Goal: Task Accomplishment & Management: Manage account settings

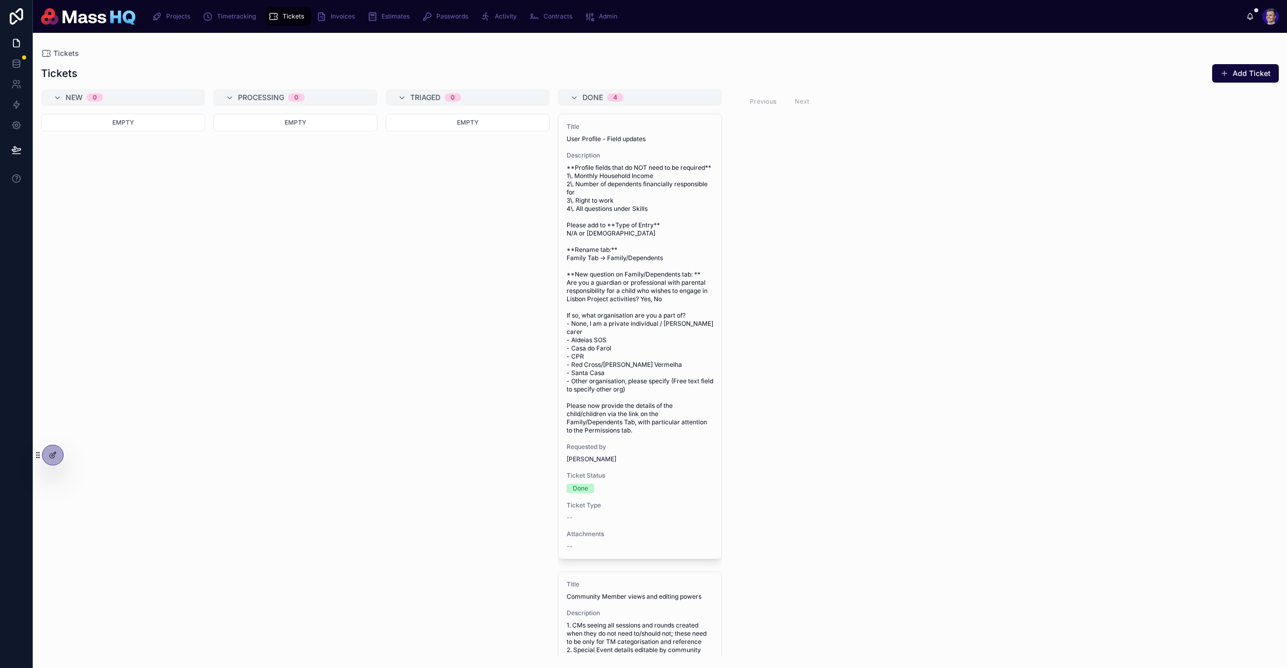
click at [575, 57] on div "Tickets Tickets Add Ticket New 0 Empty Processing 0 Empty Triaged 0 Empty Done …" at bounding box center [660, 344] width 1255 height 623
click at [610, 16] on span "Admin" at bounding box center [608, 16] width 18 height 8
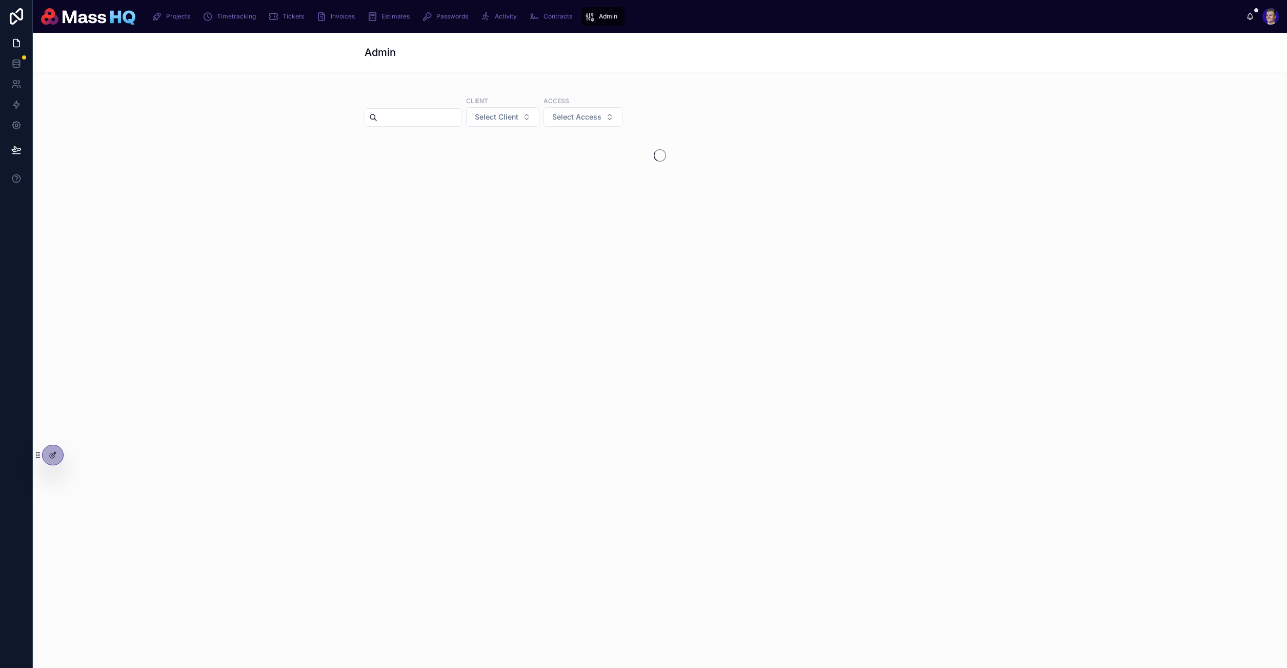
click at [391, 121] on input "text" at bounding box center [420, 117] width 84 height 14
type input "*****"
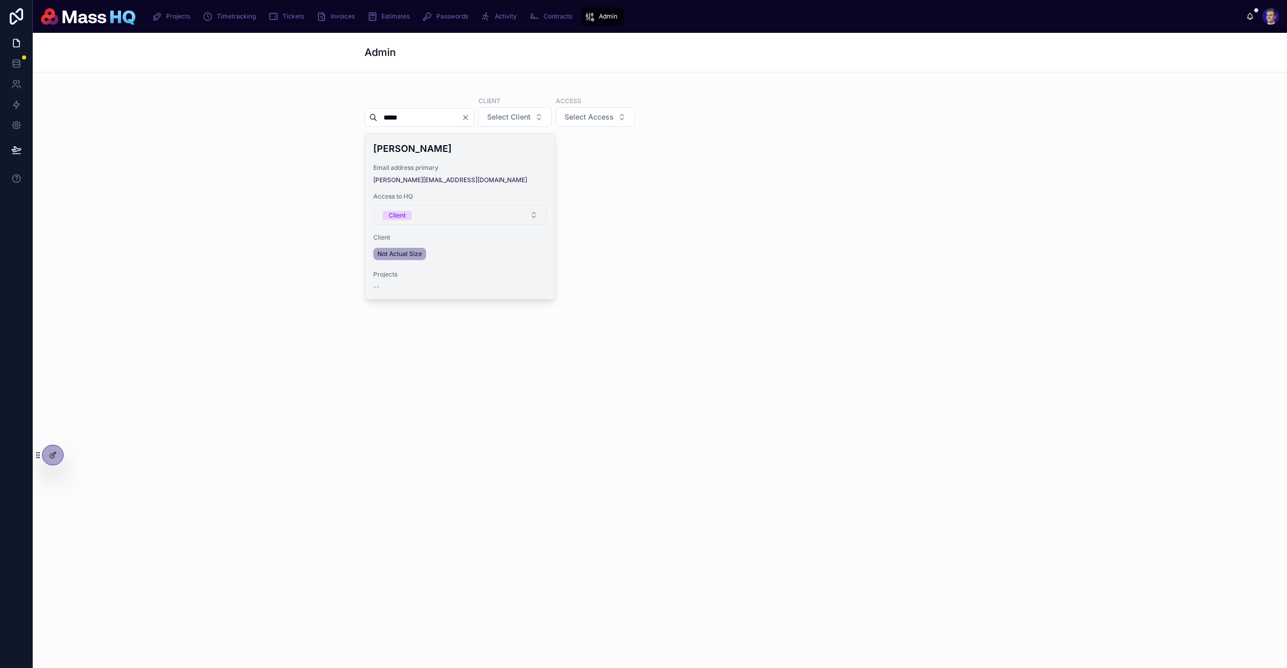
drag, startPoint x: 797, startPoint y: 267, endPoint x: 533, endPoint y: 219, distance: 268.5
click at [797, 267] on div "Greta Butkeviciute Email address primary greta@notactualsize.co.uk Access to HQ…" at bounding box center [660, 216] width 591 height 167
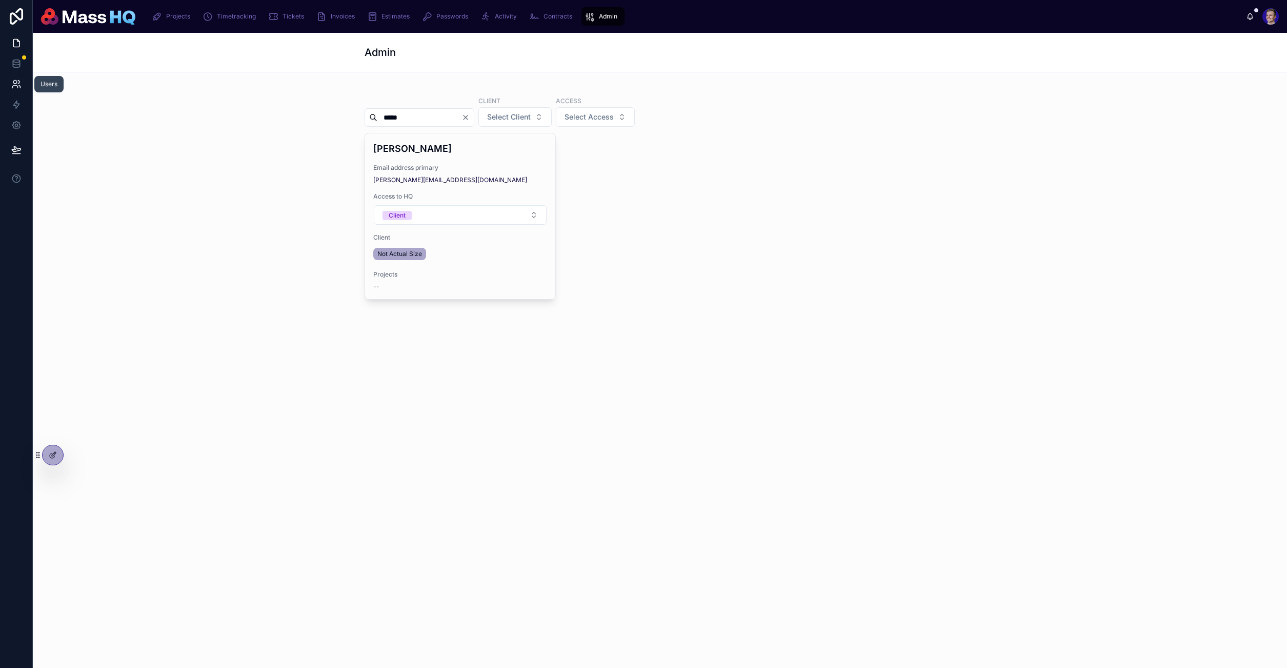
click at [10, 78] on link at bounding box center [16, 84] width 32 height 21
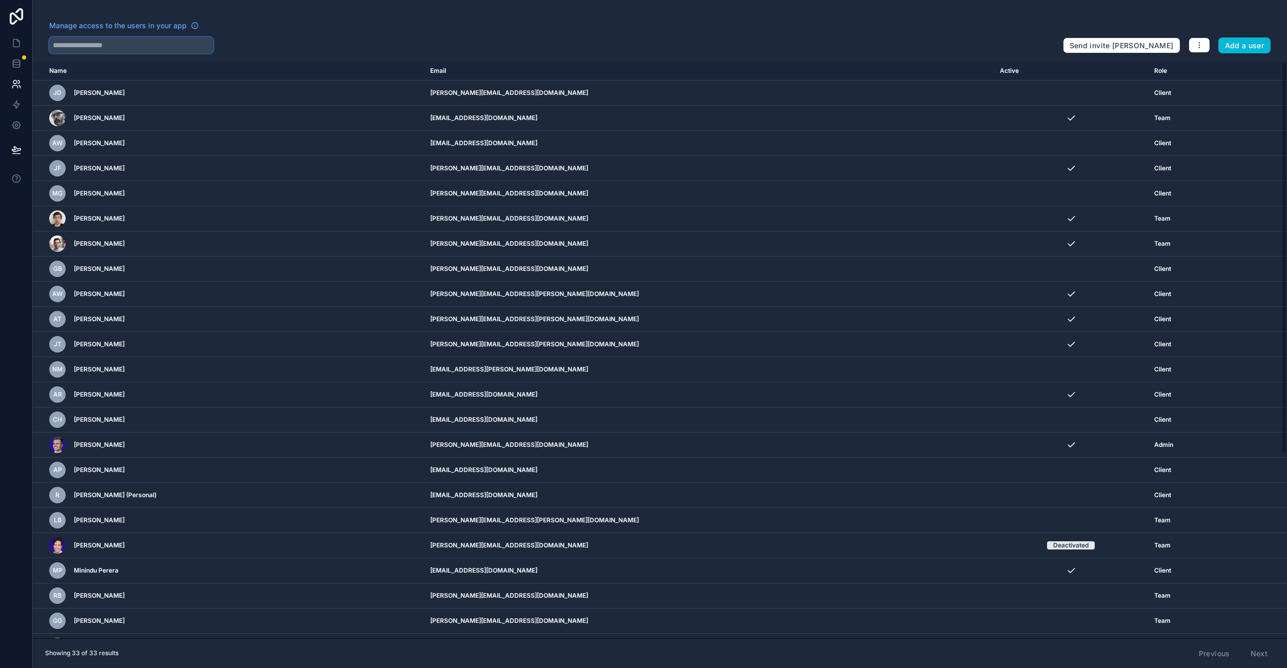
click at [173, 38] on input "text" at bounding box center [131, 45] width 164 height 16
click at [172, 46] on input "text" at bounding box center [131, 45] width 164 height 16
type input "*****"
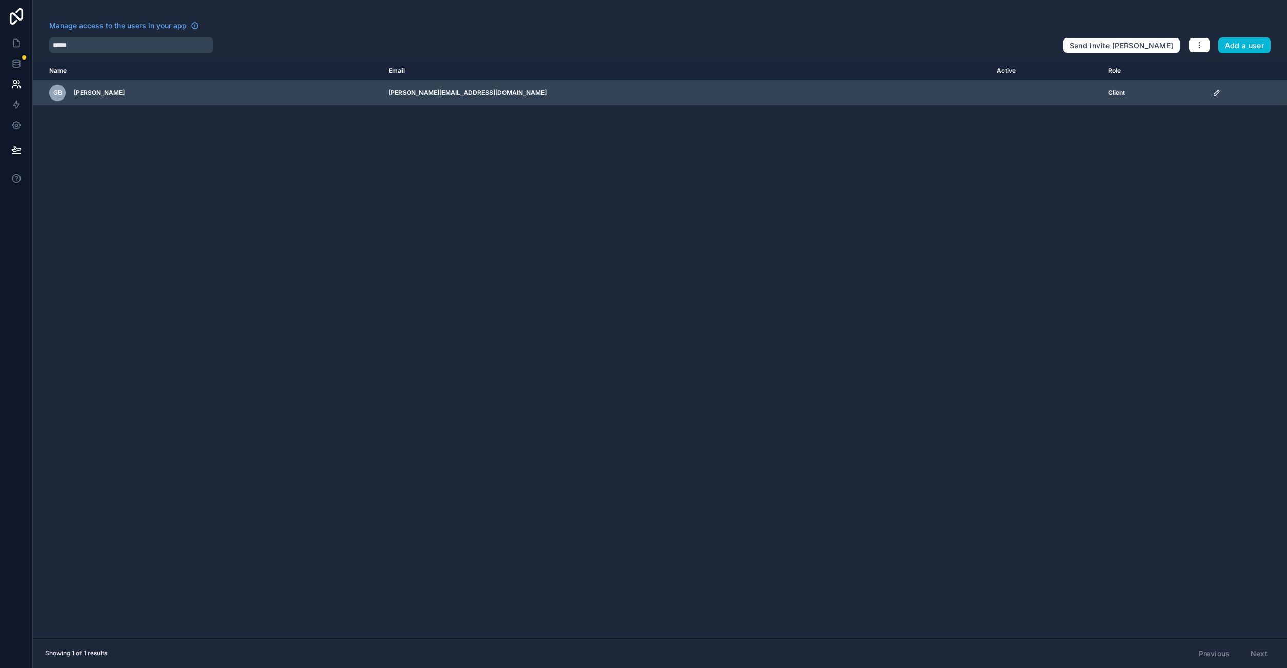
click at [1213, 95] on icon "scrollable content" at bounding box center [1217, 93] width 8 height 8
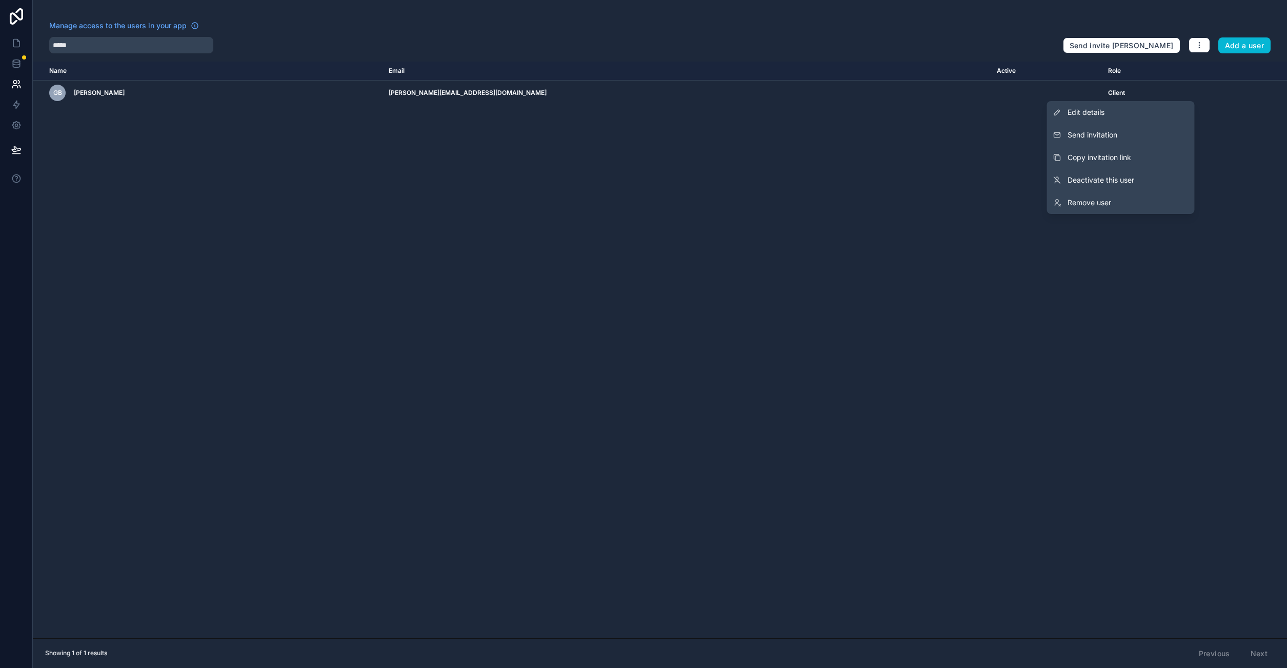
click at [540, 184] on div "Name Email Active Role userTable.email GB Greta Butkeviciute greta@notactualsiz…" at bounding box center [660, 350] width 1255 height 577
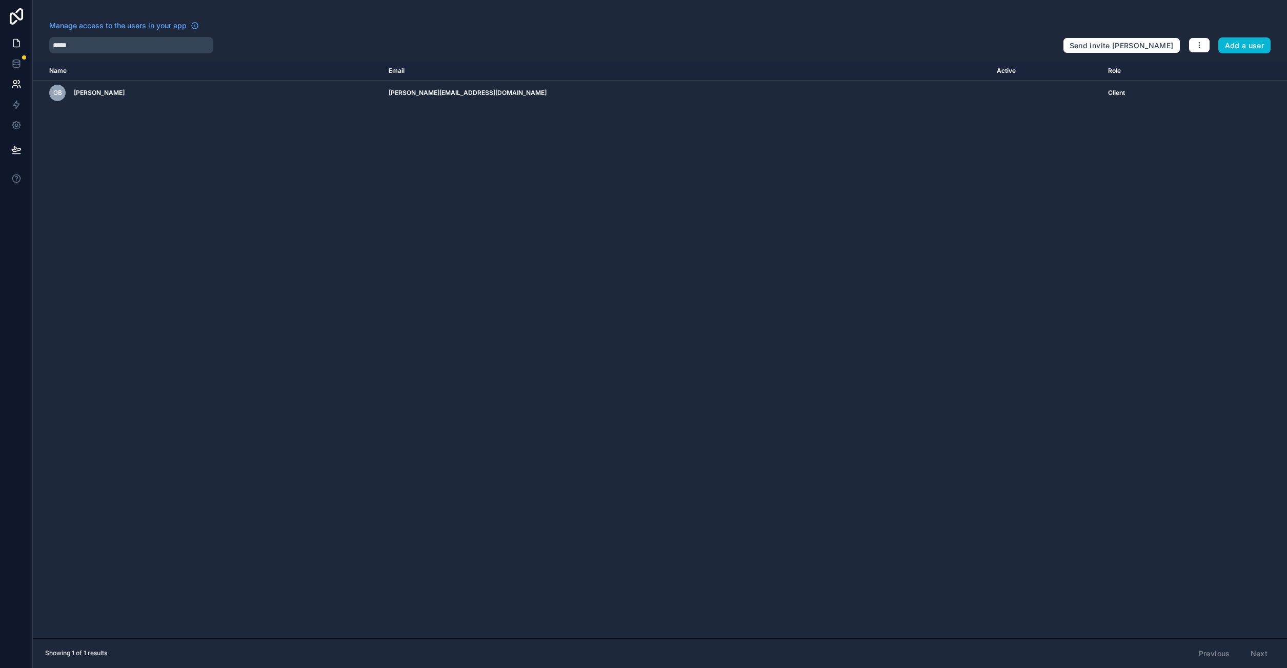
click at [15, 43] on icon at bounding box center [16, 43] width 10 height 10
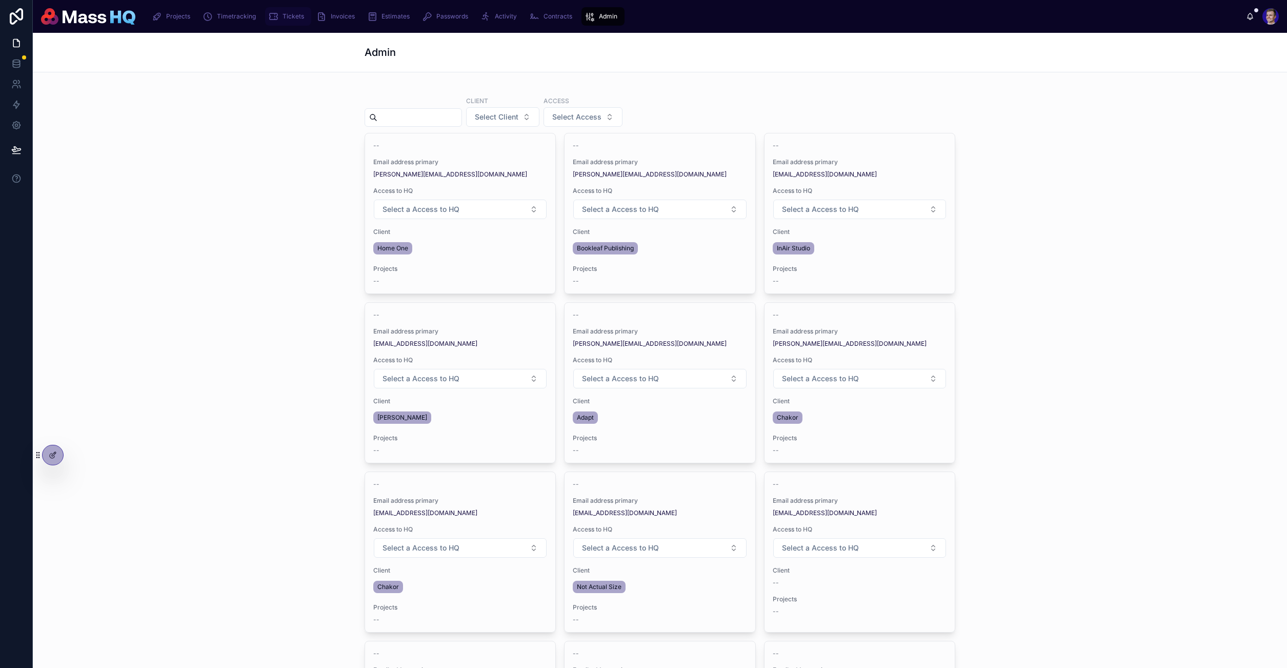
click at [274, 14] on icon "scrollable content" at bounding box center [273, 16] width 10 height 10
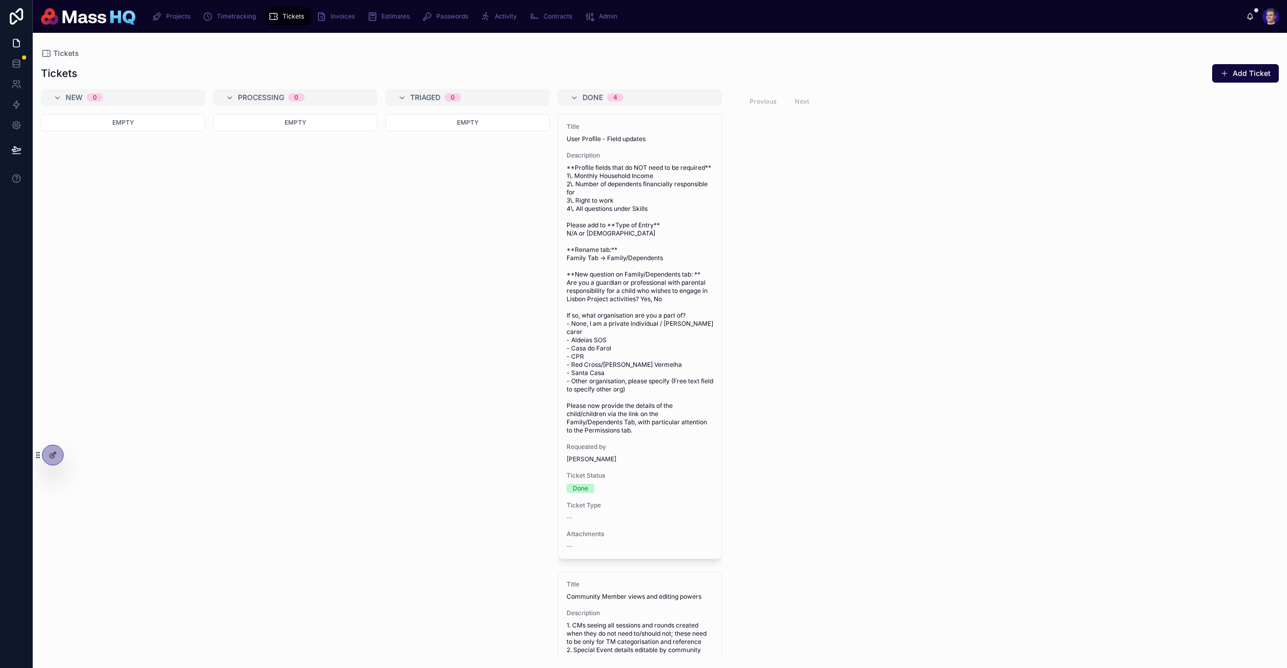
click at [878, 302] on div "New 0 Empty Processing 0 Empty Triaged 0 Empty Done 4 Title User Profile - Fiel…" at bounding box center [660, 372] width 1255 height 566
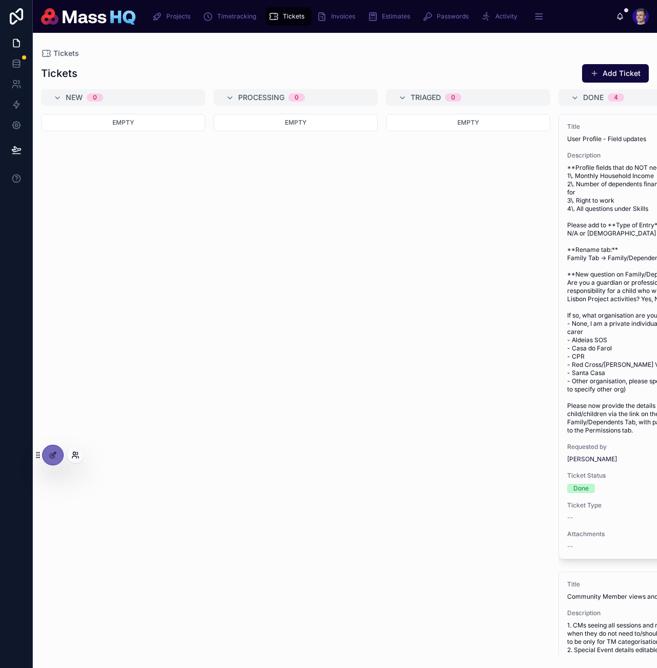
drag, startPoint x: 68, startPoint y: 453, endPoint x: 76, endPoint y: 457, distance: 8.3
click at [69, 453] on div at bounding box center [75, 455] width 16 height 16
click at [76, 457] on icon at bounding box center [74, 457] width 4 height 2
click at [188, 267] on input "text" at bounding box center [258, 267] width 189 height 16
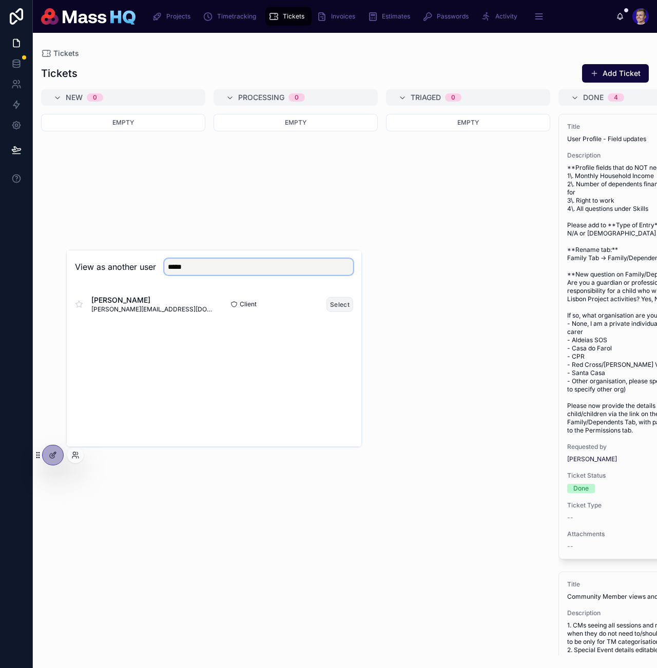
type input "*****"
click at [340, 301] on button "Select" at bounding box center [339, 304] width 27 height 15
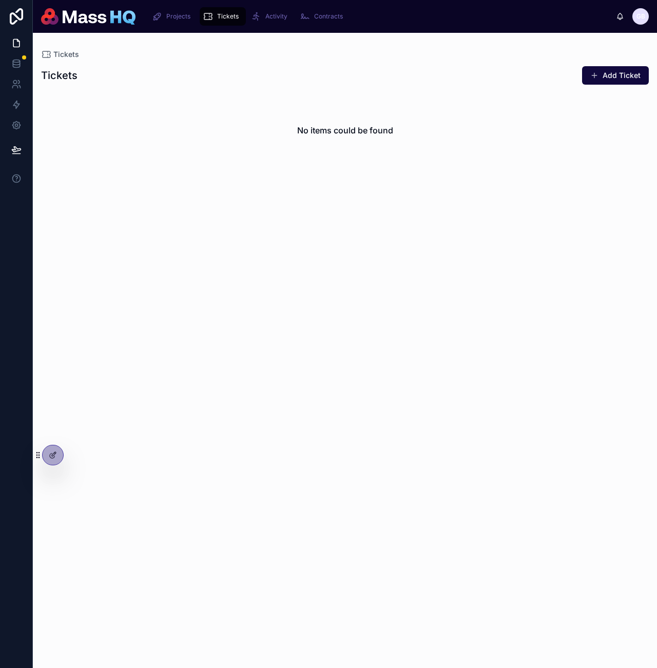
click at [284, 132] on div "No items could be found" at bounding box center [344, 130] width 607 height 78
drag, startPoint x: 360, startPoint y: 132, endPoint x: 407, endPoint y: 133, distance: 47.2
click at [379, 131] on h2 "No items could be found" at bounding box center [345, 130] width 96 height 12
click at [407, 133] on div "No items could be found" at bounding box center [344, 130] width 607 height 78
drag, startPoint x: 369, startPoint y: 133, endPoint x: 381, endPoint y: 132, distance: 12.4
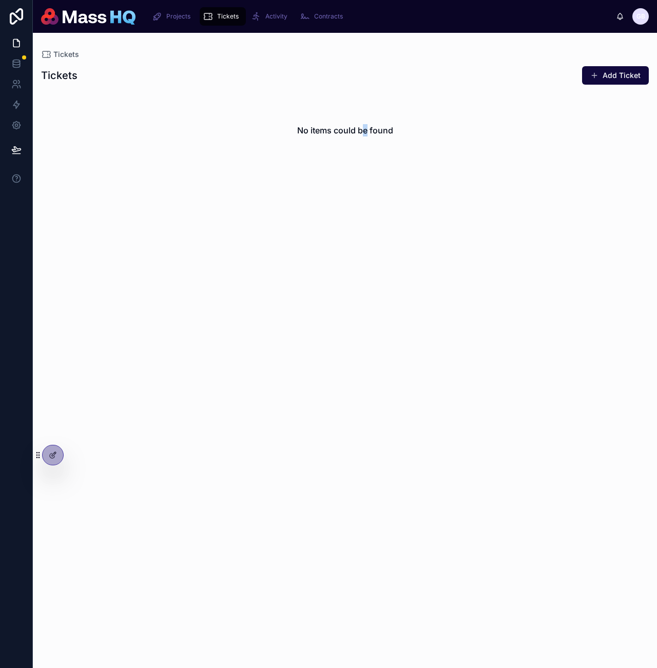
click at [379, 132] on h2 "No items could be found" at bounding box center [345, 130] width 96 height 12
click at [241, 27] on div "Projects Tickets Activity Contracts" at bounding box center [380, 16] width 472 height 23
click at [392, 324] on div "No items could be found" at bounding box center [345, 373] width 624 height 564
click at [611, 77] on button "Add Ticket" at bounding box center [615, 75] width 67 height 18
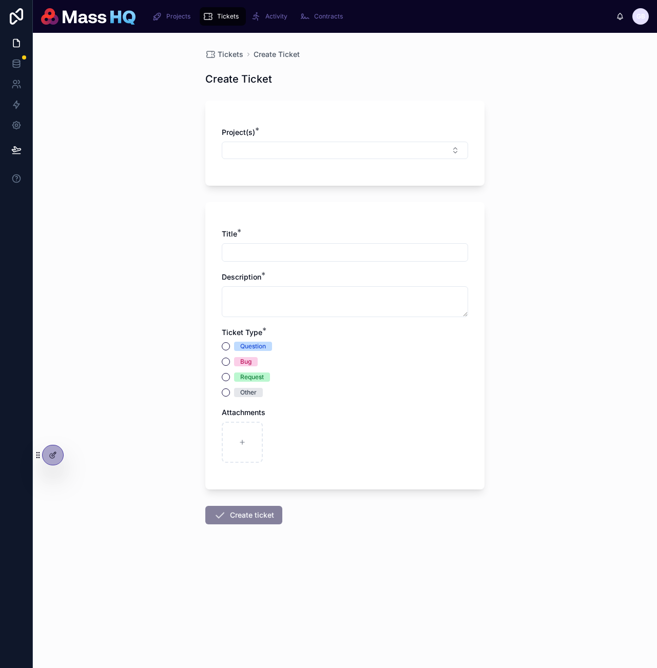
click at [410, 140] on div "Project(s) *" at bounding box center [345, 143] width 246 height 32
click at [409, 143] on button "Select Button" at bounding box center [345, 150] width 246 height 17
click at [631, 255] on div "Tickets Create Ticket Create Ticket Project(s) * Title * Description * Ticket T…" at bounding box center [345, 350] width 624 height 635
click at [568, 262] on div "Tickets Create Ticket Create Ticket Project(s) * Title * Description * Ticket T…" at bounding box center [345, 350] width 624 height 635
click at [556, 273] on div "Tickets Create Ticket Create Ticket Project(s) * Title * Description * Ticket T…" at bounding box center [345, 350] width 624 height 635
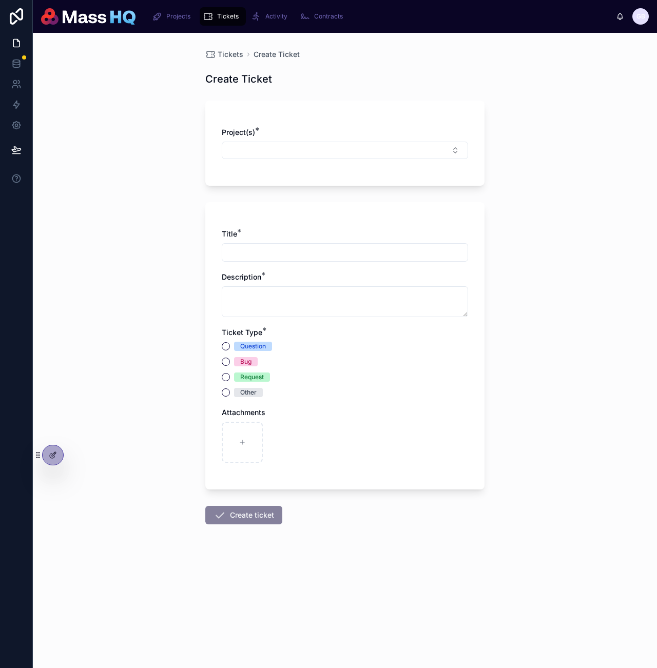
click at [513, 435] on div "Tickets Create Ticket Create Ticket Project(s) * Title * Description * Ticket T…" at bounding box center [345, 350] width 624 height 635
click at [568, 330] on div "Tickets Create Ticket Create Ticket Project(s) * Title * Description * Ticket T…" at bounding box center [345, 350] width 624 height 635
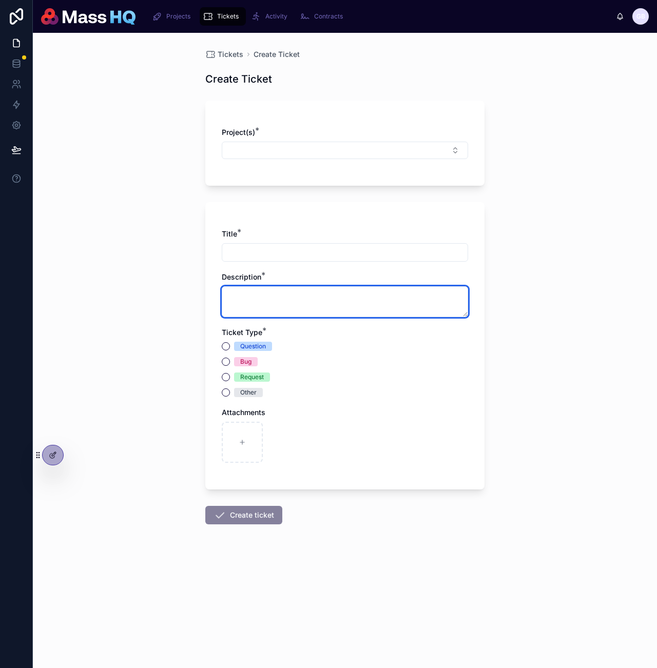
drag, startPoint x: 462, startPoint y: 305, endPoint x: 584, endPoint y: 299, distance: 122.8
click at [462, 305] on textarea at bounding box center [345, 301] width 246 height 31
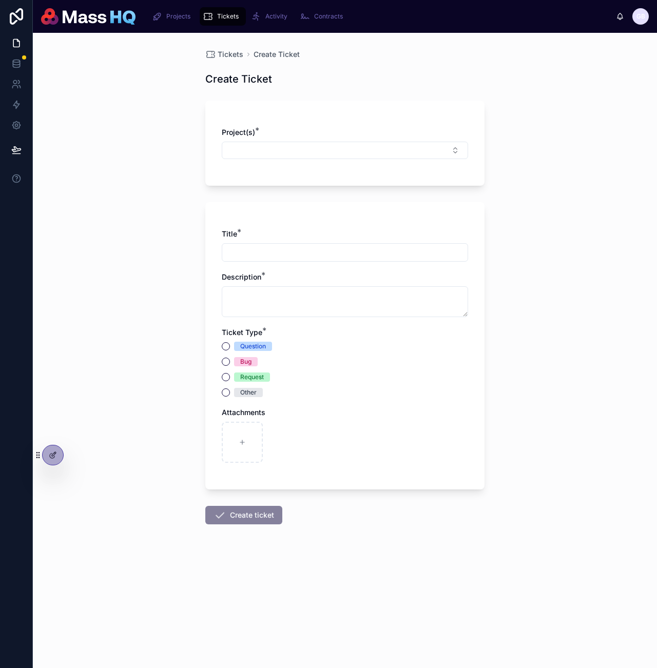
drag, startPoint x: 588, startPoint y: 299, endPoint x: 529, endPoint y: 305, distance: 59.4
click at [588, 299] on div "Tickets Create Ticket Create Ticket Project(s) * Title * Description * Ticket T…" at bounding box center [345, 350] width 624 height 635
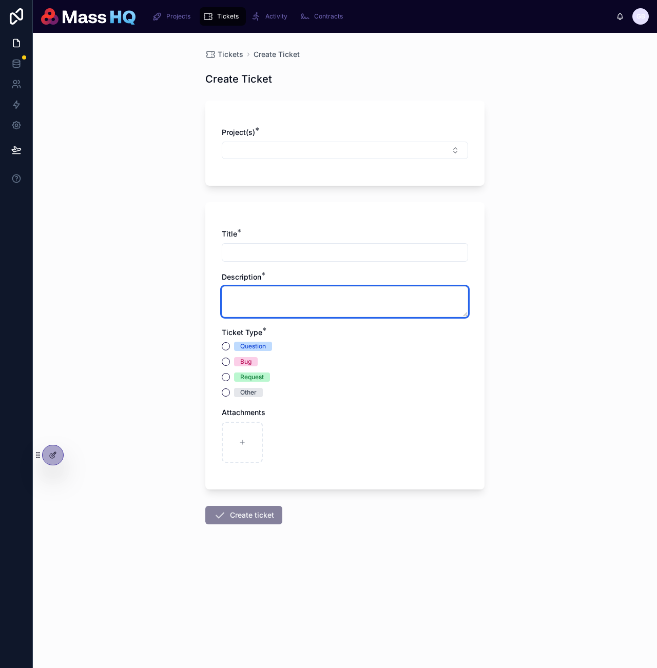
click at [425, 302] on textarea at bounding box center [345, 301] width 246 height 31
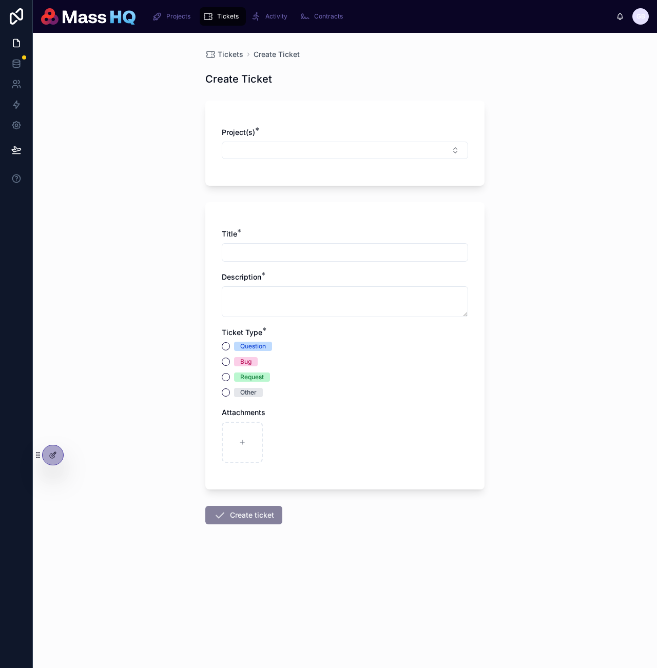
click at [568, 300] on div "Tickets Create Ticket Create Ticket Project(s) * Title * Description * Ticket T…" at bounding box center [345, 350] width 624 height 635
drag, startPoint x: 562, startPoint y: 333, endPoint x: 548, endPoint y: 330, distance: 14.3
click at [562, 333] on div "Tickets Create Ticket Create Ticket Project(s) * Title * Description * Ticket T…" at bounding box center [345, 350] width 624 height 635
drag, startPoint x: 542, startPoint y: 308, endPoint x: 519, endPoint y: 328, distance: 31.3
click at [542, 308] on div "Tickets Create Ticket Create Ticket Project(s) * Title * Description * Ticket T…" at bounding box center [345, 350] width 624 height 635
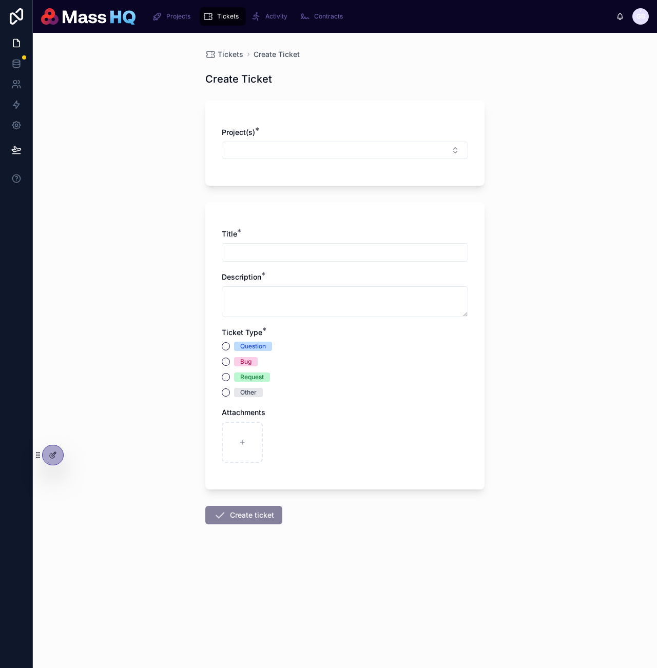
click at [519, 328] on div "Tickets Create Ticket Create Ticket Project(s) * Title * Description * Ticket T…" at bounding box center [345, 350] width 624 height 635
drag, startPoint x: 574, startPoint y: 263, endPoint x: 520, endPoint y: 211, distance: 75.1
click at [571, 261] on div "Tickets Create Ticket Create Ticket Project(s) * Title * Description * Ticket T…" at bounding box center [345, 350] width 624 height 635
click at [243, 52] on div "Tickets Create Ticket" at bounding box center [344, 54] width 279 height 10
click at [237, 53] on span "Tickets" at bounding box center [230, 54] width 26 height 10
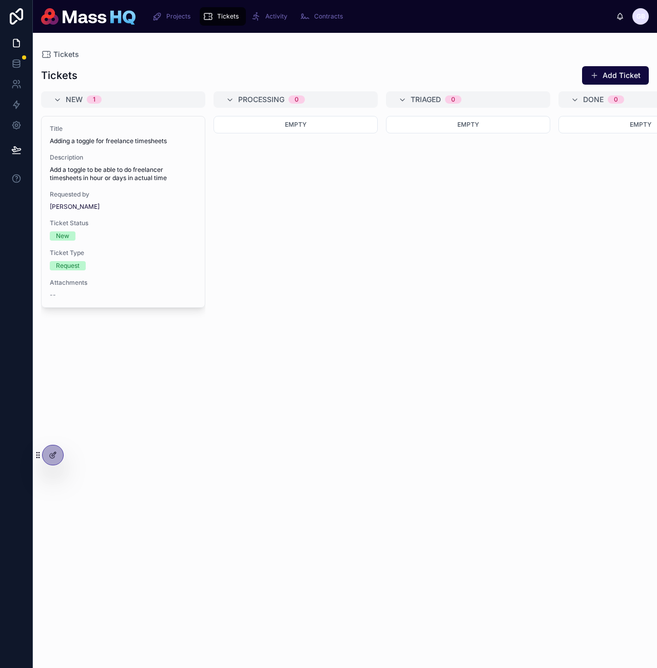
click at [318, 195] on div "Empty" at bounding box center [295, 386] width 164 height 540
click at [50, 454] on icon at bounding box center [53, 455] width 8 height 8
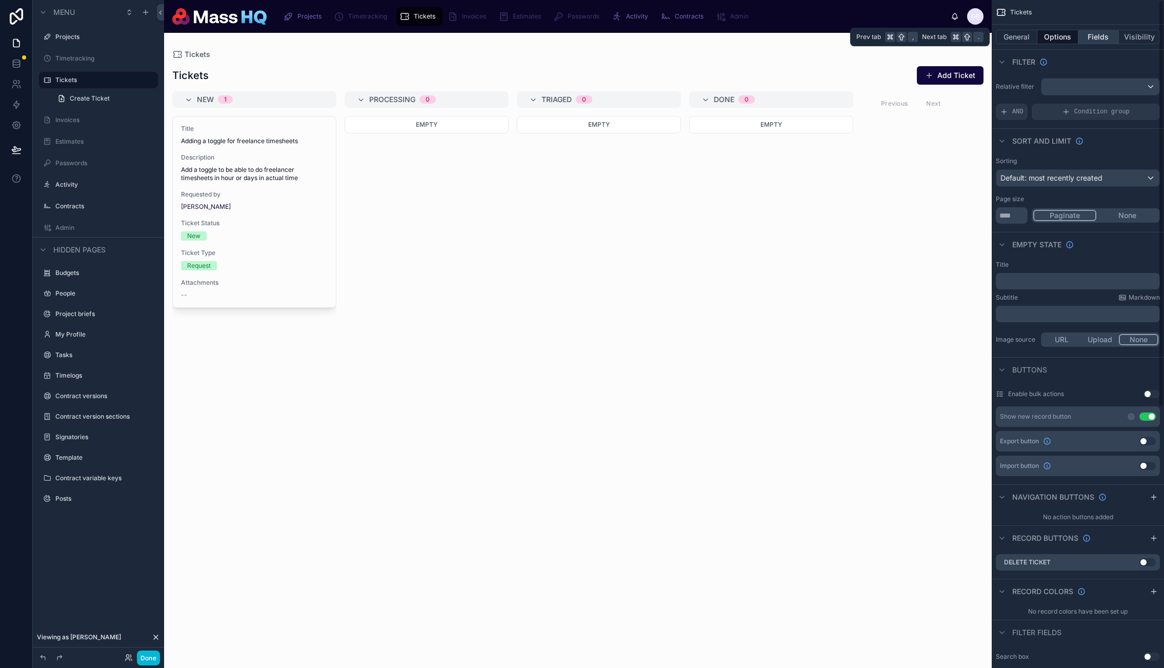
click at [656, 37] on button "Fields" at bounding box center [1099, 37] width 41 height 14
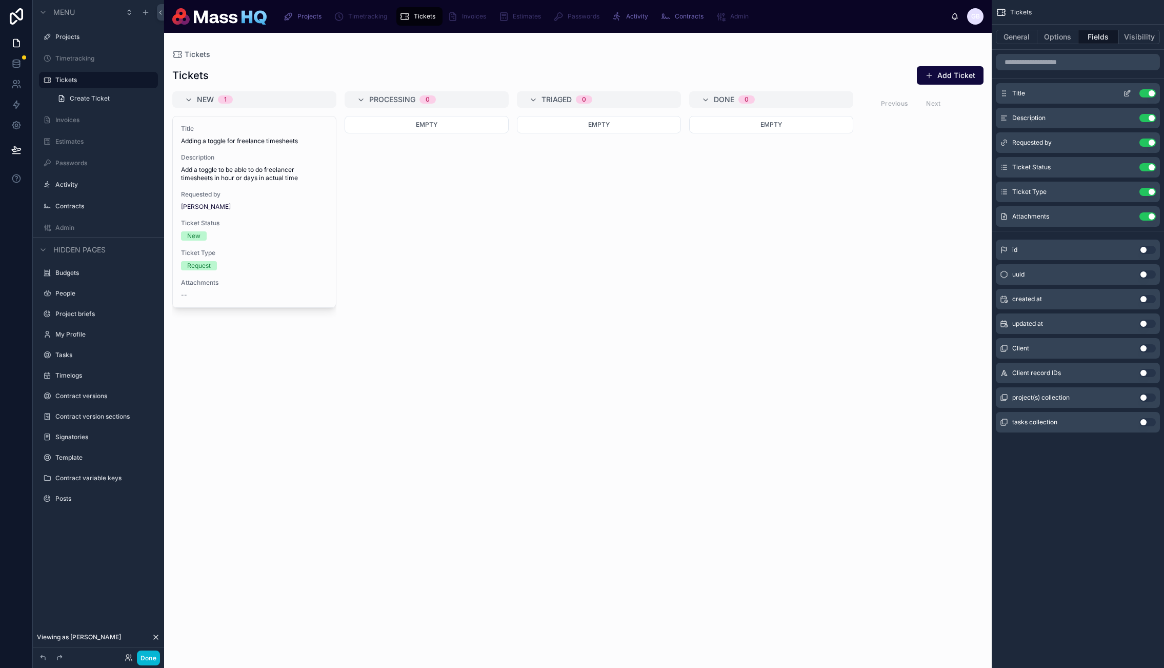
click at [656, 92] on icon "scrollable content" at bounding box center [1127, 93] width 8 height 8
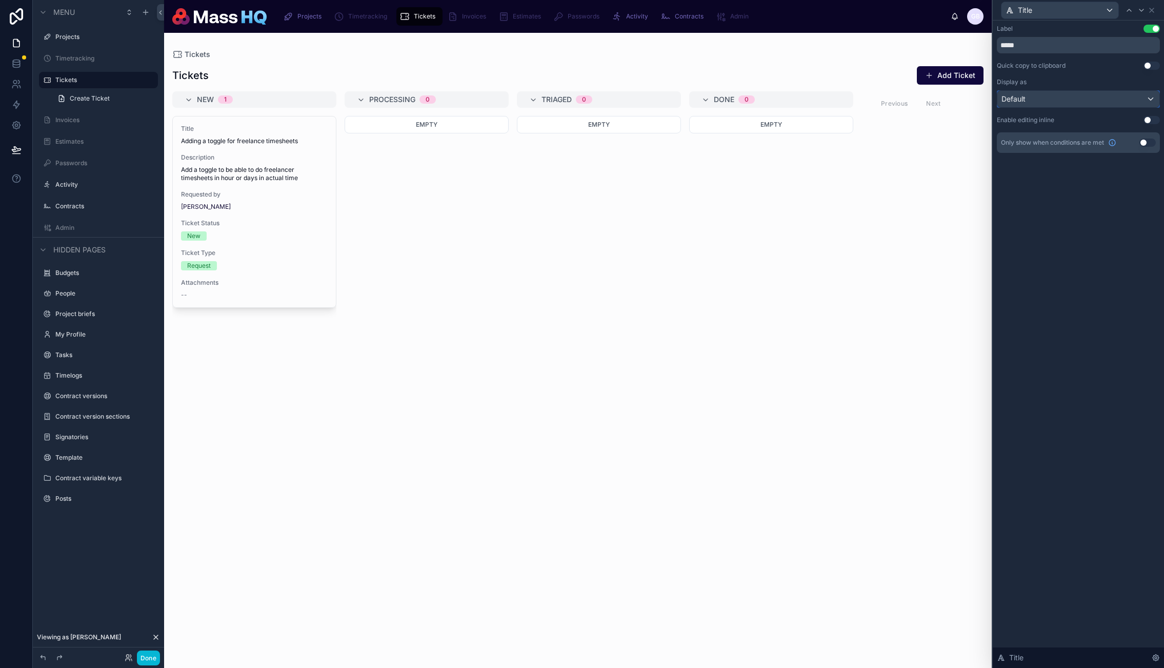
click at [656, 97] on div "Default" at bounding box center [1079, 99] width 162 height 16
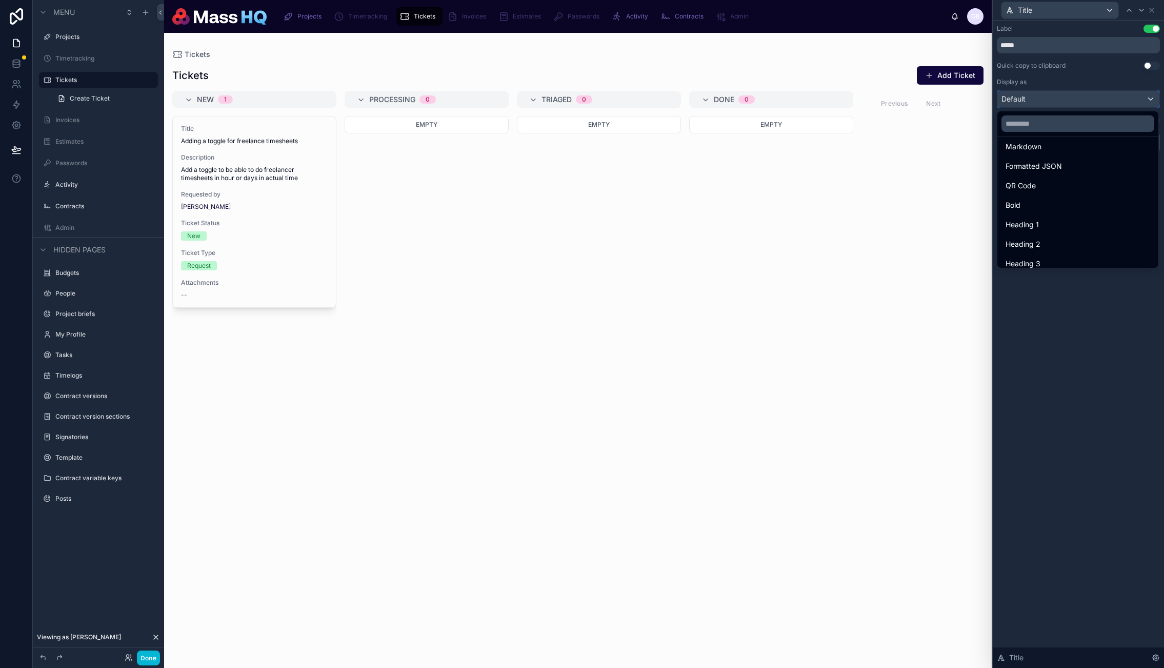
scroll to position [112, 0]
click at [656, 253] on div "Heading 4" at bounding box center [1078, 256] width 145 height 12
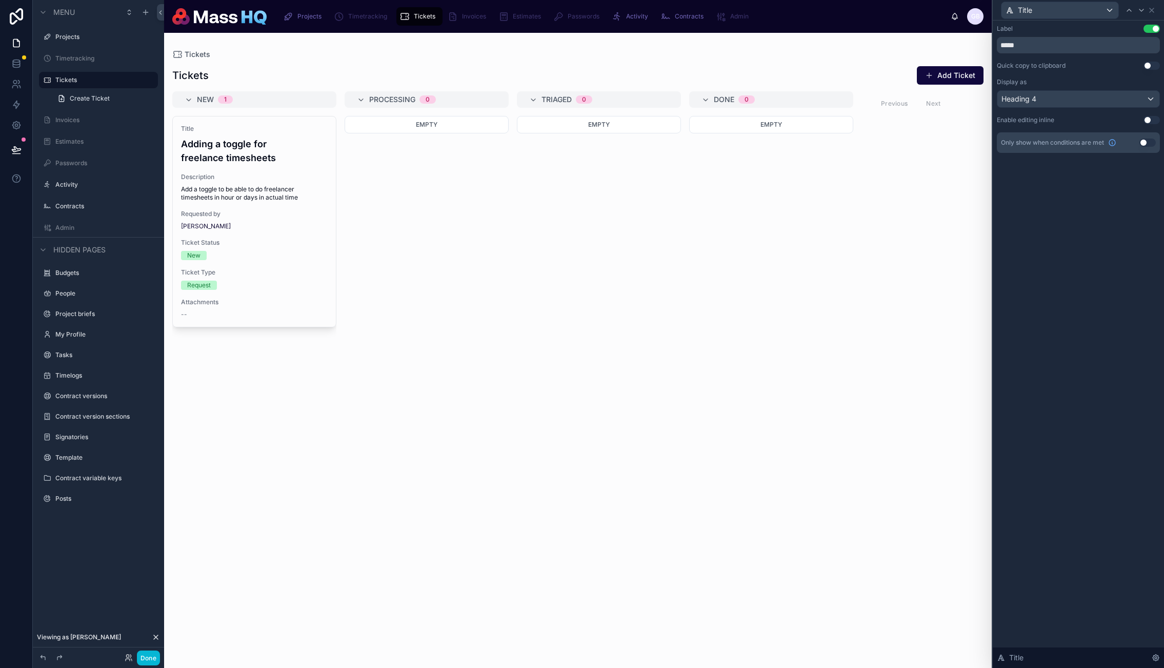
drag, startPoint x: 1146, startPoint y: 26, endPoint x: 1164, endPoint y: 32, distance: 18.7
click at [656, 31] on div "Label Use setting ***** Quick copy to clipboard Use setting Display as Heading …" at bounding box center [1078, 99] width 171 height 157
click at [656, 28] on button "Use setting" at bounding box center [1152, 29] width 16 height 8
click at [438, 262] on div at bounding box center [578, 350] width 828 height 635
click at [144, 661] on button "Done" at bounding box center [148, 657] width 23 height 15
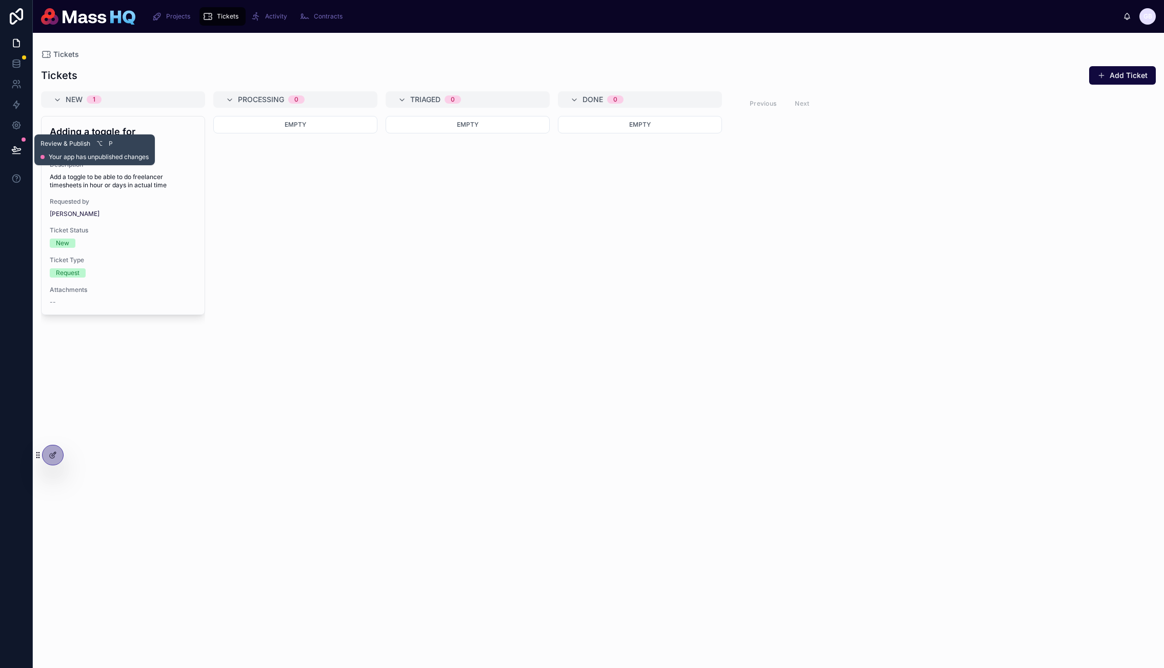
click at [24, 144] on button at bounding box center [16, 149] width 23 height 29
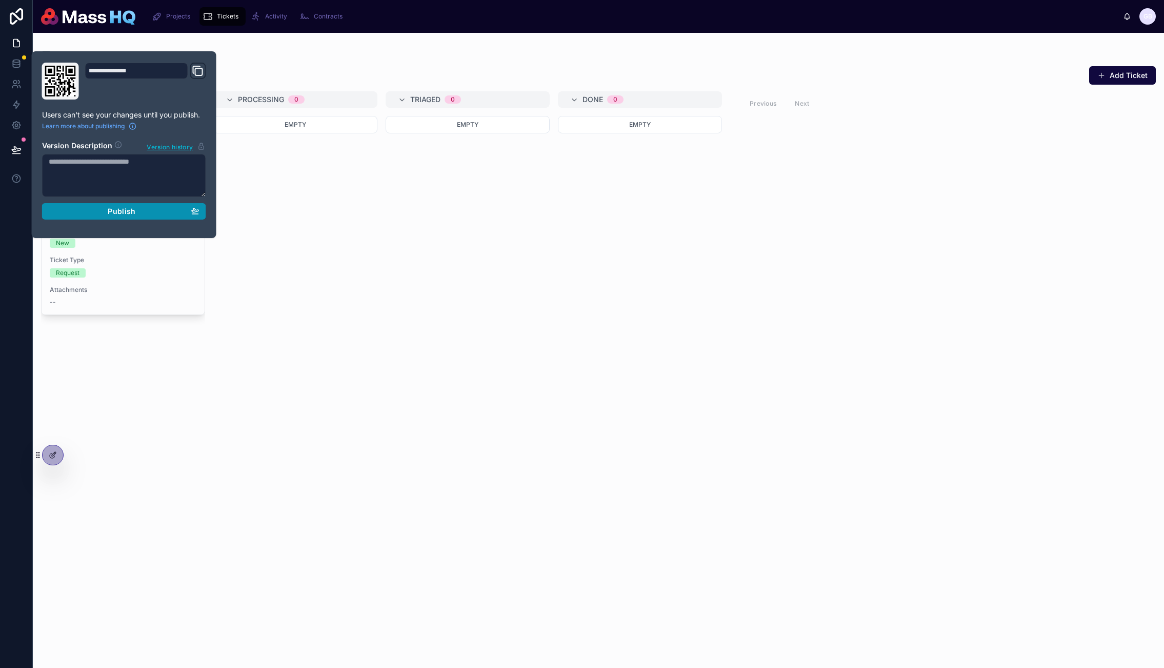
click at [157, 210] on div "Publish" at bounding box center [124, 211] width 151 height 9
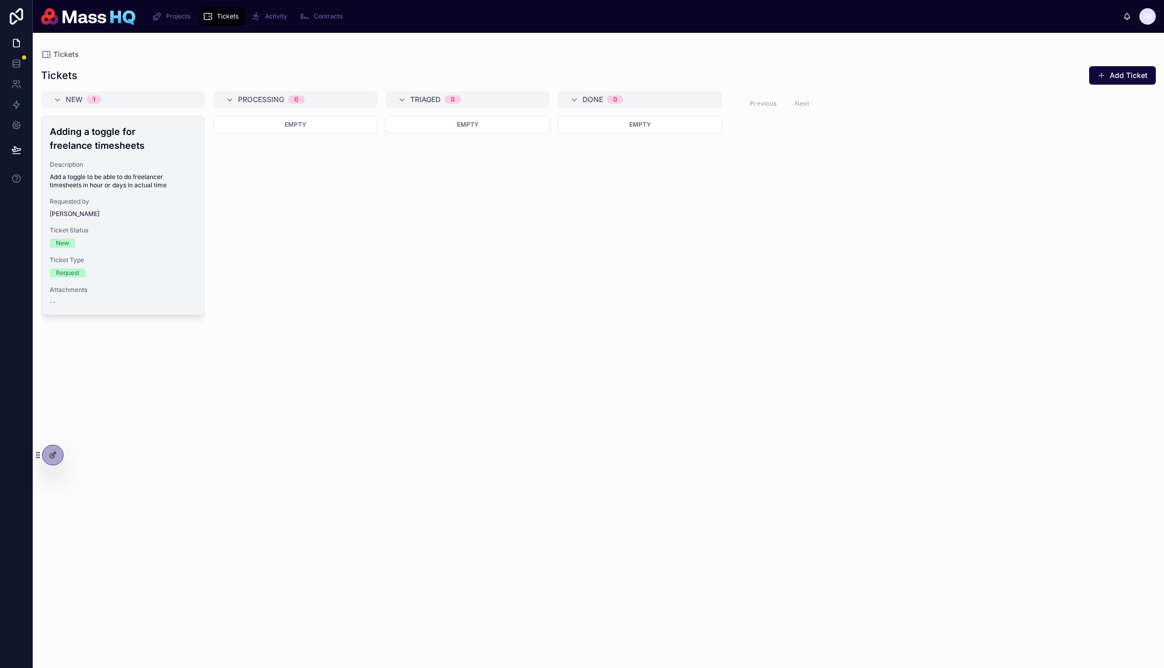
click at [158, 163] on span "Description" at bounding box center [123, 165] width 147 height 8
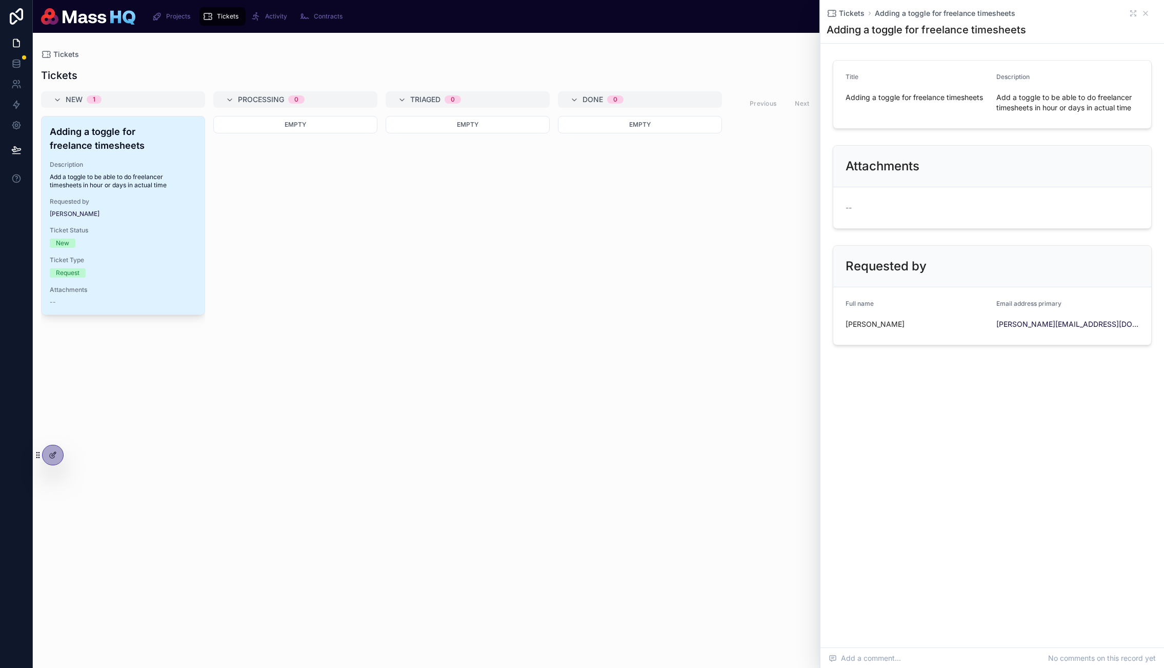
click at [656, 16] on icon at bounding box center [1133, 13] width 8 height 8
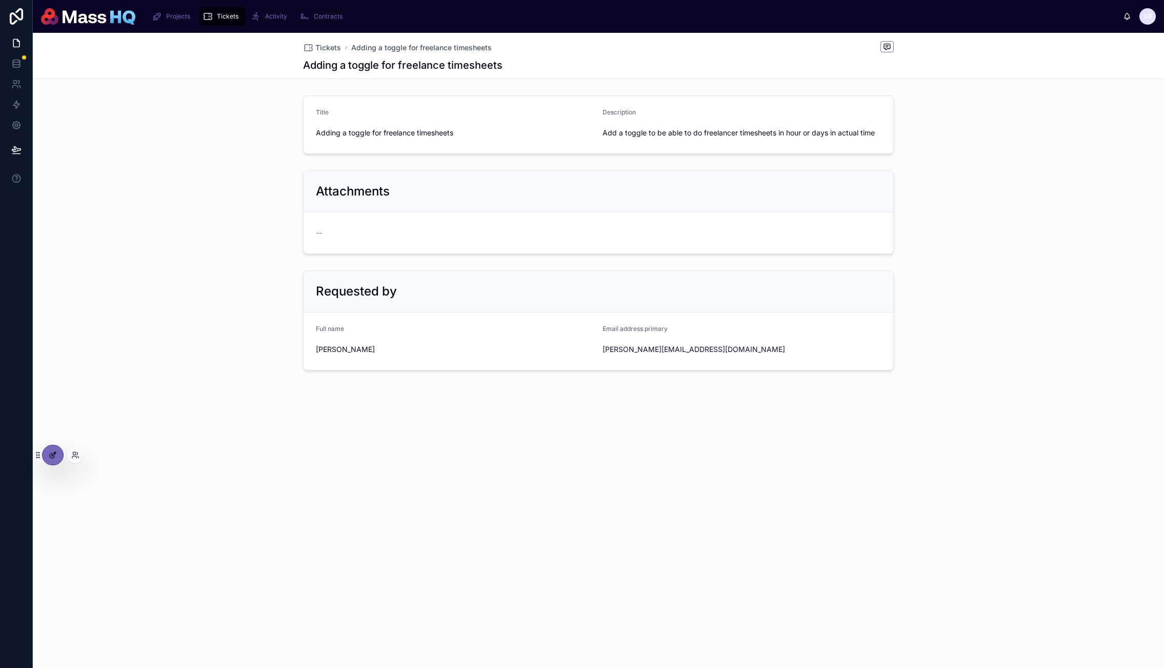
click at [52, 454] on icon at bounding box center [54, 454] width 4 height 4
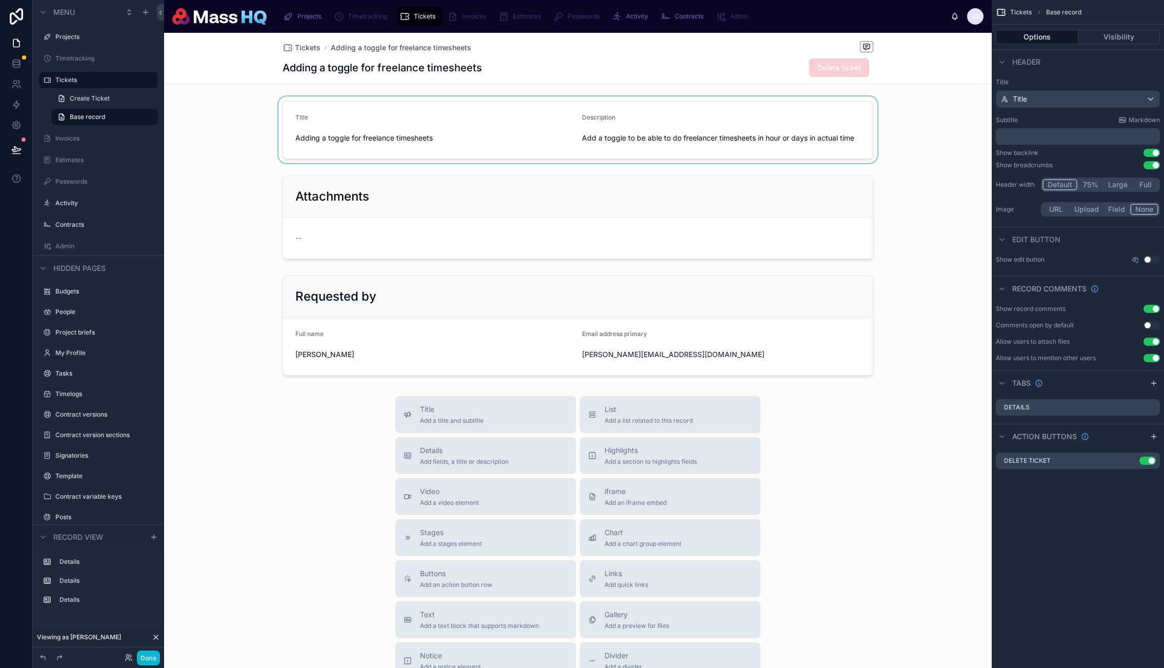
click at [627, 126] on div at bounding box center [578, 129] width 828 height 67
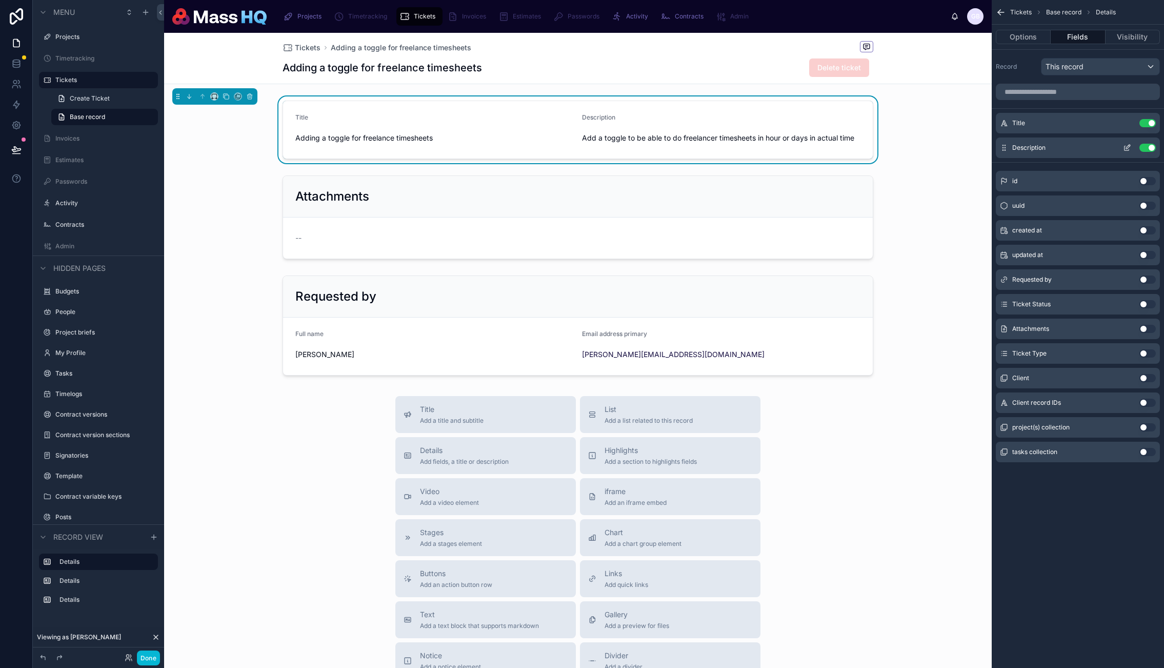
click at [656, 123] on button "Use setting" at bounding box center [1148, 123] width 16 height 8
click at [656, 128] on div "Description Use setting" at bounding box center [1078, 123] width 164 height 21
click at [656, 124] on icon "scrollable content" at bounding box center [1128, 122] width 4 height 4
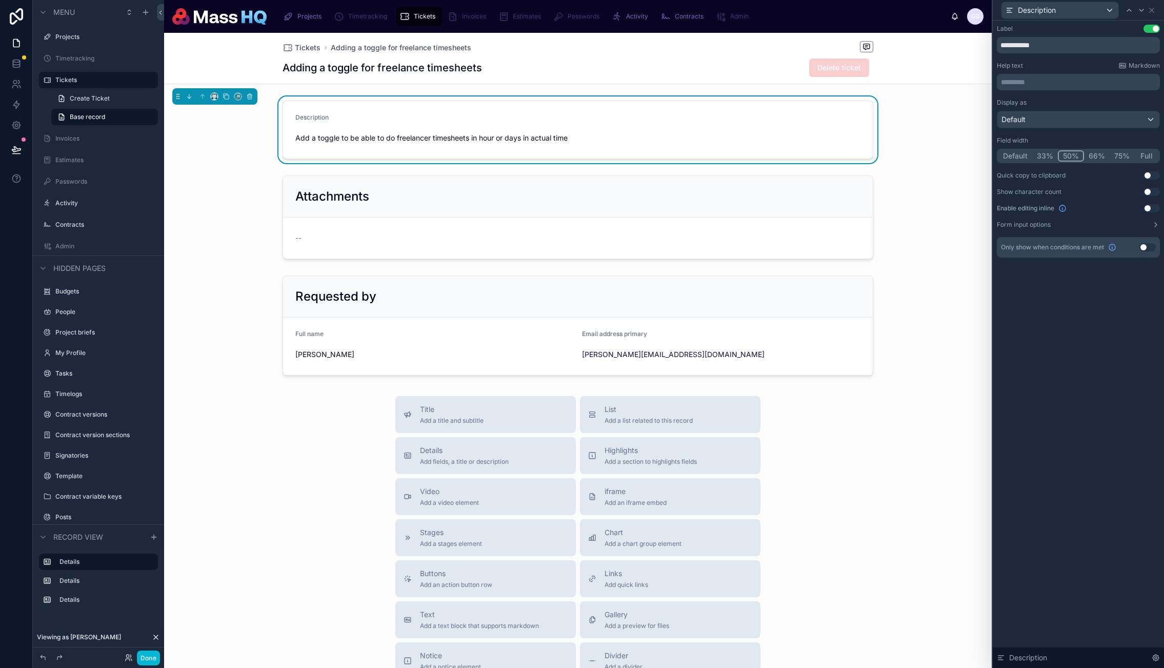
click at [656, 154] on button "Full" at bounding box center [1147, 155] width 24 height 11
click at [506, 211] on div at bounding box center [578, 217] width 828 height 92
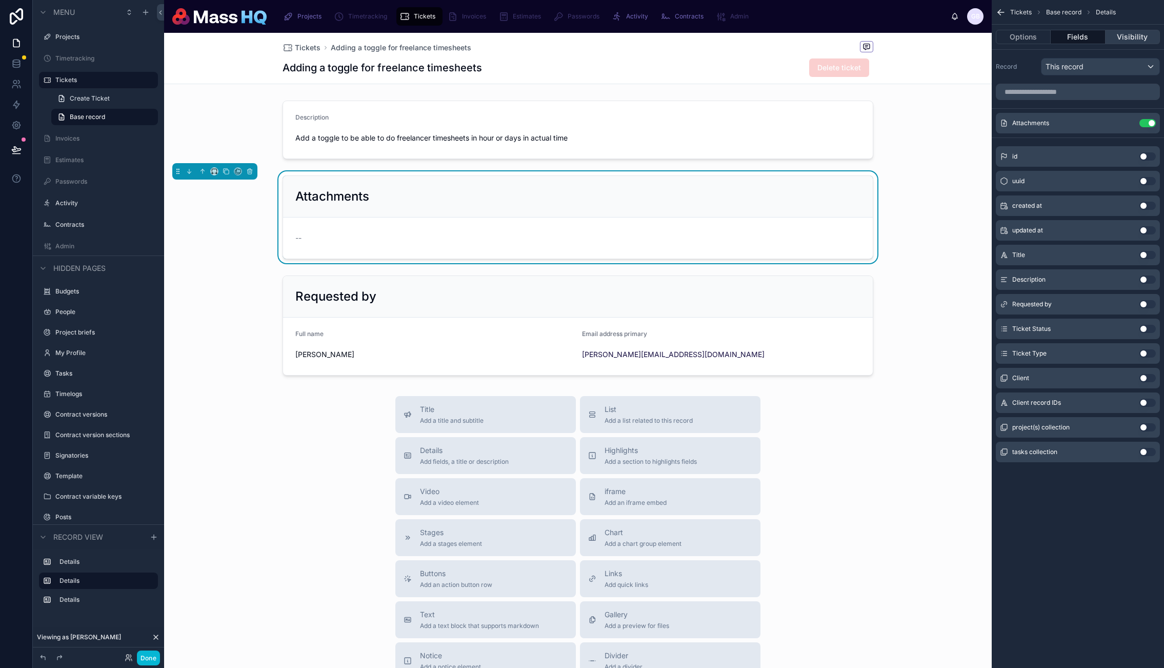
click at [656, 37] on button "Visibility" at bounding box center [1133, 37] width 54 height 14
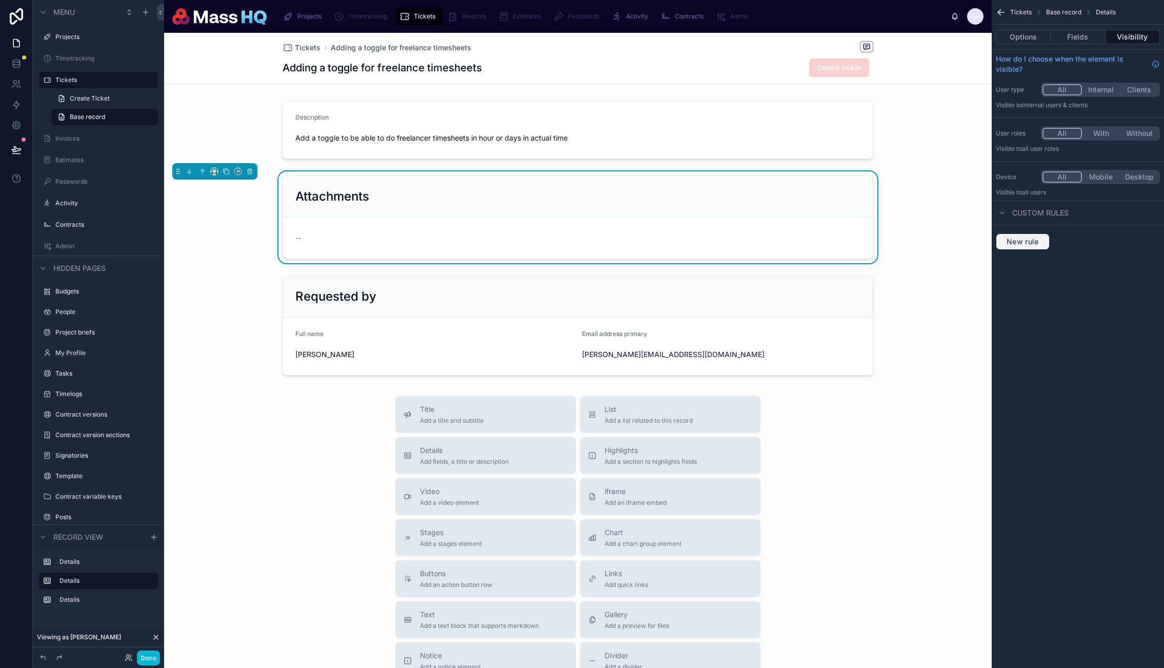
click at [656, 237] on span "New rule" at bounding box center [1023, 241] width 41 height 9
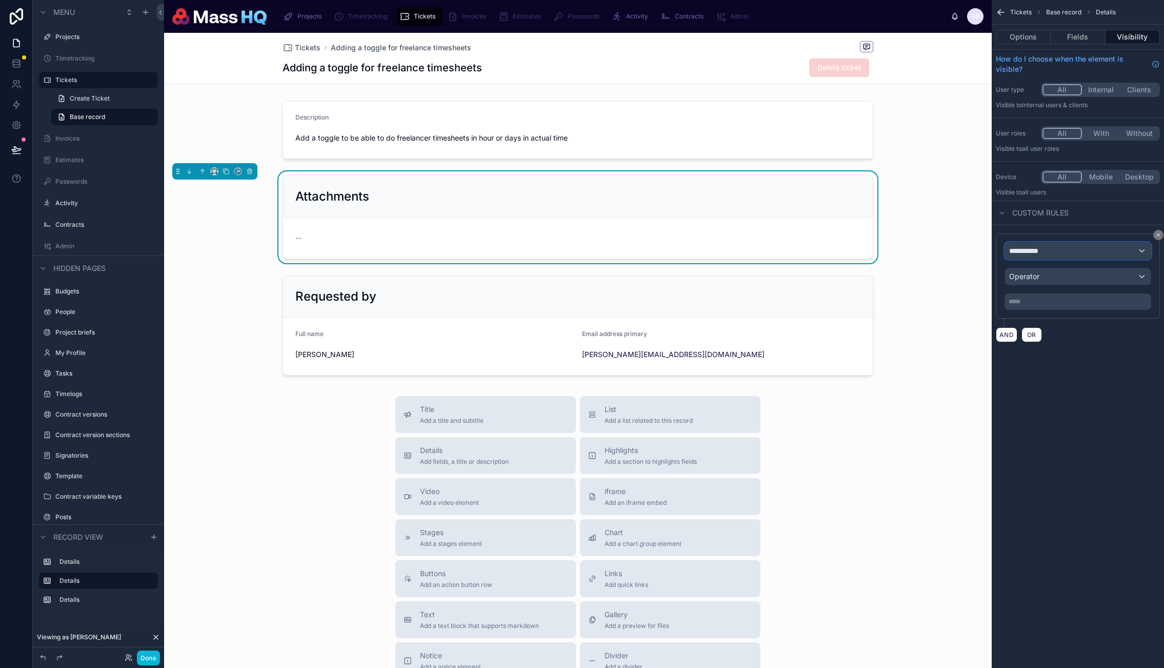
click at [656, 247] on div "**********" at bounding box center [1078, 251] width 146 height 16
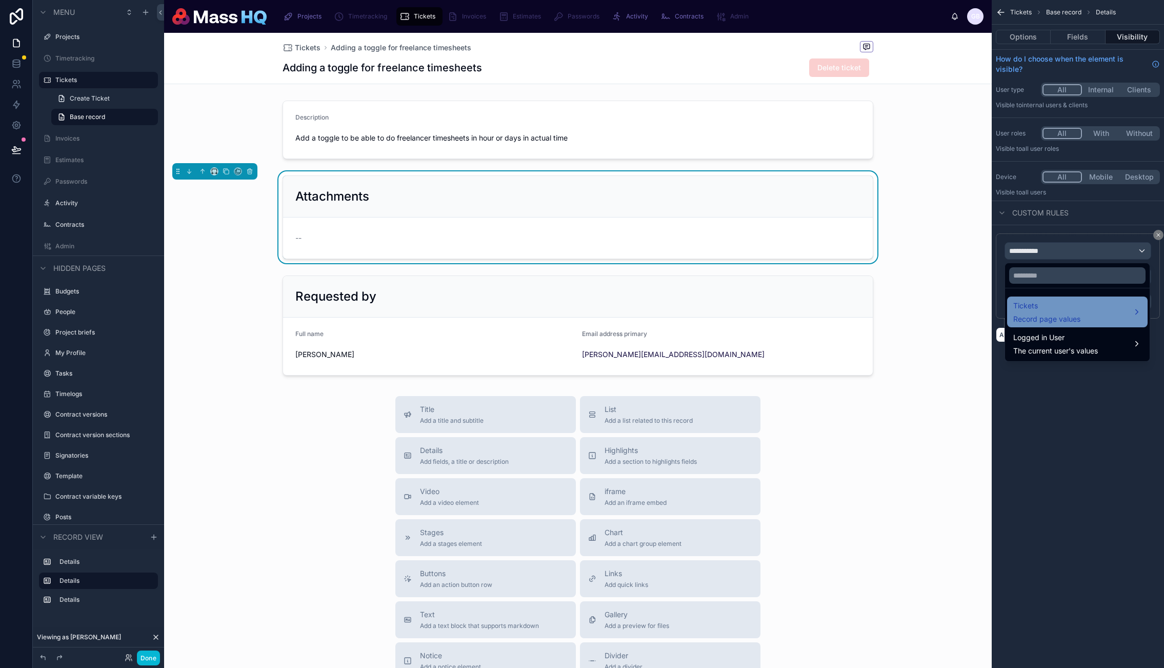
click at [656, 301] on span "Tickets" at bounding box center [1047, 306] width 67 height 12
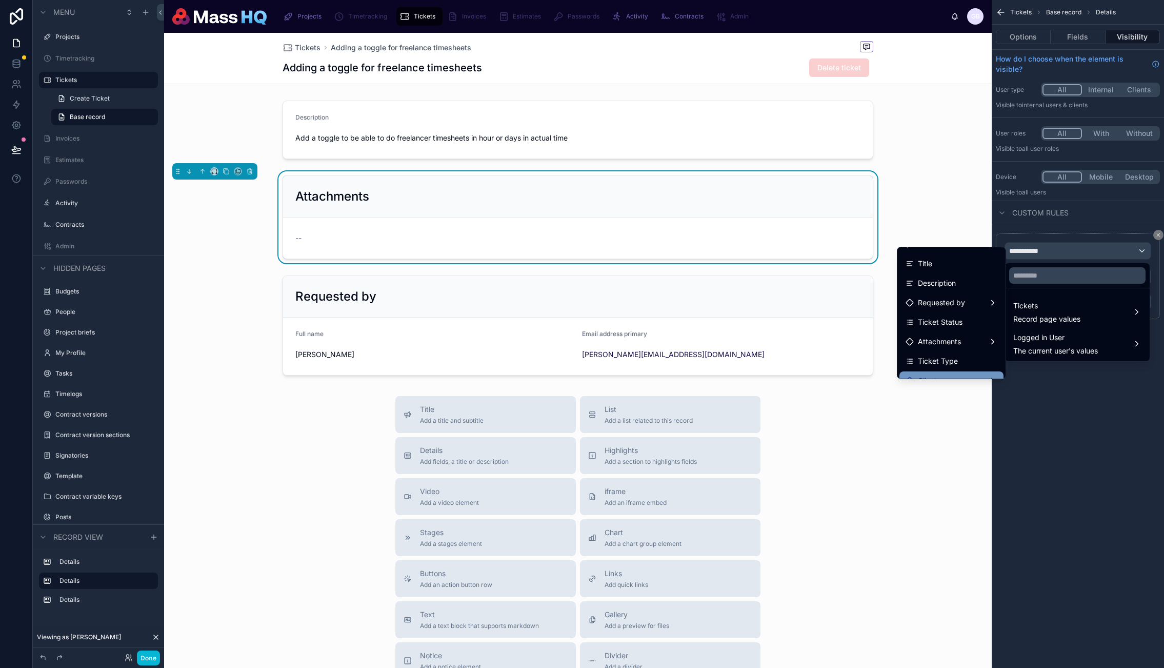
scroll to position [77, 0]
click at [656, 282] on span "Attachments" at bounding box center [939, 278] width 43 height 12
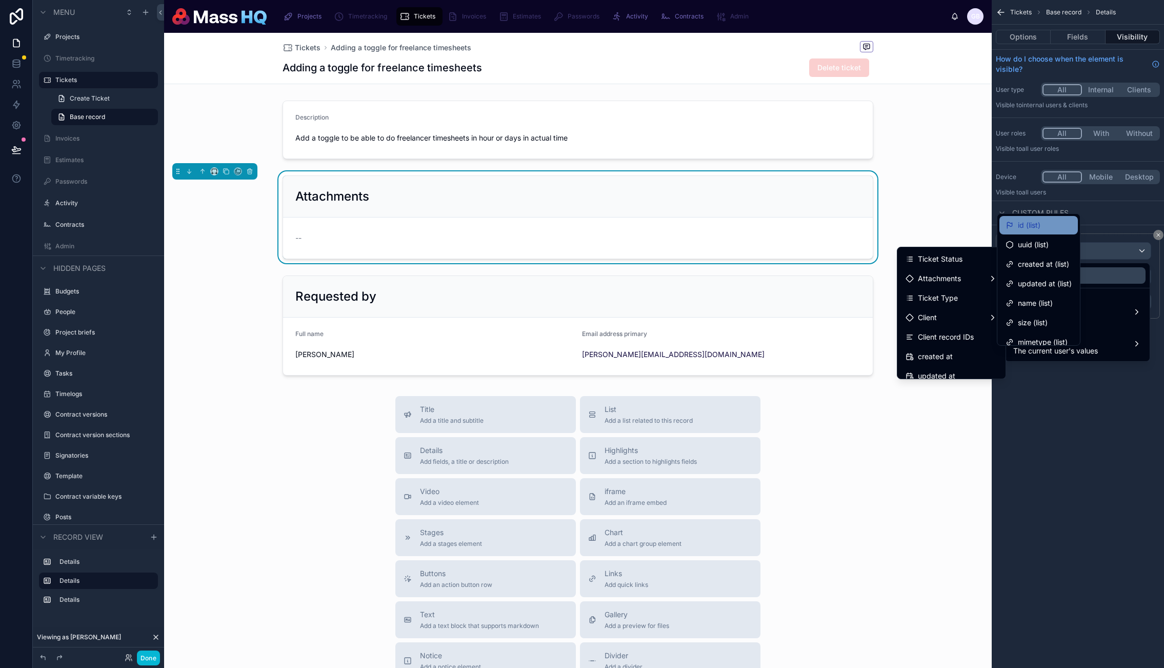
click at [656, 228] on div "id (list)" at bounding box center [1039, 225] width 66 height 12
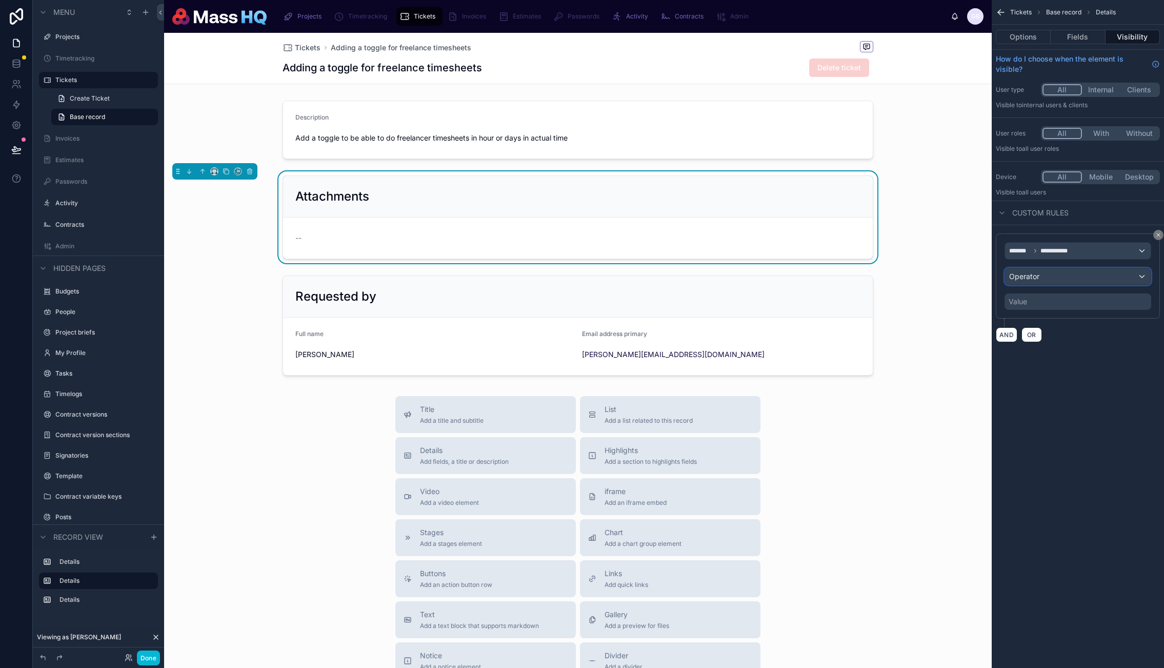
click at [656, 281] on div "Operator" at bounding box center [1078, 276] width 146 height 16
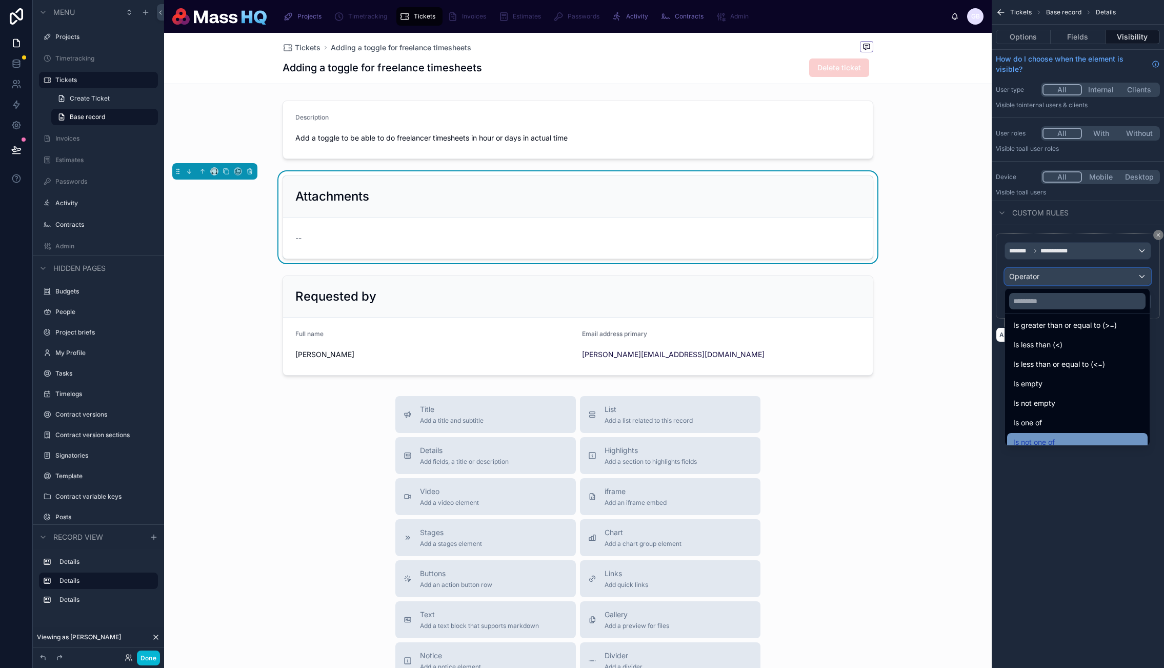
scroll to position [73, 0]
click at [656, 398] on span "Is not empty" at bounding box center [1035, 395] width 42 height 12
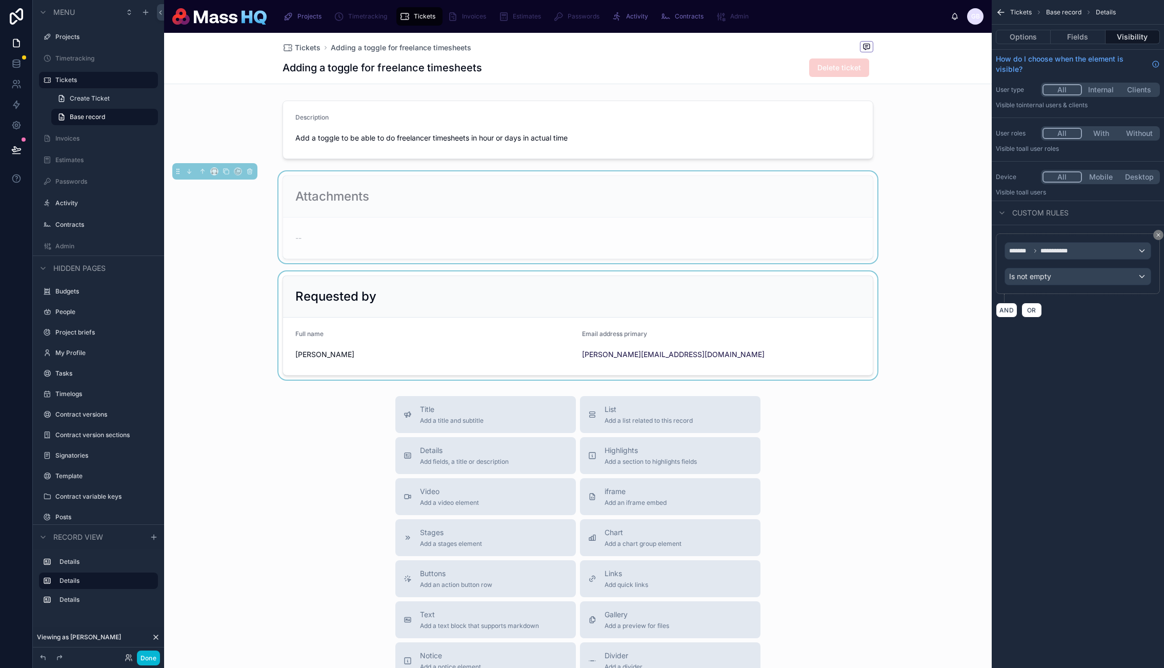
drag, startPoint x: 504, startPoint y: 305, endPoint x: 507, endPoint y: 311, distance: 6.9
click at [504, 305] on div at bounding box center [578, 325] width 828 height 108
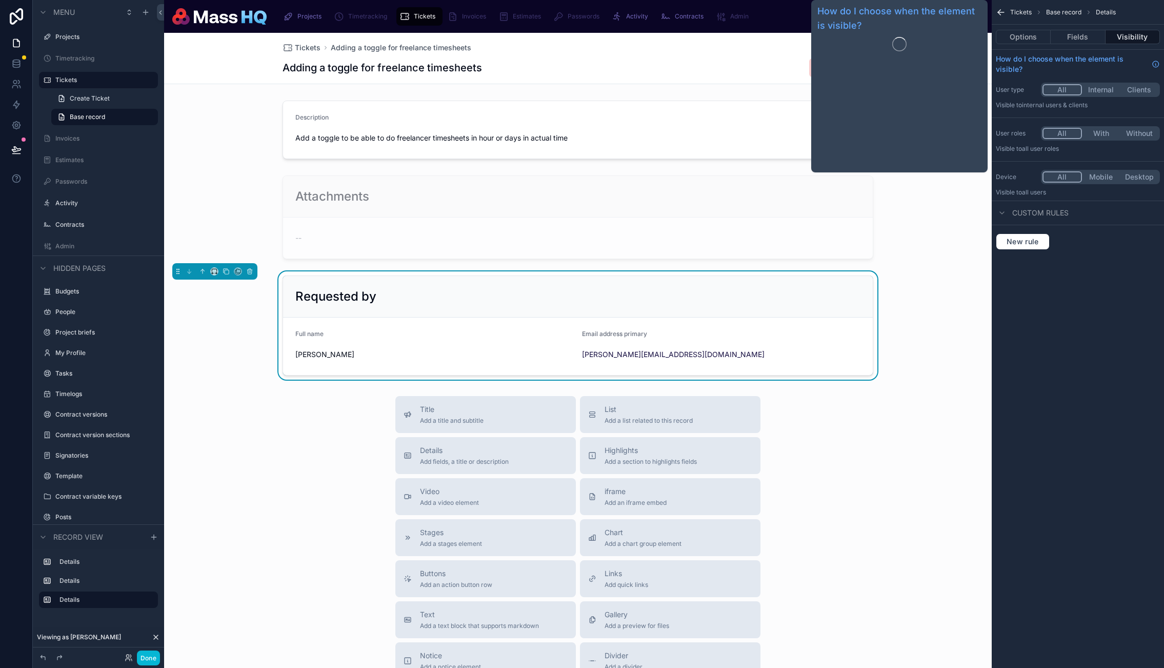
click at [656, 334] on div "Tickets Base record Details Options Fields Visibility How do I choose when the …" at bounding box center [1078, 334] width 172 height 668
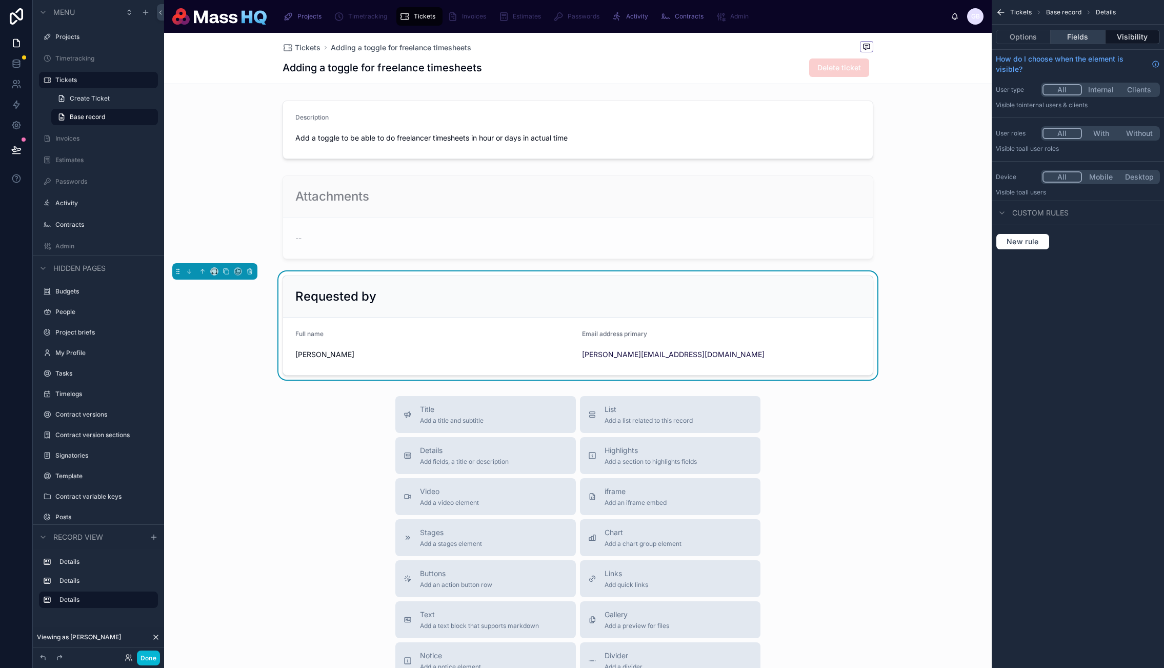
click at [656, 41] on button "Fields" at bounding box center [1078, 37] width 54 height 14
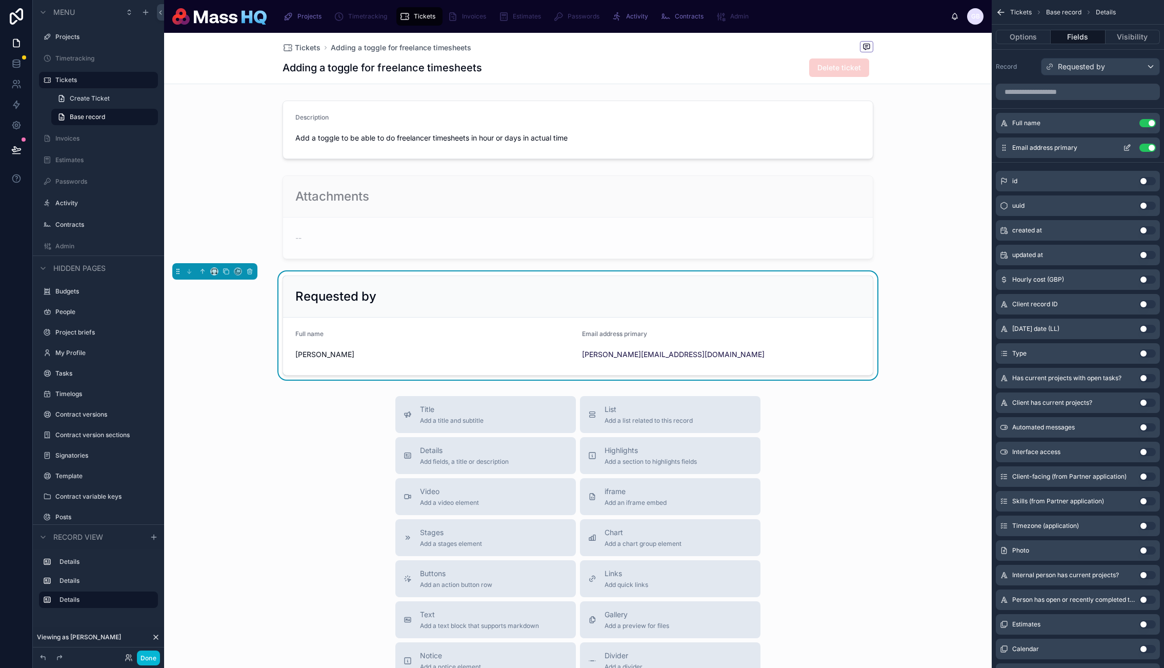
click at [656, 147] on icon "scrollable content" at bounding box center [1128, 147] width 4 height 4
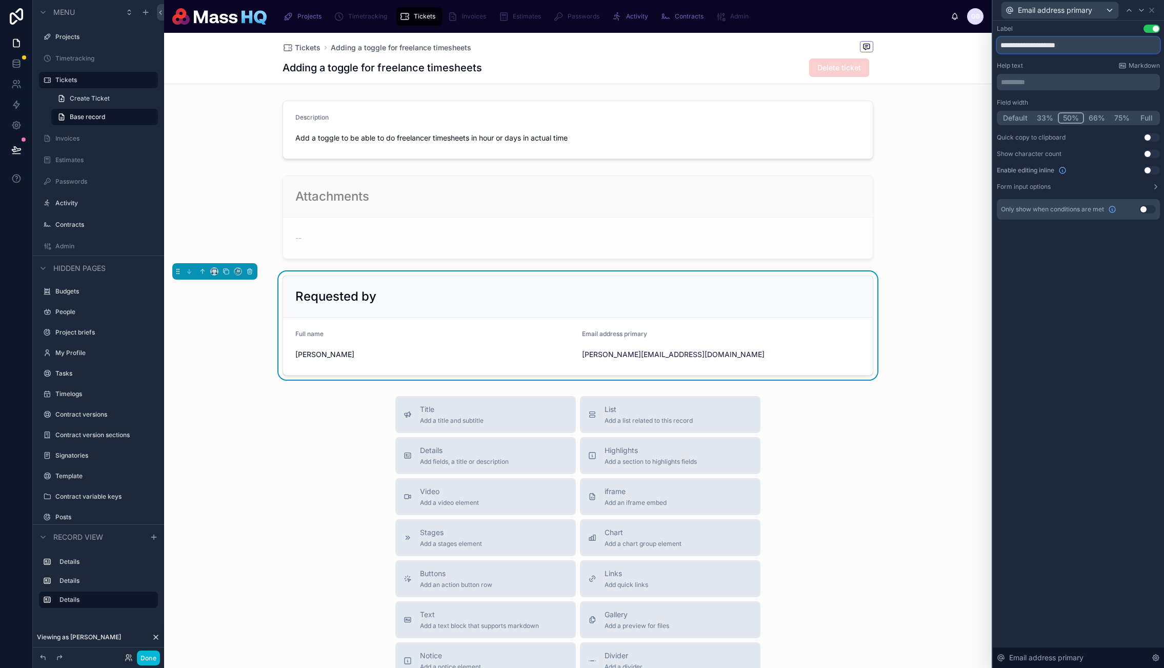
click at [656, 42] on input "**********" at bounding box center [1078, 45] width 163 height 16
drag, startPoint x: 1072, startPoint y: 43, endPoint x: 1083, endPoint y: 96, distance: 54.5
click at [656, 43] on input "**********" at bounding box center [1078, 45] width 163 height 16
type input "**********"
click at [656, 310] on div "**********" at bounding box center [1078, 344] width 171 height 647
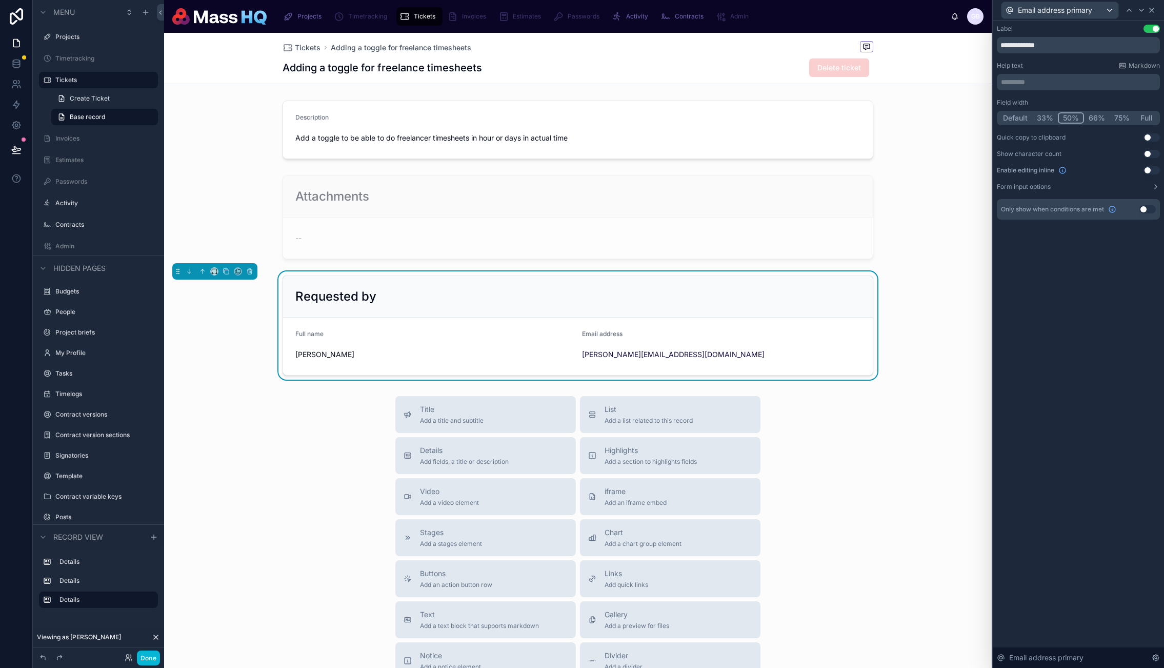
click at [656, 7] on icon at bounding box center [1152, 10] width 8 height 8
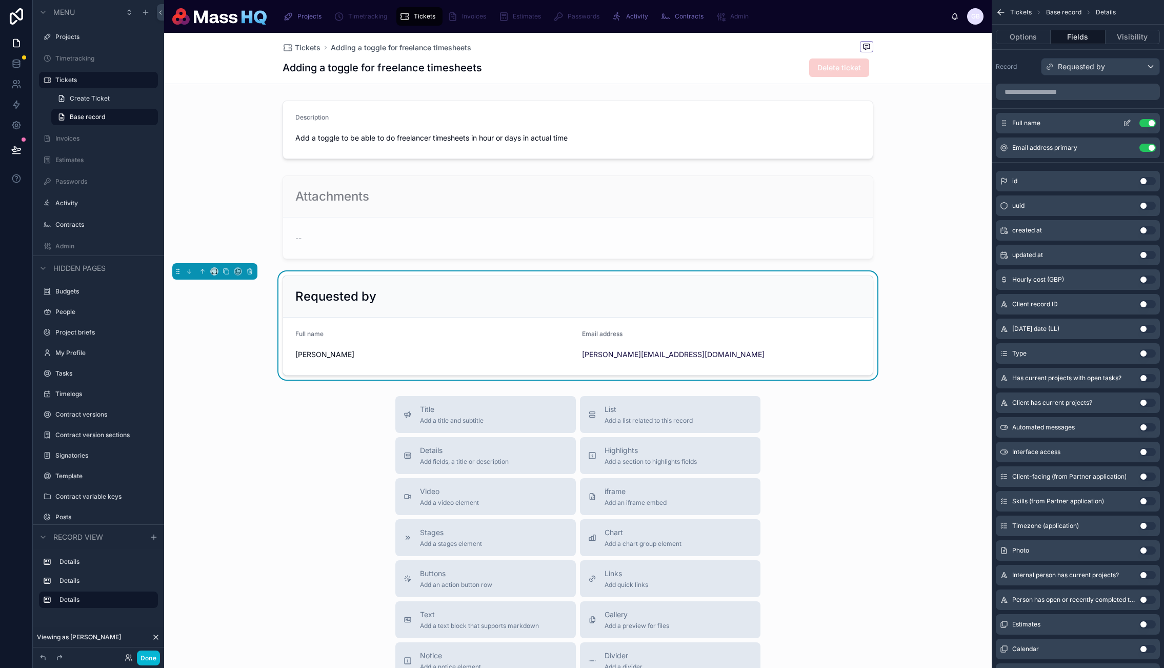
click at [656, 125] on icon "scrollable content" at bounding box center [1127, 123] width 8 height 8
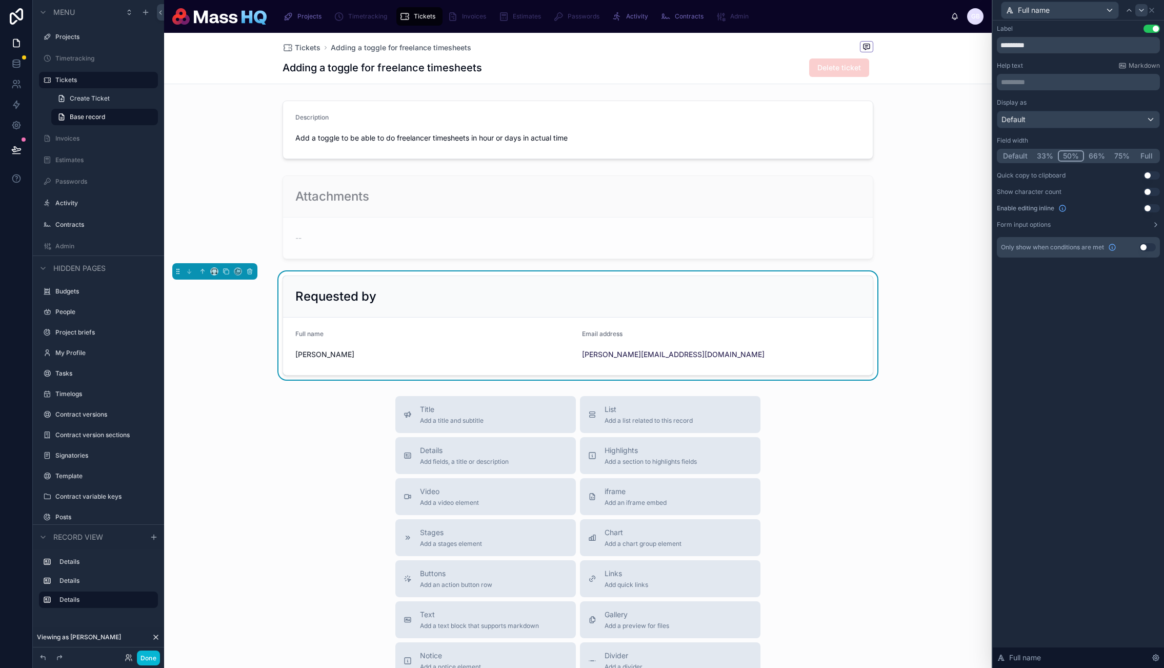
click at [656, 30] on button "Use setting" at bounding box center [1152, 29] width 16 height 8
click at [656, 8] on icon at bounding box center [1142, 10] width 8 height 8
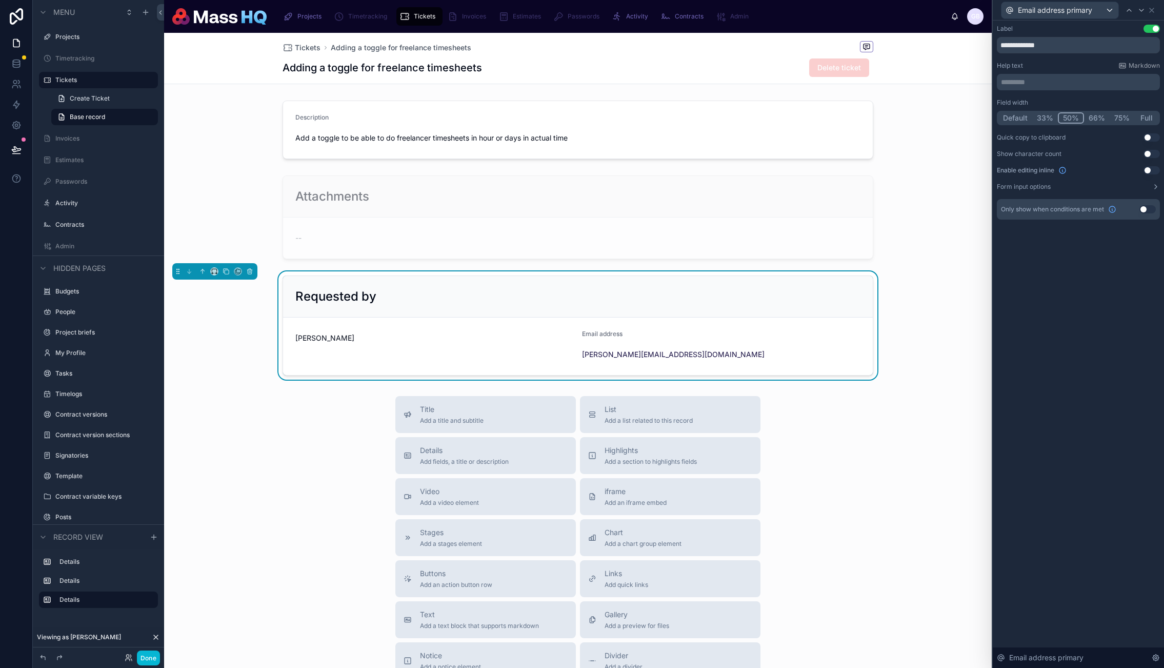
click at [656, 25] on button "Use setting" at bounding box center [1152, 29] width 16 height 8
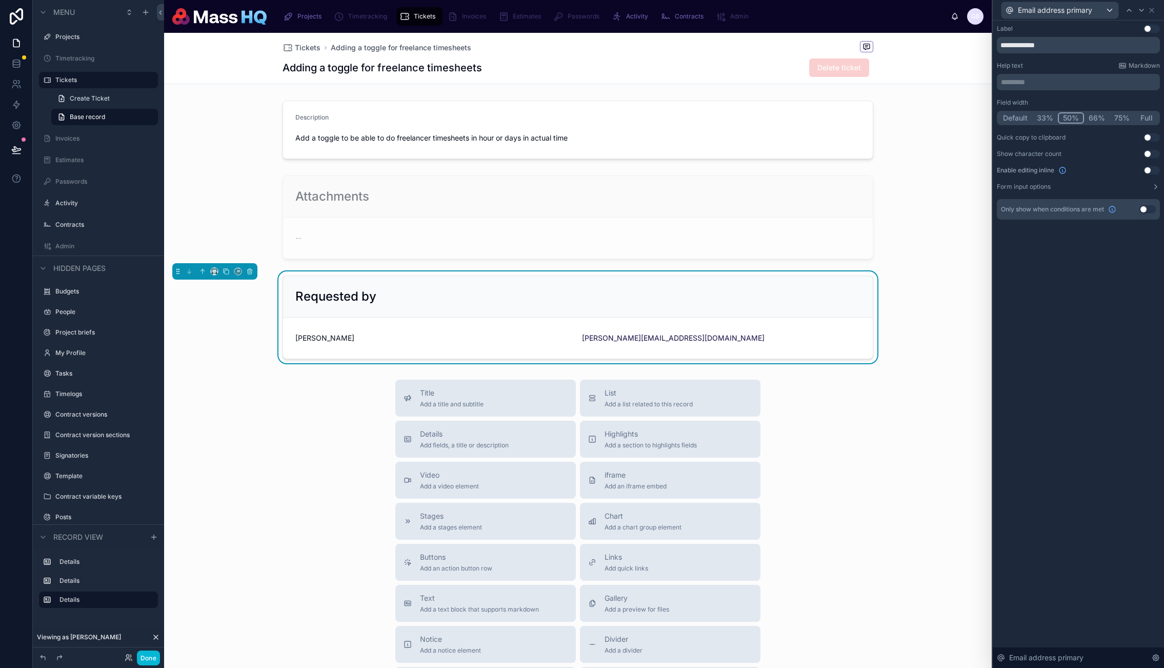
click at [422, 71] on h1 "Adding a toggle for freelance timesheets" at bounding box center [383, 68] width 200 height 14
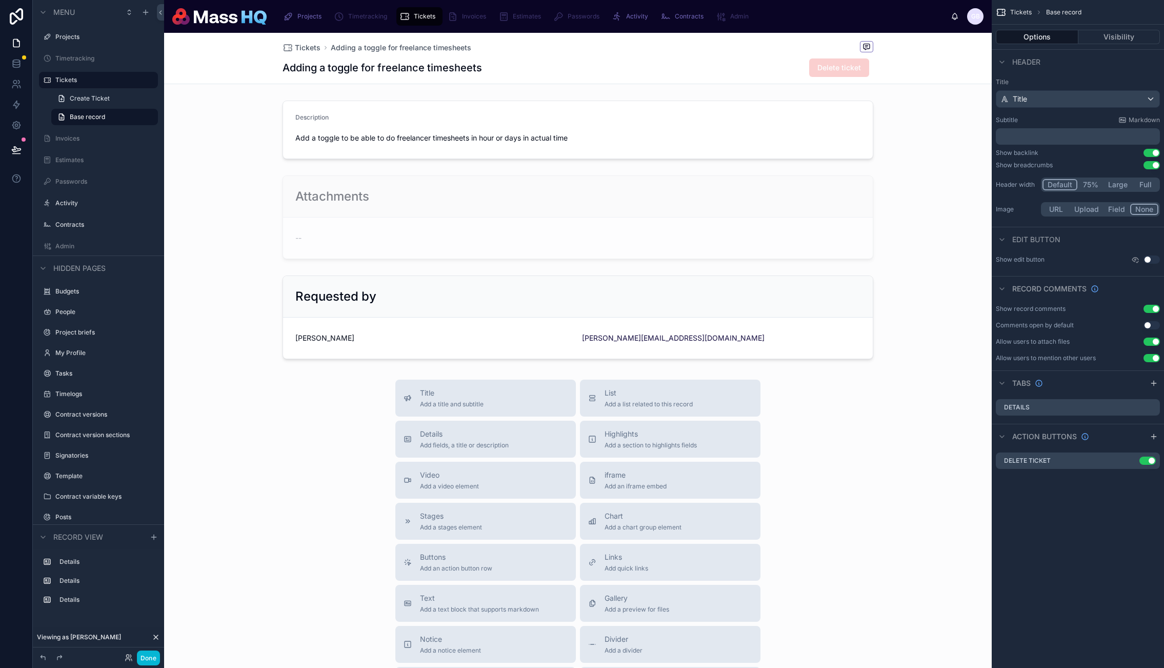
click at [656, 134] on p "﻿" at bounding box center [1079, 136] width 158 height 10
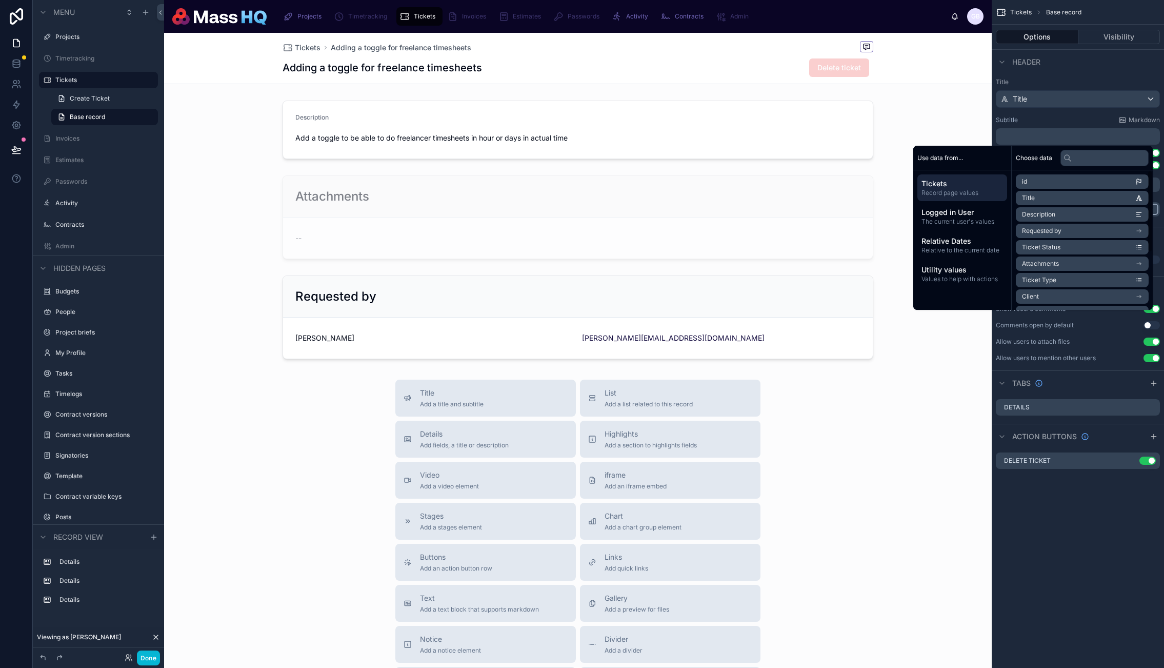
click at [656, 229] on li "Requested by" at bounding box center [1082, 231] width 133 height 14
click at [656, 217] on li "Full name" at bounding box center [1082, 216] width 133 height 14
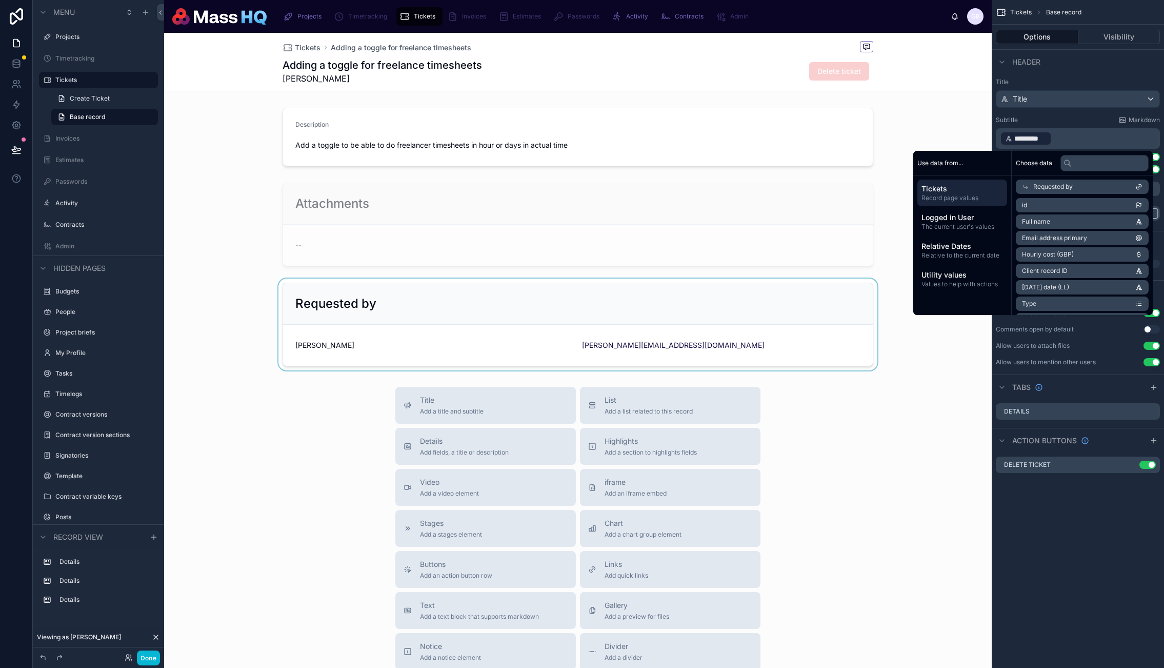
click at [373, 323] on div at bounding box center [578, 325] width 828 height 92
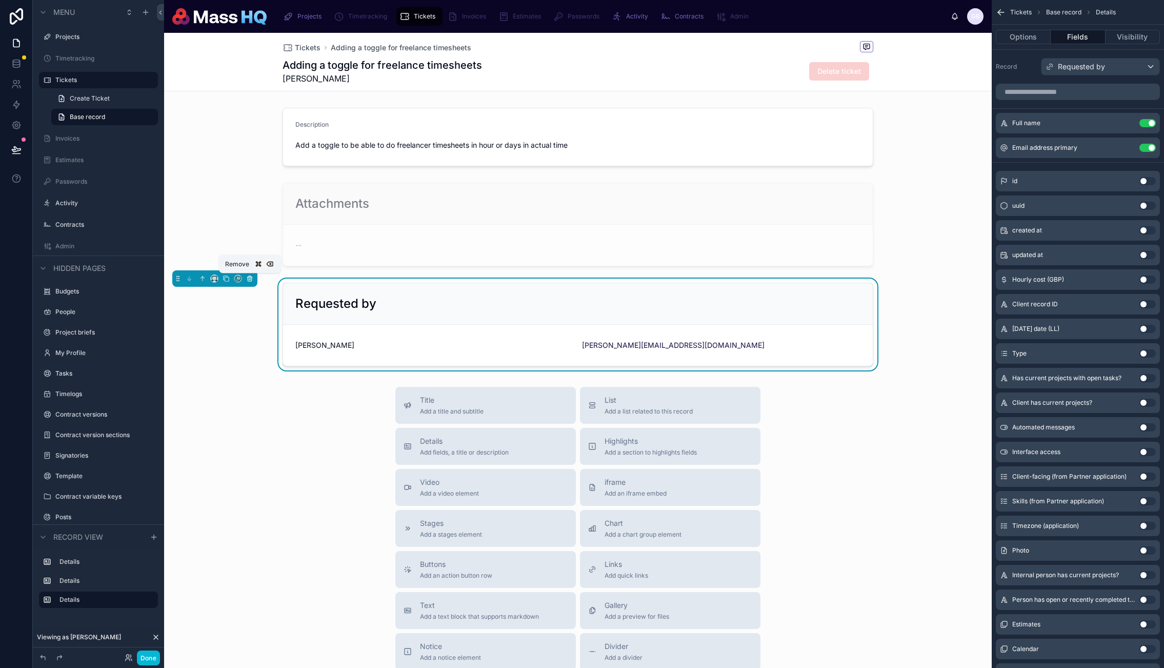
click at [248, 277] on icon at bounding box center [249, 278] width 7 height 7
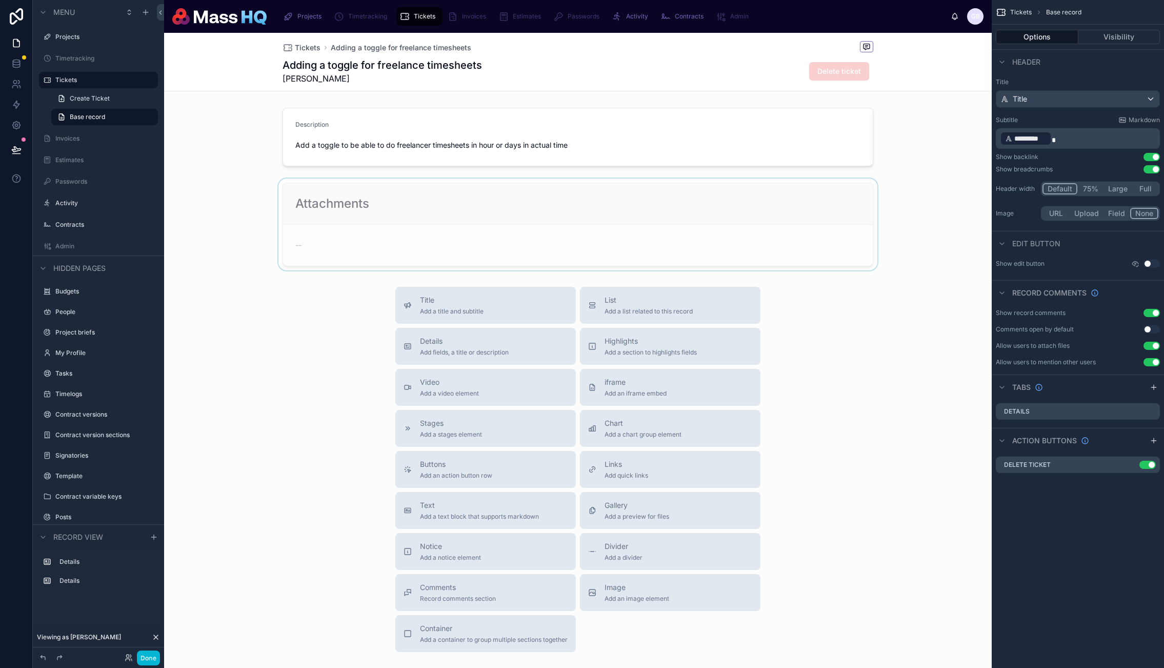
click at [409, 231] on div at bounding box center [578, 224] width 828 height 92
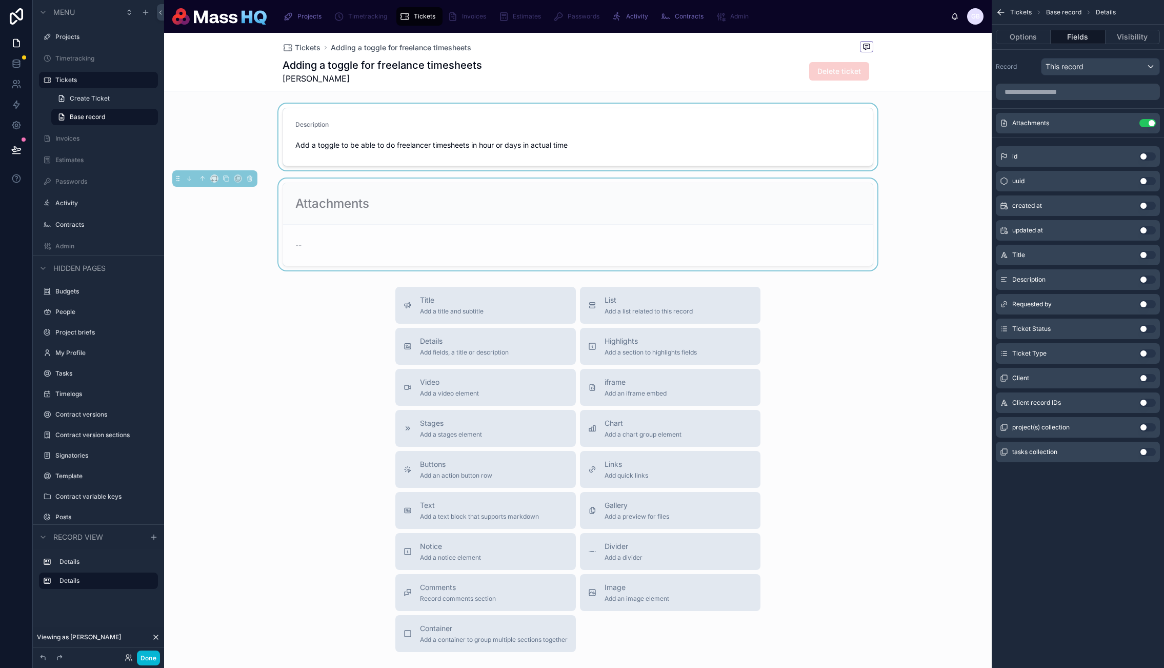
click at [656, 109] on div at bounding box center [578, 137] width 828 height 67
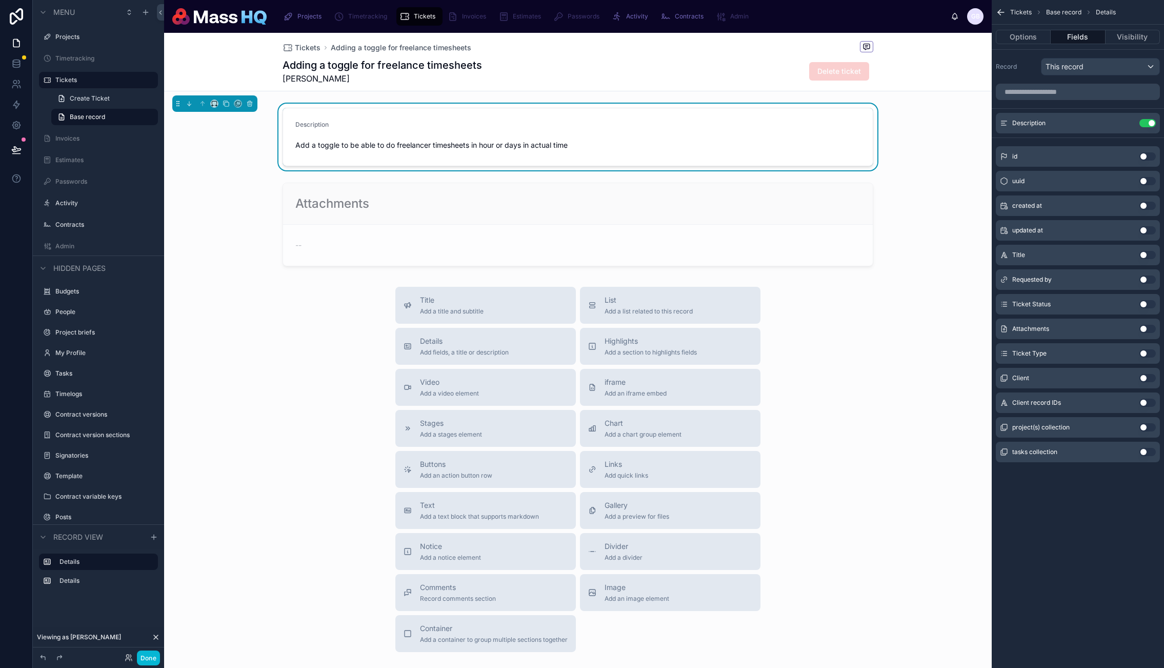
click at [656, 353] on button "Use setting" at bounding box center [1148, 353] width 16 height 8
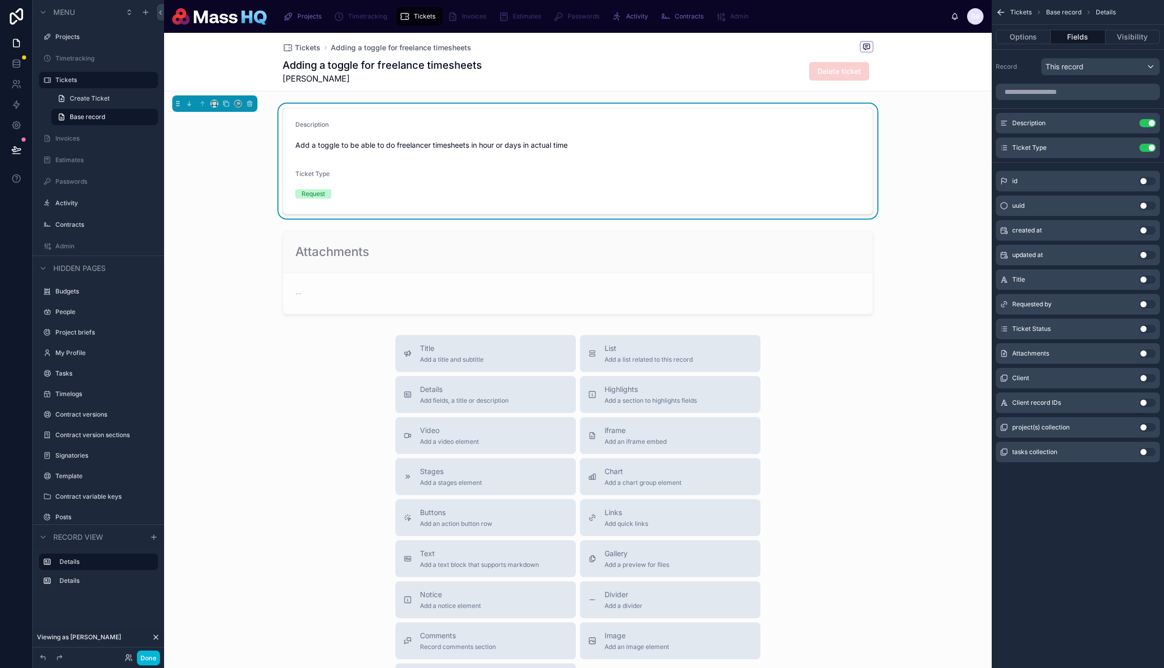
click at [656, 328] on button "Use setting" at bounding box center [1148, 329] width 16 height 8
click at [656, 147] on icon "scrollable content" at bounding box center [1128, 147] width 4 height 4
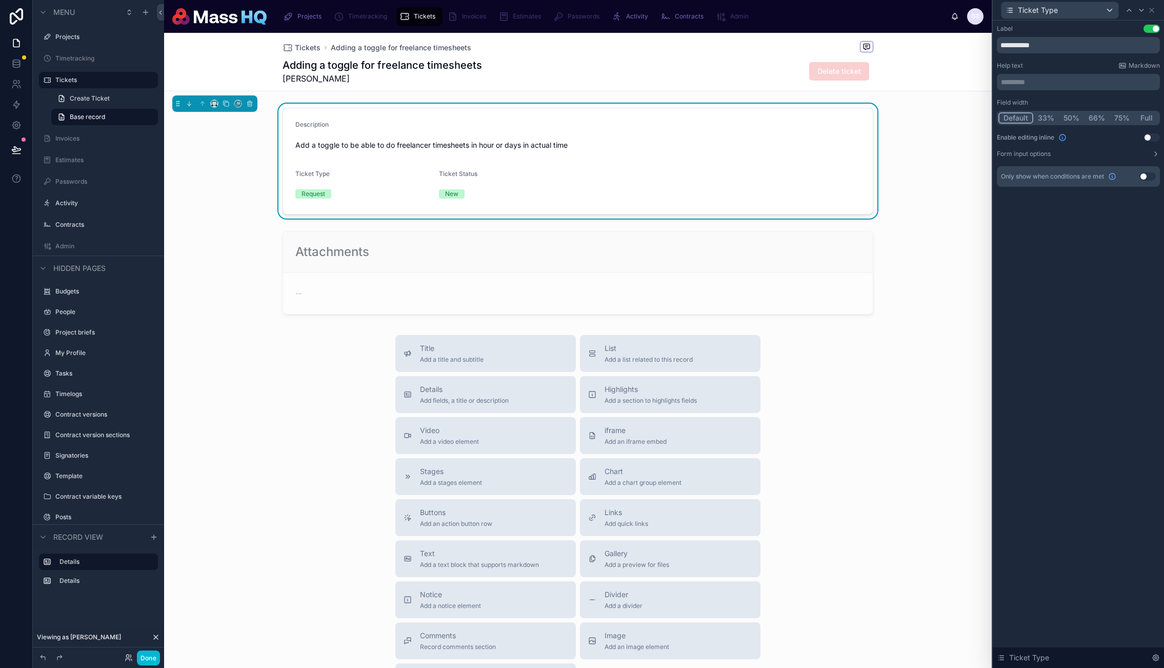
click at [656, 116] on button "50%" at bounding box center [1071, 117] width 25 height 11
click at [656, 9] on icon at bounding box center [1142, 10] width 8 height 8
click at [656, 118] on button "50%" at bounding box center [1071, 117] width 25 height 11
click at [153, 660] on button "Done" at bounding box center [148, 657] width 23 height 15
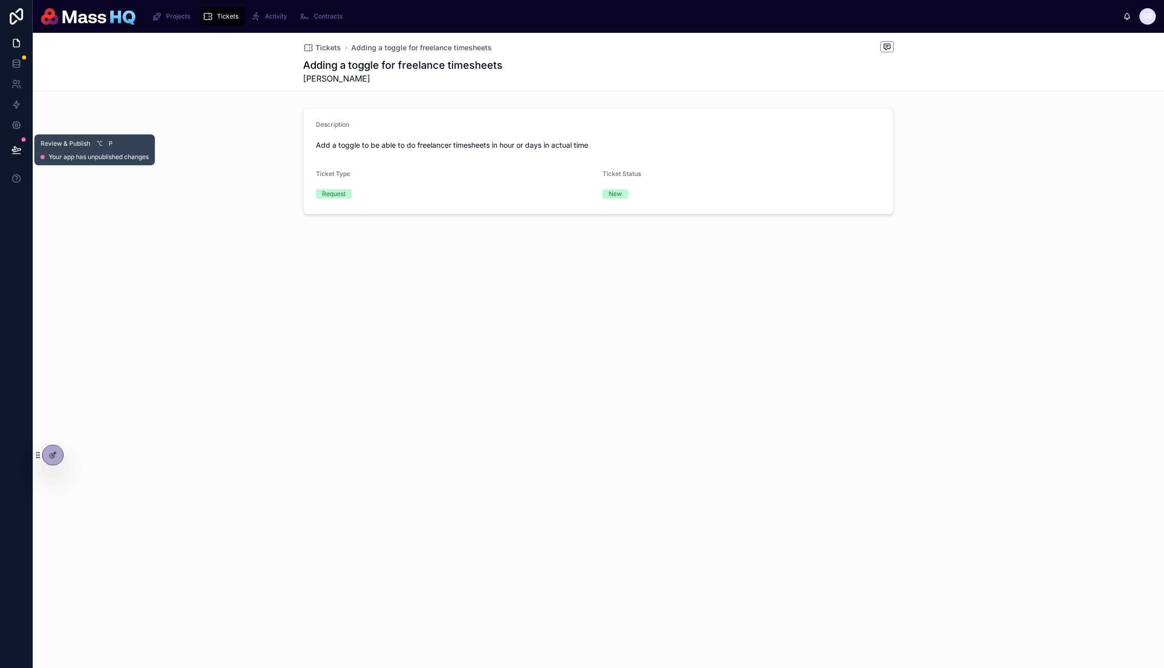
click at [24, 155] on button at bounding box center [16, 149] width 23 height 29
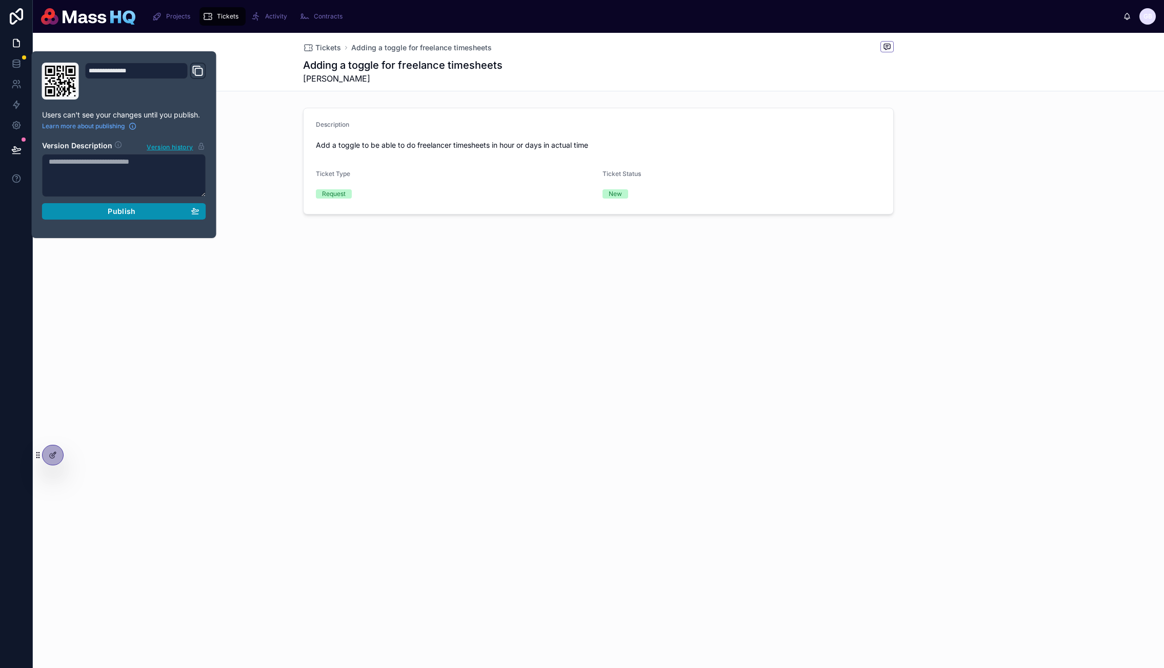
click at [124, 214] on span "Publish" at bounding box center [122, 211] width 28 height 9
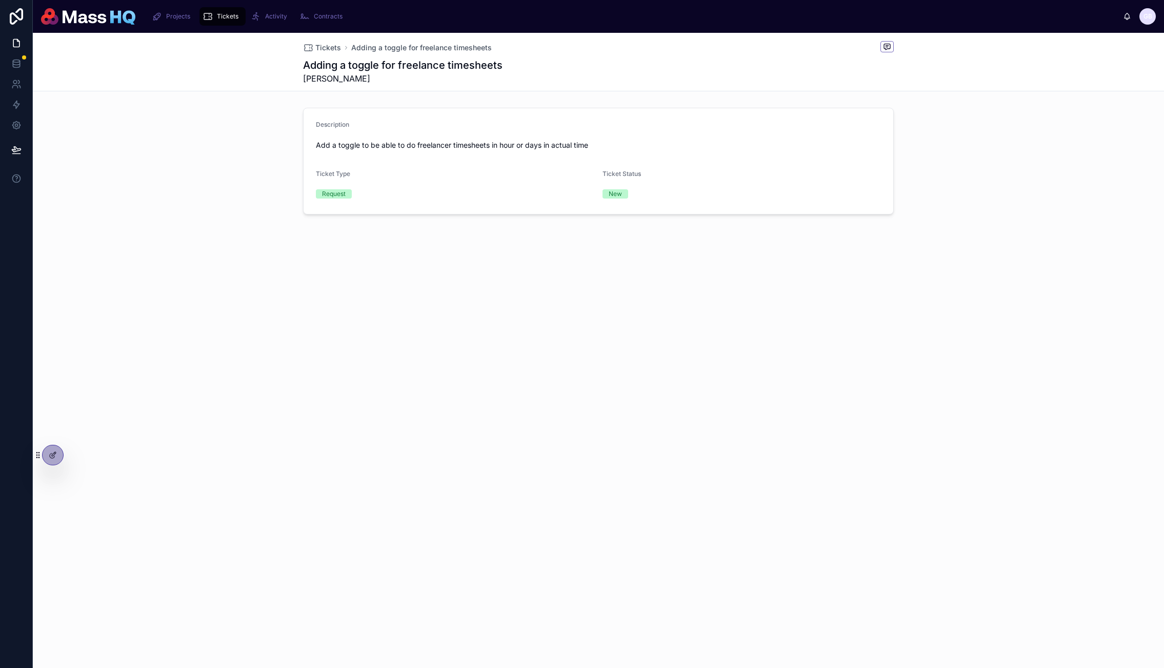
click at [656, 55] on div "Tickets Adding a toggle for freelance timesheets Adding a toggle for freelance …" at bounding box center [599, 62] width 1132 height 58
click at [656, 46] on icon at bounding box center [887, 47] width 8 height 8
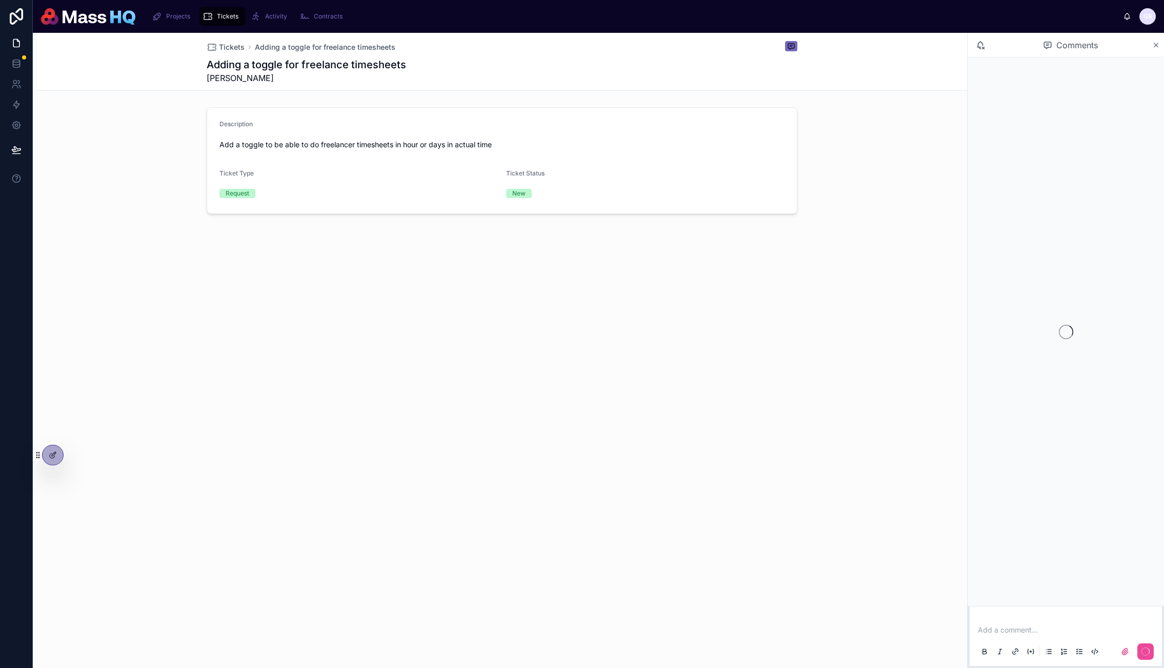
click at [656, 280] on div "Tickets Adding a toggle for freelance timesheets Adding a toggle for freelance …" at bounding box center [502, 158] width 930 height 251
click at [656, 382] on div "Tickets Adding a toggle for freelance timesheets Adding a toggle for freelance …" at bounding box center [500, 350] width 935 height 635
drag, startPoint x: 373, startPoint y: 149, endPoint x: 387, endPoint y: 150, distance: 13.4
click at [384, 149] on span "Add a toggle to be able to do freelancer timesheets in hour or days in actual t…" at bounding box center [502, 145] width 565 height 10
click at [399, 149] on span "Add a toggle to be able to do freelancer timesheets in hour or days in actual t…" at bounding box center [502, 145] width 565 height 10
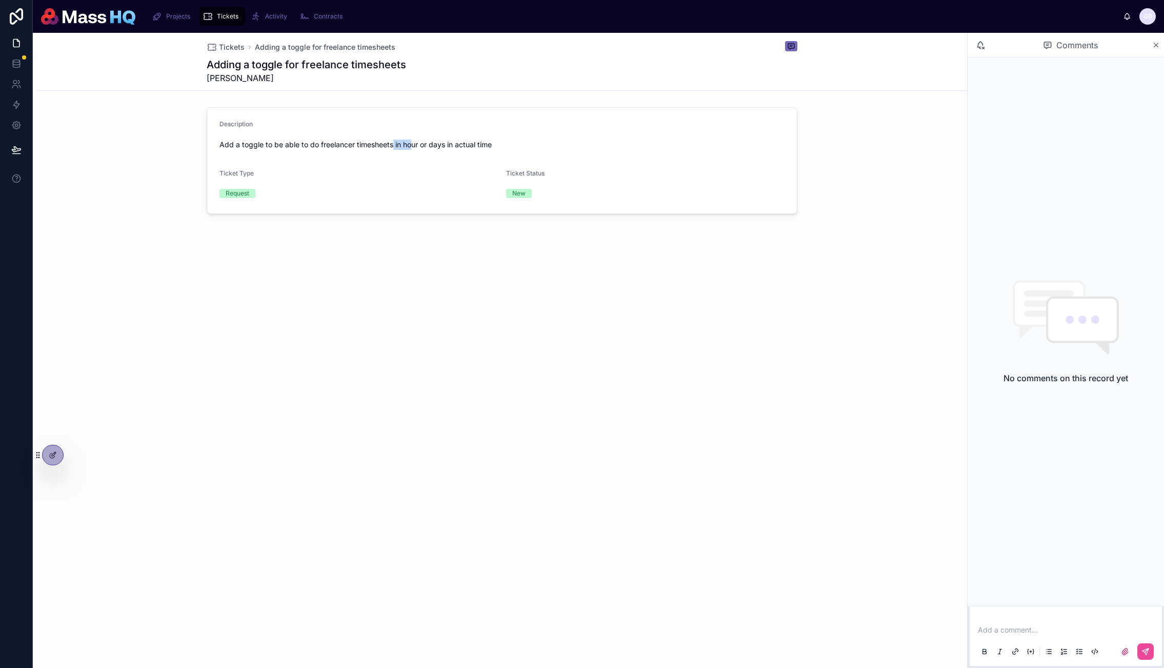
drag, startPoint x: 394, startPoint y: 147, endPoint x: 433, endPoint y: 147, distance: 39.0
click at [432, 147] on span "Add a toggle to be able to do freelancer timesheets in hour or days in actual t…" at bounding box center [502, 145] width 565 height 10
drag, startPoint x: 433, startPoint y: 147, endPoint x: 425, endPoint y: 146, distance: 8.3
click at [432, 147] on span "Add a toggle to be able to do freelancer timesheets in hour or days in actual t…" at bounding box center [502, 145] width 565 height 10
drag, startPoint x: 431, startPoint y: 145, endPoint x: 485, endPoint y: 146, distance: 54.4
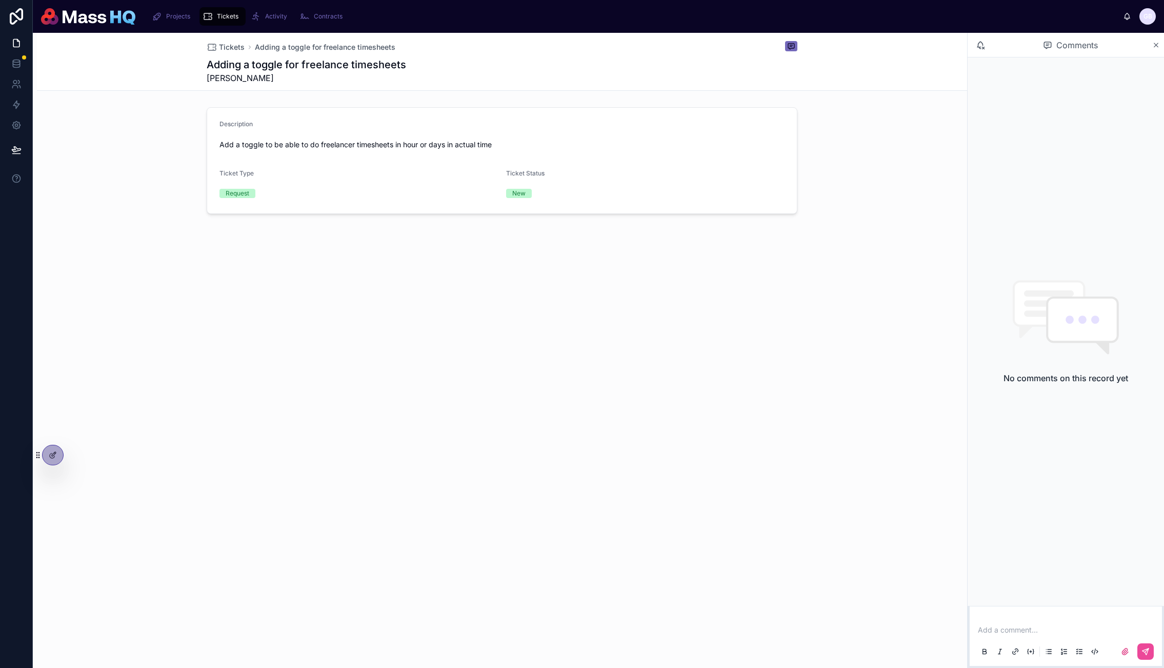
click at [440, 145] on span "Add a toggle to be able to do freelancer timesheets in hour or days in actual t…" at bounding box center [502, 145] width 565 height 10
click at [485, 145] on span "Add a toggle to be able to do freelancer timesheets in hour or days in actual t…" at bounding box center [502, 145] width 565 height 10
click at [521, 351] on div "Tickets Adding a toggle for freelance timesheets Adding a toggle for freelance …" at bounding box center [500, 350] width 935 height 635
click at [504, 453] on div "Tickets Adding a toggle for freelance timesheets Adding a toggle for freelance …" at bounding box center [500, 350] width 935 height 635
click at [656, 253] on div "Tickets Adding a toggle for freelance timesheets Adding a toggle for freelance …" at bounding box center [502, 158] width 930 height 251
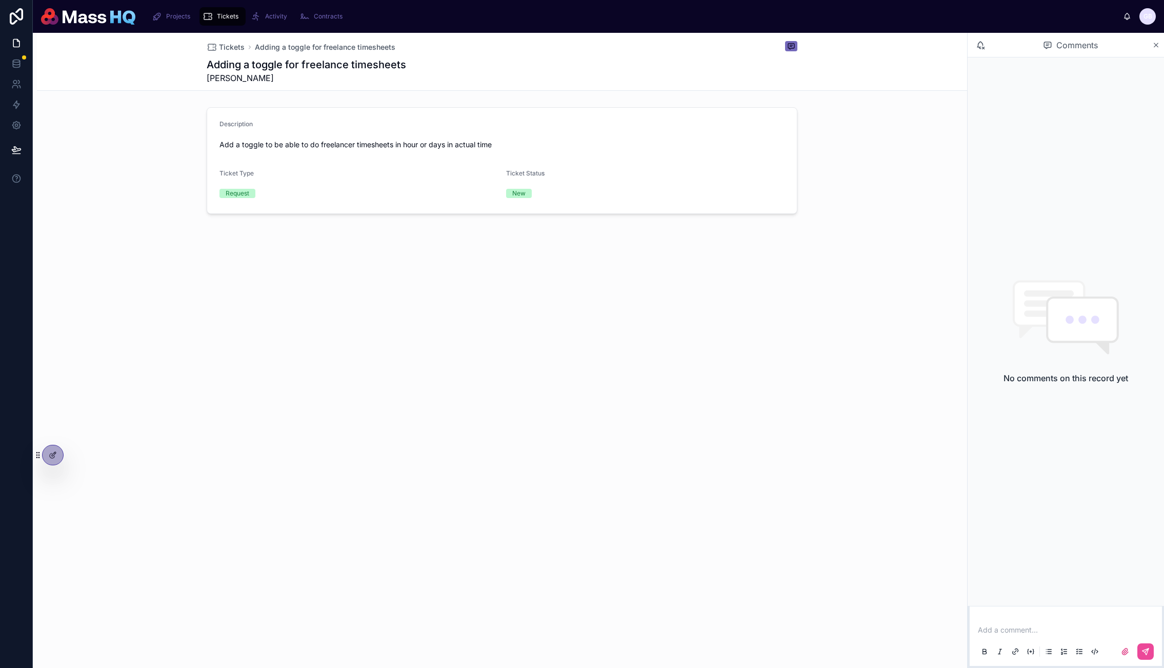
click at [459, 372] on div "Tickets Adding a toggle for freelance timesheets Adding a toggle for freelance …" at bounding box center [500, 350] width 935 height 635
click at [52, 456] on icon at bounding box center [53, 455] width 8 height 8
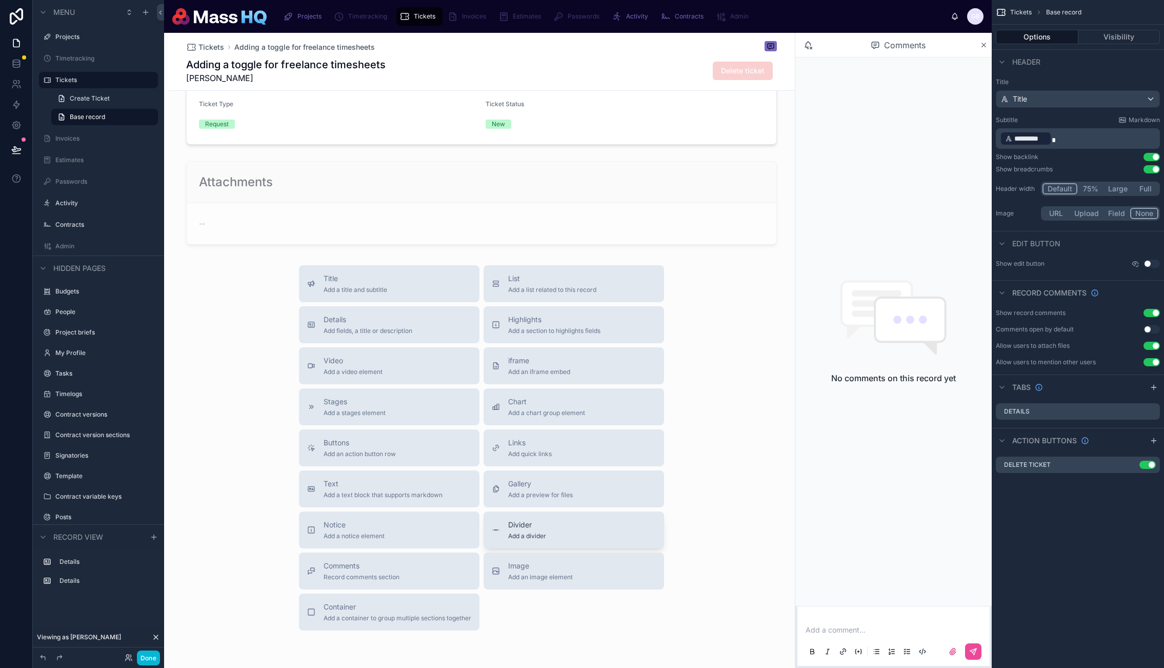
scroll to position [114, 0]
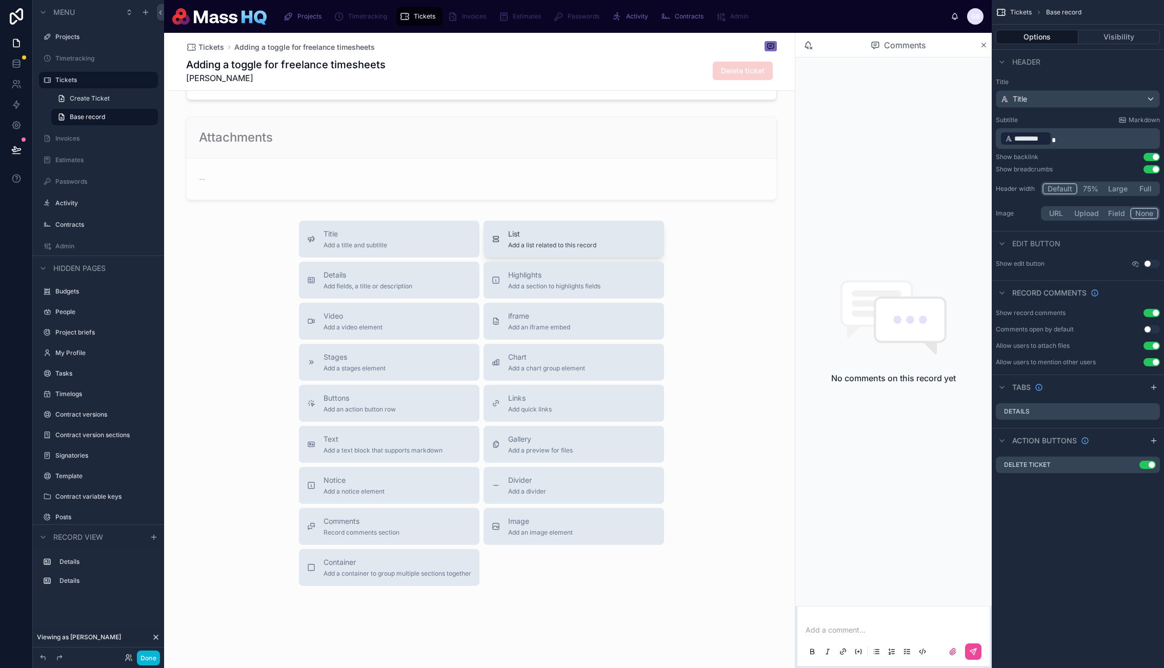
click at [537, 253] on button "List Add a list related to this record" at bounding box center [574, 239] width 181 height 37
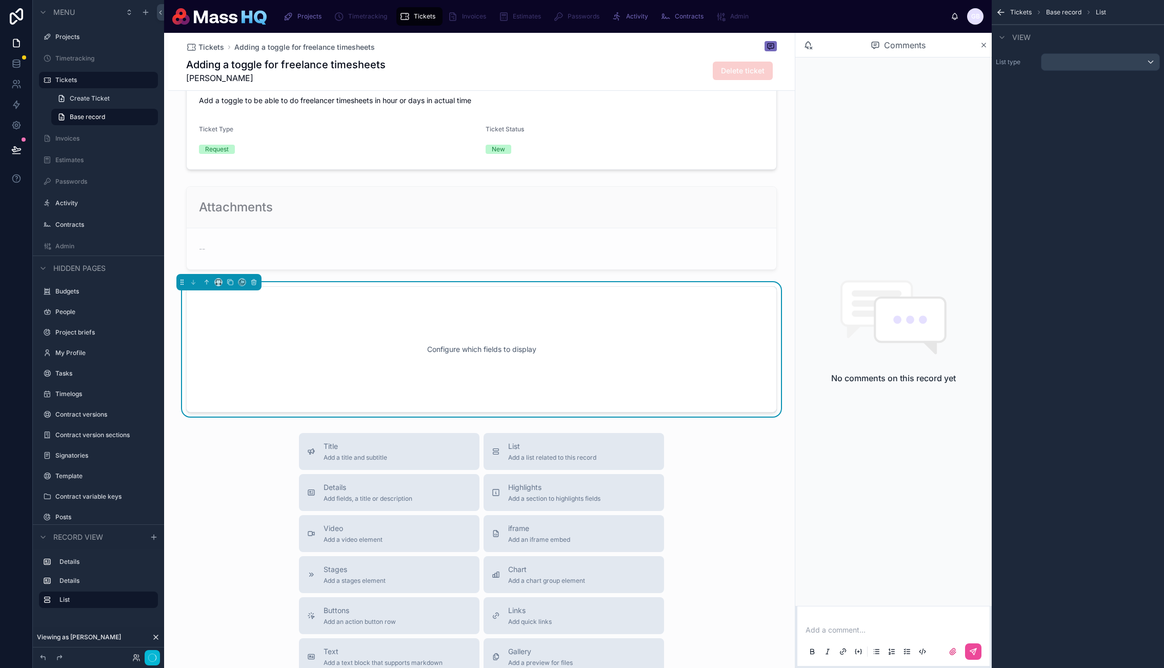
scroll to position [43, 0]
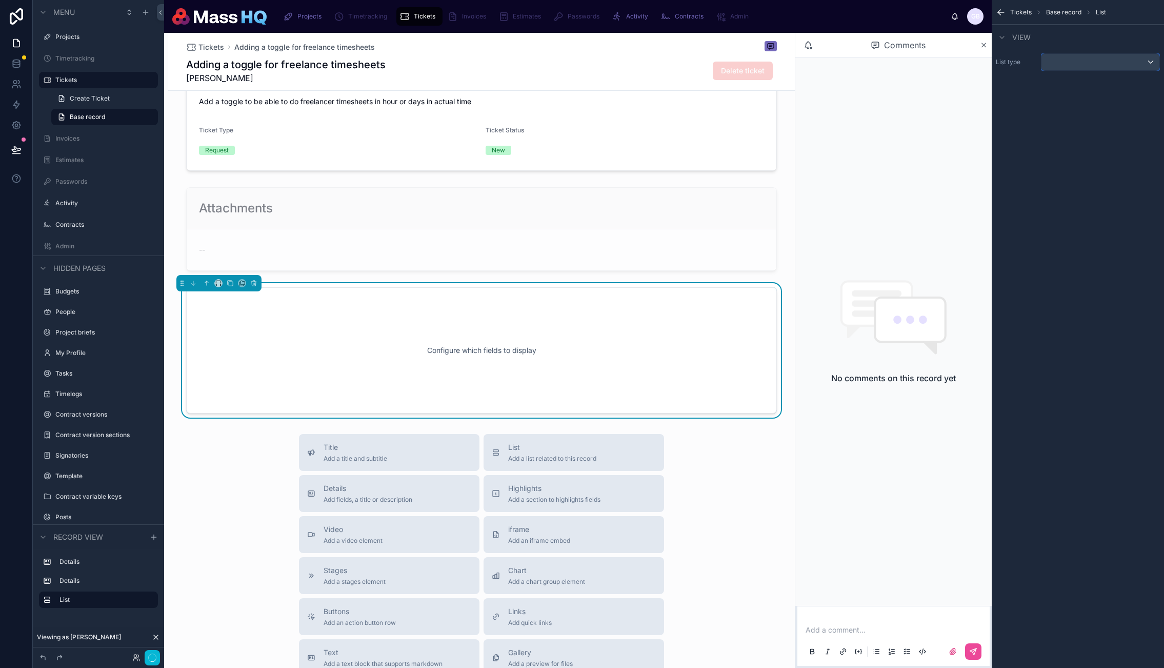
click at [656, 64] on div "scrollable content" at bounding box center [1101, 62] width 118 height 16
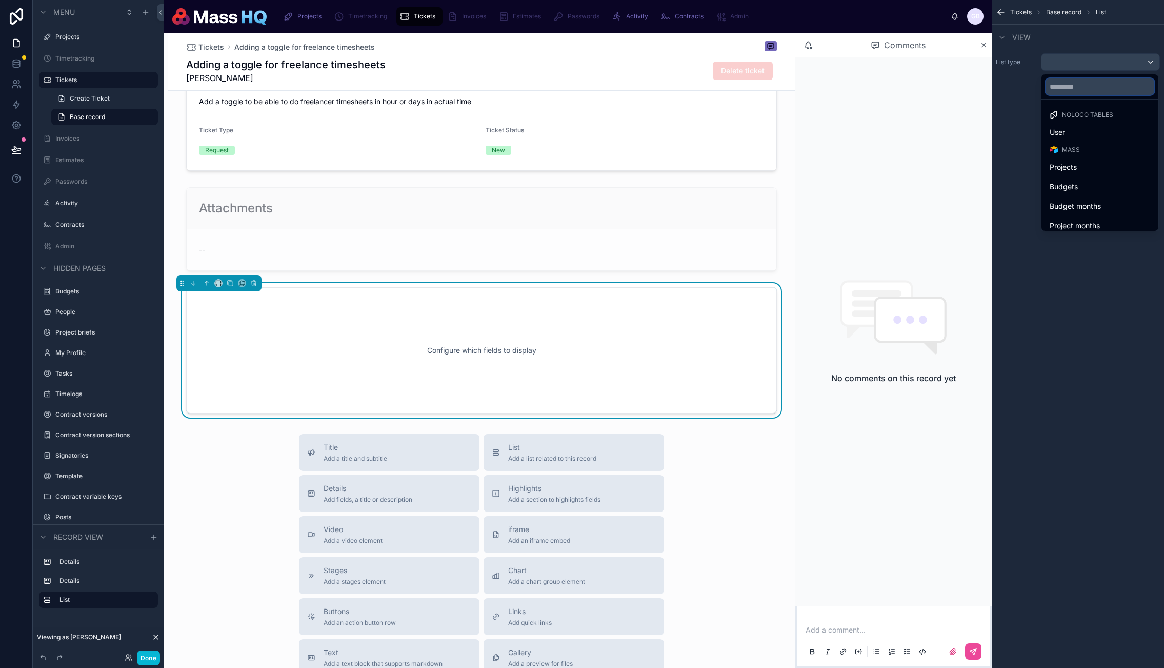
click at [656, 87] on input "text" at bounding box center [1100, 86] width 109 height 16
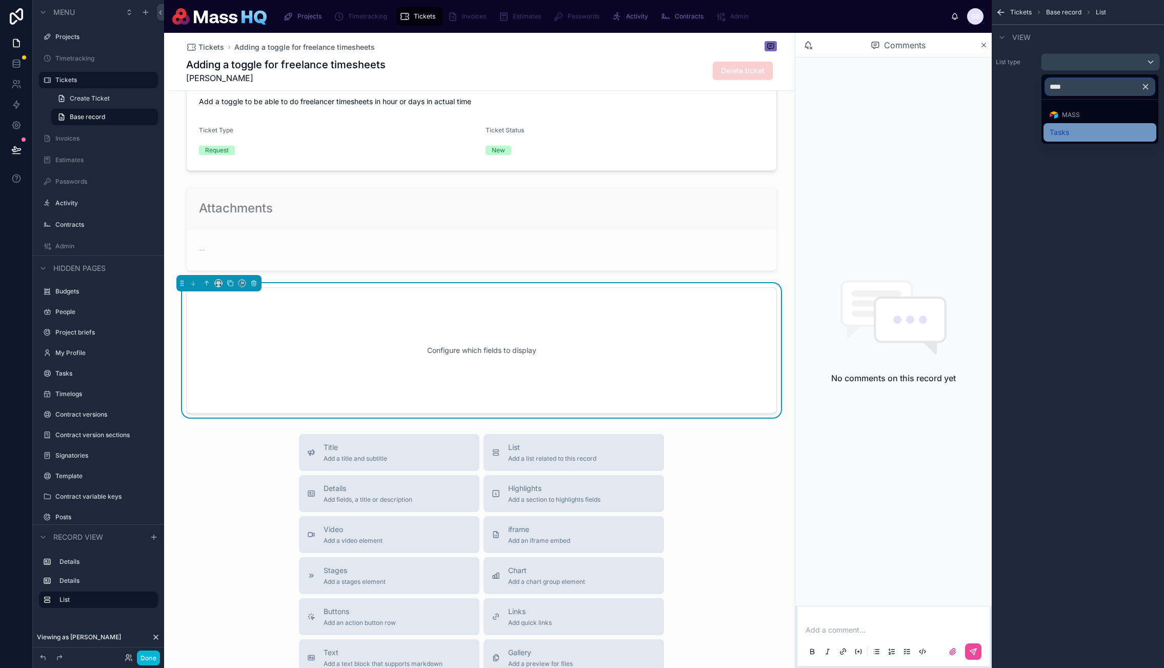
type input "****"
click at [656, 134] on div "Tasks" at bounding box center [1100, 132] width 101 height 12
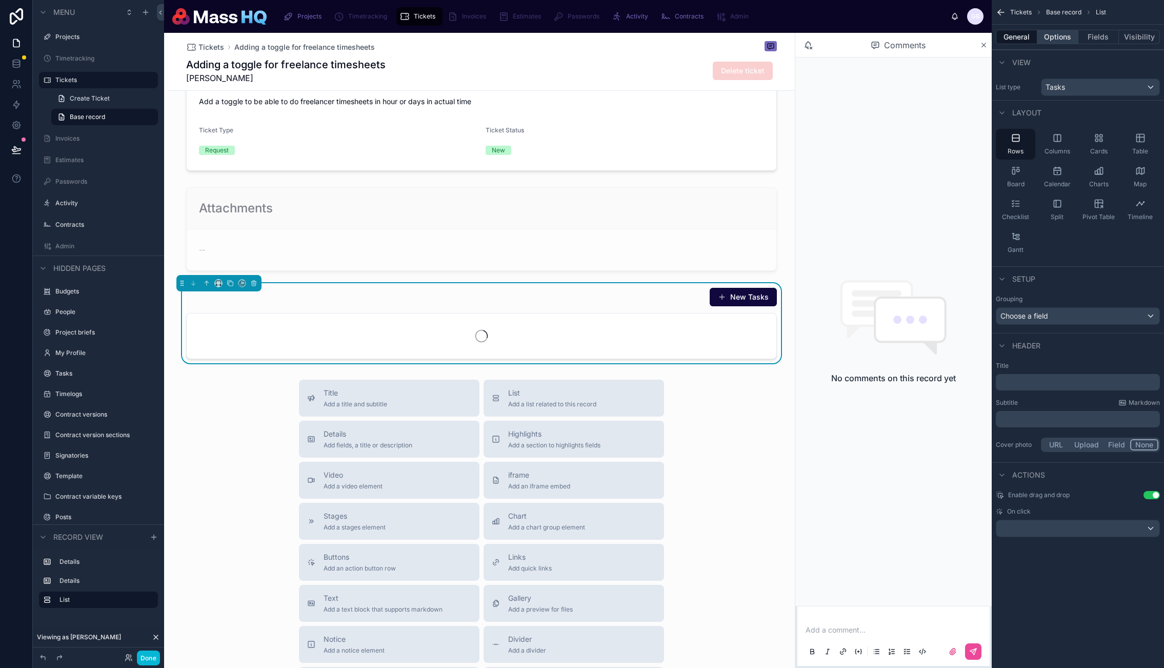
click at [656, 38] on button "Options" at bounding box center [1058, 37] width 41 height 14
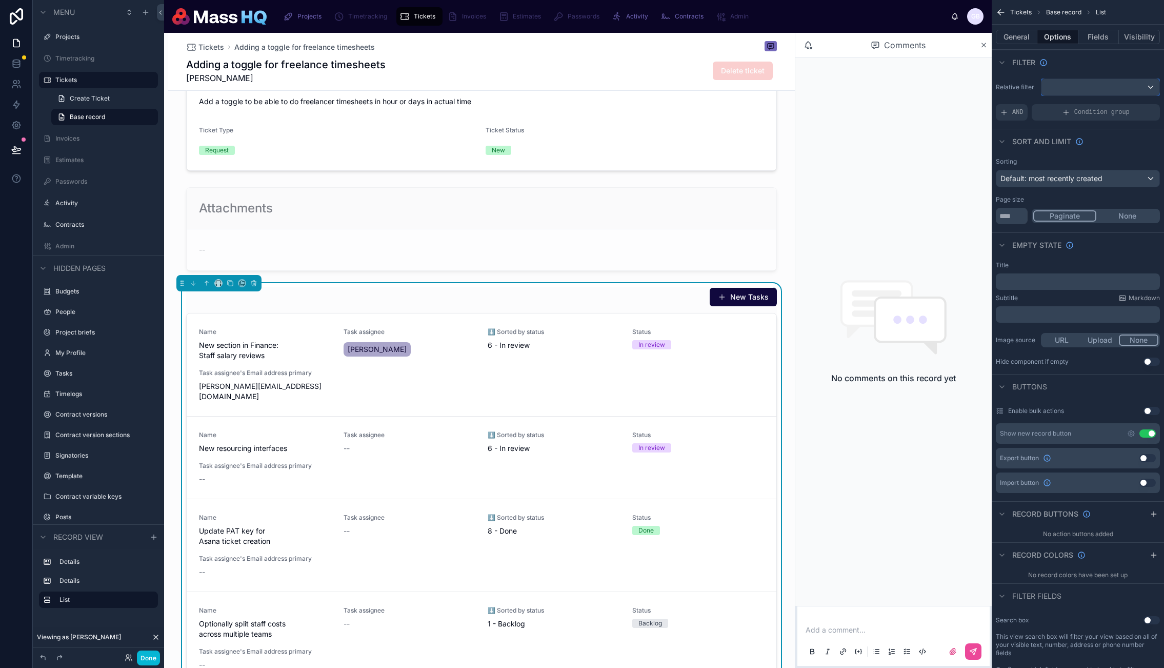
click at [656, 84] on div "scrollable content" at bounding box center [1101, 87] width 118 height 16
click at [656, 197] on span "tasks collection" at bounding box center [1088, 196] width 52 height 12
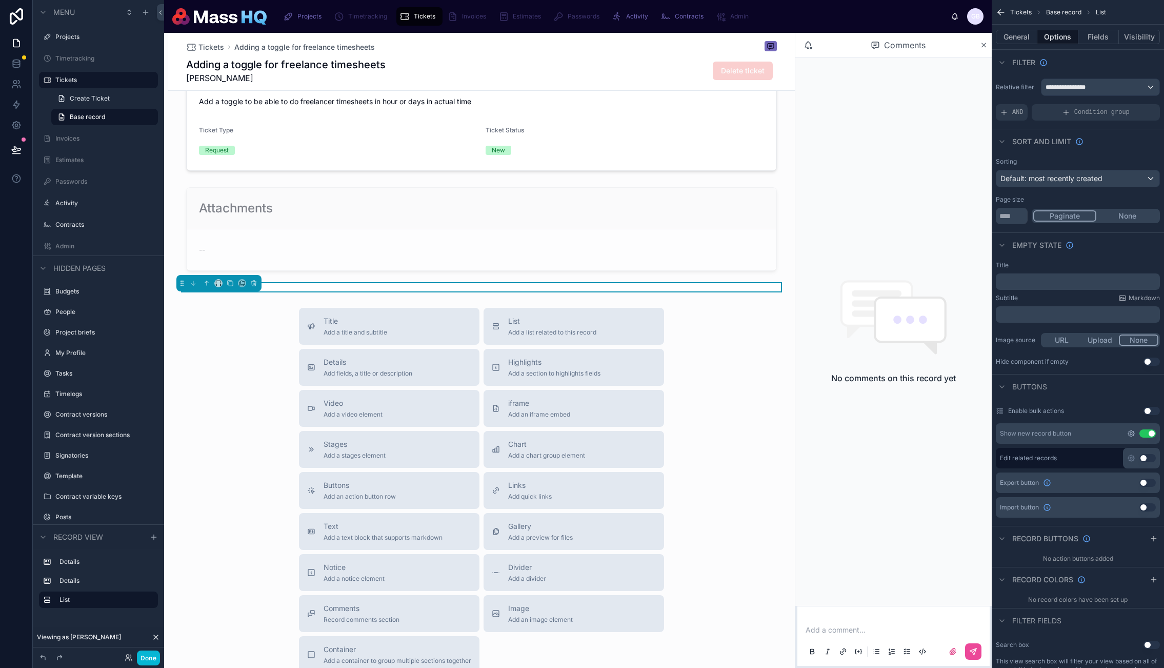
click at [656, 433] on icon "scrollable content" at bounding box center [1131, 433] width 8 height 8
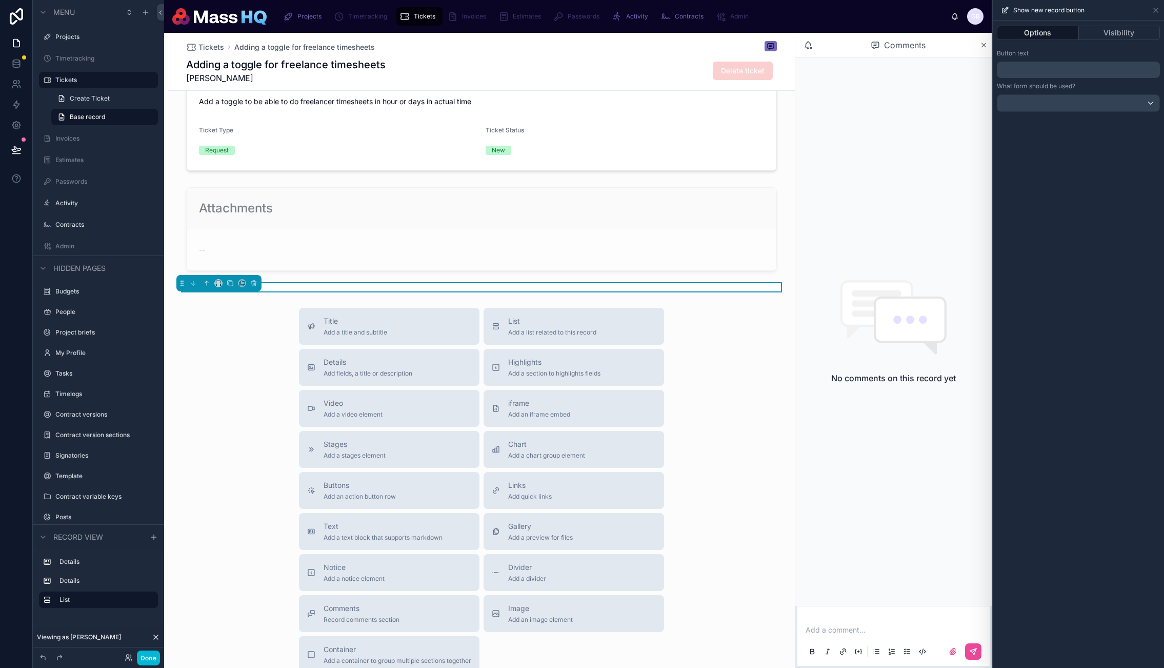
click at [656, 65] on p "﻿" at bounding box center [1079, 70] width 157 height 12
click at [656, 445] on div "**********" at bounding box center [1078, 344] width 171 height 647
drag, startPoint x: 1110, startPoint y: 224, endPoint x: 403, endPoint y: 232, distance: 707.4
click at [656, 224] on div "**********" at bounding box center [1078, 344] width 171 height 647
click at [371, 239] on div at bounding box center [481, 229] width 627 height 92
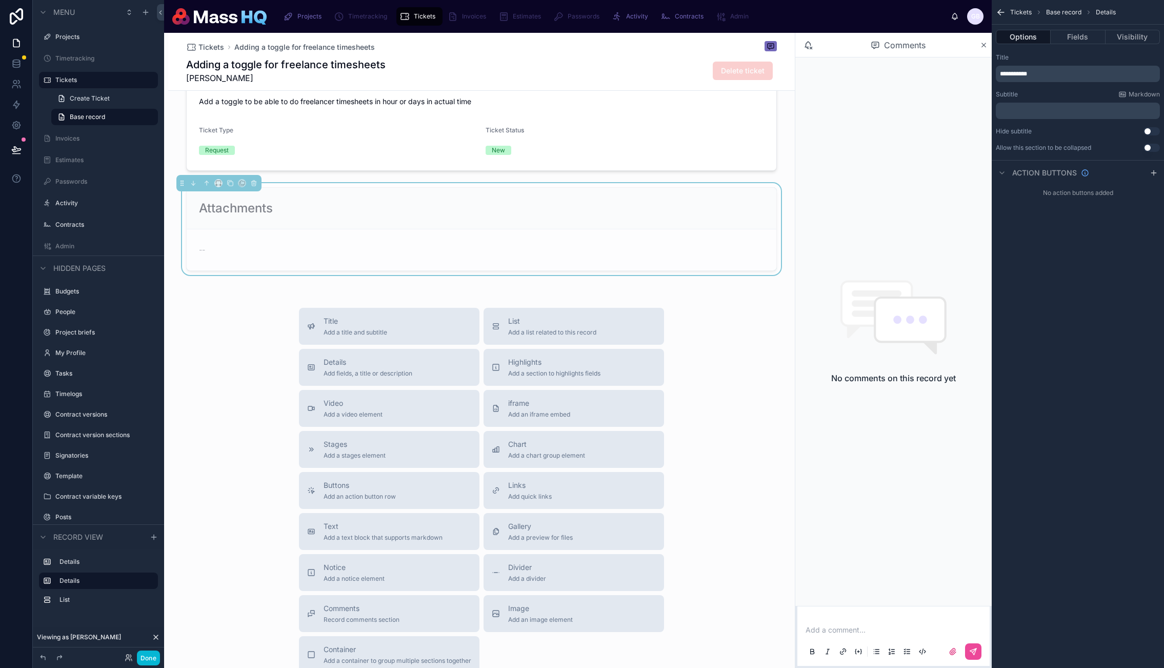
click at [656, 404] on div "Title Add a title and subtitle List Add a list related to this record Details A…" at bounding box center [481, 490] width 627 height 365
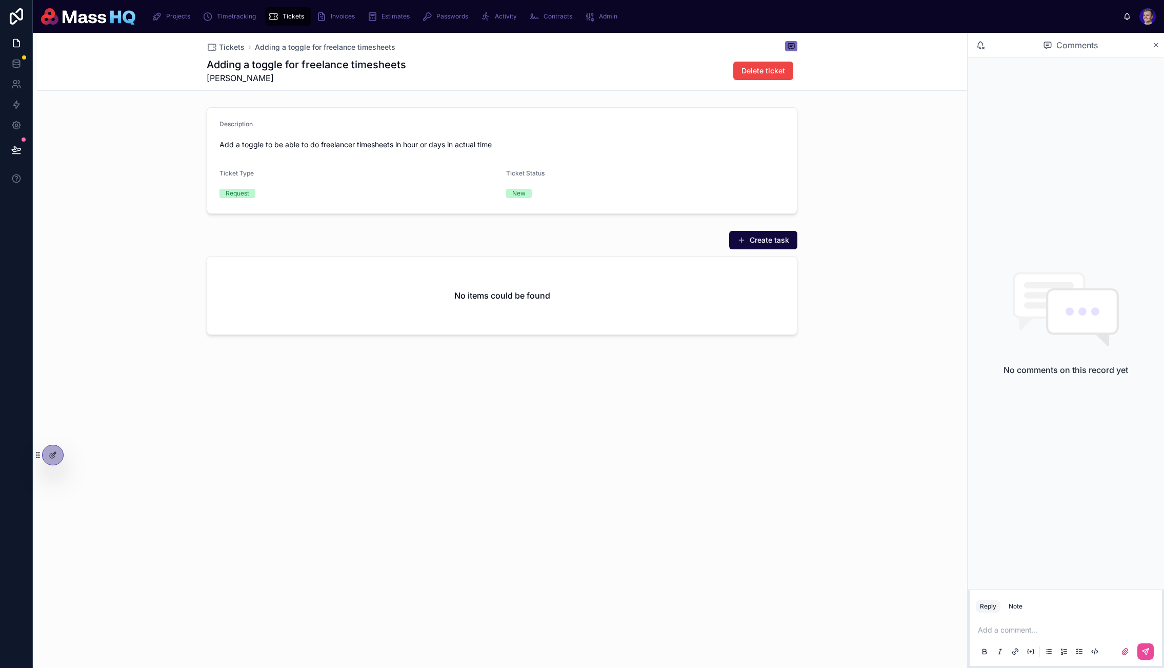
click at [493, 289] on div "No items could be found" at bounding box center [502, 295] width 590 height 78
click at [350, 311] on div "No items could be found" at bounding box center [502, 295] width 590 height 78
click at [50, 453] on icon at bounding box center [52, 455] width 5 height 5
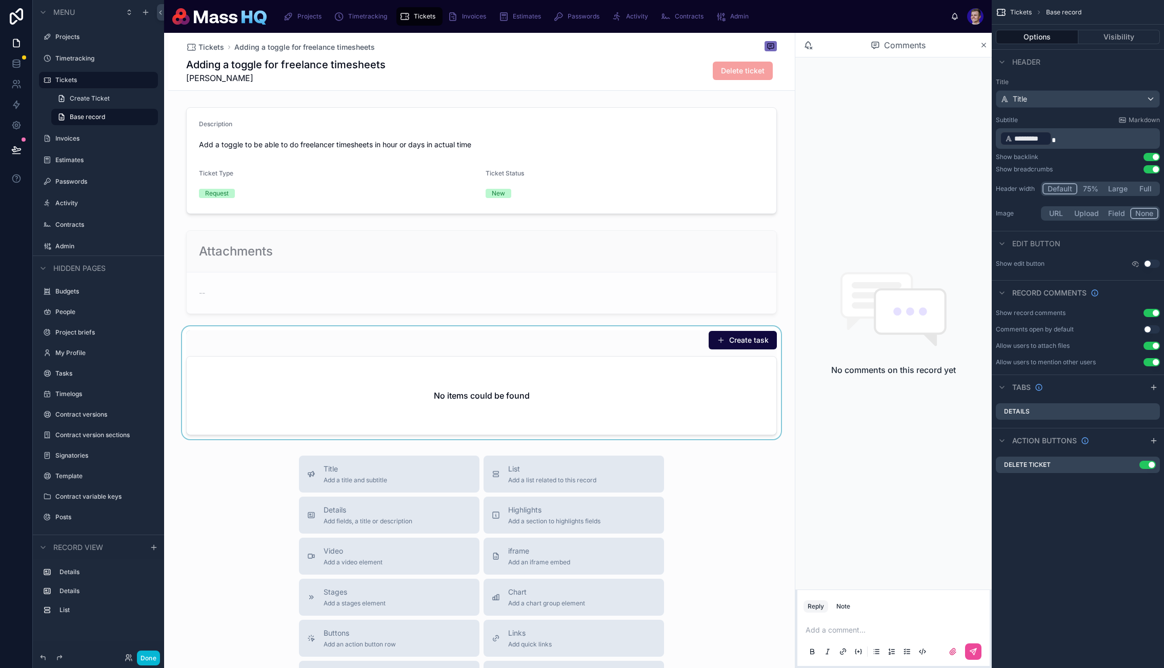
click at [675, 363] on div at bounding box center [481, 382] width 627 height 113
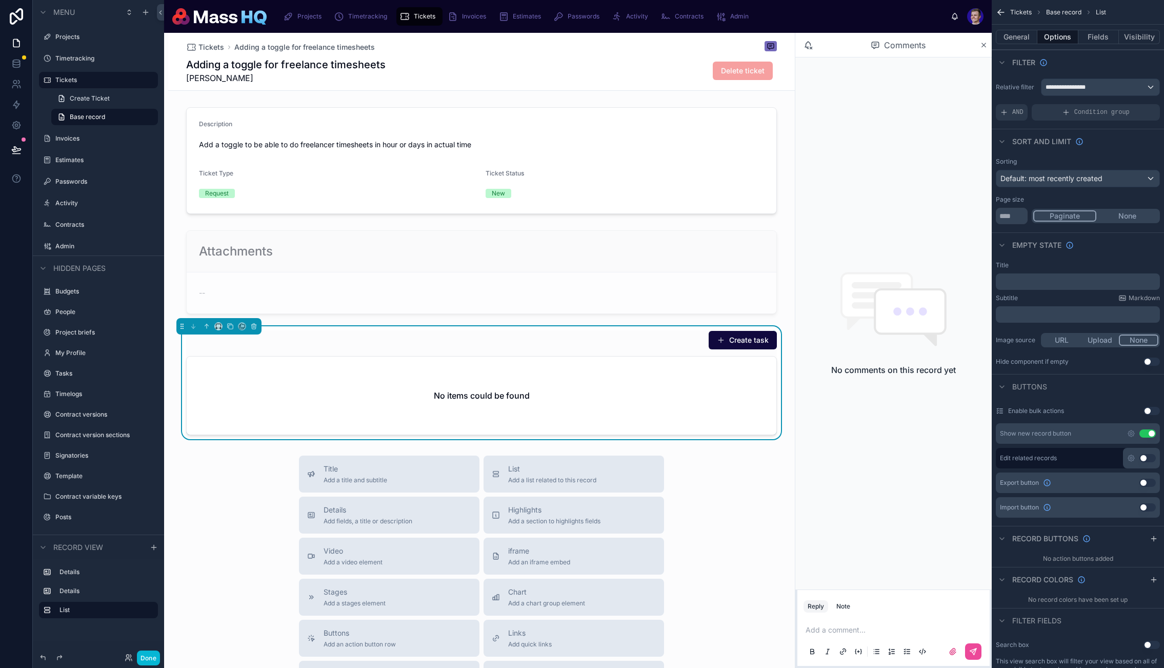
click at [751, 340] on button "Create task" at bounding box center [743, 340] width 68 height 18
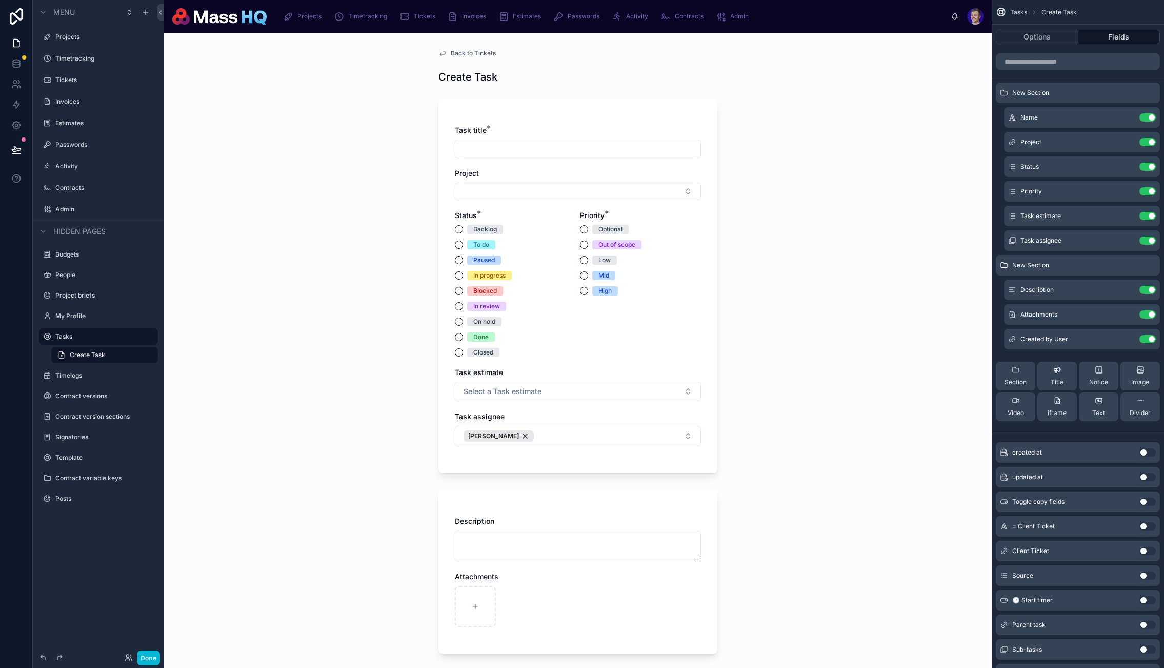
click at [467, 54] on span "Back to Tickets" at bounding box center [473, 53] width 45 height 8
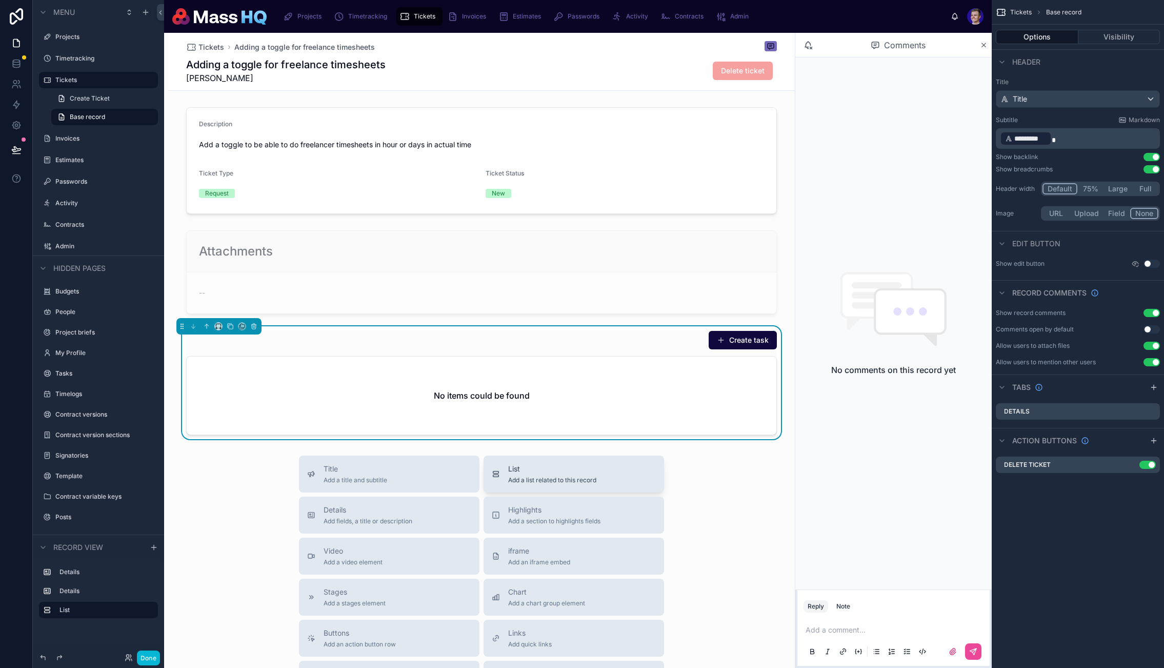
click at [577, 479] on span "Add a list related to this record" at bounding box center [552, 480] width 88 height 8
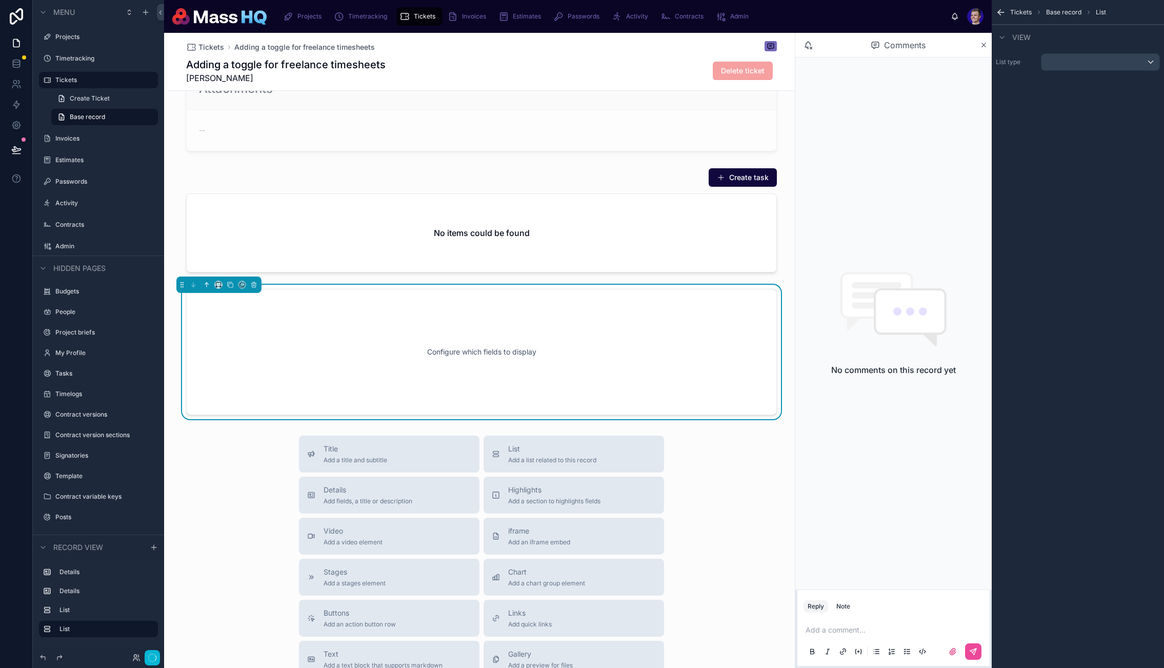
scroll to position [164, 0]
click at [207, 282] on icon at bounding box center [207, 283] width 0 height 4
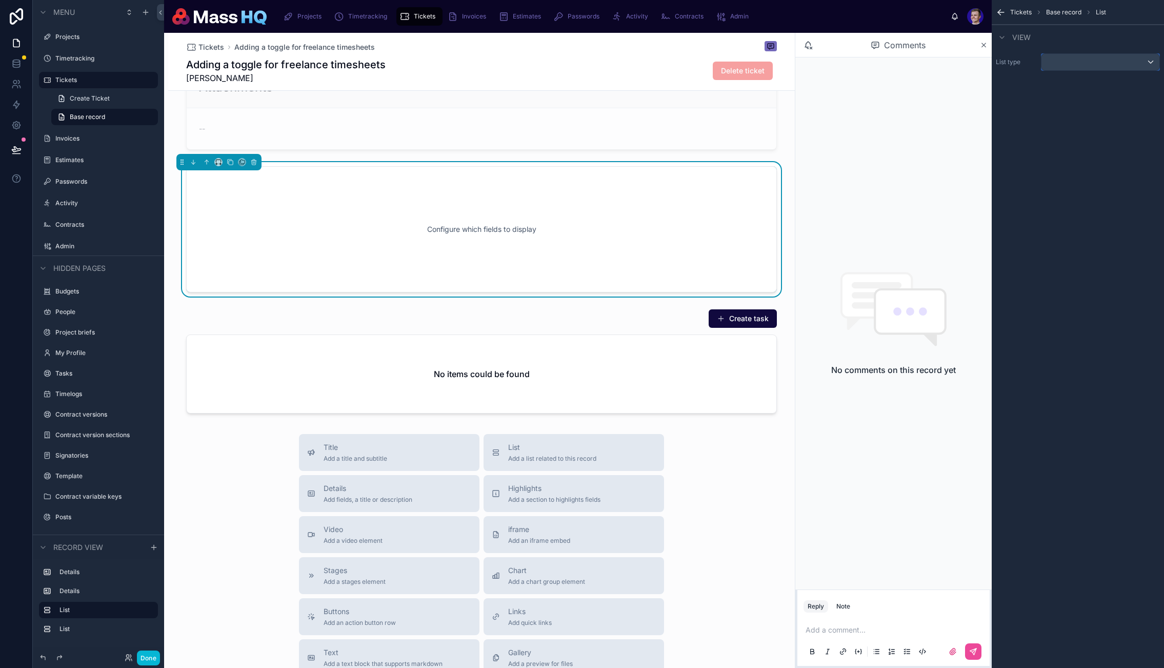
click at [1101, 58] on div "scrollable content" at bounding box center [1101, 62] width 118 height 16
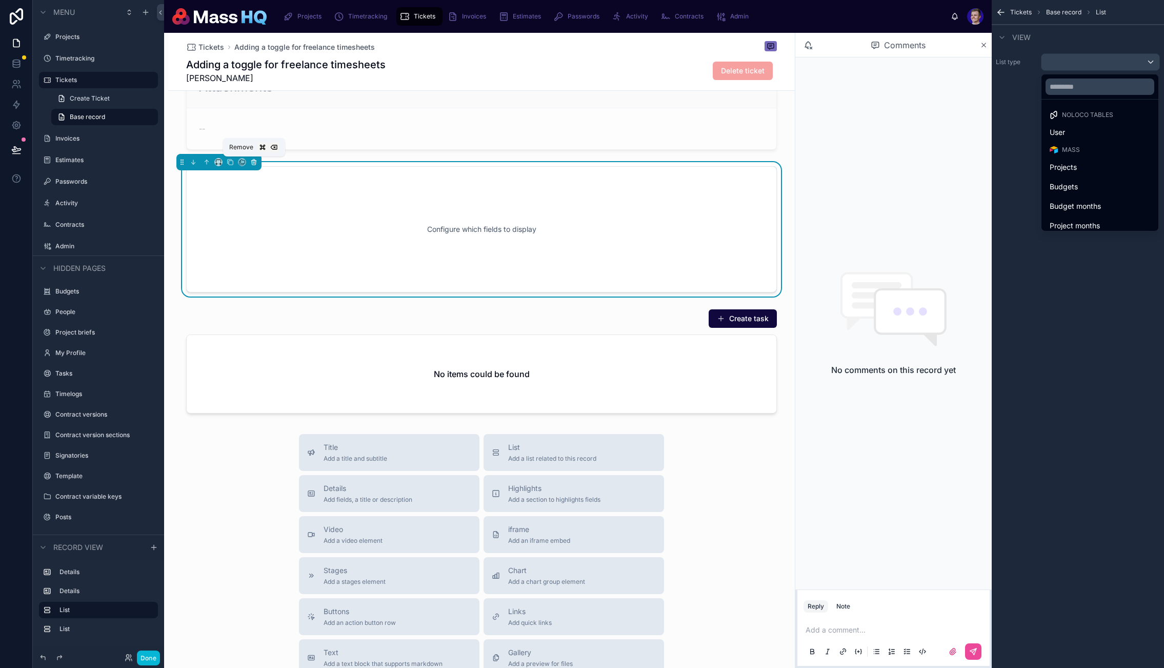
click at [255, 162] on icon at bounding box center [253, 161] width 7 height 7
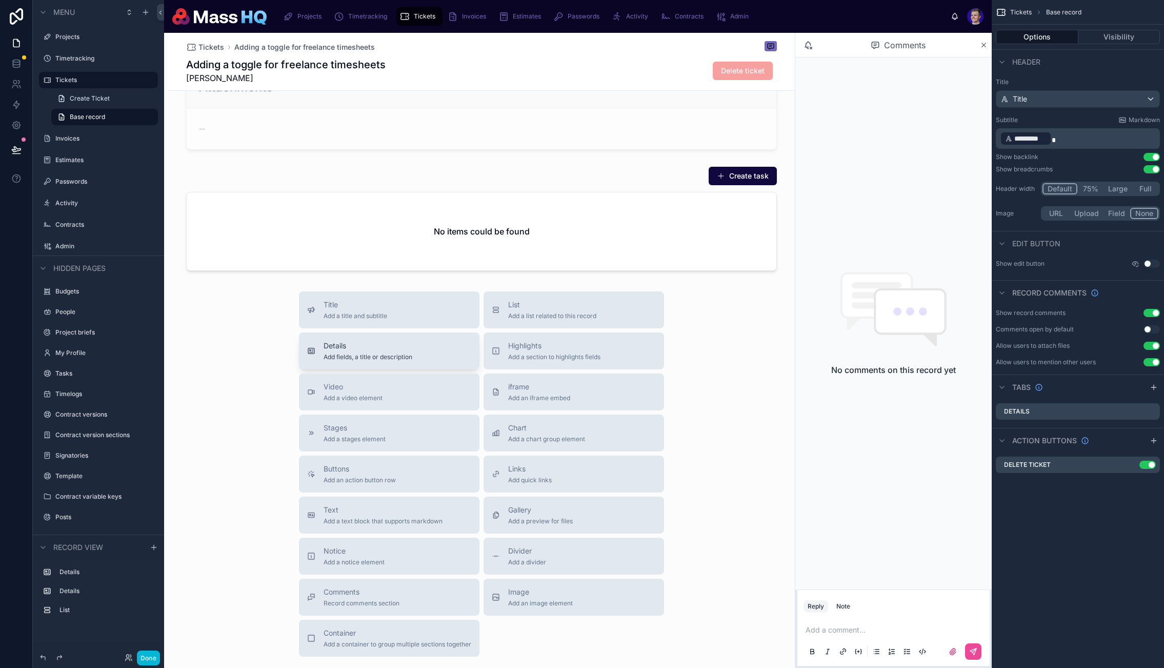
click at [427, 353] on div "Details Add fields, a title or description" at bounding box center [389, 351] width 164 height 21
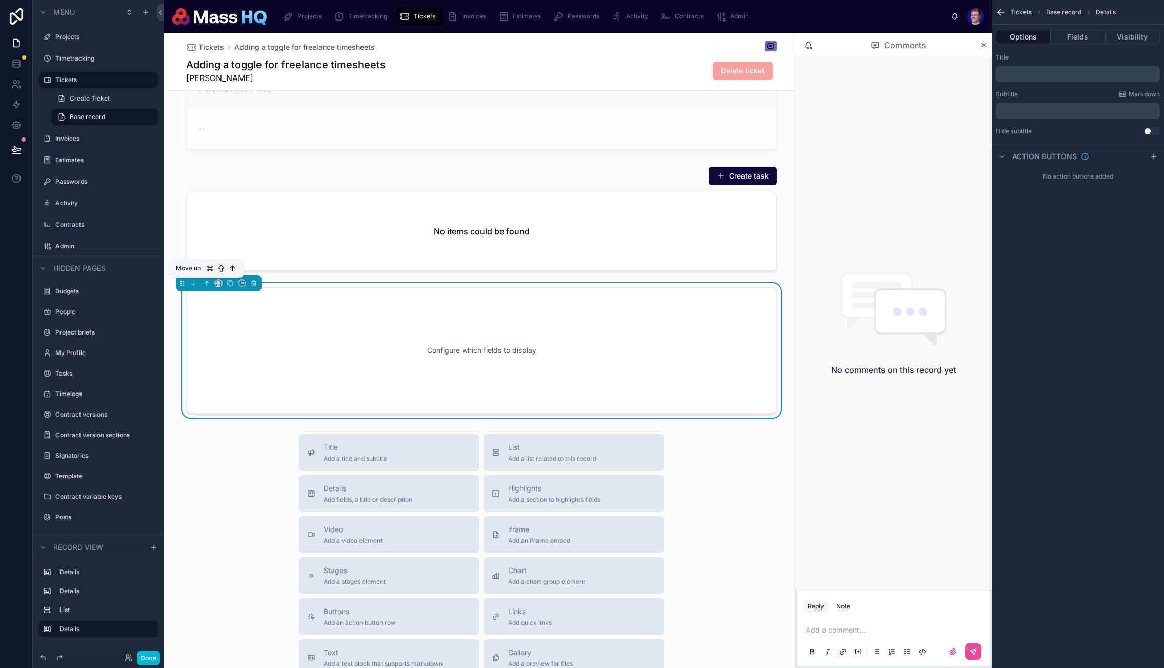
click at [205, 286] on icon at bounding box center [206, 283] width 7 height 7
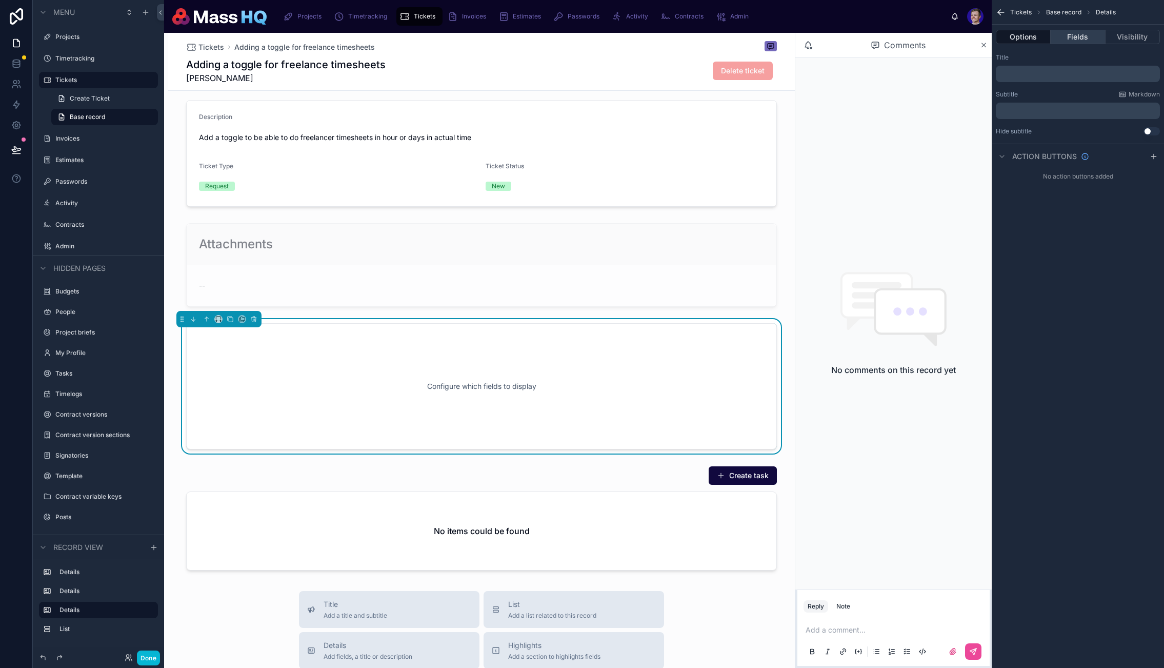
scroll to position [0, 0]
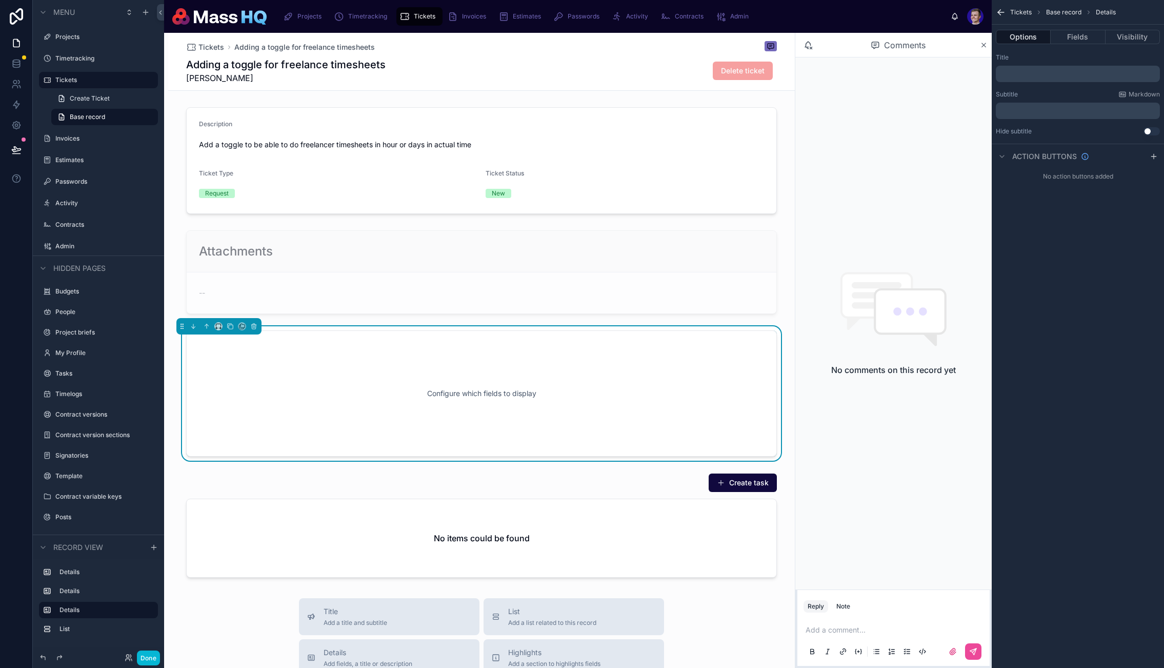
click at [1068, 72] on p "﻿" at bounding box center [1079, 74] width 158 height 8
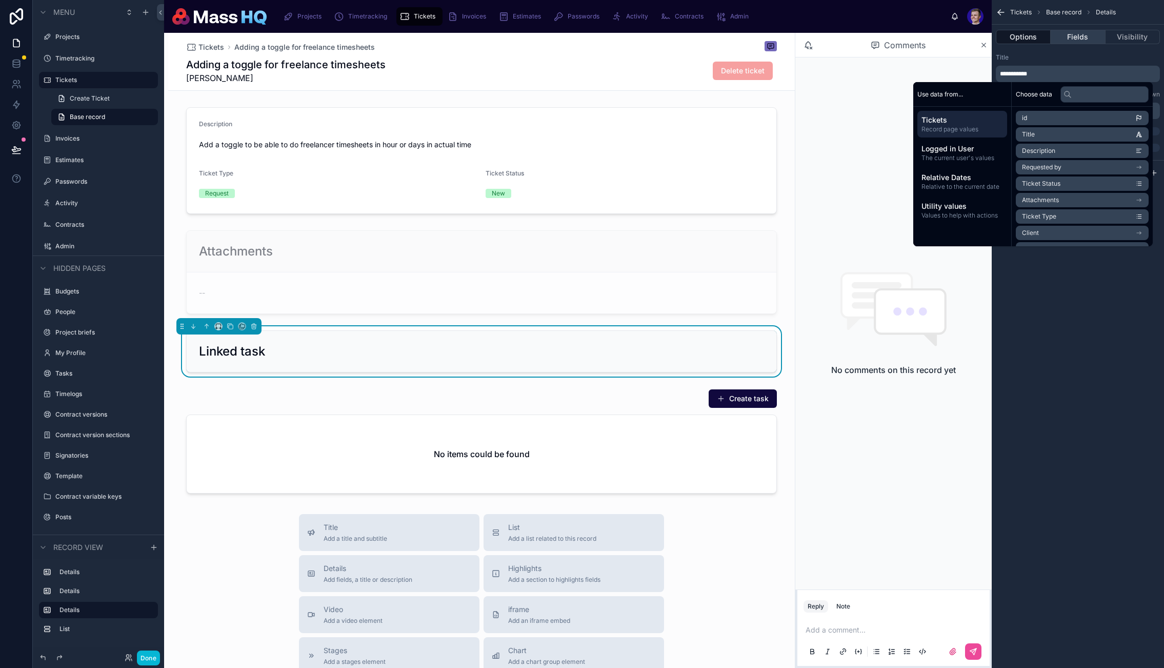
click at [1080, 30] on button "Fields" at bounding box center [1078, 37] width 54 height 14
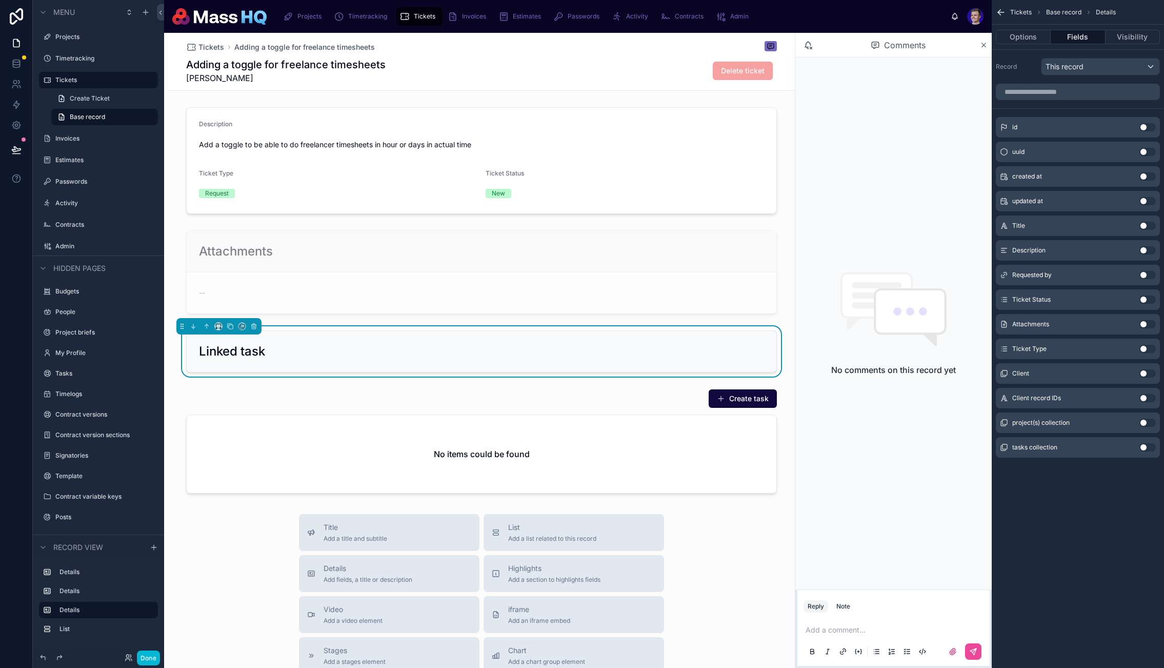
click at [1066, 87] on div "scrollable content" at bounding box center [1078, 92] width 172 height 25
click at [1067, 91] on input "scrollable content" at bounding box center [1078, 92] width 164 height 16
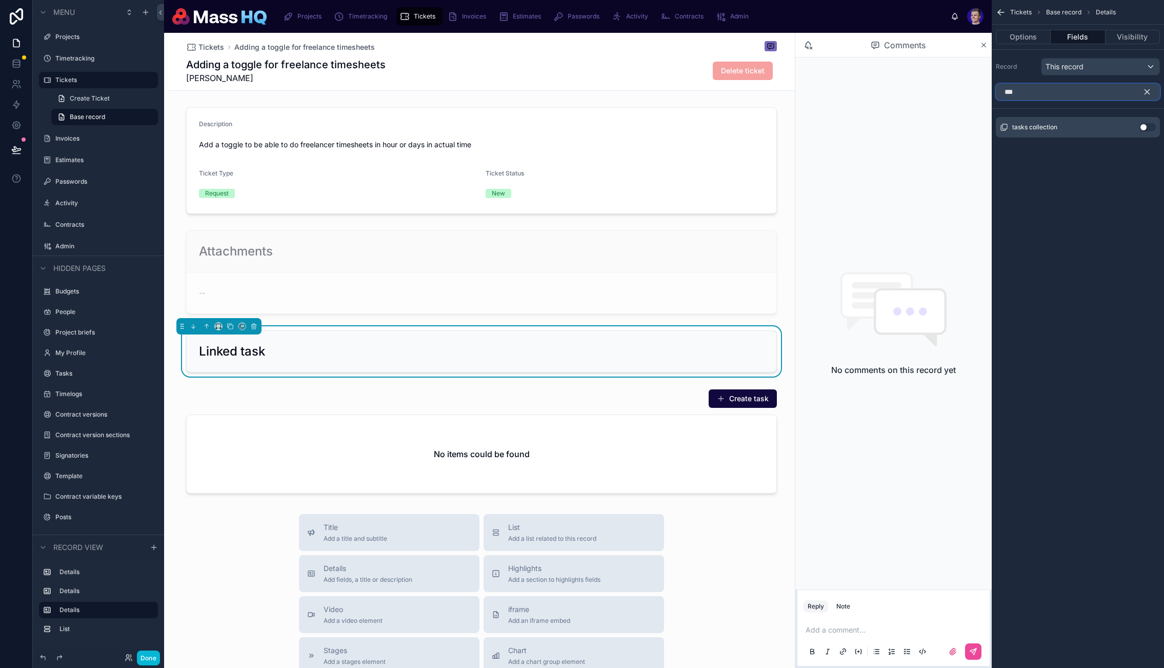
type input "***"
click at [1140, 127] on button "Use setting" at bounding box center [1148, 127] width 16 height 8
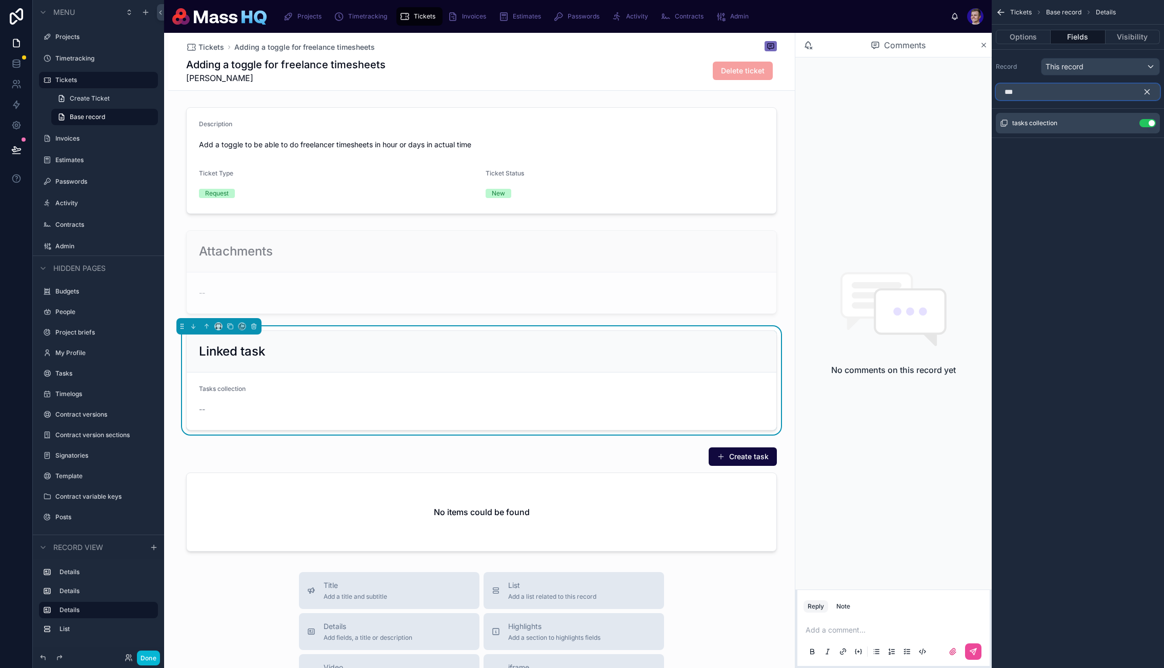
click at [1090, 89] on input "***" at bounding box center [1078, 92] width 164 height 16
drag, startPoint x: 1034, startPoint y: 39, endPoint x: 1058, endPoint y: 34, distance: 24.1
click at [1035, 39] on button "Options" at bounding box center [1023, 37] width 55 height 14
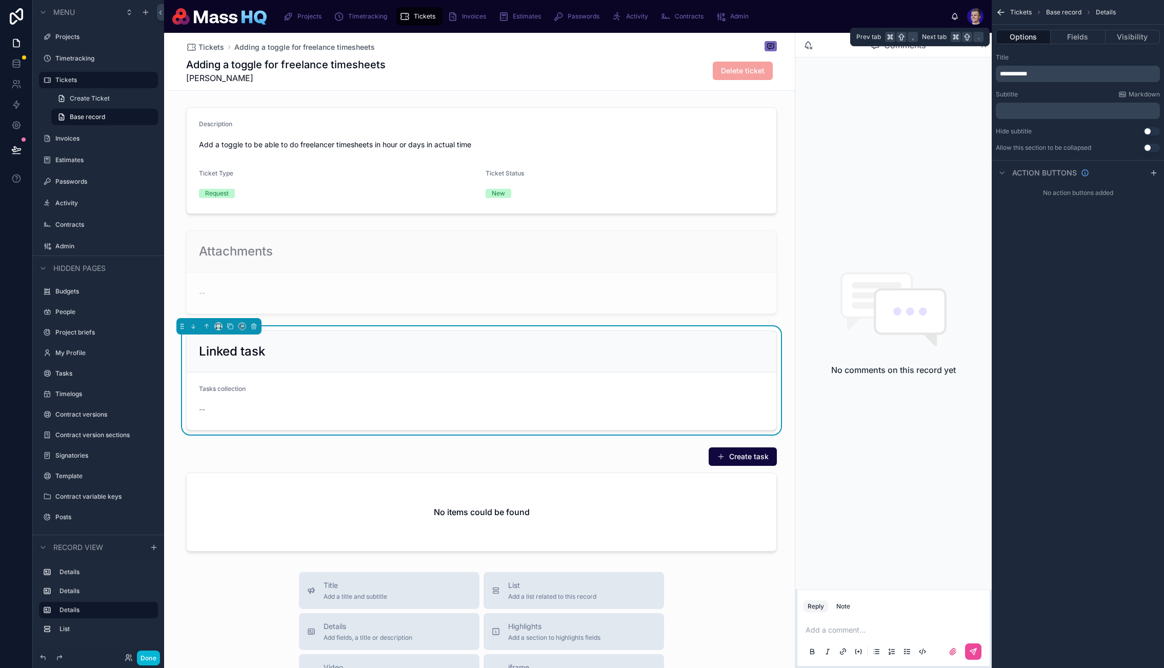
click at [1068, 37] on button "Fields" at bounding box center [1078, 37] width 54 height 14
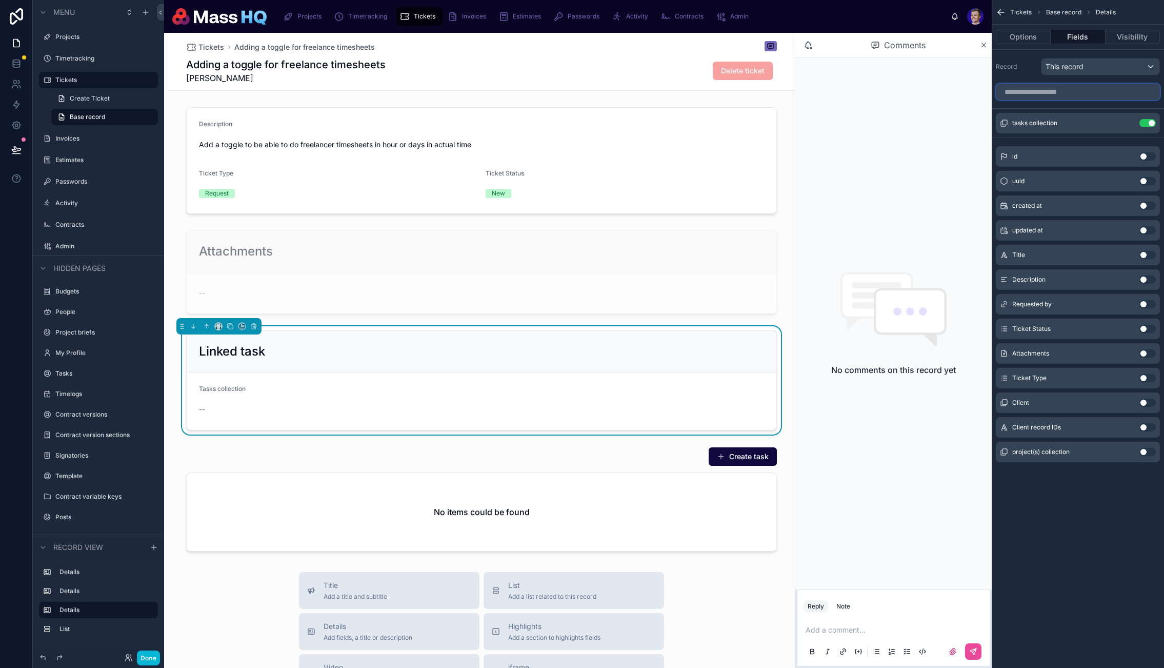
click at [1106, 93] on input "scrollable content" at bounding box center [1078, 92] width 164 height 16
click at [1130, 122] on icon "scrollable content" at bounding box center [1127, 123] width 8 height 8
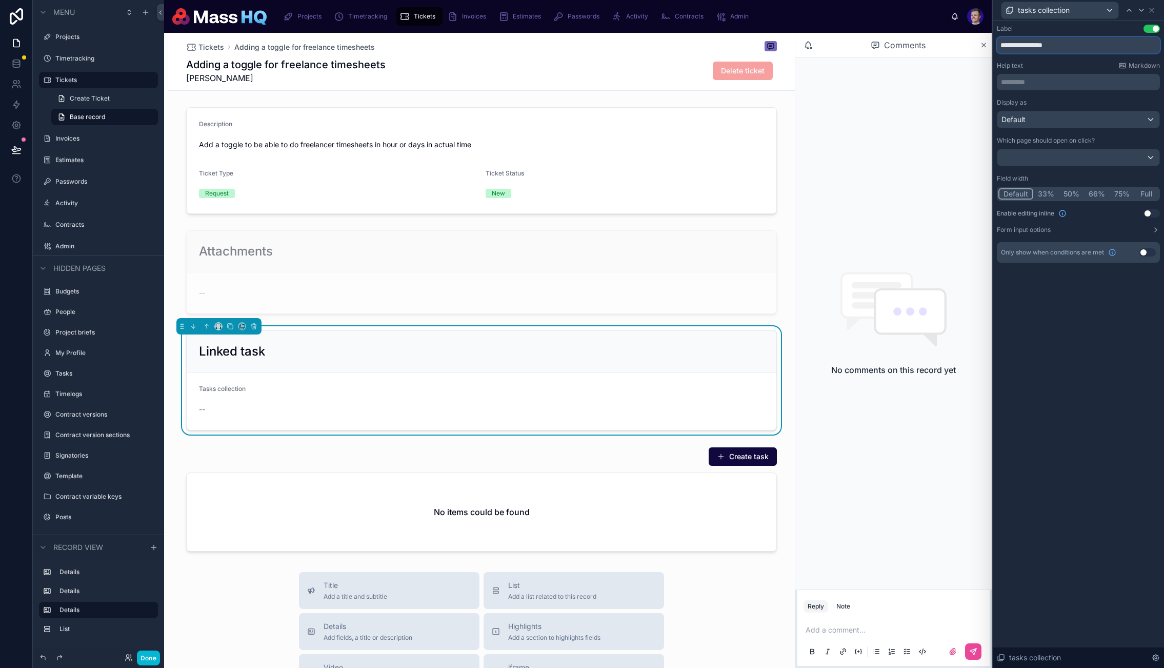
click at [1084, 46] on input "**********" at bounding box center [1078, 45] width 163 height 16
type input "****"
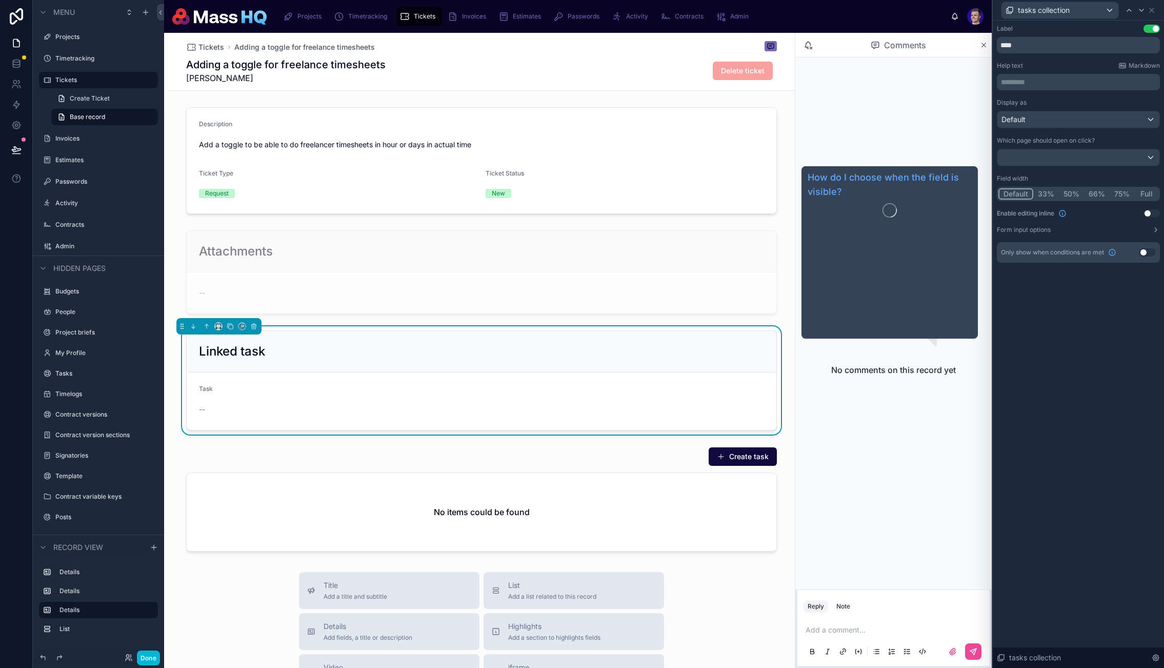
click at [1139, 340] on div "Label Use setting **** Help text Markdown ********* ﻿ Display as Default Which …" at bounding box center [1078, 344] width 171 height 647
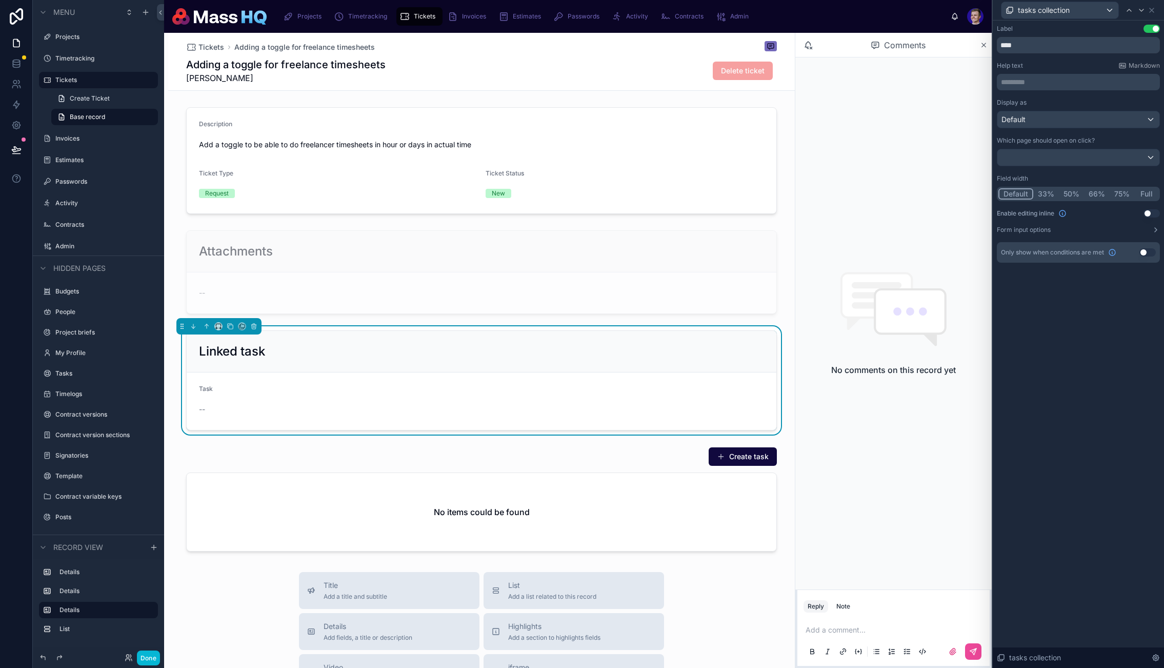
click at [1088, 303] on div "Label Use setting **** Help text Markdown ********* ﻿ Display as Default Which …" at bounding box center [1078, 344] width 171 height 647
click at [575, 110] on div at bounding box center [481, 160] width 627 height 115
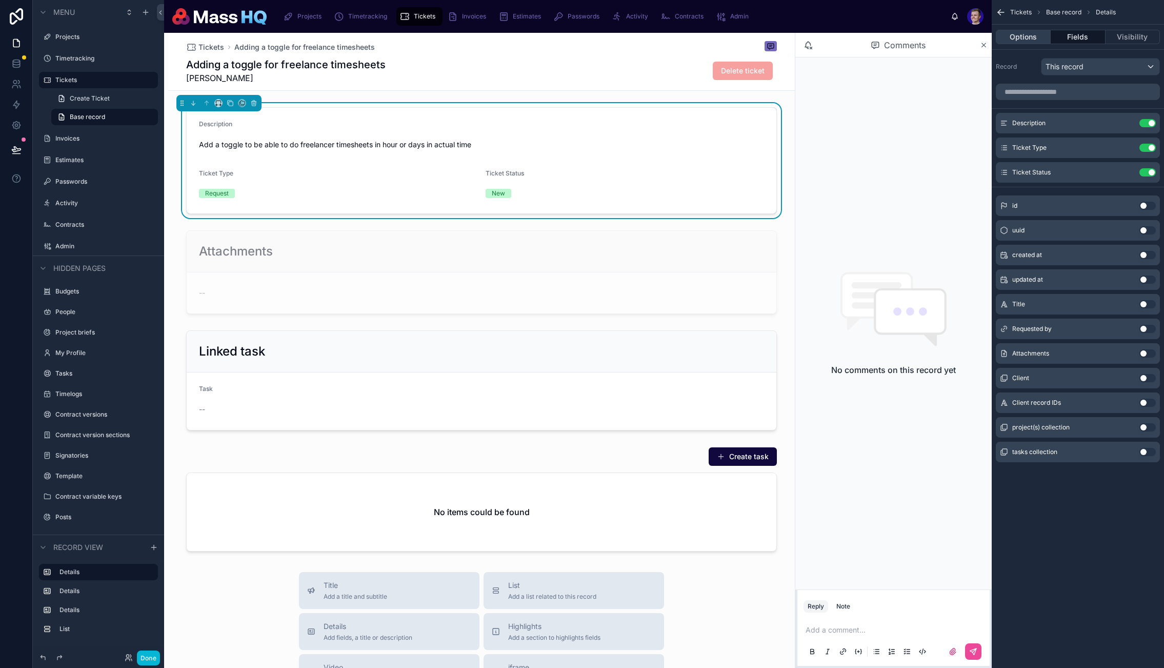
click at [1027, 35] on button "Options" at bounding box center [1023, 37] width 55 height 14
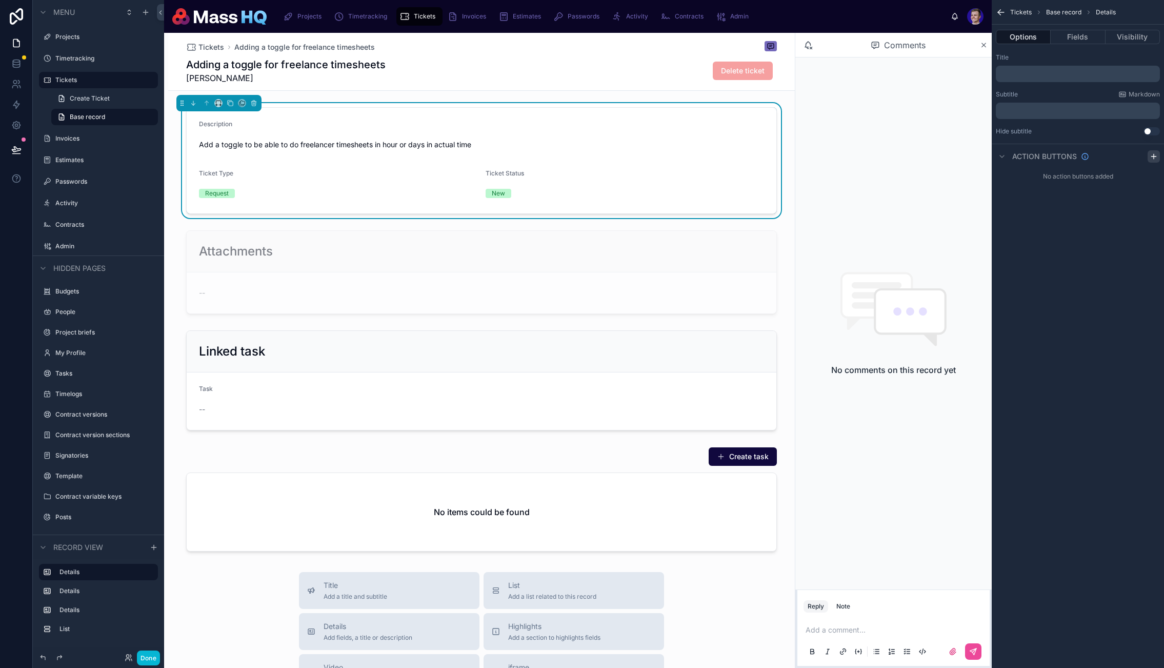
click at [1157, 161] on div "scrollable content" at bounding box center [1154, 156] width 12 height 12
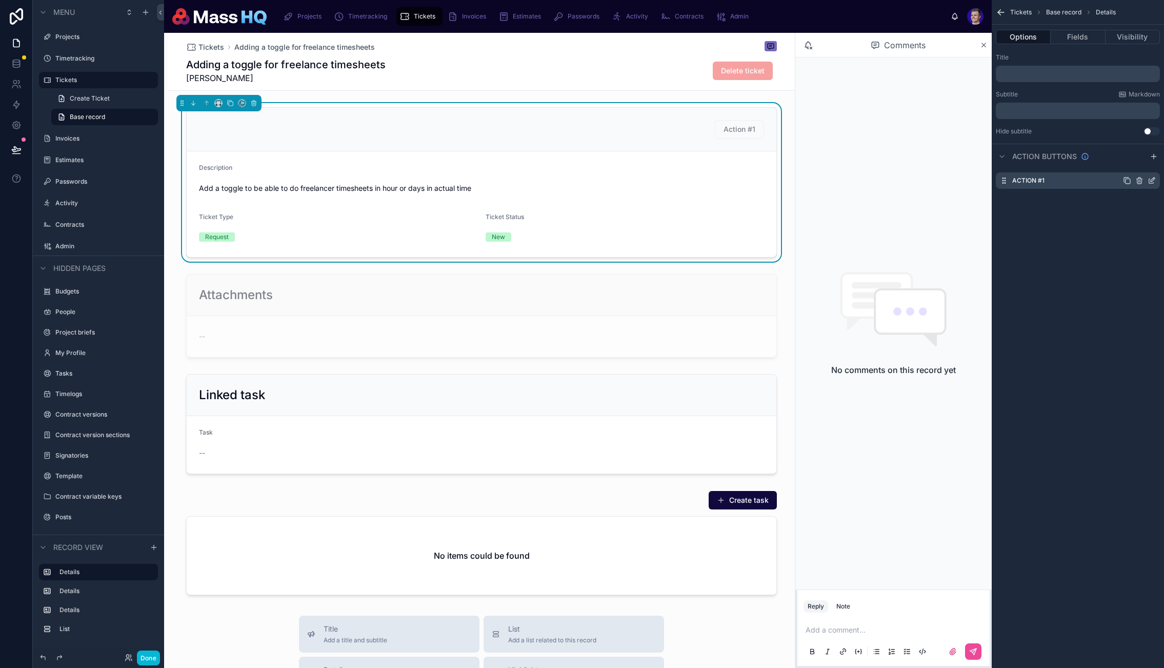
click at [1155, 180] on icon "scrollable content" at bounding box center [1152, 180] width 8 height 8
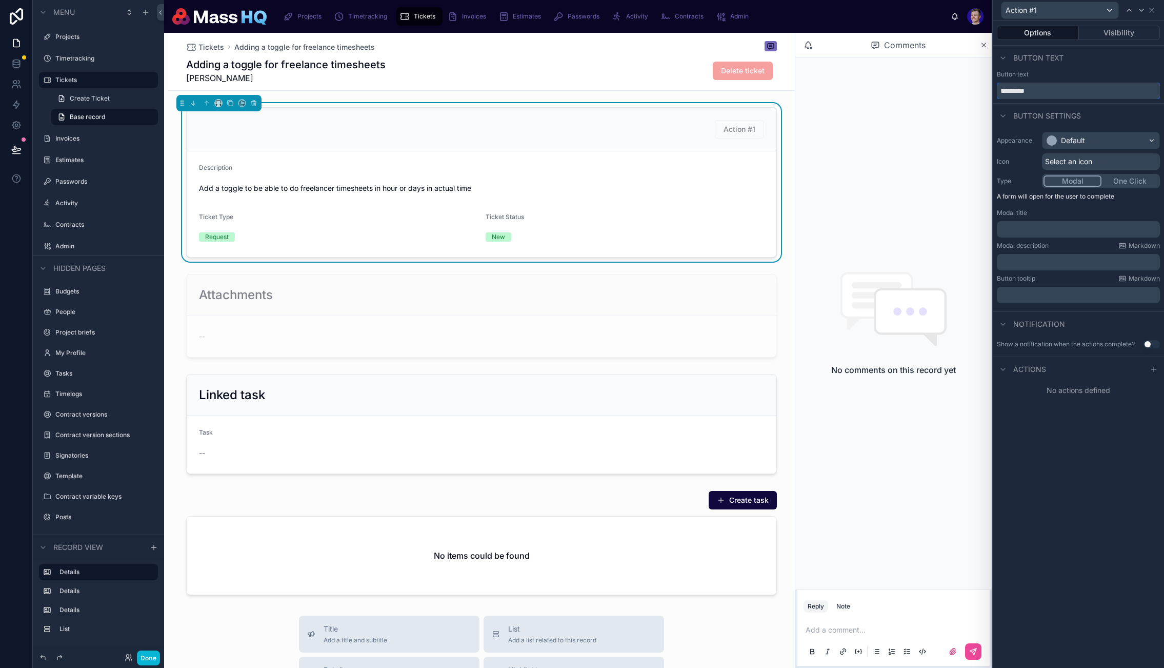
click at [1060, 86] on input "*********" at bounding box center [1078, 91] width 163 height 16
type input "**********"
click at [1103, 142] on div "Default" at bounding box center [1101, 140] width 117 height 16
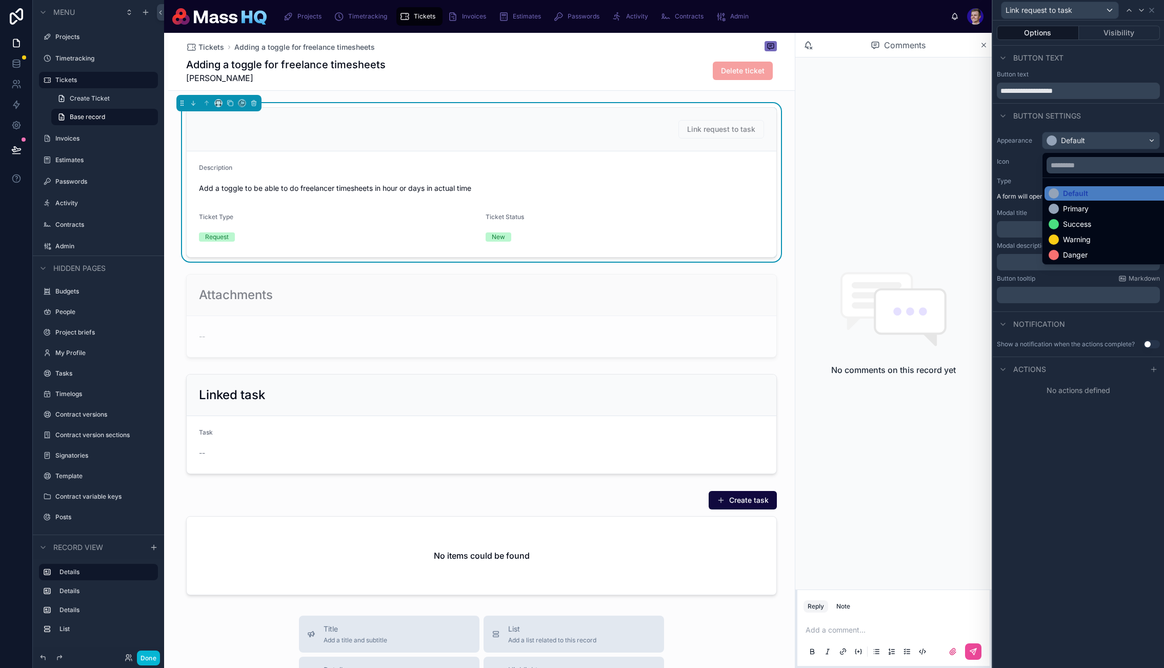
drag, startPoint x: 995, startPoint y: 149, endPoint x: 1070, endPoint y: 154, distance: 75.1
click at [996, 150] on div at bounding box center [1078, 334] width 171 height 668
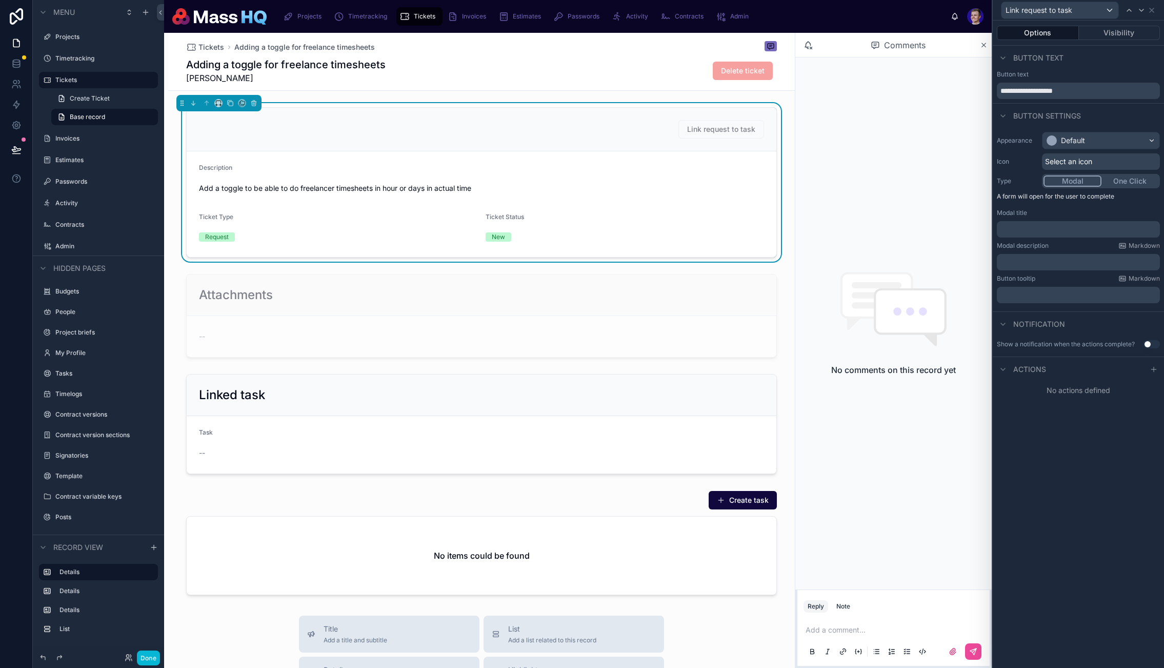
click at [1070, 154] on div "Select an icon" at bounding box center [1101, 161] width 118 height 16
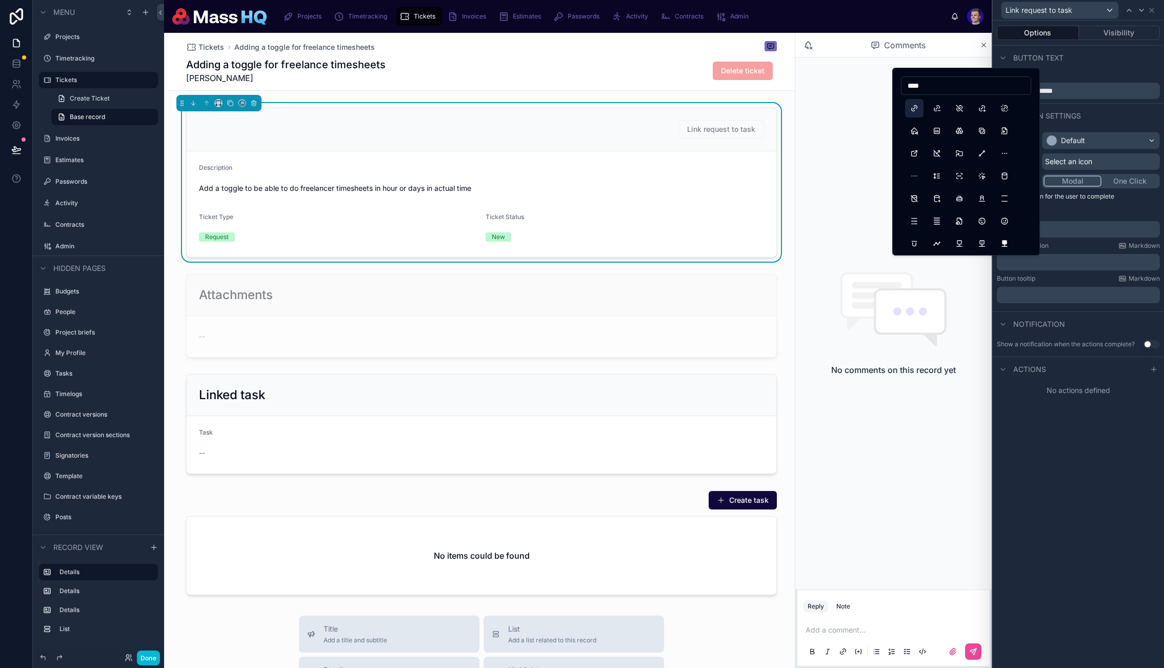
type input "****"
click at [915, 110] on button "Link" at bounding box center [914, 108] width 18 height 18
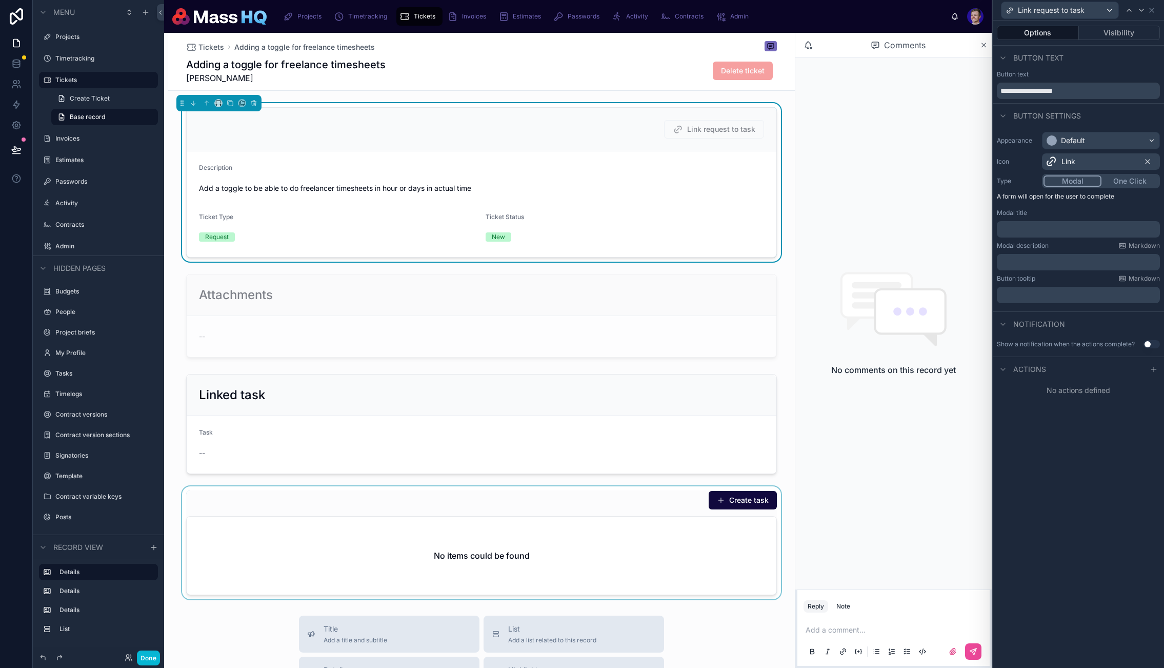
click at [419, 543] on div at bounding box center [481, 542] width 627 height 113
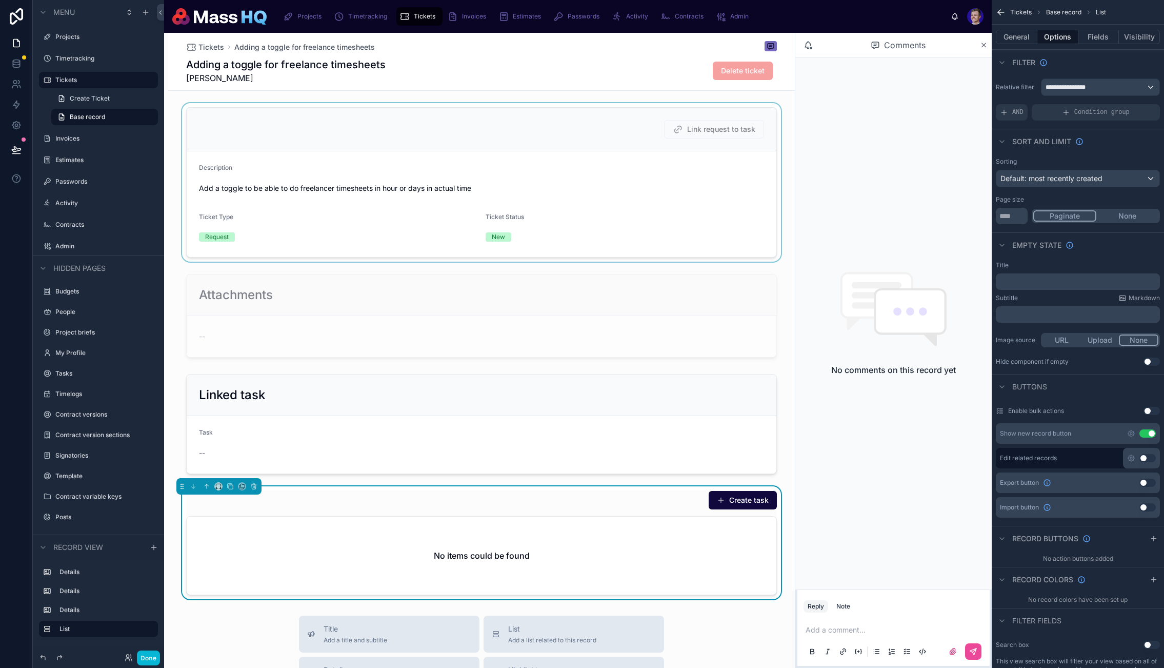
click at [546, 176] on div at bounding box center [481, 182] width 627 height 158
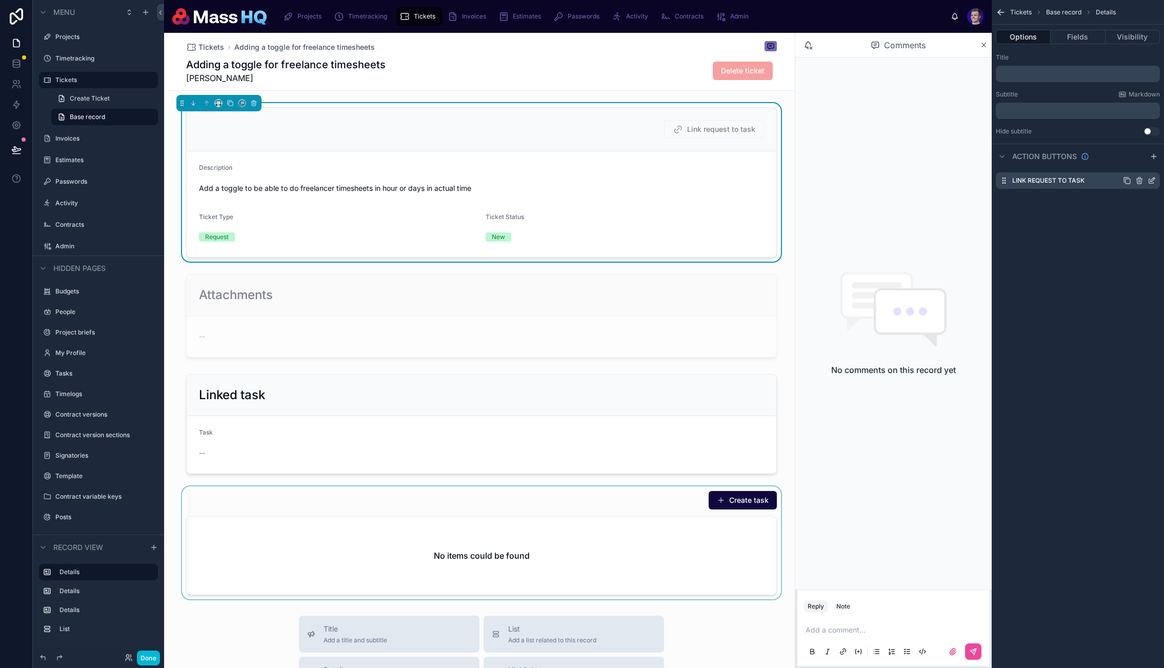
click at [1153, 180] on icon "scrollable content" at bounding box center [1152, 180] width 8 height 8
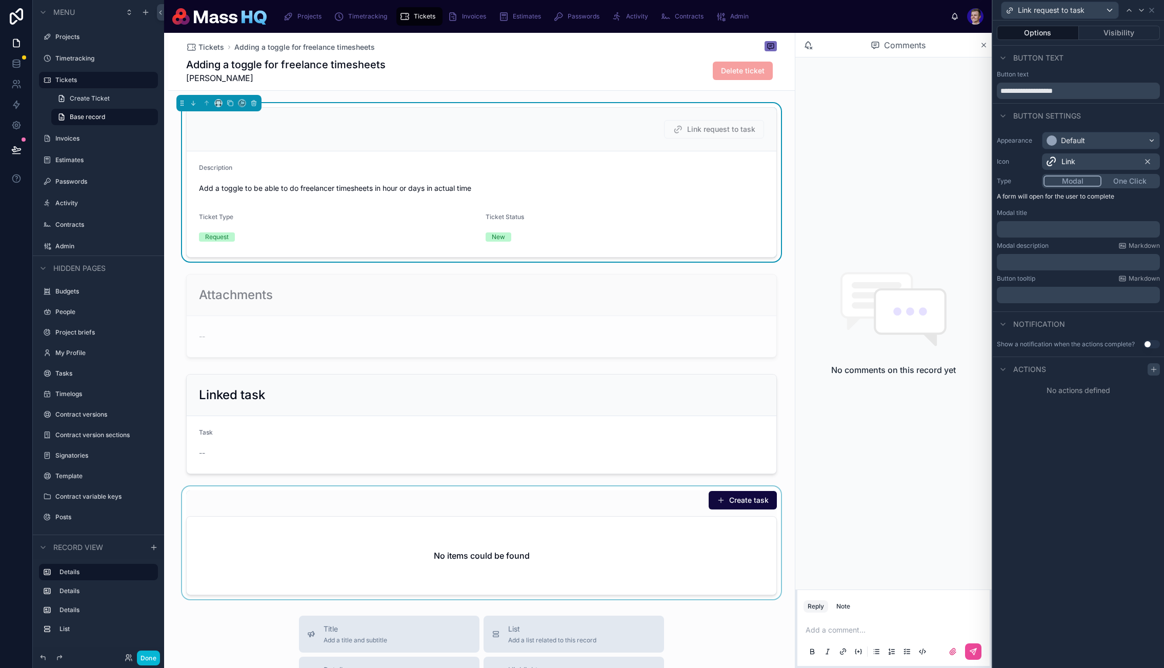
click at [1154, 372] on div at bounding box center [1154, 369] width 12 height 12
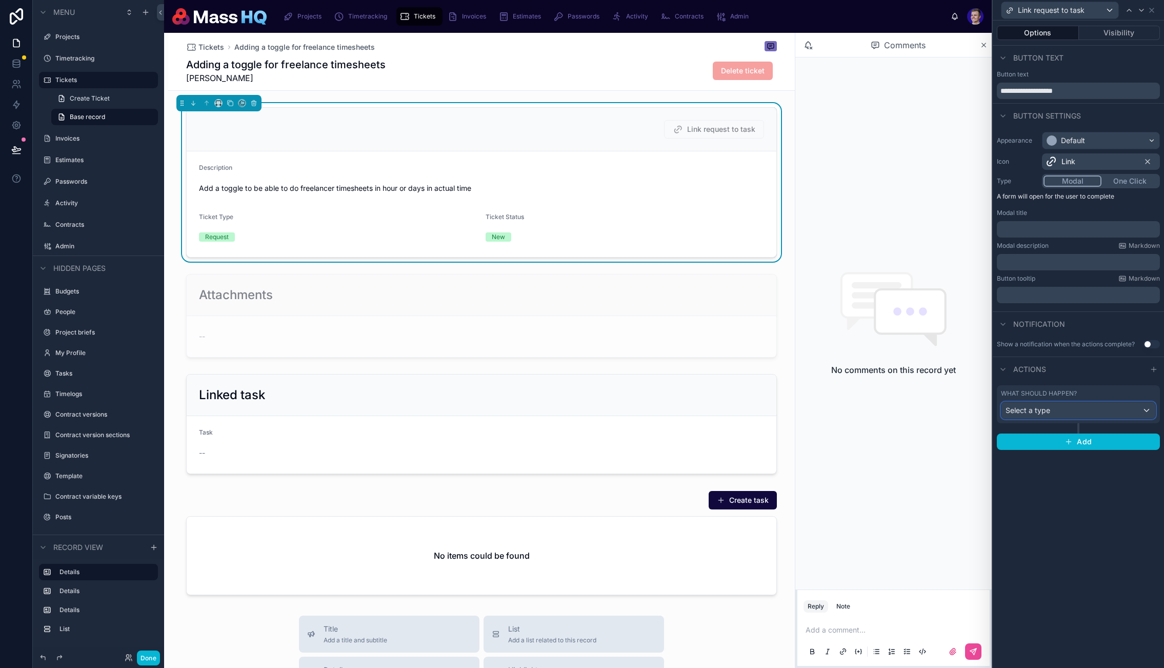
click at [1084, 411] on div "Select a type" at bounding box center [1079, 410] width 154 height 16
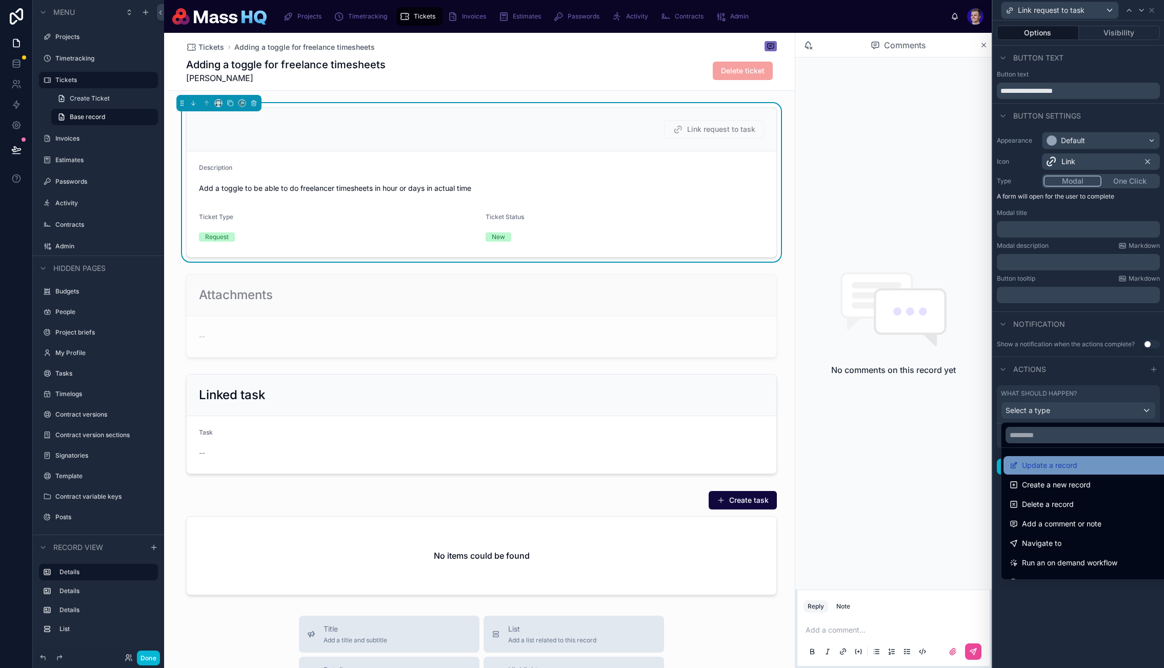
click at [1088, 470] on div "Update a record" at bounding box center [1090, 465] width 161 height 12
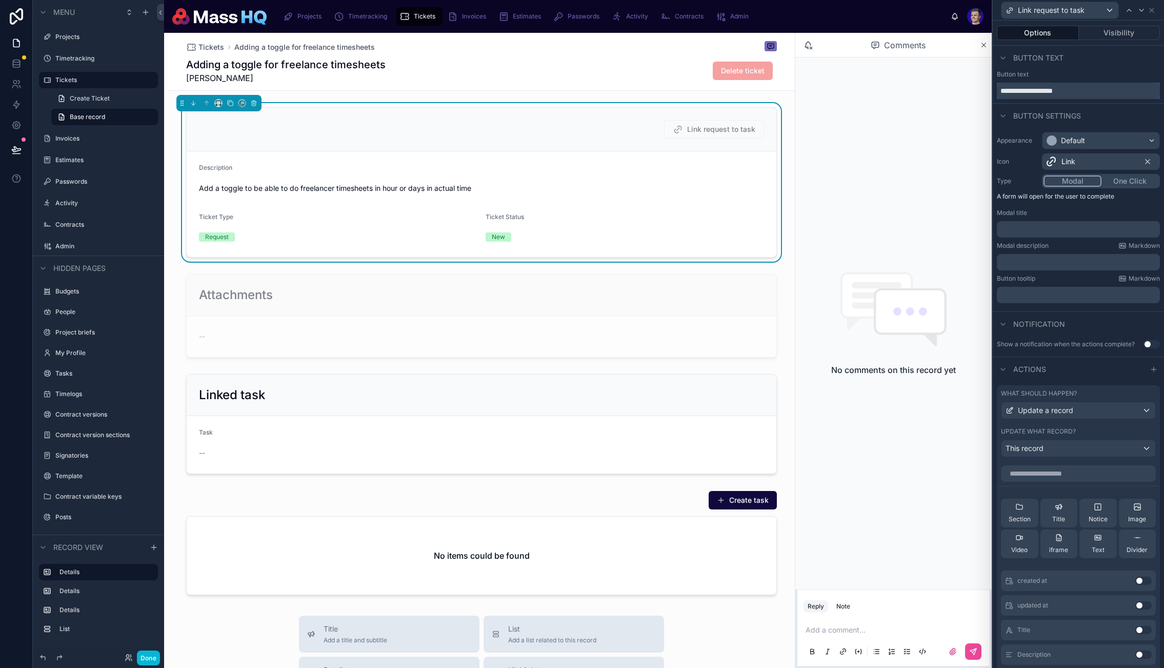
click at [1049, 93] on input "**********" at bounding box center [1078, 91] width 163 height 16
type input "**********"
click at [1099, 481] on input "text" at bounding box center [1078, 473] width 155 height 16
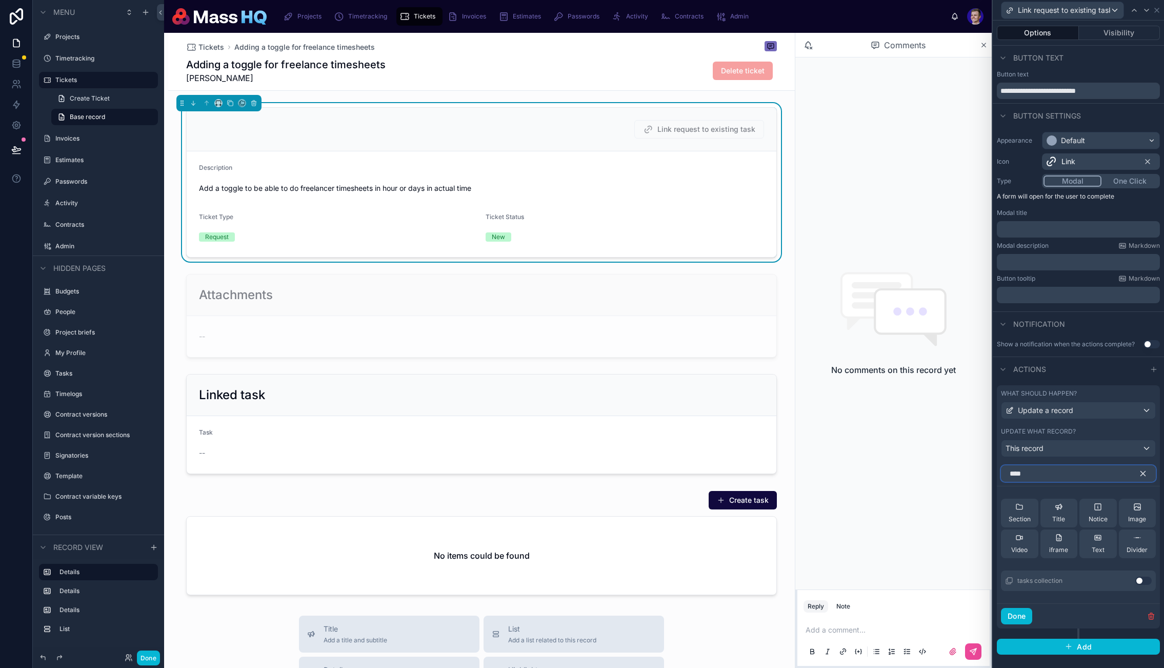
type input "****"
click at [1138, 577] on button "Use setting" at bounding box center [1144, 581] width 16 height 8
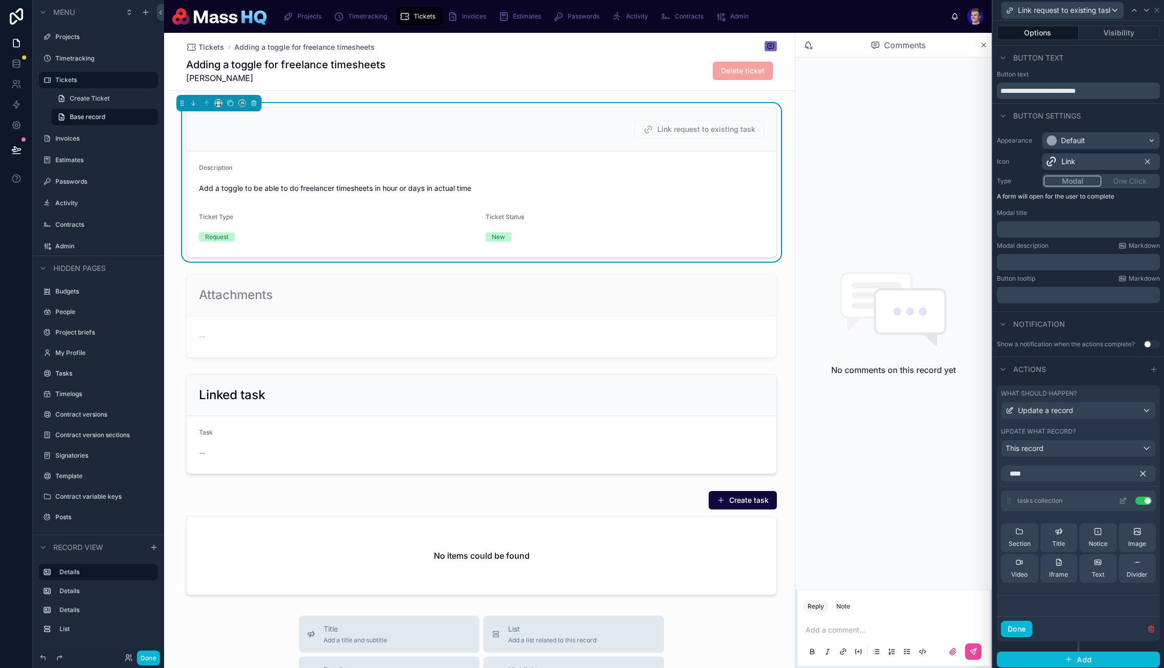
click at [1119, 501] on icon at bounding box center [1123, 501] width 8 height 8
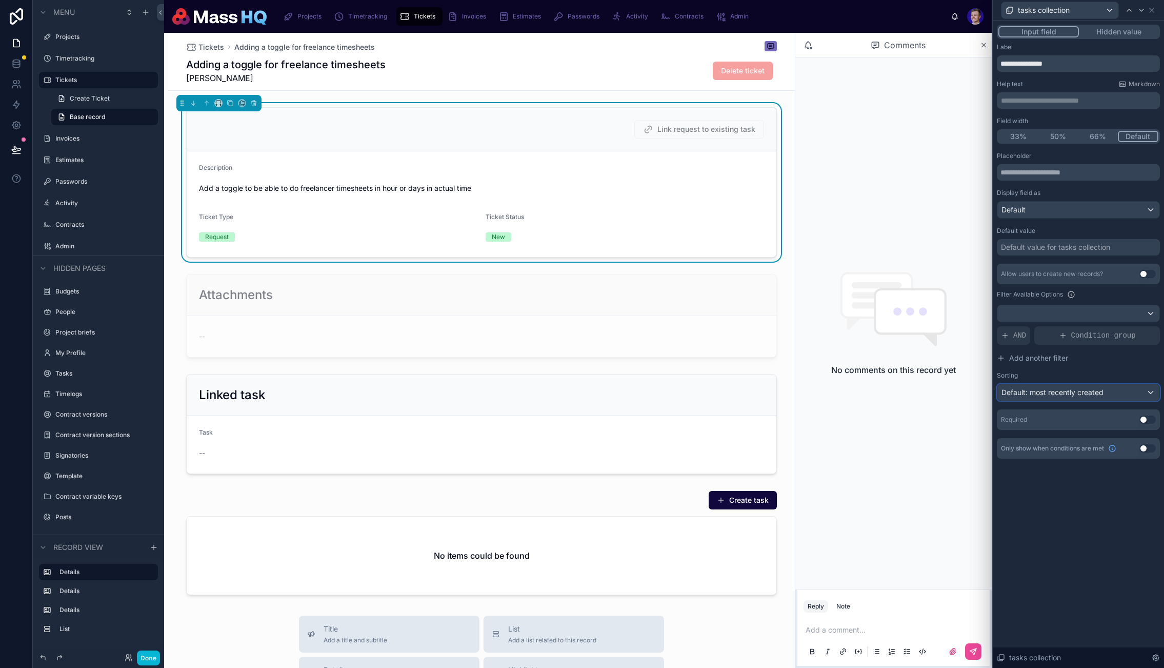
click at [1106, 395] on div "Default: most recently created" at bounding box center [1079, 392] width 162 height 16
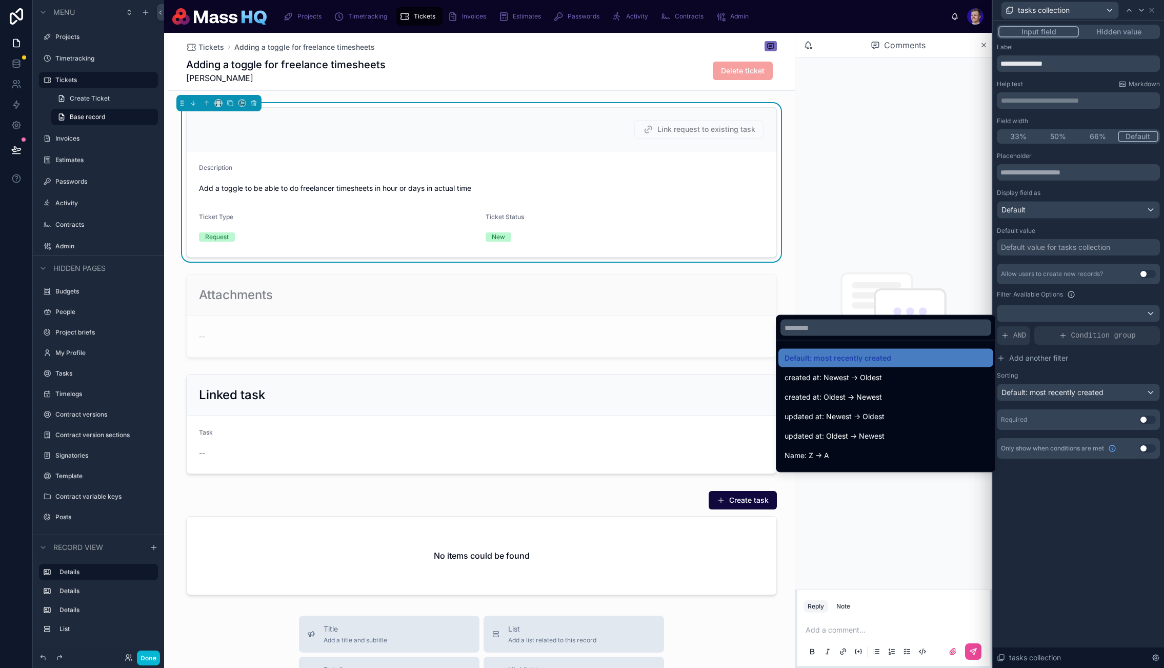
click at [1090, 541] on div at bounding box center [1078, 334] width 171 height 668
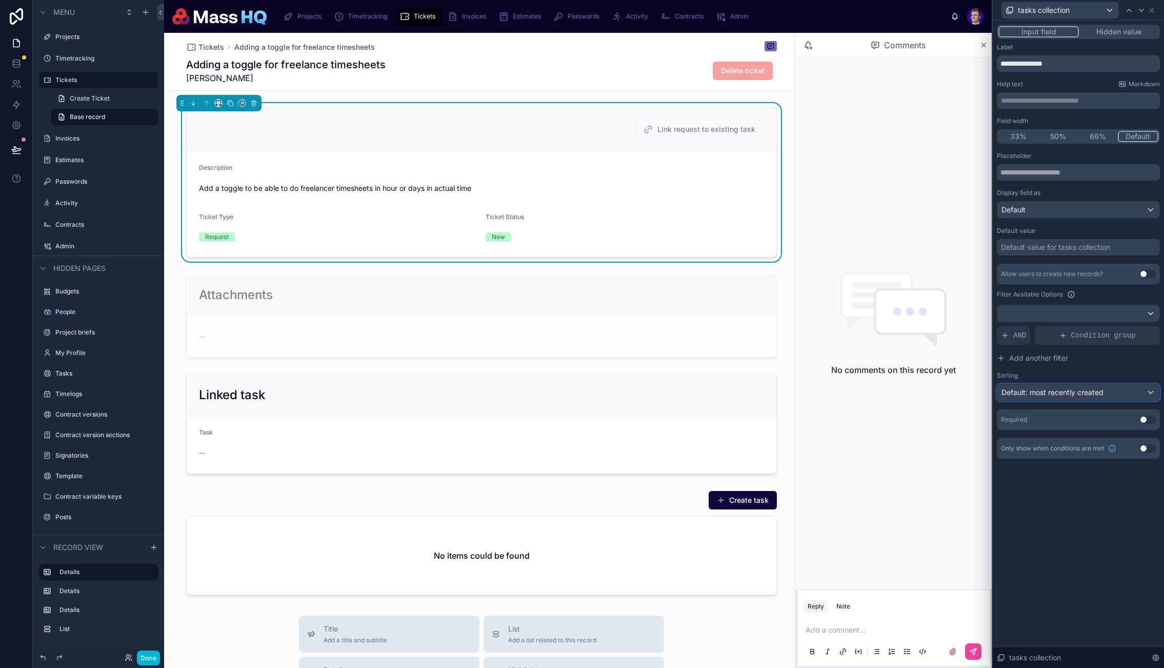
click at [1067, 393] on span "Default: most recently created" at bounding box center [1053, 392] width 102 height 9
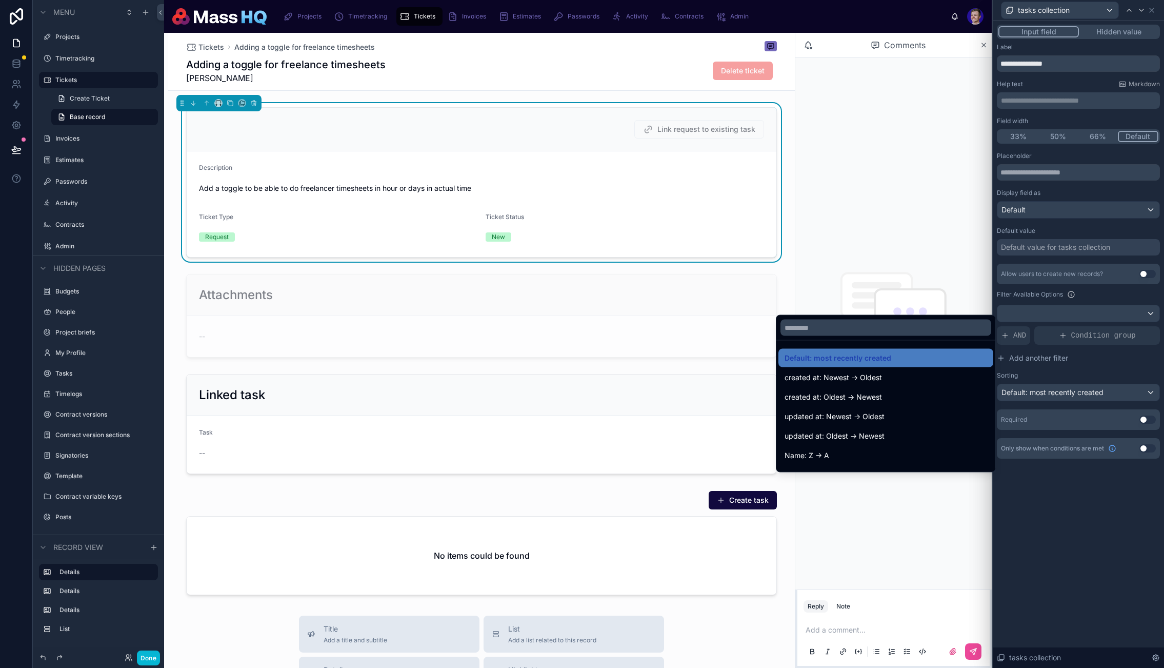
click at [1067, 395] on div at bounding box center [1078, 334] width 171 height 668
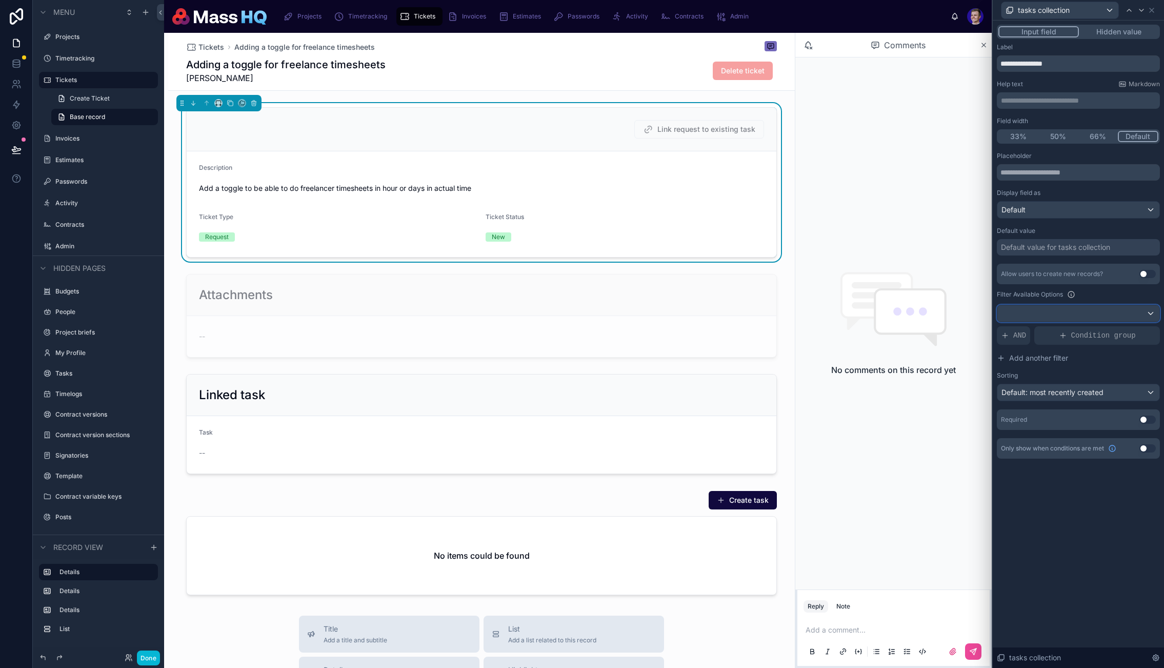
click at [1066, 317] on div at bounding box center [1079, 313] width 162 height 16
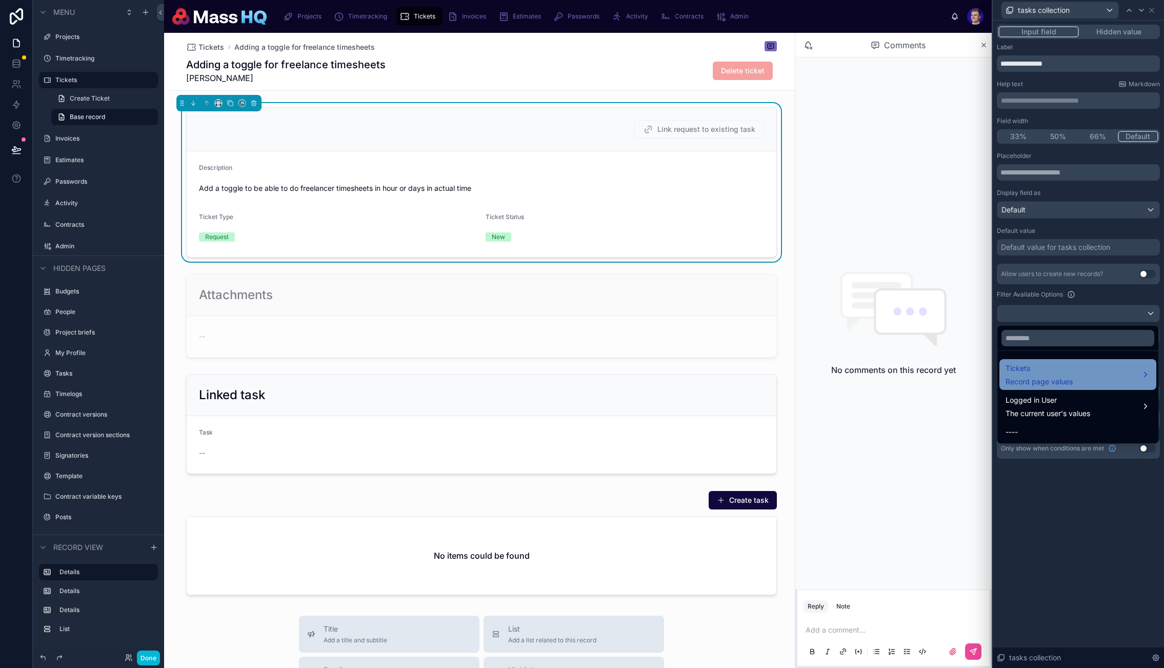
click at [1063, 379] on span "Record page values" at bounding box center [1039, 381] width 67 height 10
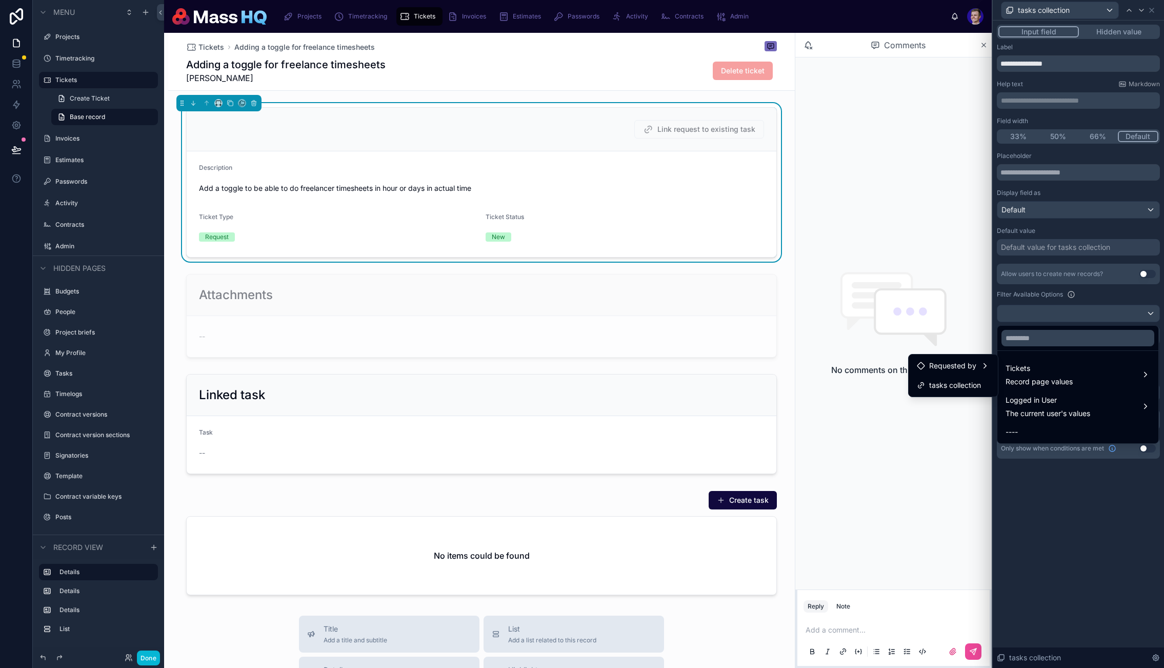
drag, startPoint x: 1099, startPoint y: 553, endPoint x: 1100, endPoint y: 528, distance: 25.2
click at [1098, 554] on div at bounding box center [1078, 334] width 171 height 668
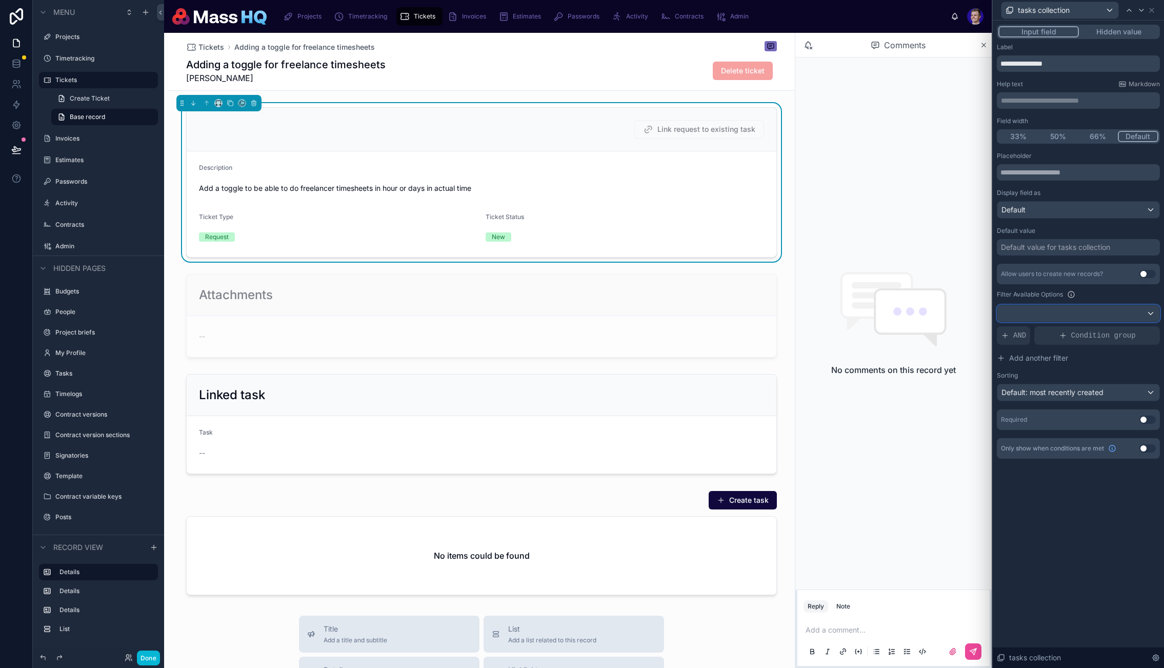
drag, startPoint x: 1123, startPoint y: 319, endPoint x: 1114, endPoint y: 319, distance: 9.8
click at [1114, 319] on div at bounding box center [1079, 313] width 162 height 16
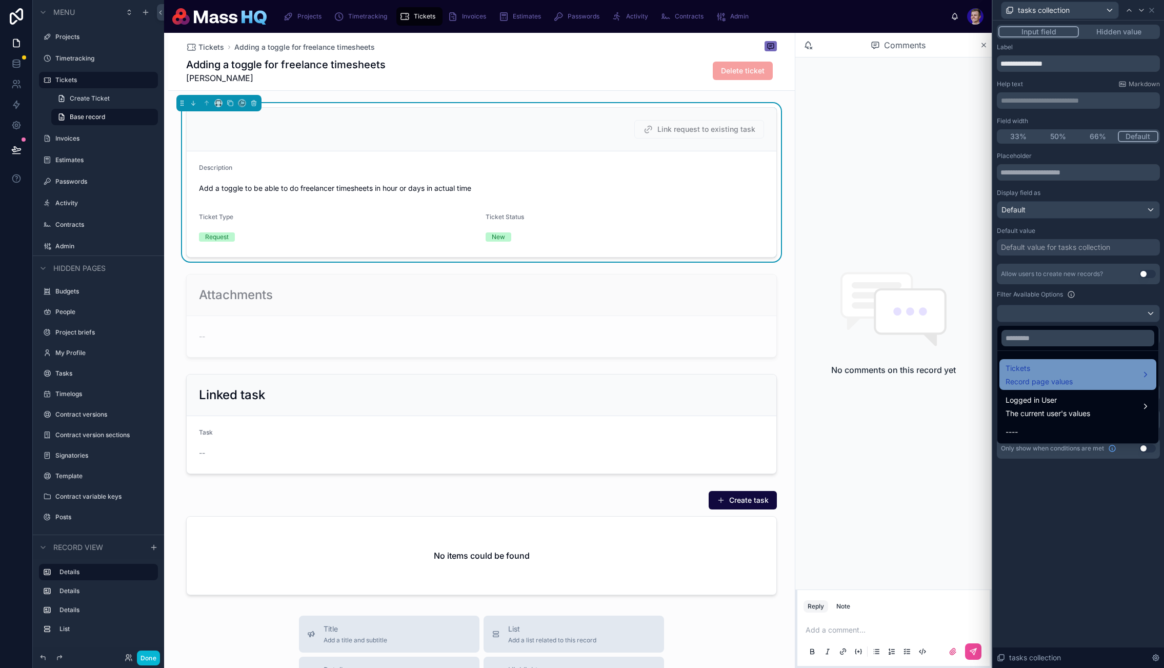
click at [1047, 371] on span "Tickets" at bounding box center [1039, 368] width 67 height 12
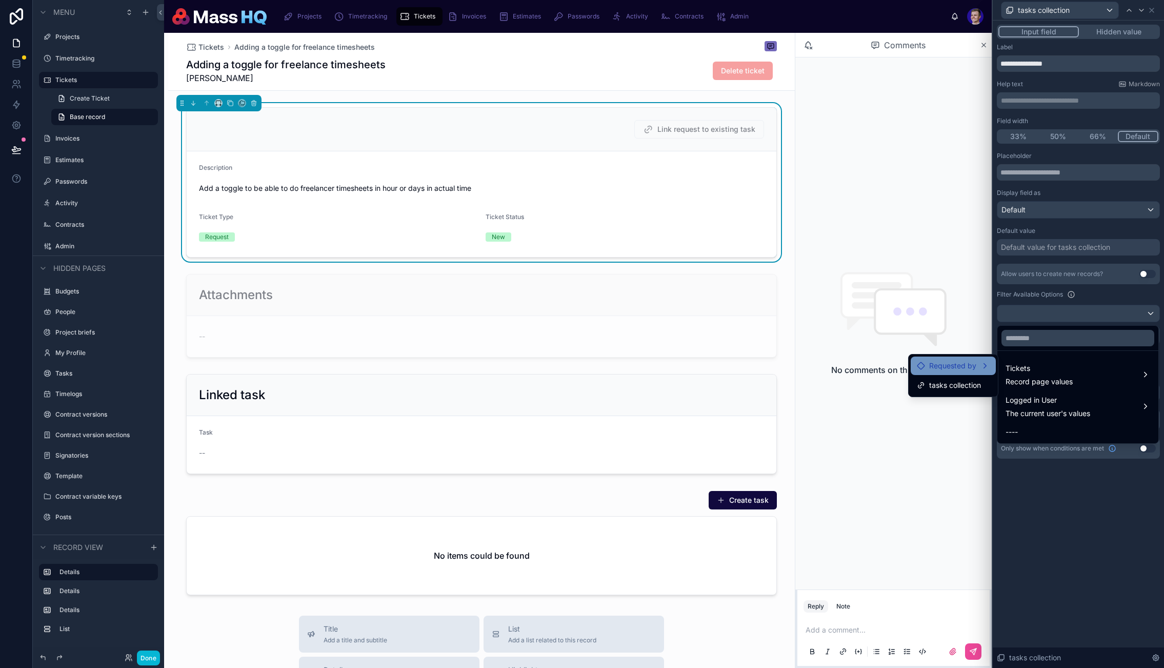
click at [949, 361] on span "Requested by" at bounding box center [952, 366] width 47 height 12
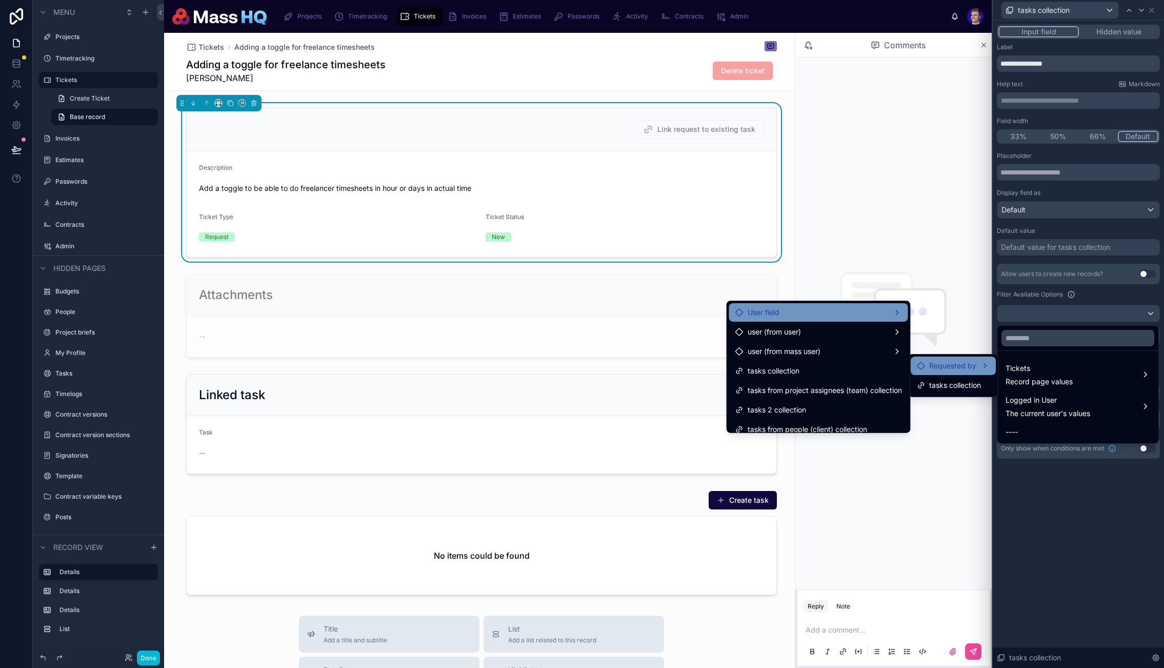
click at [783, 308] on div "User field" at bounding box center [819, 312] width 167 height 12
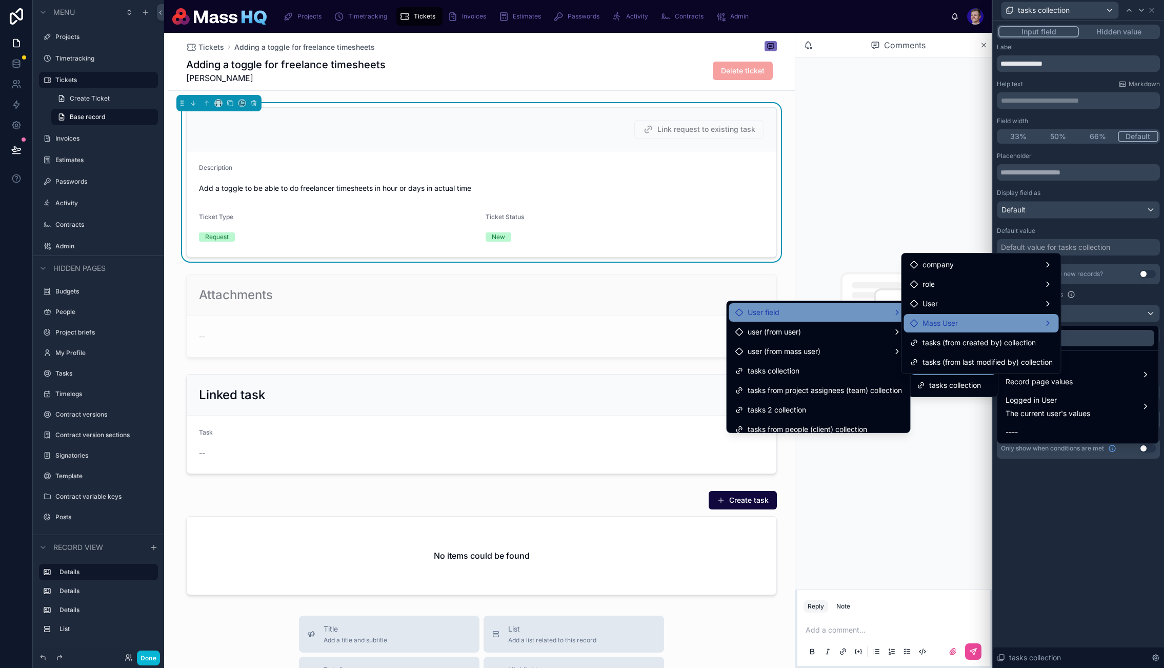
click at [1016, 325] on div "Mass User" at bounding box center [981, 323] width 143 height 12
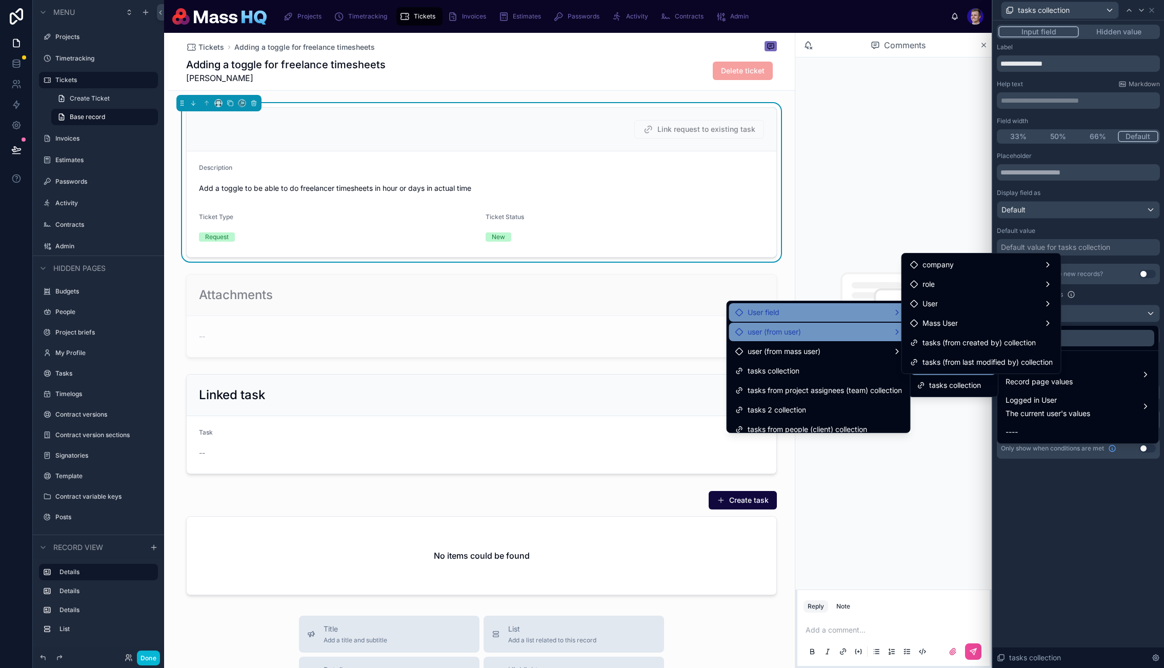
click at [808, 327] on div "user (from user)" at bounding box center [819, 332] width 167 height 12
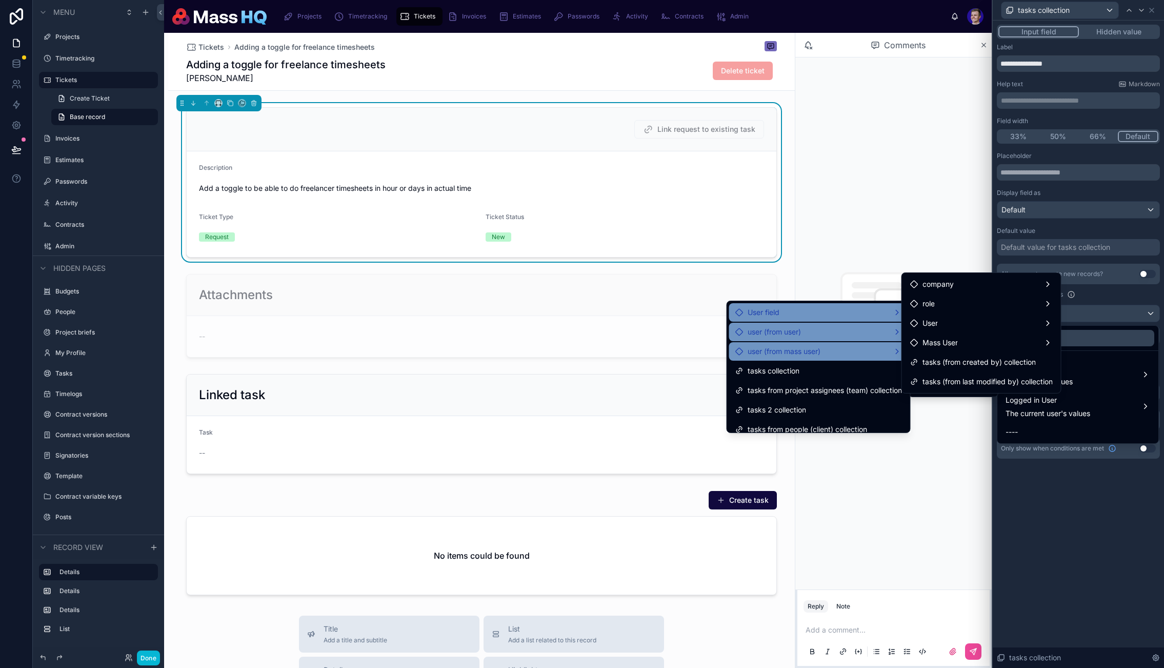
click at [815, 348] on div "user (from mass user)" at bounding box center [819, 351] width 167 height 12
click at [818, 335] on div "user (from user)" at bounding box center [819, 332] width 167 height 12
click at [1014, 342] on div "Mass User" at bounding box center [981, 342] width 143 height 12
click at [842, 327] on div "user (from user)" at bounding box center [819, 332] width 167 height 12
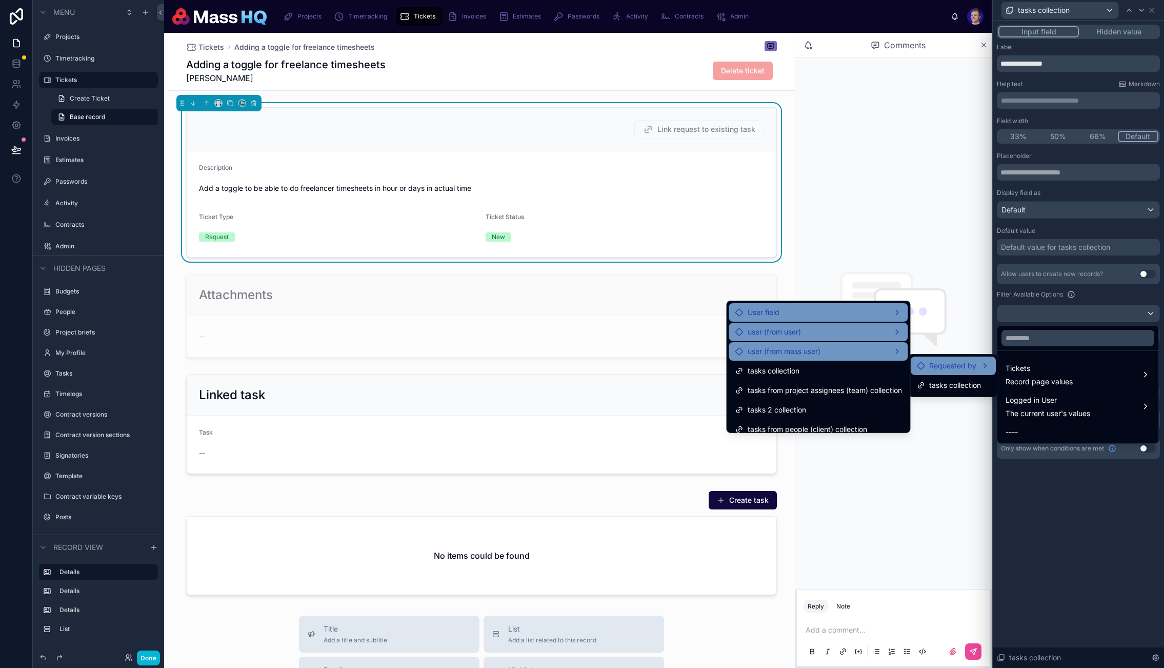
click at [827, 322] on ul "User field user (from user) user (from mass user) tasks collection tasks from p…" at bounding box center [818, 366] width 183 height 131
click at [825, 331] on div "user (from user)" at bounding box center [819, 332] width 167 height 12
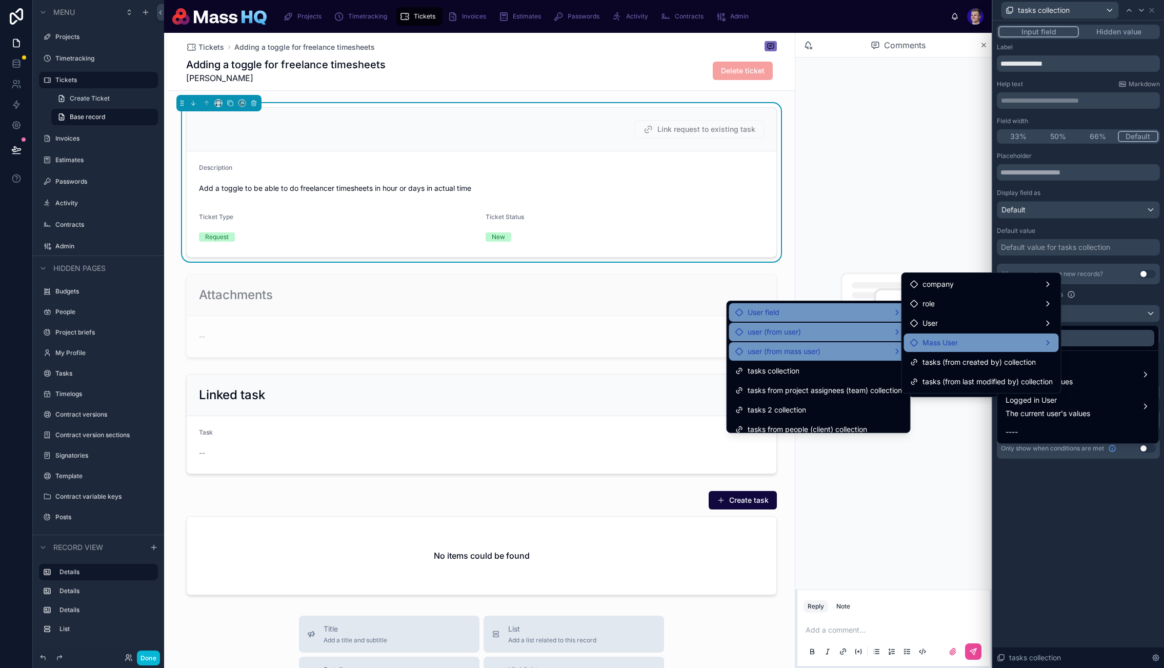
click at [967, 342] on div "Mass User" at bounding box center [981, 342] width 143 height 12
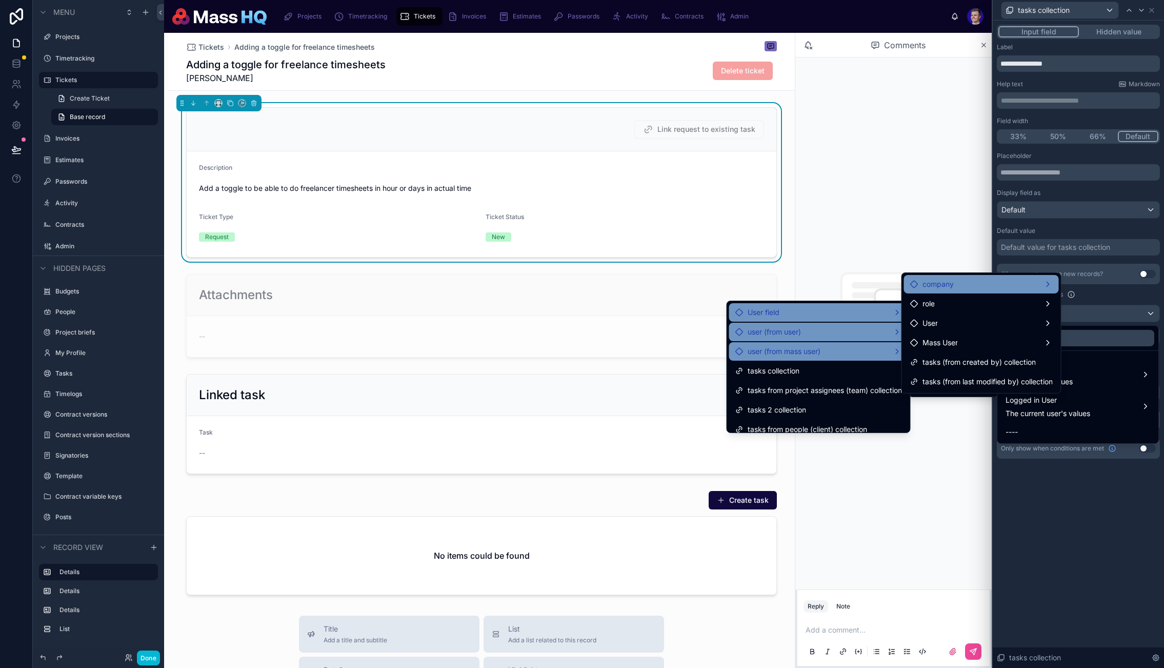
click at [935, 275] on div "company" at bounding box center [981, 284] width 155 height 18
click at [790, 316] on div "User field" at bounding box center [819, 312] width 167 height 12
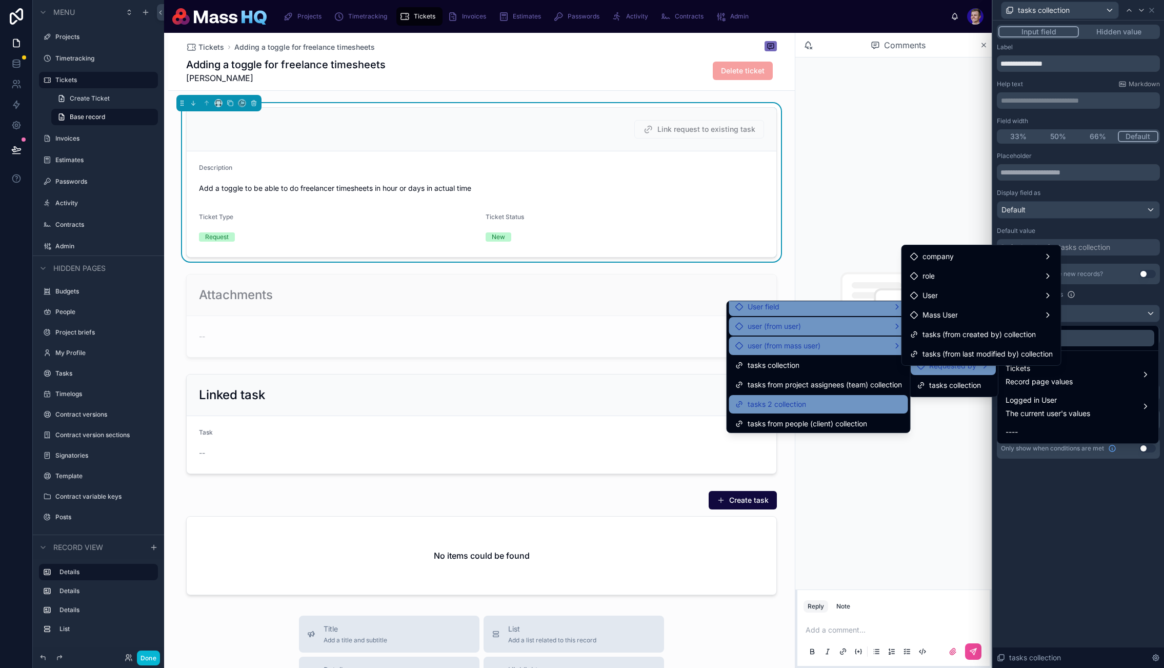
scroll to position [8, 0]
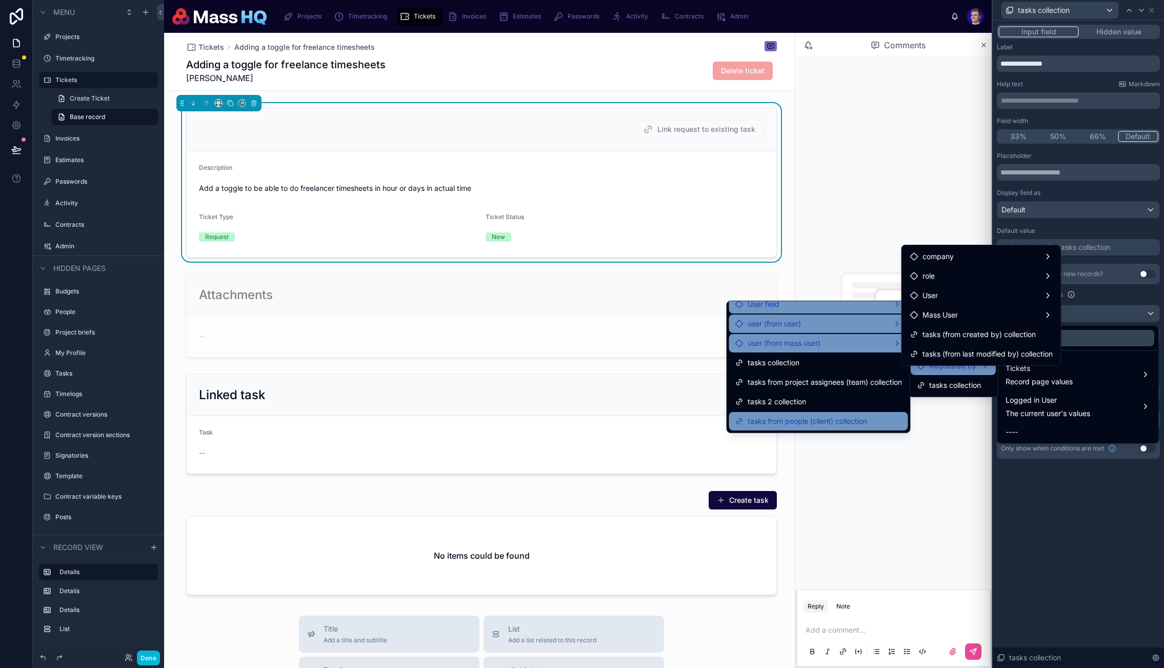
click at [785, 419] on span "tasks from people (client) collection" at bounding box center [808, 421] width 120 height 12
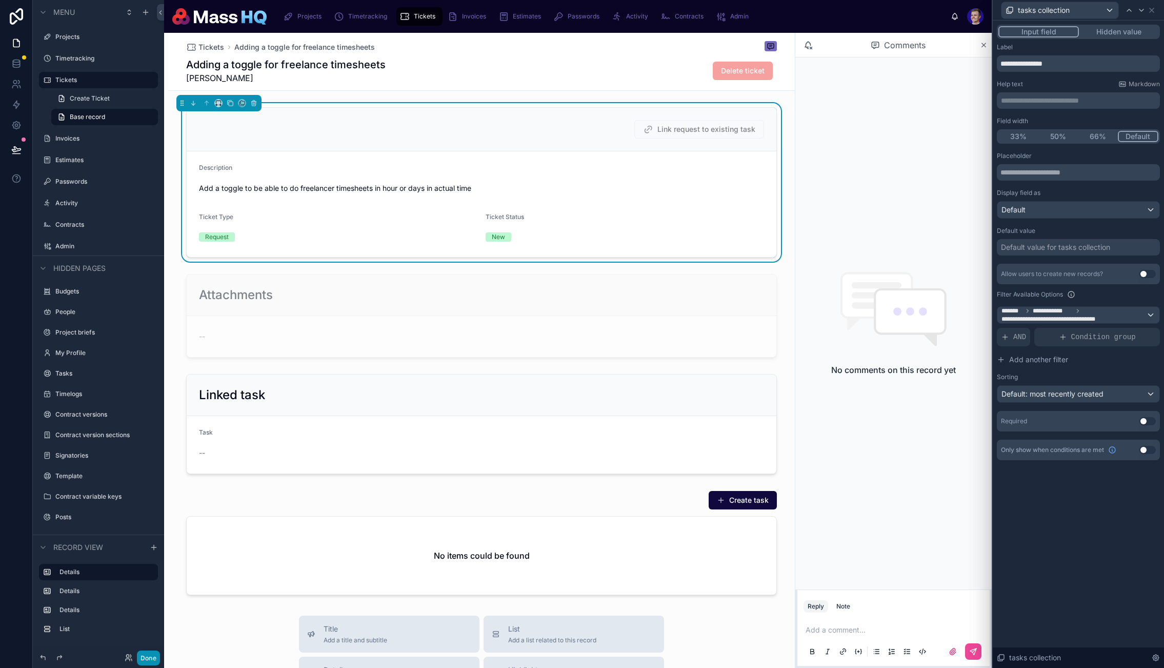
click at [144, 659] on button "Done" at bounding box center [148, 657] width 23 height 15
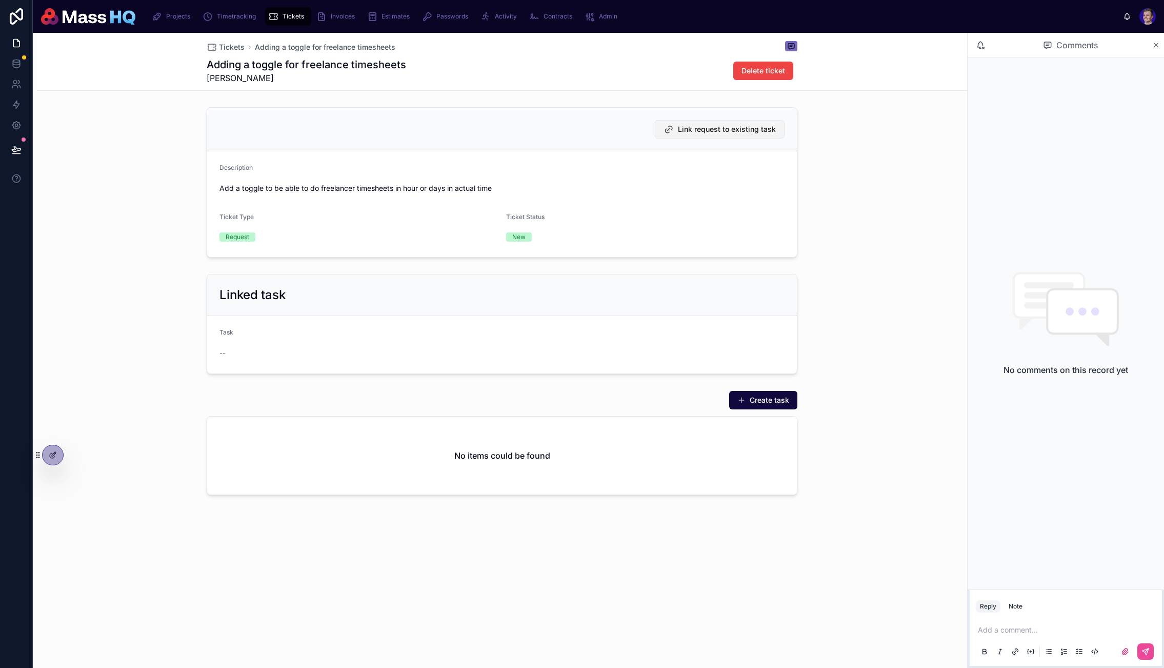
click at [731, 128] on span "Link request to existing task" at bounding box center [727, 129] width 98 height 10
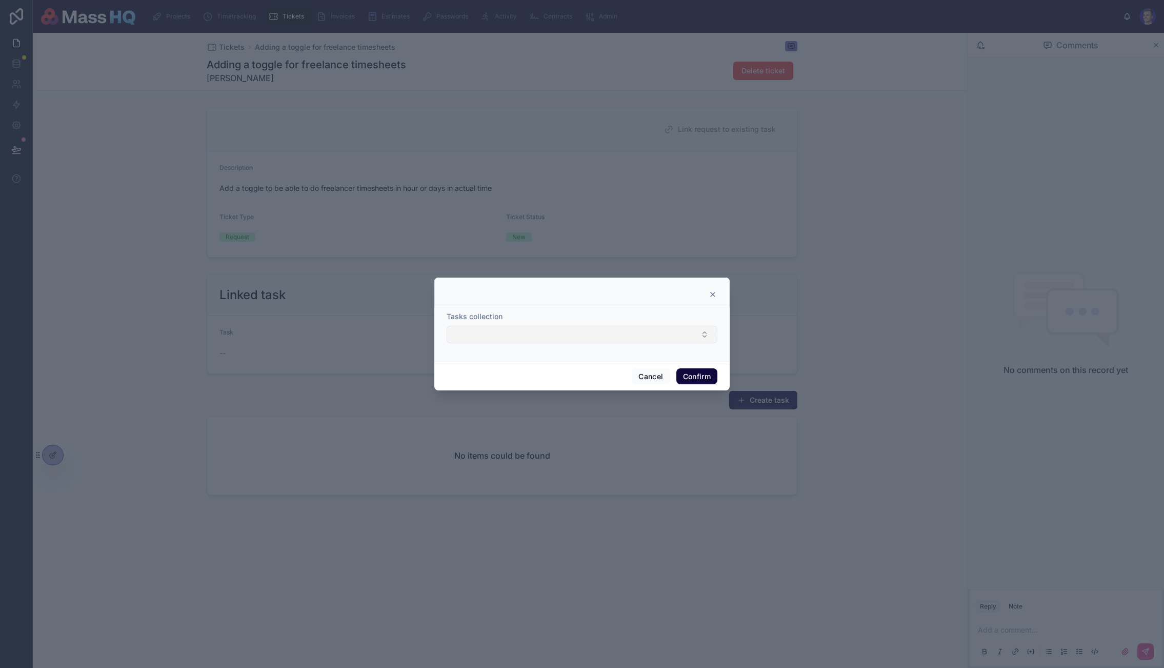
click at [571, 338] on button "Select Button" at bounding box center [582, 334] width 271 height 17
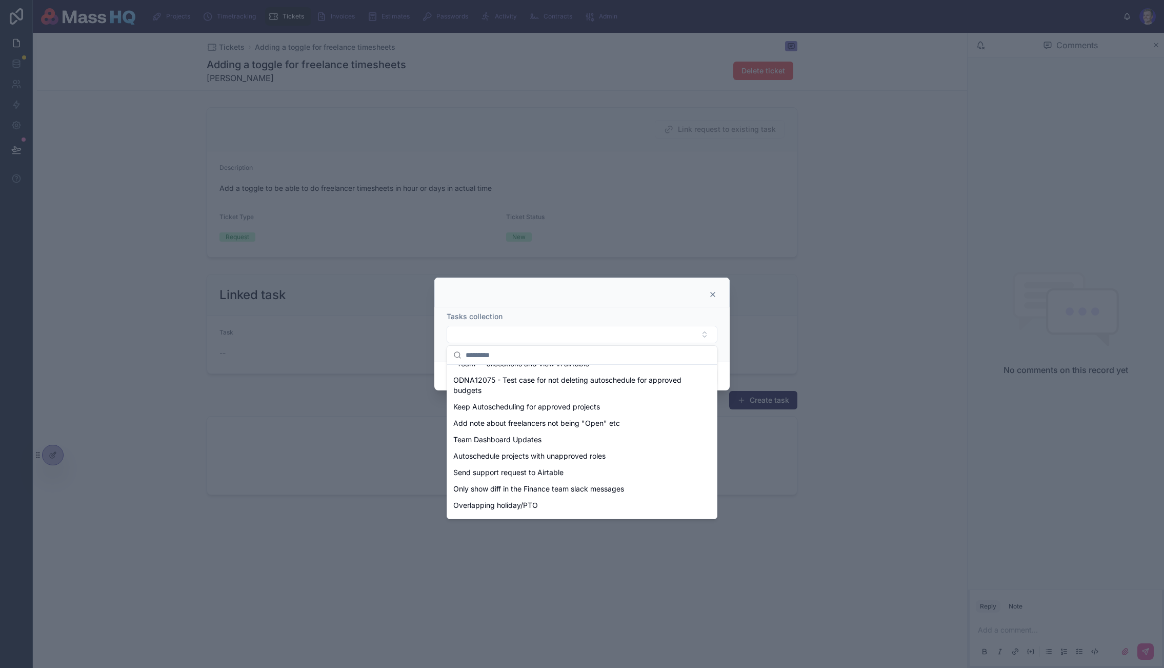
scroll to position [0, 0]
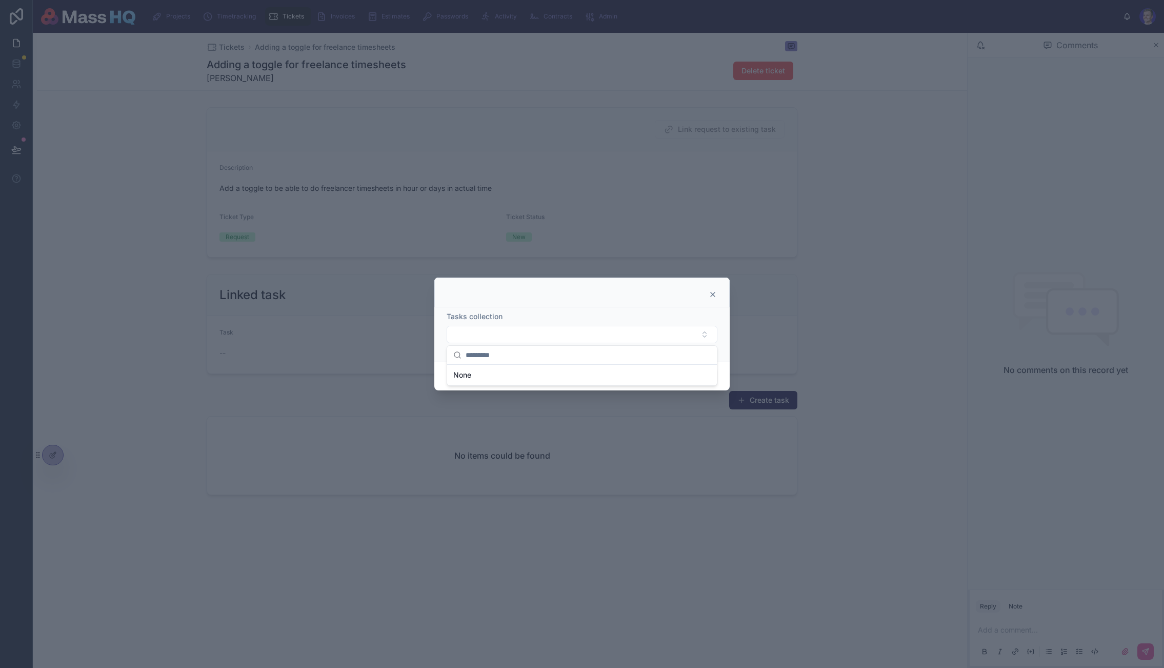
click at [303, 416] on div at bounding box center [582, 334] width 1164 height 668
click at [100, 452] on div at bounding box center [582, 334] width 1164 height 668
click at [714, 291] on icon at bounding box center [713, 294] width 8 height 8
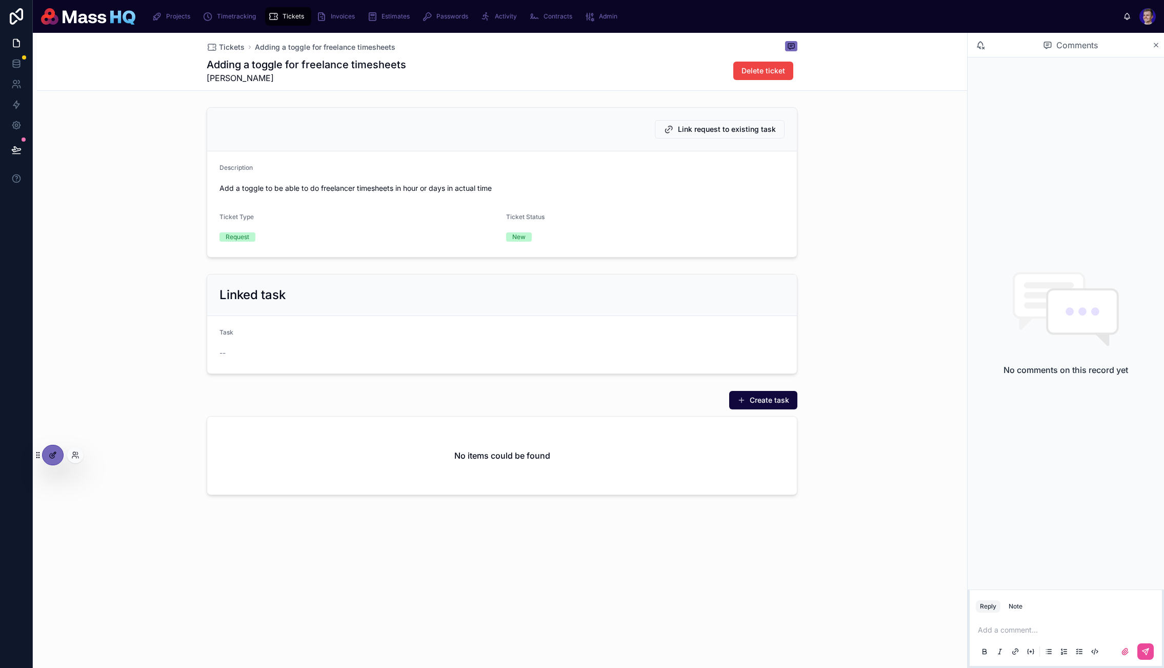
click at [58, 454] on div at bounding box center [53, 454] width 21 height 19
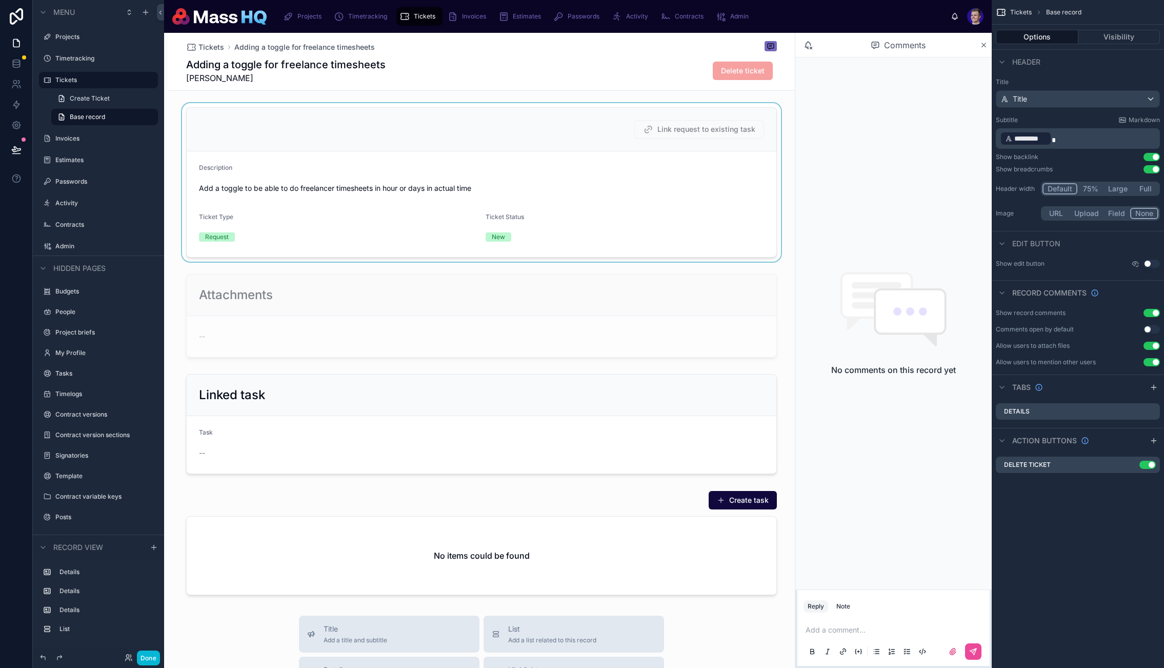
click at [612, 135] on div at bounding box center [481, 182] width 627 height 158
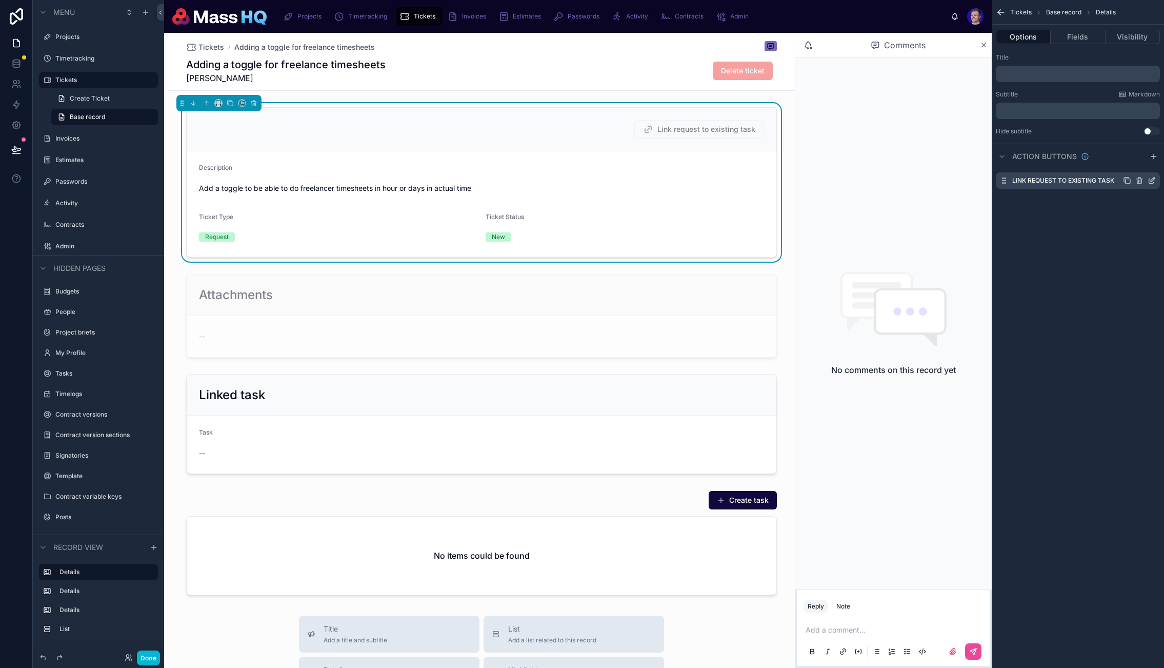
click at [1150, 179] on icon "scrollable content" at bounding box center [1151, 181] width 5 height 5
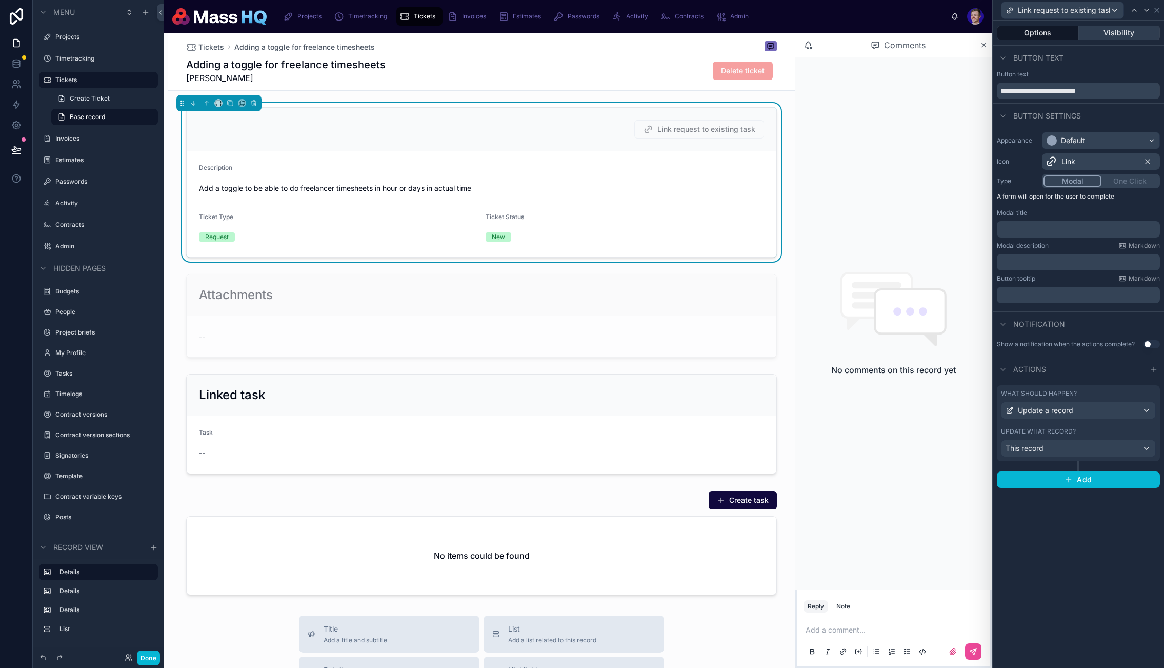
click at [1113, 29] on button "Visibility" at bounding box center [1120, 33] width 82 height 14
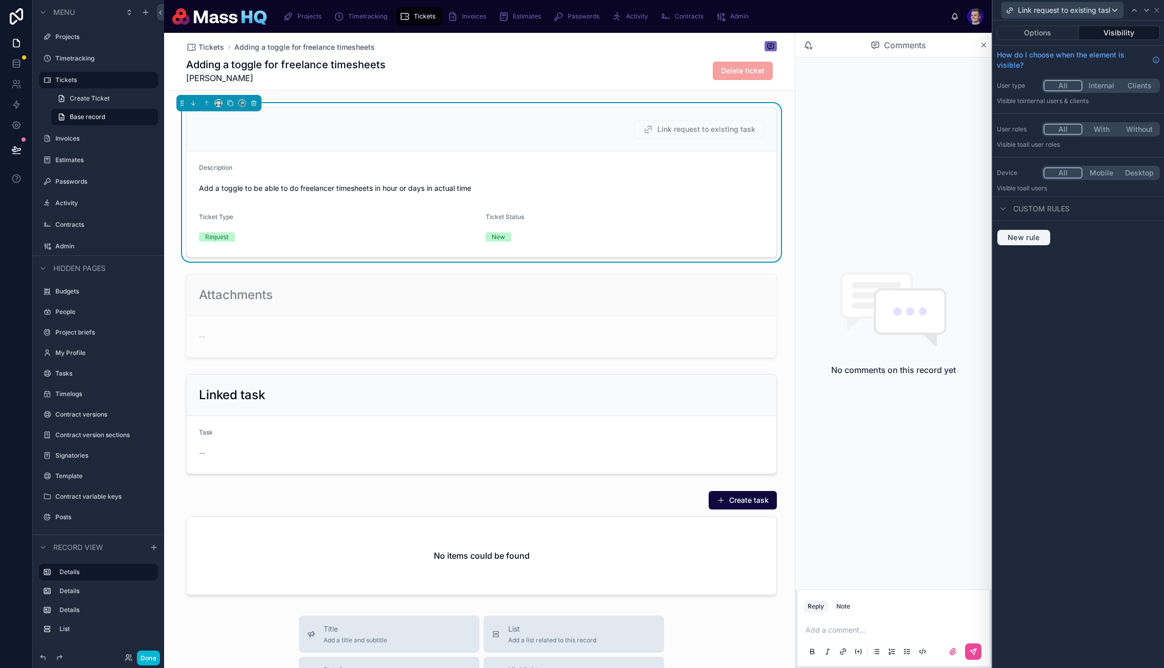
click at [1035, 234] on span "New rule" at bounding box center [1024, 237] width 41 height 9
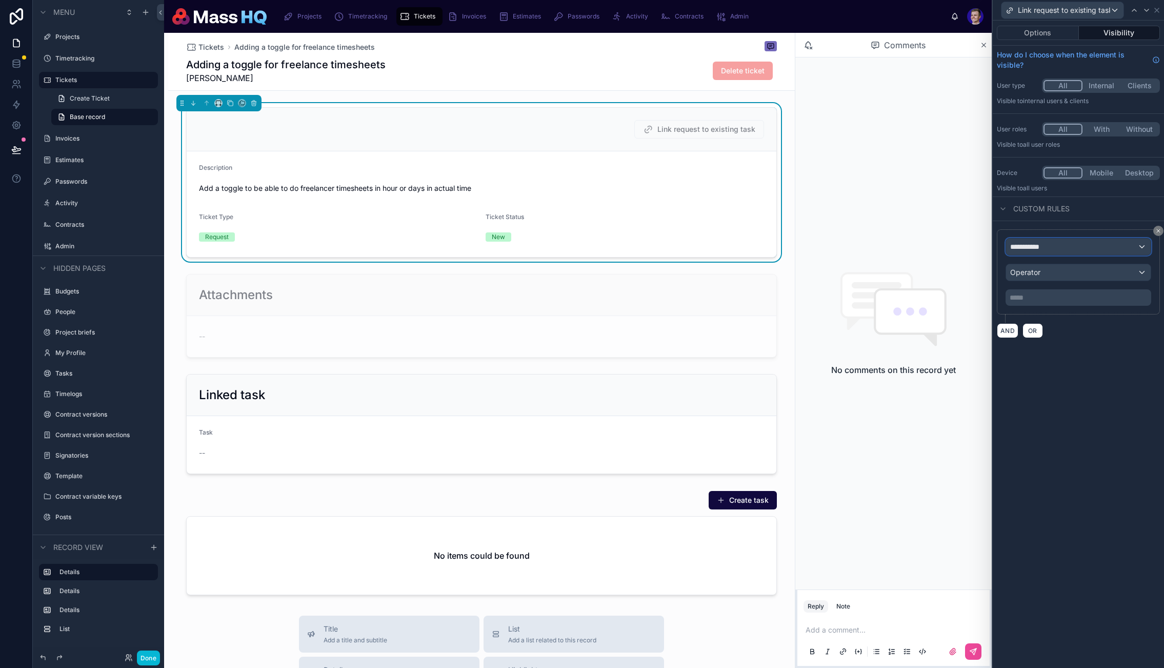
click at [1059, 248] on div "**********" at bounding box center [1078, 247] width 145 height 16
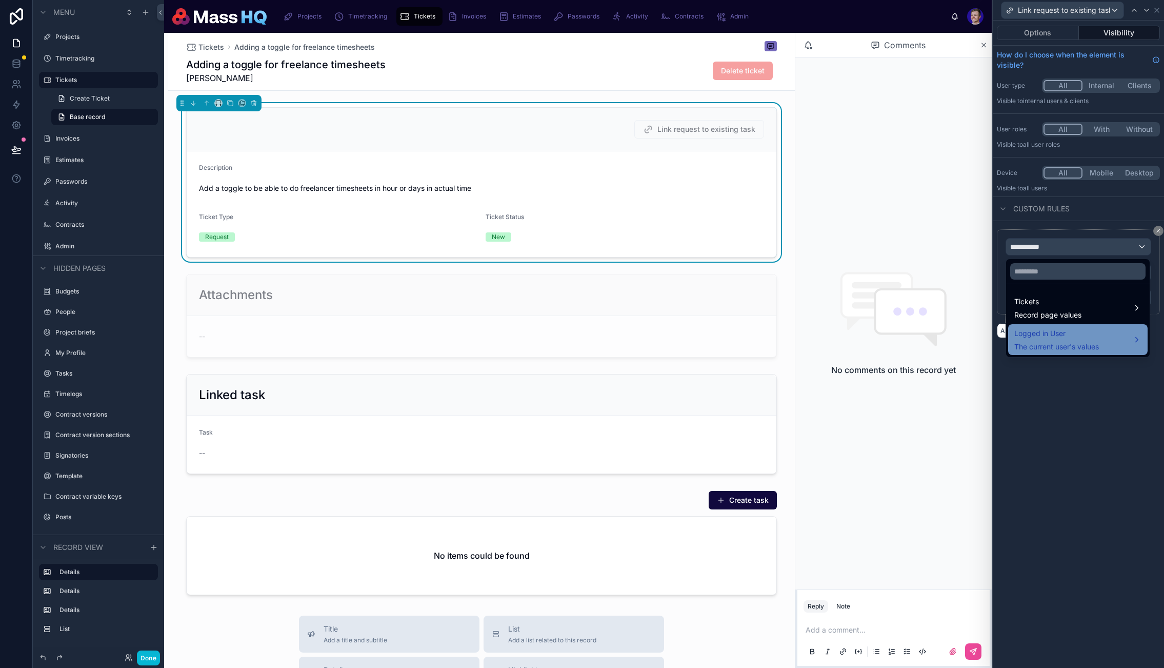
drag, startPoint x: 1053, startPoint y: 335, endPoint x: 1053, endPoint y: 342, distance: 6.7
click at [1054, 335] on span "Logged in User" at bounding box center [1057, 333] width 85 height 12
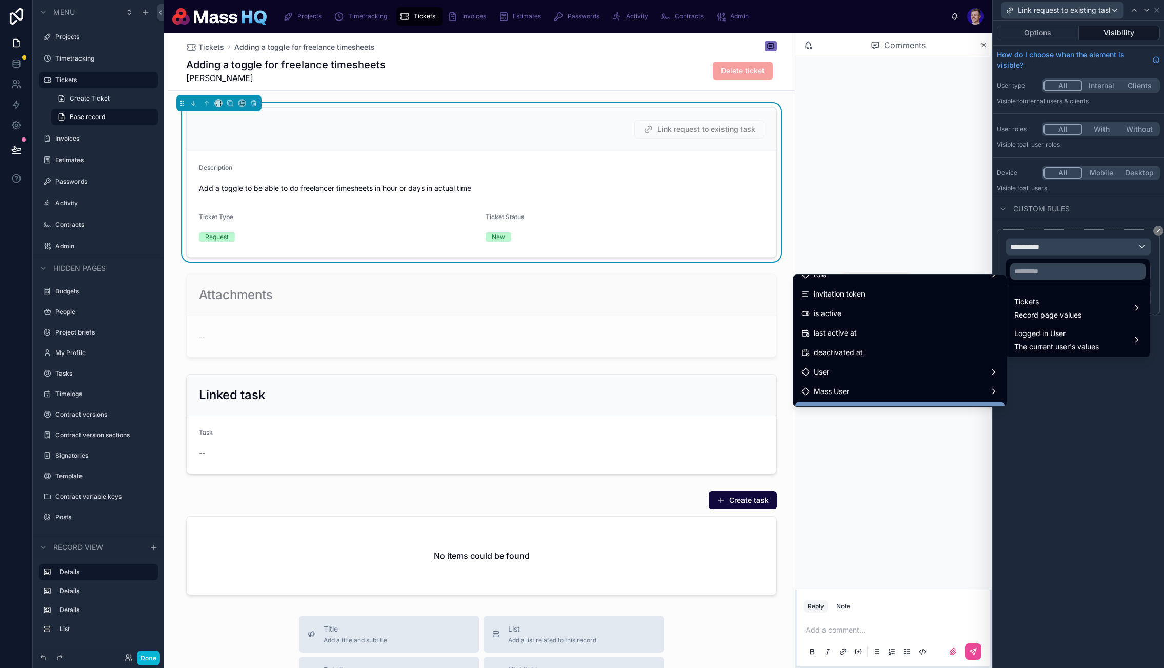
scroll to position [207, 0]
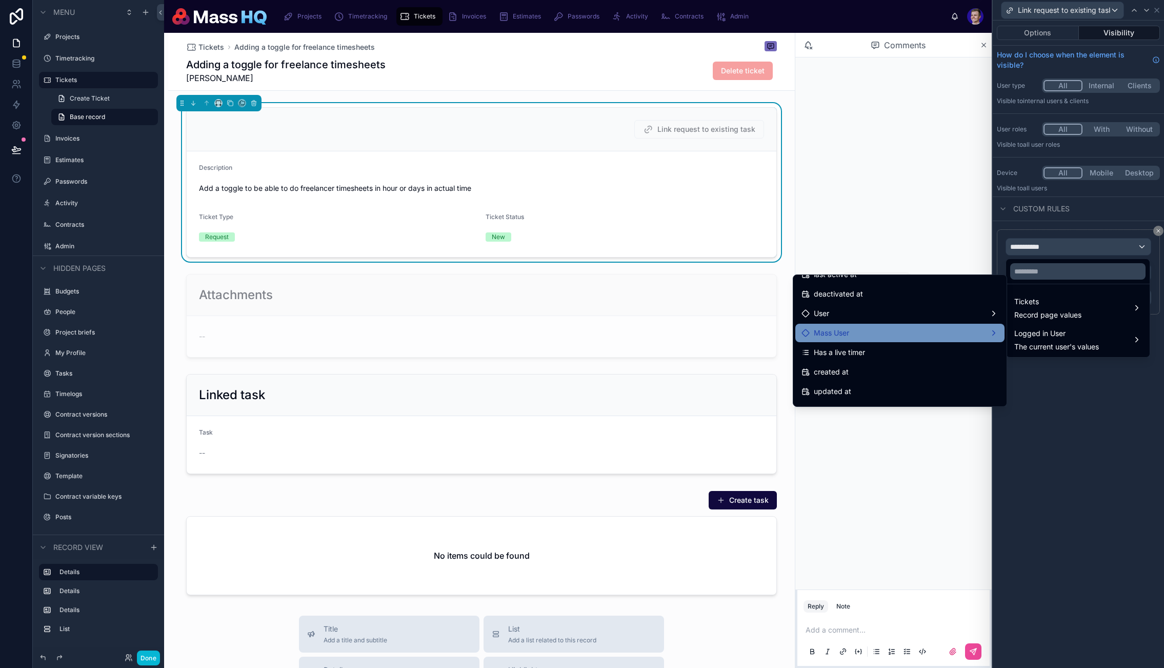
click at [874, 339] on div "Mass User" at bounding box center [900, 333] width 209 height 18
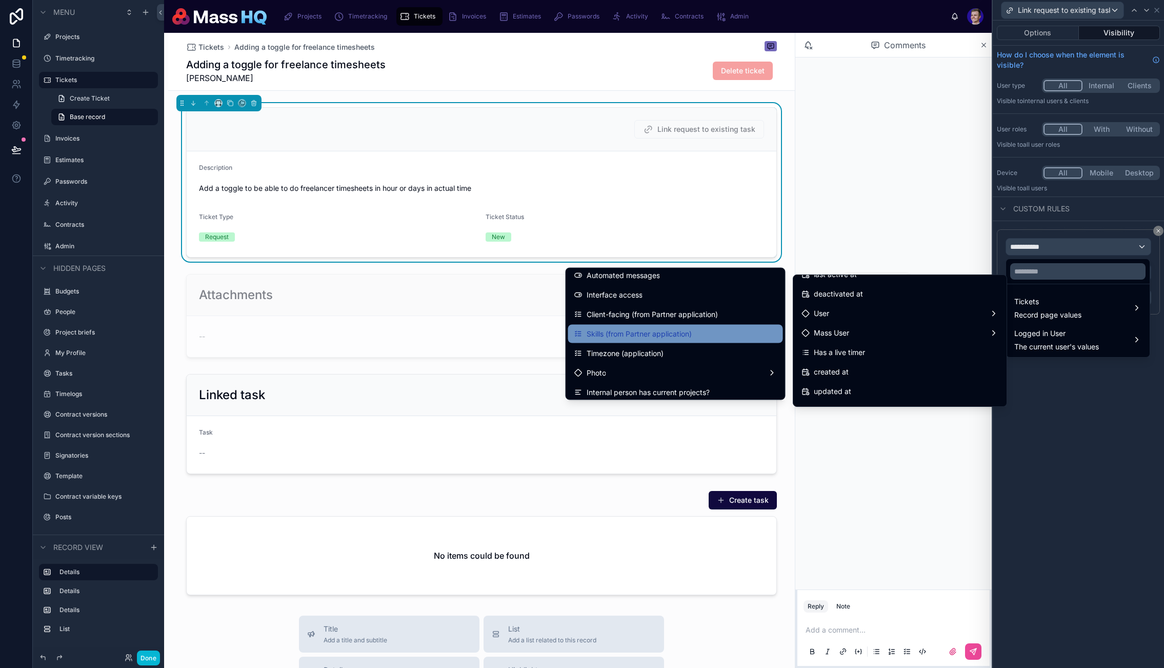
scroll to position [862, 0]
click at [652, 335] on div "Access to HQ" at bounding box center [675, 334] width 203 height 12
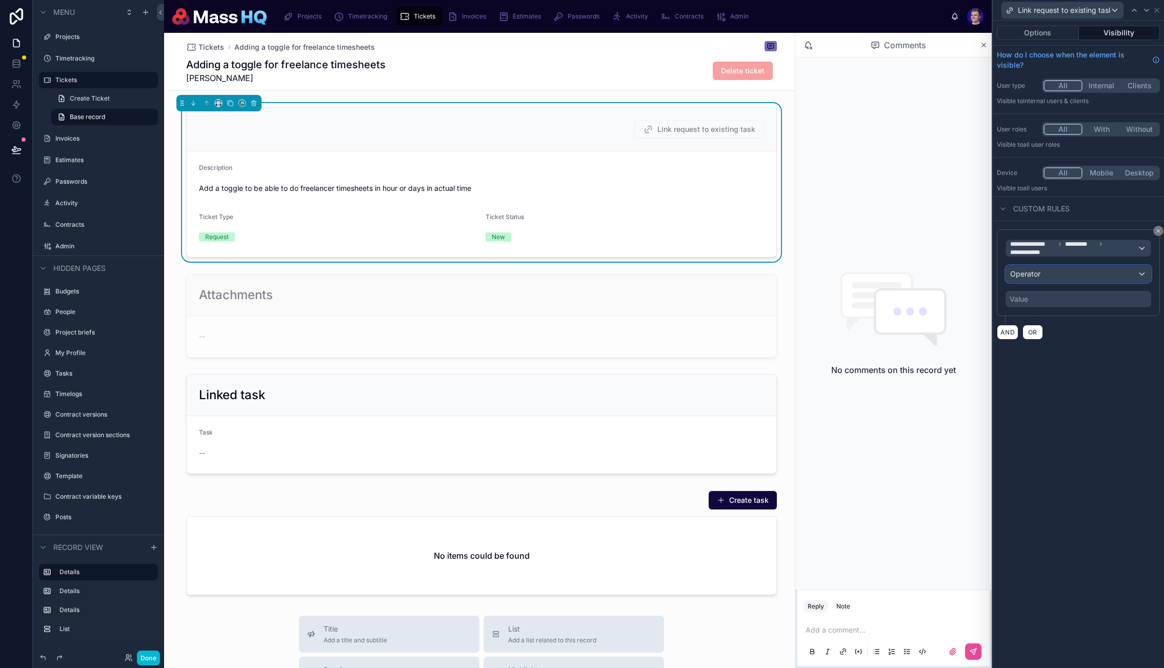
click at [1104, 275] on div "Operator" at bounding box center [1078, 274] width 145 height 16
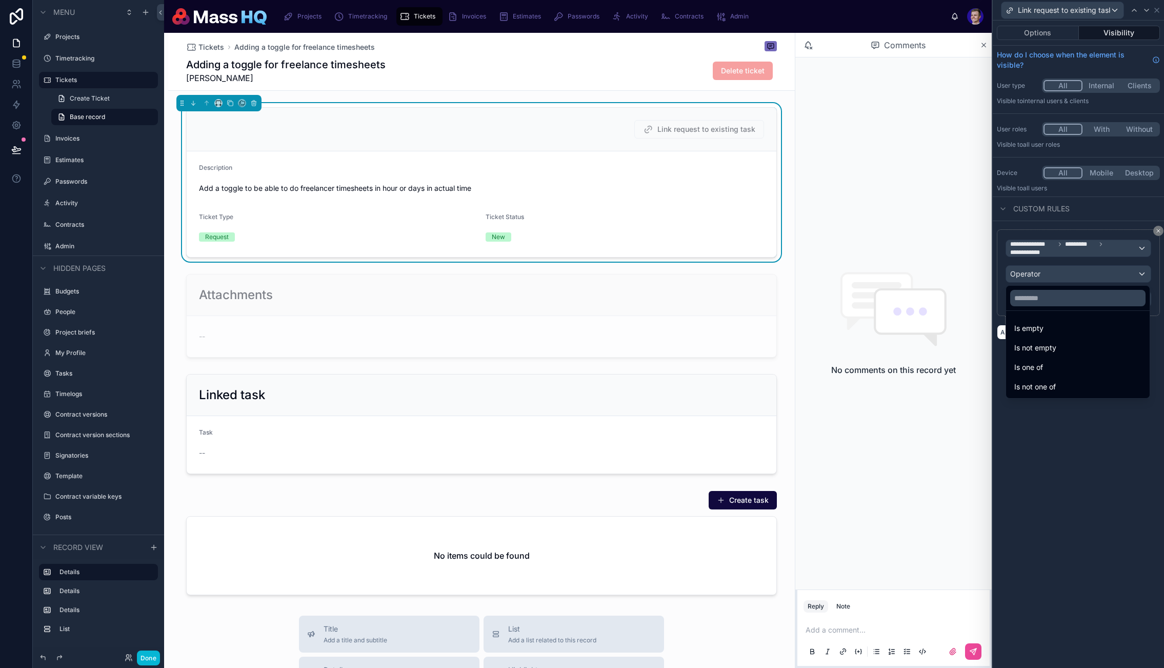
drag, startPoint x: 1060, startPoint y: 368, endPoint x: 1065, endPoint y: 315, distance: 53.6
click at [1060, 368] on div "Is one of" at bounding box center [1078, 367] width 127 height 12
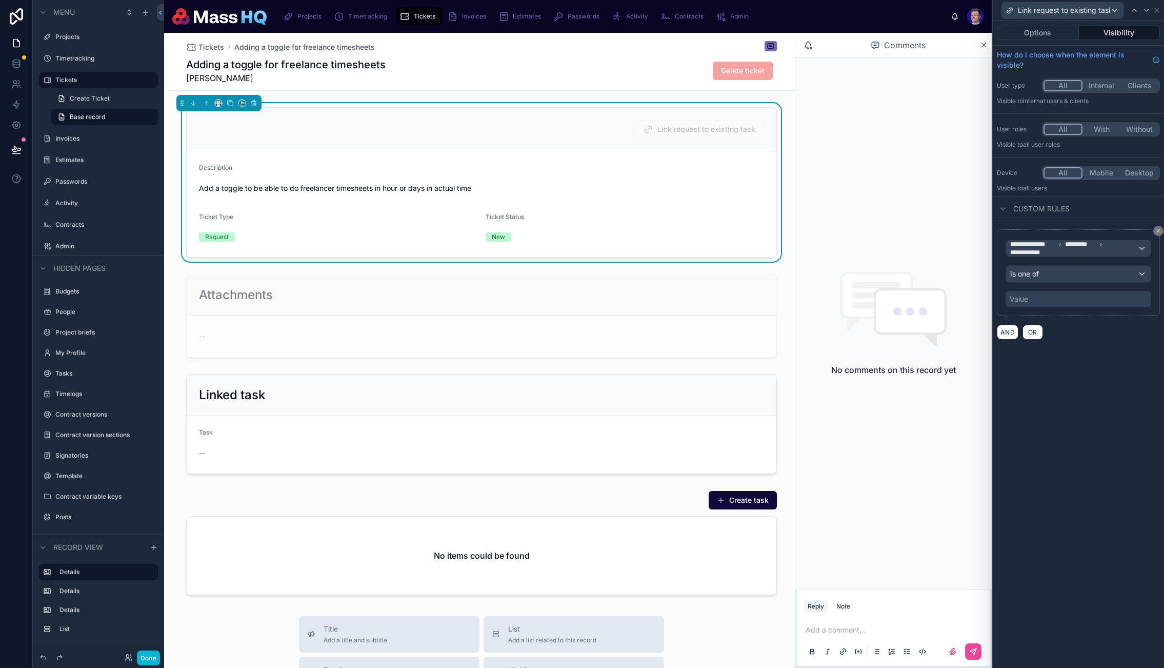
click at [1063, 301] on div "Value" at bounding box center [1079, 299] width 146 height 16
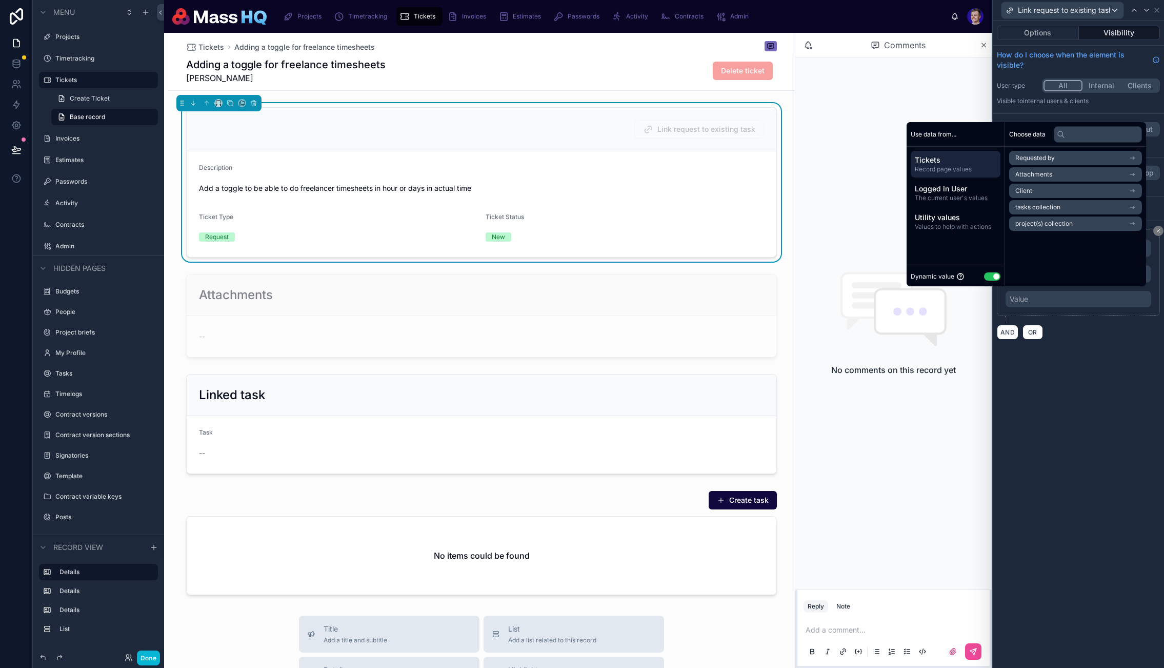
click at [984, 270] on div "Dynamic value Use setting" at bounding box center [956, 276] width 90 height 12
click at [988, 275] on button "Use setting" at bounding box center [992, 276] width 16 height 8
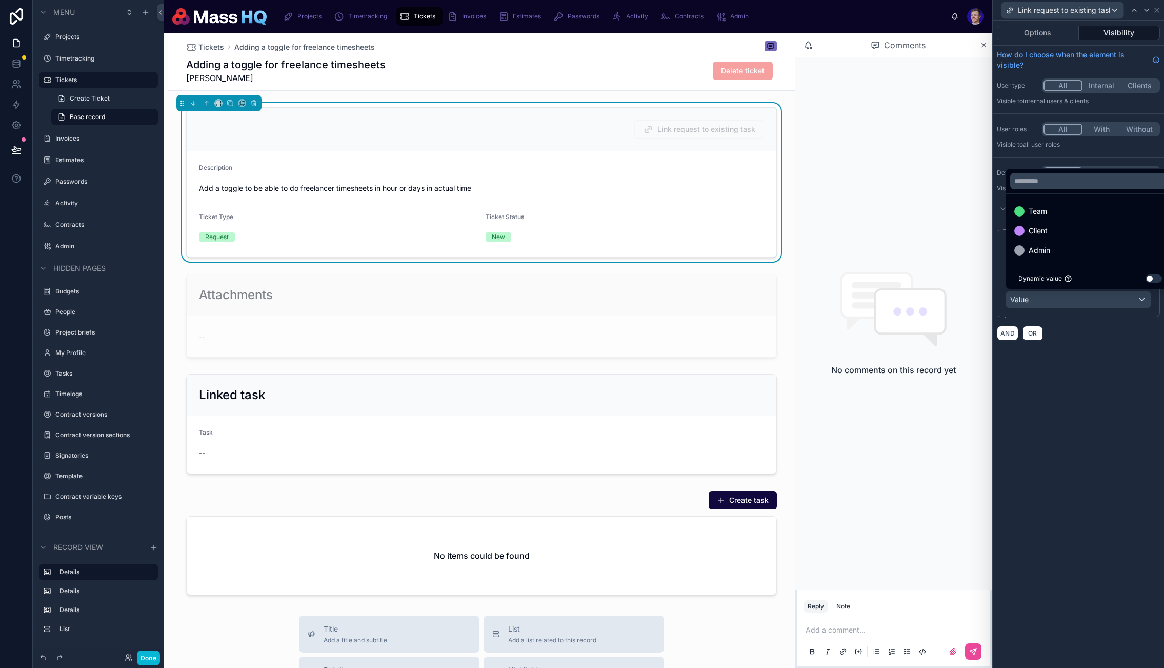
click at [1043, 214] on span "Team" at bounding box center [1038, 211] width 18 height 12
click at [1045, 254] on span "Admin" at bounding box center [1040, 250] width 22 height 12
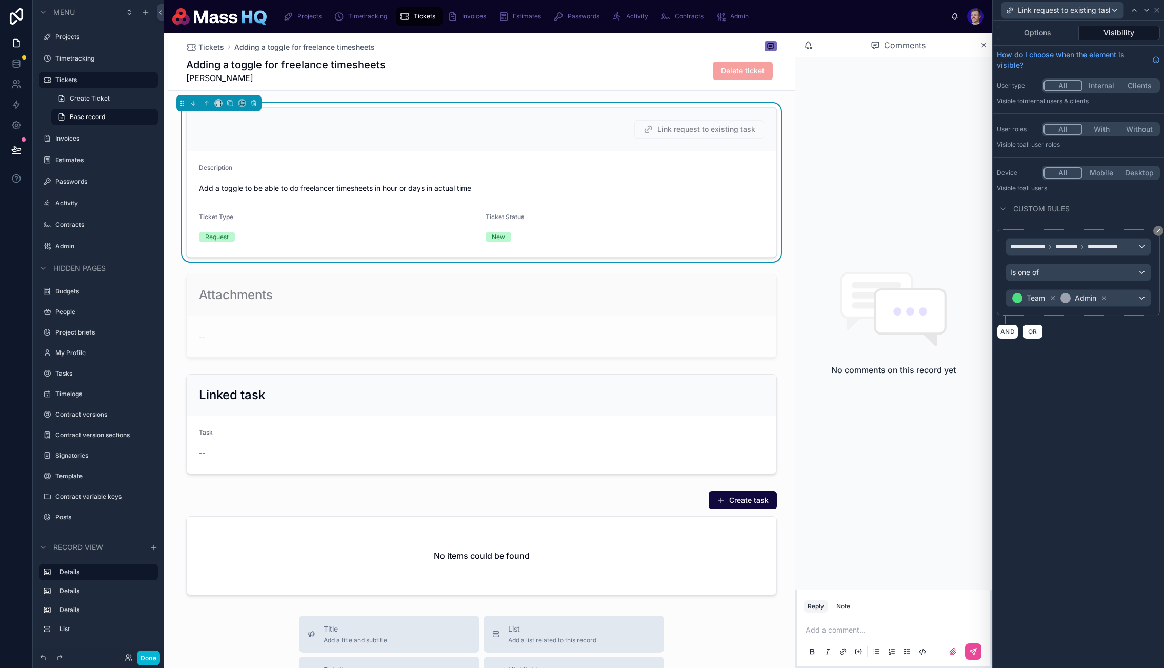
drag, startPoint x: 1078, startPoint y: 422, endPoint x: 1092, endPoint y: 425, distance: 14.2
click at [1078, 422] on div "**********" at bounding box center [1078, 344] width 171 height 647
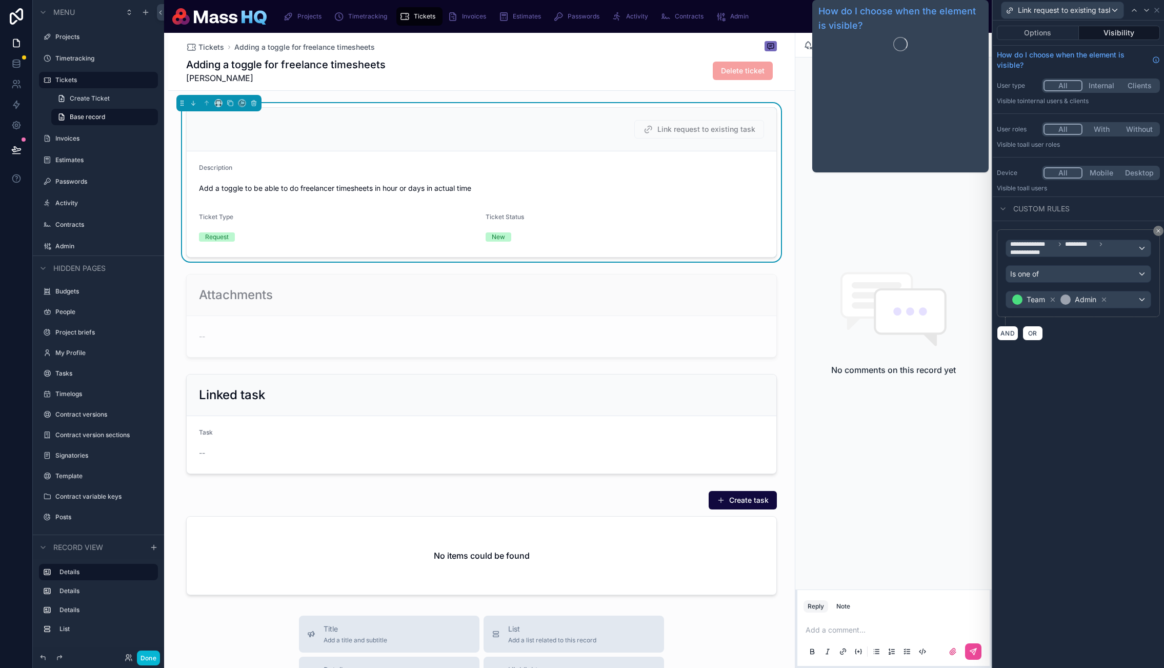
drag, startPoint x: 1094, startPoint y: 486, endPoint x: 1049, endPoint y: 118, distance: 370.5
click at [1094, 496] on div "**********" at bounding box center [1078, 344] width 171 height 647
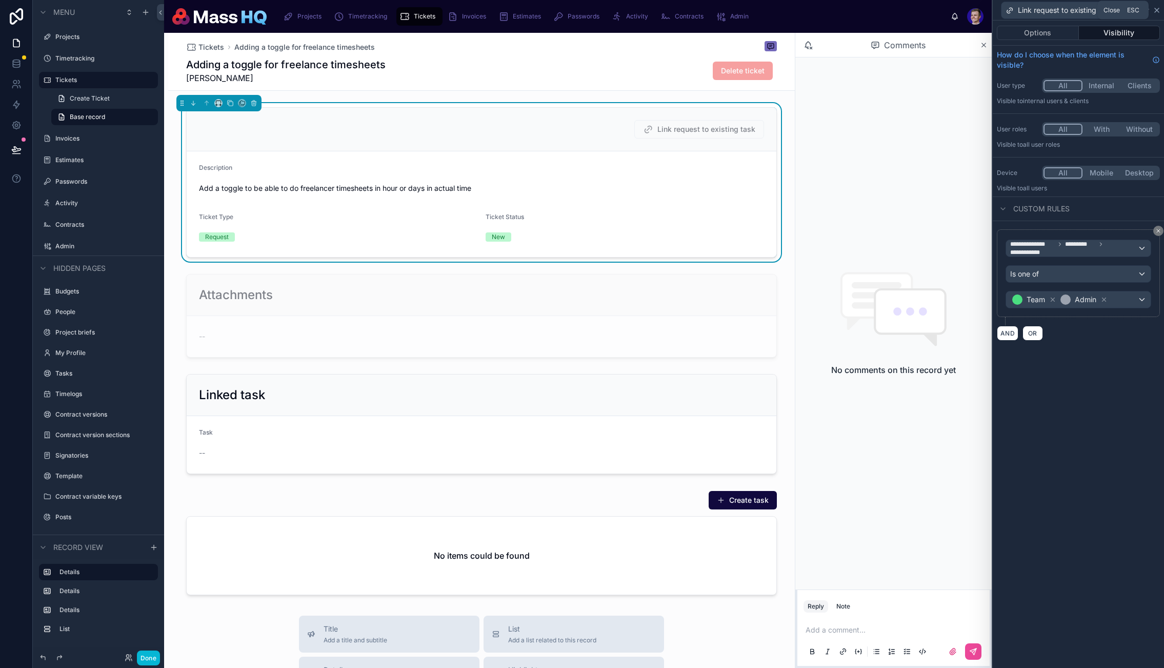
click at [1157, 10] on icon at bounding box center [1157, 10] width 4 height 4
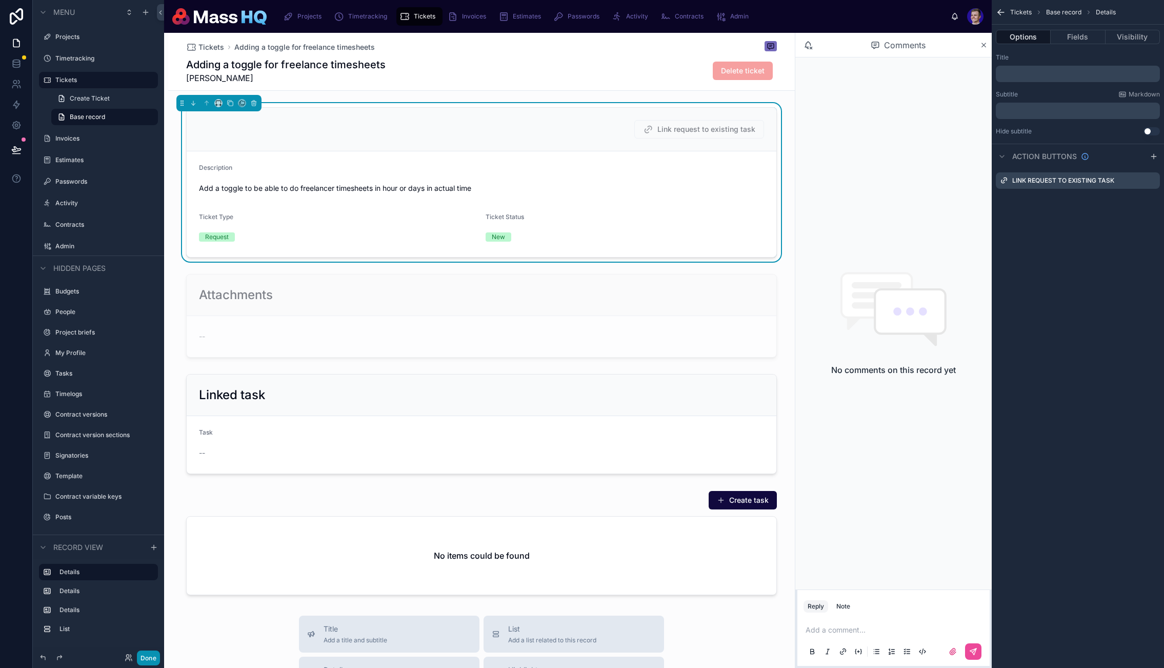
drag, startPoint x: 146, startPoint y: 652, endPoint x: 151, endPoint y: 651, distance: 5.8
click at [146, 653] on button "Done" at bounding box center [148, 657] width 23 height 15
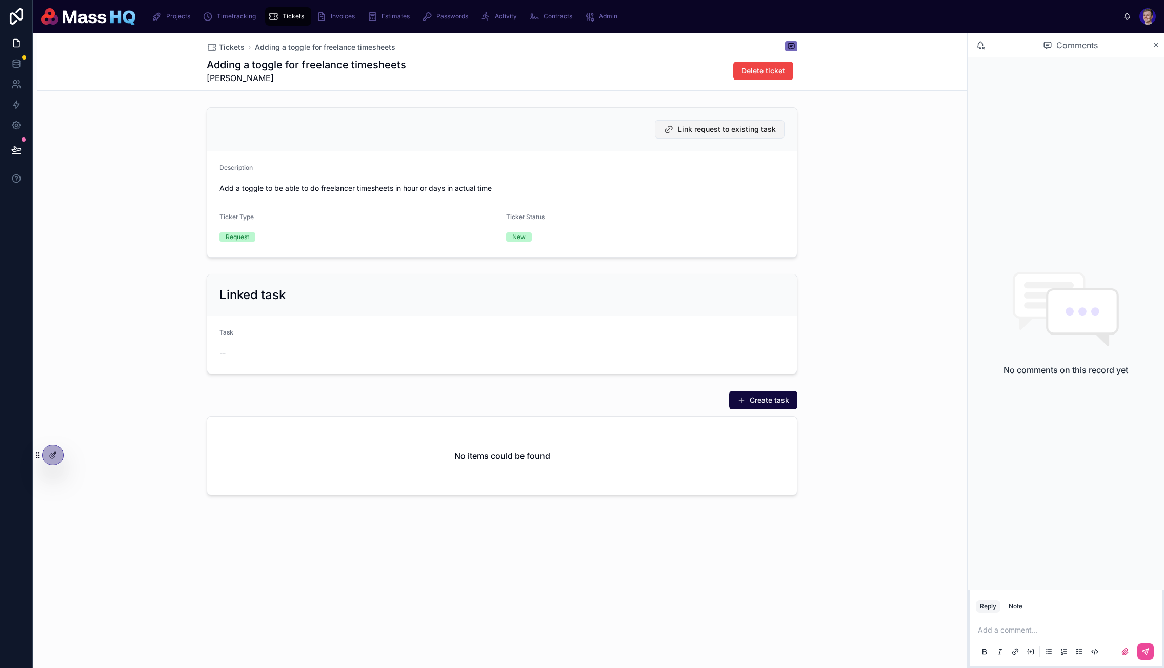
click at [728, 129] on span "Link request to existing task" at bounding box center [727, 129] width 98 height 10
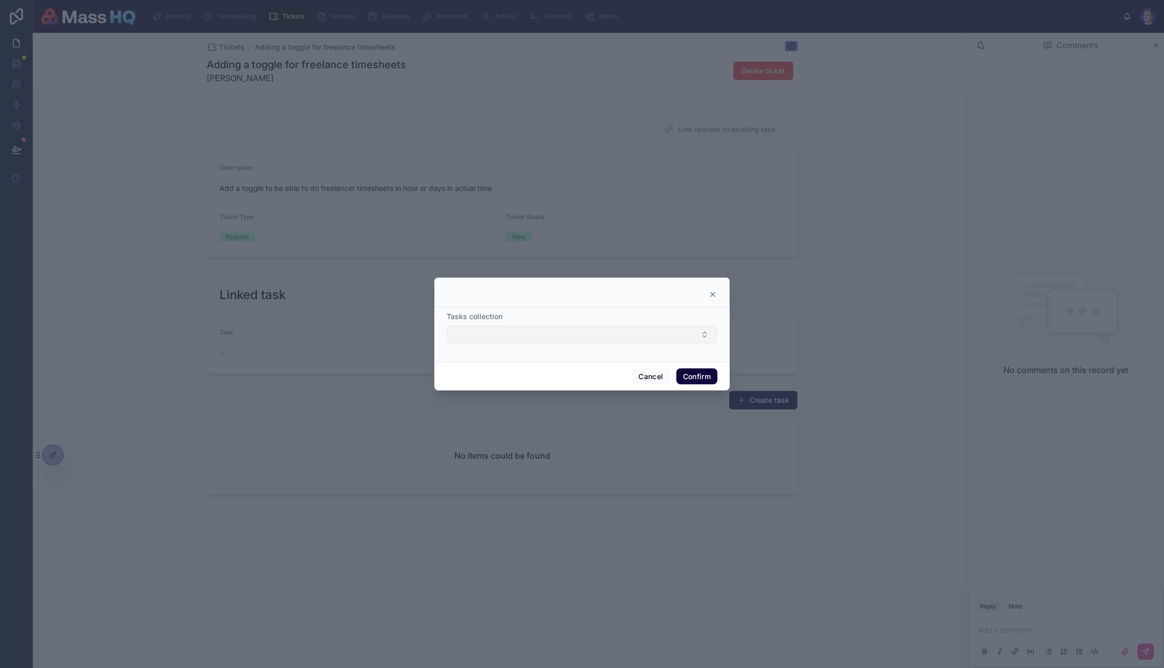
click at [547, 330] on button "Select Button" at bounding box center [582, 334] width 271 height 17
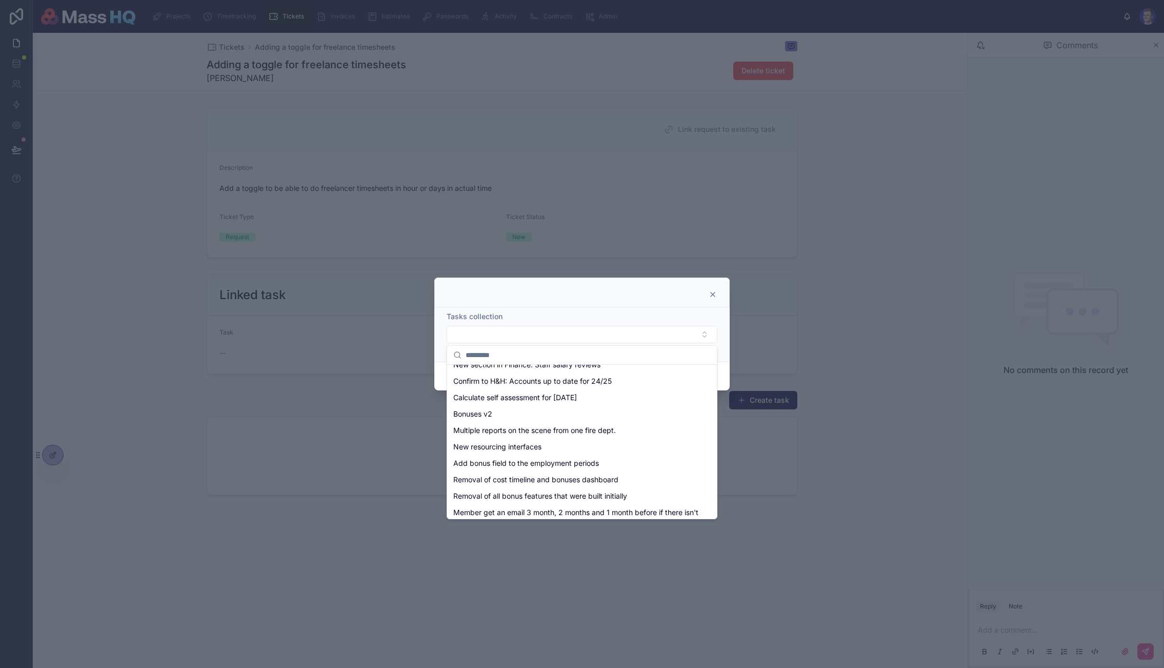
scroll to position [539, 0]
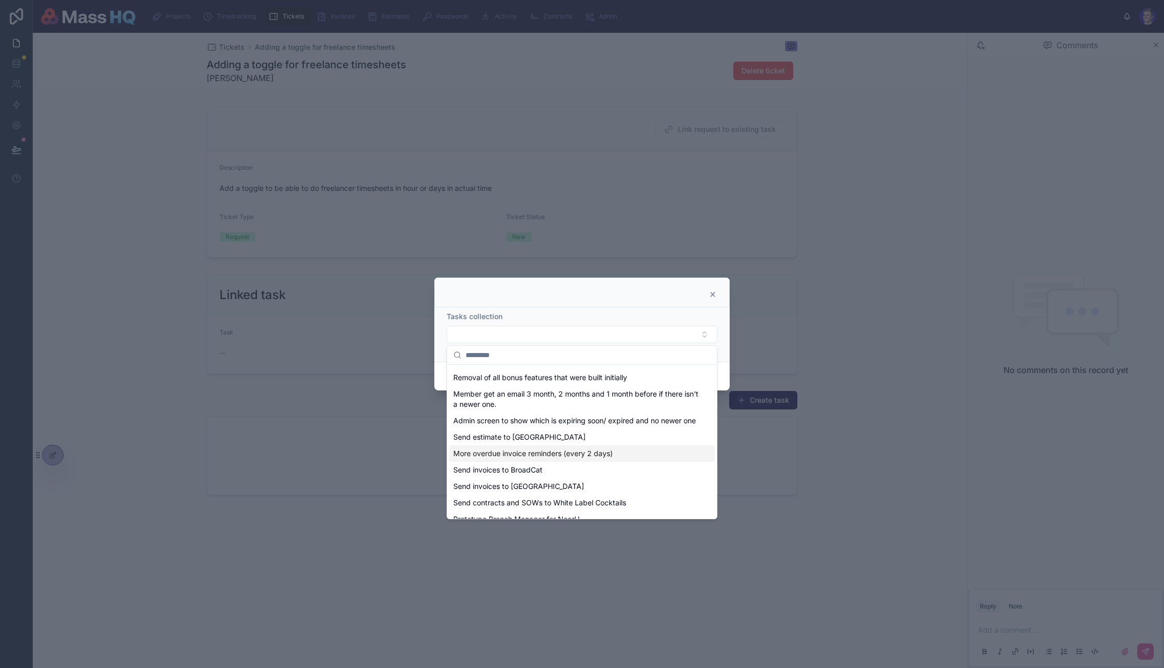
click at [823, 430] on div at bounding box center [582, 334] width 1164 height 668
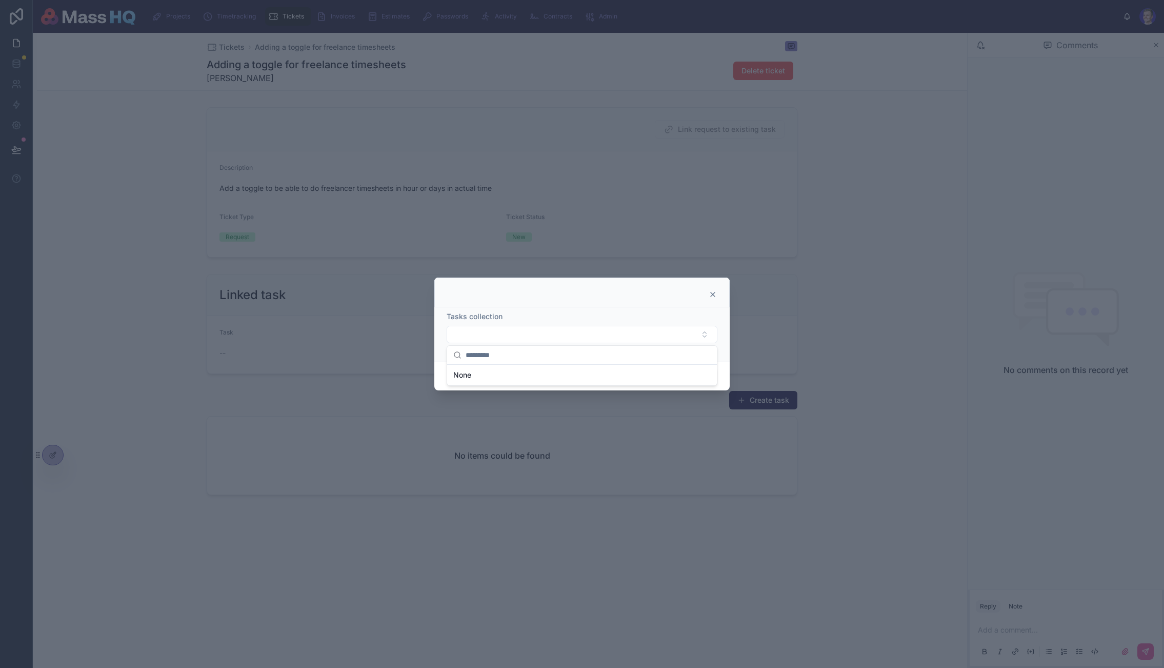
scroll to position [0, 0]
click at [823, 430] on div at bounding box center [582, 334] width 1164 height 668
click at [710, 295] on icon at bounding box center [713, 294] width 8 height 8
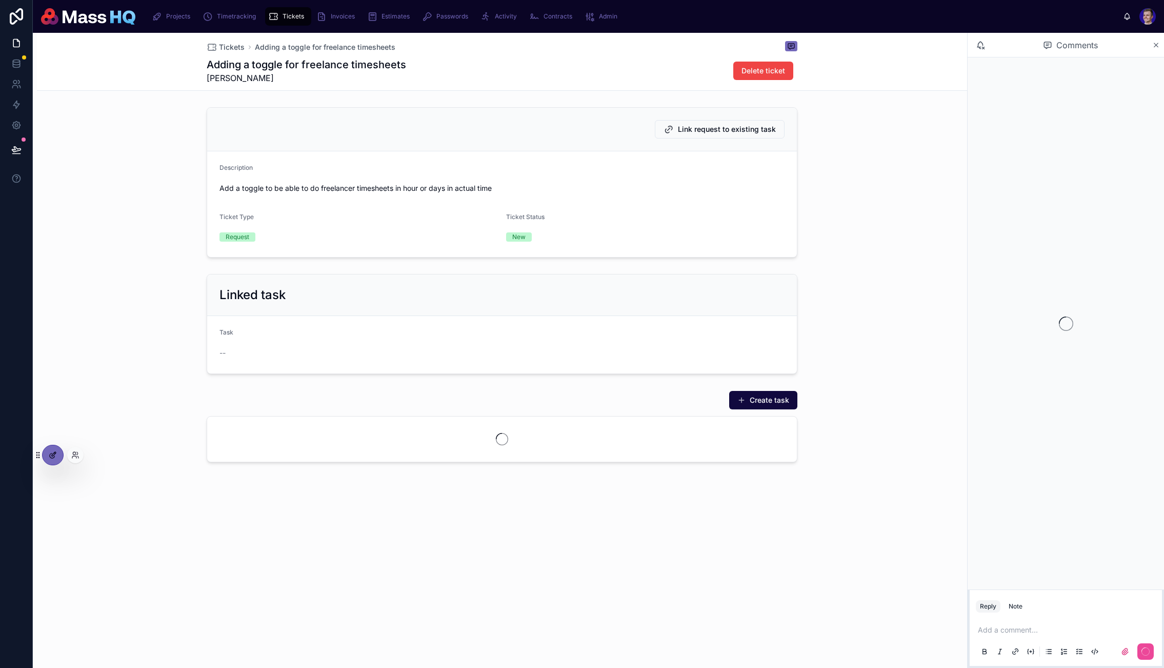
click at [45, 453] on div at bounding box center [53, 454] width 21 height 19
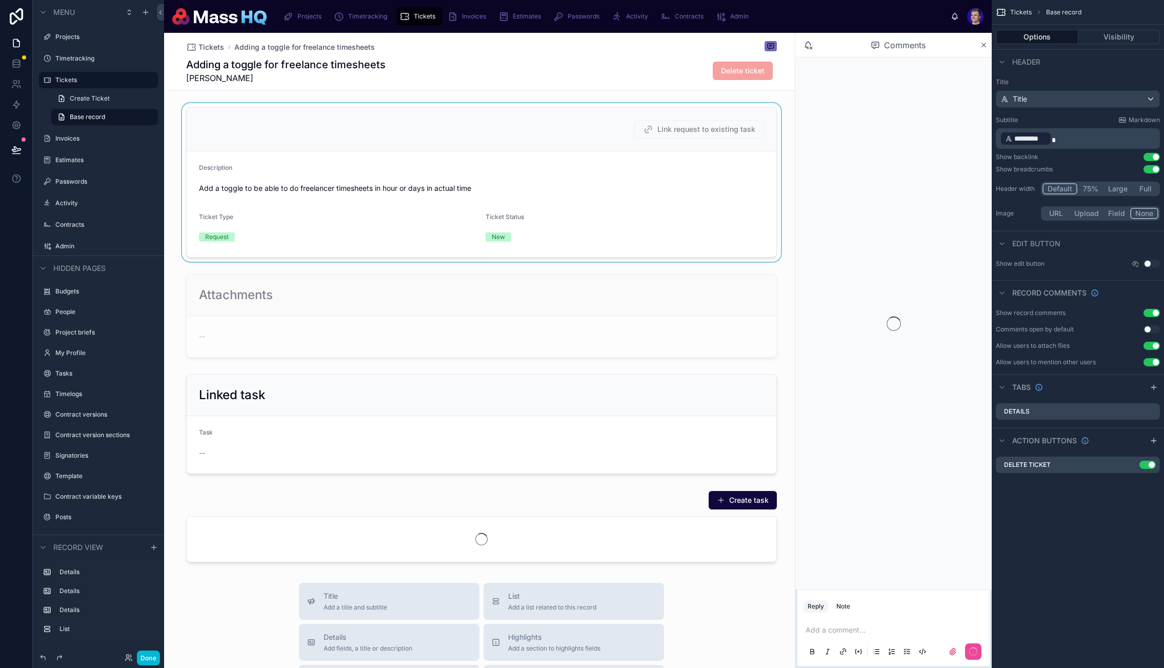
click at [695, 132] on div at bounding box center [481, 182] width 627 height 158
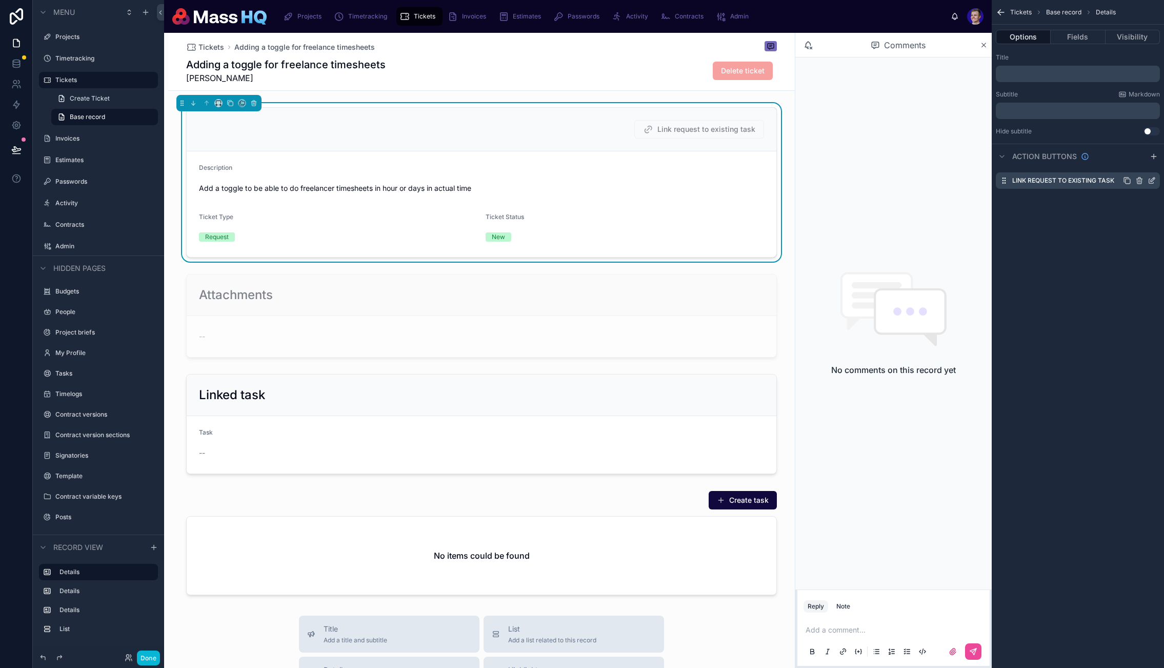
click at [1153, 178] on icon "scrollable content" at bounding box center [1153, 179] width 4 height 4
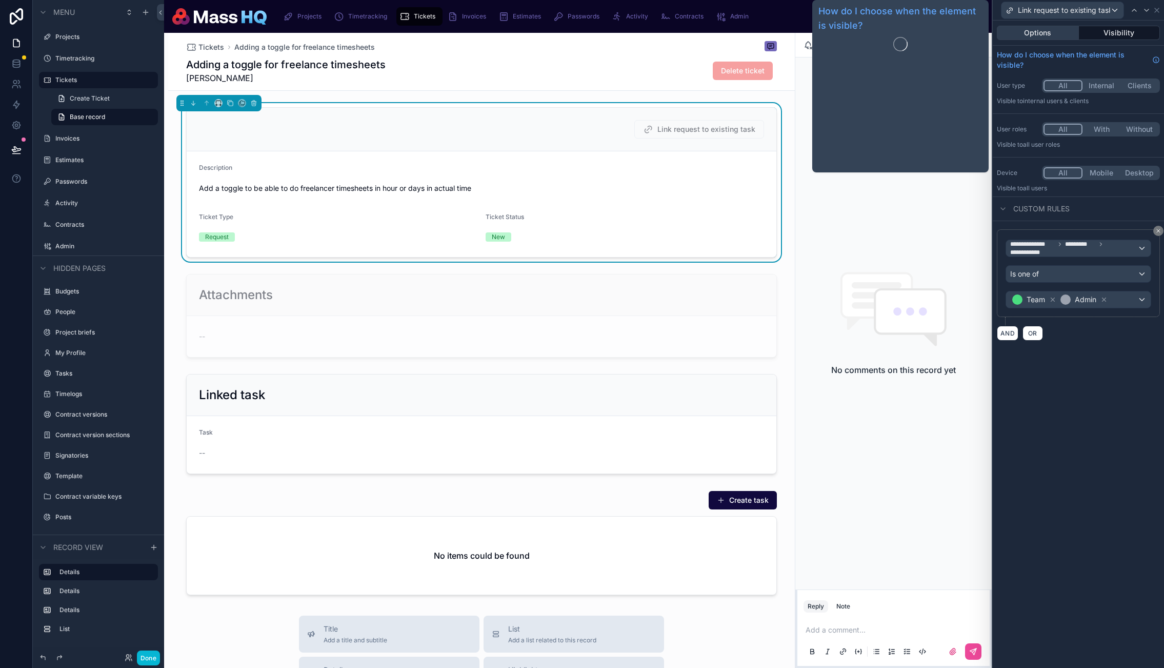
click at [1022, 31] on button "Options" at bounding box center [1038, 33] width 82 height 14
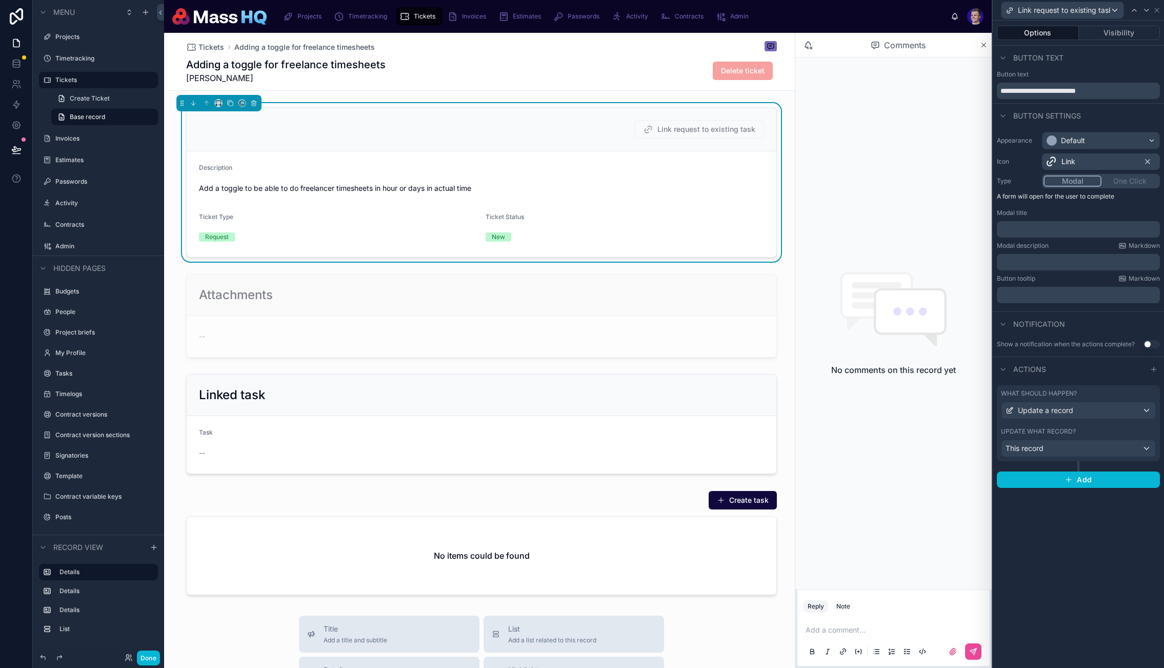
drag, startPoint x: 1156, startPoint y: 442, endPoint x: 1149, endPoint y: 451, distance: 11.3
click at [1156, 442] on div "What should happen? Update a record Update what record? This record" at bounding box center [1078, 423] width 163 height 76
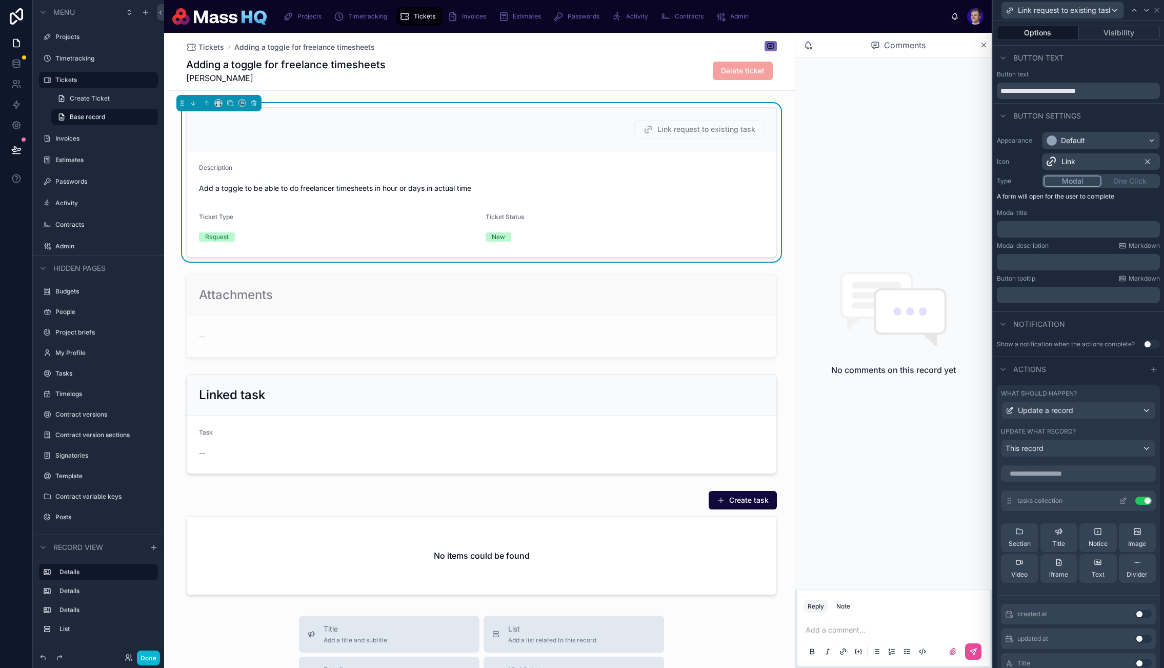
click at [1122, 499] on icon at bounding box center [1124, 500] width 4 height 4
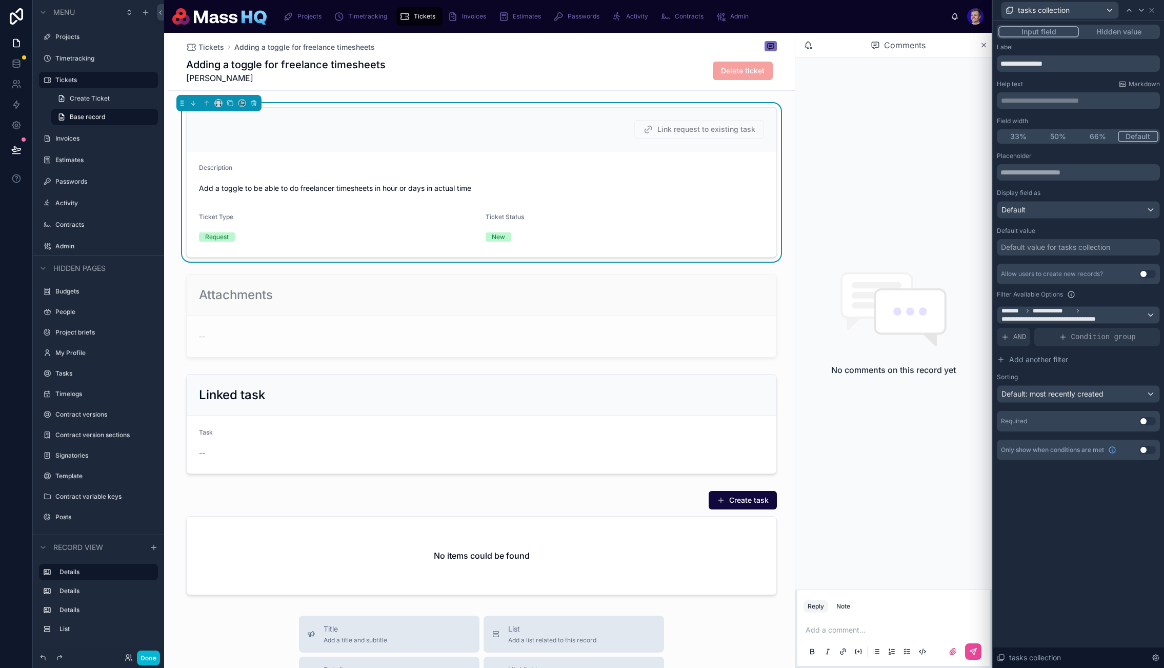
click at [713, 139] on div "Link request to existing task" at bounding box center [482, 130] width 590 height 44
click at [1121, 313] on span "**********" at bounding box center [1074, 315] width 145 height 16
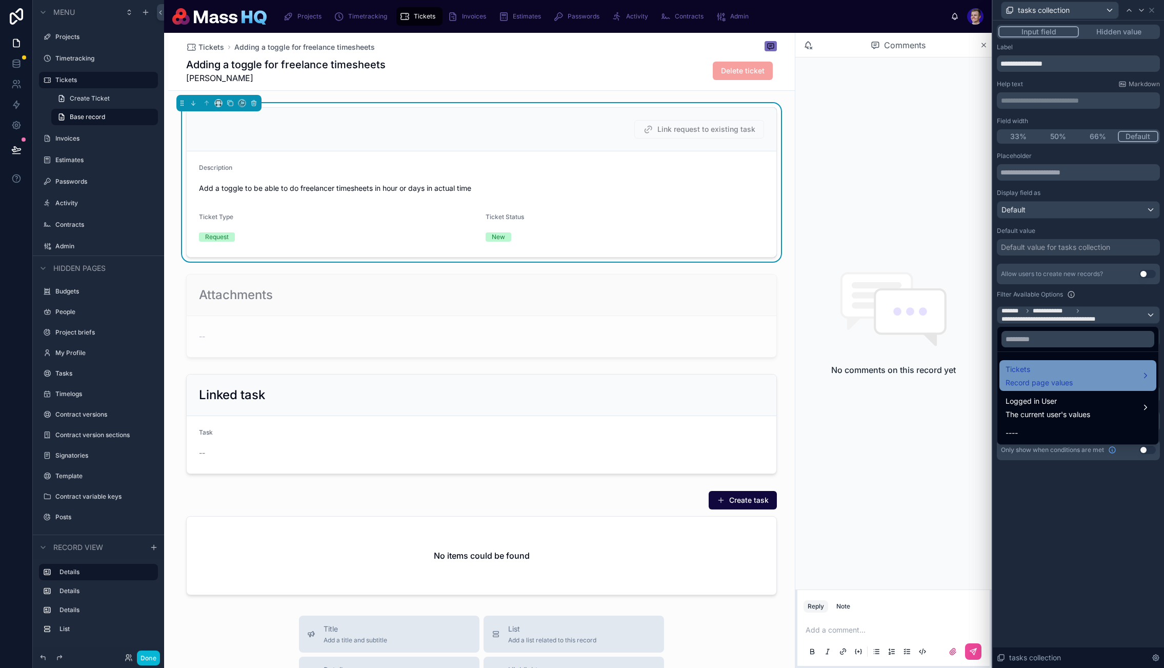
click at [1060, 377] on div "Tickets Record page values" at bounding box center [1039, 375] width 67 height 25
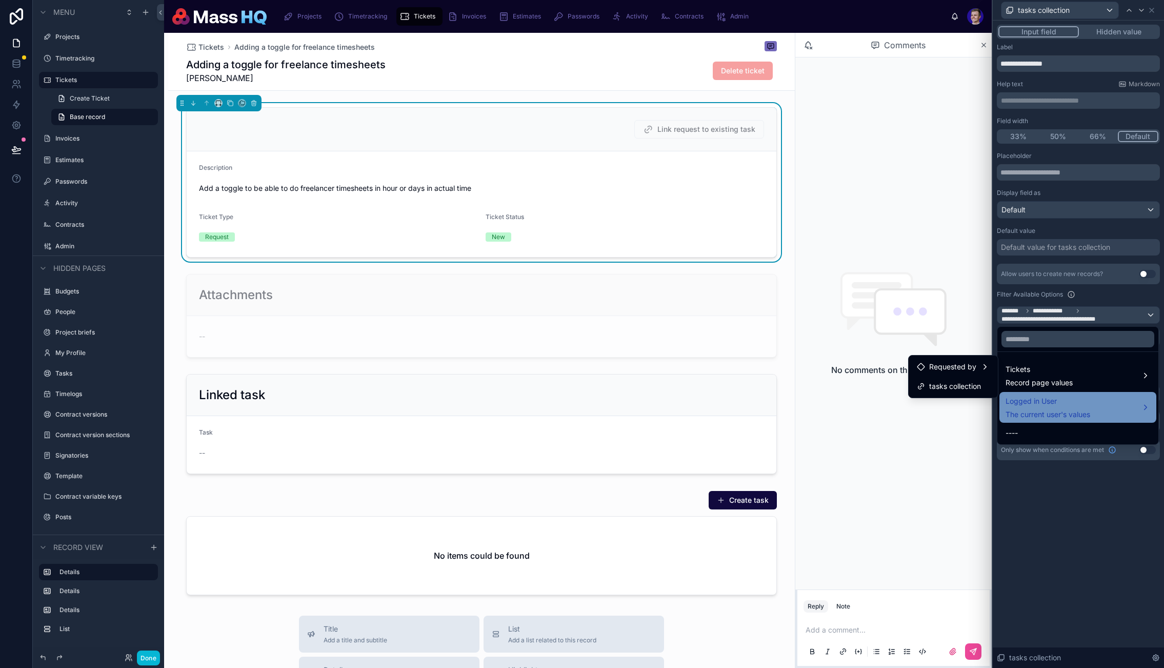
click at [1072, 398] on span "Logged in User" at bounding box center [1048, 401] width 85 height 12
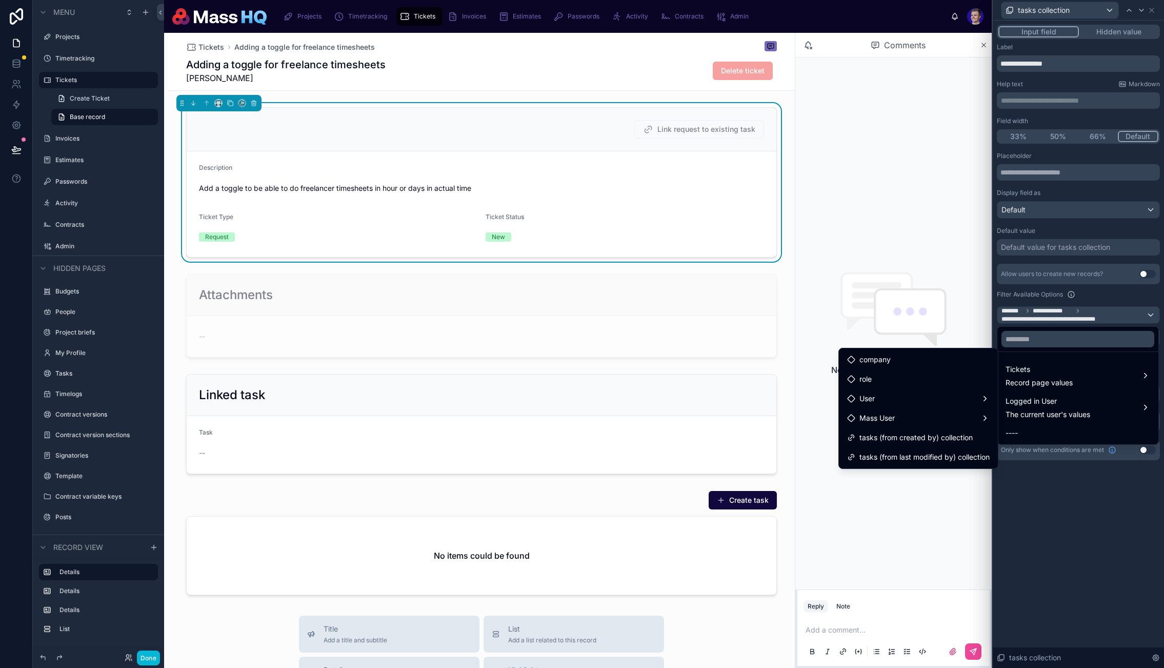
click at [1046, 306] on div at bounding box center [1078, 334] width 171 height 668
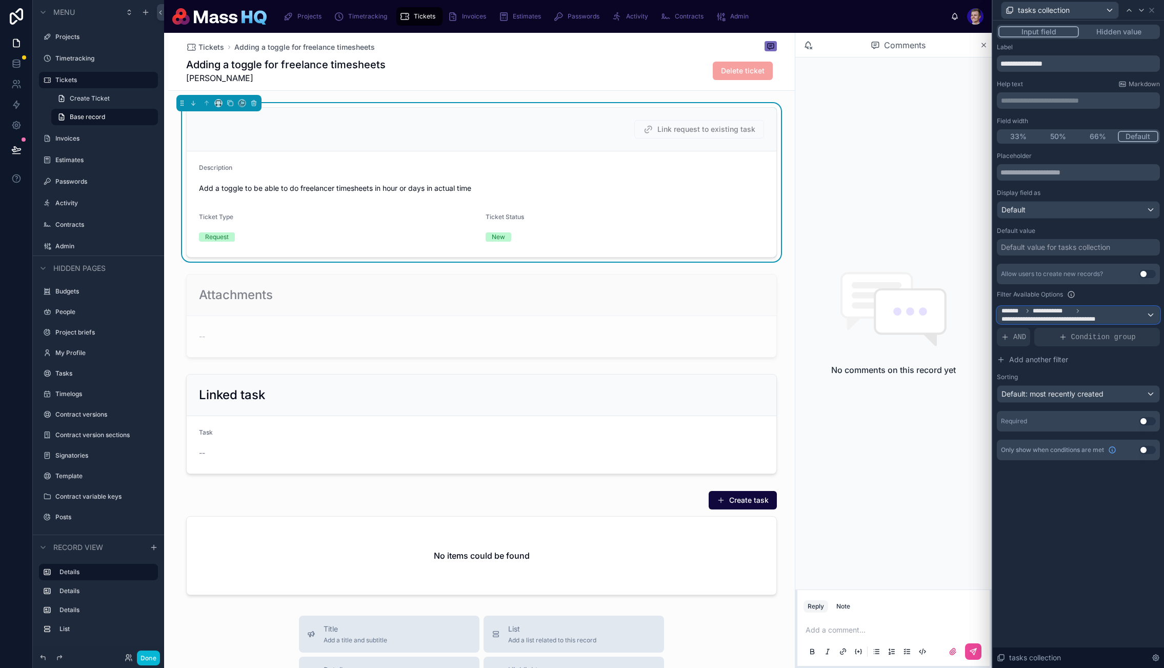
click at [1063, 315] on span "**********" at bounding box center [1054, 319] width 104 height 8
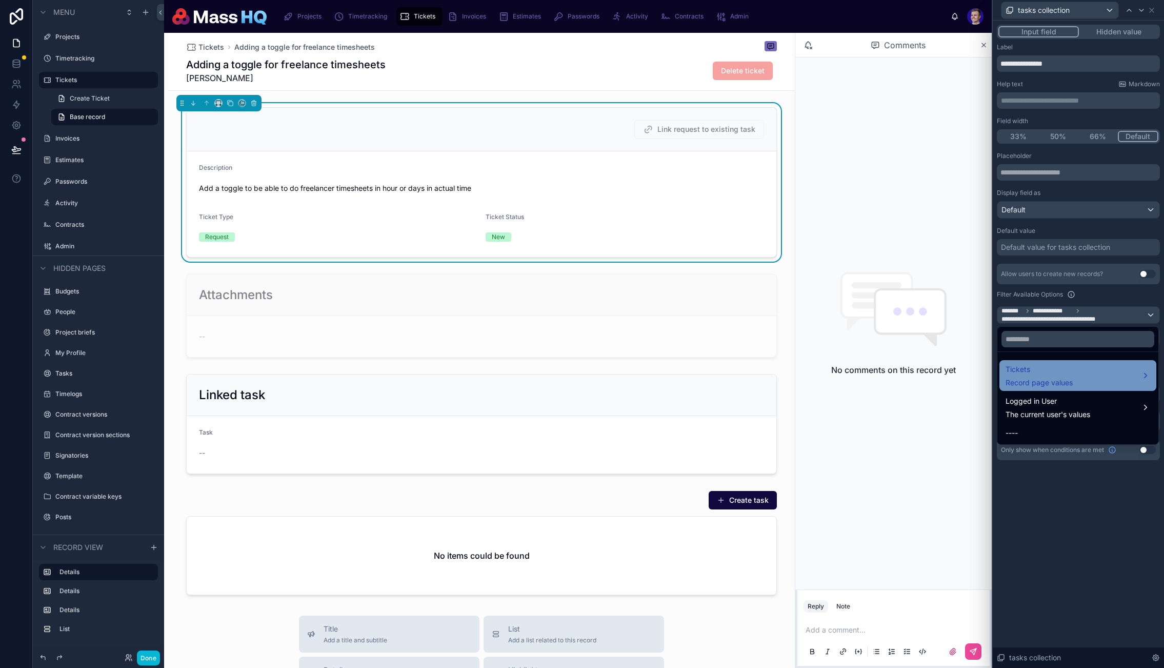
click at [1037, 384] on span "Record page values" at bounding box center [1039, 383] width 67 height 10
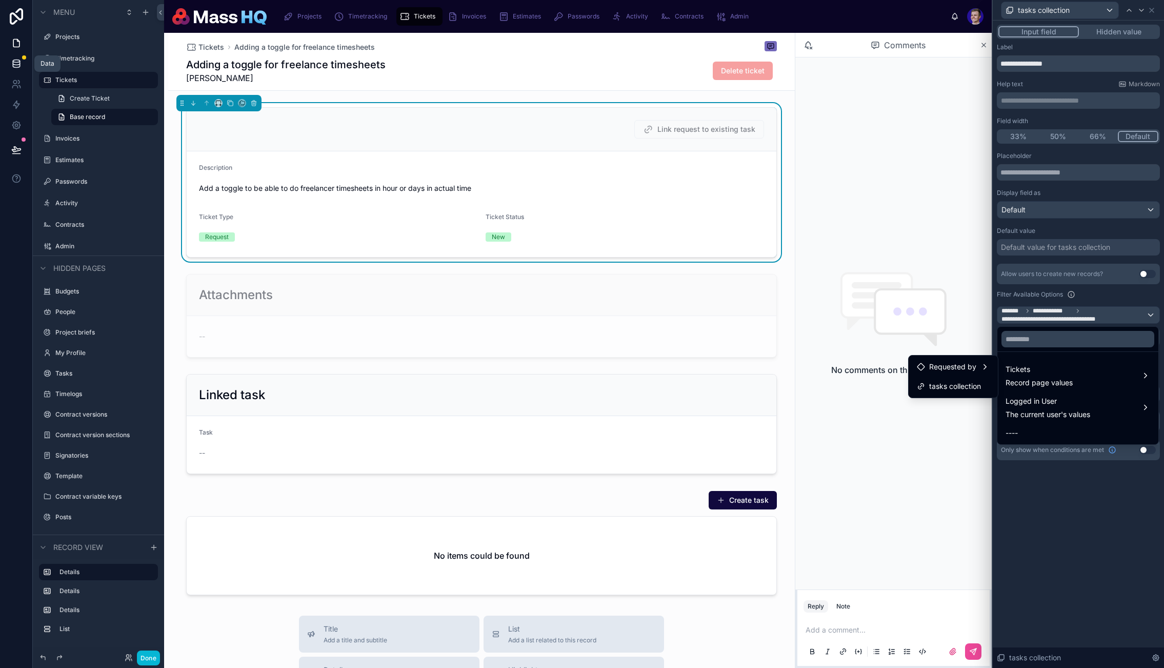
click at [22, 57] on div at bounding box center [24, 57] width 4 height 4
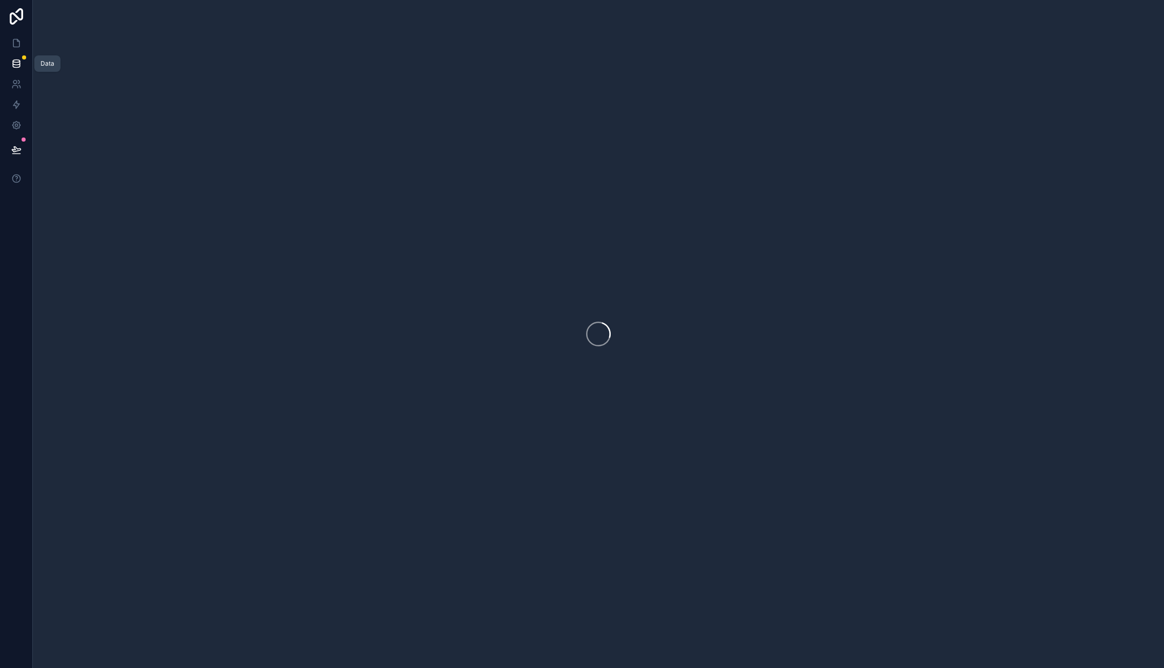
click at [22, 58] on link at bounding box center [16, 63] width 32 height 21
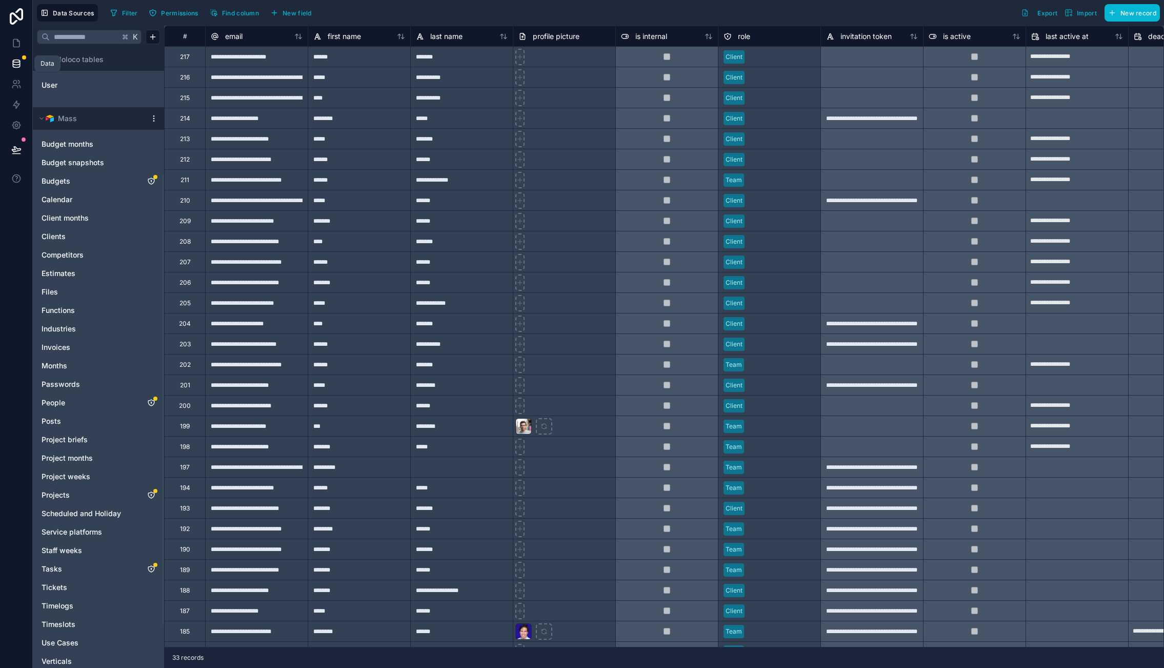
scroll to position [234, 0]
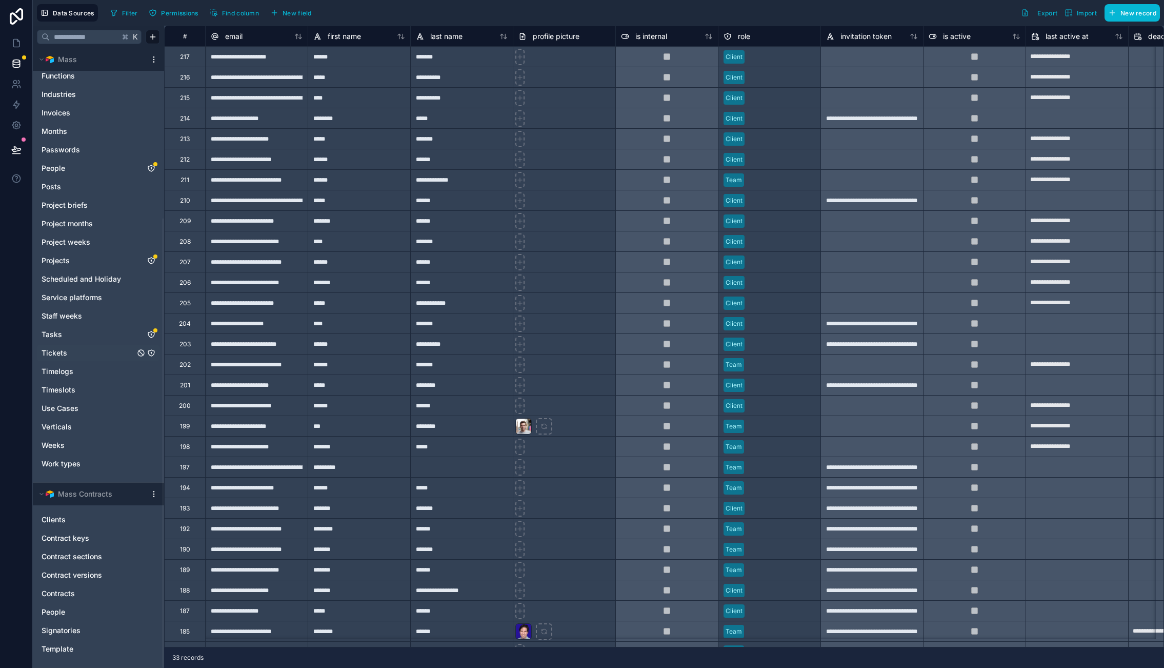
click at [54, 352] on span "Tickets" at bounding box center [55, 353] width 26 height 10
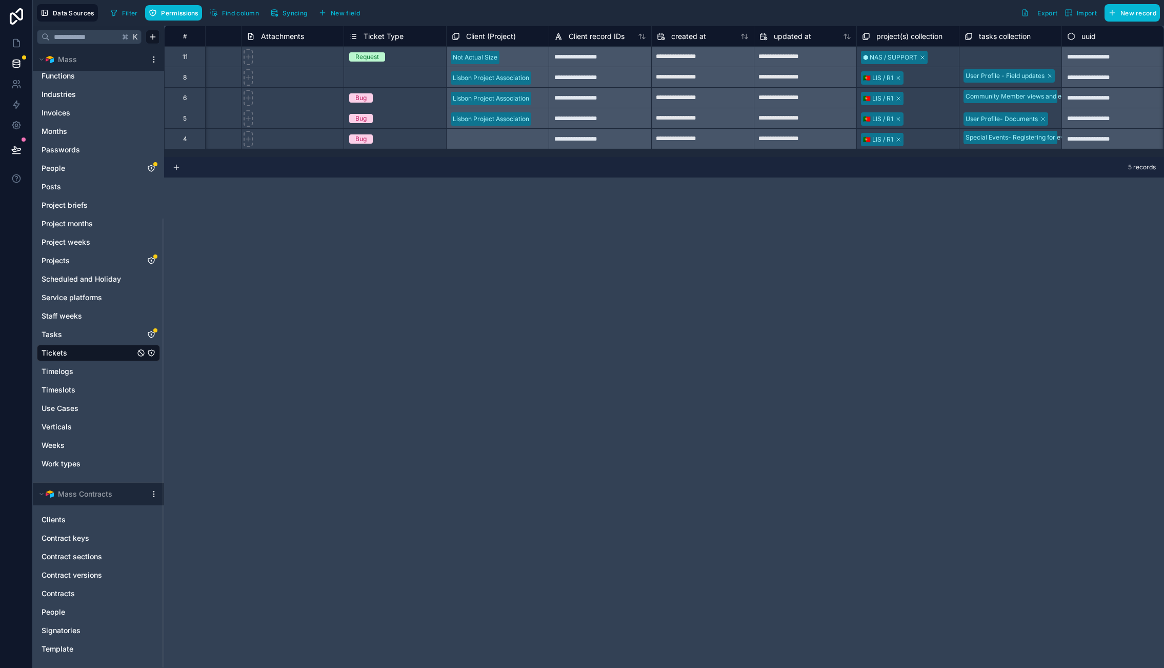
scroll to position [0, 375]
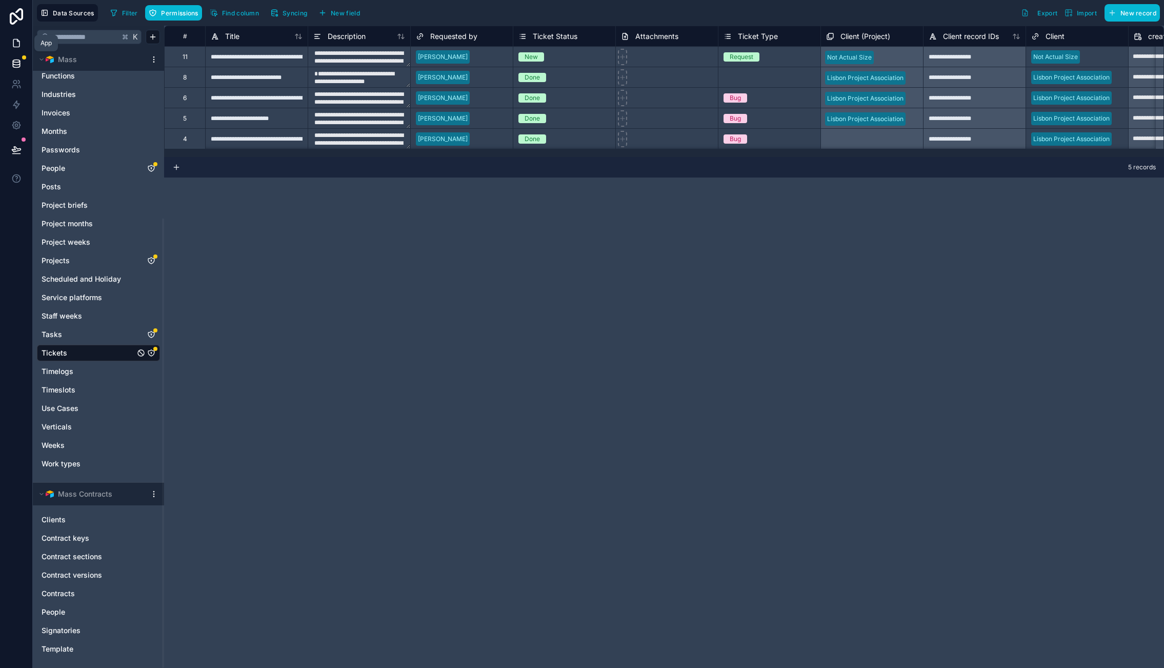
click at [9, 39] on link at bounding box center [16, 43] width 32 height 21
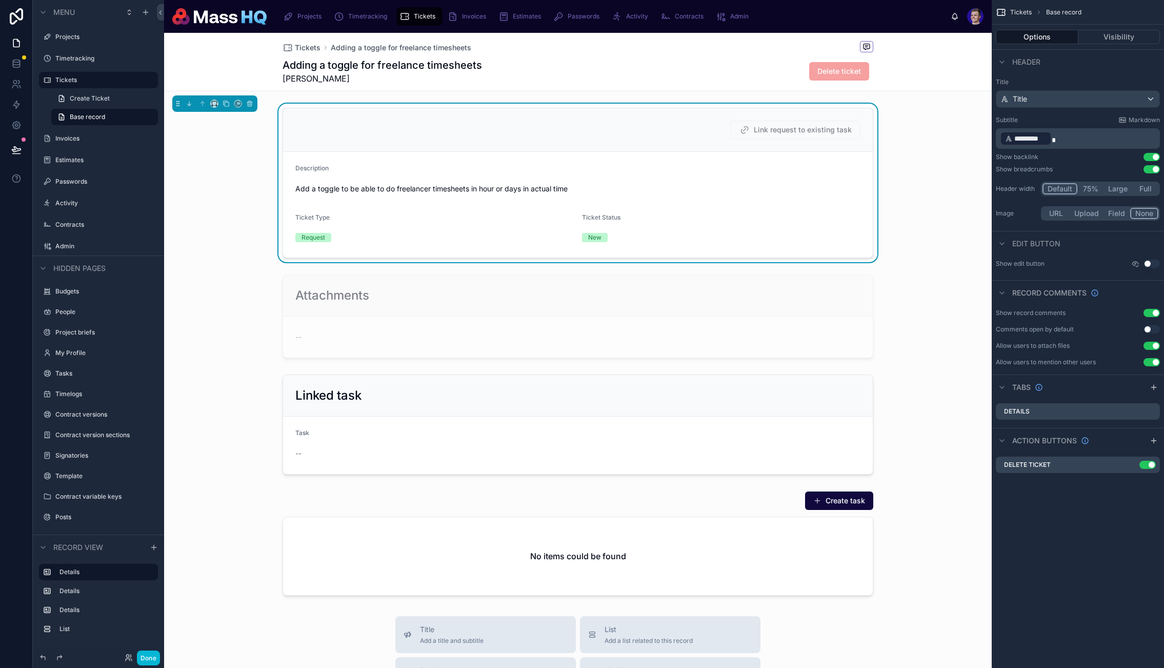
click at [834, 168] on div "Description" at bounding box center [577, 170] width 565 height 12
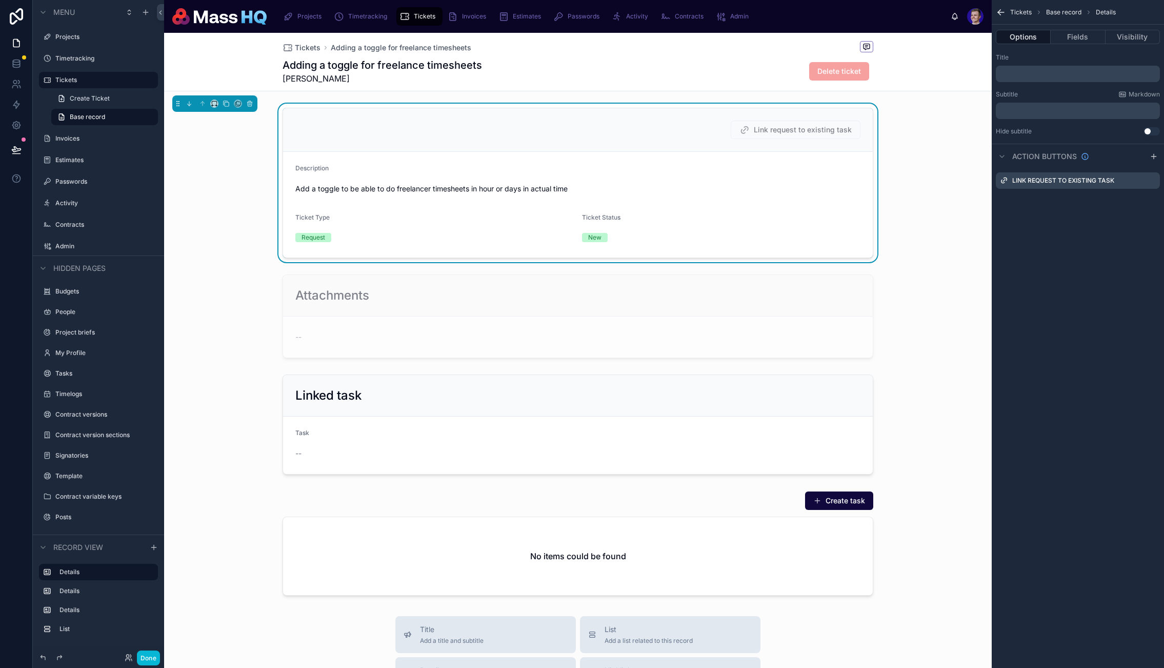
click at [623, 119] on div "Link request to existing task" at bounding box center [578, 130] width 590 height 44
click at [1151, 181] on icon "scrollable content" at bounding box center [1153, 179] width 4 height 4
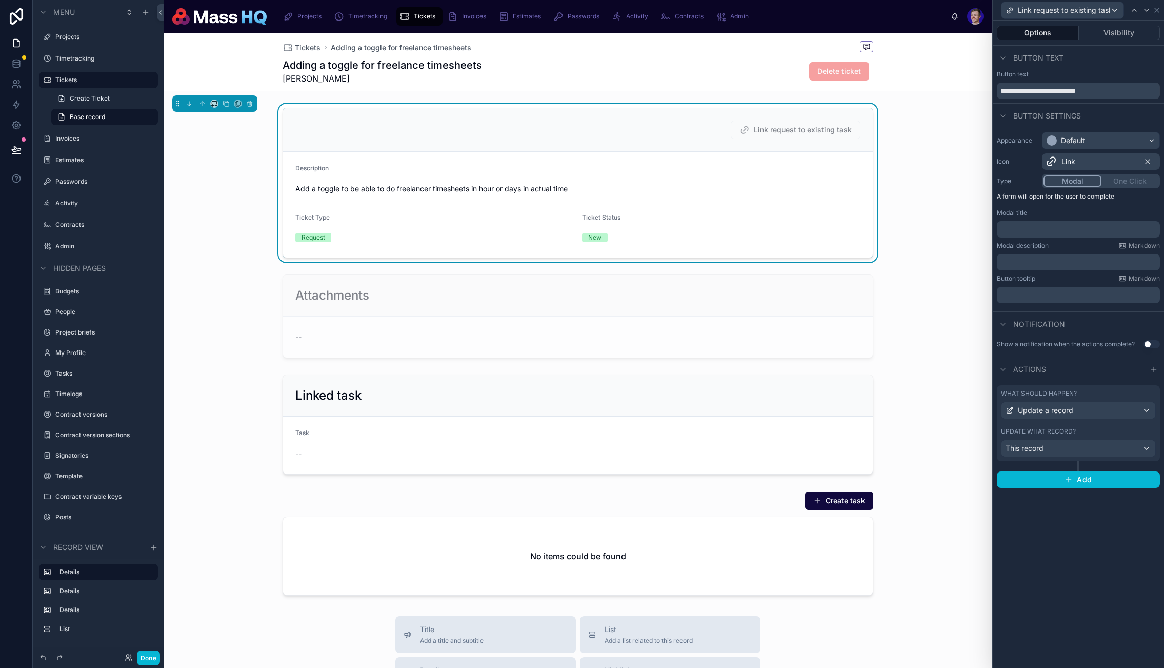
click at [1156, 445] on div "What should happen? Update a record Update what record? This record" at bounding box center [1078, 423] width 163 height 76
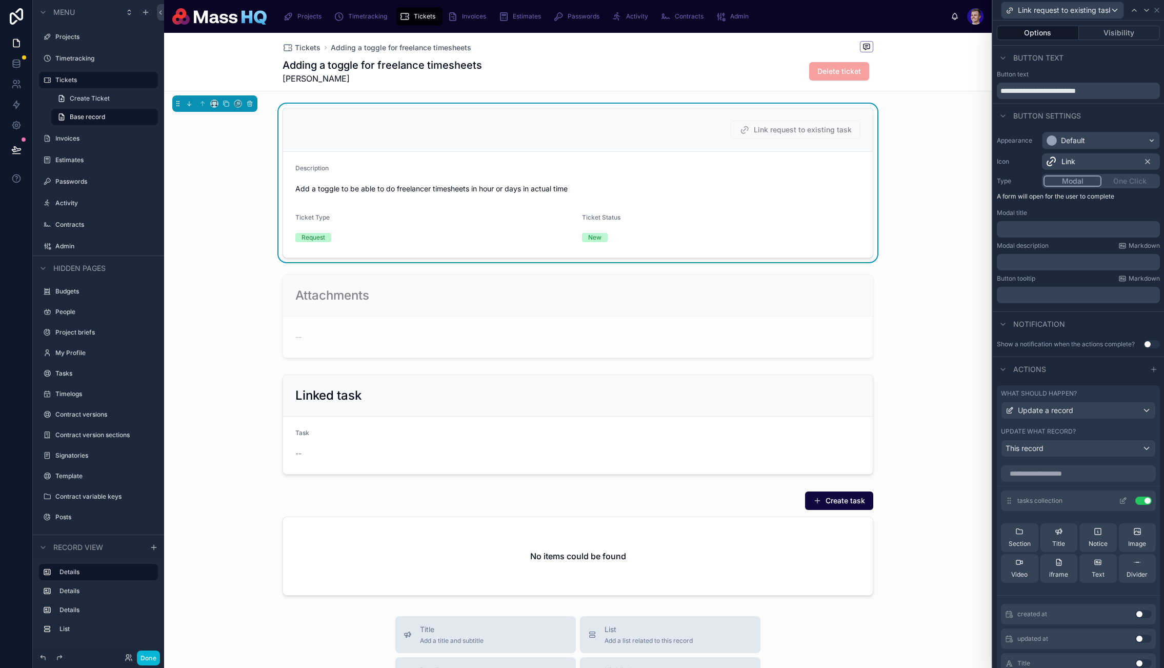
click at [1105, 497] on div "tasks collection Use setting" at bounding box center [1078, 500] width 155 height 21
click at [1119, 500] on icon at bounding box center [1123, 501] width 8 height 8
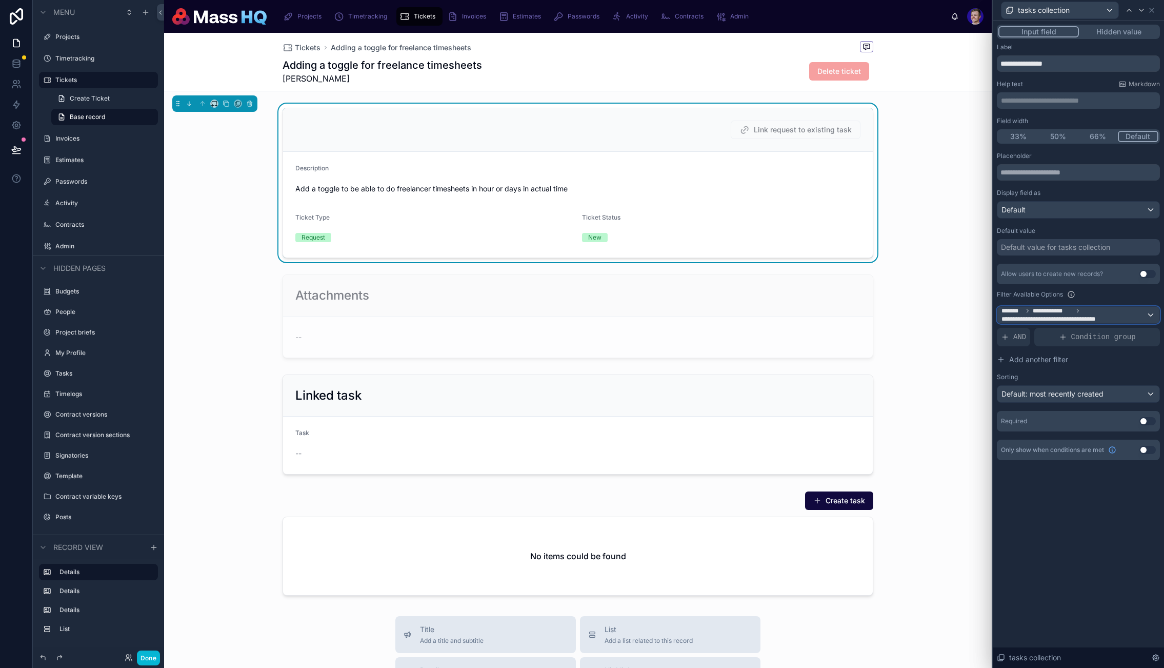
click at [1082, 308] on span "**********" at bounding box center [1074, 315] width 145 height 16
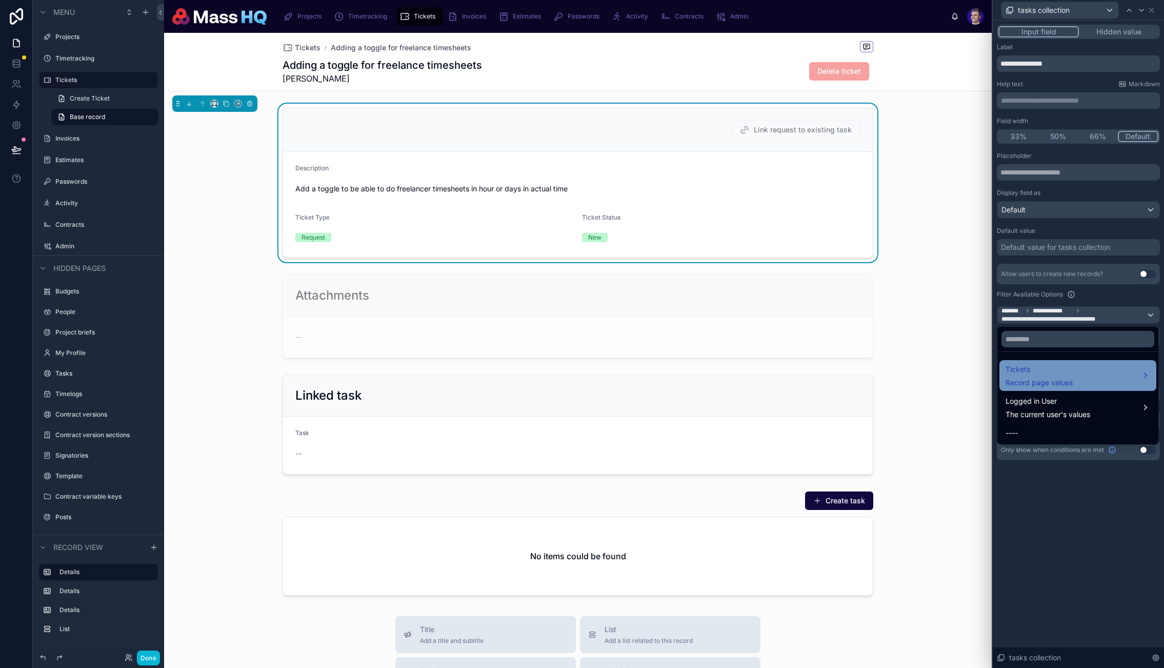
click at [1045, 366] on span "Tickets" at bounding box center [1039, 369] width 67 height 12
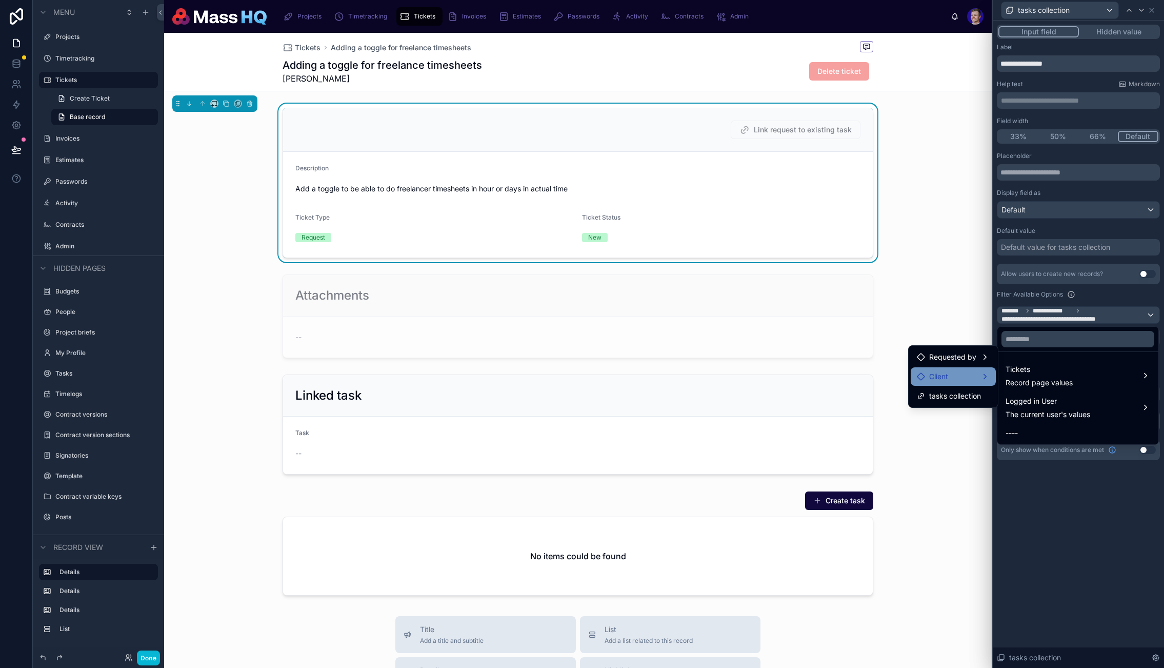
click at [959, 375] on div "Client" at bounding box center [953, 376] width 73 height 12
click at [1066, 401] on span "tasks collection" at bounding box center [1044, 397] width 52 height 12
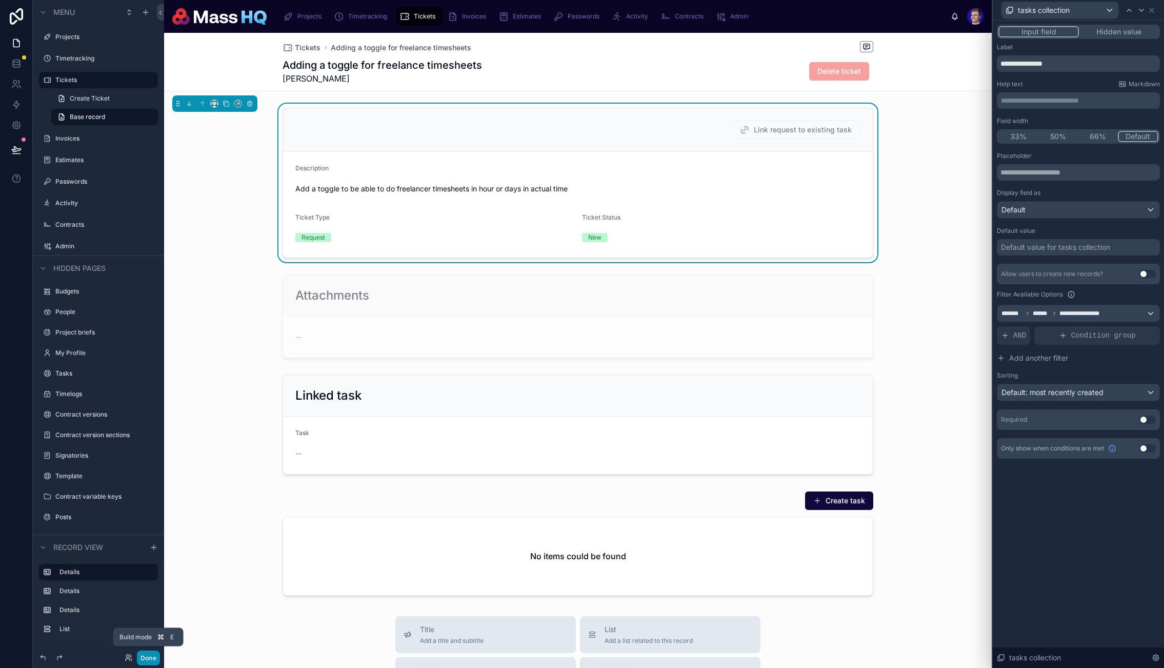
click at [148, 657] on button "Done" at bounding box center [148, 657] width 23 height 15
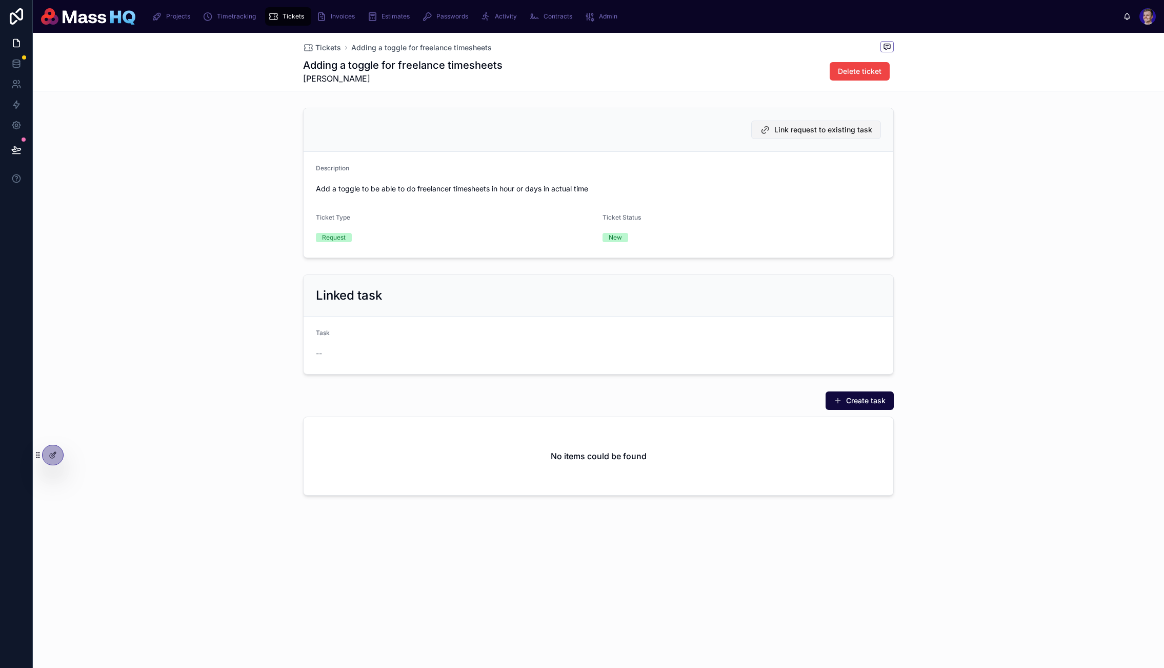
click at [787, 137] on button "Link request to existing task" at bounding box center [816, 130] width 130 height 18
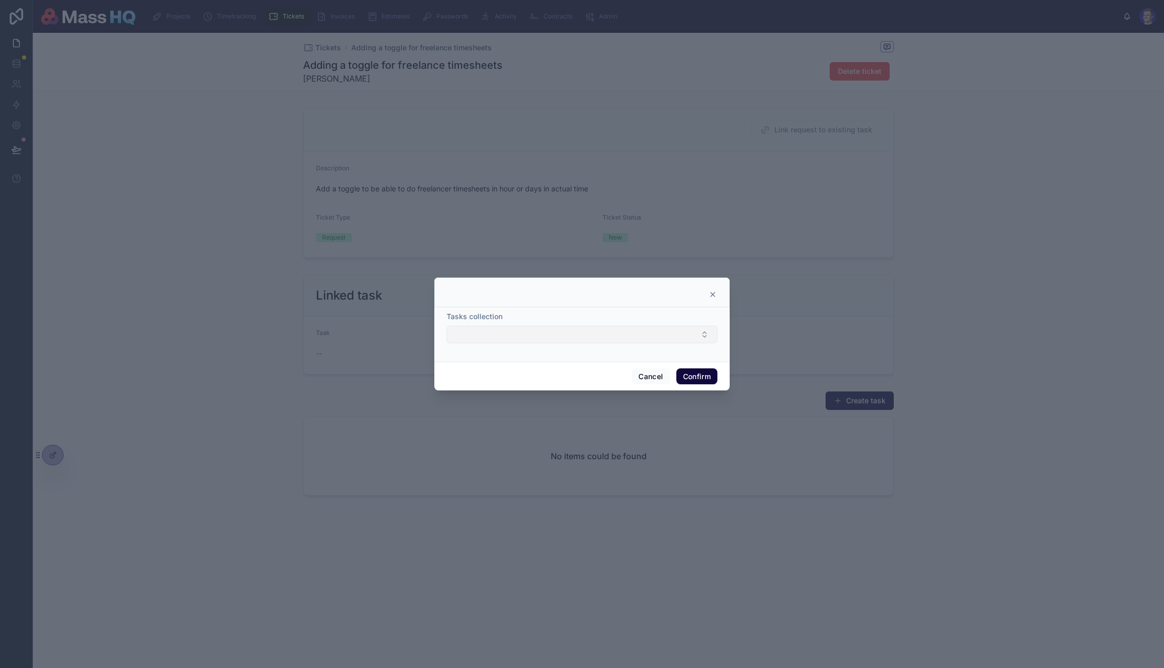
click at [533, 333] on button "Select Button" at bounding box center [582, 334] width 271 height 17
drag, startPoint x: 855, startPoint y: 292, endPoint x: 849, endPoint y: 292, distance: 5.6
click at [855, 292] on div at bounding box center [582, 334] width 1164 height 668
click at [937, 257] on div at bounding box center [582, 334] width 1164 height 668
click at [153, 356] on div at bounding box center [582, 334] width 1164 height 668
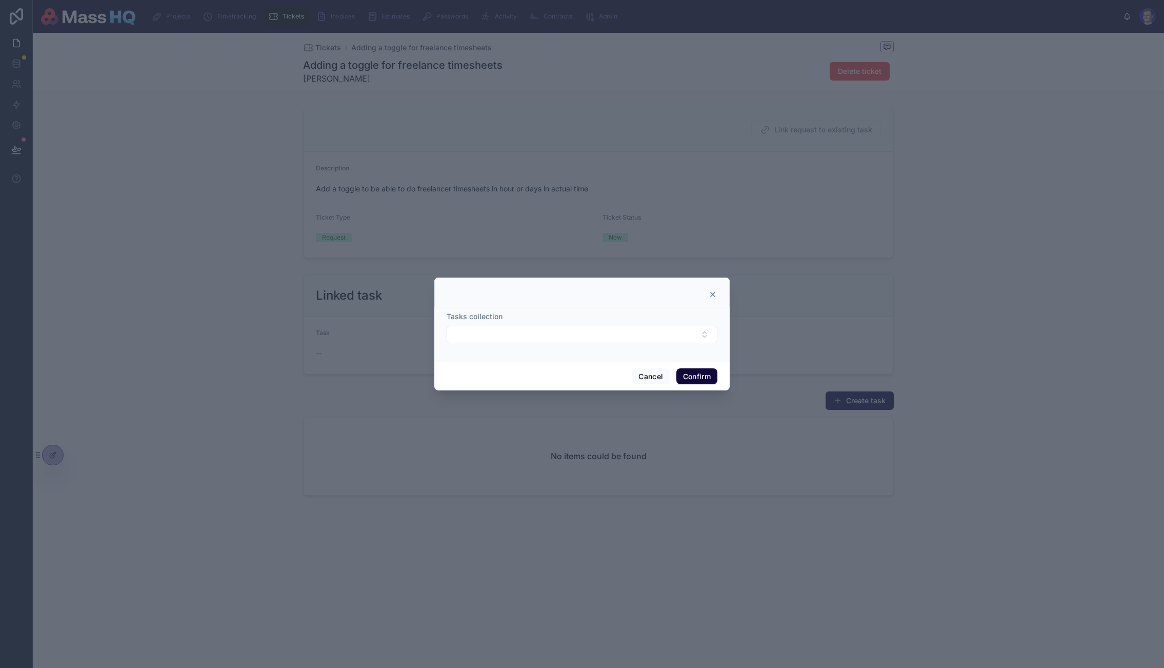
click at [716, 292] on icon at bounding box center [713, 294] width 8 height 8
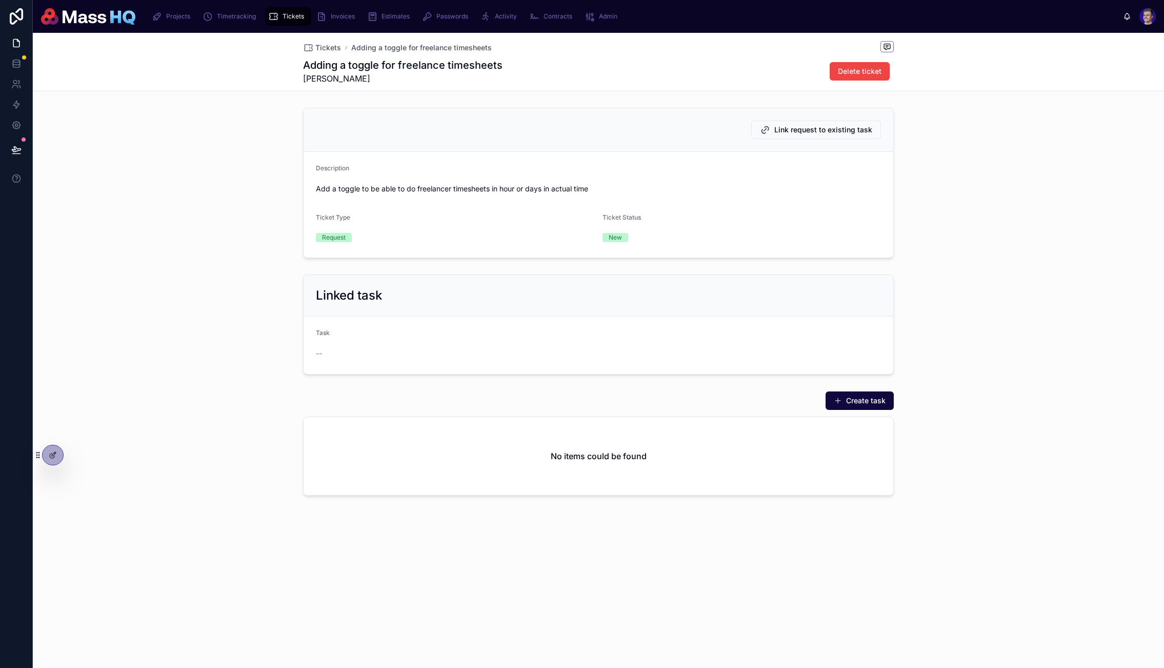
drag, startPoint x: 205, startPoint y: 232, endPoint x: 124, endPoint y: 359, distance: 150.4
click at [203, 232] on div "Link request to existing task Description Add a toggle to be able to do freelan…" at bounding box center [599, 183] width 1132 height 158
click at [46, 451] on div at bounding box center [53, 454] width 21 height 19
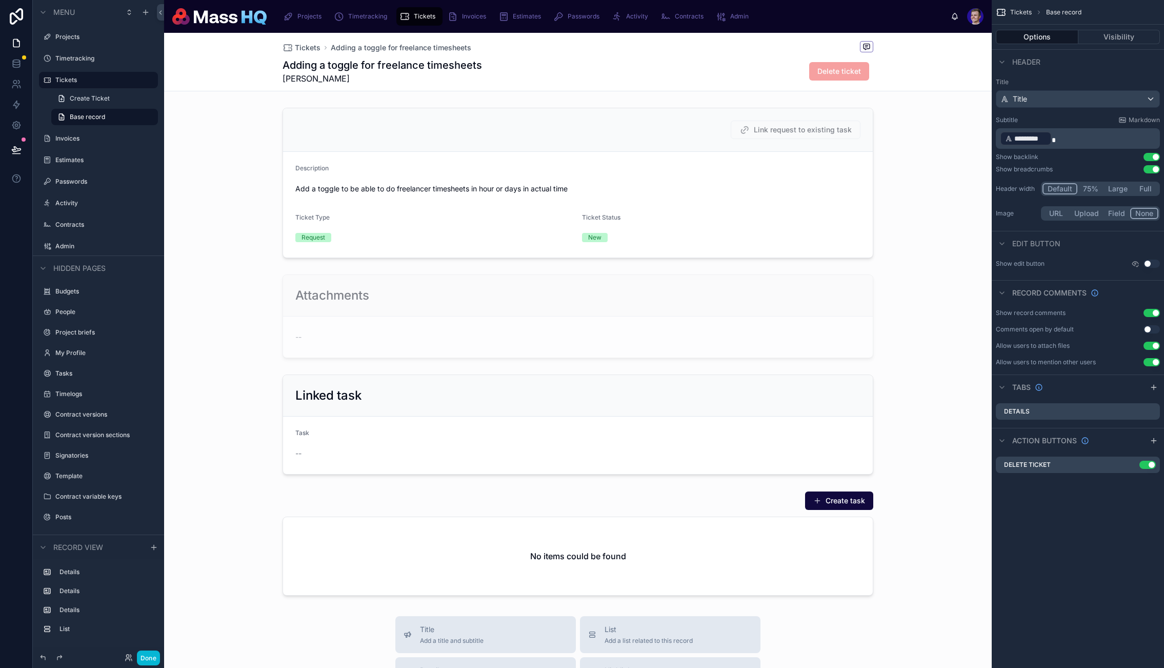
click at [634, 83] on div "Adding a toggle for freelance timesheets Greta Butkeviciute Delete ticket" at bounding box center [578, 71] width 591 height 27
click at [77, 81] on label "Tickets" at bounding box center [96, 80] width 82 height 8
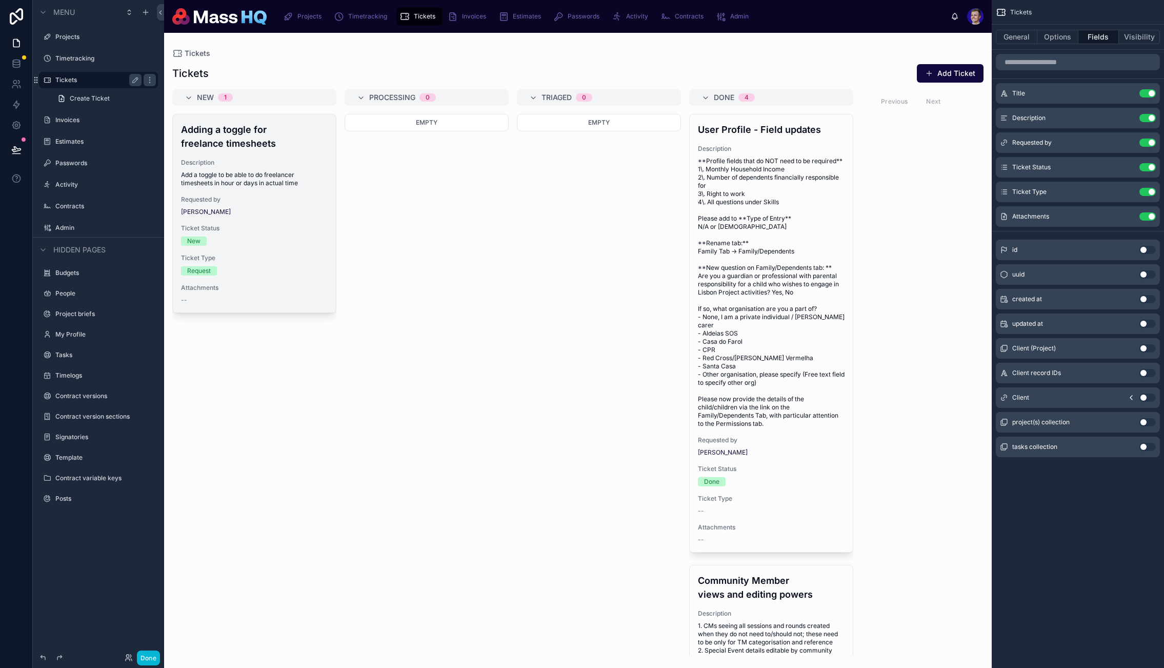
click at [265, 200] on span "Requested by" at bounding box center [254, 199] width 147 height 8
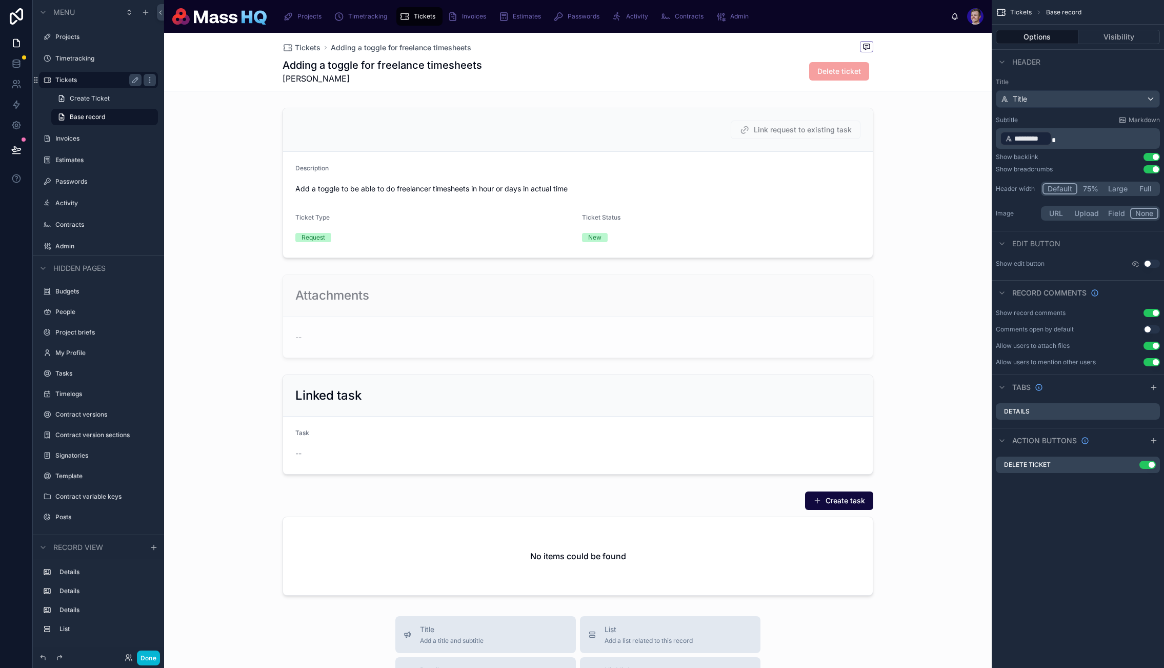
click at [1086, 142] on p "﻿ ********* ﻿" at bounding box center [1079, 138] width 158 height 16
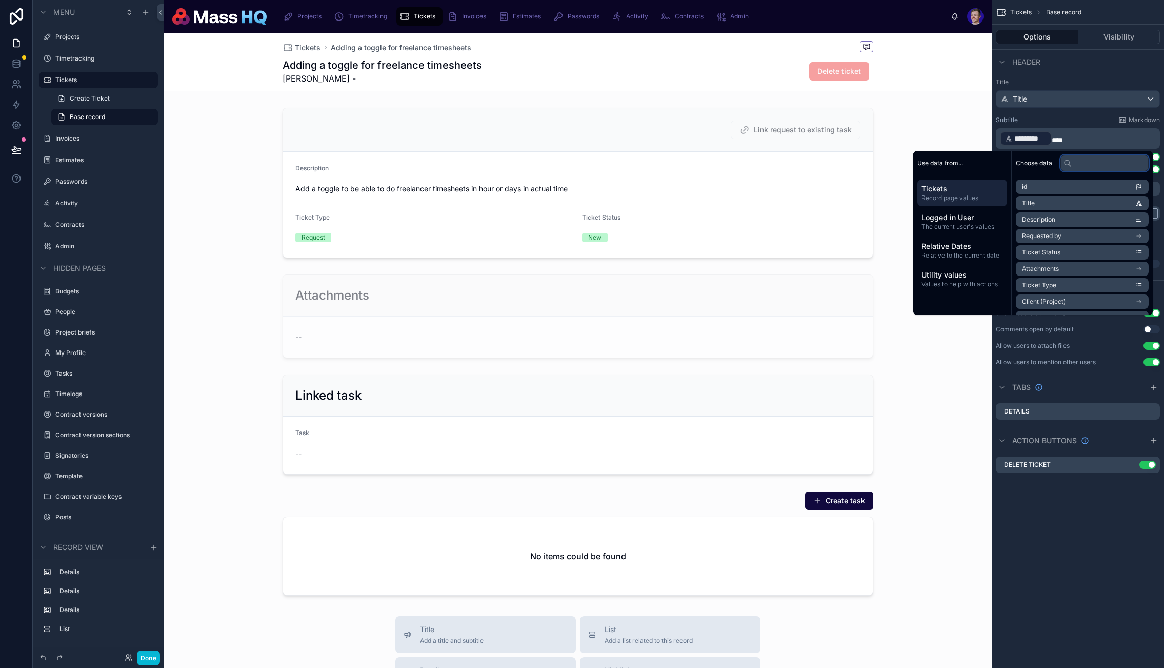
click at [1098, 162] on input "text" at bounding box center [1105, 163] width 88 height 16
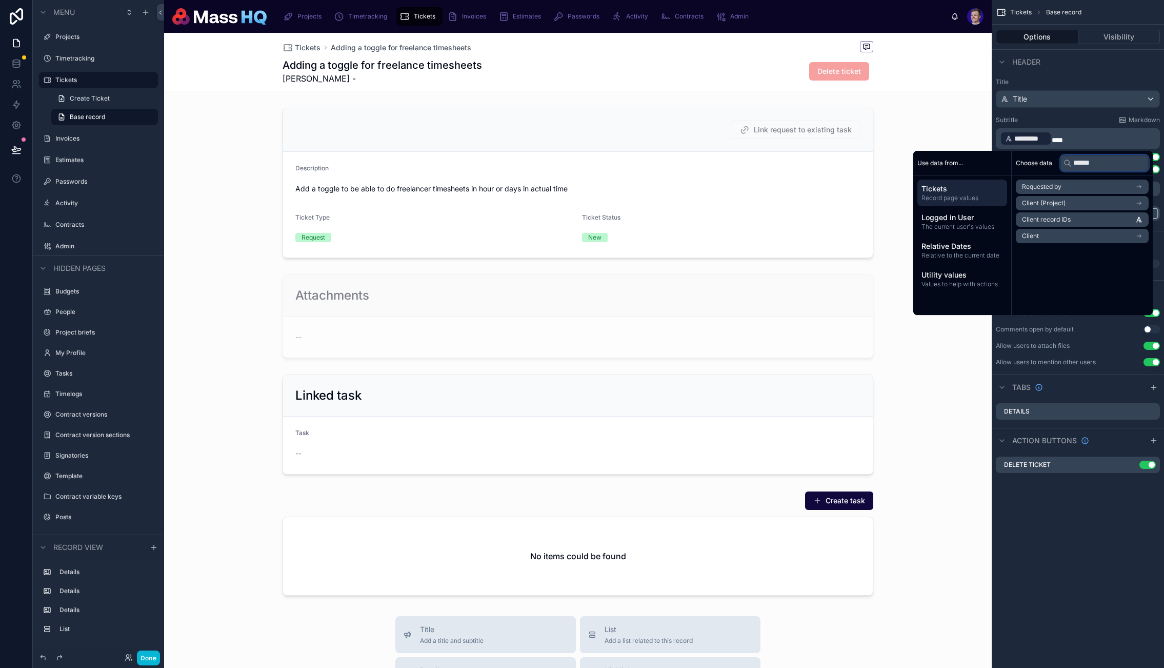
type input "******"
click at [1064, 235] on li "Client" at bounding box center [1082, 236] width 133 height 14
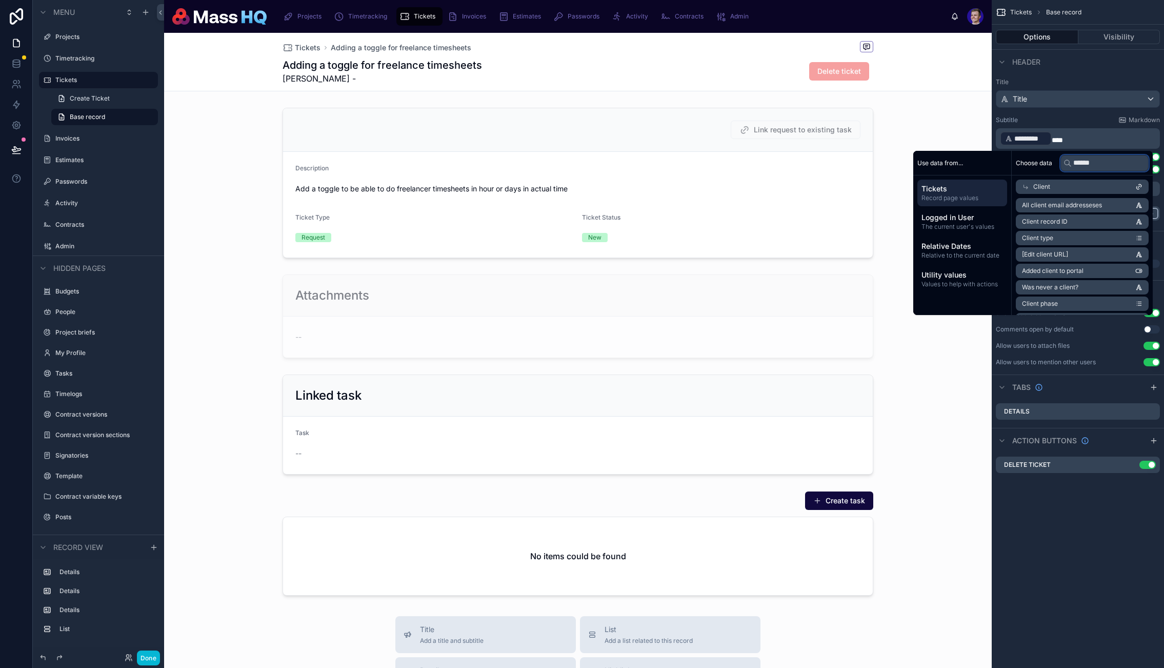
click at [1102, 163] on input "******" at bounding box center [1105, 163] width 88 height 16
click at [1073, 219] on li "Company name" at bounding box center [1082, 221] width 133 height 14
click at [1055, 138] on span "*" at bounding box center [1057, 139] width 11 height 7
click at [507, 83] on div "Adding a toggle for freelance timesheets Greta Butkeviciute - Not Actual Size D…" at bounding box center [578, 71] width 591 height 27
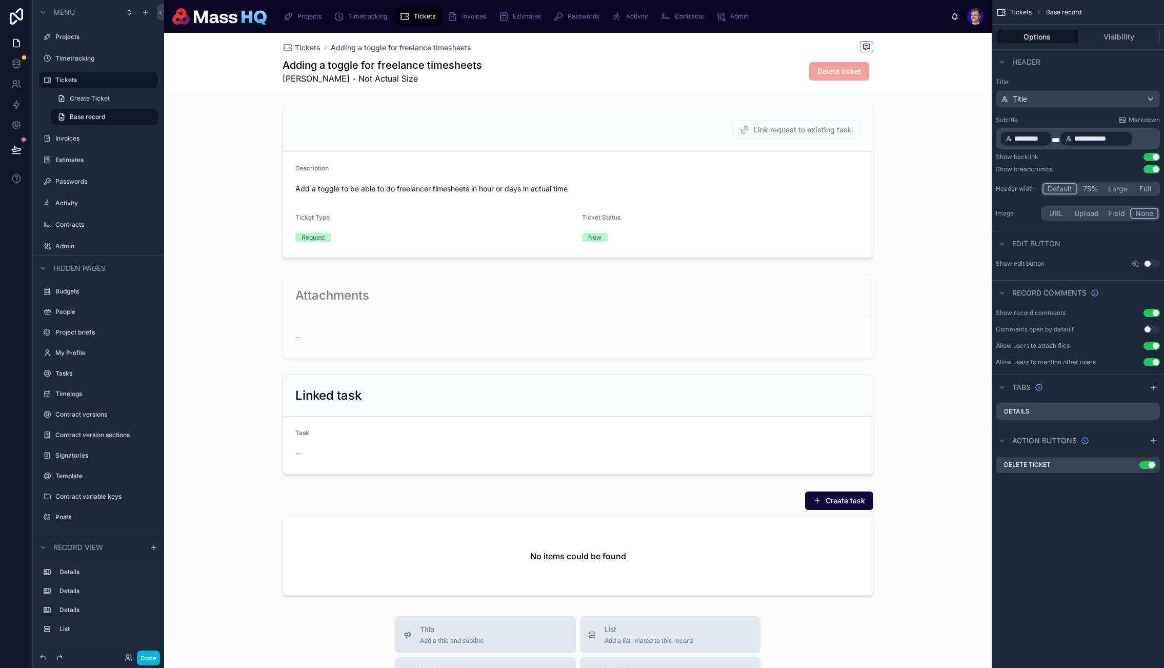
click at [1055, 143] on span "*" at bounding box center [1056, 139] width 8 height 7
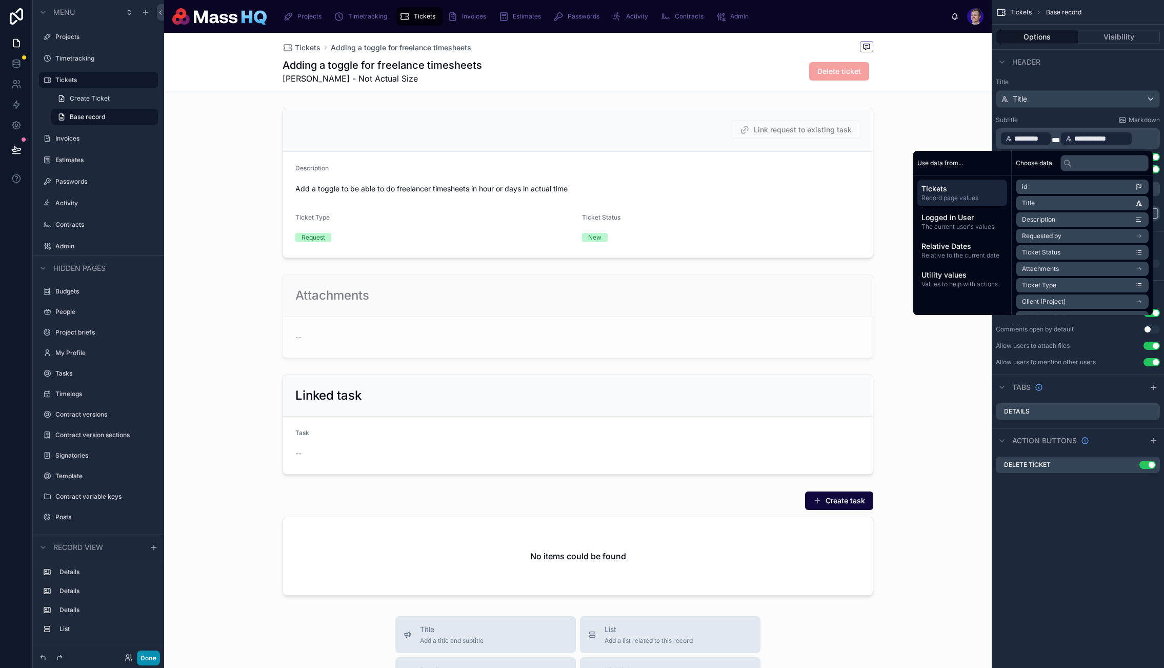
click at [146, 657] on button "Done" at bounding box center [148, 657] width 23 height 15
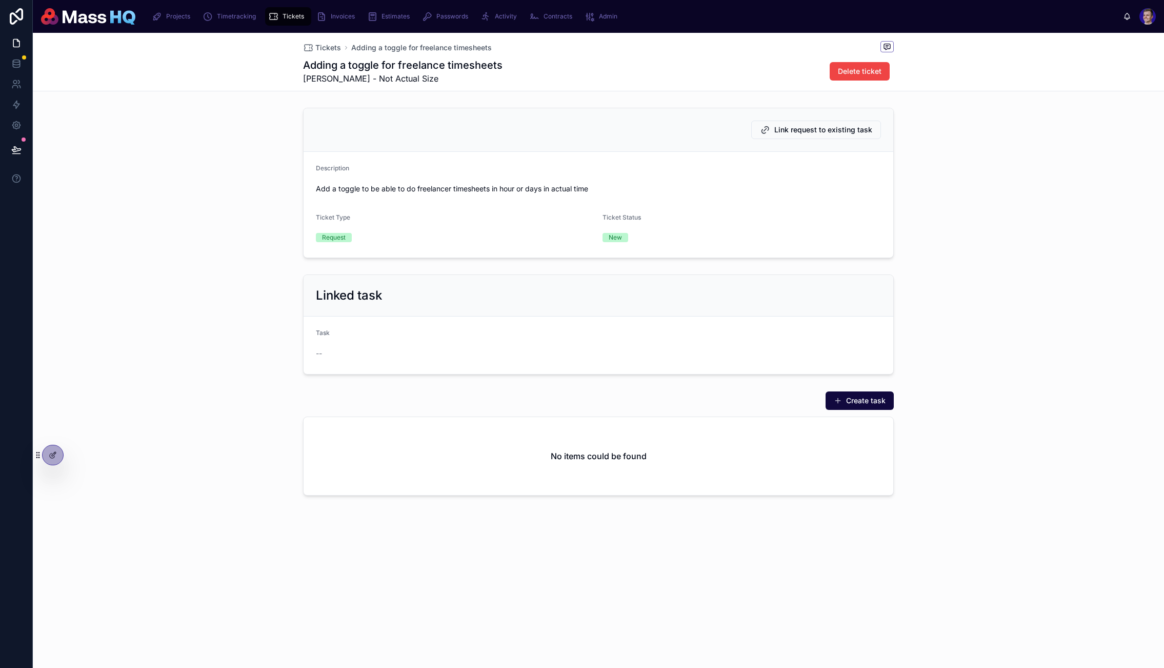
click at [808, 200] on form "Description Add a toggle to be able to do freelancer timesheets in hour or days…" at bounding box center [599, 205] width 590 height 106
click at [832, 128] on span "Link request to existing task" at bounding box center [824, 130] width 98 height 10
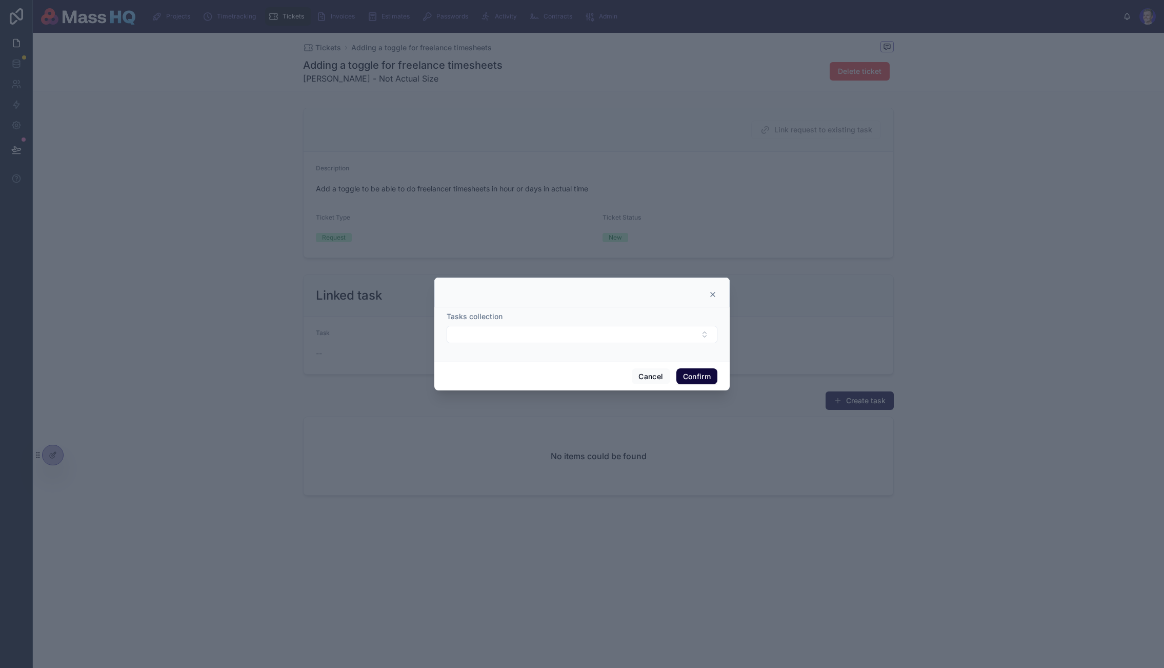
click at [550, 305] on div at bounding box center [581, 292] width 295 height 30
drag, startPoint x: 554, startPoint y: 328, endPoint x: 558, endPoint y: 332, distance: 6.2
click at [555, 328] on button "Select Button" at bounding box center [582, 334] width 271 height 17
click at [168, 453] on div at bounding box center [582, 334] width 1164 height 668
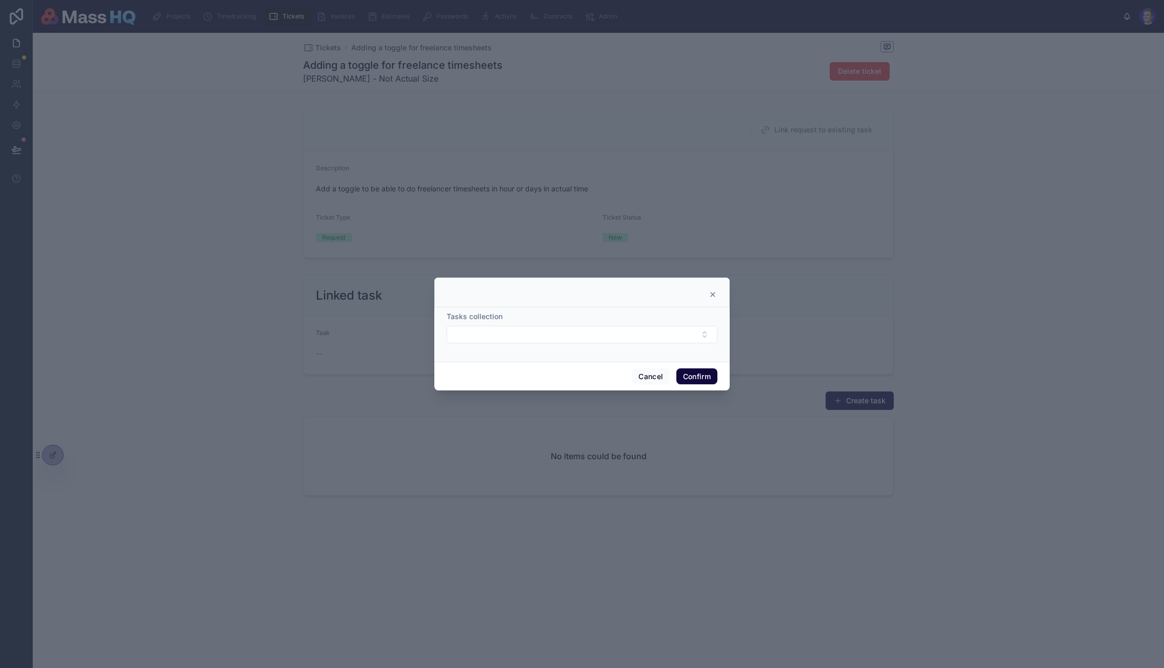
click at [55, 457] on div at bounding box center [582, 334] width 1164 height 668
drag, startPoint x: 709, startPoint y: 294, endPoint x: 704, endPoint y: 299, distance: 7.0
click at [709, 294] on icon at bounding box center [713, 294] width 8 height 8
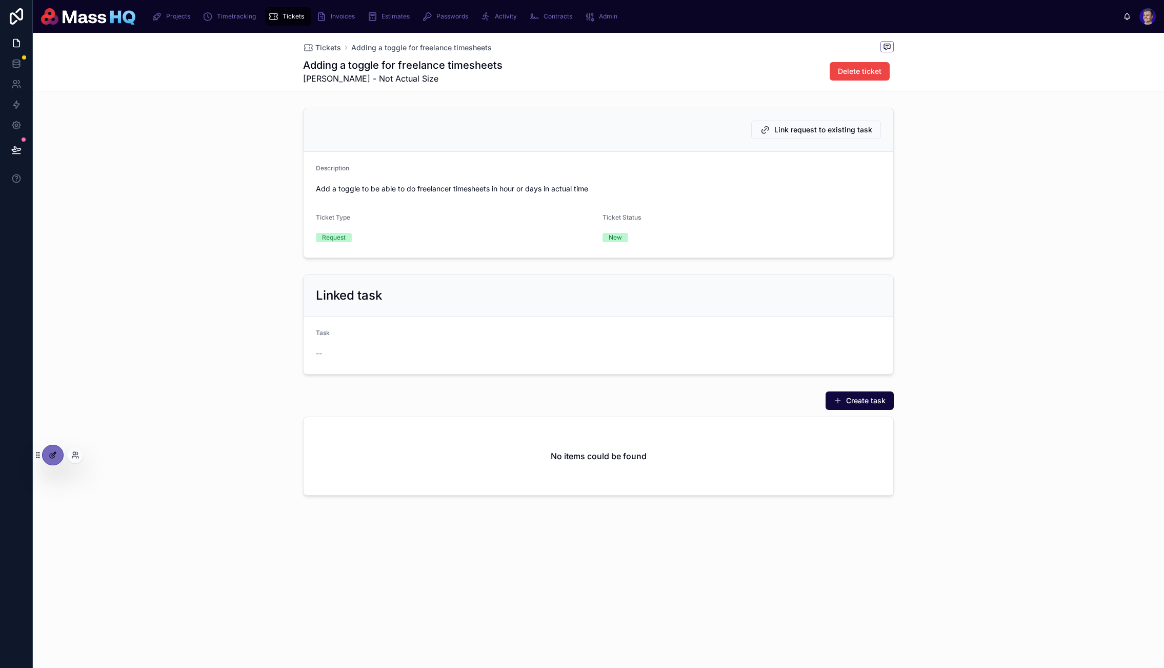
click at [52, 455] on icon at bounding box center [53, 455] width 8 height 8
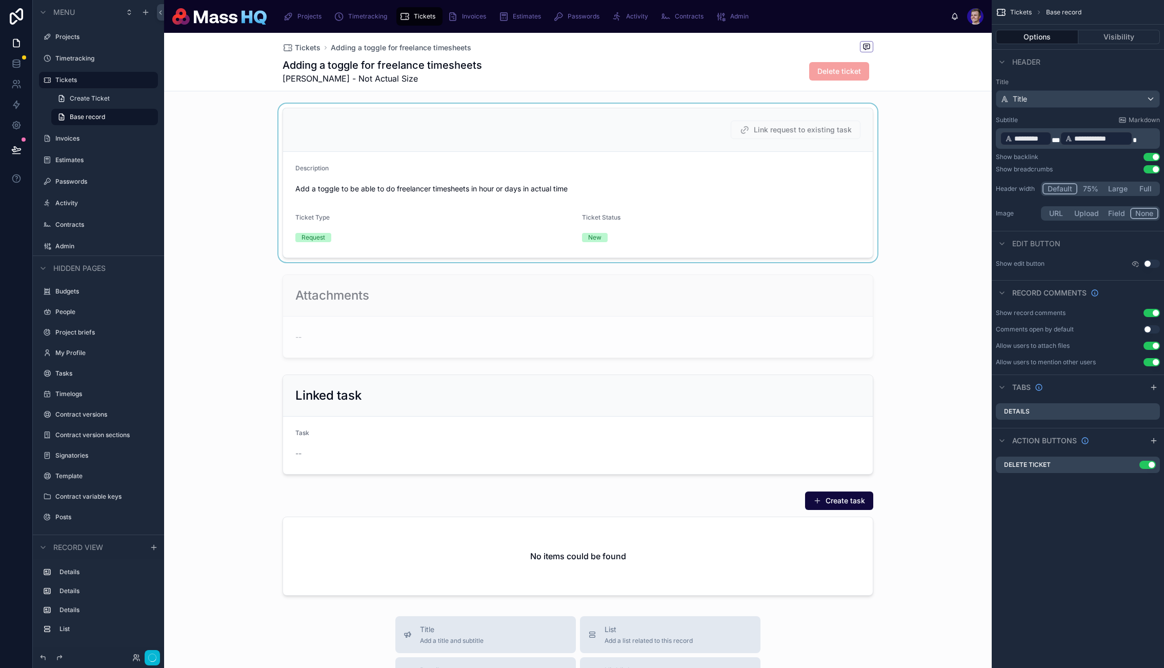
click at [736, 135] on div at bounding box center [578, 183] width 828 height 158
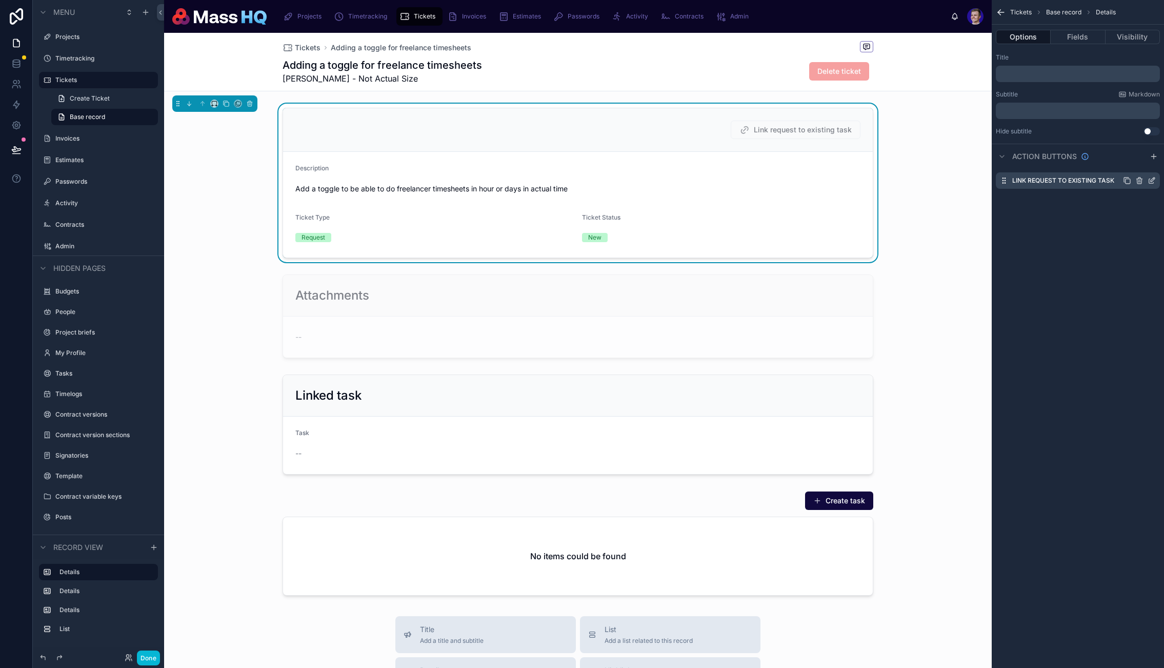
click at [1147, 185] on div "Link request to existing task" at bounding box center [1078, 180] width 164 height 16
click at [1150, 180] on icon "scrollable content" at bounding box center [1152, 180] width 8 height 8
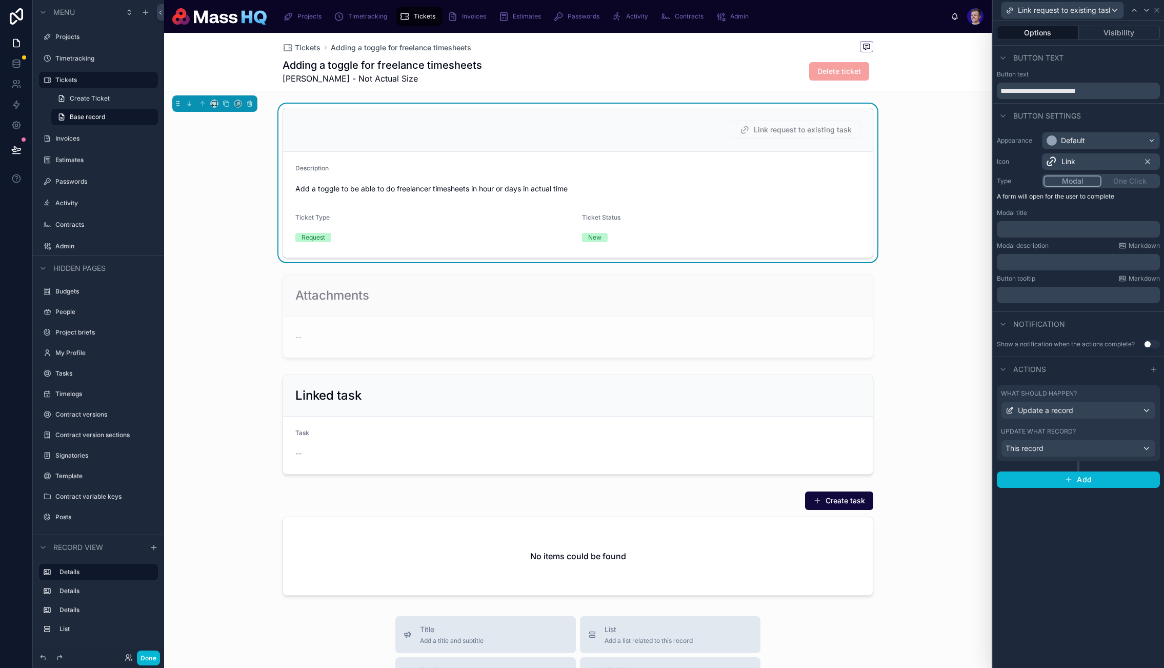
click at [1160, 447] on div "What should happen? Update a record Update what record? This record Add" at bounding box center [1078, 436] width 171 height 111
click at [1157, 451] on div "What should happen? Update a record Update what record? This record" at bounding box center [1078, 423] width 163 height 76
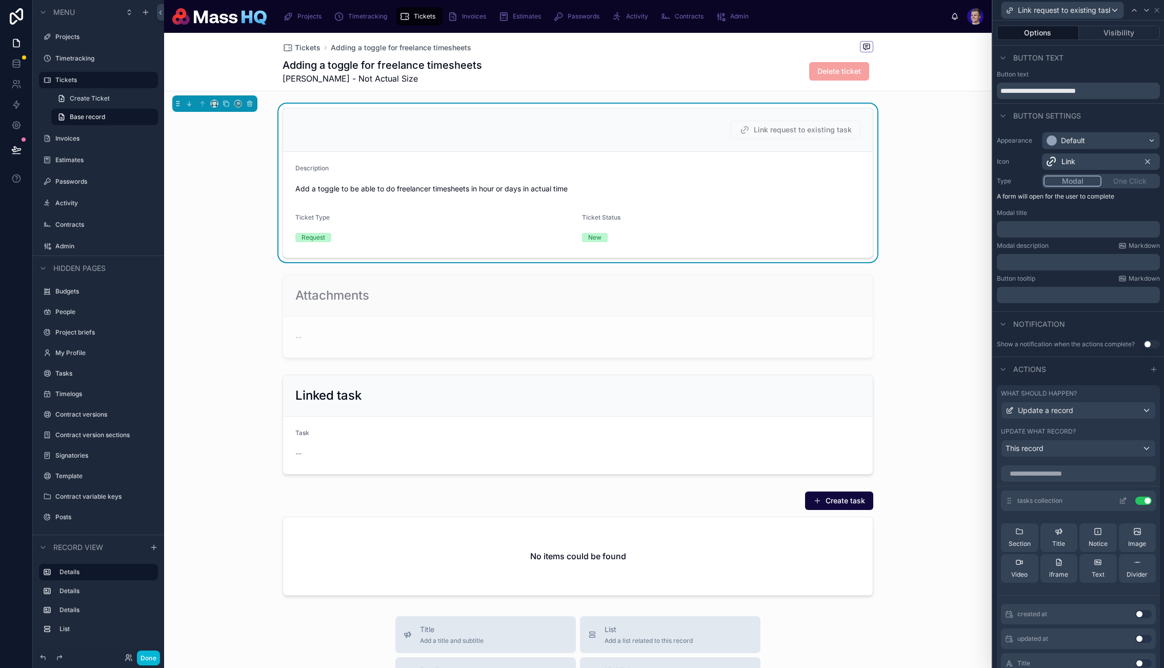
click at [1119, 499] on icon at bounding box center [1123, 501] width 8 height 8
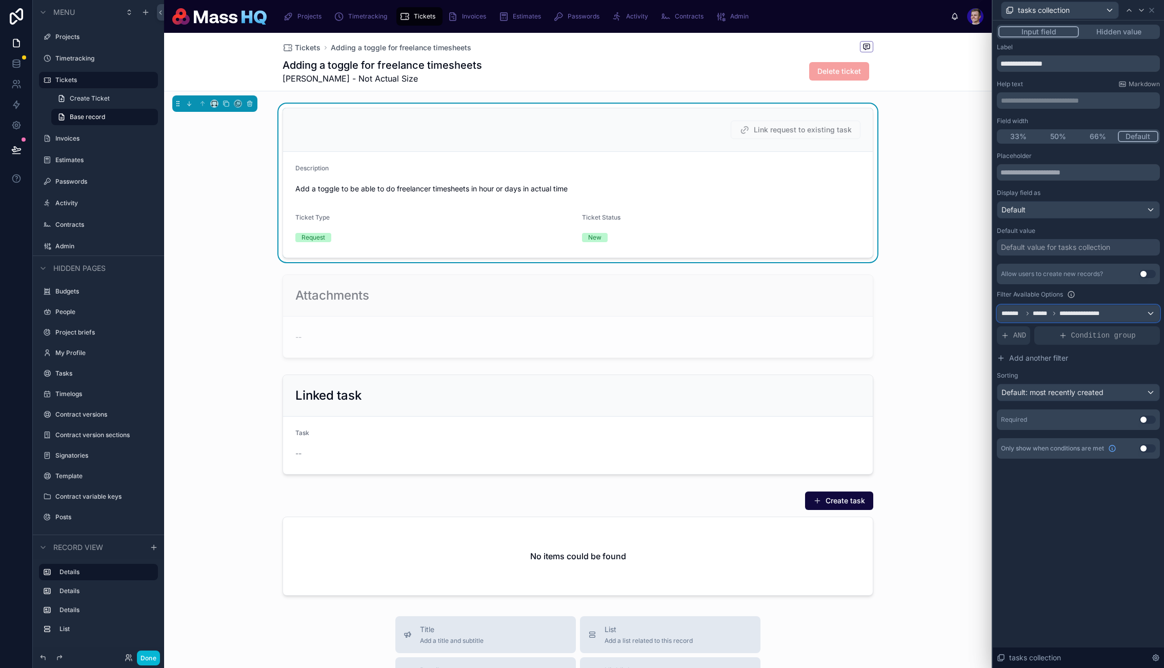
click at [1088, 318] on div "**********" at bounding box center [1079, 313] width 162 height 16
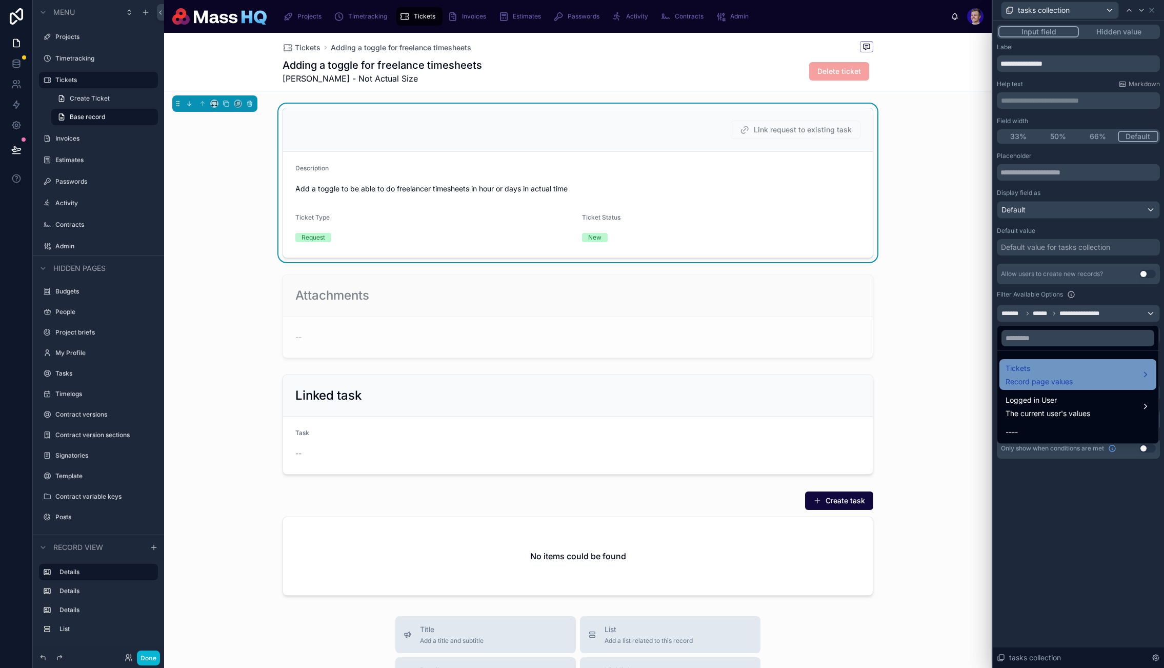
click at [1029, 376] on span "Record page values" at bounding box center [1039, 381] width 67 height 10
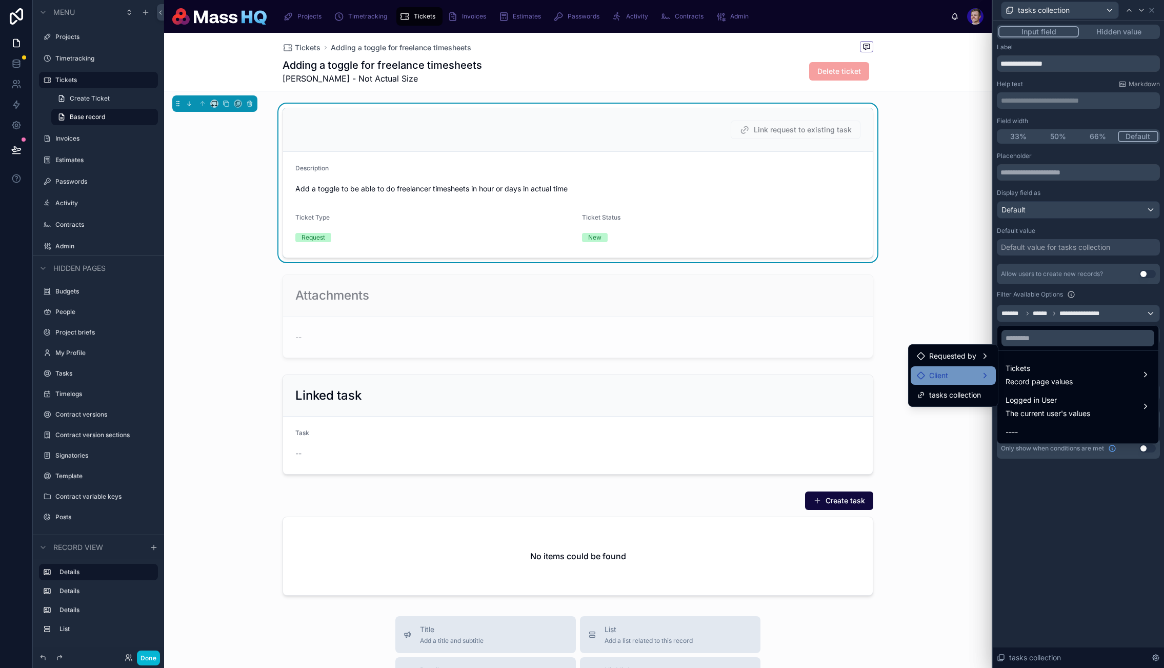
click at [950, 374] on div "Client" at bounding box center [953, 375] width 73 height 12
drag, startPoint x: 1052, startPoint y: 399, endPoint x: 1049, endPoint y: 415, distance: 16.5
click at [1049, 415] on ul "Invoice recipient To Open VIP tasks this week VIP tasks this week tasks collect…" at bounding box center [1057, 376] width 118 height 101
click at [1049, 415] on span "tasks from client collection" at bounding box center [1062, 415] width 89 height 12
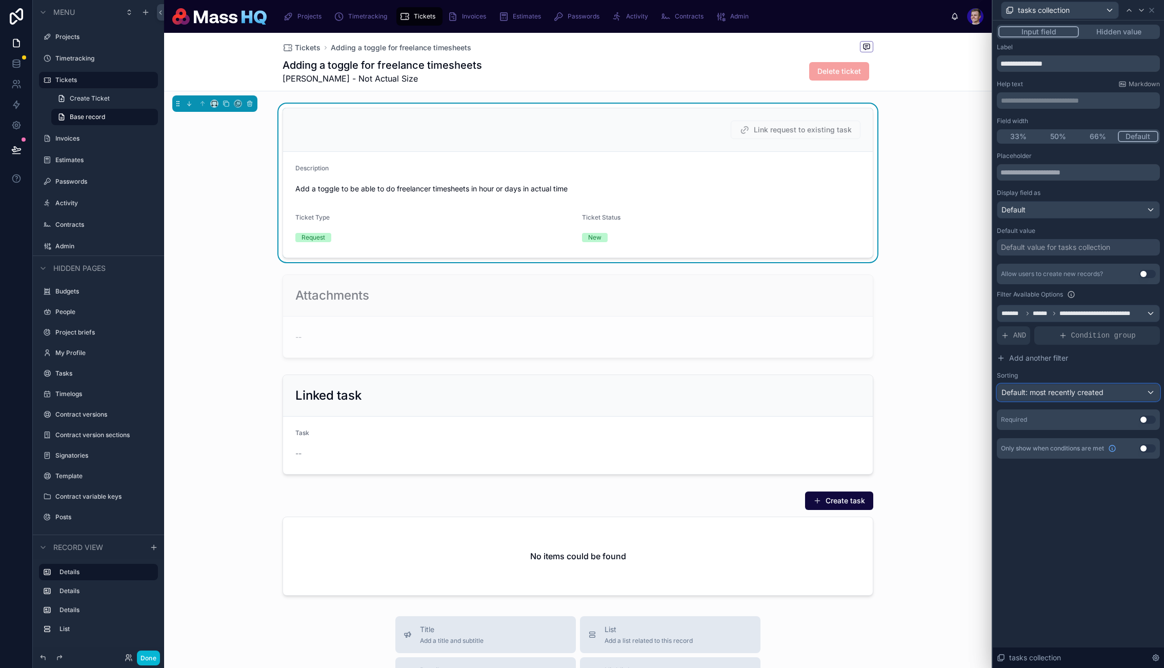
click at [1049, 396] on span "Default: most recently created" at bounding box center [1053, 392] width 102 height 9
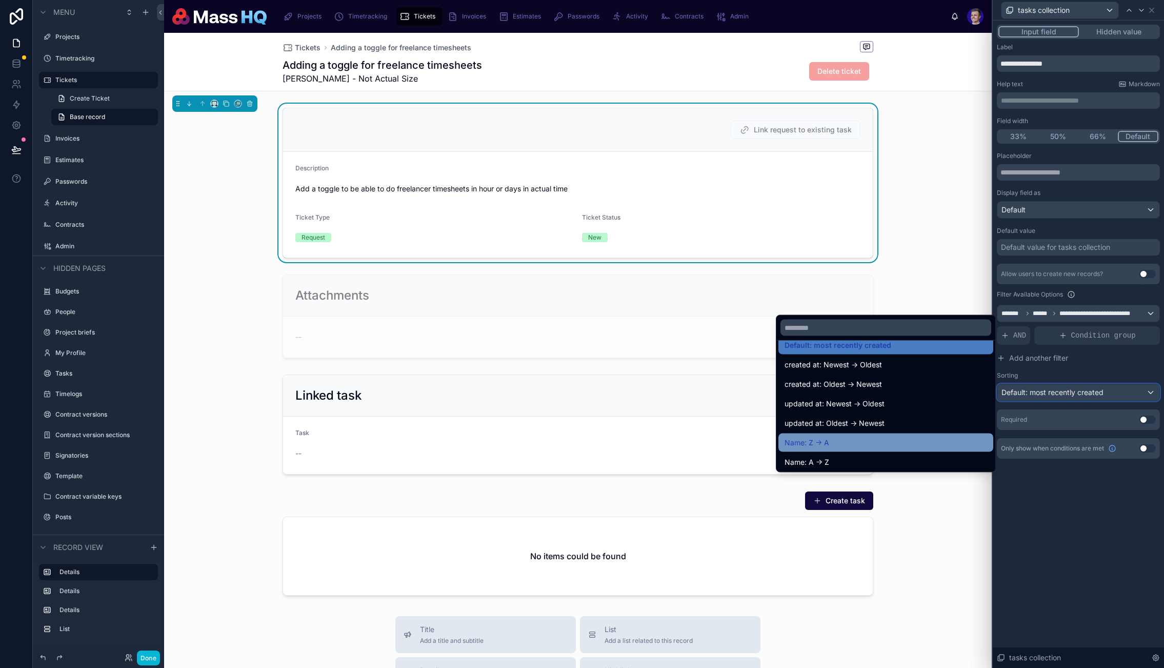
scroll to position [19, 0]
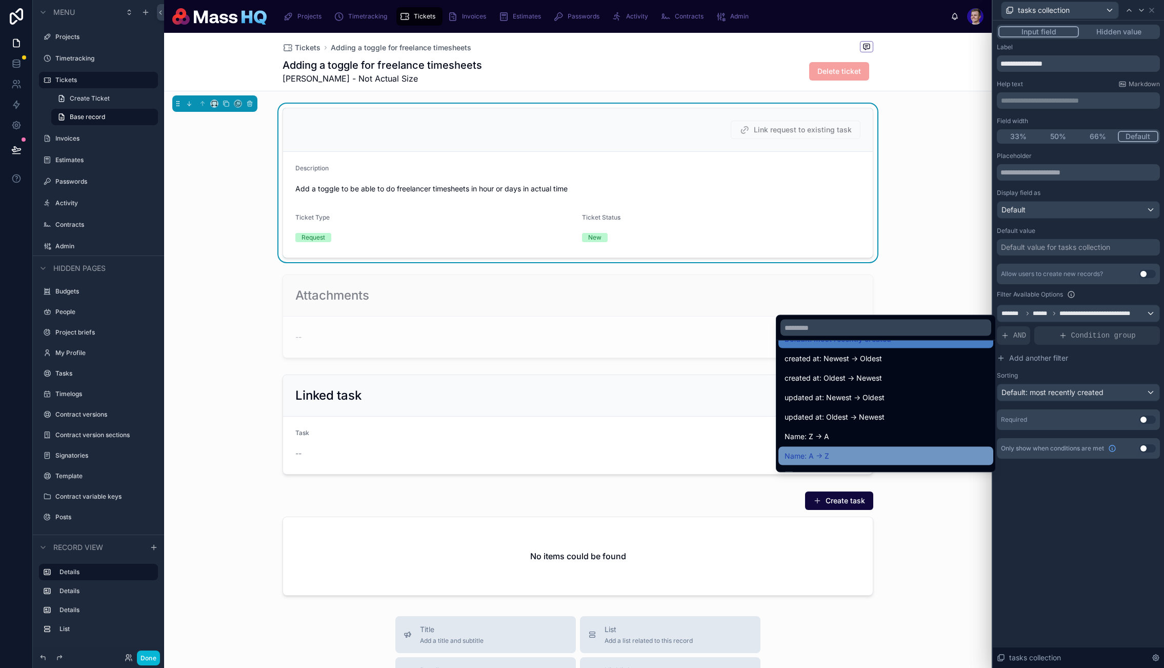
click at [827, 450] on div "Name: A -> Z" at bounding box center [886, 456] width 203 height 12
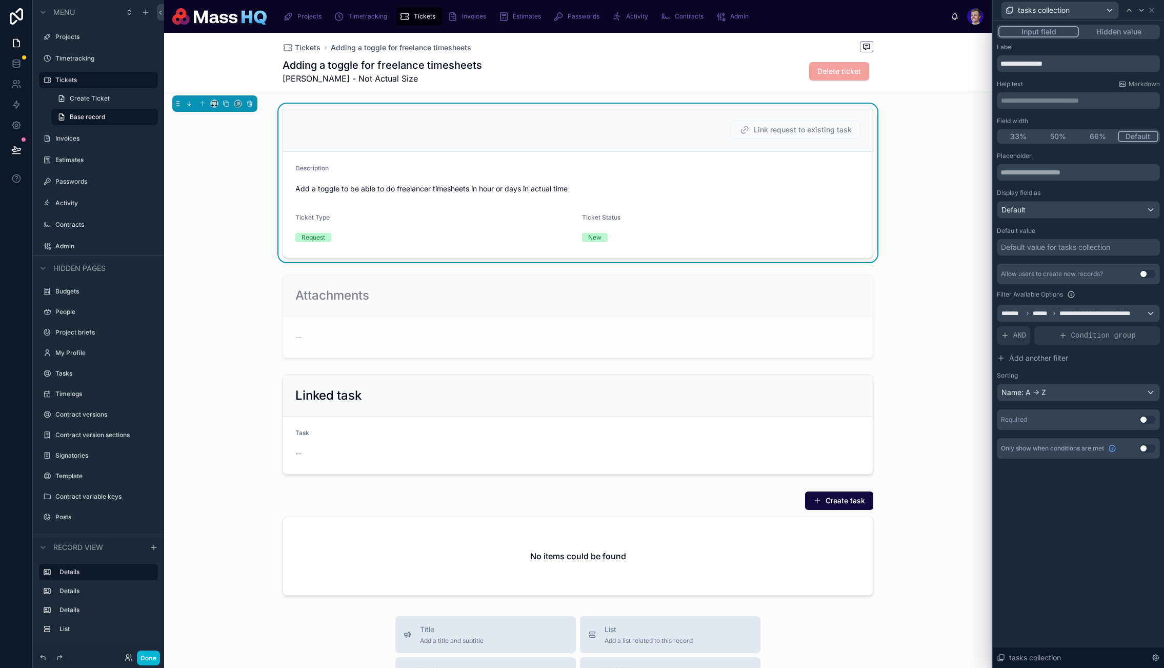
drag, startPoint x: 1052, startPoint y: 360, endPoint x: 1129, endPoint y: 372, distance: 79.0
click at [1052, 360] on span "Add another filter" at bounding box center [1038, 358] width 59 height 10
click at [1134, 328] on icon at bounding box center [1135, 327] width 6 height 6
click at [900, 323] on span "Select a field" at bounding box center [893, 319] width 44 height 9
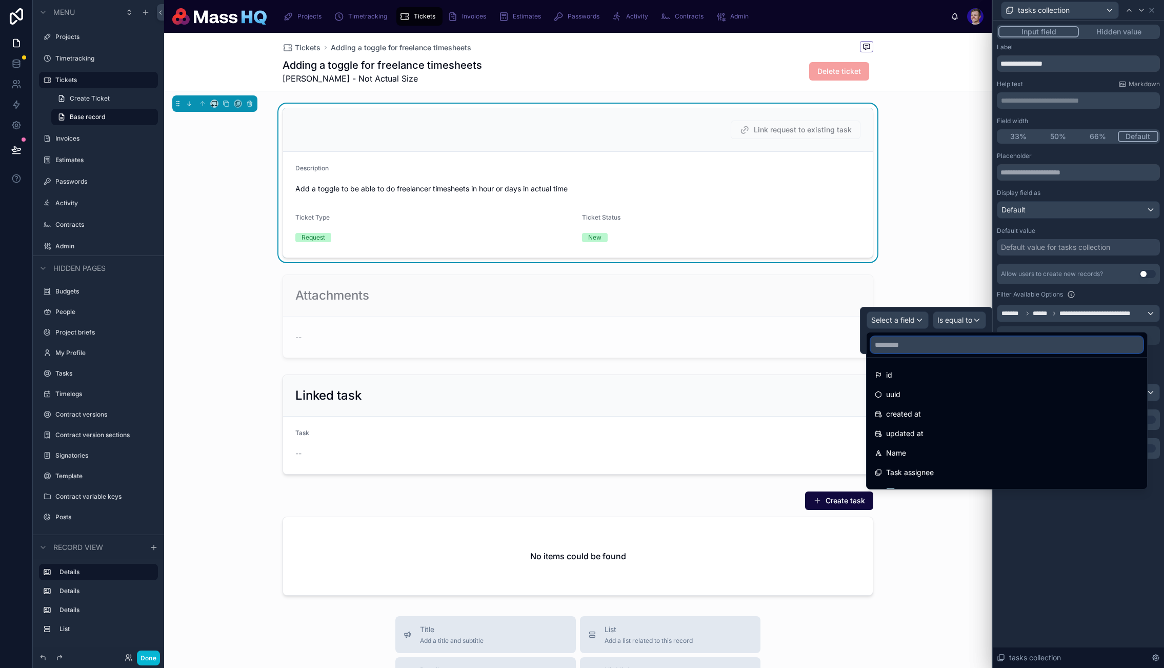
click at [894, 349] on input "text" at bounding box center [1007, 344] width 272 height 16
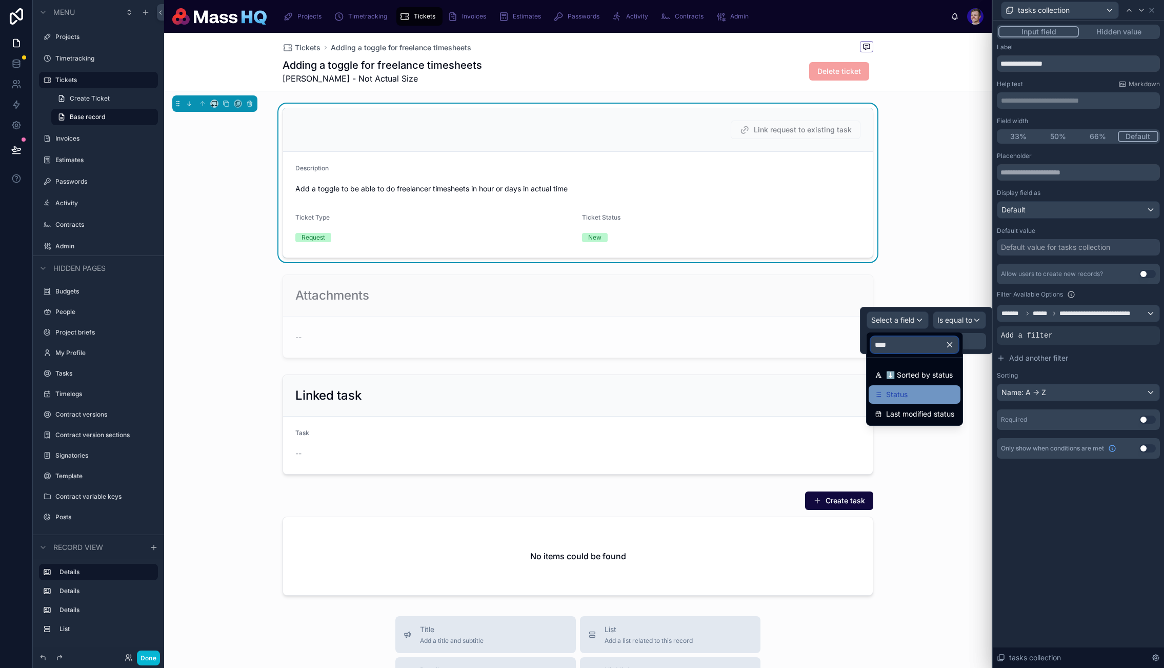
type input "****"
click at [907, 394] on span "Status" at bounding box center [897, 394] width 22 height 12
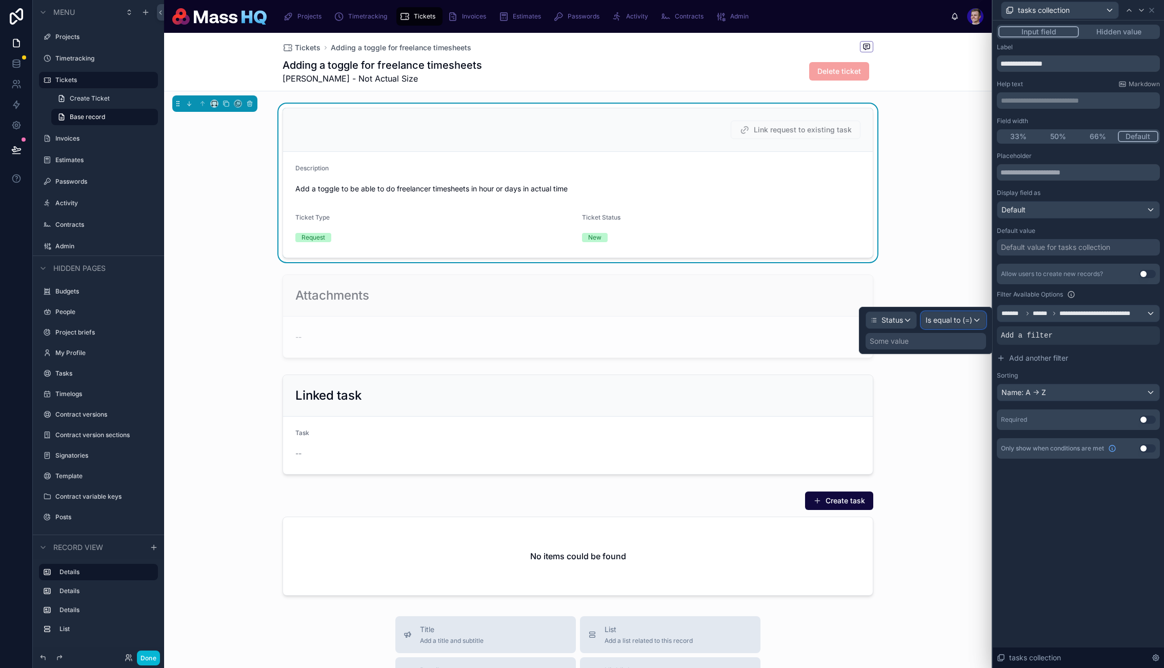
click at [953, 320] on span "Is equal to (=)" at bounding box center [949, 320] width 47 height 10
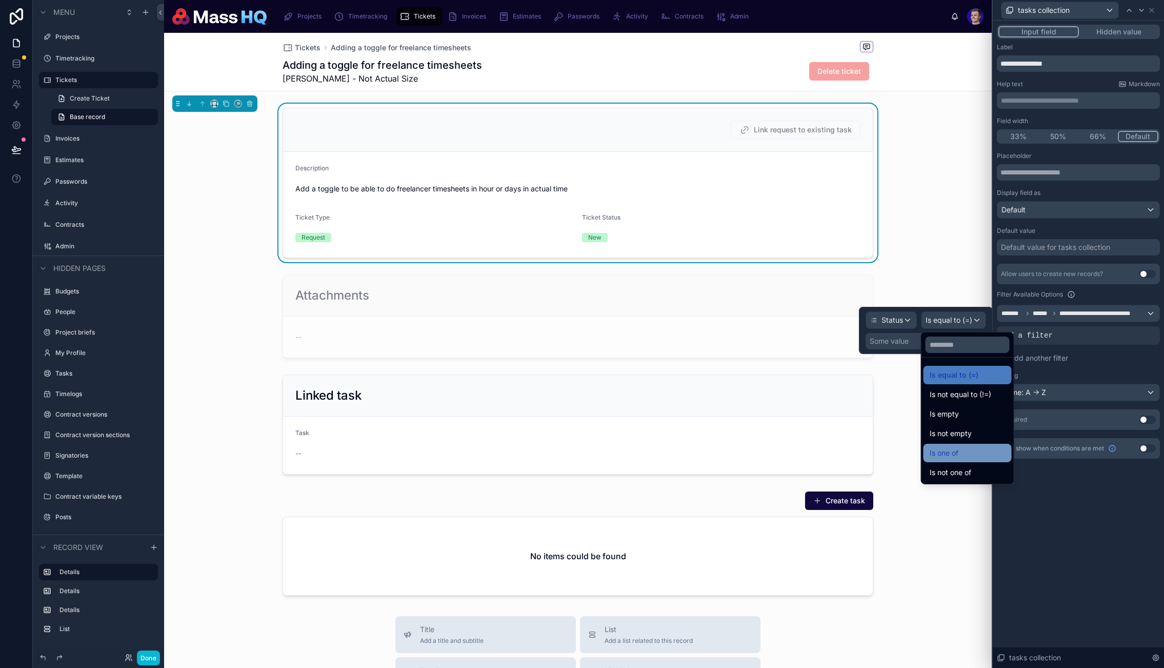
click at [958, 458] on span "Is one of" at bounding box center [944, 453] width 29 height 12
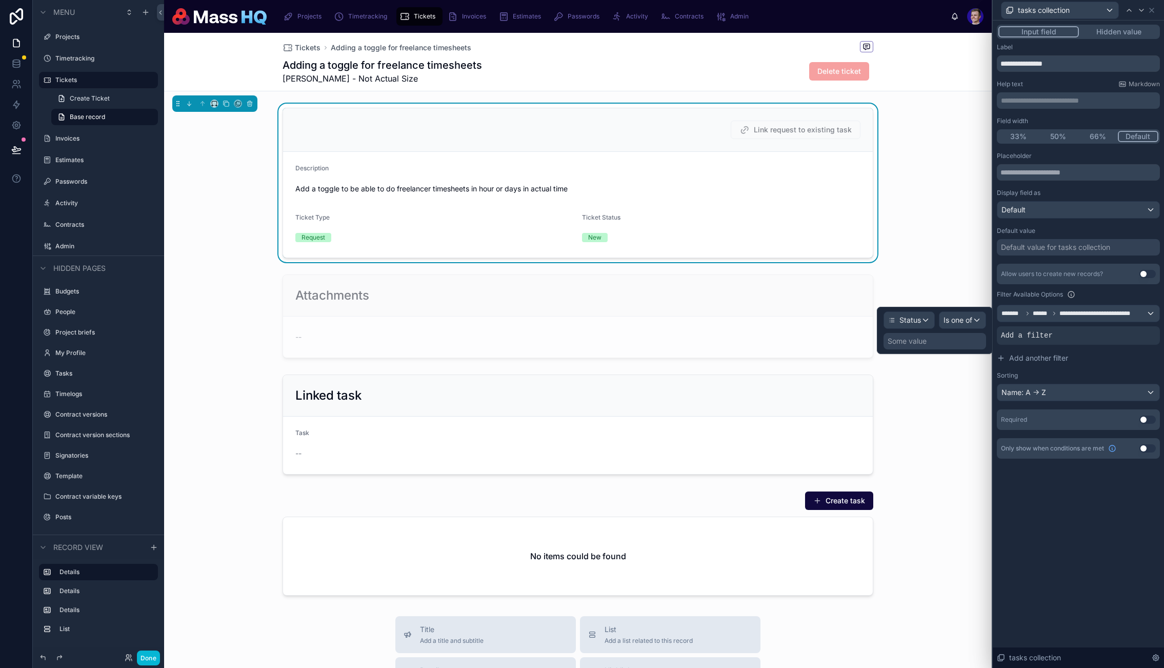
click at [925, 345] on div "Some value" at bounding box center [907, 341] width 39 height 10
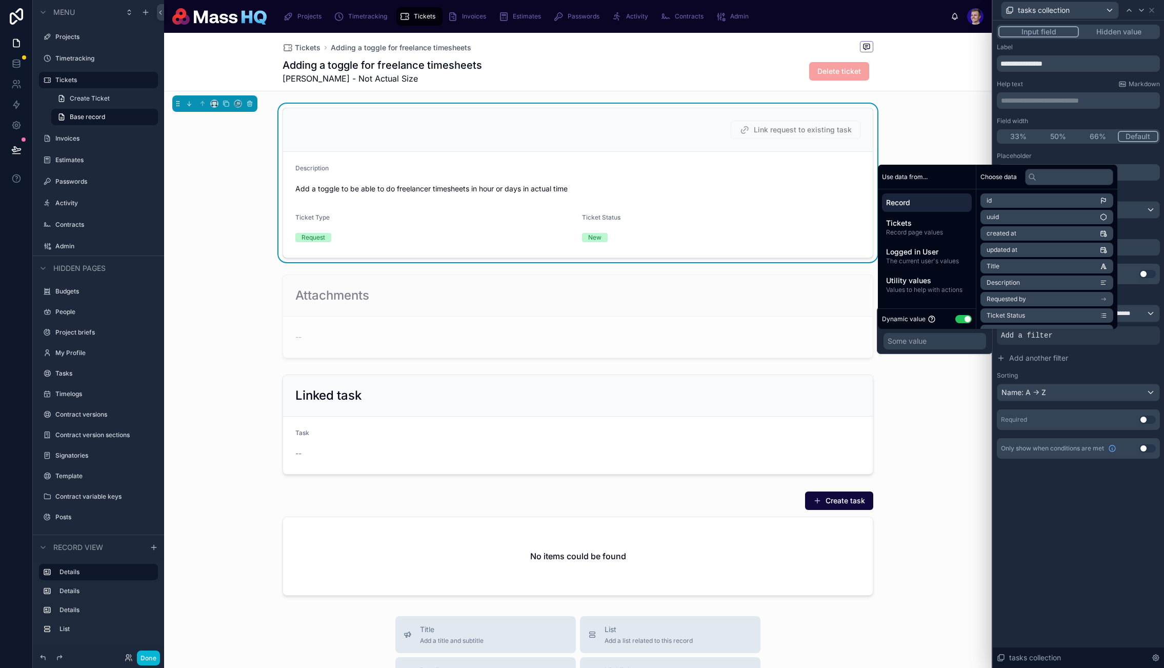
click at [965, 319] on button "Use setting" at bounding box center [964, 319] width 16 height 8
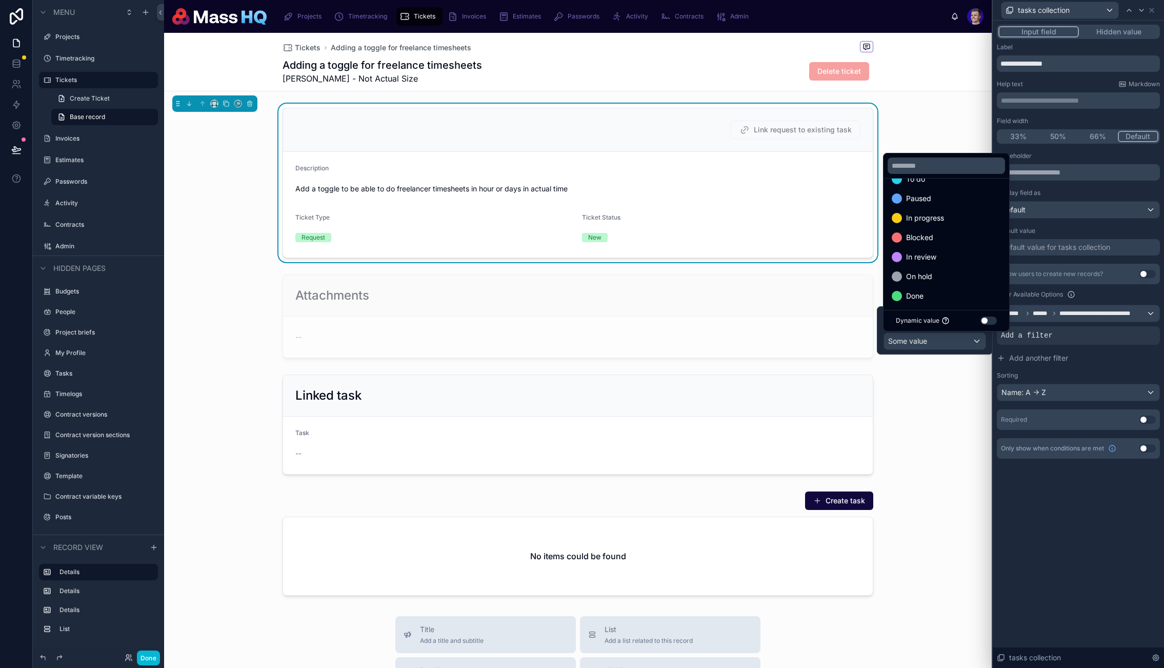
scroll to position [59, 0]
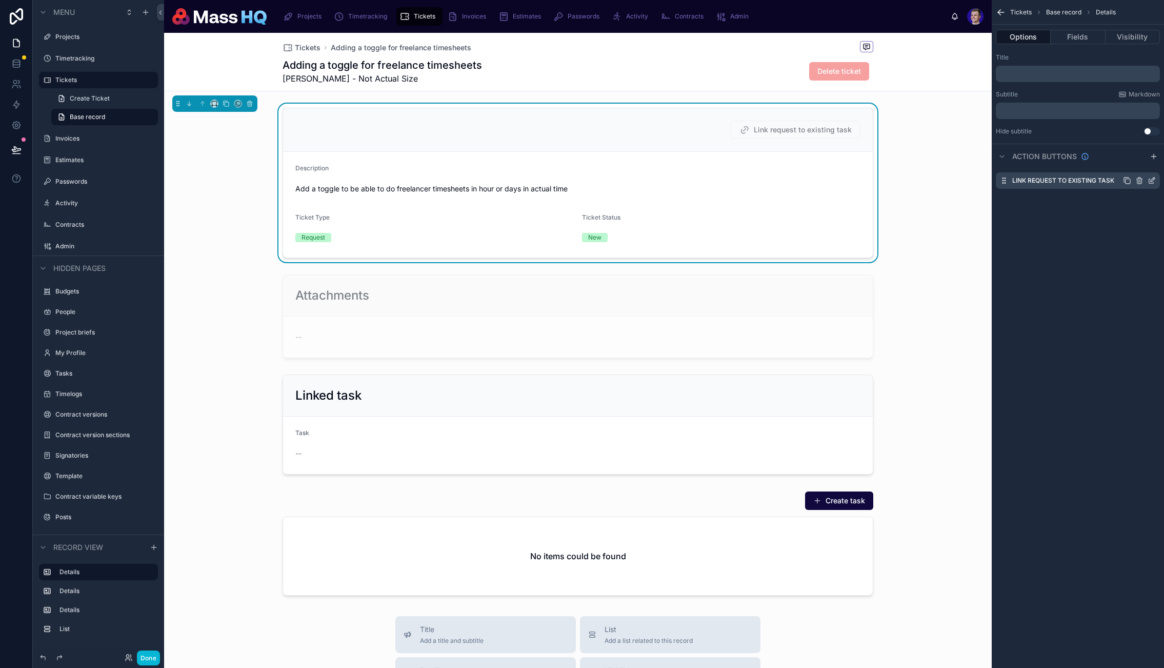
click at [1154, 181] on icon "scrollable content" at bounding box center [1152, 180] width 8 height 8
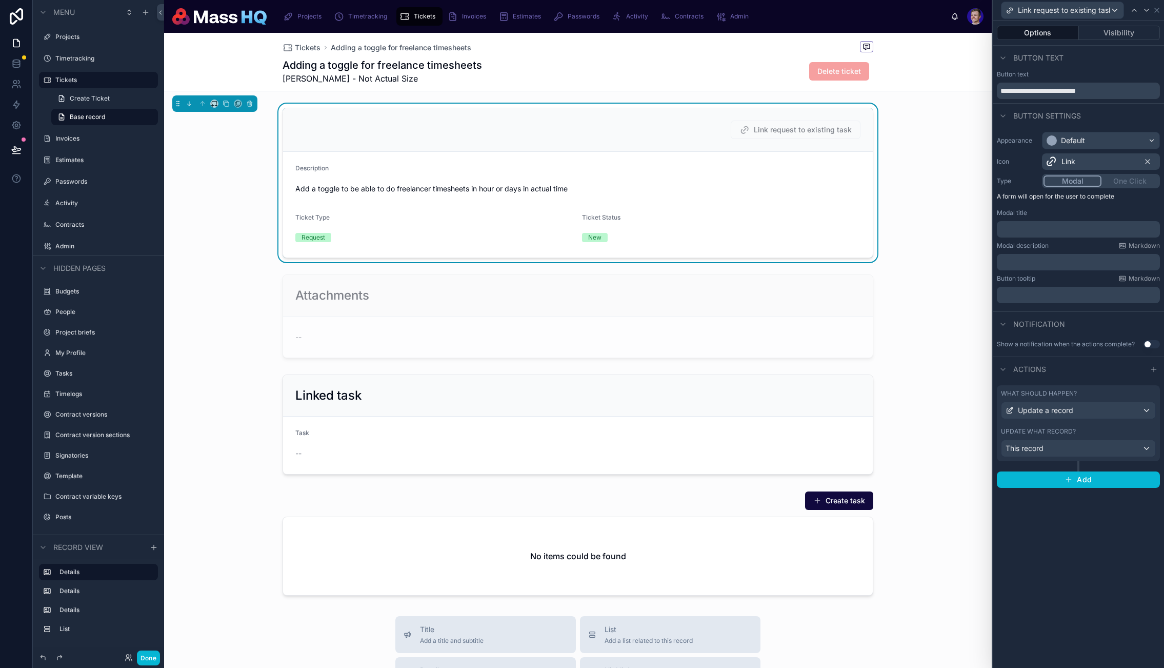
click at [1157, 412] on div "What should happen? Update a record Update what record? This record" at bounding box center [1078, 423] width 163 height 76
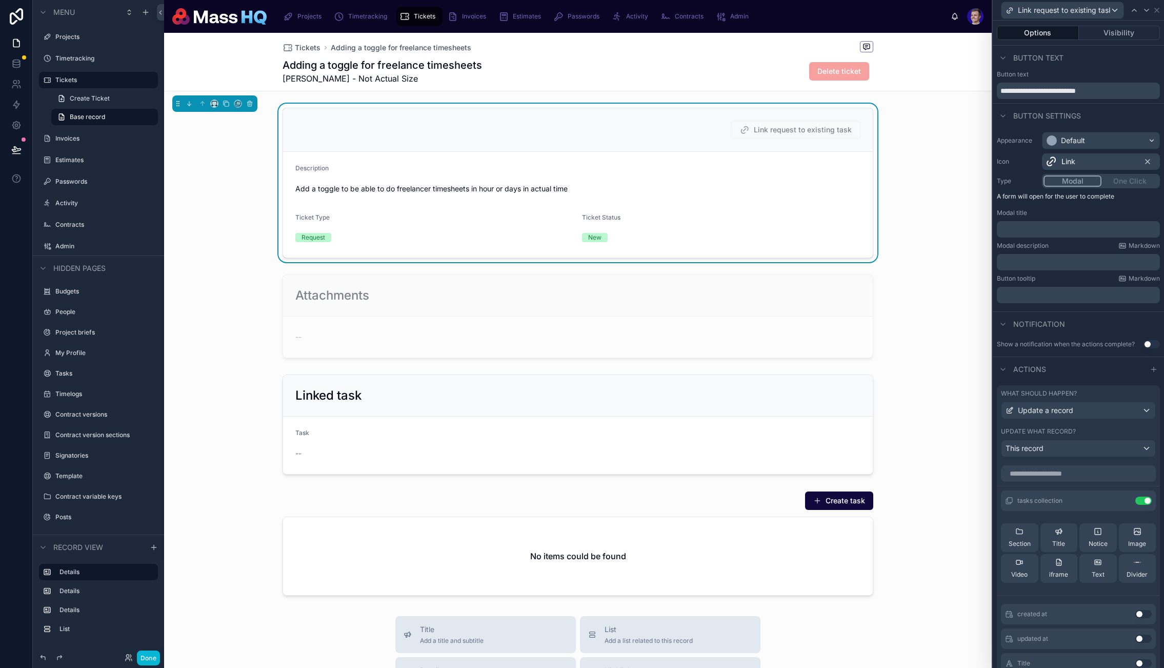
drag, startPoint x: 156, startPoint y: 645, endPoint x: 154, endPoint y: 654, distance: 9.1
click at [155, 649] on div "Menu Projects Timetracking Tickets Create Ticket Base record Invoices Estimates…" at bounding box center [98, 334] width 131 height 668
click at [154, 654] on button "Done" at bounding box center [148, 657] width 23 height 15
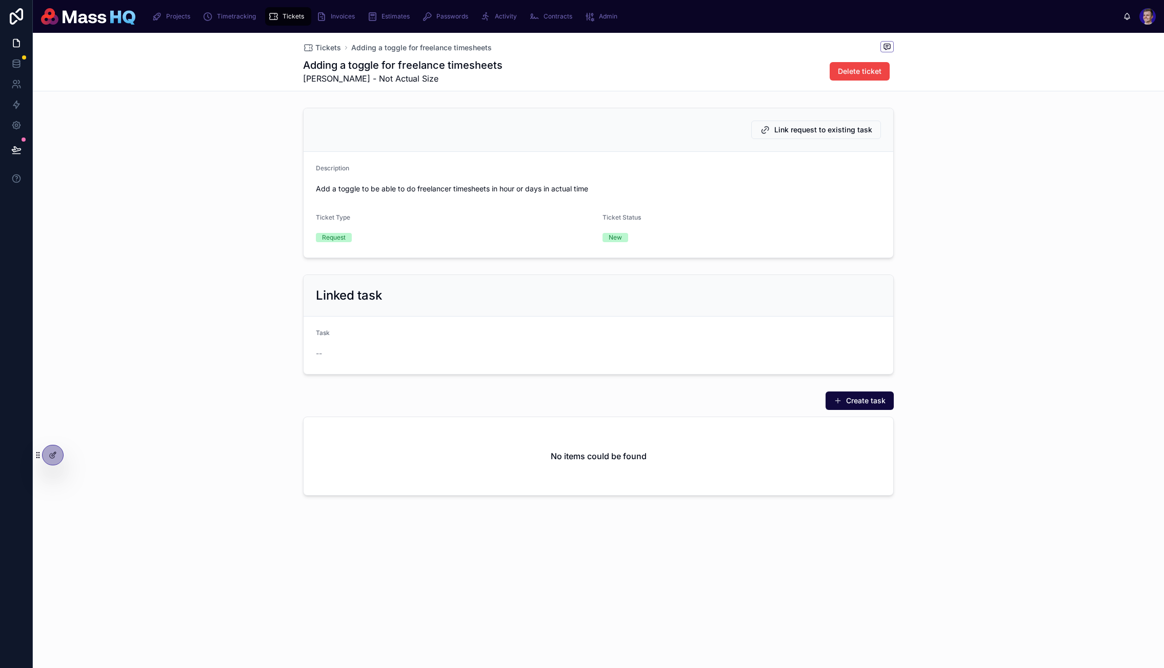
drag, startPoint x: 154, startPoint y: 654, endPoint x: 294, endPoint y: 551, distance: 174.3
click at [154, 653] on div "Tickets Adding a toggle for freelance timesheets Adding a toggle for freelance …" at bounding box center [599, 350] width 1132 height 635
click at [829, 128] on span "Link request to existing task" at bounding box center [824, 130] width 98 height 10
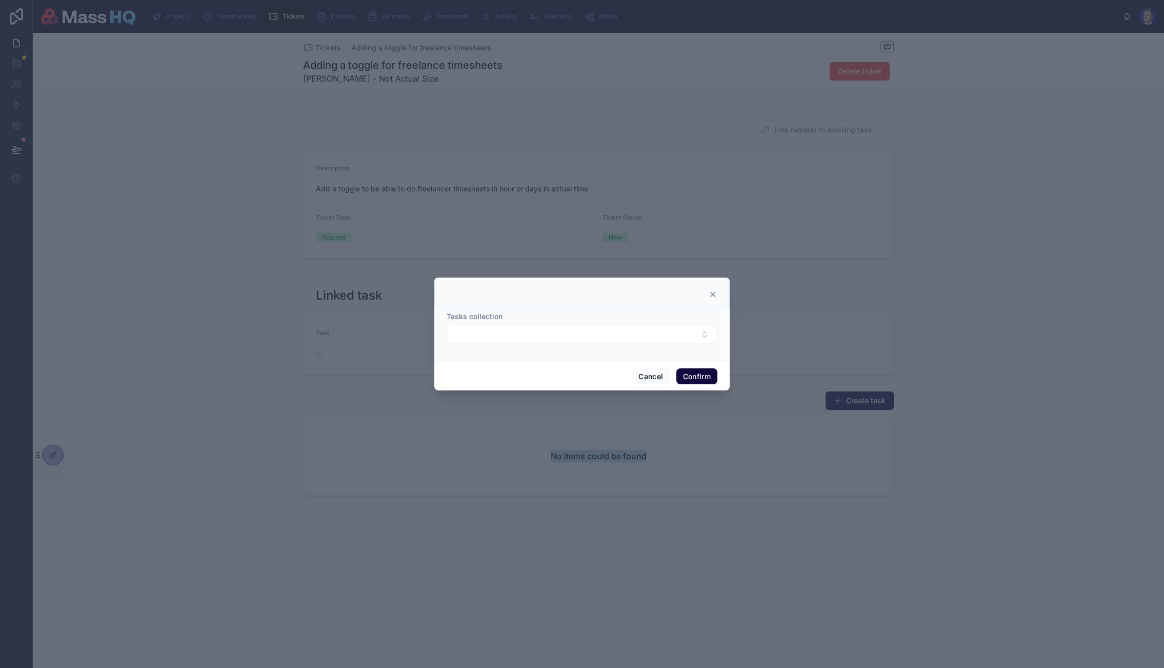
drag, startPoint x: 593, startPoint y: 335, endPoint x: 692, endPoint y: 391, distance: 113.4
click at [593, 333] on button "Select Button" at bounding box center [582, 334] width 271 height 17
drag, startPoint x: 262, startPoint y: 261, endPoint x: 256, endPoint y: 258, distance: 6.0
click at [259, 262] on div at bounding box center [582, 334] width 1164 height 668
drag, startPoint x: 241, startPoint y: 237, endPoint x: 87, endPoint y: 101, distance: 206.4
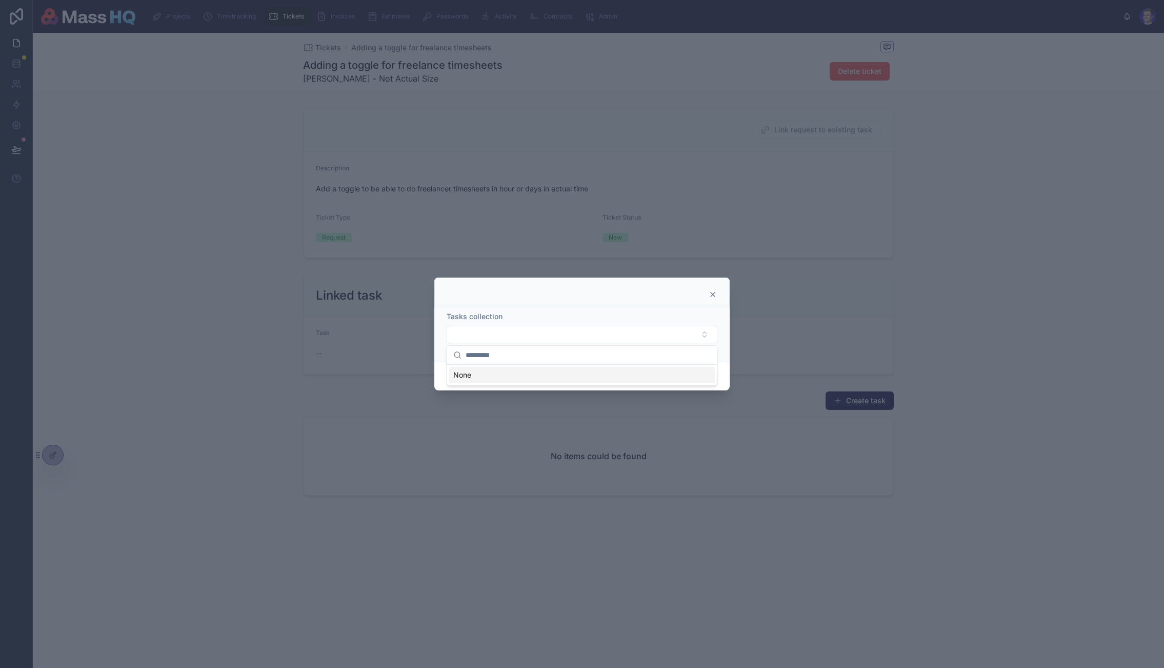
click at [241, 235] on div at bounding box center [582, 334] width 1164 height 668
click at [19, 57] on div at bounding box center [582, 334] width 1164 height 668
click at [19, 61] on div at bounding box center [582, 334] width 1164 height 668
click at [711, 296] on icon at bounding box center [713, 294] width 4 height 4
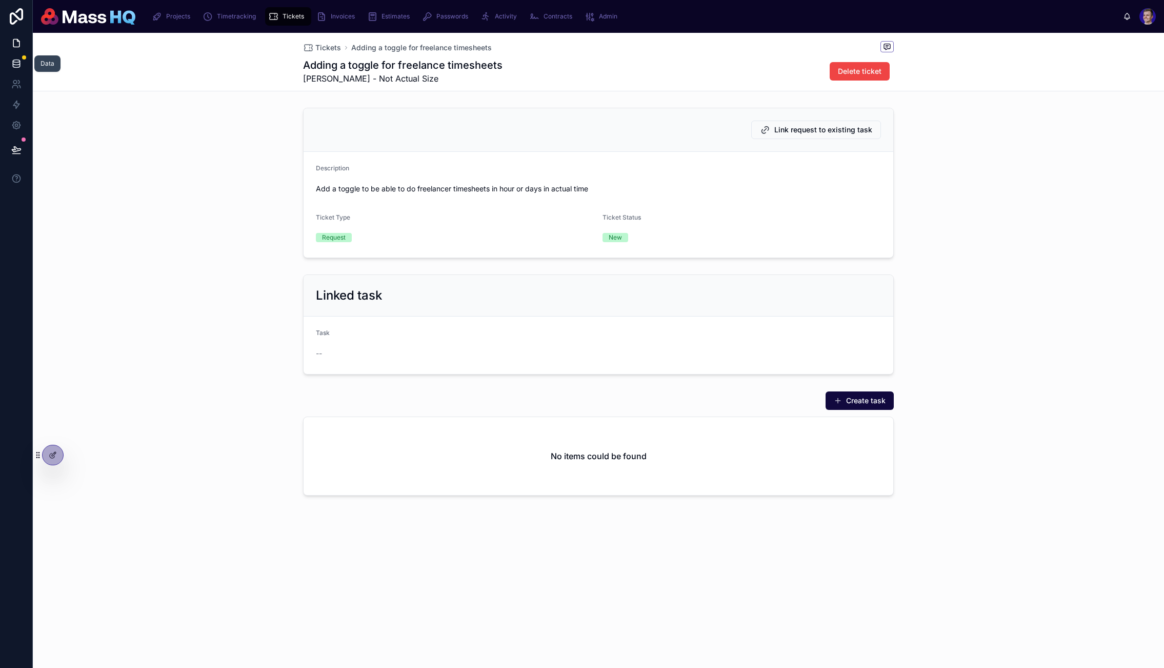
click at [22, 65] on link at bounding box center [16, 63] width 32 height 21
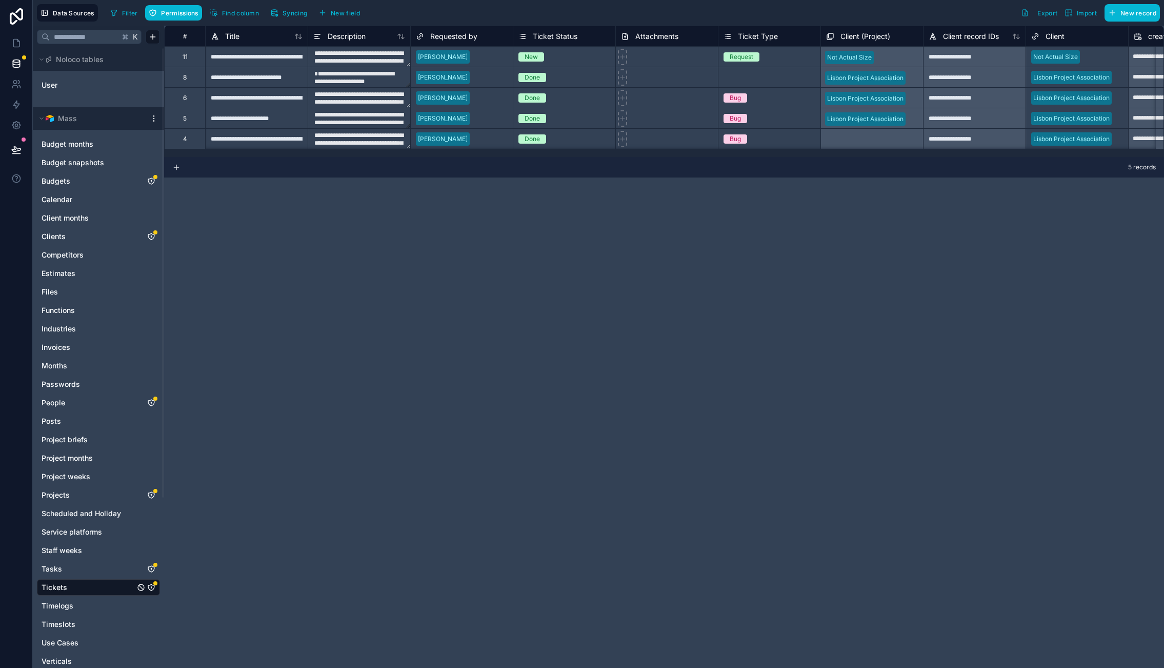
click at [686, 218] on div "**********" at bounding box center [664, 347] width 1000 height 642
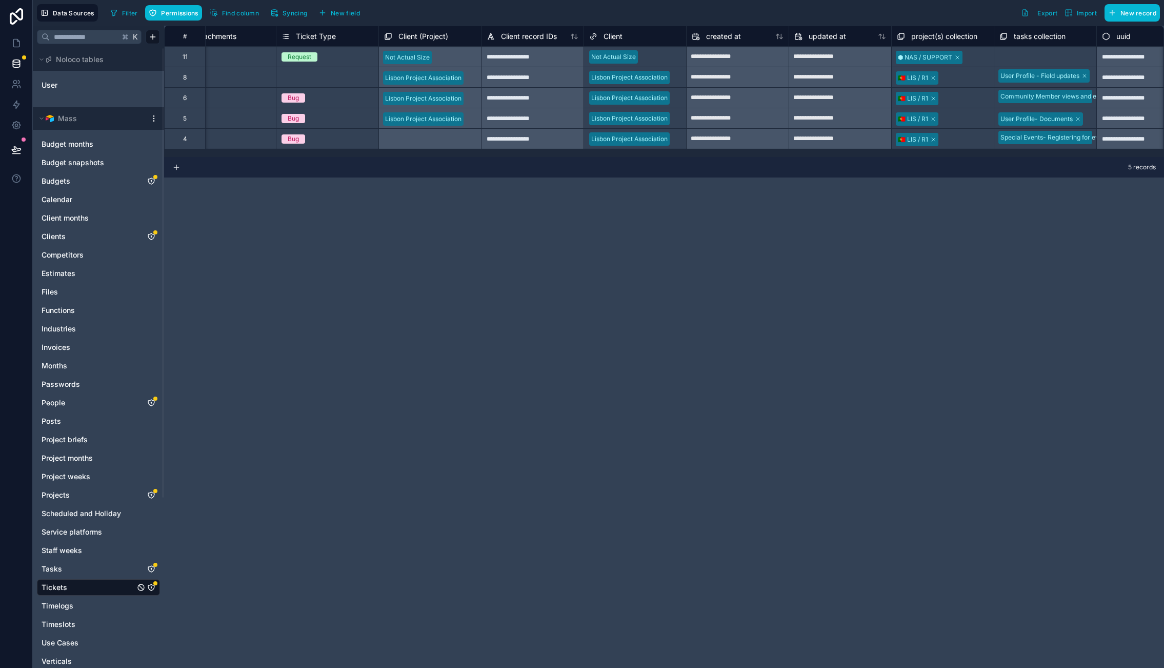
scroll to position [0, 478]
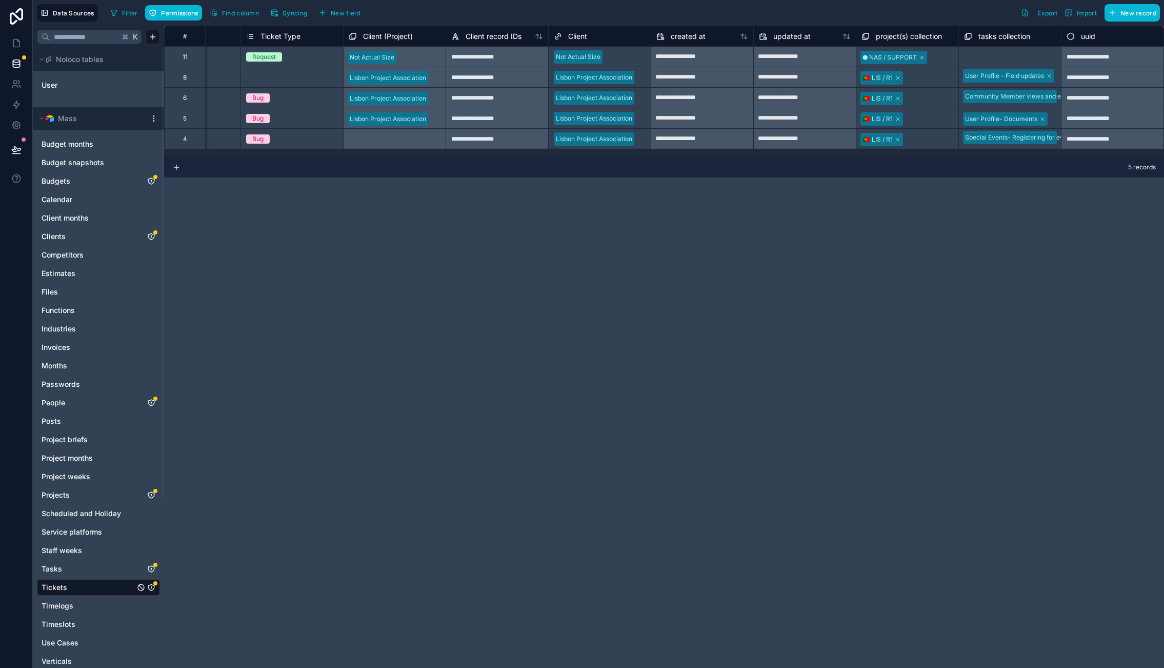
drag, startPoint x: 738, startPoint y: 391, endPoint x: 719, endPoint y: 378, distance: 23.1
click at [738, 391] on div "**********" at bounding box center [664, 347] width 1000 height 642
click at [10, 35] on link at bounding box center [16, 43] width 32 height 21
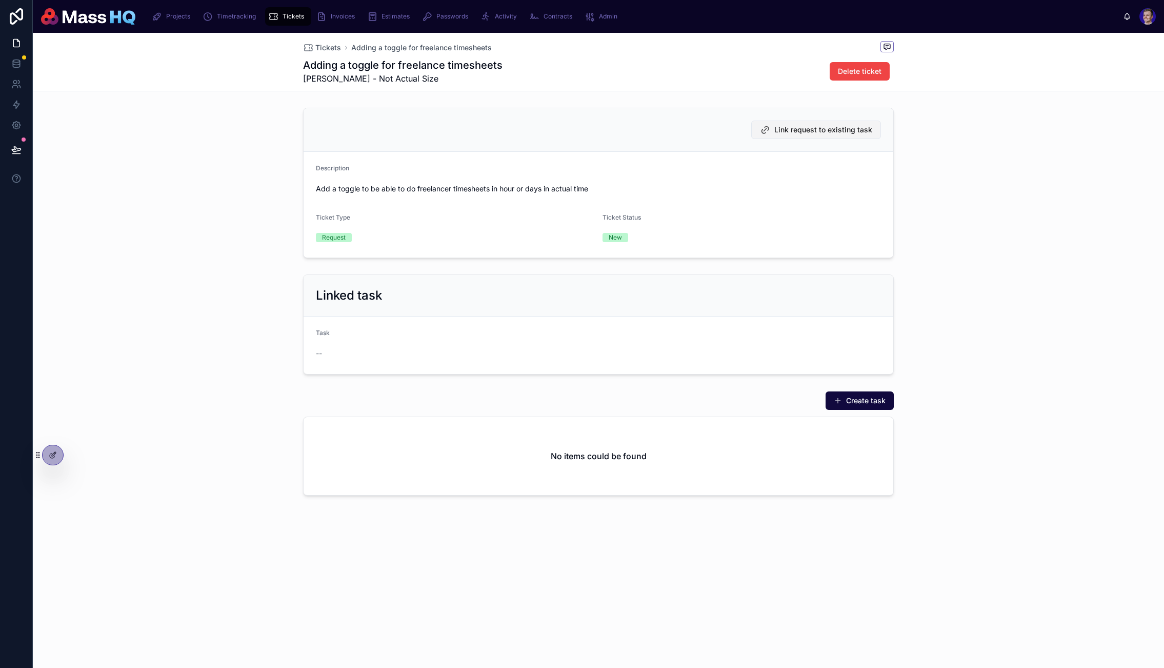
drag, startPoint x: 814, startPoint y: 122, endPoint x: 814, endPoint y: 135, distance: 12.8
click at [813, 123] on div "Link request to existing task" at bounding box center [599, 130] width 590 height 44
click at [811, 132] on span "Link request to existing task" at bounding box center [824, 130] width 98 height 10
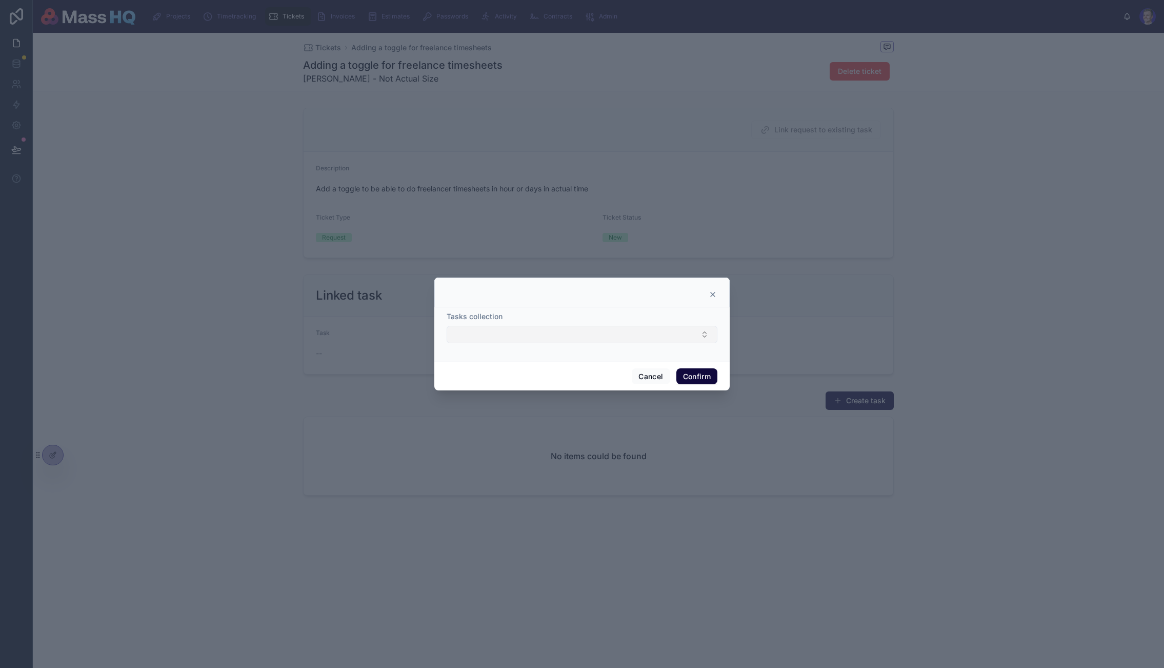
click at [611, 335] on button "Select Button" at bounding box center [582, 334] width 271 height 17
click at [632, 299] on div at bounding box center [581, 292] width 295 height 30
drag, startPoint x: 713, startPoint y: 295, endPoint x: 495, endPoint y: 373, distance: 231.5
click at [713, 295] on icon at bounding box center [713, 294] width 8 height 8
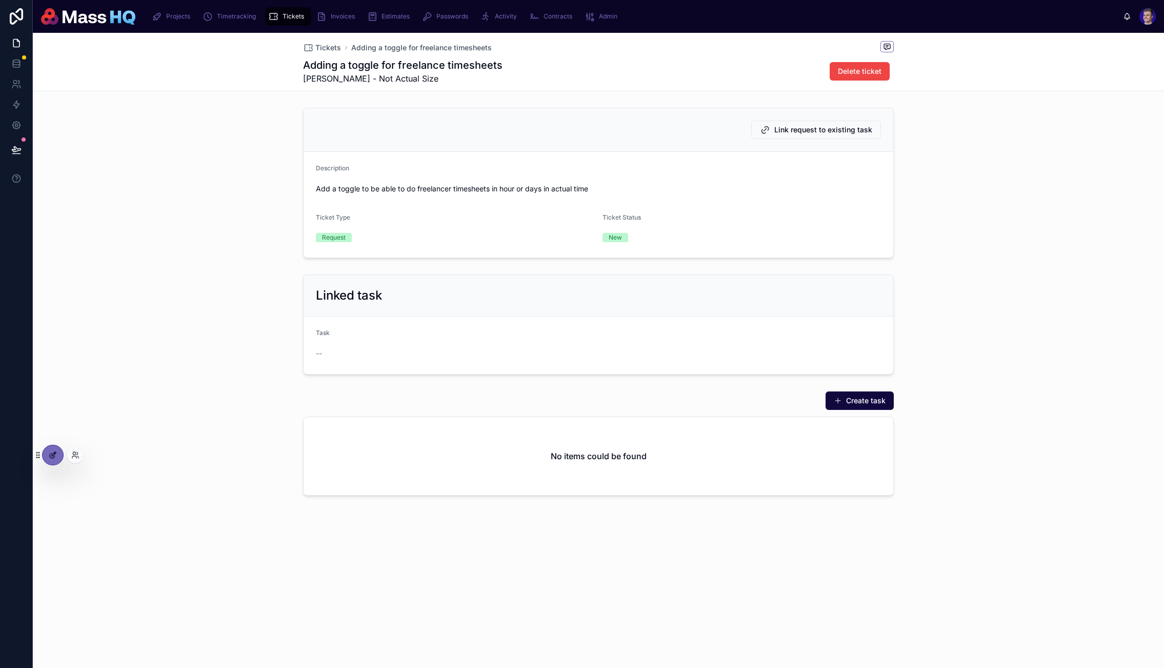
click at [50, 459] on div at bounding box center [53, 454] width 21 height 19
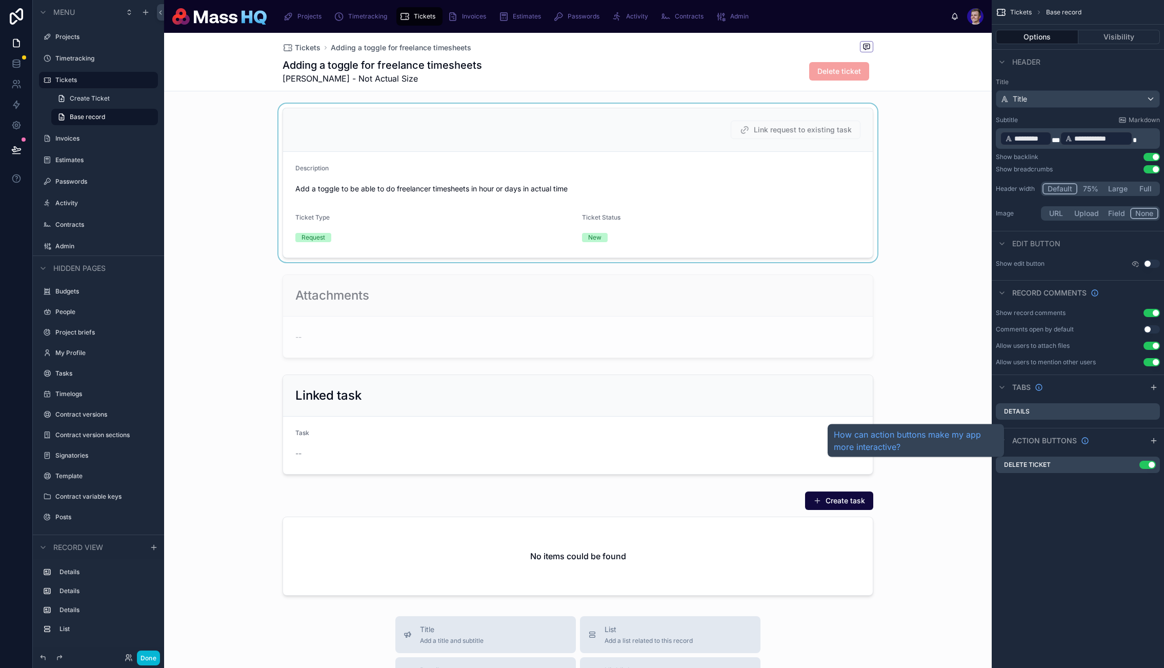
click at [756, 127] on div at bounding box center [578, 183] width 828 height 158
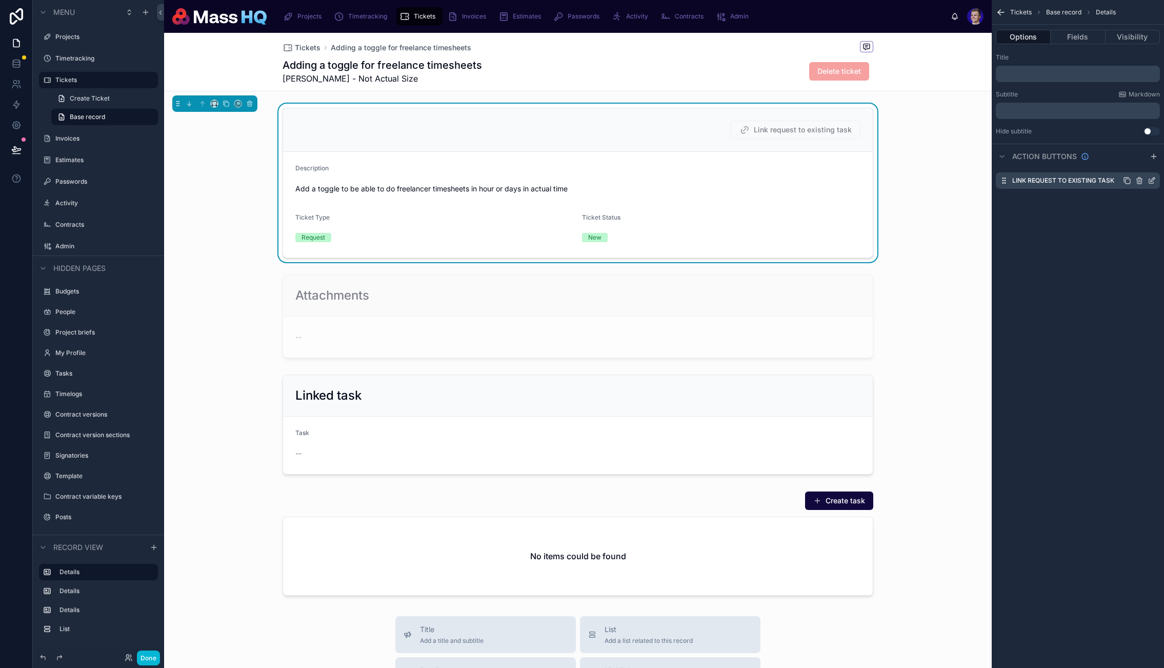
click at [1152, 180] on icon "scrollable content" at bounding box center [1152, 180] width 8 height 8
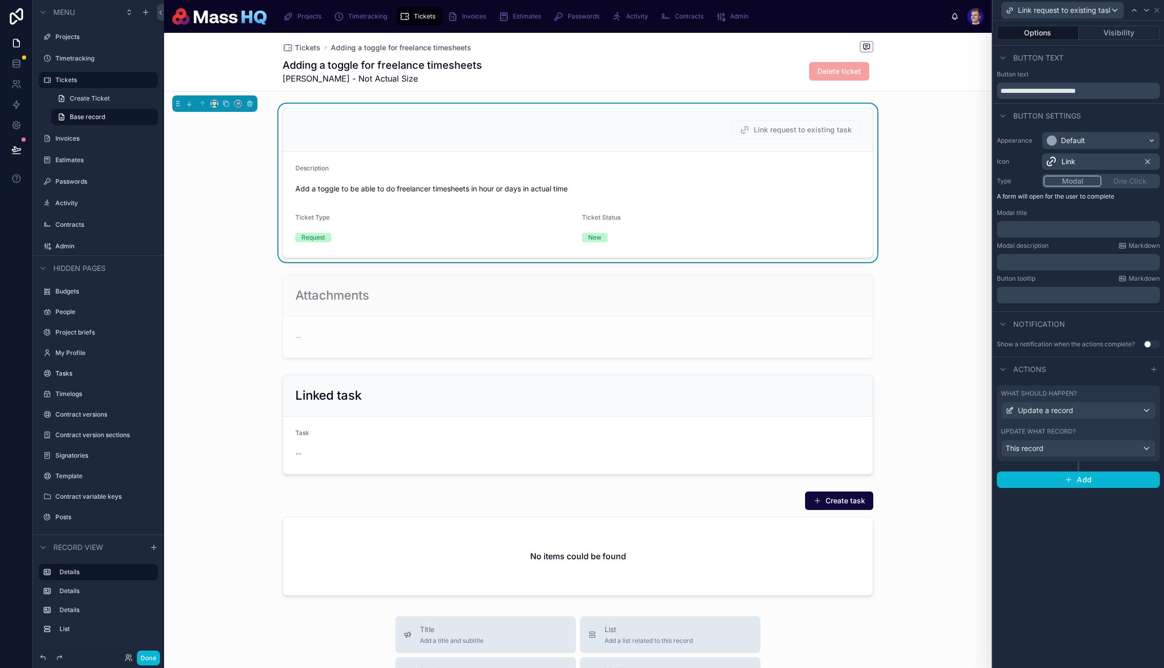
click at [769, 155] on form "Description Add a toggle to be able to do freelancer timesheets in hour or days…" at bounding box center [578, 205] width 590 height 106
click at [1081, 229] on p "﻿" at bounding box center [1079, 229] width 157 height 10
click at [1065, 233] on p "**********" at bounding box center [1079, 229] width 157 height 10
click at [1108, 581] on div "**********" at bounding box center [1078, 344] width 171 height 647
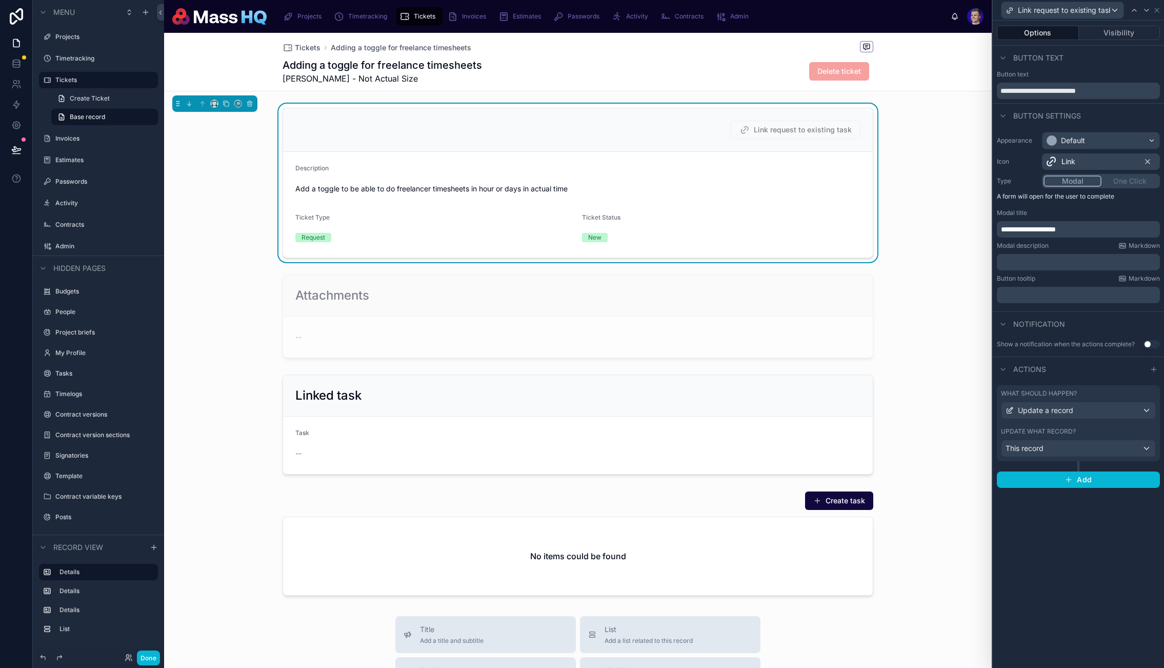
click at [1107, 575] on div "**********" at bounding box center [1078, 344] width 171 height 647
drag, startPoint x: 777, startPoint y: 110, endPoint x: 773, endPoint y: 128, distance: 18.4
click at [777, 110] on div "Link request to existing task" at bounding box center [578, 130] width 590 height 44
drag, startPoint x: 773, startPoint y: 128, endPoint x: 1142, endPoint y: 414, distance: 467.2
click at [773, 128] on span "Link request to existing task" at bounding box center [796, 130] width 130 height 18
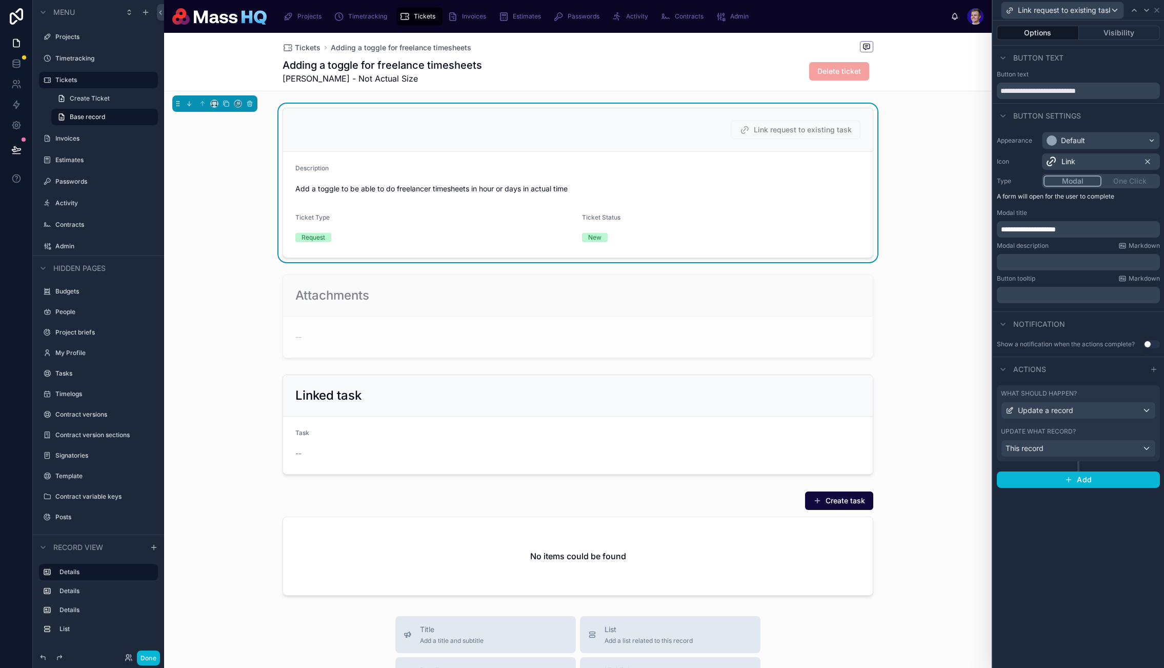
click at [1161, 457] on div "What should happen? Update a record Update what record? This record Add" at bounding box center [1078, 436] width 171 height 111
click at [1157, 449] on div "What should happen? Update a record Update what record? This record" at bounding box center [1078, 423] width 163 height 76
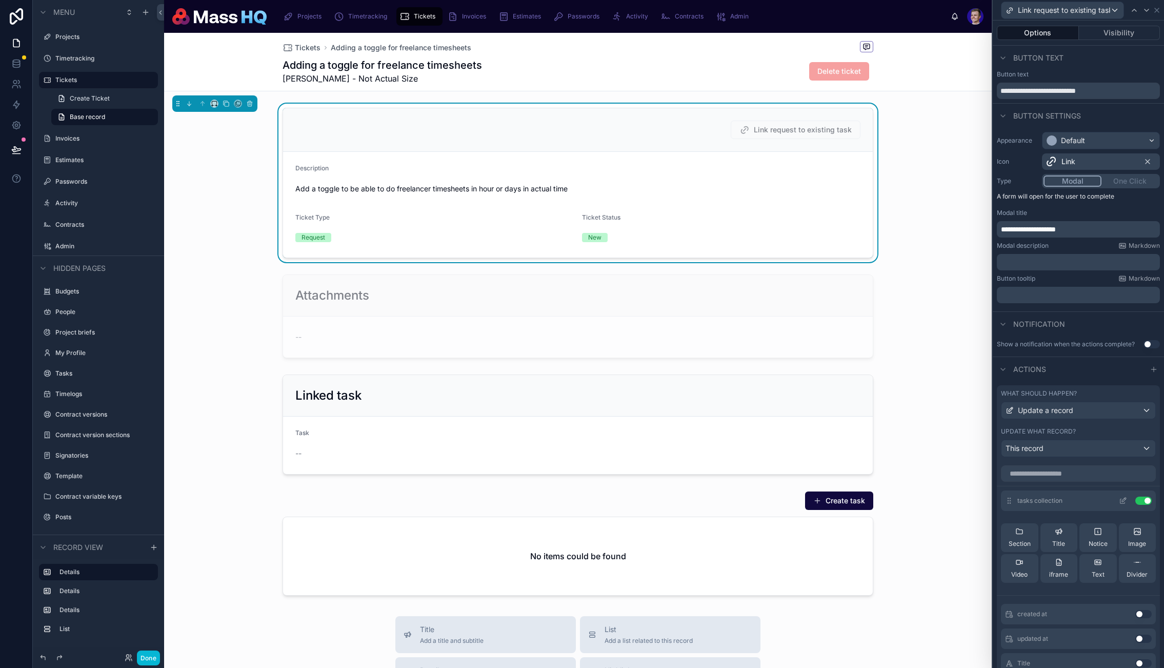
click at [1119, 501] on icon at bounding box center [1123, 501] width 8 height 8
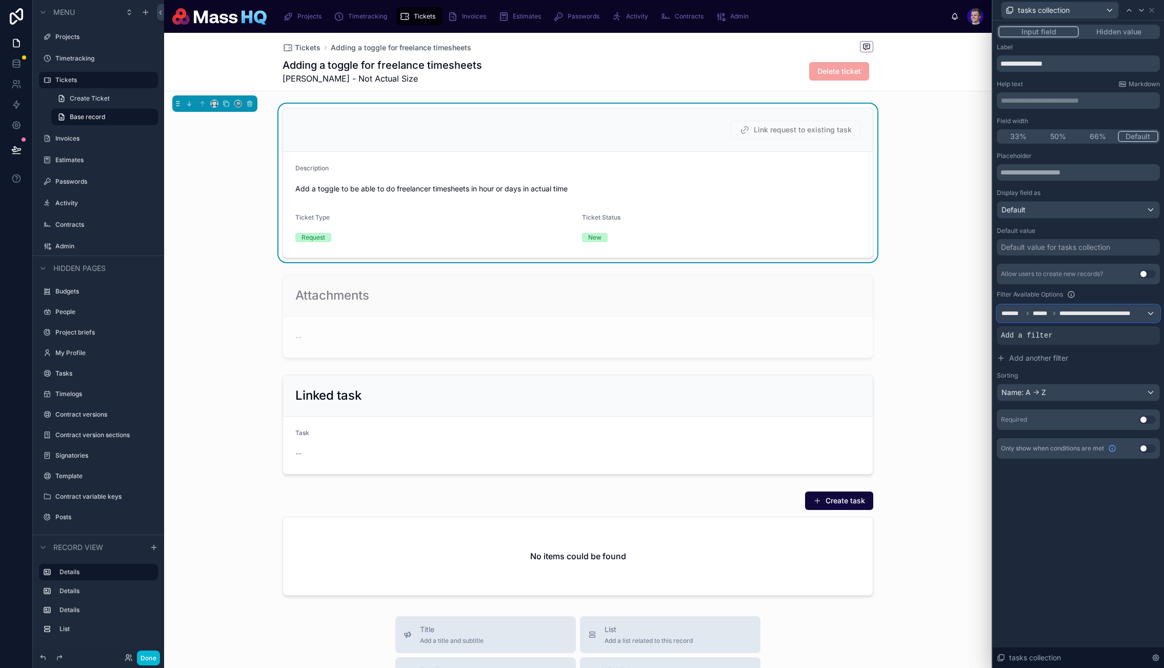
click at [1121, 313] on span "**********" at bounding box center [1099, 313] width 78 height 8
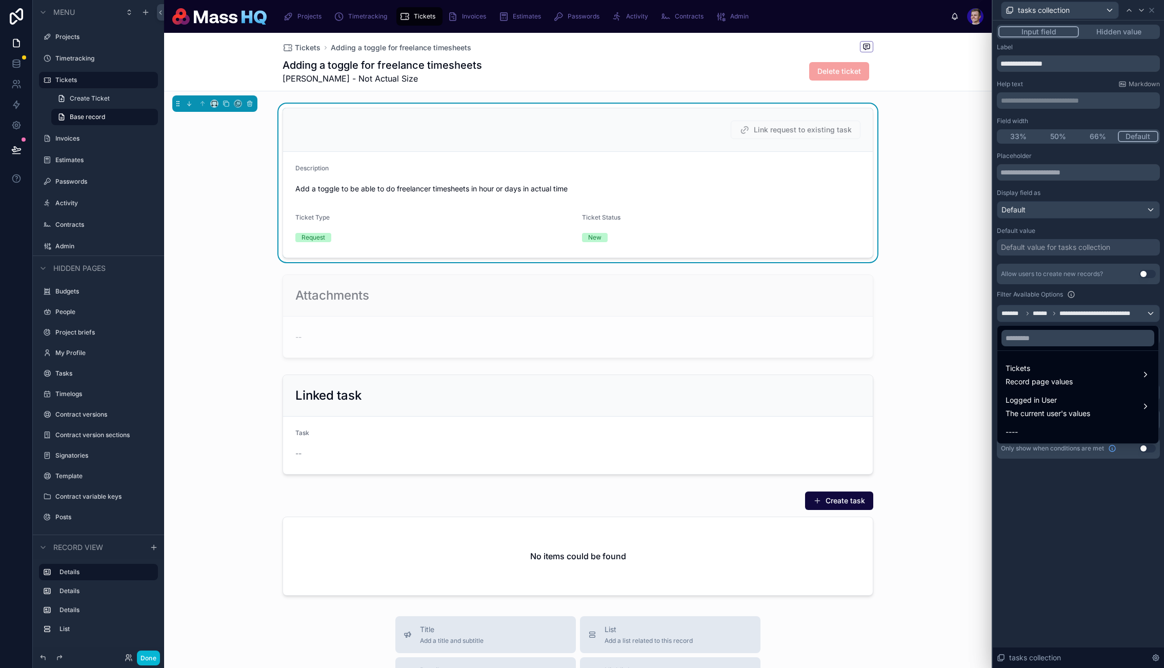
click at [1056, 356] on ul "Tickets Record page values Logged in User The current user's values ----" at bounding box center [1078, 397] width 161 height 92
click at [1055, 359] on ul "Tickets Record page values Logged in User The current user's values ----" at bounding box center [1078, 397] width 161 height 92
click at [1053, 366] on span "Tickets" at bounding box center [1039, 368] width 67 height 12
click at [938, 371] on span "Client" at bounding box center [938, 375] width 19 height 12
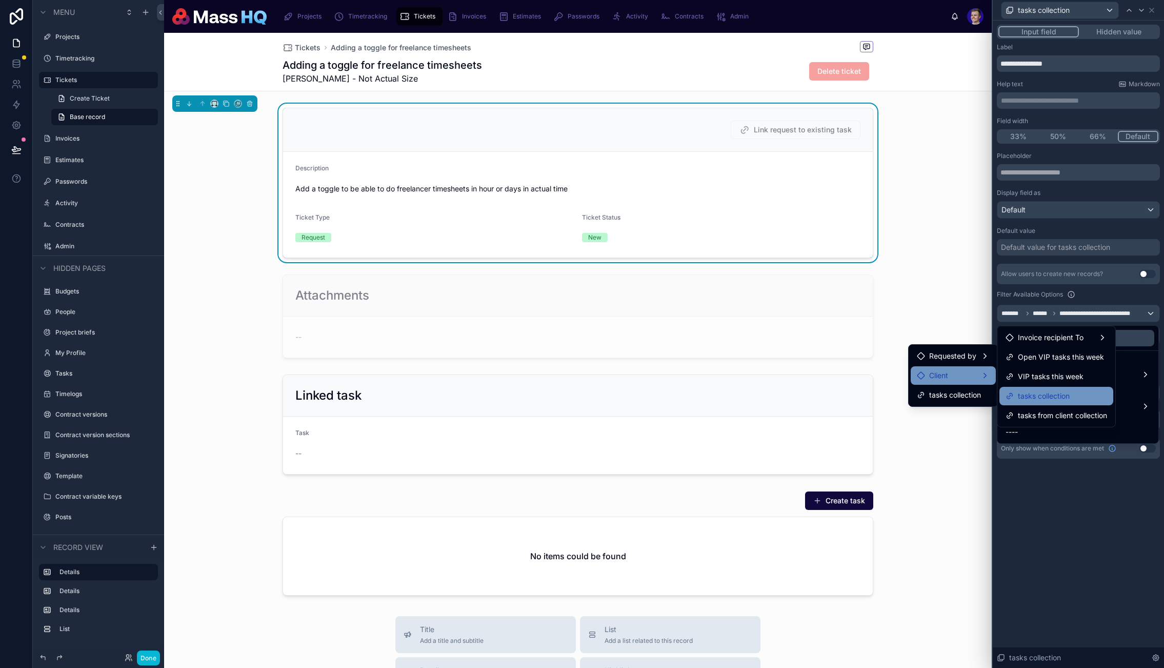
click at [1038, 398] on span "tasks collection" at bounding box center [1044, 396] width 52 height 12
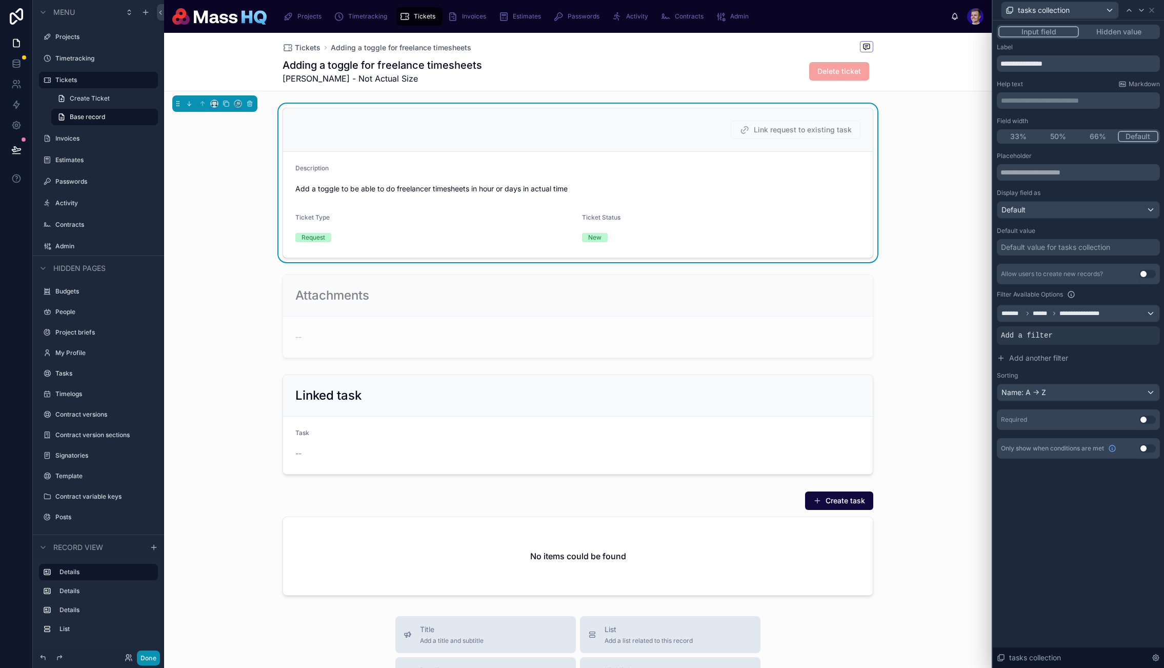
click at [145, 657] on button "Done" at bounding box center [148, 657] width 23 height 15
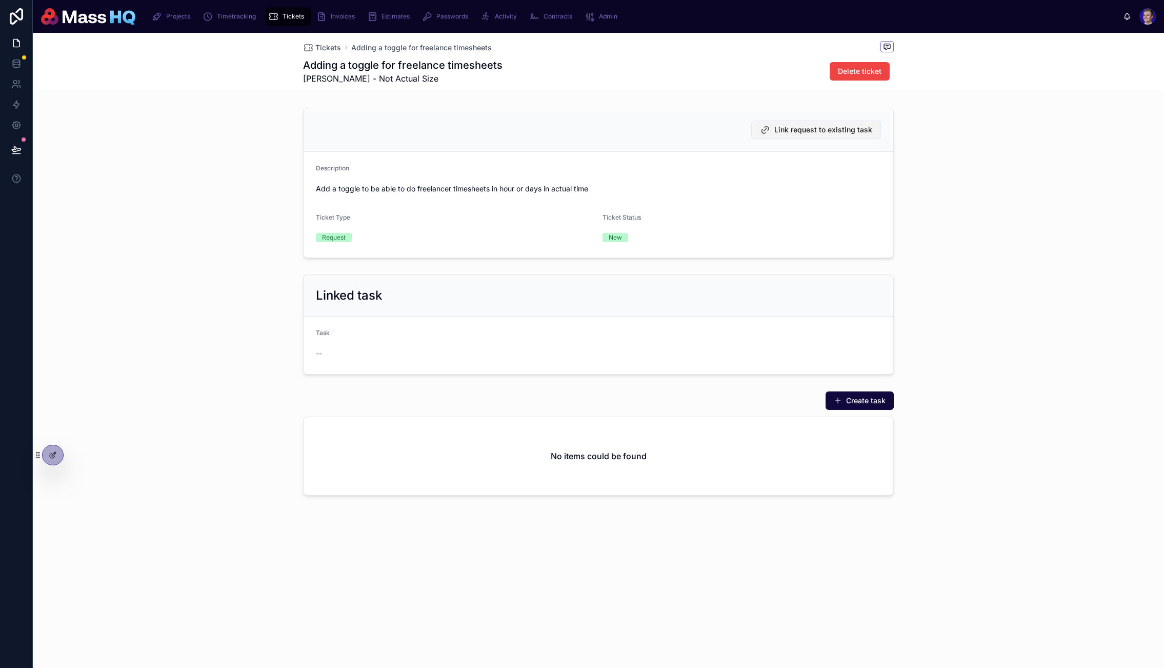
click at [835, 134] on span "Link request to existing task" at bounding box center [824, 130] width 98 height 10
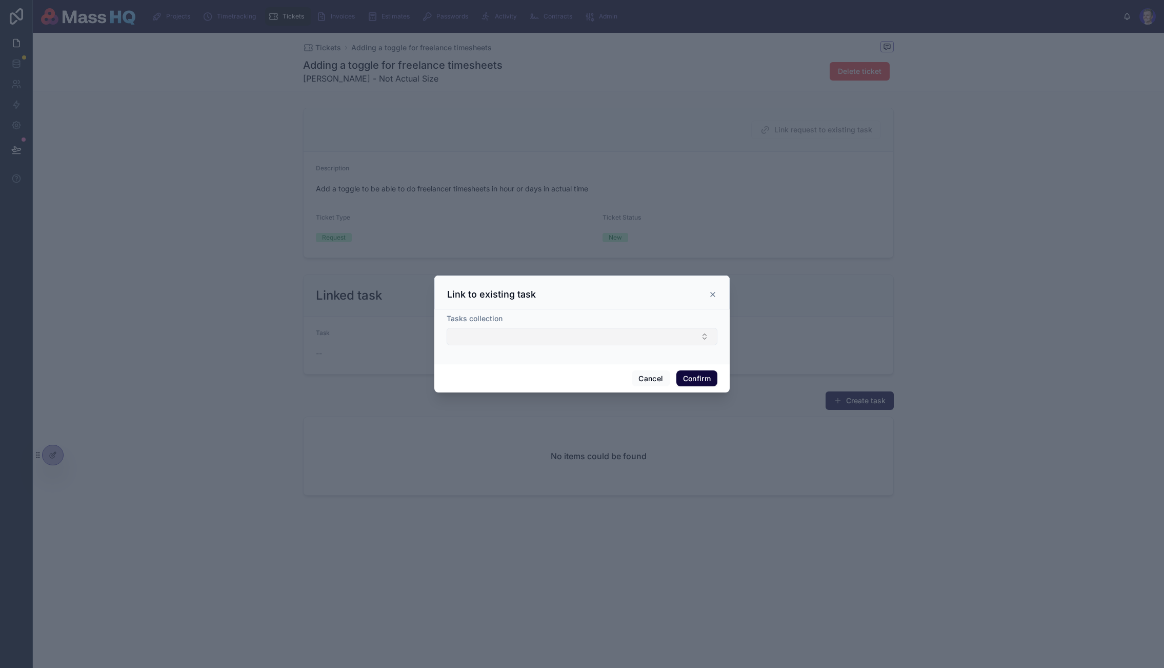
click at [618, 329] on button "Select Button" at bounding box center [582, 336] width 271 height 17
drag, startPoint x: 713, startPoint y: 293, endPoint x: 873, endPoint y: 287, distance: 159.6
click at [713, 293] on icon at bounding box center [713, 294] width 8 height 8
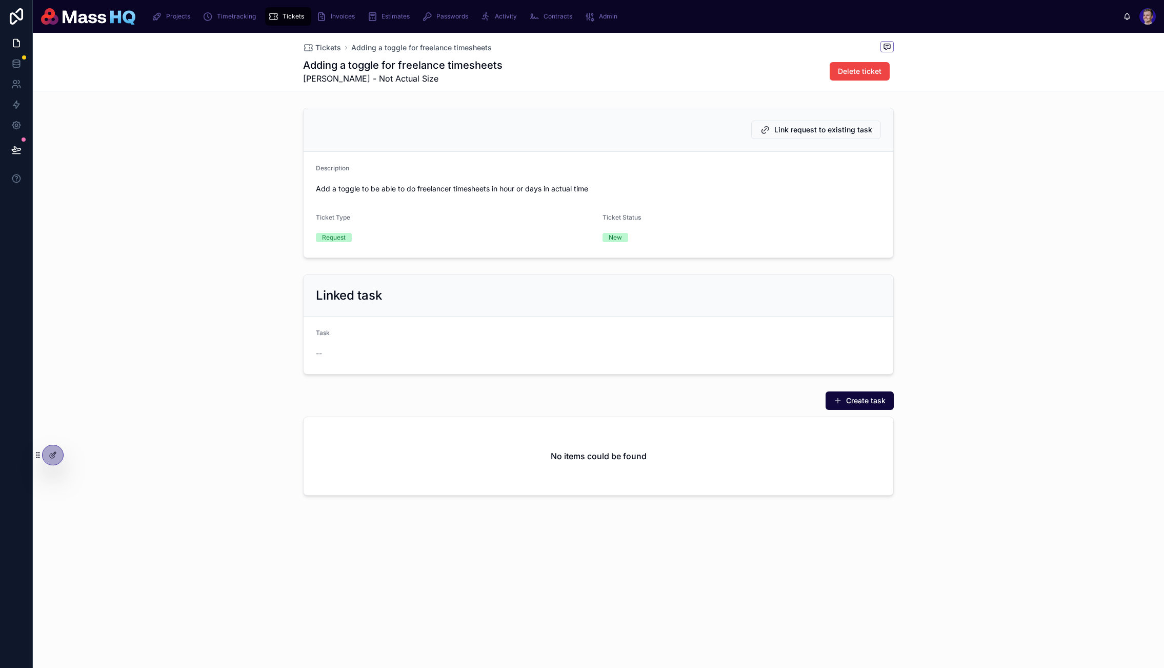
click at [1030, 285] on div "Linked task Task --" at bounding box center [599, 324] width 1132 height 108
click at [781, 128] on span "Link request to existing task" at bounding box center [824, 130] width 98 height 10
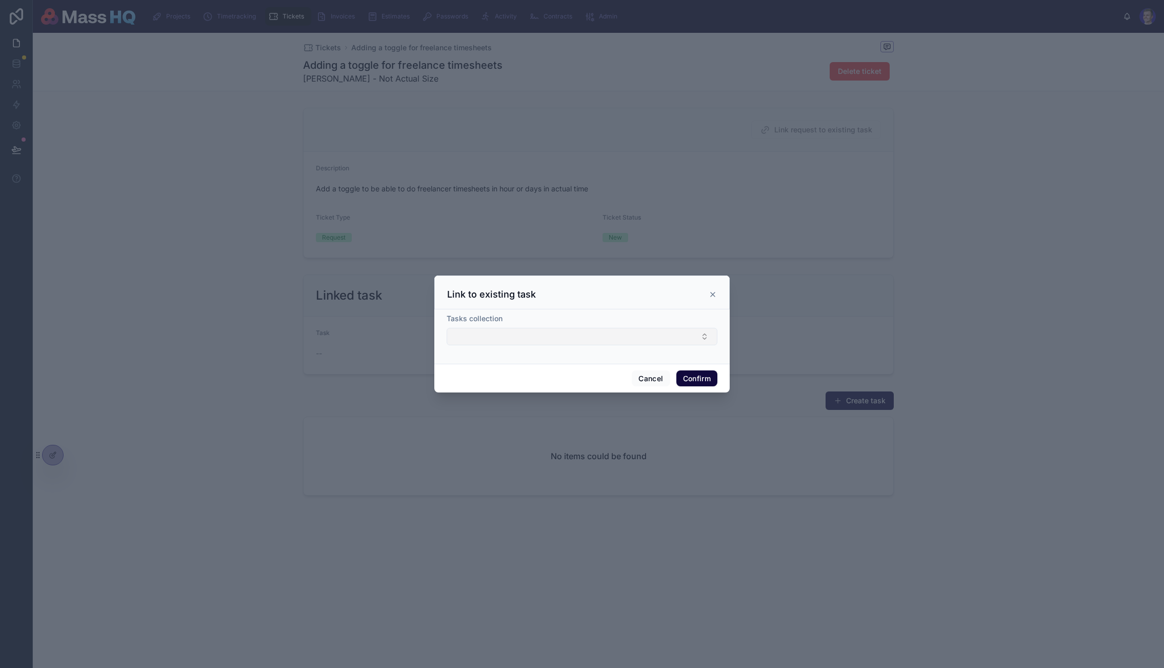
drag, startPoint x: 633, startPoint y: 325, endPoint x: 622, endPoint y: 331, distance: 12.9
click at [631, 327] on div "Tasks collection" at bounding box center [582, 329] width 271 height 32
click at [619, 334] on button "Select Button" at bounding box center [582, 336] width 271 height 17
click at [506, 362] on input "text" at bounding box center [588, 357] width 245 height 18
type input "*"
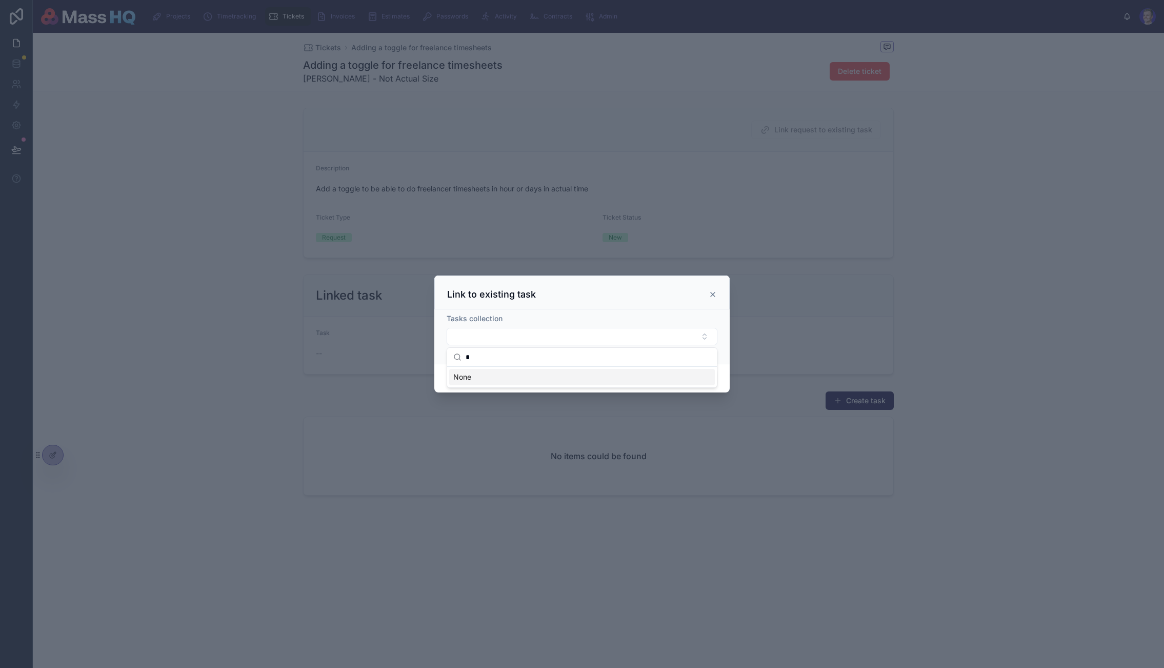
click at [506, 362] on input "*" at bounding box center [588, 357] width 245 height 18
type input "*"
click at [909, 268] on div at bounding box center [582, 334] width 1164 height 668
drag, startPoint x: 1005, startPoint y: 291, endPoint x: 997, endPoint y: 297, distance: 10.3
click at [1004, 291] on div at bounding box center [582, 334] width 1164 height 668
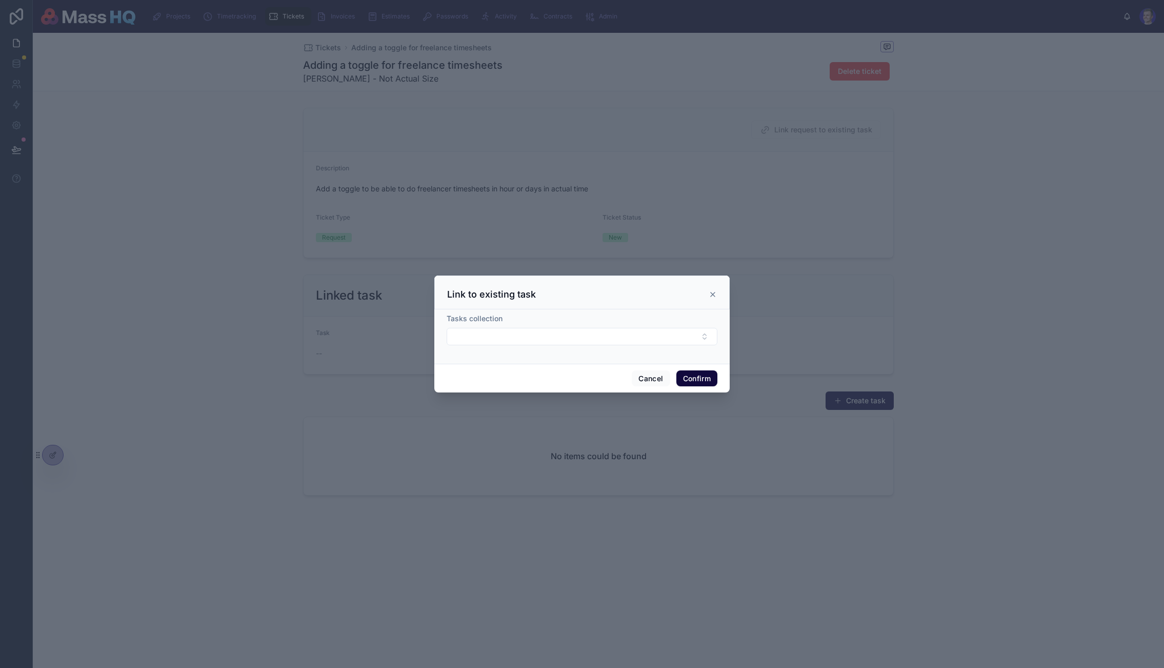
click at [715, 293] on icon at bounding box center [713, 294] width 8 height 8
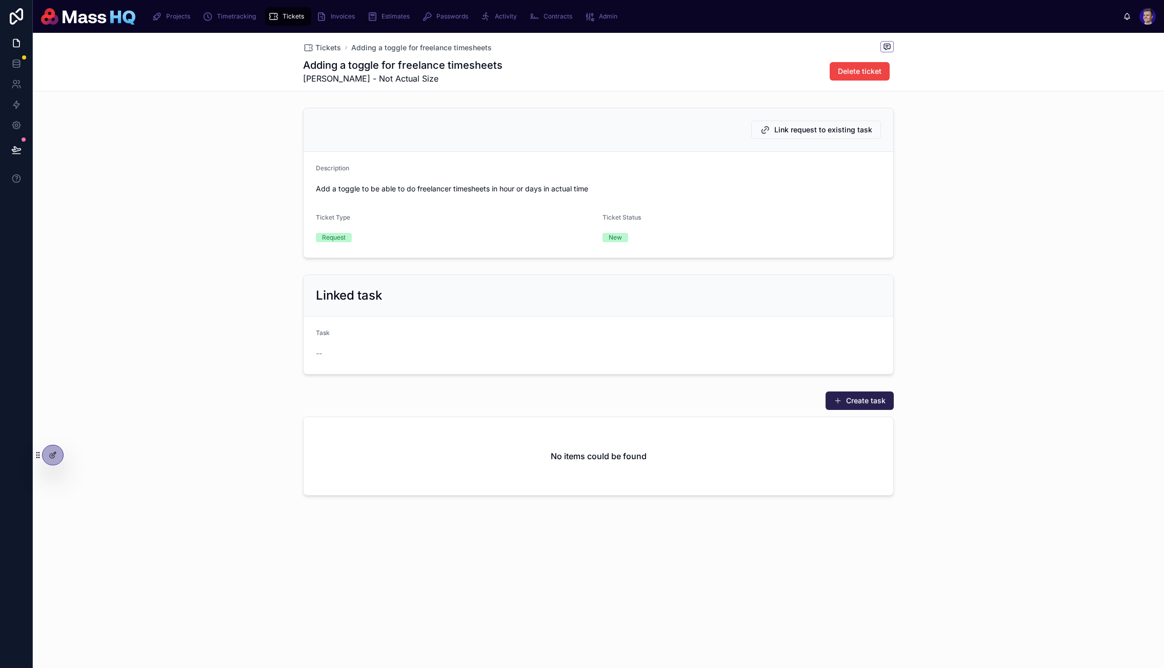
click at [857, 393] on button "Create task" at bounding box center [860, 400] width 68 height 18
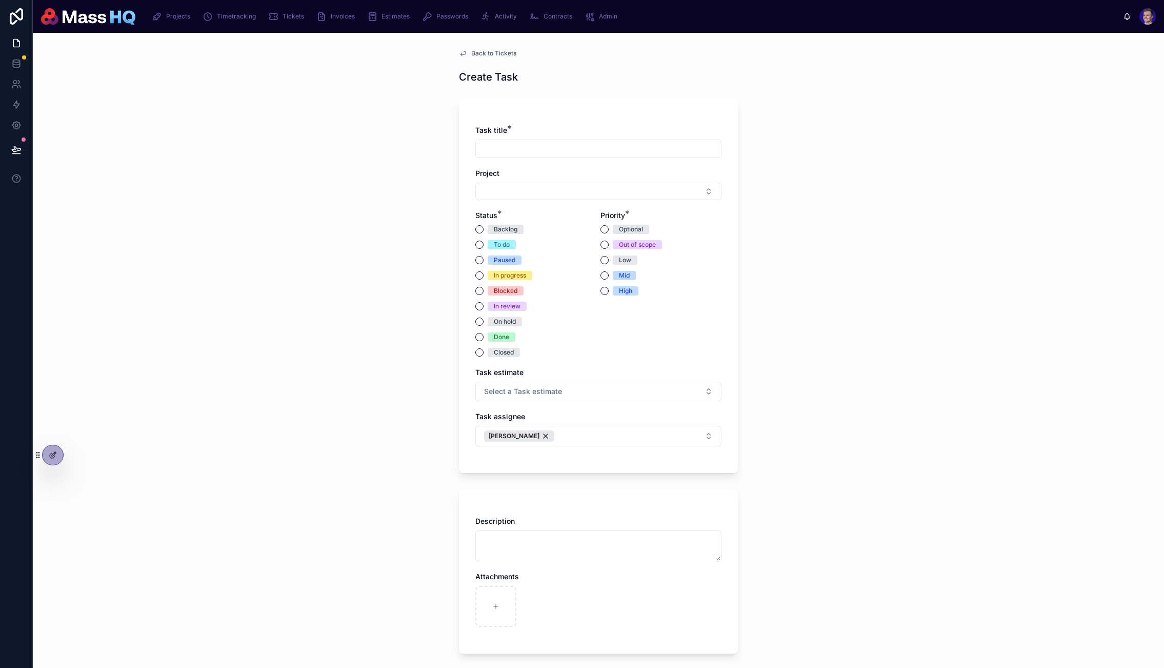
click at [599, 182] on div "Project" at bounding box center [598, 184] width 246 height 32
click at [599, 183] on button "Select Button" at bounding box center [598, 191] width 246 height 17
type input "***"
click at [363, 226] on div "Back to Tickets Create Task Task title * Project Status * Backlog To do Paused …" at bounding box center [599, 350] width 1132 height 635
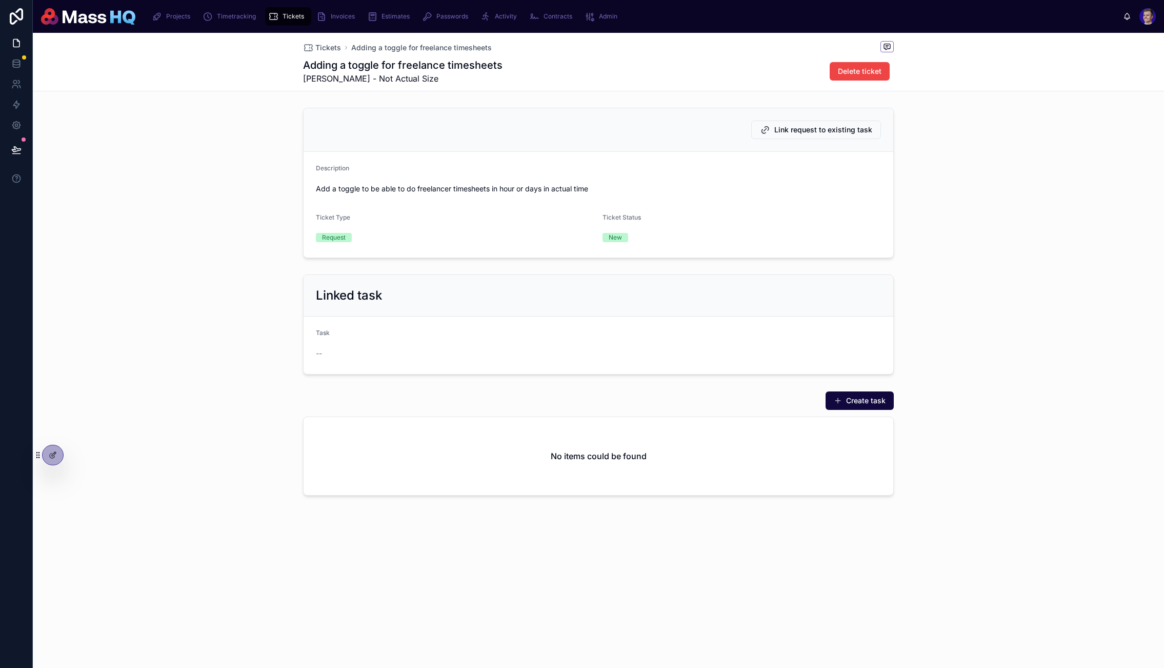
click at [873, 408] on button "Create task" at bounding box center [860, 400] width 68 height 18
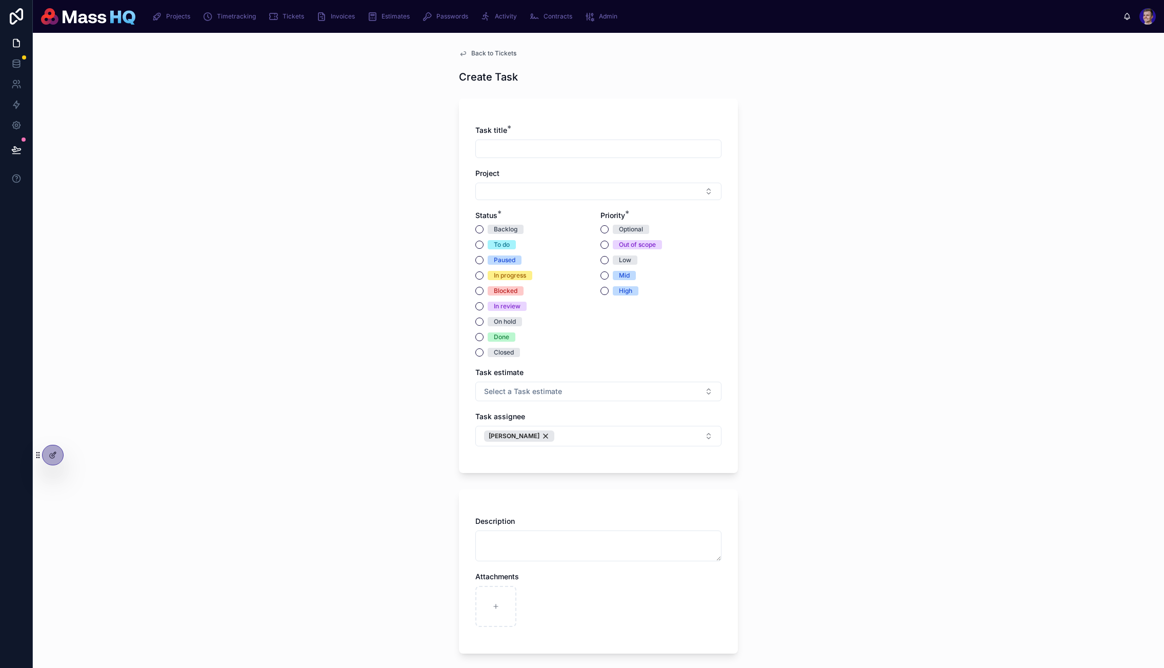
click at [871, 406] on div "Back to Tickets Create Task Task title * Project Status * Backlog To do Paused …" at bounding box center [599, 350] width 1132 height 635
click at [494, 228] on div "Backlog" at bounding box center [506, 229] width 24 height 9
click at [484, 228] on button "Backlog" at bounding box center [479, 229] width 8 height 8
click at [327, 229] on div "Back to Tickets Create Task Task title * Project Status * Backlog To do Paused …" at bounding box center [599, 350] width 1132 height 635
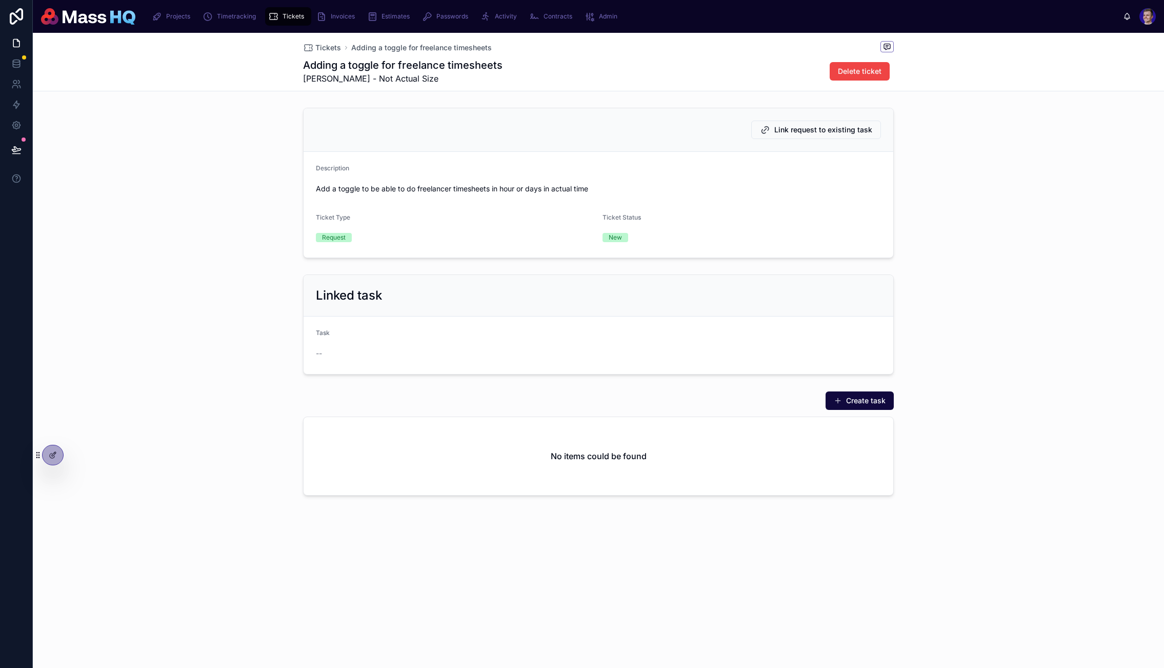
click at [1018, 290] on div "Linked task Task --" at bounding box center [599, 324] width 1132 height 108
click at [407, 172] on div "Description" at bounding box center [598, 170] width 565 height 12
click at [48, 451] on div at bounding box center [53, 454] width 21 height 19
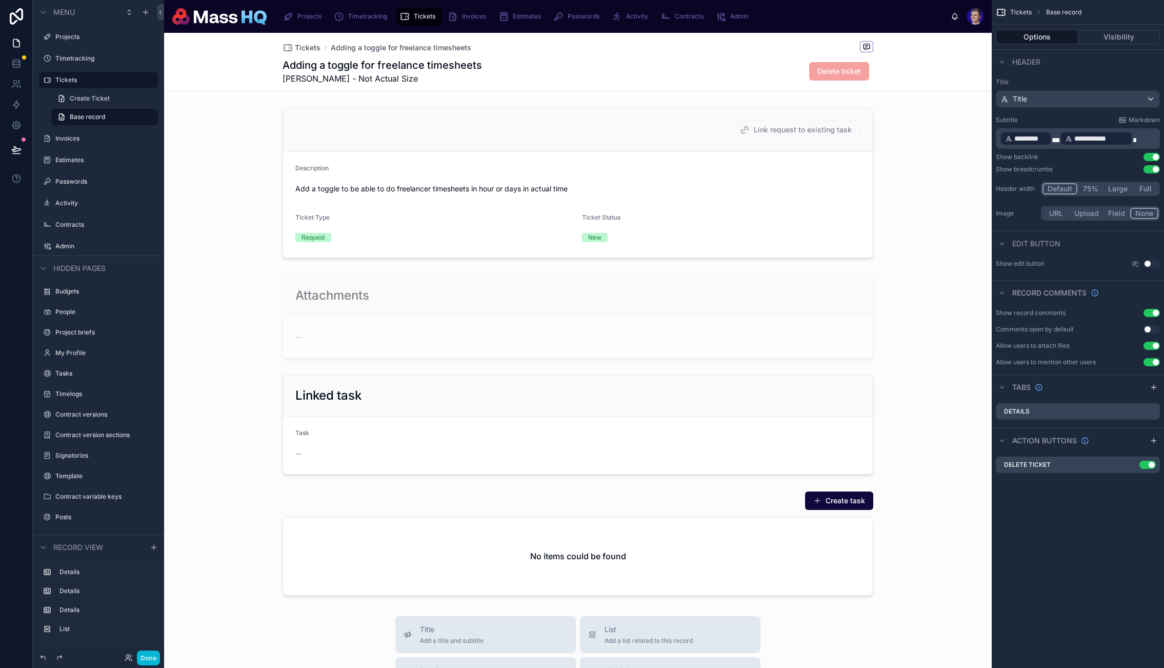
click at [318, 50] on div "Tickets Adding a toggle for freelance timesheets" at bounding box center [377, 48] width 189 height 10
click at [310, 50] on span "Tickets" at bounding box center [308, 48] width 26 height 10
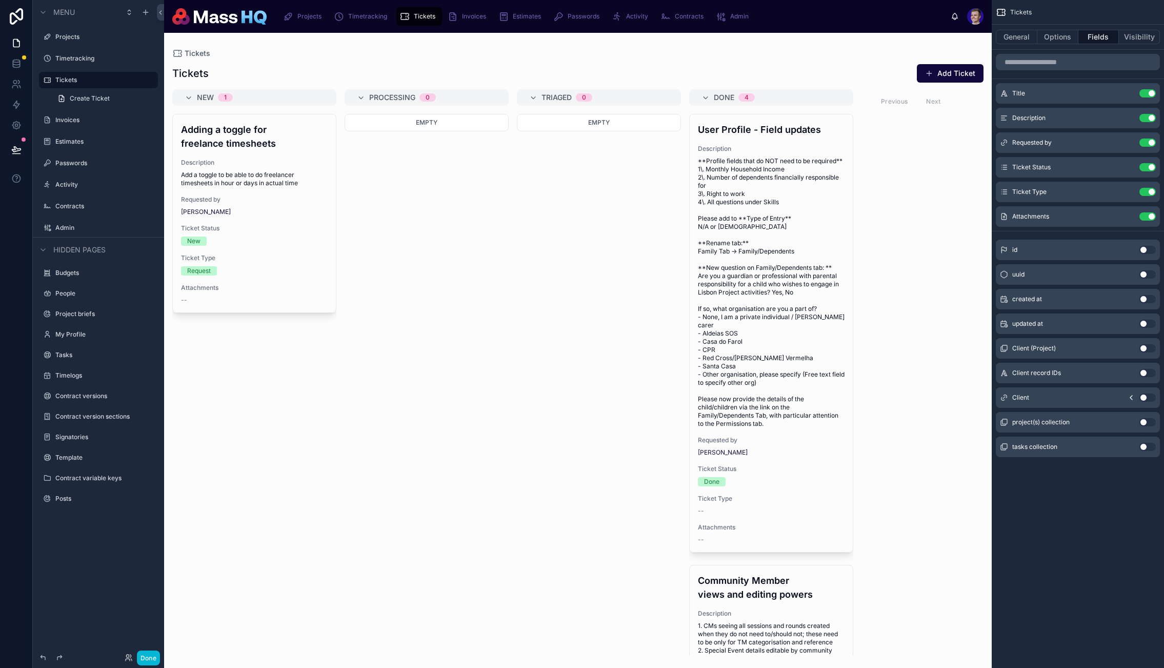
click at [939, 69] on button "Add Ticket" at bounding box center [950, 73] width 67 height 18
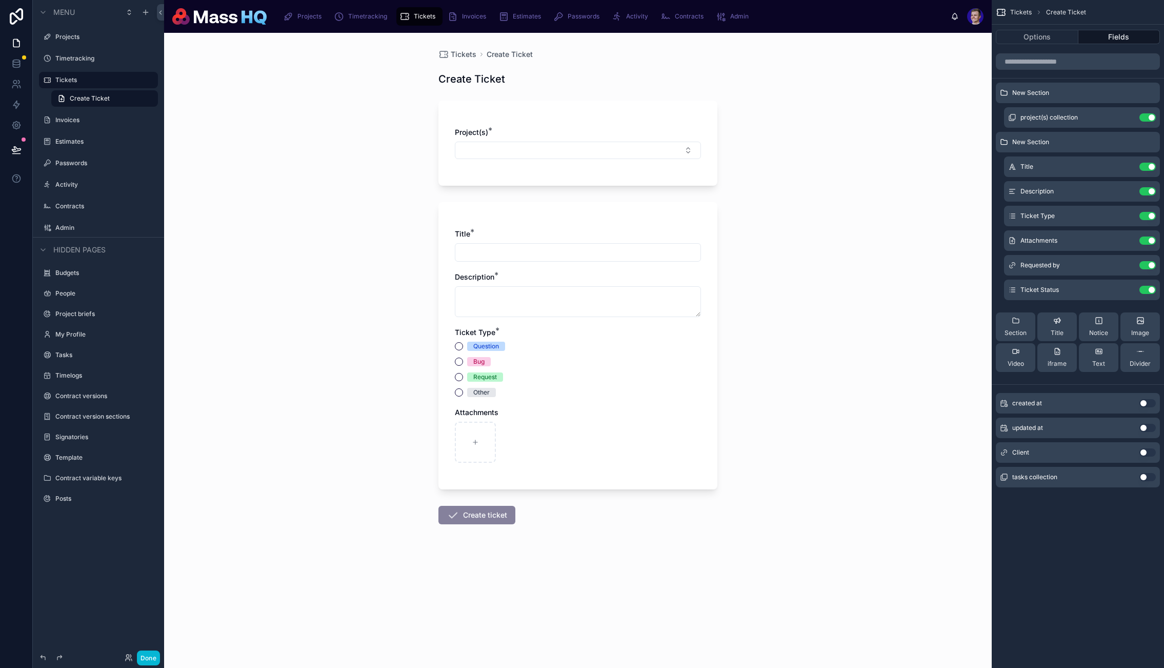
click at [1115, 563] on div "Tickets Create Ticket Options Fields New Section project(s) collection Use sett…" at bounding box center [1078, 334] width 172 height 668
click at [1149, 478] on button "Use setting" at bounding box center [1148, 477] width 16 height 8
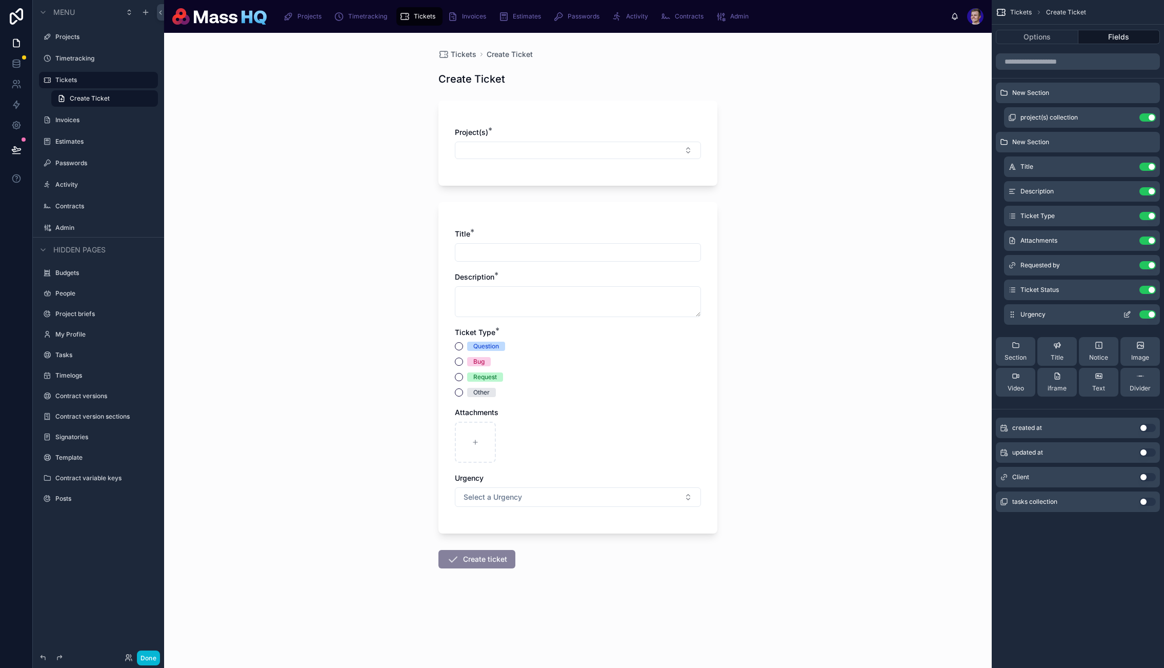
click at [1127, 308] on div "Urgency Use setting" at bounding box center [1082, 314] width 156 height 21
drag, startPoint x: 1127, startPoint y: 241, endPoint x: 1125, endPoint y: 219, distance: 22.2
click at [0, 0] on icon "scrollable content" at bounding box center [0, 0] width 0 height 0
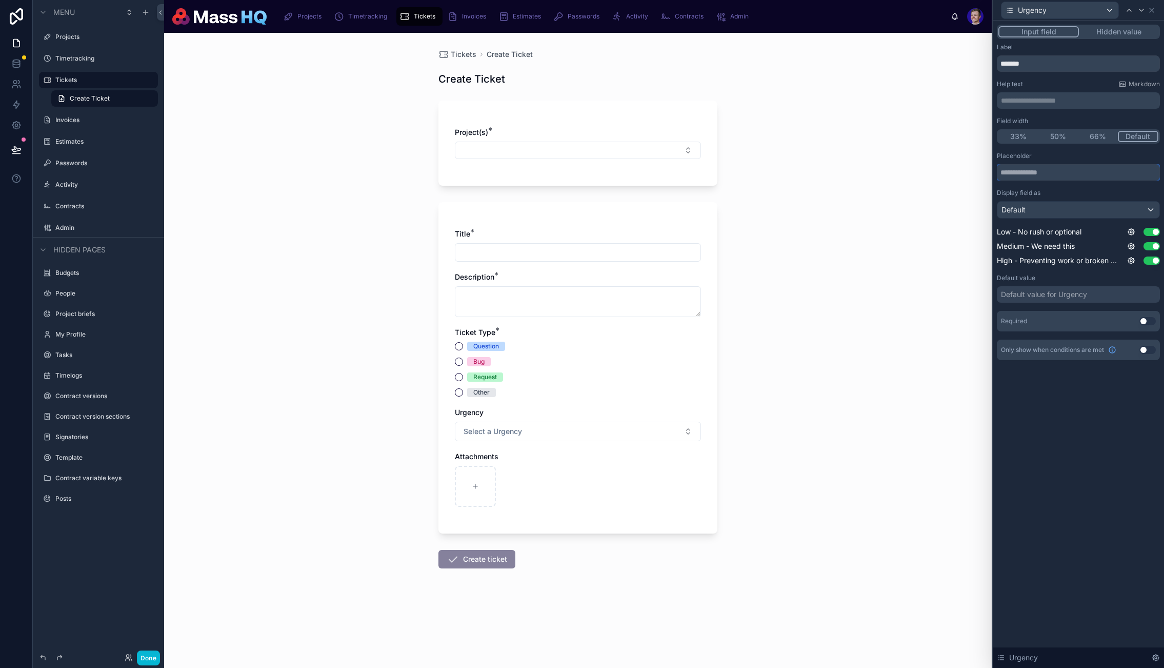
drag, startPoint x: 1068, startPoint y: 172, endPoint x: 1063, endPoint y: 208, distance: 35.8
click at [1063, 202] on div "Placeholder Display field as Default Low - No rush or optional Use setting Medi…" at bounding box center [1078, 209] width 163 height 114
click at [1063, 208] on div "Default" at bounding box center [1079, 210] width 162 height 16
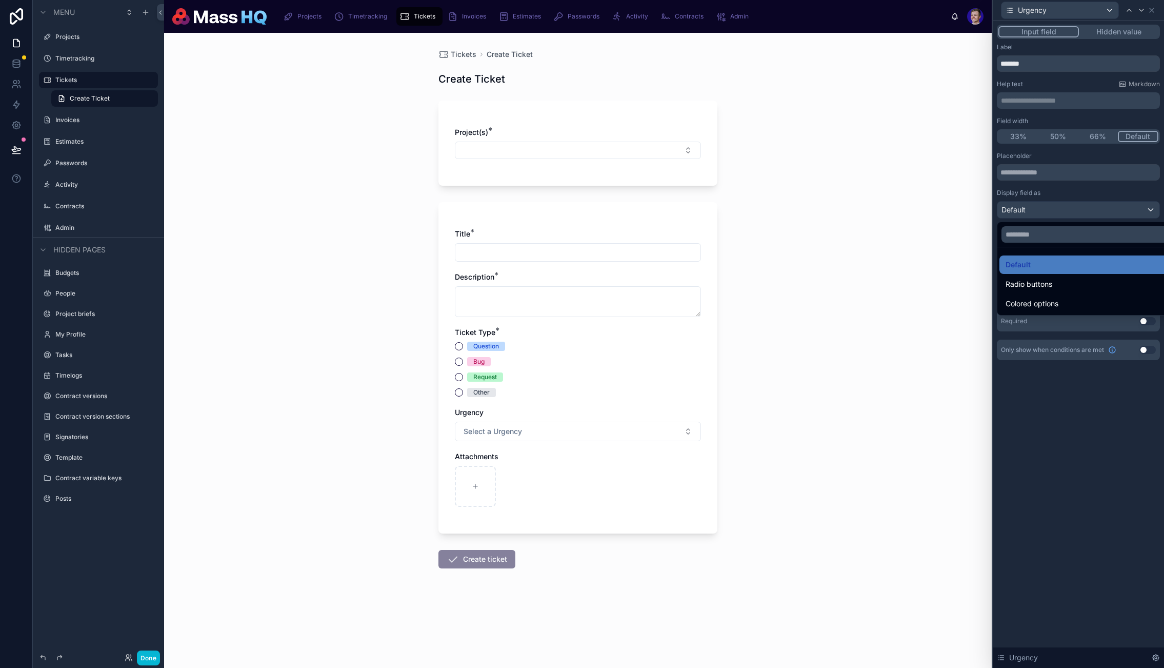
click at [1043, 282] on span "Radio buttons" at bounding box center [1029, 284] width 47 height 12
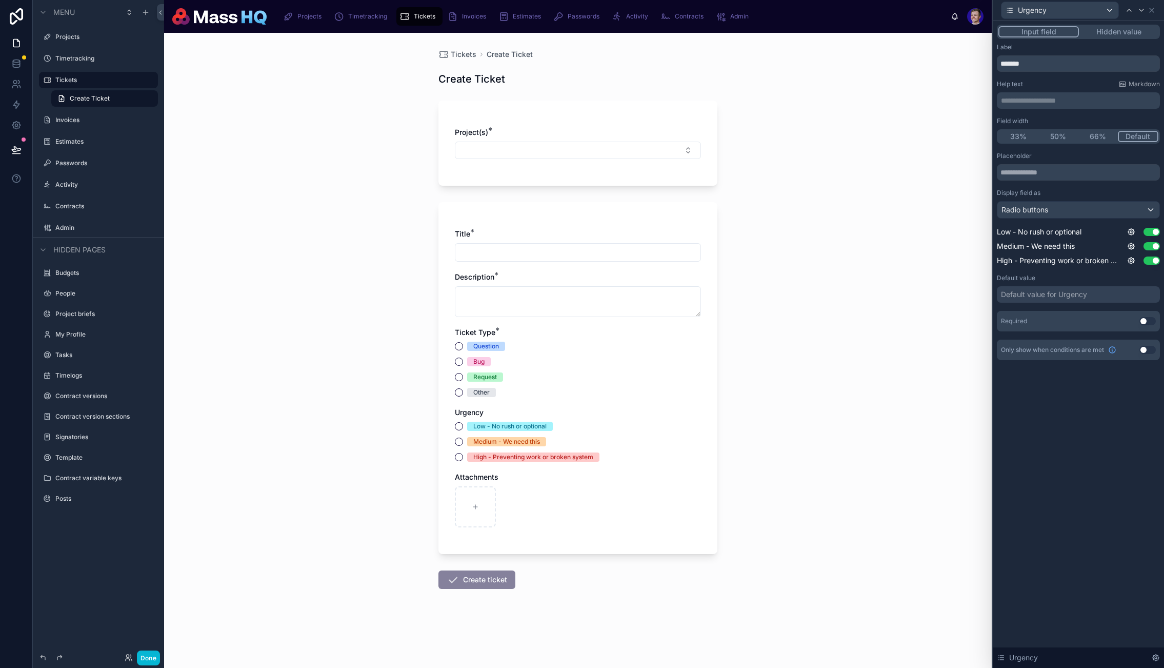
drag, startPoint x: 1074, startPoint y: 484, endPoint x: 1064, endPoint y: 309, distance: 175.7
click at [1074, 484] on div "**********" at bounding box center [1078, 344] width 171 height 647
click at [1152, 7] on icon at bounding box center [1152, 10] width 8 height 8
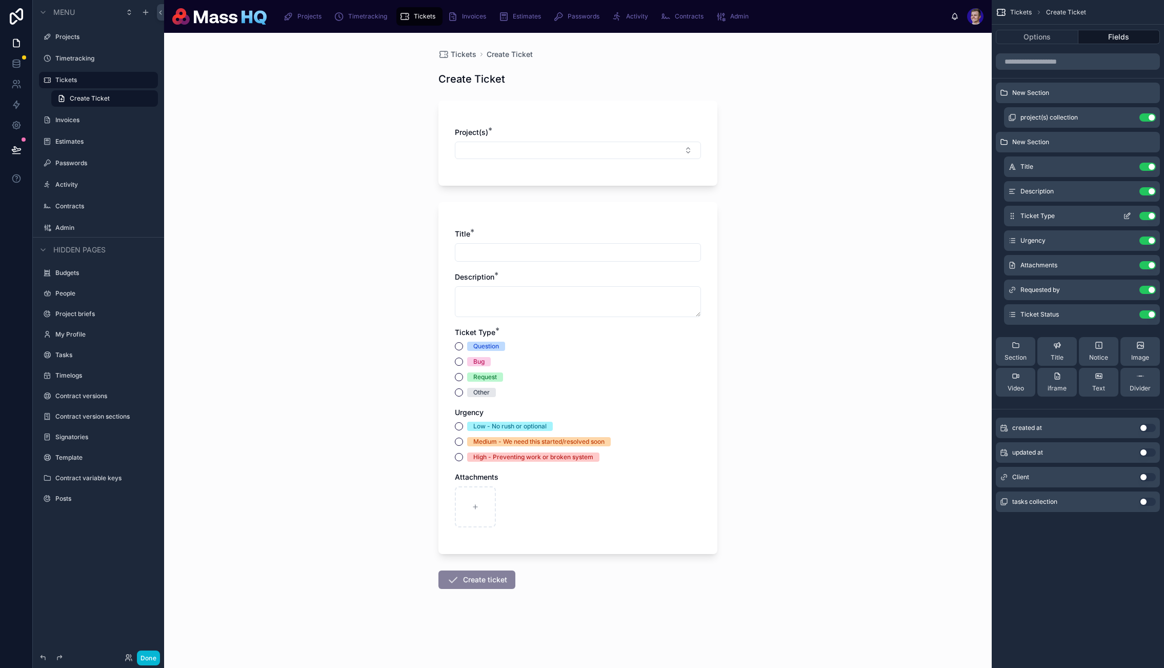
drag, startPoint x: 1015, startPoint y: 215, endPoint x: 1074, endPoint y: 213, distance: 58.5
click at [1015, 215] on icon "scrollable content" at bounding box center [1012, 216] width 8 height 8
click at [1130, 214] on icon "scrollable content" at bounding box center [1127, 216] width 8 height 8
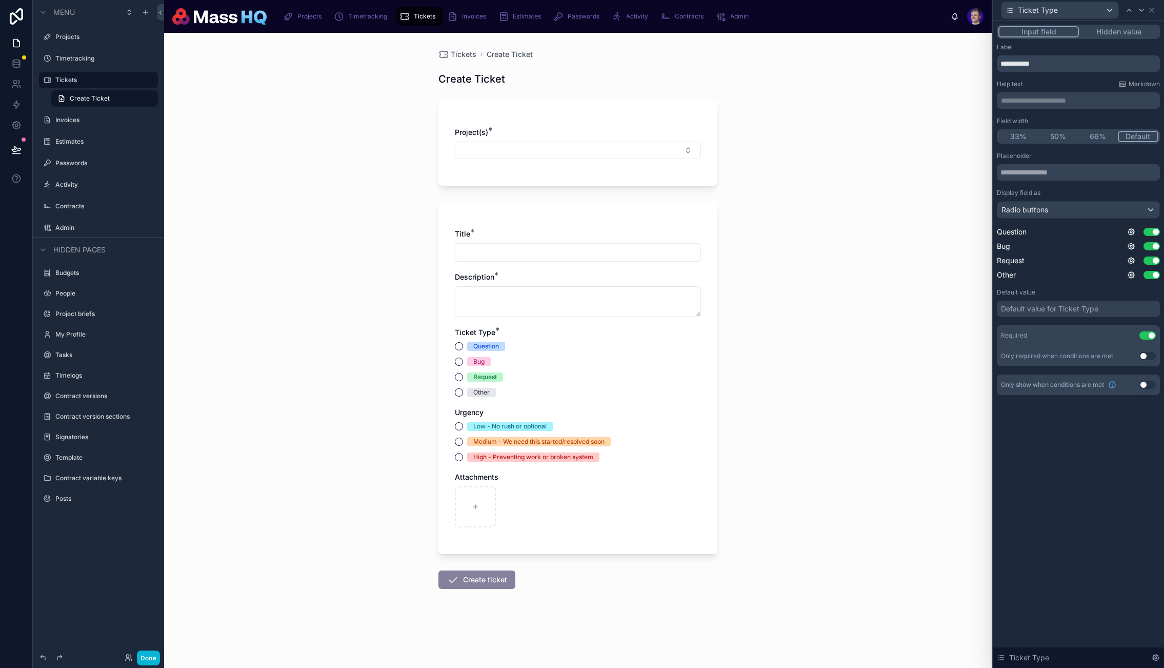
click at [1069, 300] on div "Default value Default value for Ticket Type" at bounding box center [1078, 302] width 163 height 29
click at [1074, 308] on div "Default value for Ticket Type" at bounding box center [1049, 309] width 97 height 10
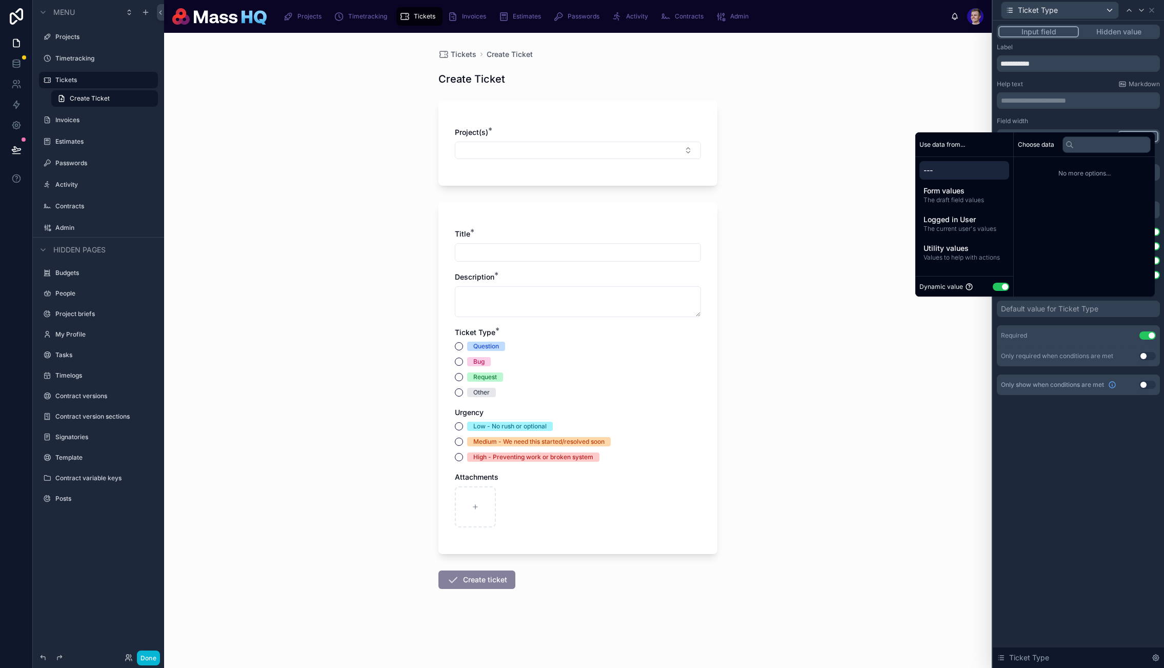
click at [998, 285] on button "Use setting" at bounding box center [1001, 287] width 16 height 8
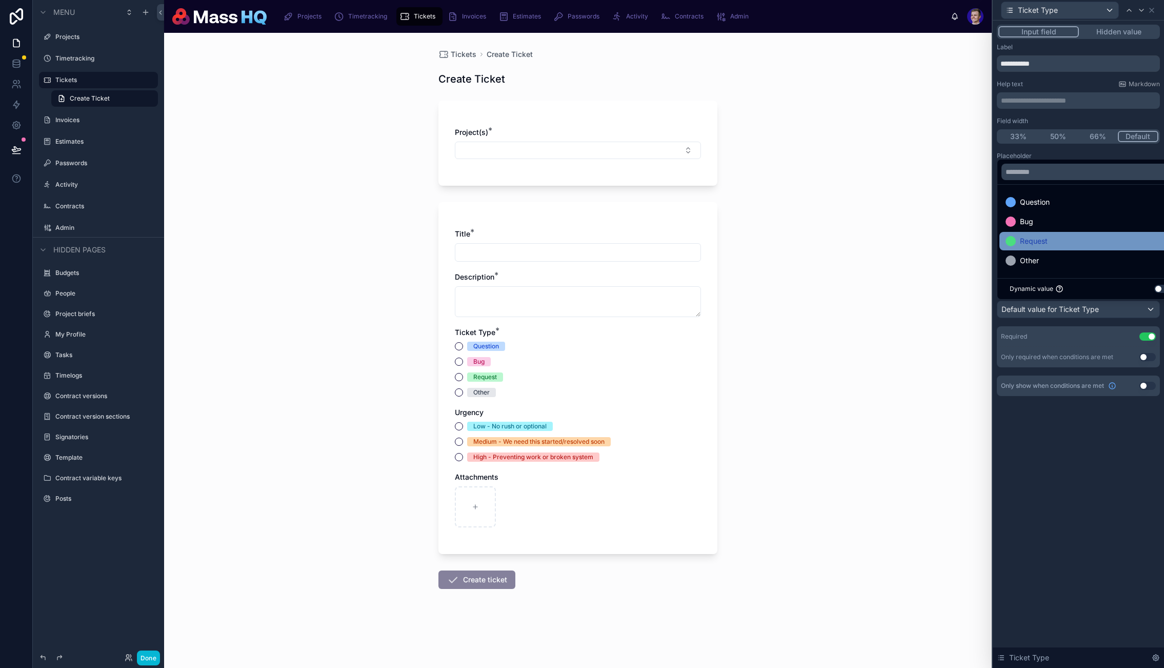
click at [1036, 239] on span "Request" at bounding box center [1034, 241] width 28 height 12
click at [1075, 511] on div "**********" at bounding box center [1078, 344] width 171 height 647
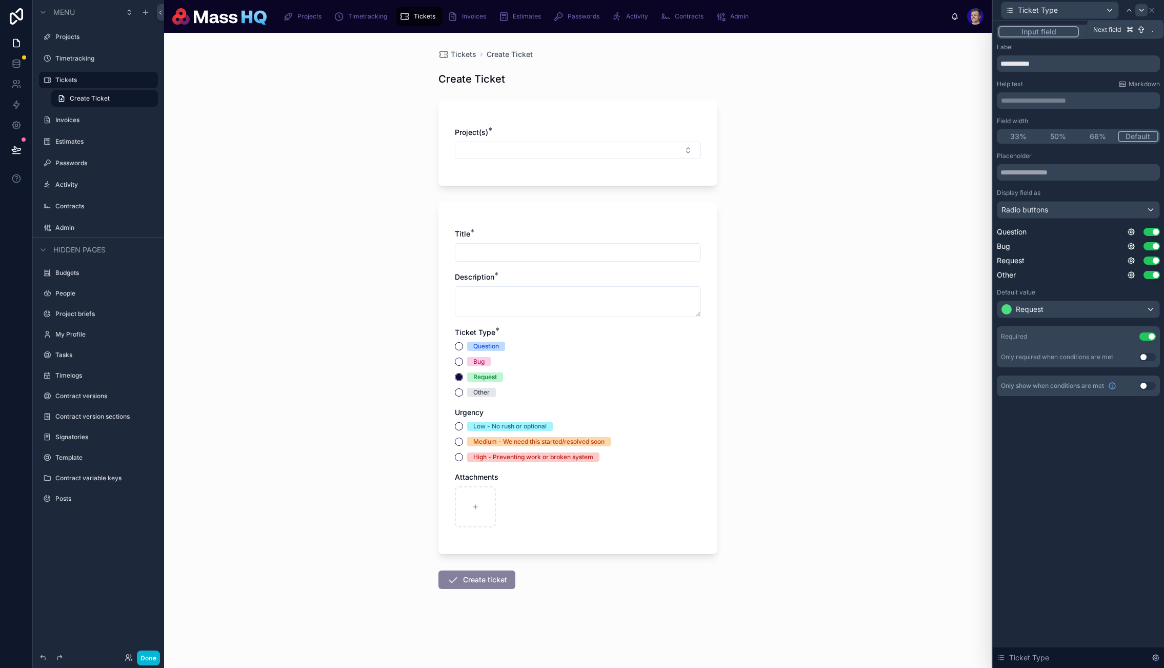
click at [1139, 10] on icon at bounding box center [1142, 10] width 8 height 8
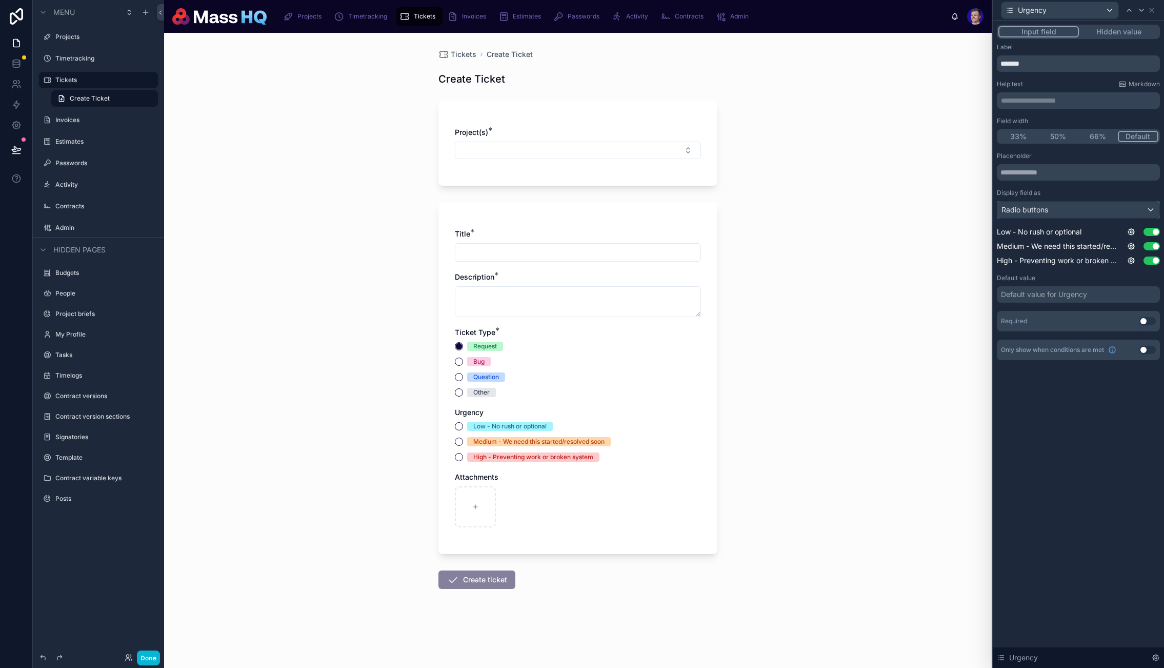
click at [1061, 210] on div "Radio buttons" at bounding box center [1079, 210] width 162 height 16
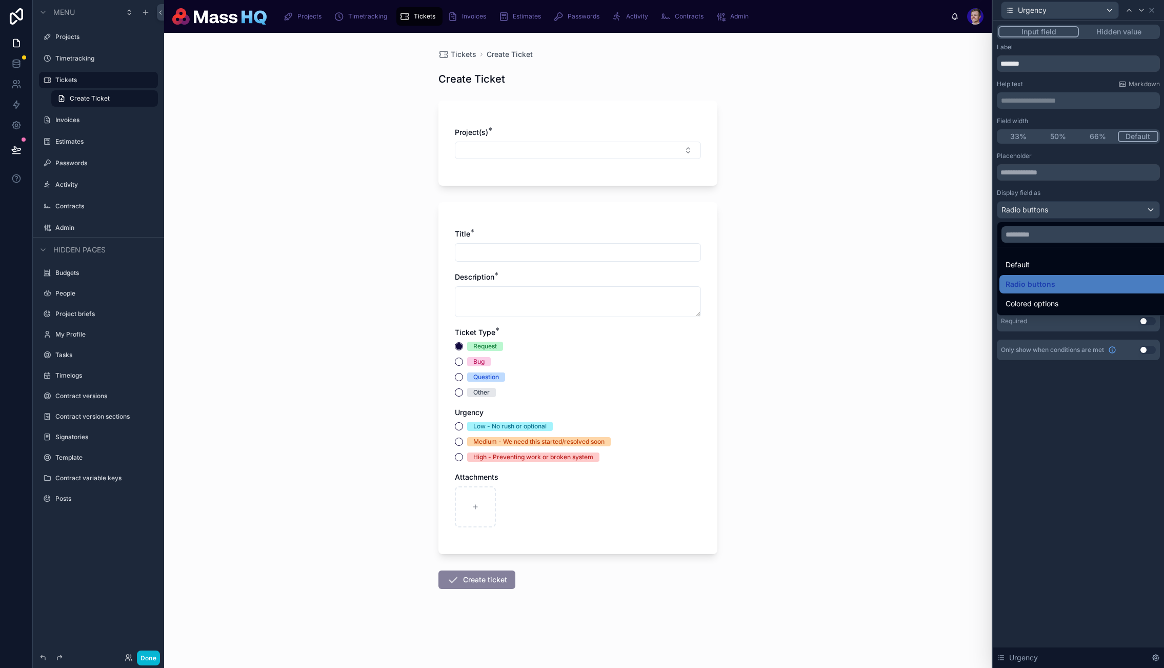
click at [1029, 209] on div at bounding box center [1078, 334] width 171 height 668
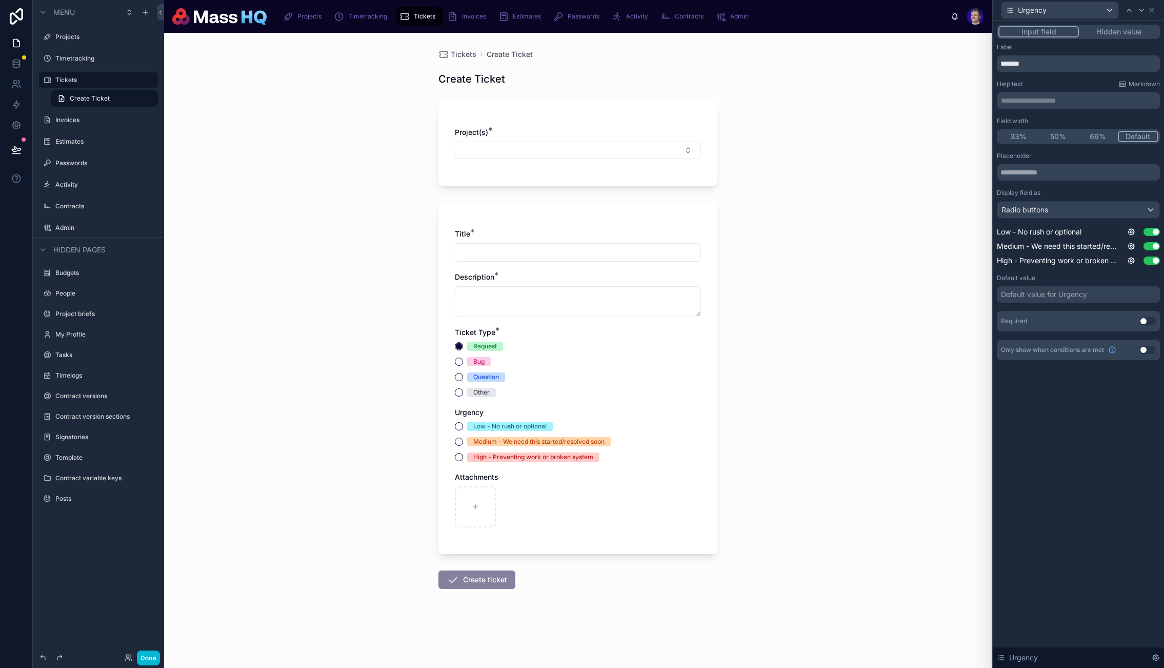
click at [1084, 290] on div "Default value for Urgency" at bounding box center [1044, 294] width 86 height 10
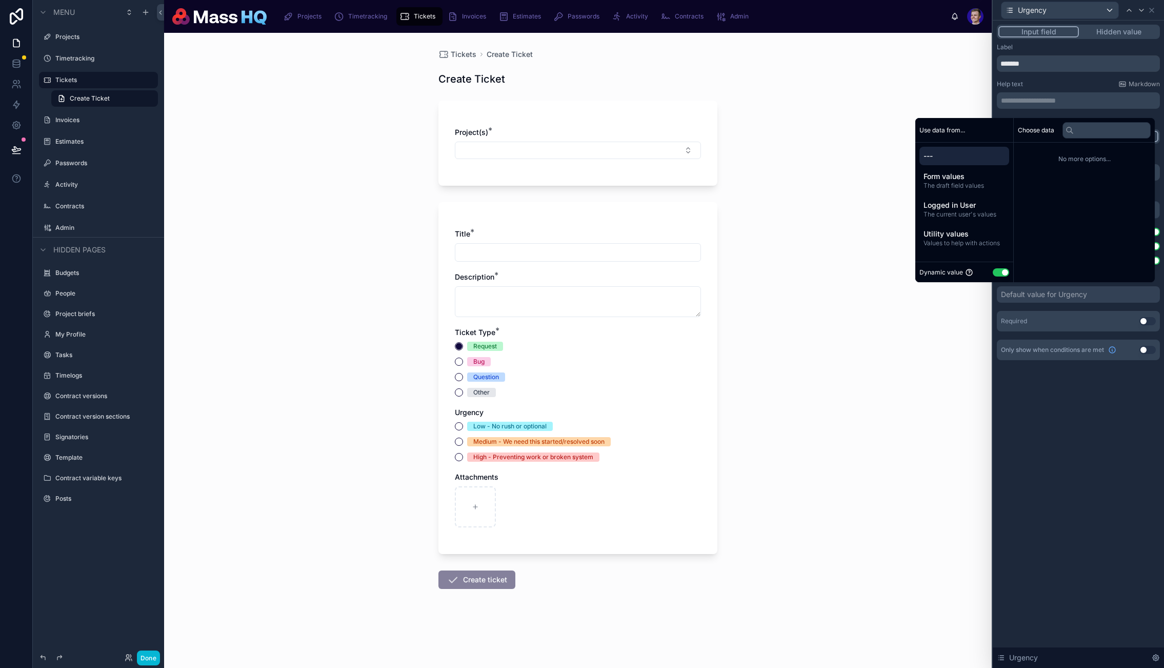
click at [995, 269] on button "Use setting" at bounding box center [1001, 272] width 16 height 8
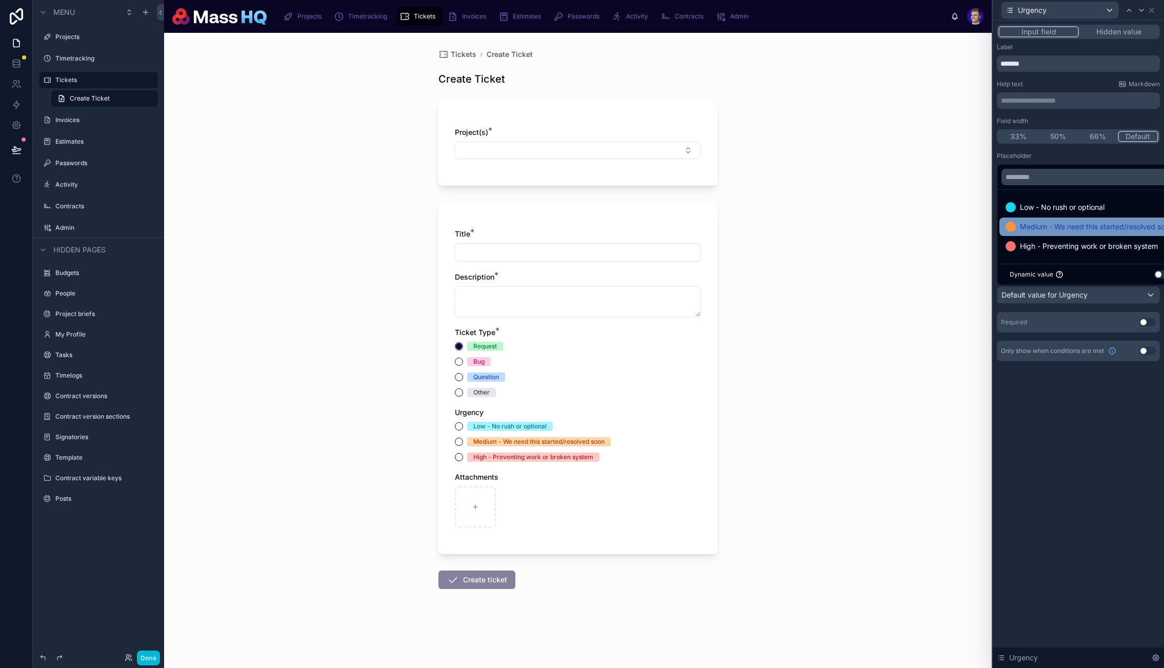
click at [1089, 225] on span "Medium - We need this started/resolved soon" at bounding box center [1096, 227] width 153 height 12
click at [1114, 468] on div "**********" at bounding box center [1078, 344] width 171 height 647
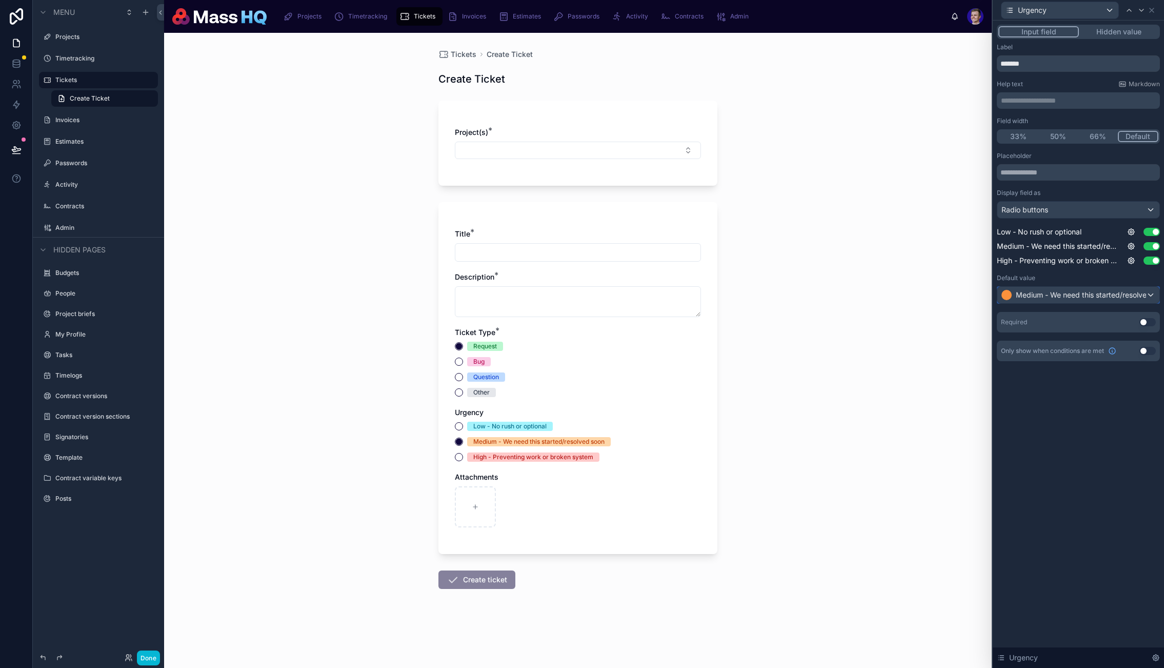
click at [1104, 288] on div "Medium - We need this started/resolved soon" at bounding box center [1079, 295] width 162 height 16
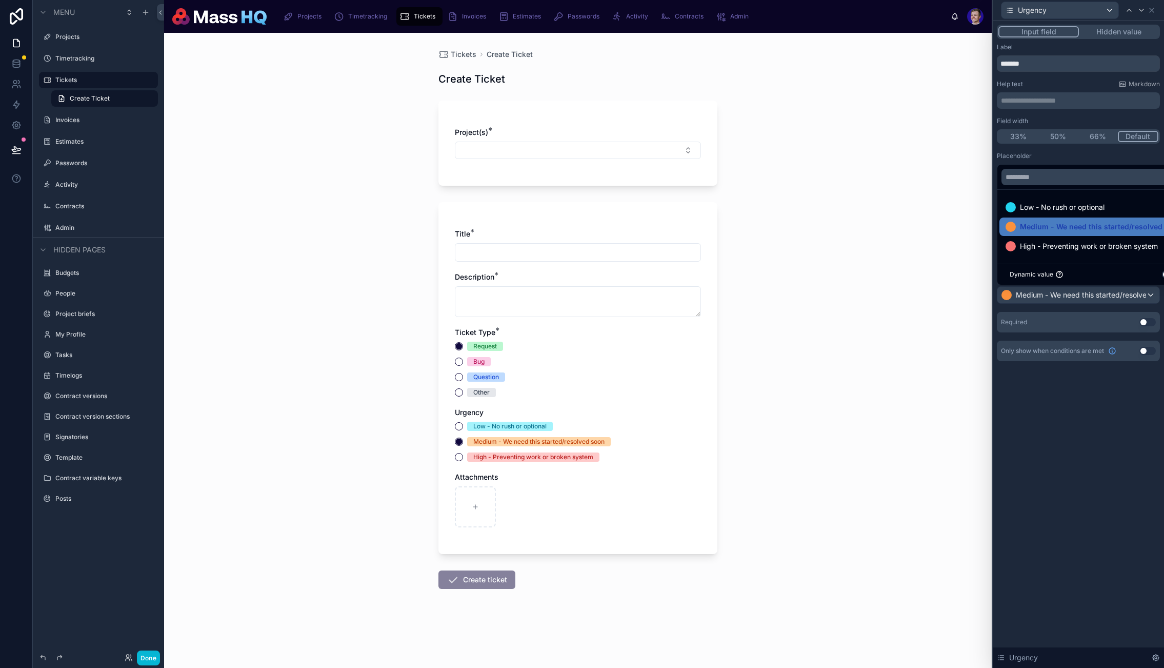
click at [1039, 207] on span "Low - No rush or optional" at bounding box center [1062, 207] width 85 height 12
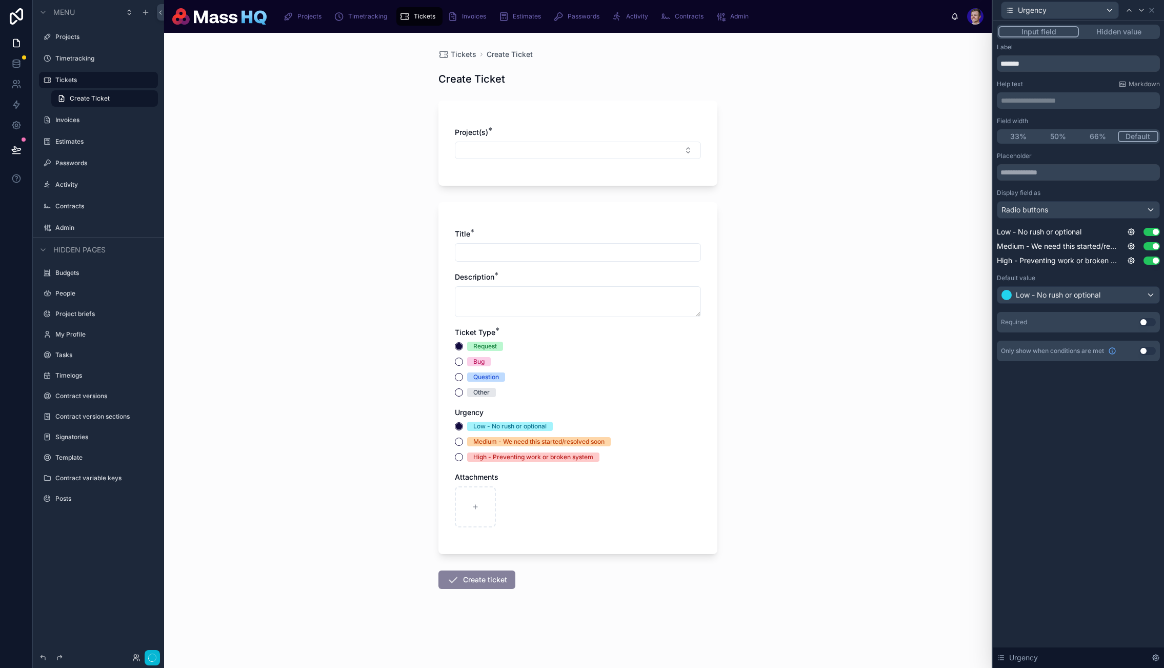
click at [1093, 521] on div "**********" at bounding box center [1078, 344] width 171 height 647
click at [142, 661] on button "Done" at bounding box center [148, 657] width 23 height 15
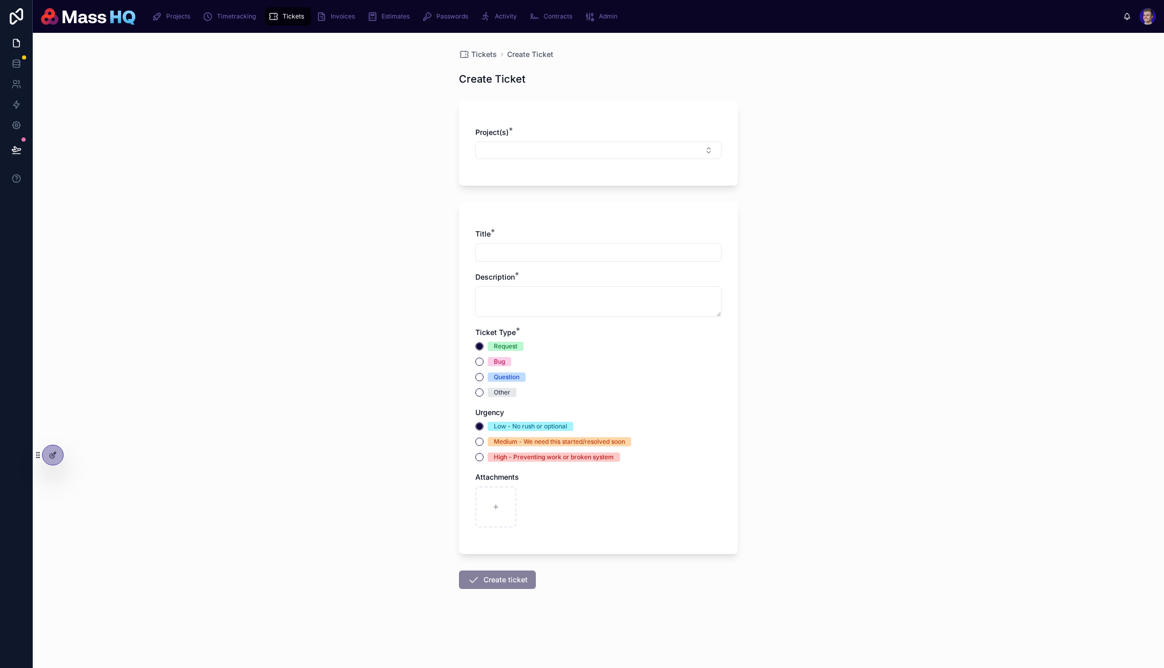
click at [945, 367] on div "Tickets Create Ticket Create Ticket Project(s) * Title * Description * Ticket T…" at bounding box center [599, 350] width 1132 height 635
click at [56, 453] on icon at bounding box center [53, 455] width 8 height 8
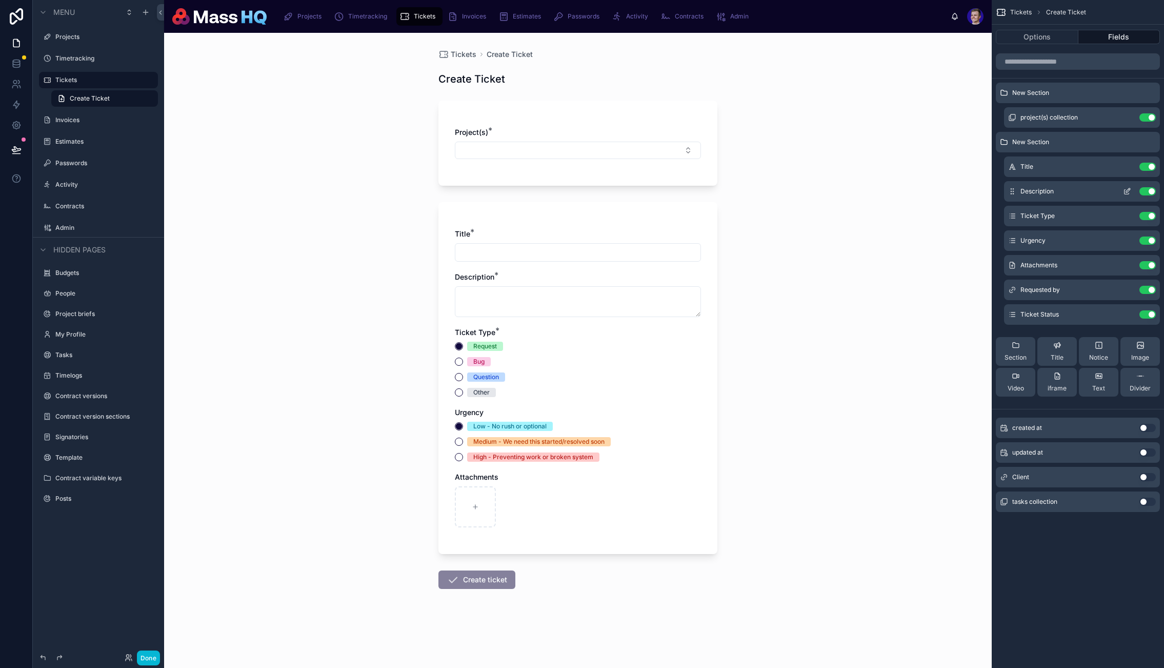
click at [1125, 192] on icon "scrollable content" at bounding box center [1127, 192] width 5 height 5
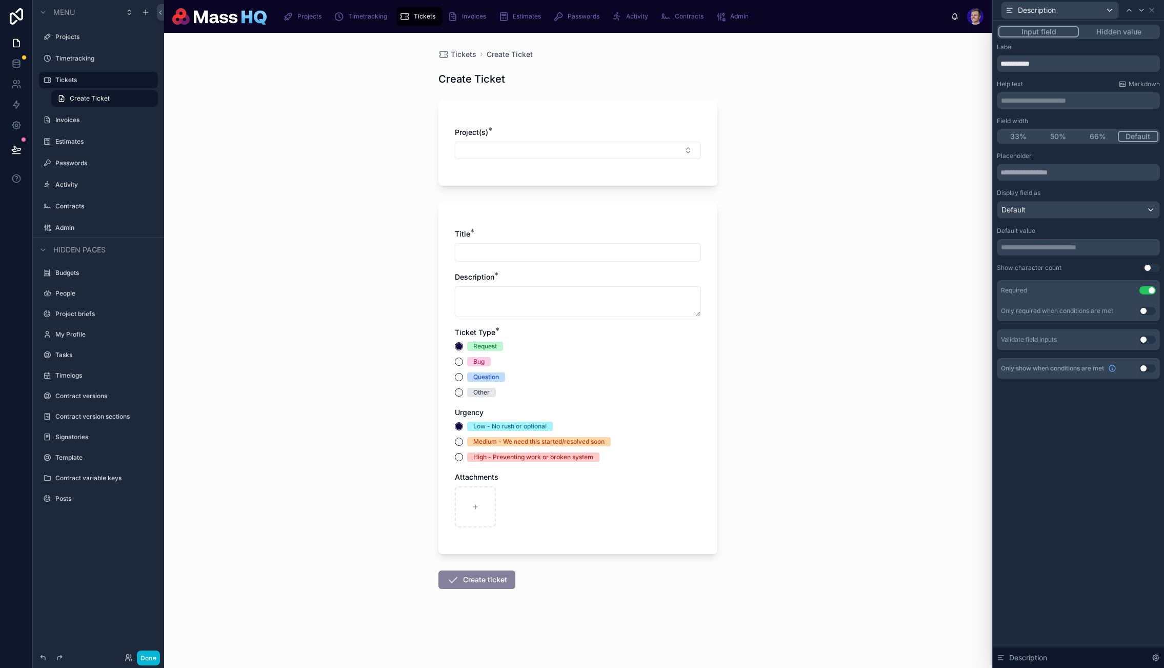
click at [1090, 248] on p "**********" at bounding box center [1079, 247] width 157 height 10
click at [1090, 249] on p "**********" at bounding box center [1079, 247] width 157 height 10
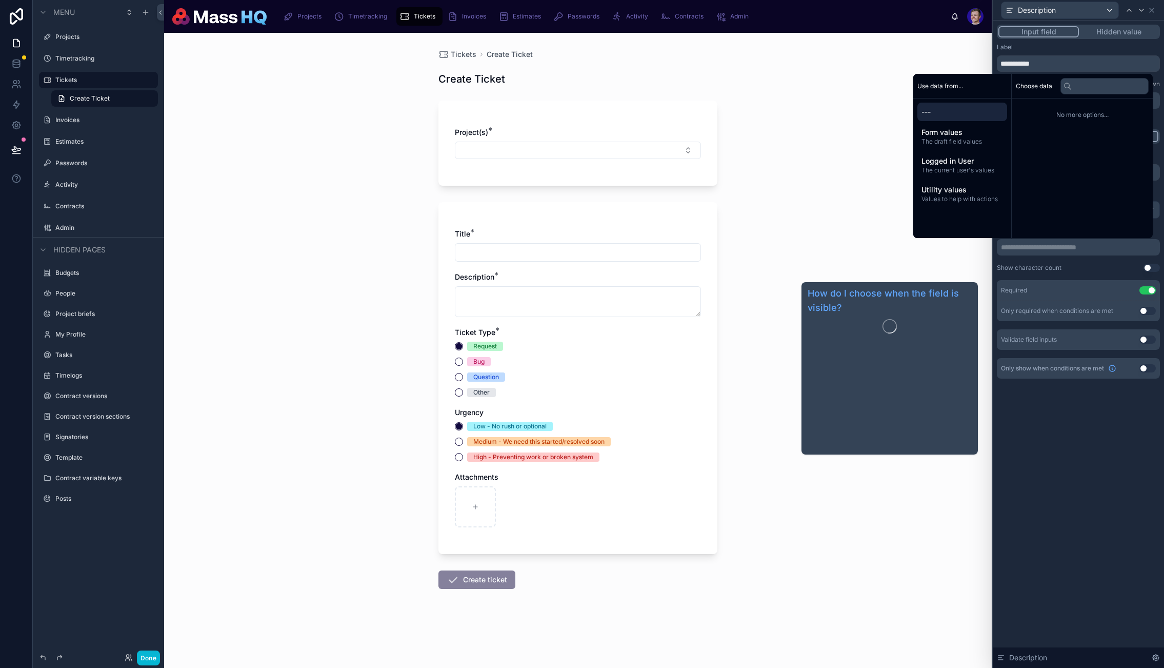
click at [1040, 459] on div "**********" at bounding box center [1078, 344] width 171 height 647
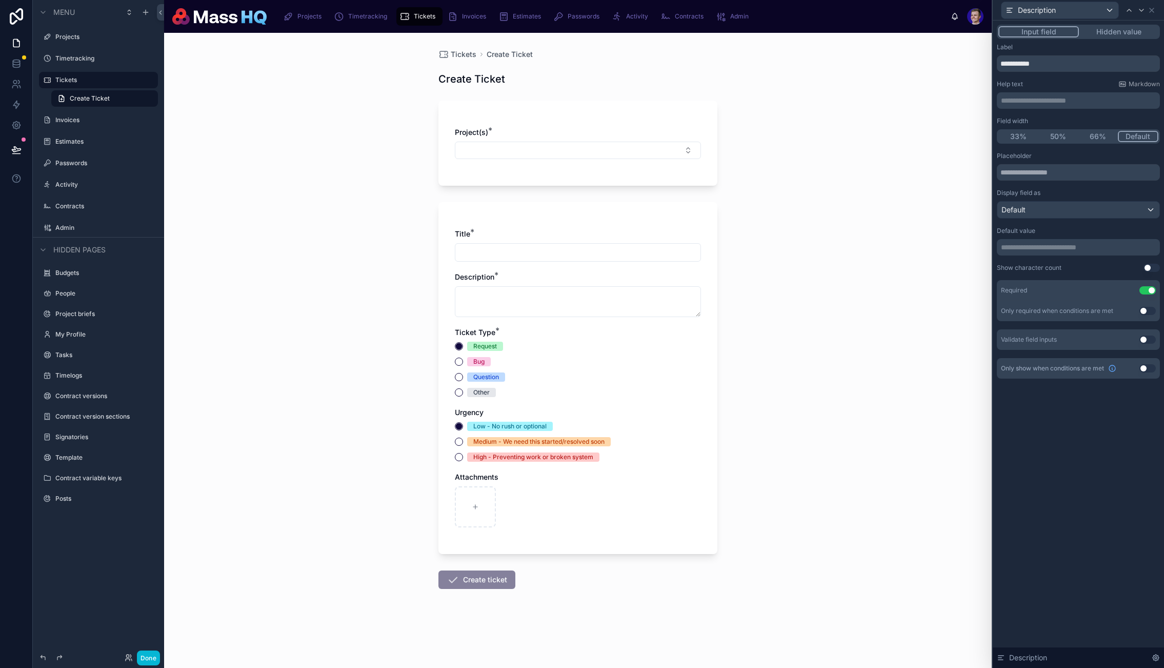
click at [1056, 100] on p "**********" at bounding box center [1079, 100] width 157 height 10
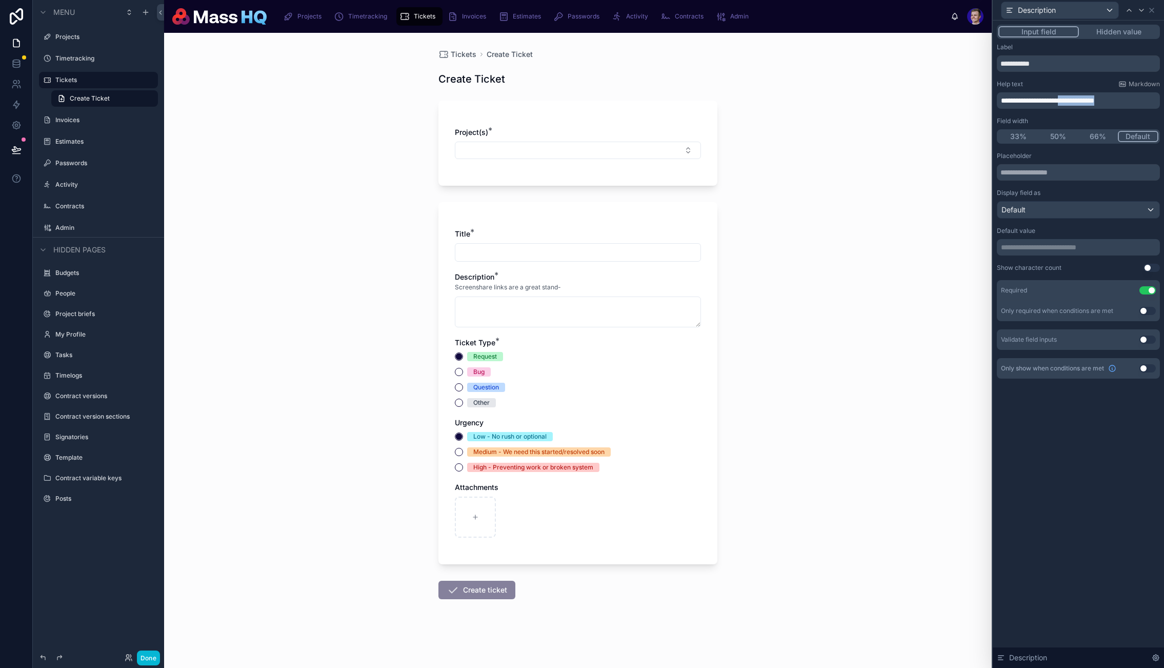
drag, startPoint x: 1076, startPoint y: 100, endPoint x: 1164, endPoint y: 104, distance: 88.3
click at [1164, 104] on div "**********" at bounding box center [1078, 212] width 171 height 383
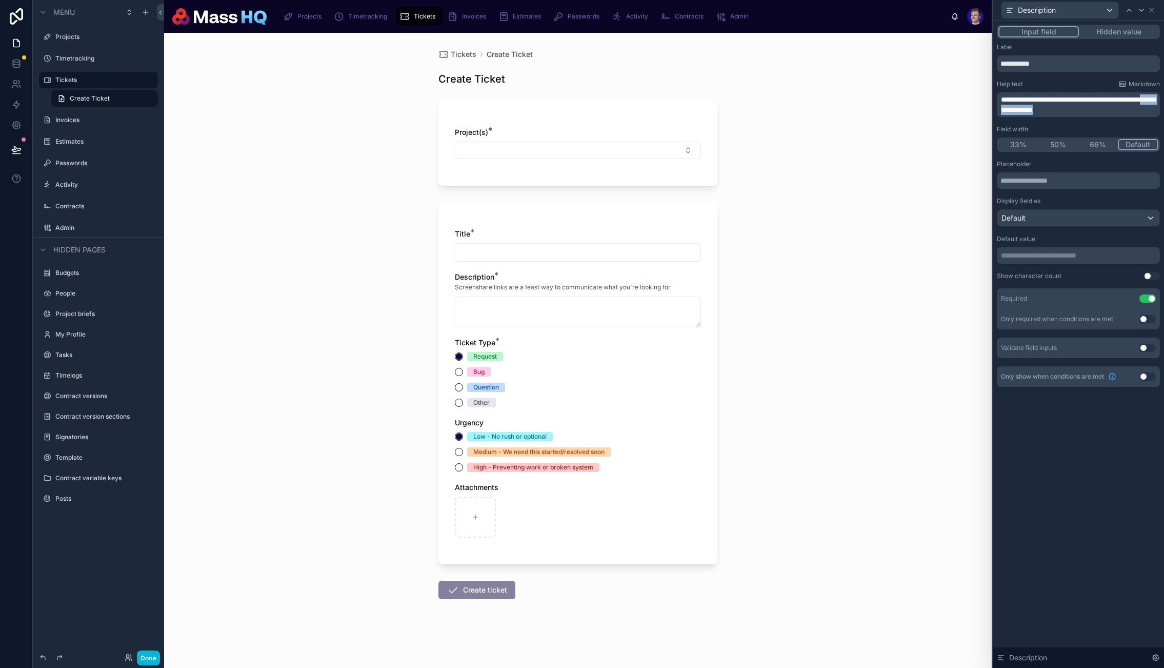
click at [1164, 122] on div "**********" at bounding box center [1078, 216] width 171 height 391
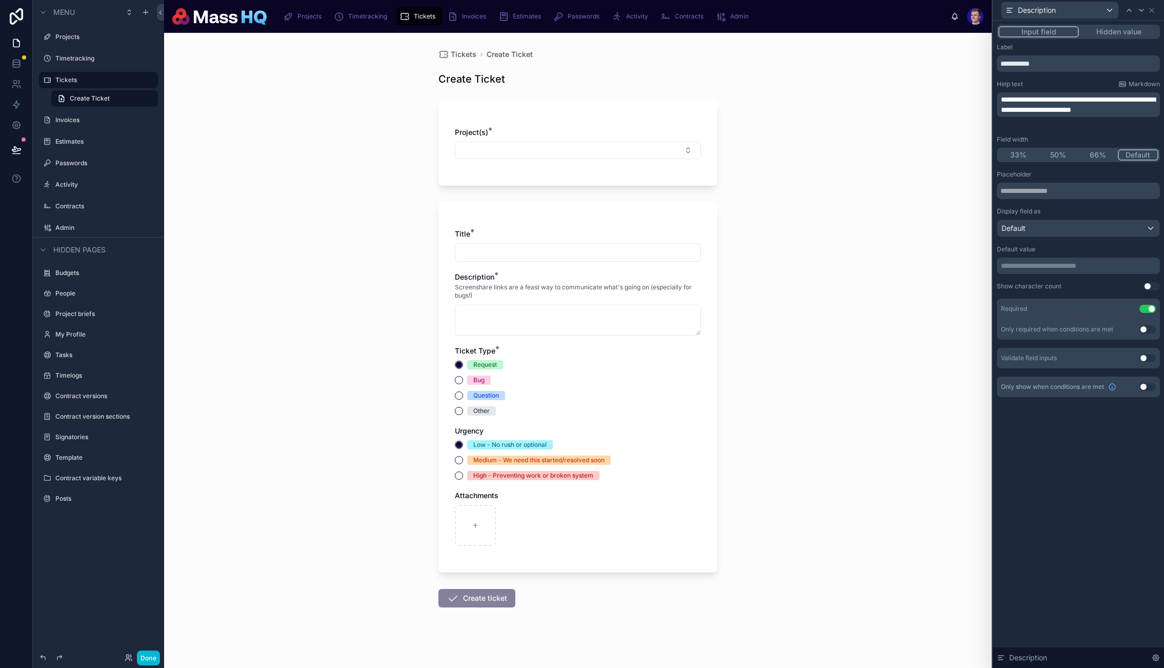
click at [1087, 101] on span "**********" at bounding box center [1078, 104] width 154 height 17
click at [1087, 115] on p "**********" at bounding box center [1079, 104] width 157 height 21
click at [1073, 532] on div "**********" at bounding box center [1078, 344] width 171 height 647
click at [149, 660] on button "Done" at bounding box center [148, 657] width 23 height 15
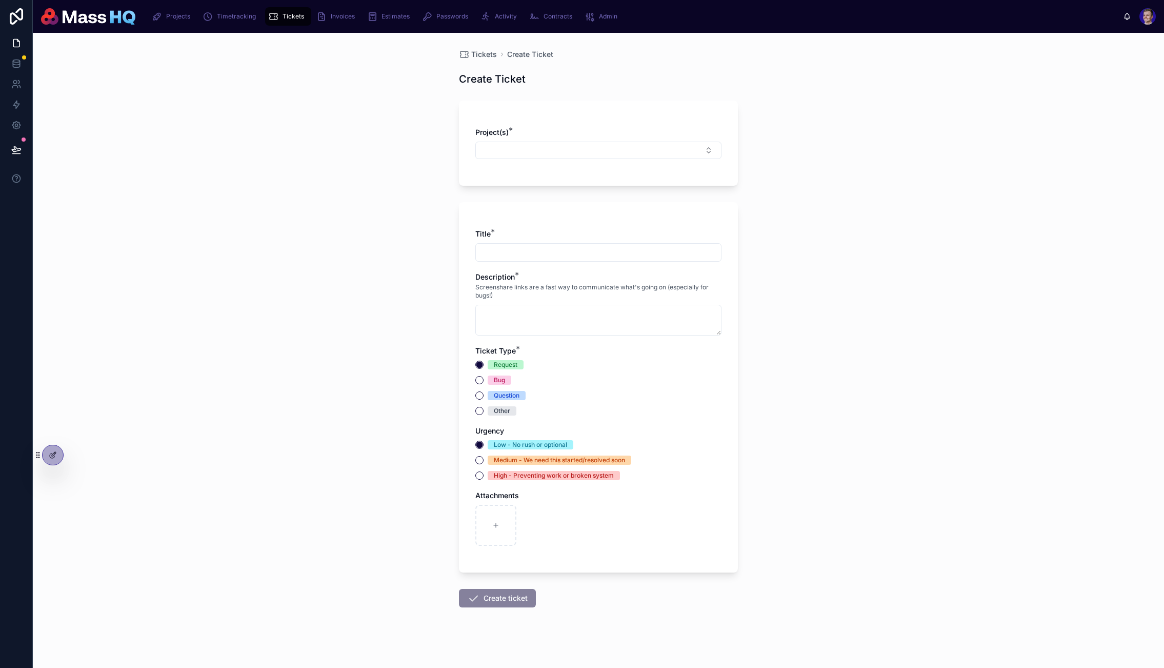
click at [783, 300] on div "Tickets Create Ticket Create Ticket Project(s) * Title * Description * Screensh…" at bounding box center [599, 350] width 1132 height 635
click at [54, 453] on icon at bounding box center [53, 455] width 8 height 8
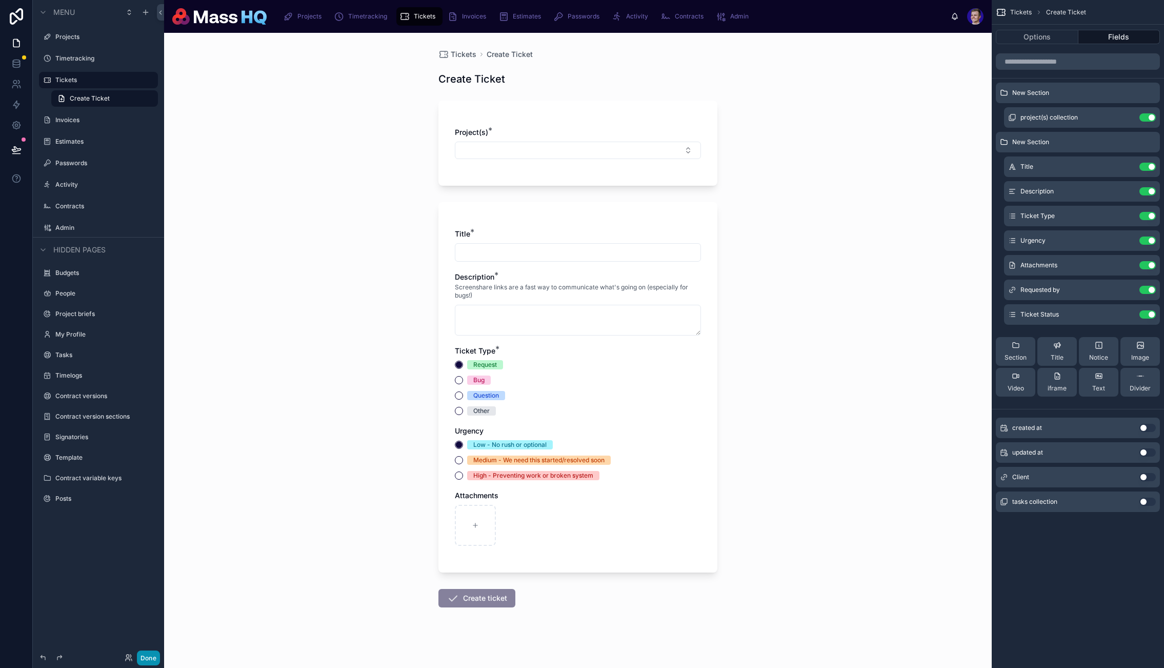
click at [150, 655] on button "Done" at bounding box center [148, 657] width 23 height 15
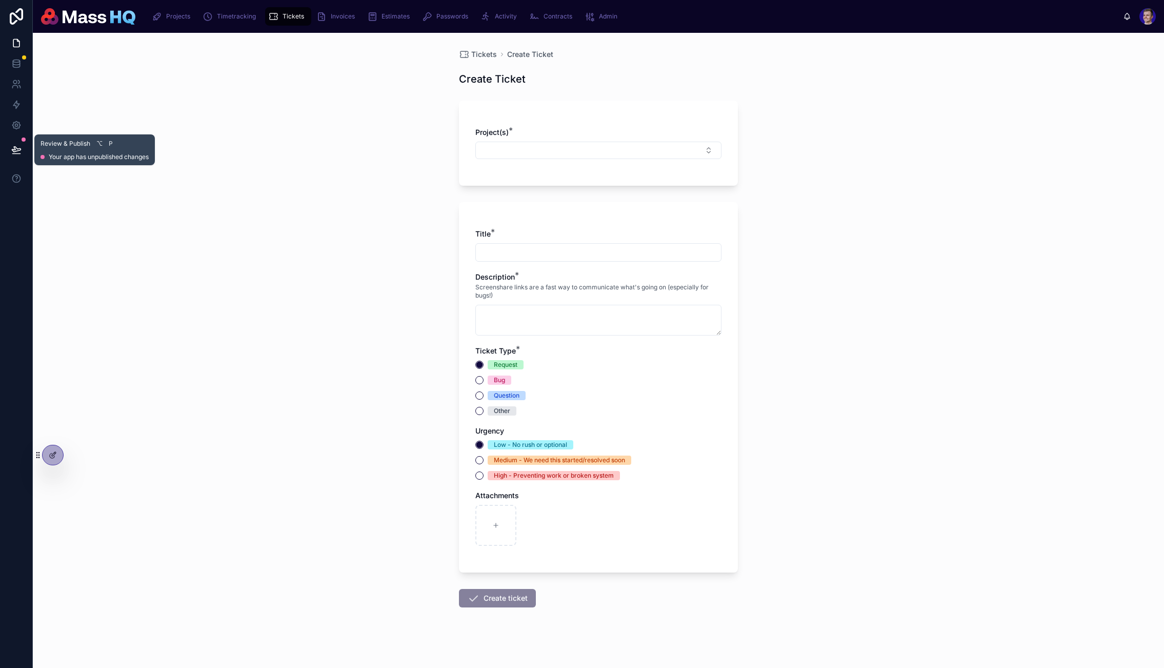
click at [16, 151] on icon at bounding box center [16, 149] width 9 height 5
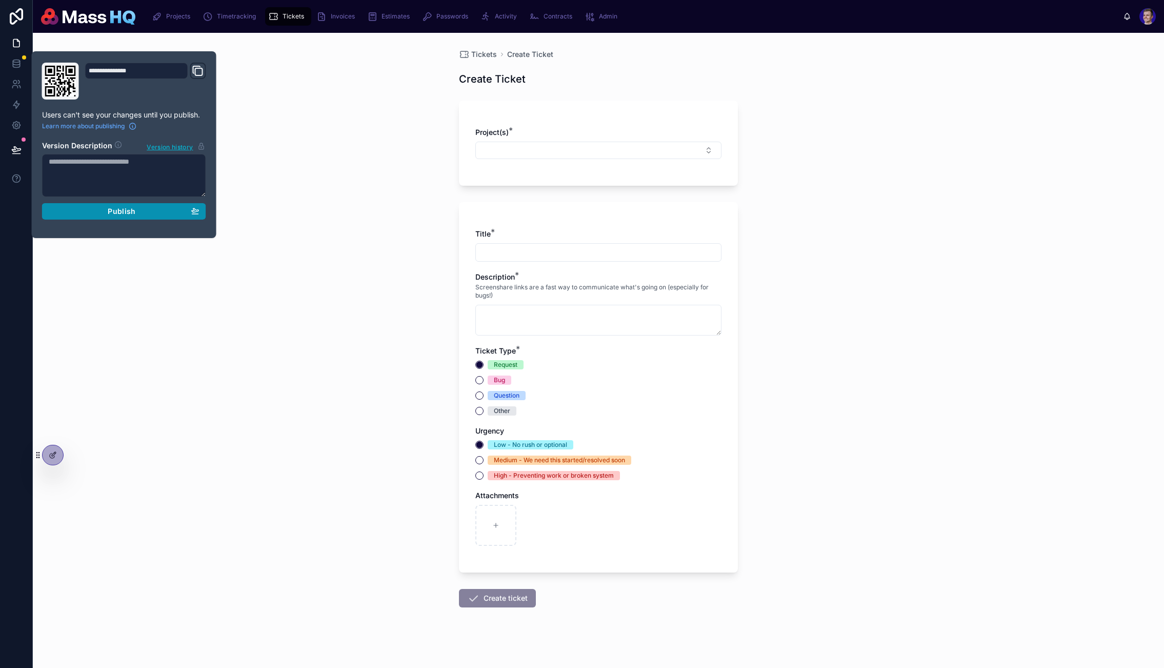
click at [104, 215] on div "Publish" at bounding box center [124, 211] width 151 height 9
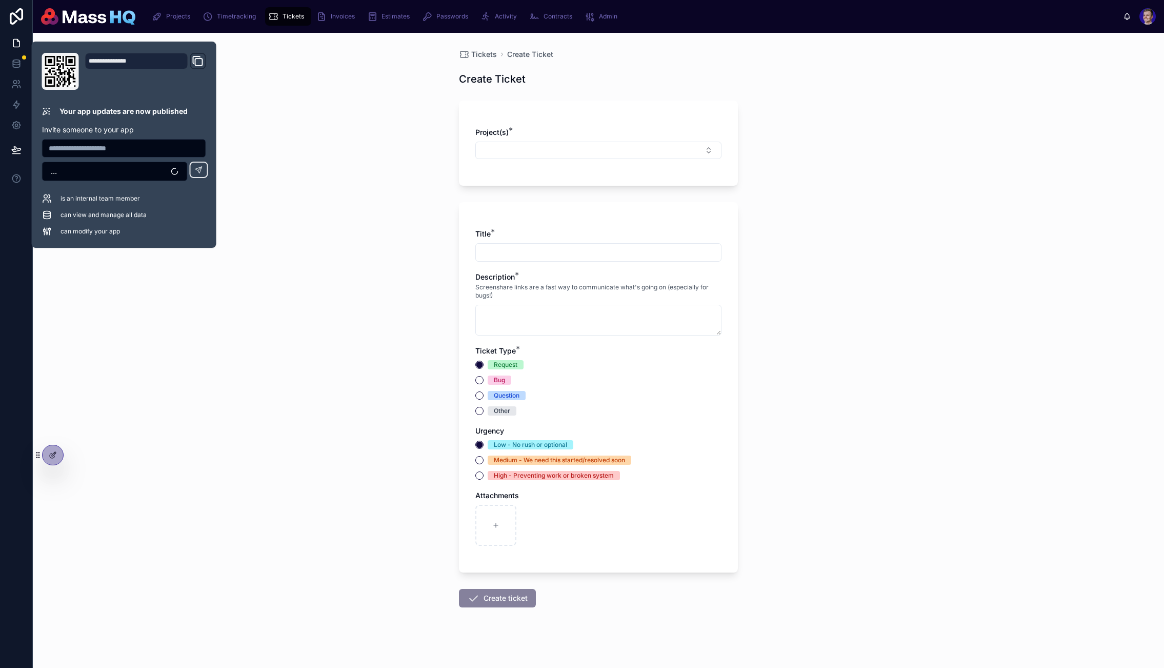
click at [304, 307] on div "Tickets Create Ticket Create Ticket Project(s) * Title * Description * Screensh…" at bounding box center [599, 350] width 1132 height 635
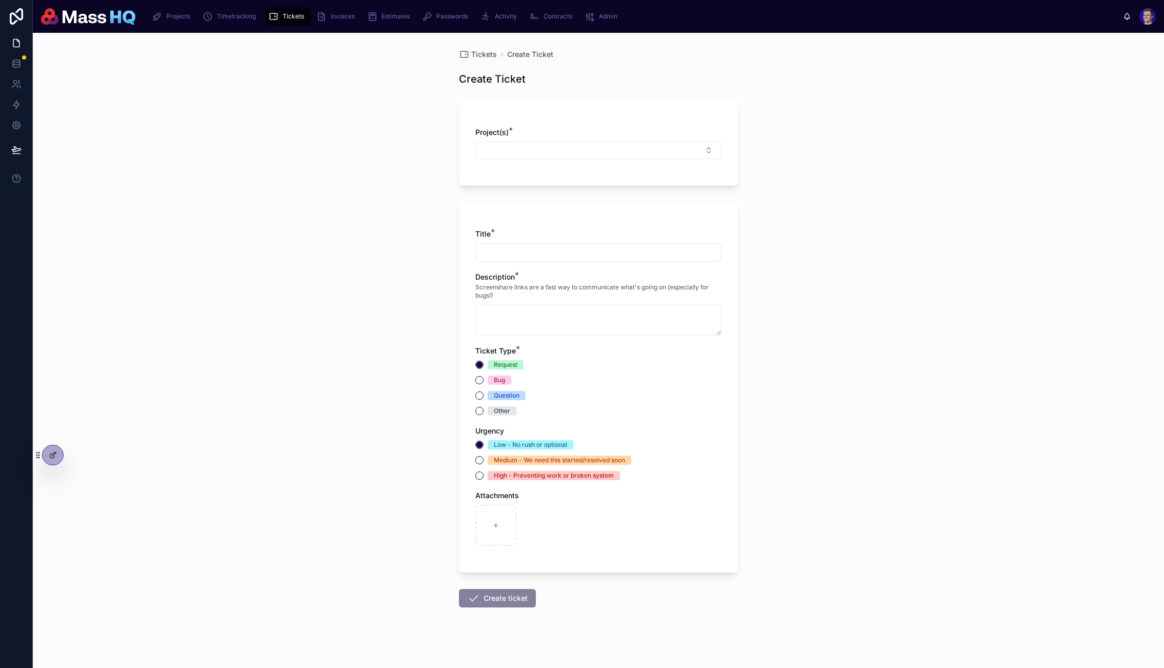
click at [305, 309] on div "Tickets Create Ticket Create Ticket Project(s) * Title * Description * Screensh…" at bounding box center [599, 350] width 1132 height 635
click at [902, 437] on div "Tickets Create Ticket Create Ticket Project(s) * Title * Description * Screensh…" at bounding box center [599, 350] width 1132 height 635
click at [483, 53] on span "Tickets" at bounding box center [484, 54] width 26 height 10
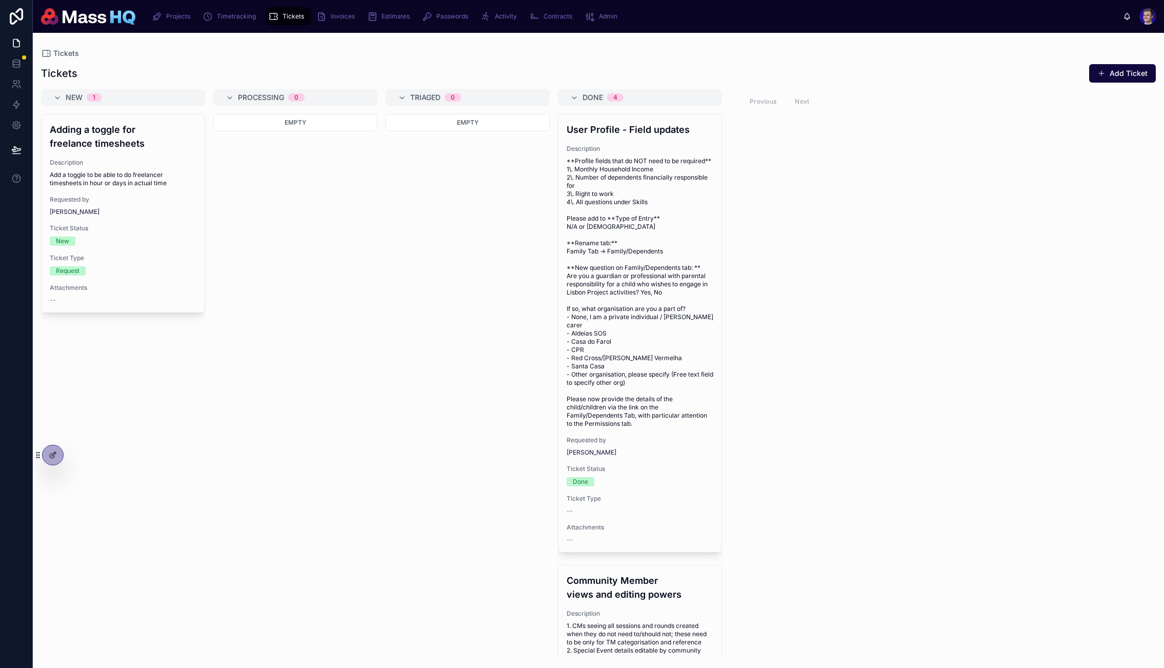
click at [390, 336] on div "Empty" at bounding box center [468, 385] width 164 height 542
click at [52, 453] on icon at bounding box center [53, 455] width 8 height 8
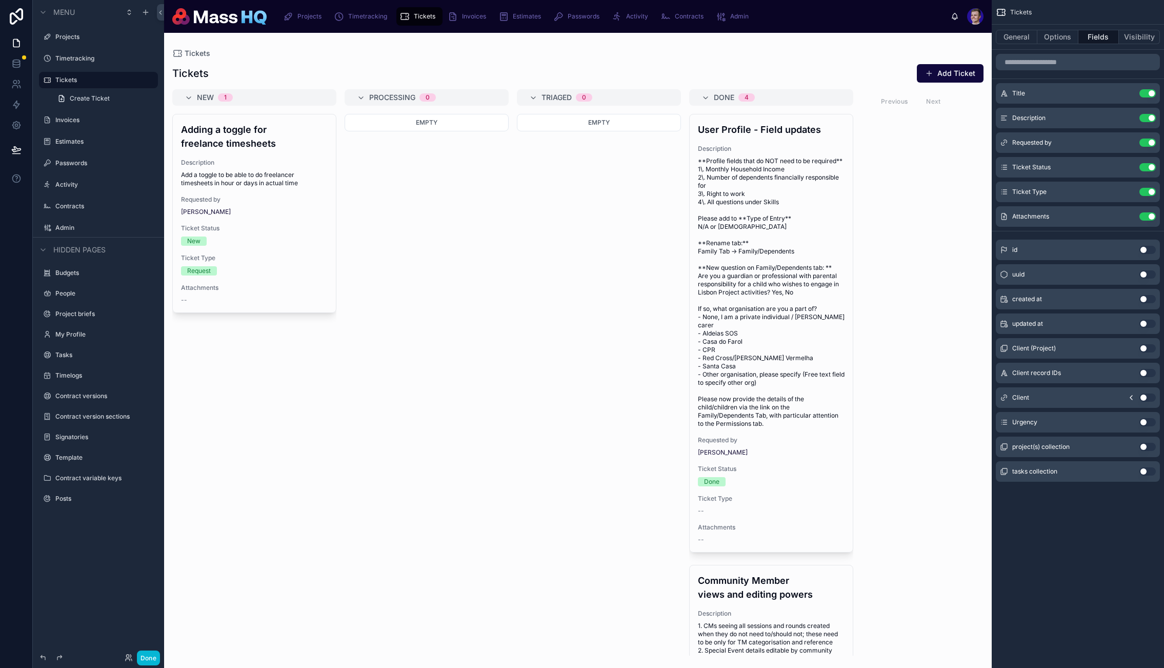
click at [529, 293] on div at bounding box center [578, 350] width 828 height 635
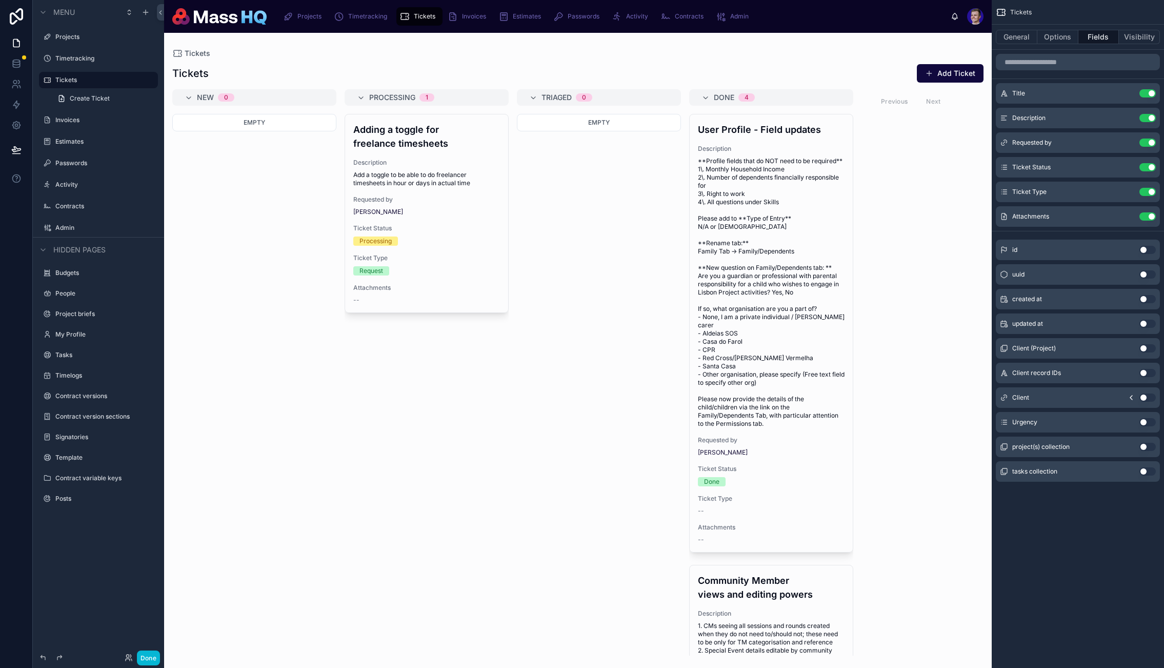
click at [1149, 419] on button "Use setting" at bounding box center [1148, 422] width 16 height 8
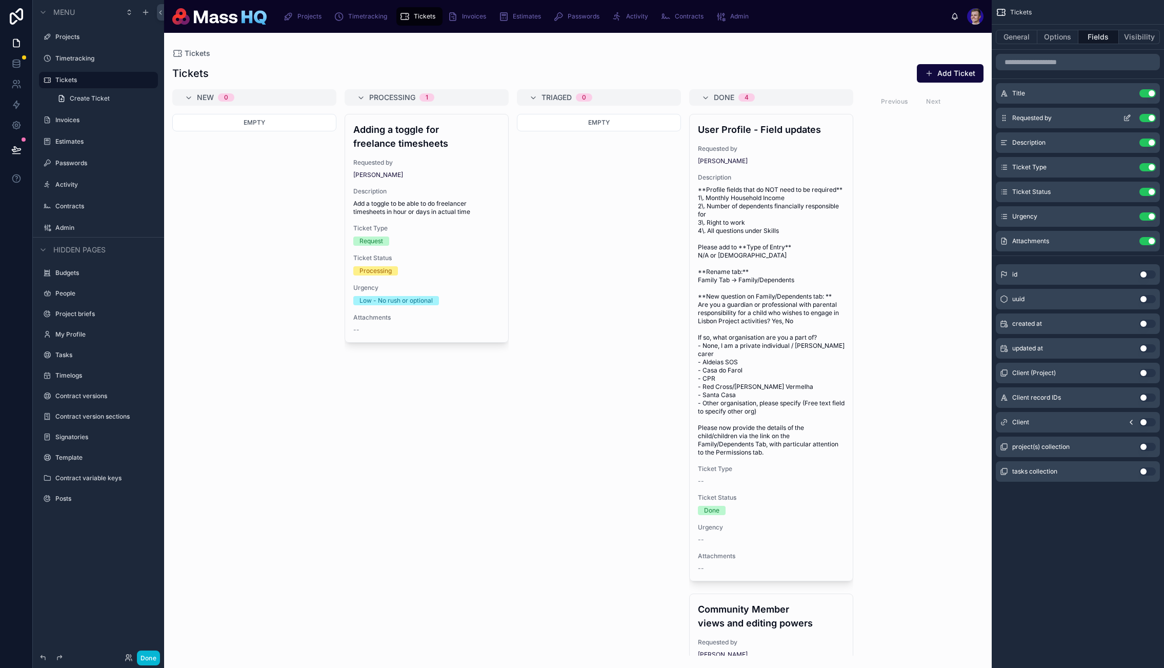
click at [1127, 115] on icon "scrollable content" at bounding box center [1127, 118] width 8 height 8
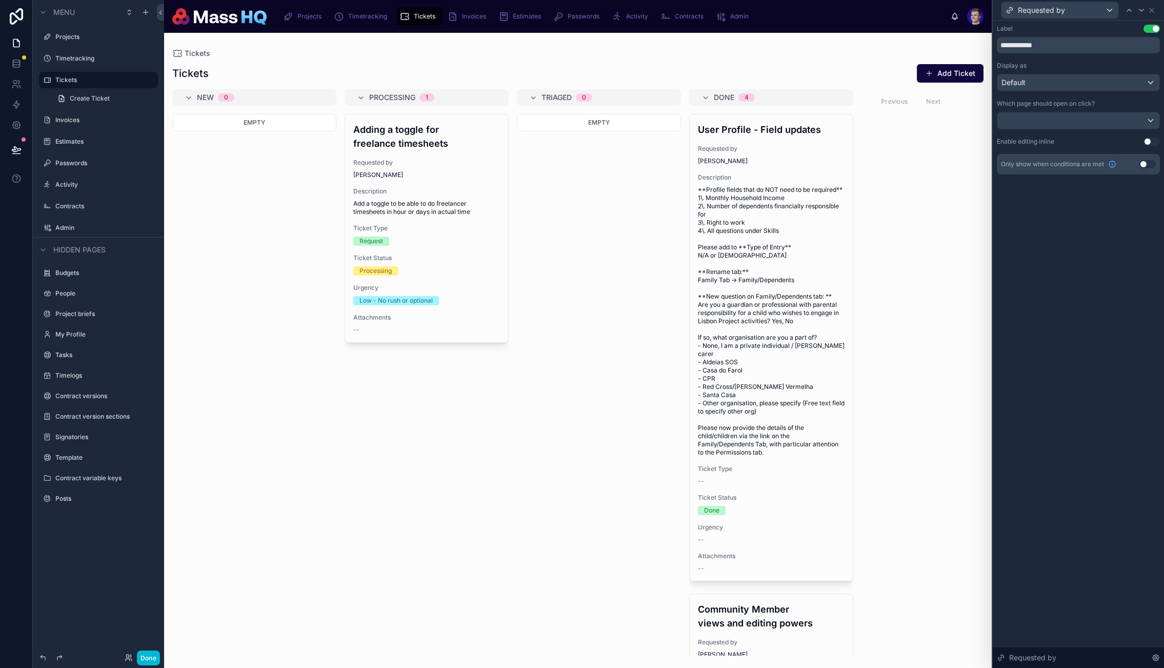
click at [1149, 30] on button "Use setting" at bounding box center [1152, 29] width 16 height 8
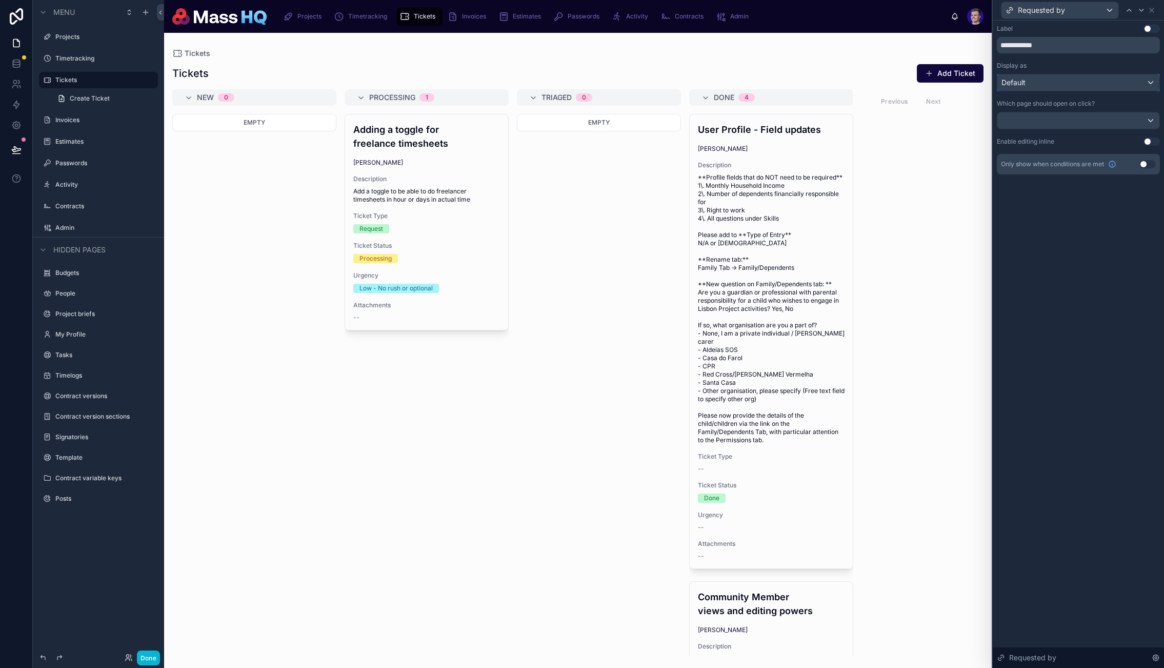
click at [1069, 82] on div "Default" at bounding box center [1079, 82] width 162 height 16
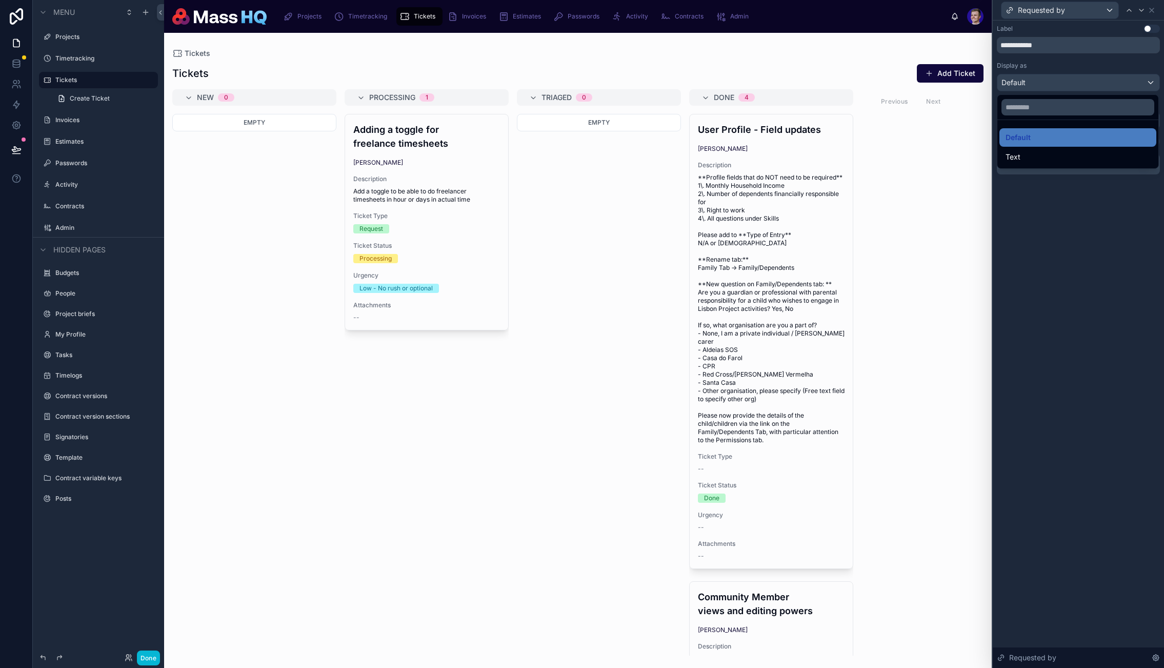
click at [1068, 84] on div at bounding box center [1078, 334] width 171 height 668
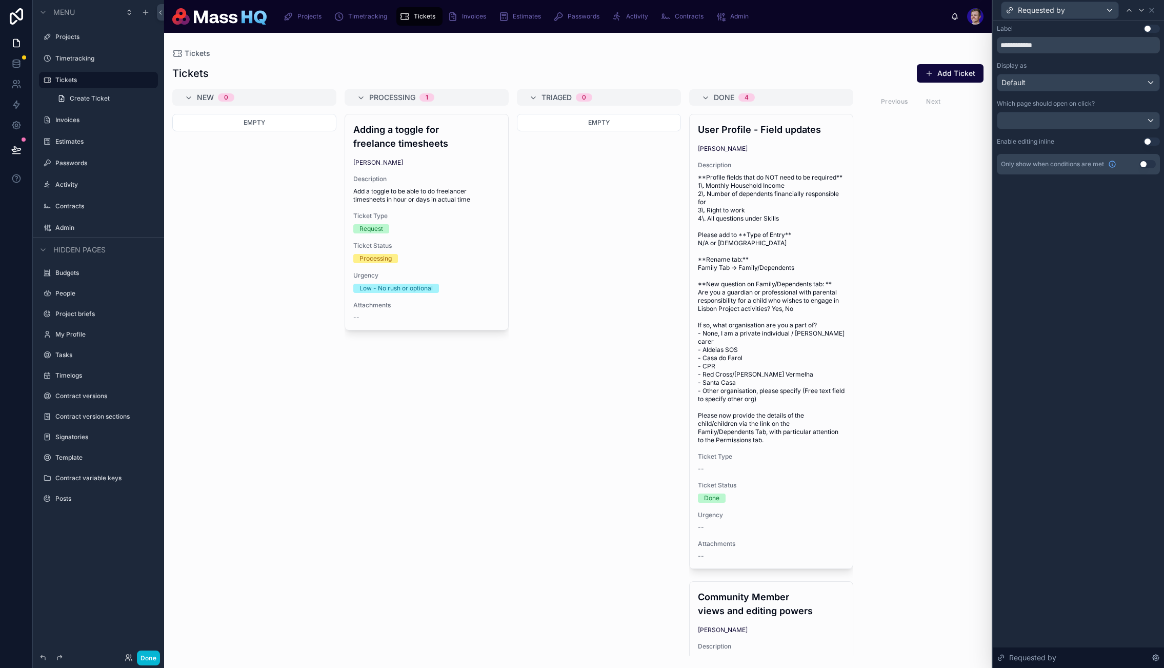
drag, startPoint x: 1046, startPoint y: 71, endPoint x: 1038, endPoint y: 82, distance: 13.1
click at [1046, 71] on div "Display as Default" at bounding box center [1078, 77] width 163 height 30
click at [1037, 82] on div "Default" at bounding box center [1079, 82] width 162 height 16
click at [1014, 154] on span "Text" at bounding box center [1013, 157] width 15 height 12
click at [1148, 11] on icon at bounding box center [1152, 10] width 8 height 8
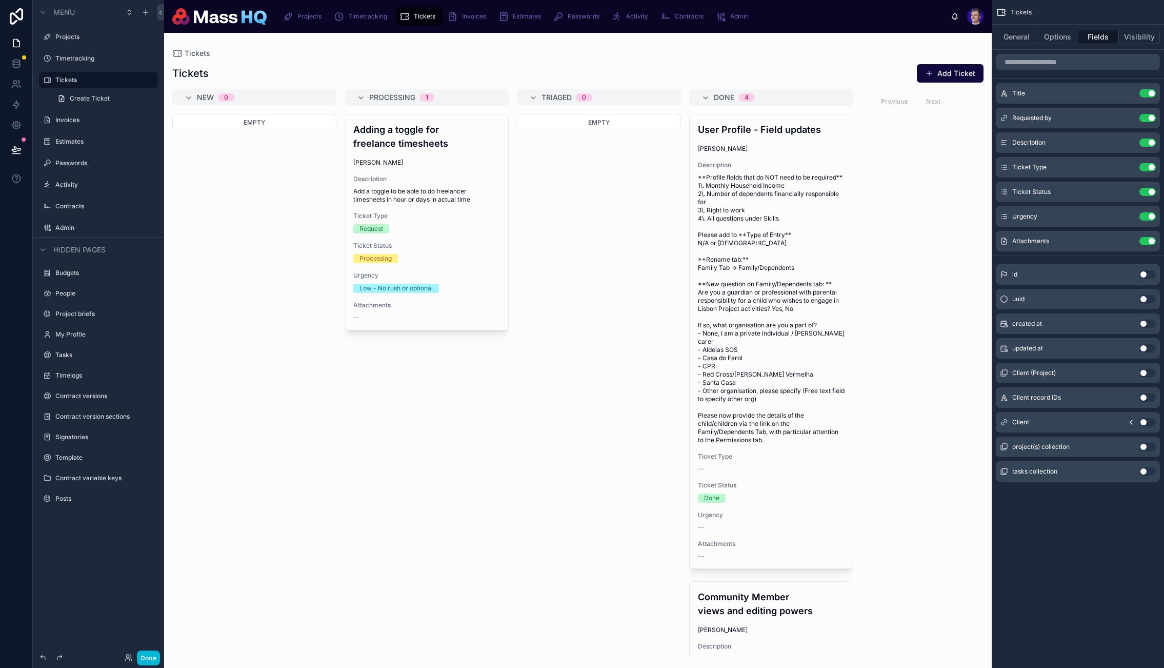
drag, startPoint x: 1069, startPoint y: 37, endPoint x: 1067, endPoint y: 45, distance: 7.5
click at [1069, 37] on button "Options" at bounding box center [1058, 37] width 41 height 14
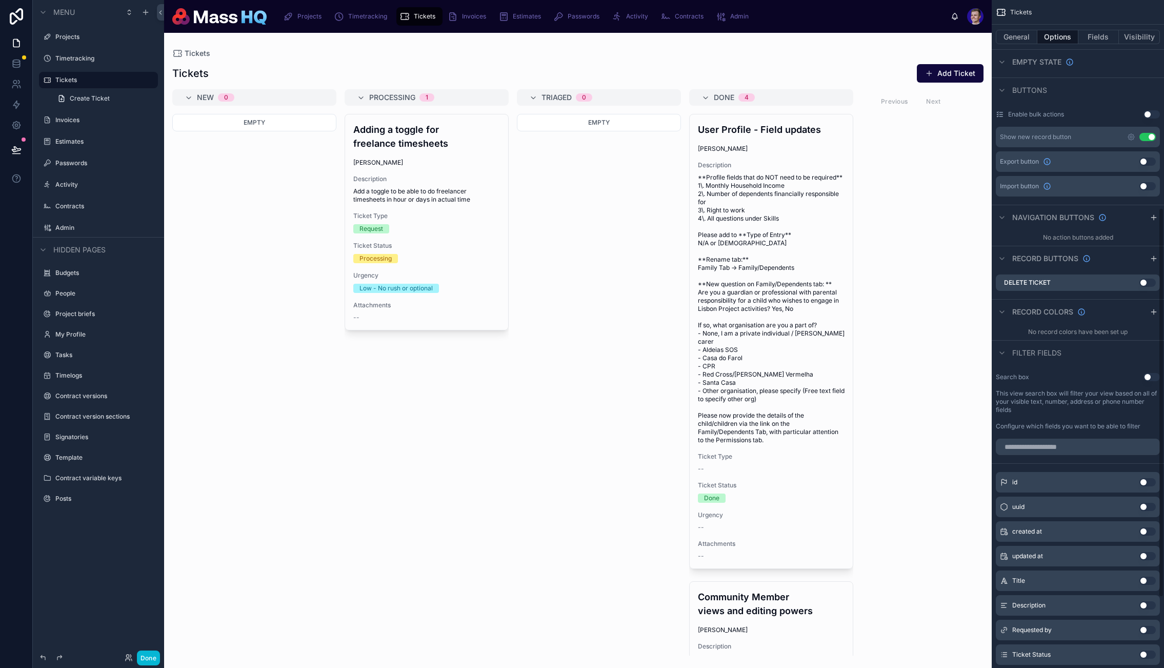
scroll to position [356, 0]
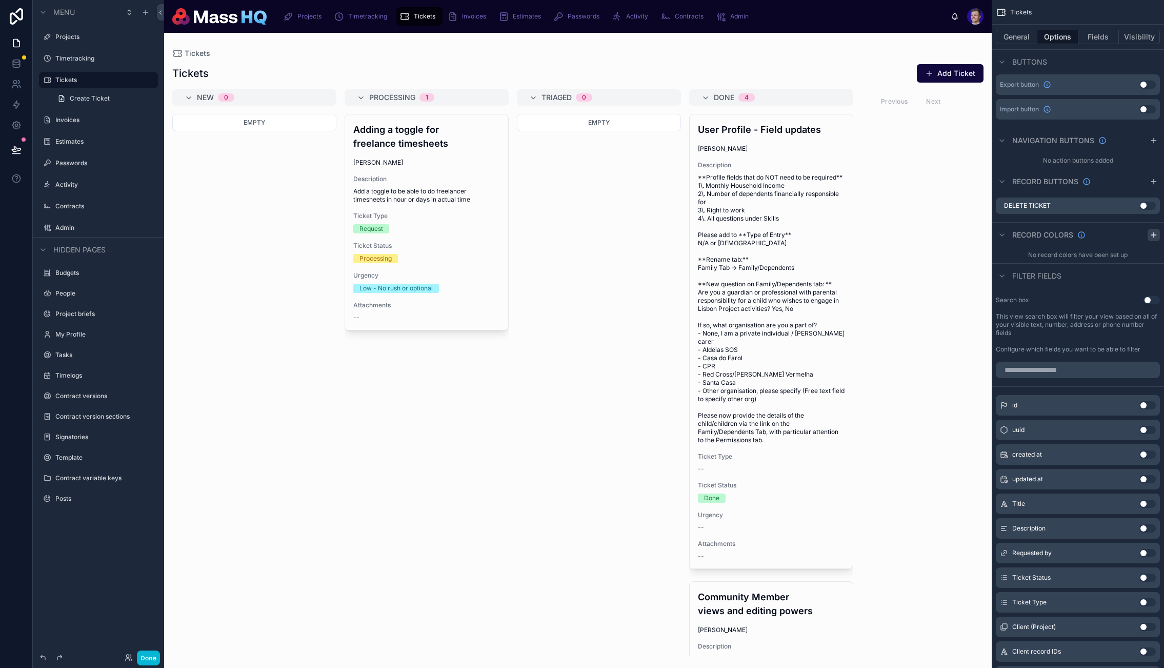
click at [1154, 231] on icon "scrollable content" at bounding box center [1154, 235] width 8 height 8
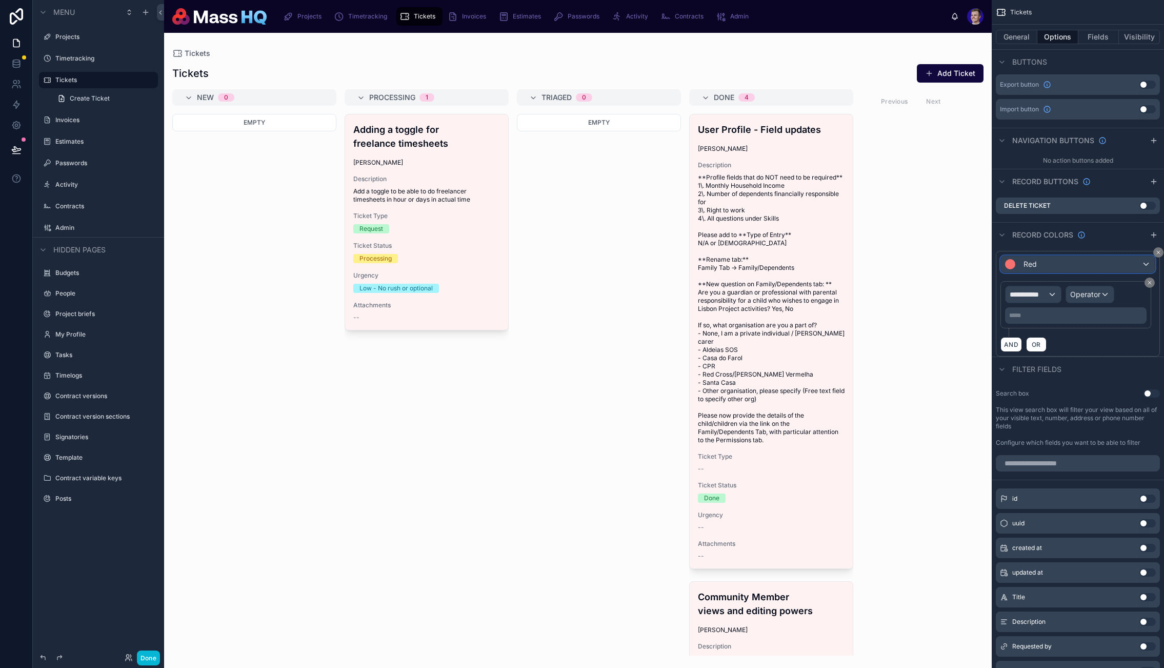
click at [1087, 263] on div "Red" at bounding box center [1078, 264] width 154 height 16
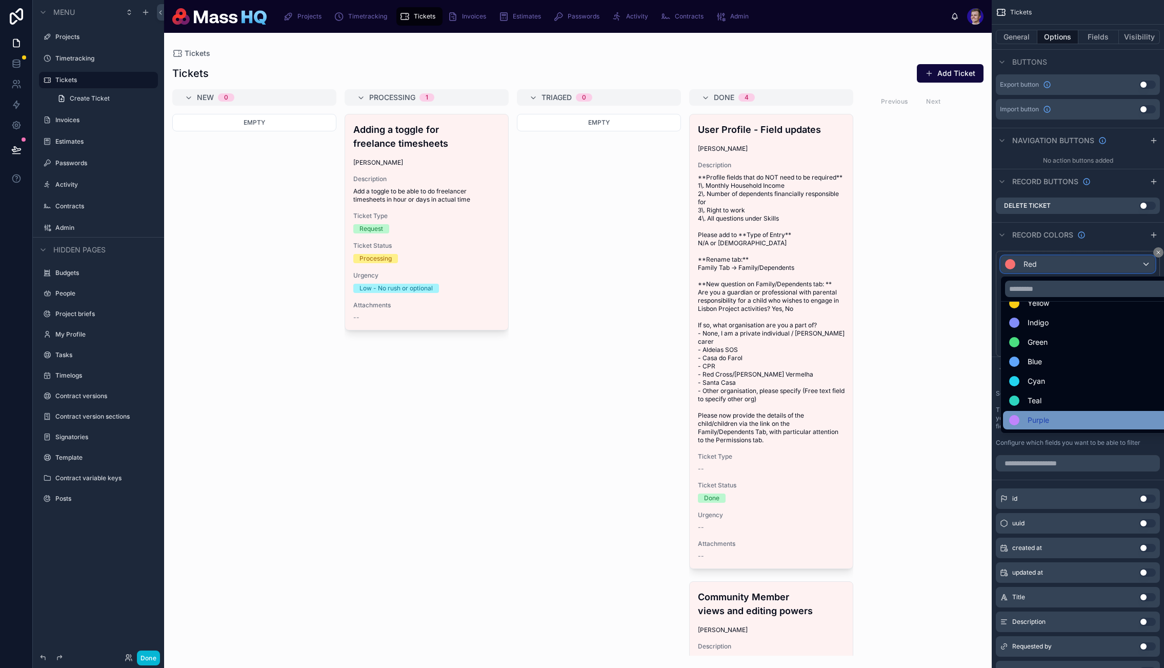
scroll to position [73, 0]
click at [1156, 251] on div "scrollable content" at bounding box center [582, 334] width 1164 height 668
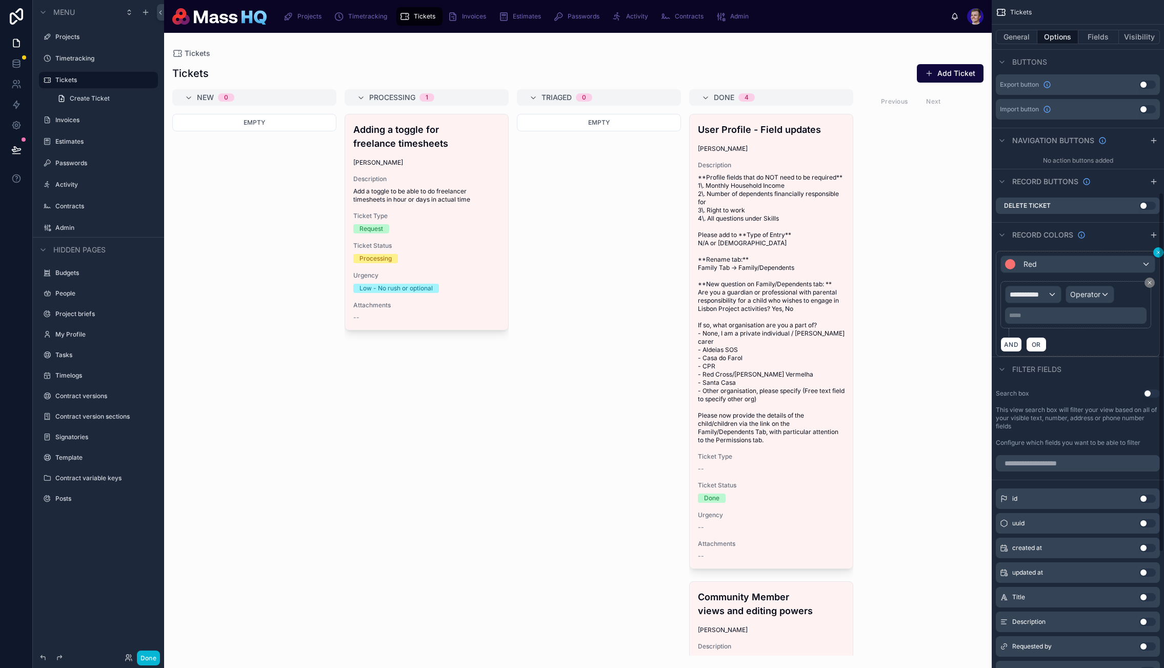
click at [1156, 251] on icon "scrollable content" at bounding box center [1159, 252] width 6 height 6
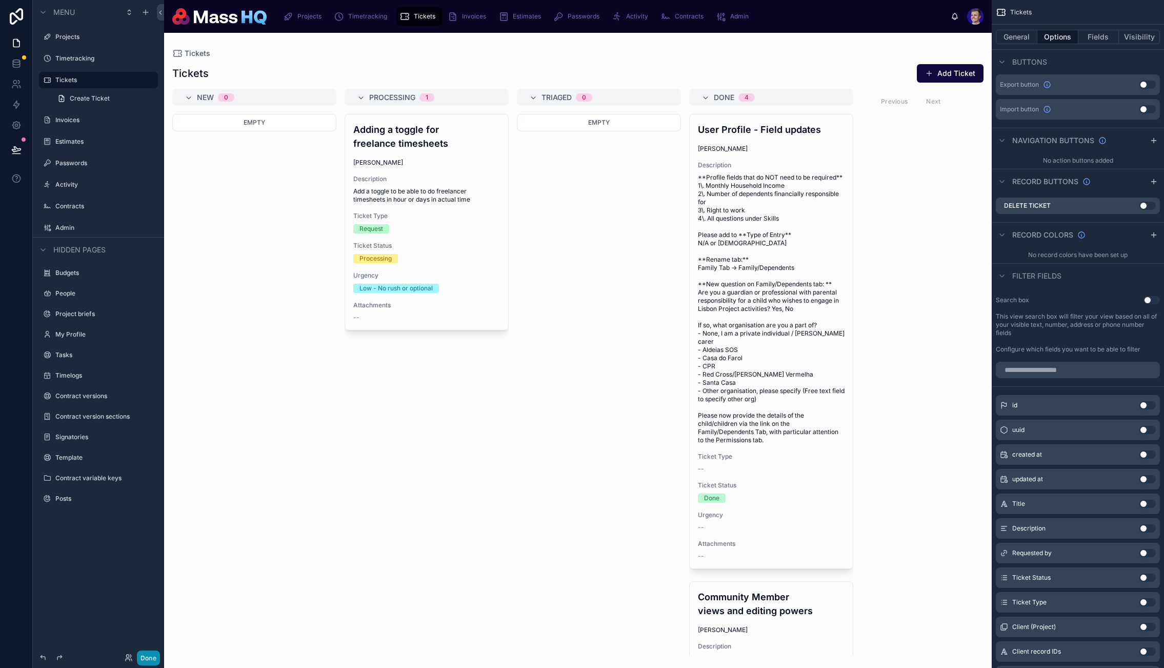
click at [143, 660] on button "Done" at bounding box center [148, 657] width 23 height 15
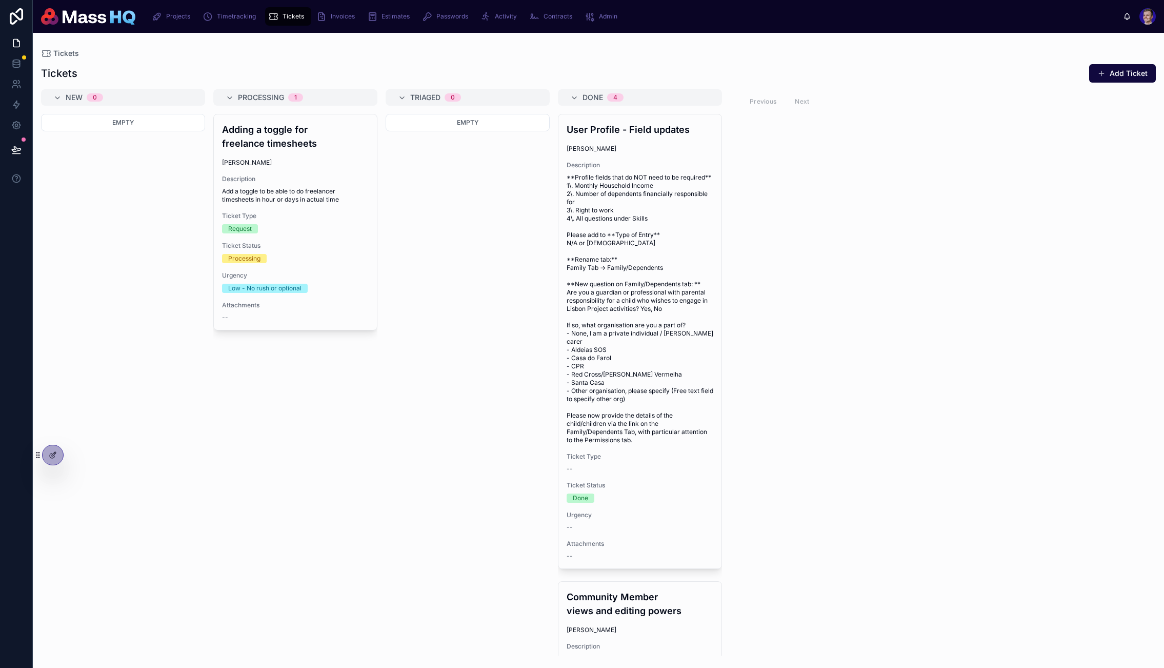
click at [19, 145] on icon at bounding box center [16, 150] width 10 height 10
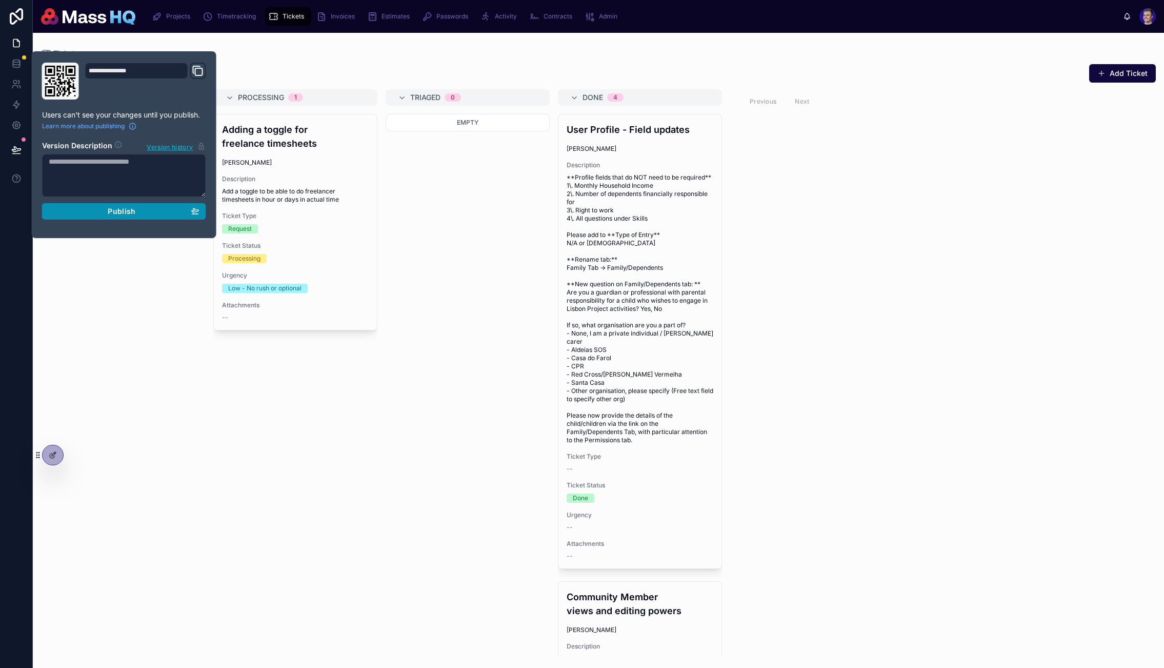
click at [134, 208] on button "Publish" at bounding box center [124, 211] width 164 height 16
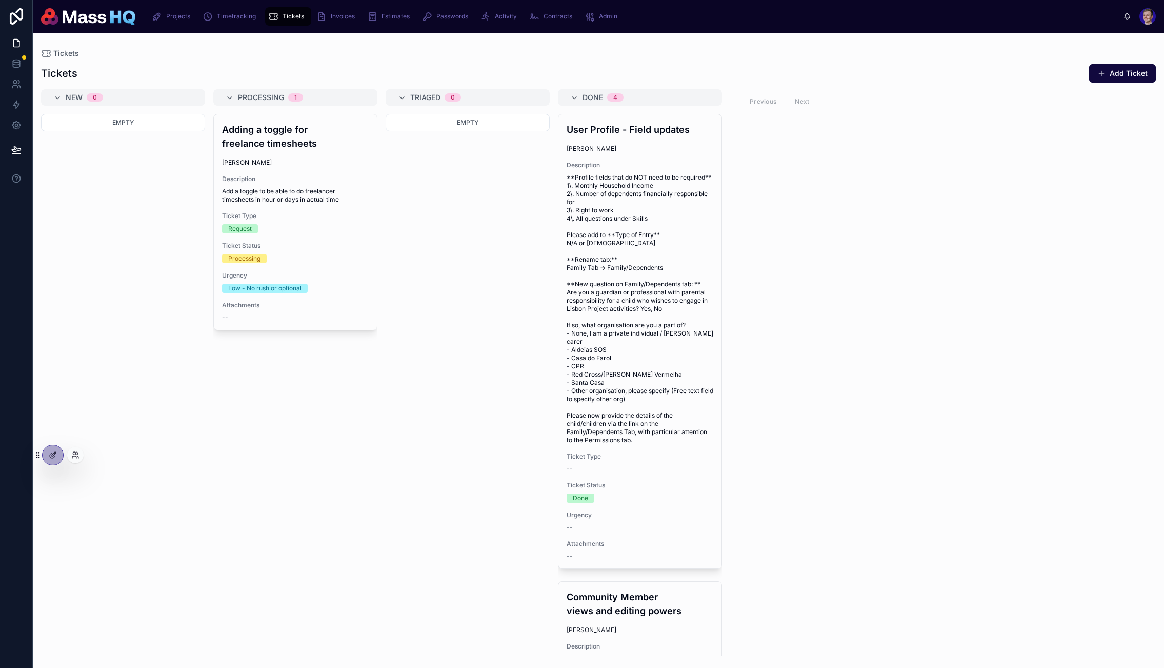
click at [43, 463] on div at bounding box center [49, 455] width 30 height 21
click at [50, 454] on icon at bounding box center [52, 455] width 5 height 5
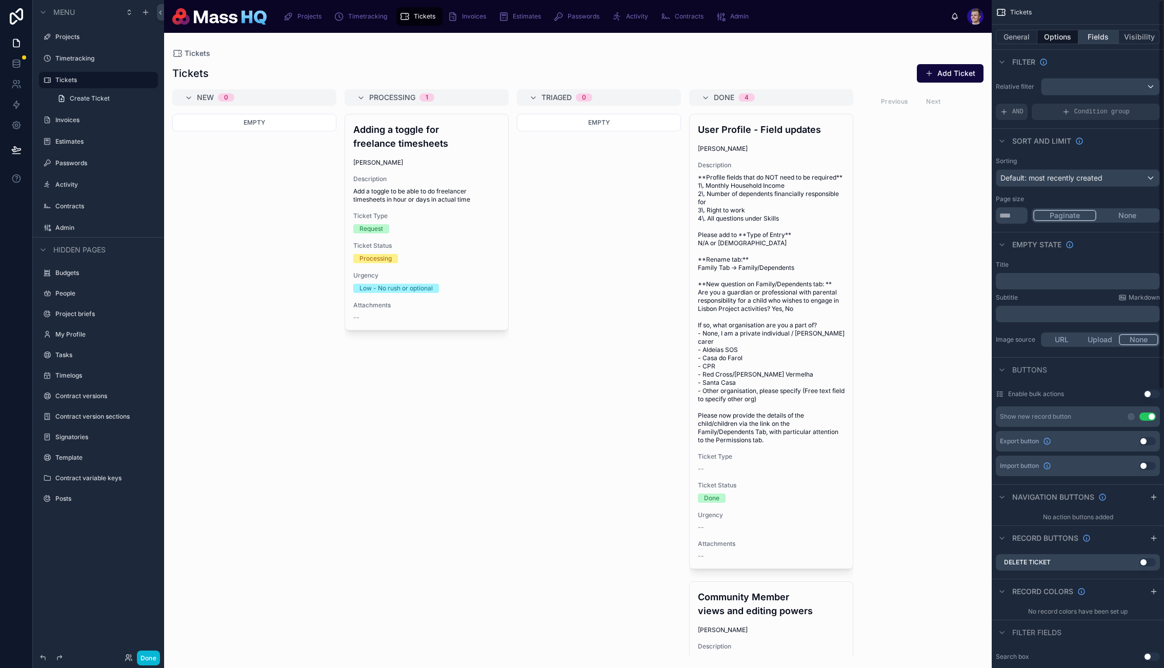
drag, startPoint x: 1106, startPoint y: 31, endPoint x: 1108, endPoint y: 37, distance: 6.2
click at [1106, 31] on button "Fields" at bounding box center [1099, 37] width 41 height 14
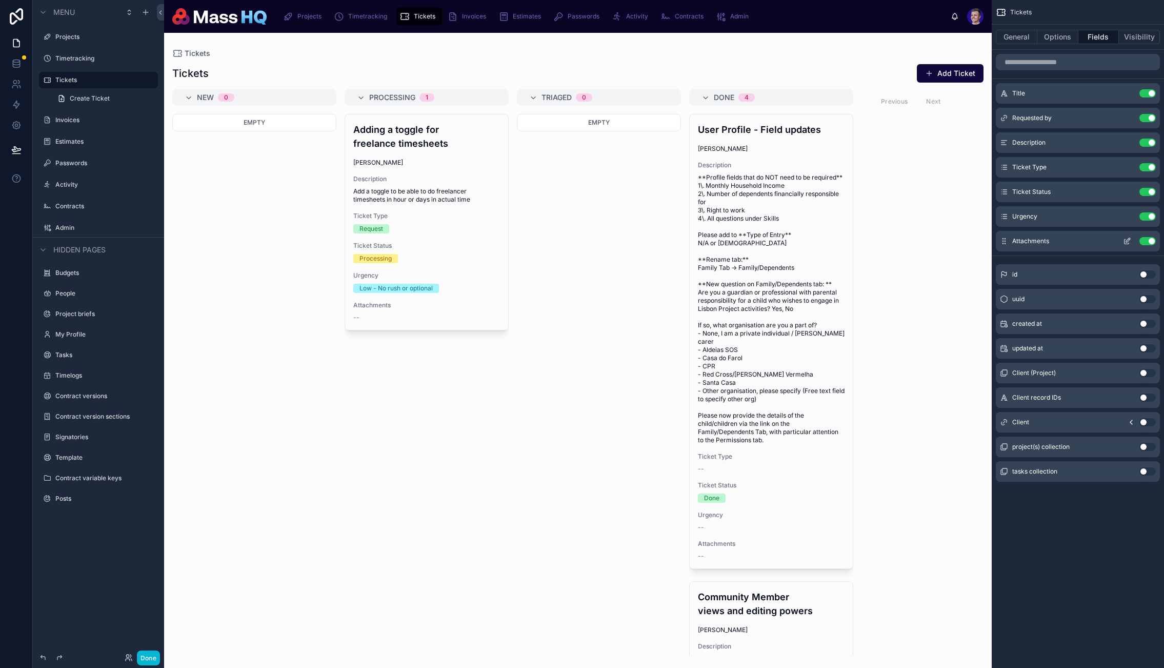
click at [1129, 239] on icon "scrollable content" at bounding box center [1127, 241] width 8 height 8
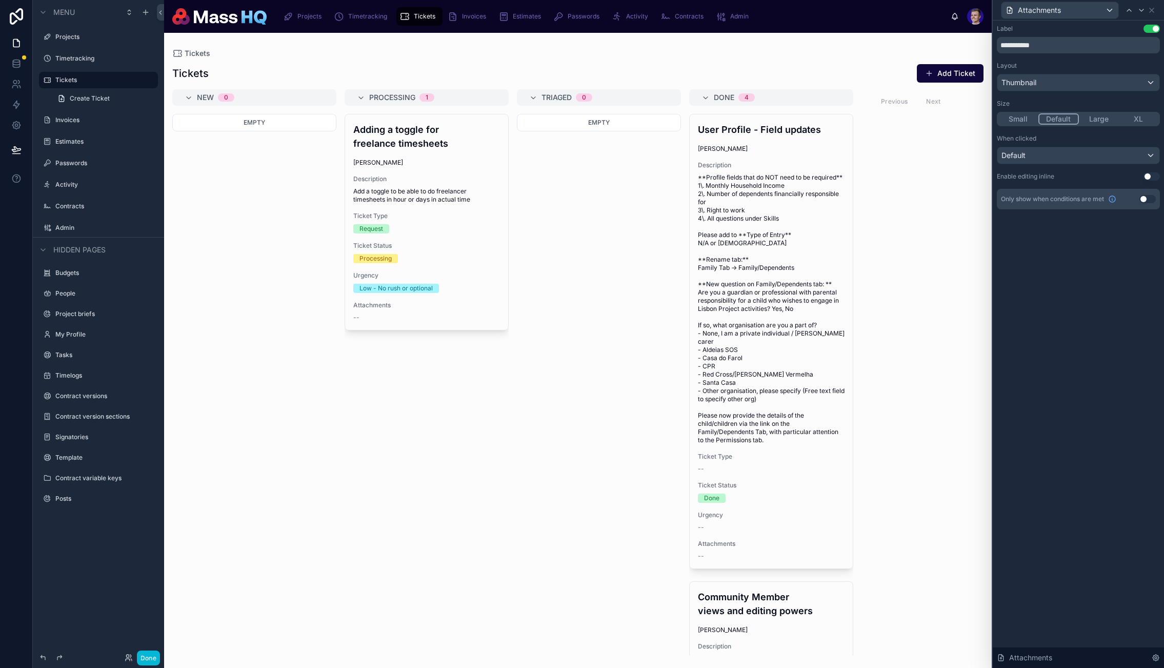
click at [1150, 201] on button "Use setting" at bounding box center [1148, 199] width 16 height 8
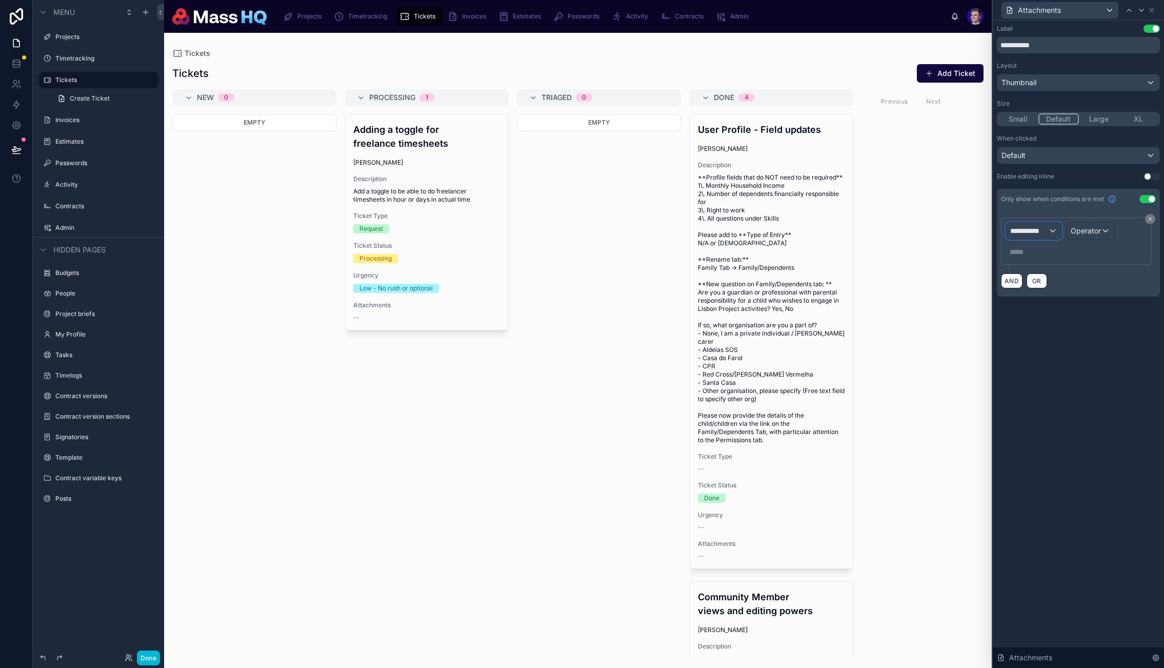
click at [1024, 231] on span "**********" at bounding box center [1029, 231] width 38 height 10
drag, startPoint x: 1036, startPoint y: 250, endPoint x: 1035, endPoint y: 259, distance: 8.3
click at [1036, 251] on input "text" at bounding box center [1063, 255] width 106 height 16
type input "***"
click at [1044, 291] on div "Tickets" at bounding box center [1053, 286] width 76 height 12
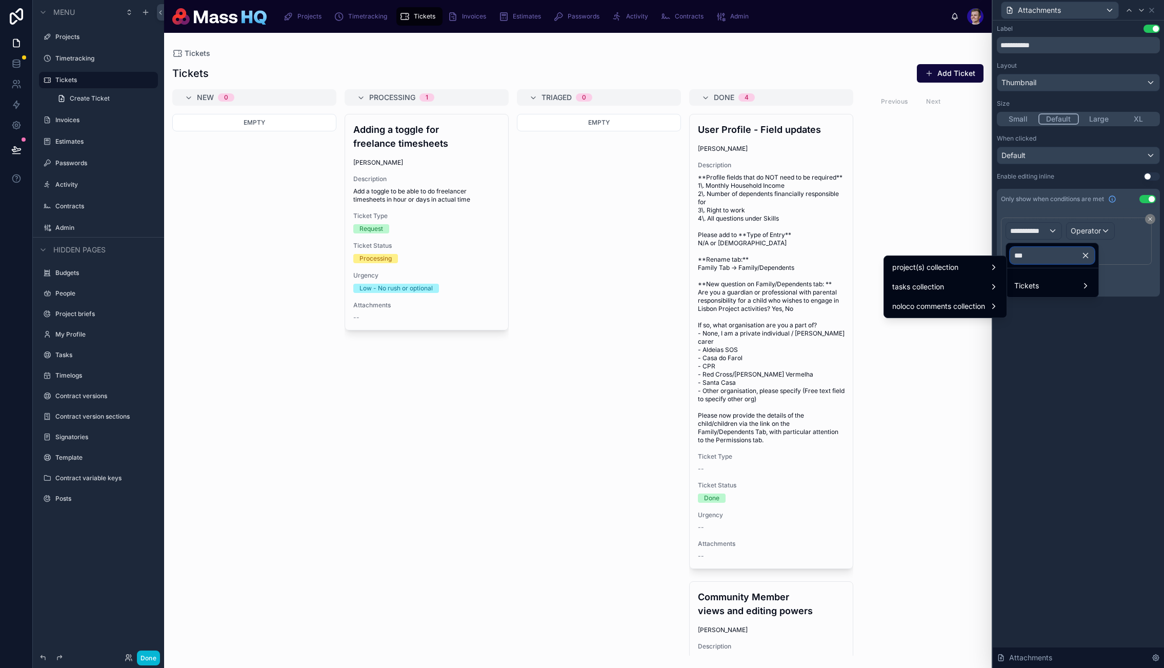
click at [1038, 255] on input "***" at bounding box center [1052, 255] width 84 height 16
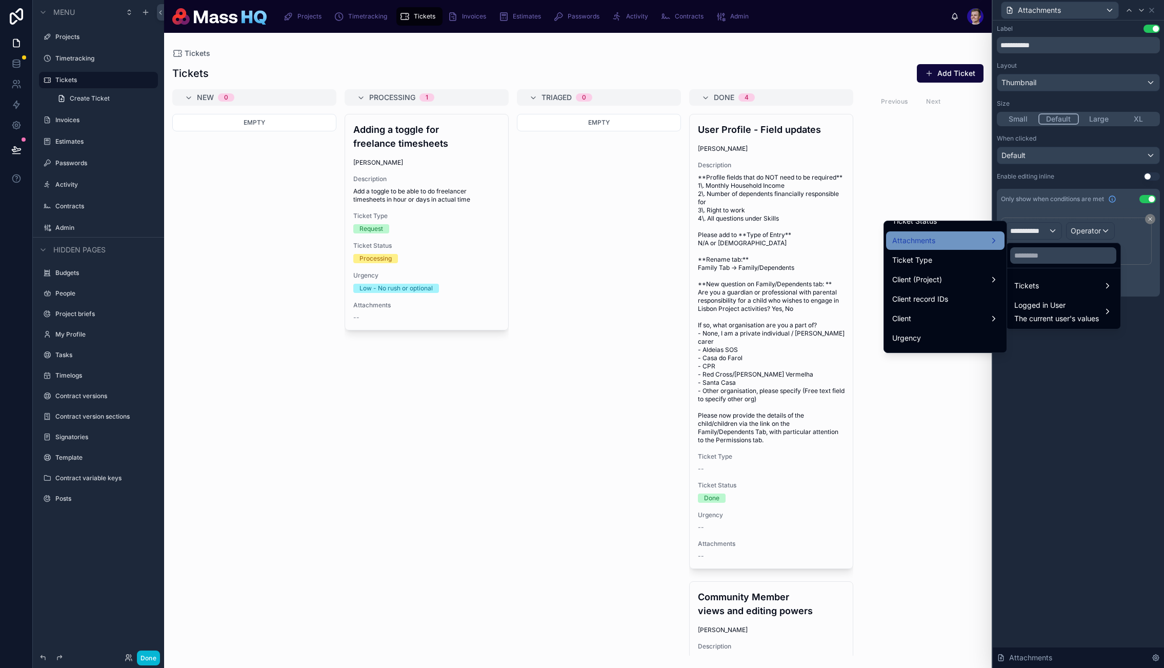
scroll to position [146, 0]
click at [922, 234] on div "Attachments" at bounding box center [945, 242] width 118 height 18
click at [1024, 197] on div "id" at bounding box center [1026, 189] width 50 height 18
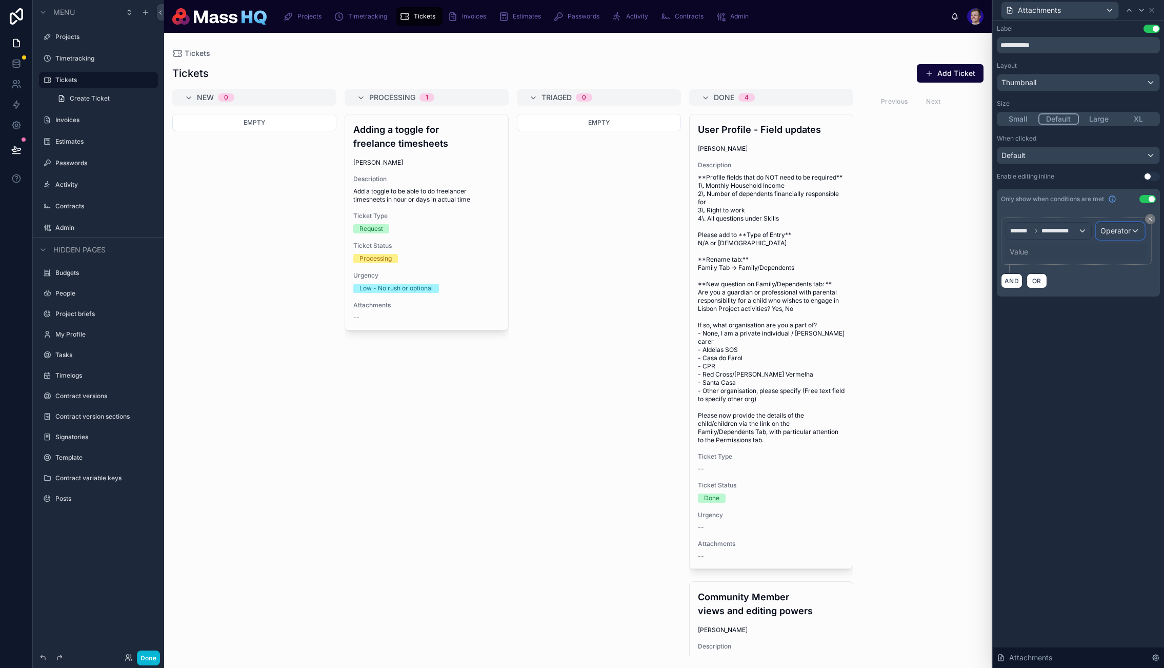
click at [1107, 233] on span "Operator" at bounding box center [1116, 230] width 30 height 9
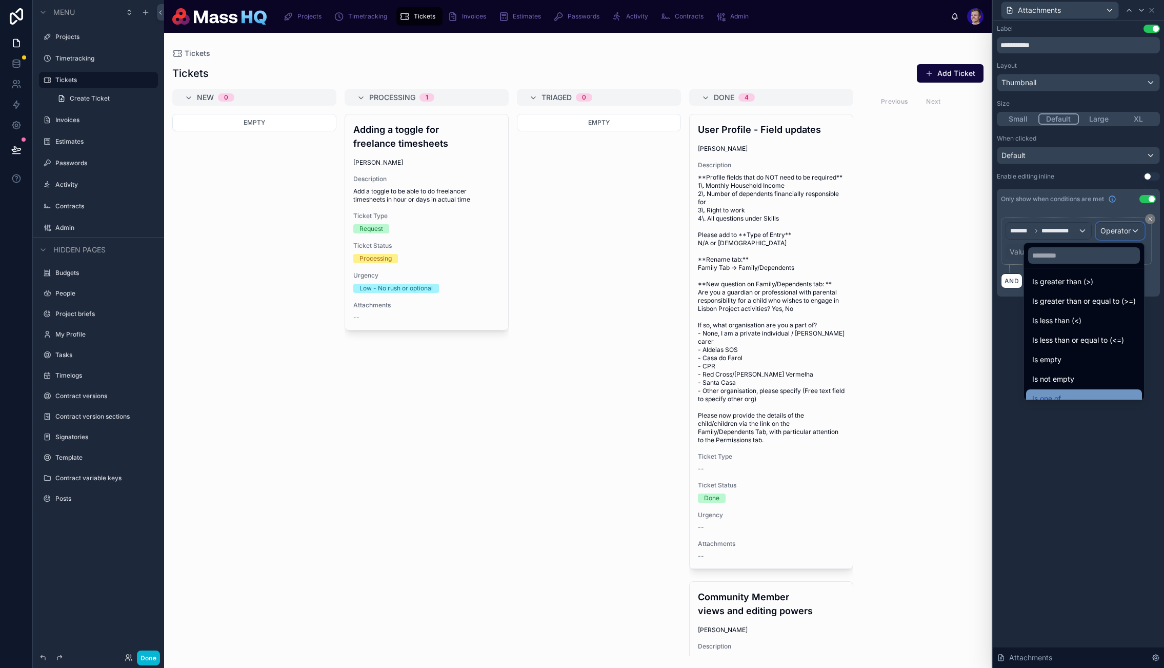
scroll to position [73, 0]
click at [1049, 344] on span "Is not empty" at bounding box center [1054, 349] width 42 height 12
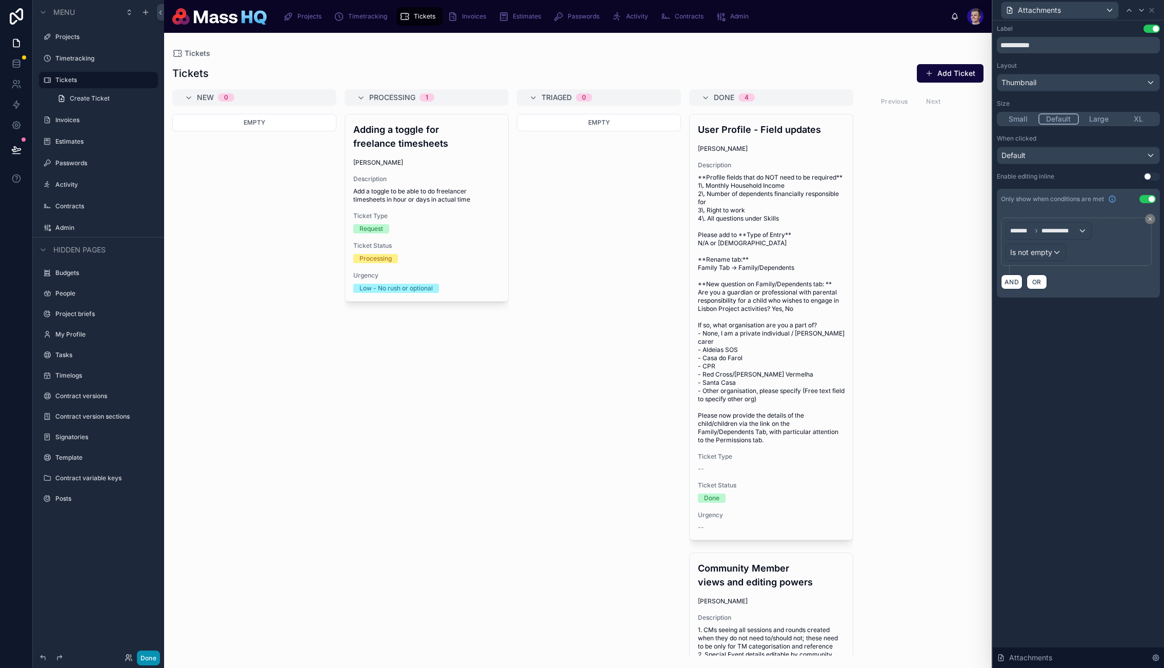
click at [149, 663] on button "Done" at bounding box center [148, 657] width 23 height 15
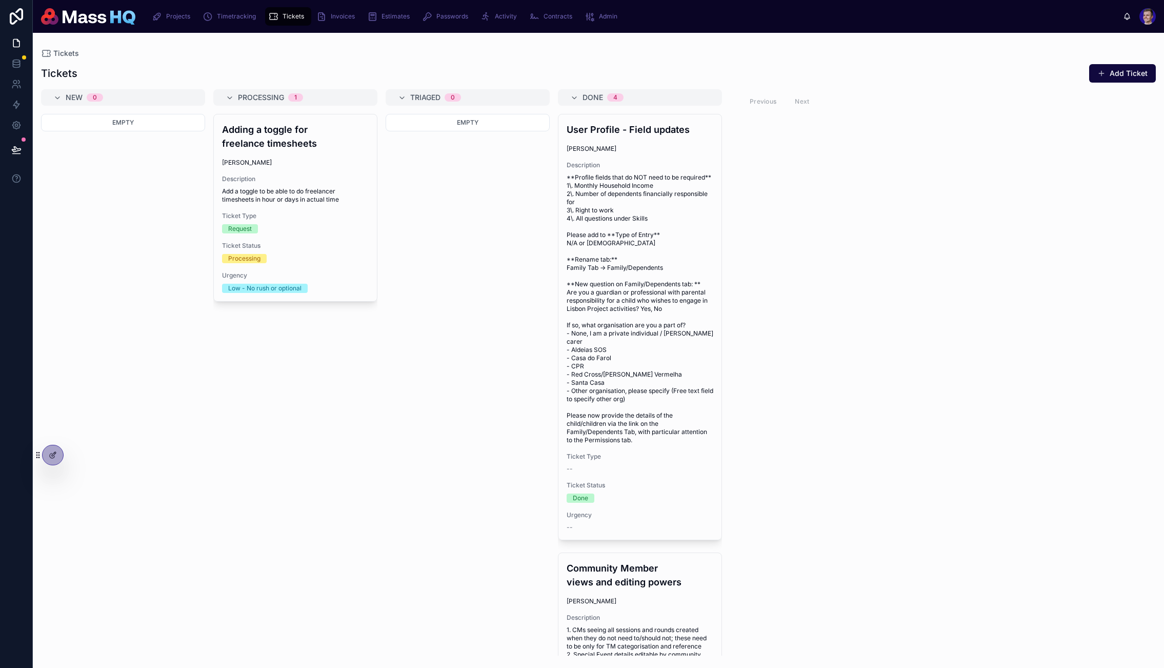
click at [487, 124] on div "Empty" at bounding box center [468, 122] width 164 height 17
click at [287, 157] on div "Adding a toggle for freelance timesheets Greta Butkeviciute Description Add a t…" at bounding box center [295, 207] width 163 height 187
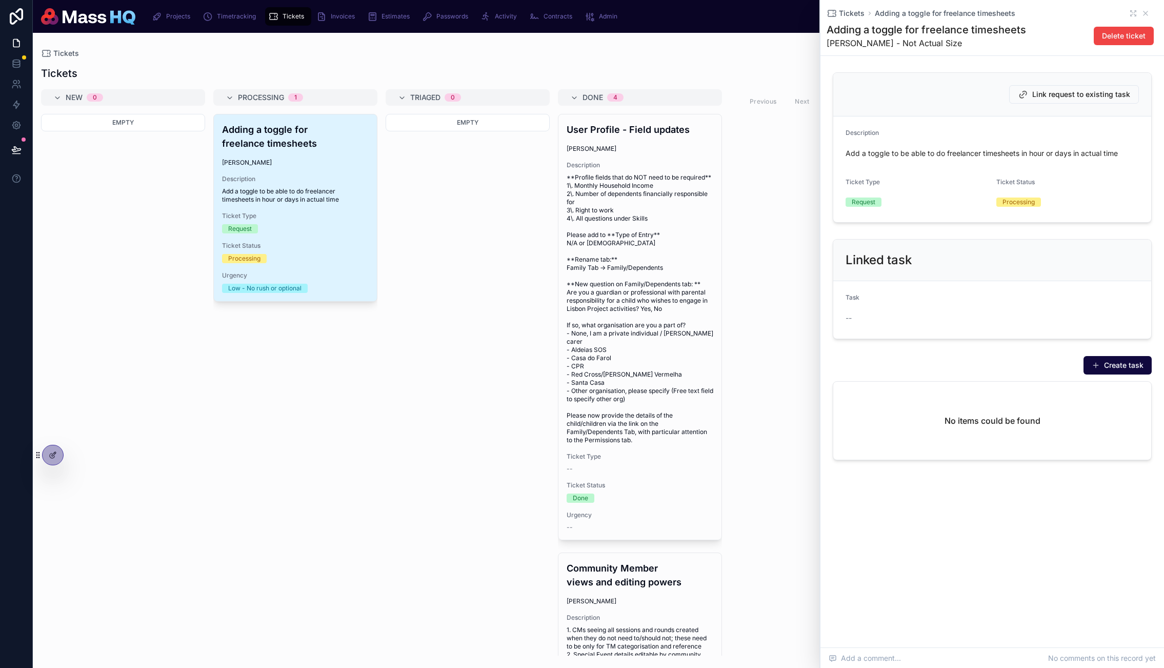
click at [164, 490] on div "Empty" at bounding box center [123, 385] width 164 height 542
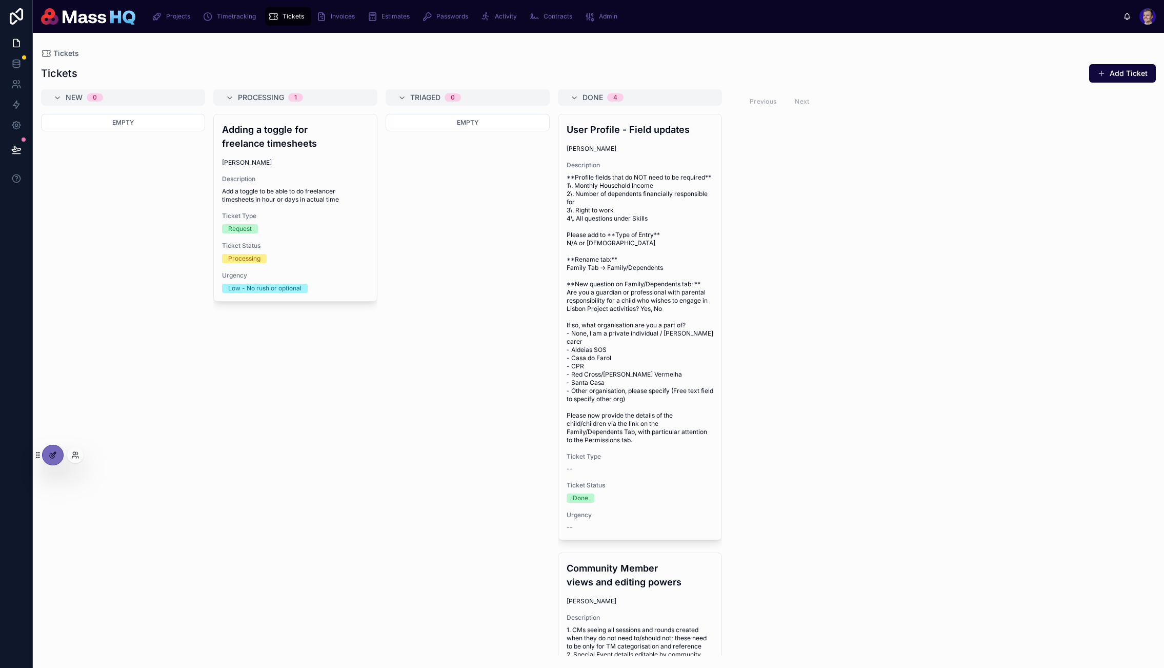
click at [46, 451] on div at bounding box center [53, 454] width 21 height 19
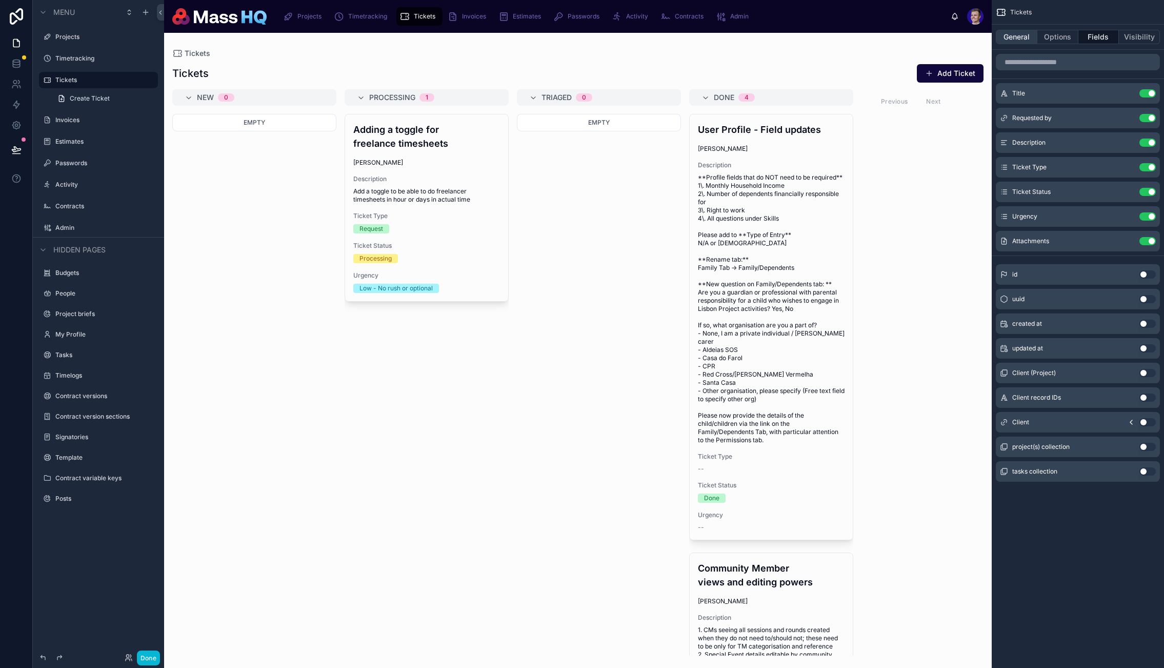
click at [1028, 41] on button "General" at bounding box center [1017, 37] width 42 height 14
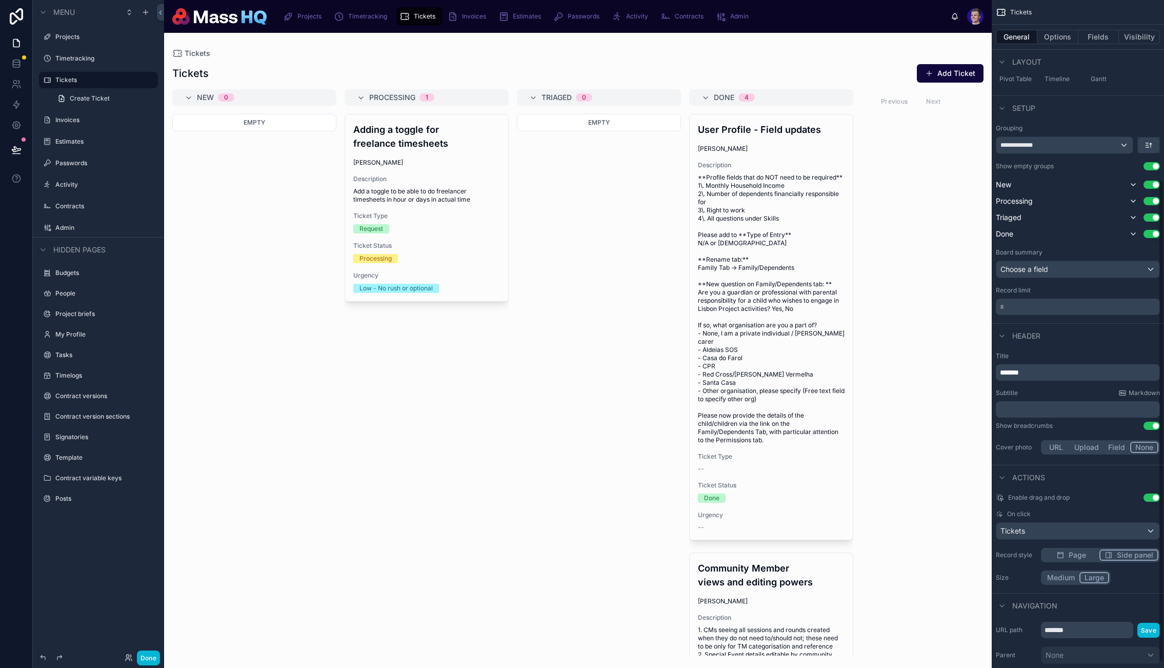
scroll to position [255, 0]
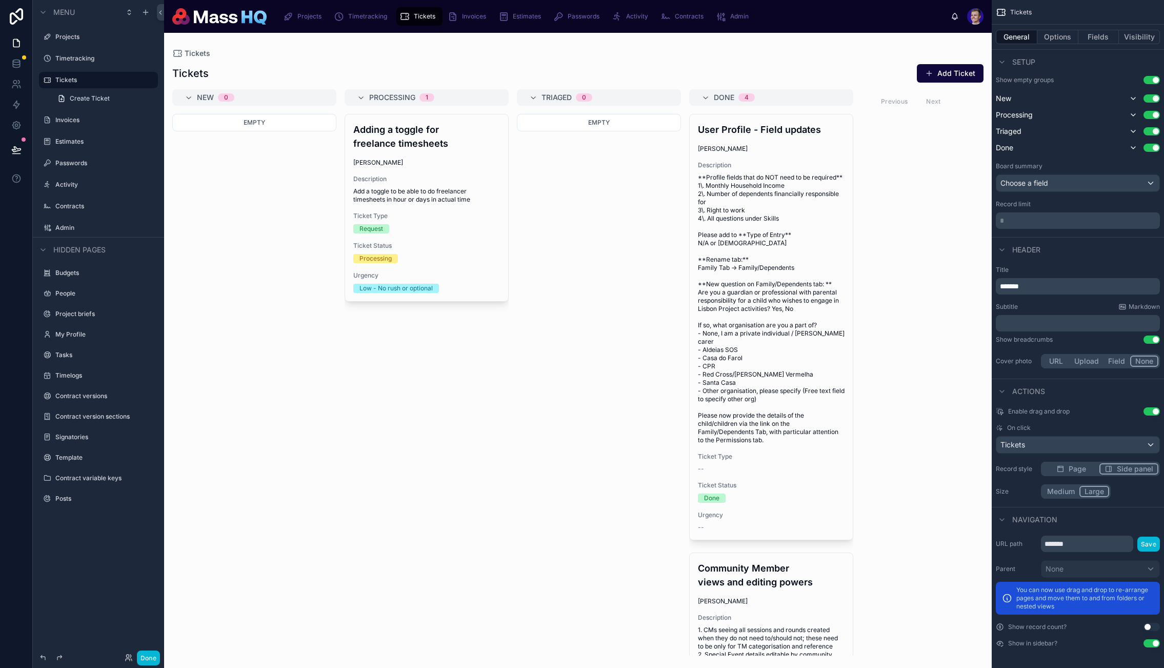
click at [1069, 470] on div "Enable drag and drop Use setting On click Tickets Record style Page Side panel …" at bounding box center [1078, 453] width 172 height 100
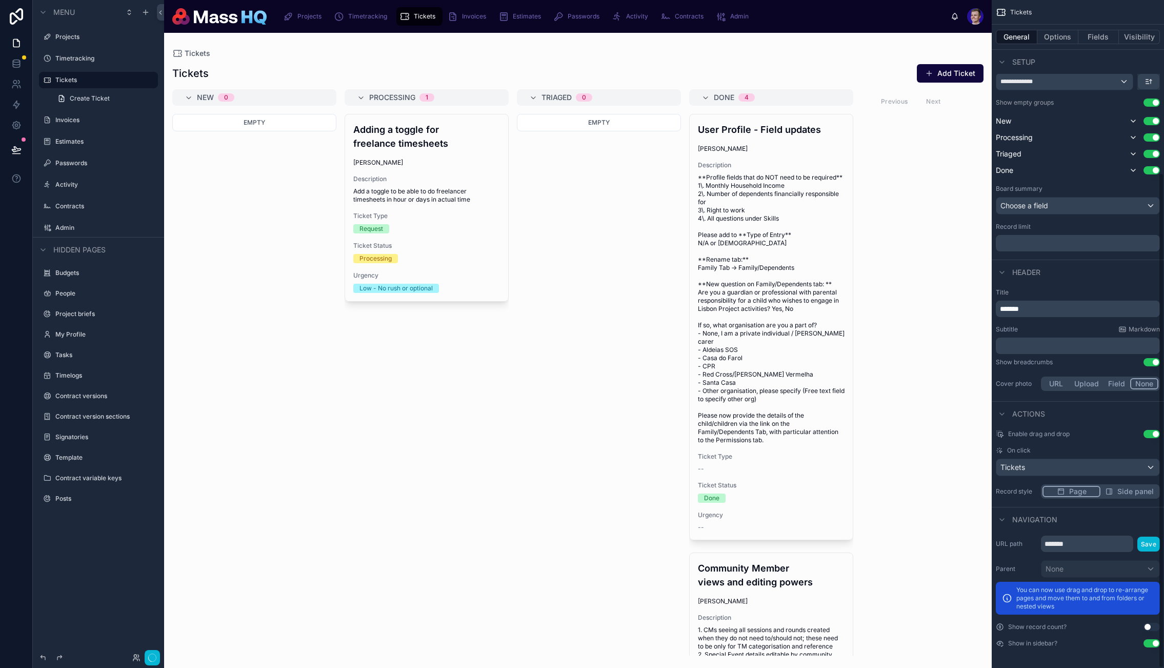
scroll to position [233, 0]
click at [151, 659] on button "Done" at bounding box center [148, 657] width 23 height 15
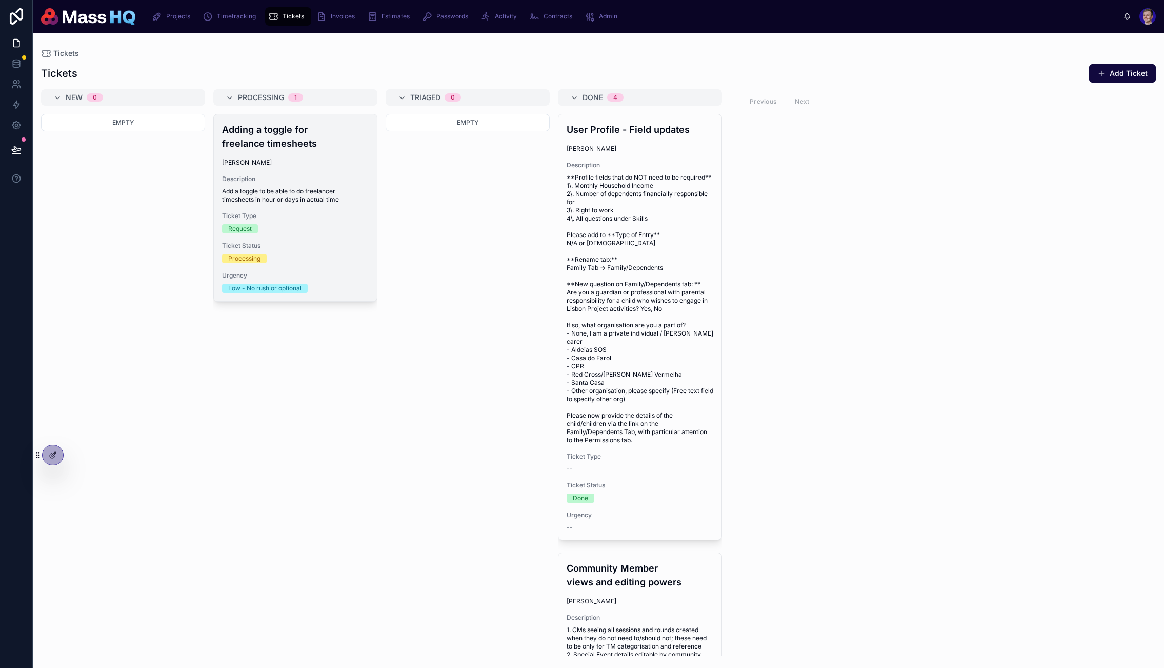
click at [269, 129] on h4 "Adding a toggle for freelance timesheets" at bounding box center [295, 137] width 147 height 28
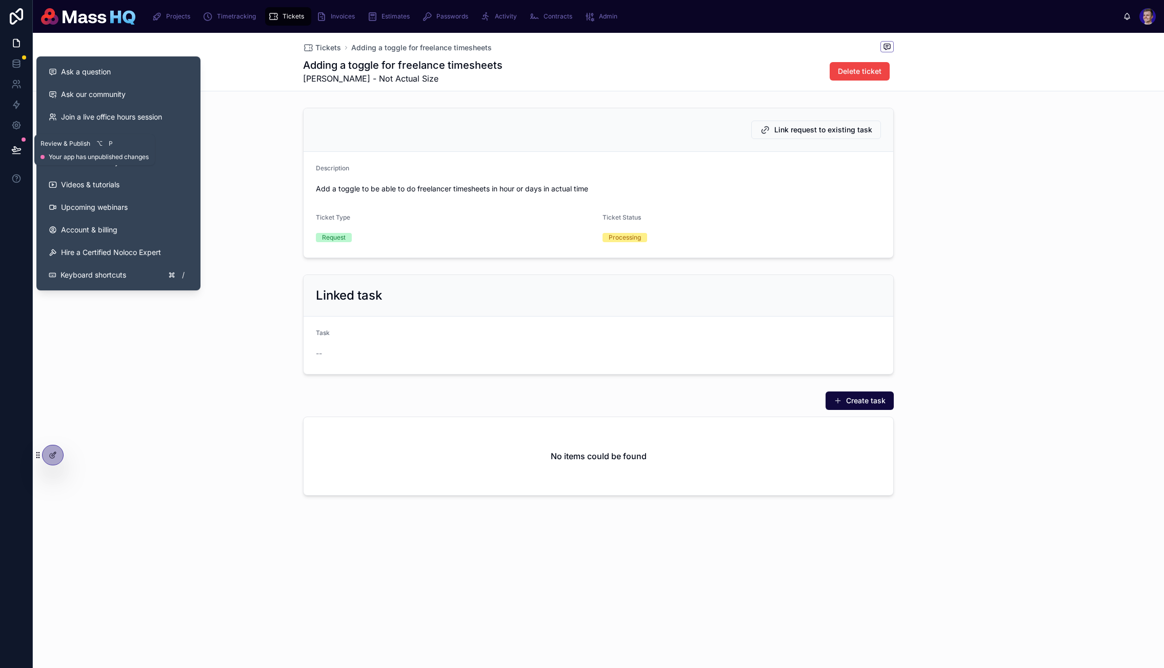
click at [21, 143] on button at bounding box center [16, 149] width 23 height 29
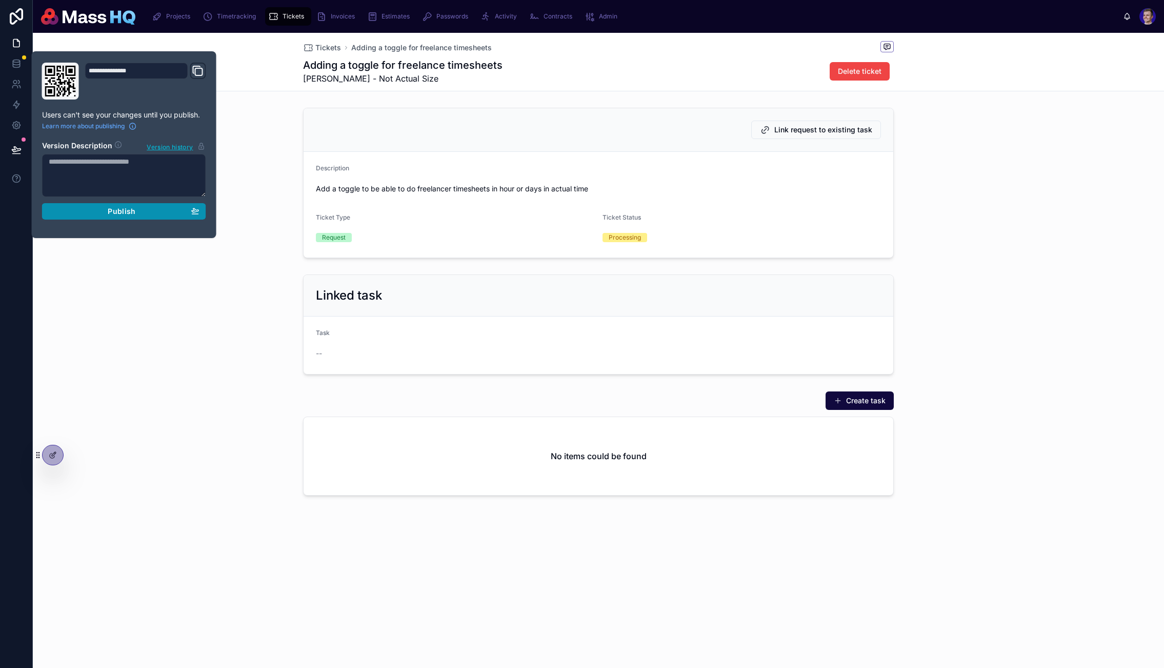
click at [147, 211] on div "Publish" at bounding box center [124, 211] width 151 height 9
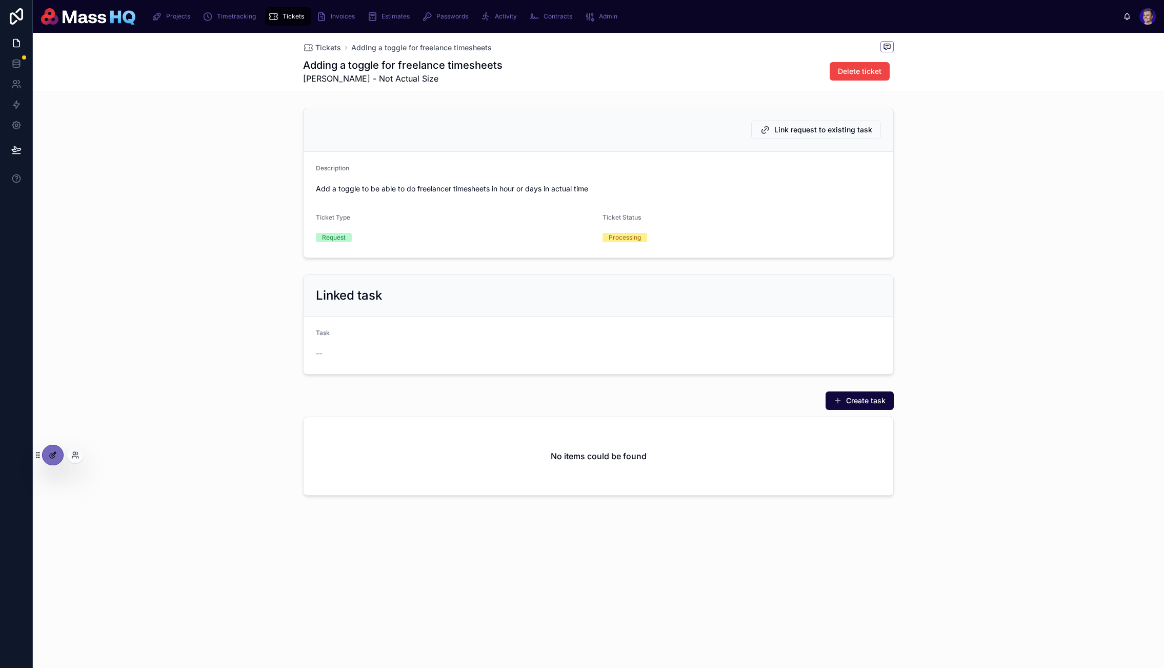
click at [54, 454] on icon at bounding box center [53, 455] width 8 height 8
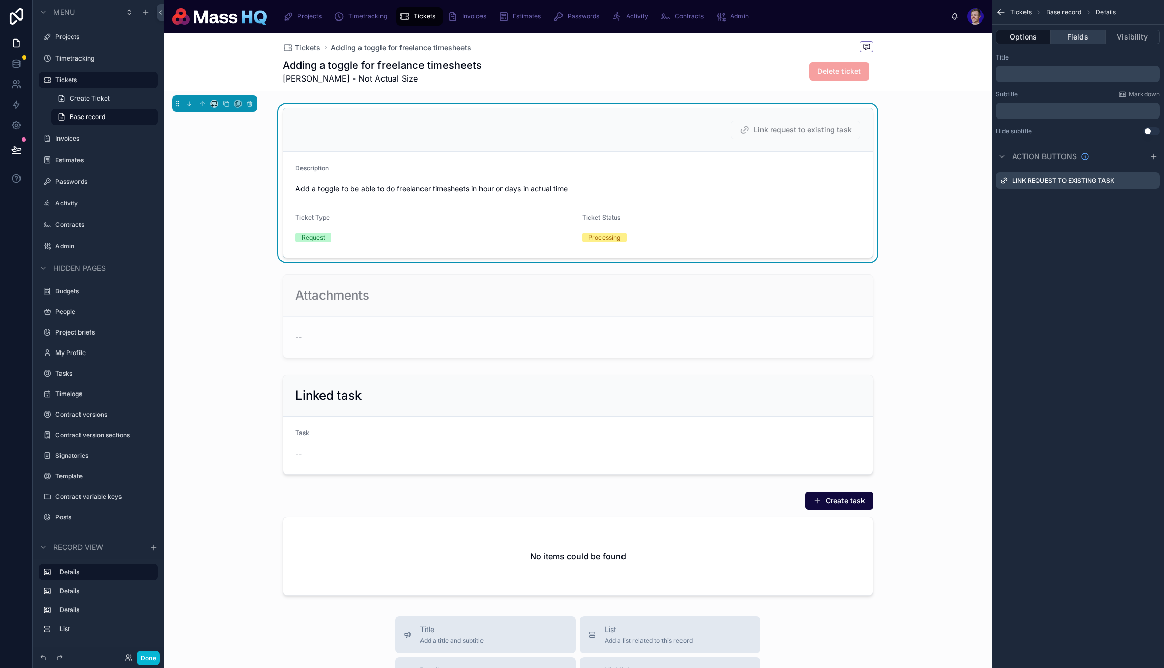
click at [1083, 37] on button "Fields" at bounding box center [1078, 37] width 54 height 14
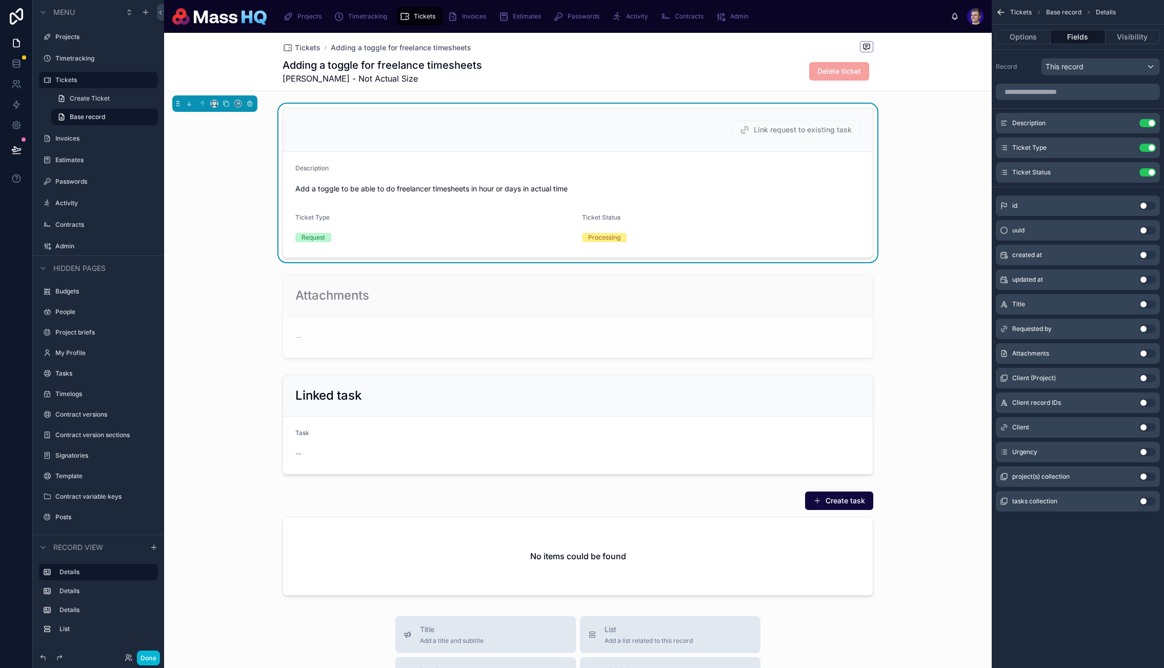
drag, startPoint x: 1144, startPoint y: 451, endPoint x: 1093, endPoint y: 316, distance: 144.5
click at [1144, 451] on button "Use setting" at bounding box center [1148, 452] width 16 height 8
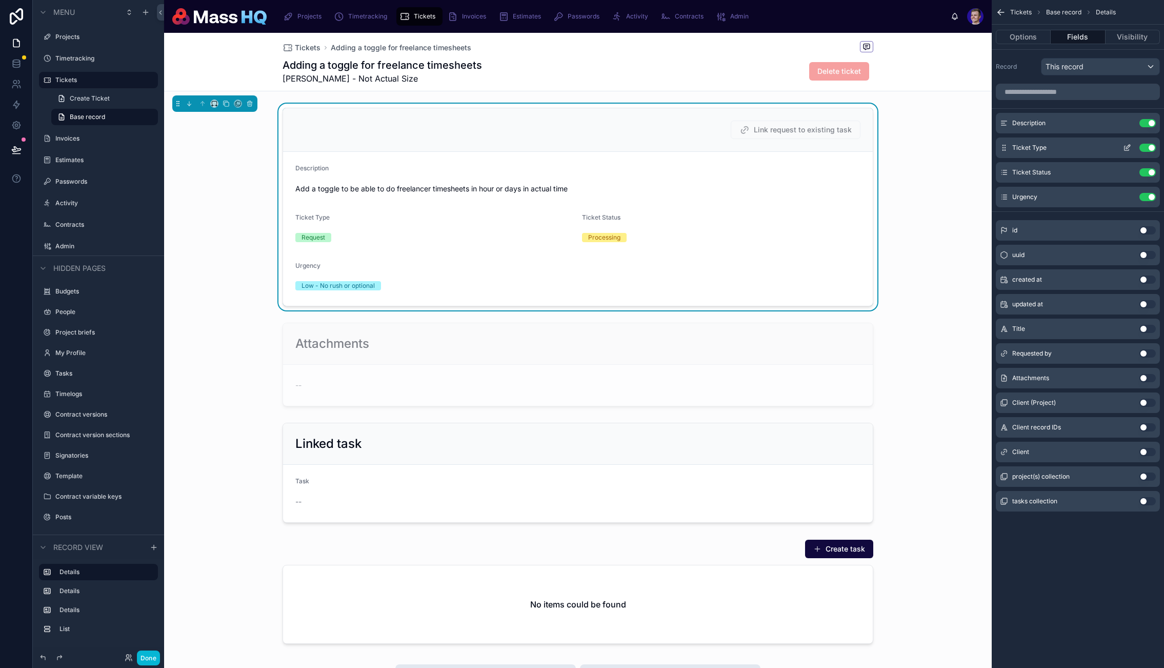
click at [1132, 149] on button "scrollable content" at bounding box center [1127, 148] width 16 height 8
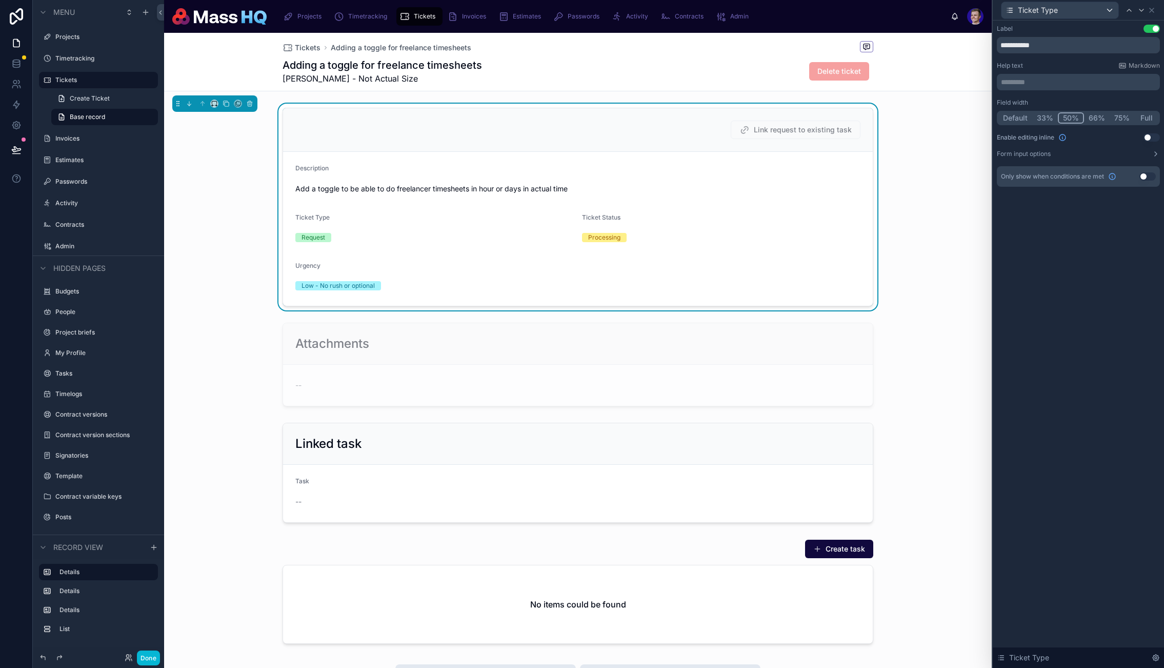
click at [1045, 120] on button "33%" at bounding box center [1046, 117] width 26 height 11
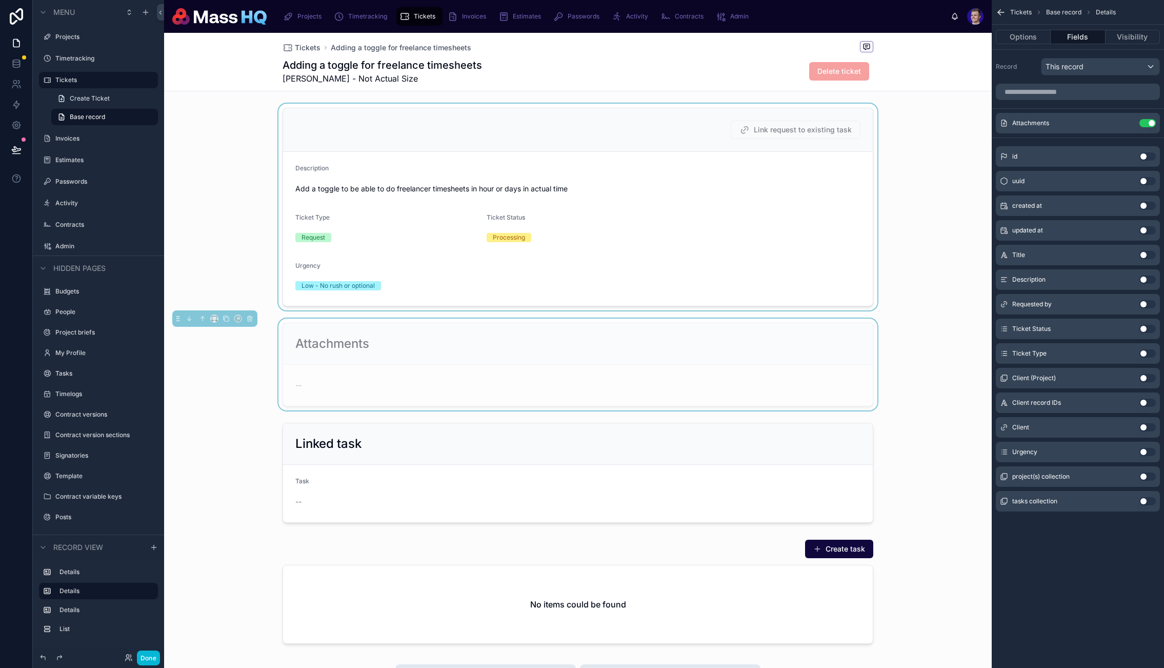
click at [484, 276] on div at bounding box center [578, 207] width 828 height 207
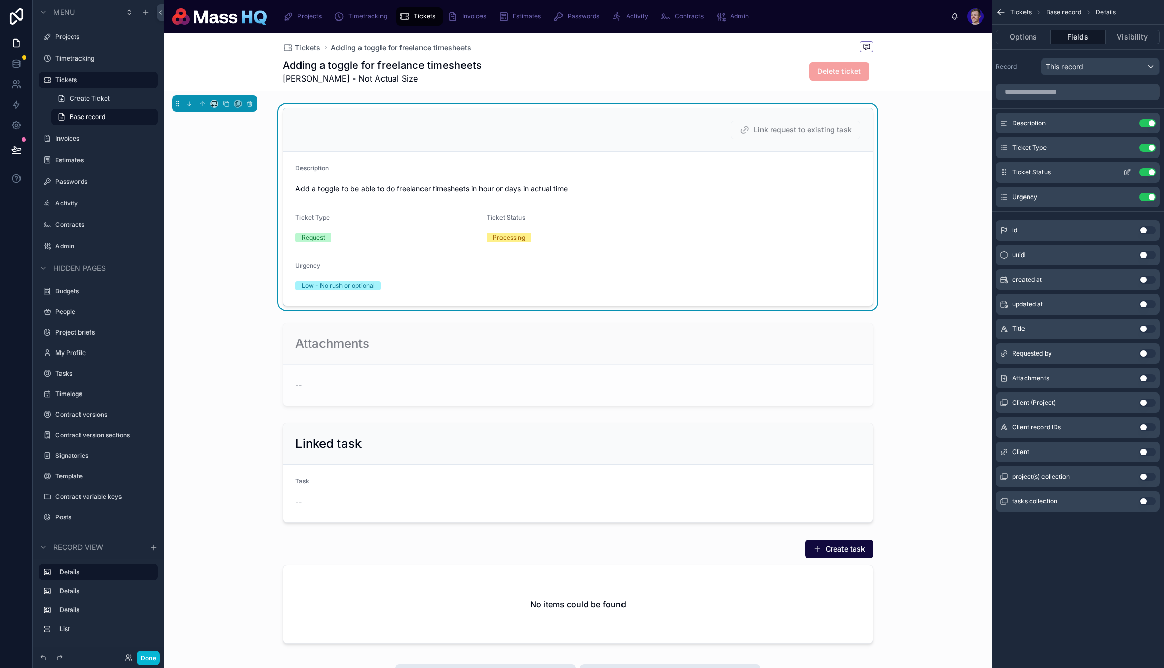
click at [1129, 173] on icon "scrollable content" at bounding box center [1127, 172] width 8 height 8
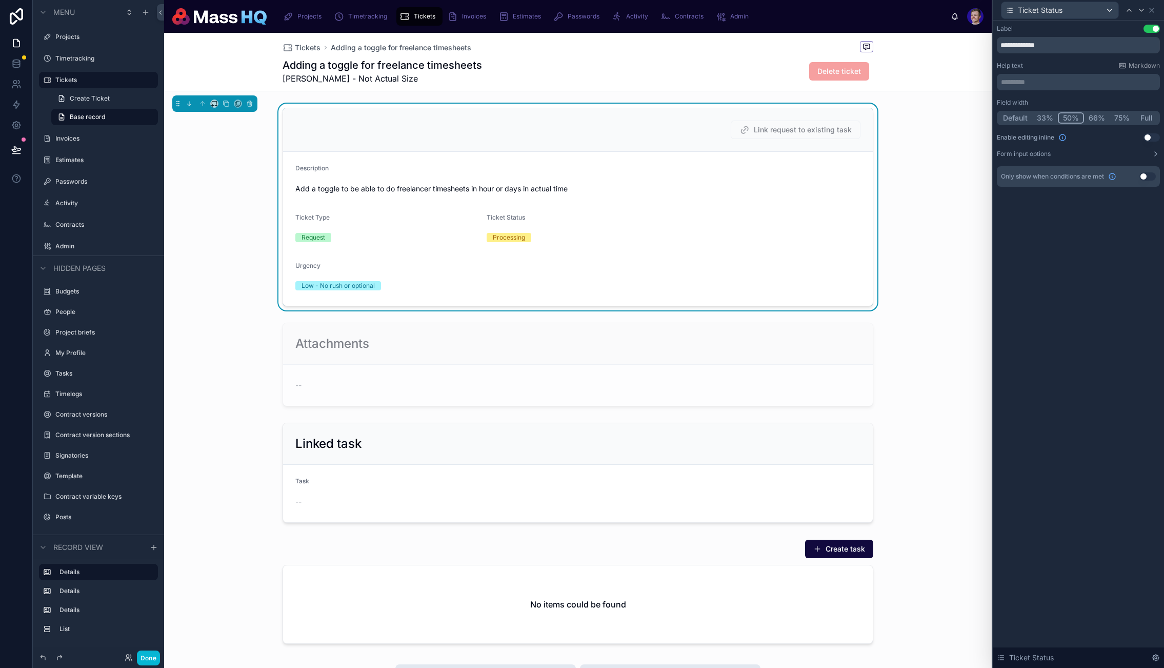
click at [1039, 118] on button "33%" at bounding box center [1046, 117] width 26 height 11
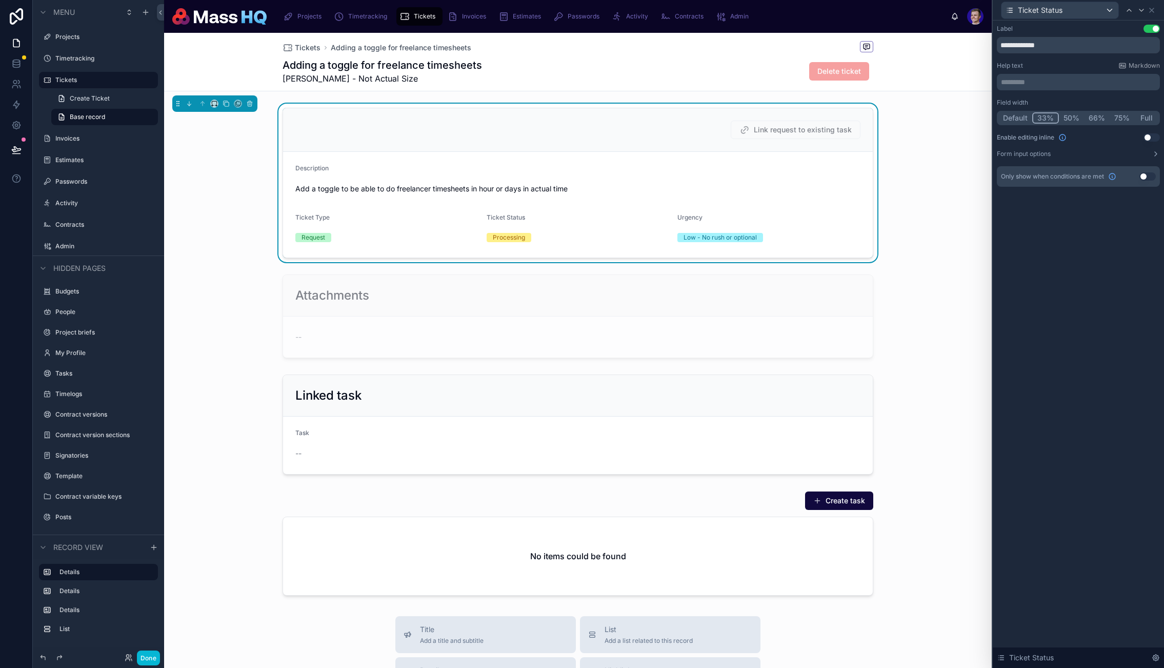
click at [1049, 115] on button "33%" at bounding box center [1046, 117] width 27 height 11
click at [1141, 9] on icon at bounding box center [1142, 10] width 8 height 8
click at [1044, 119] on button "33%" at bounding box center [1047, 117] width 26 height 11
click at [1143, 8] on icon at bounding box center [1142, 10] width 8 height 8
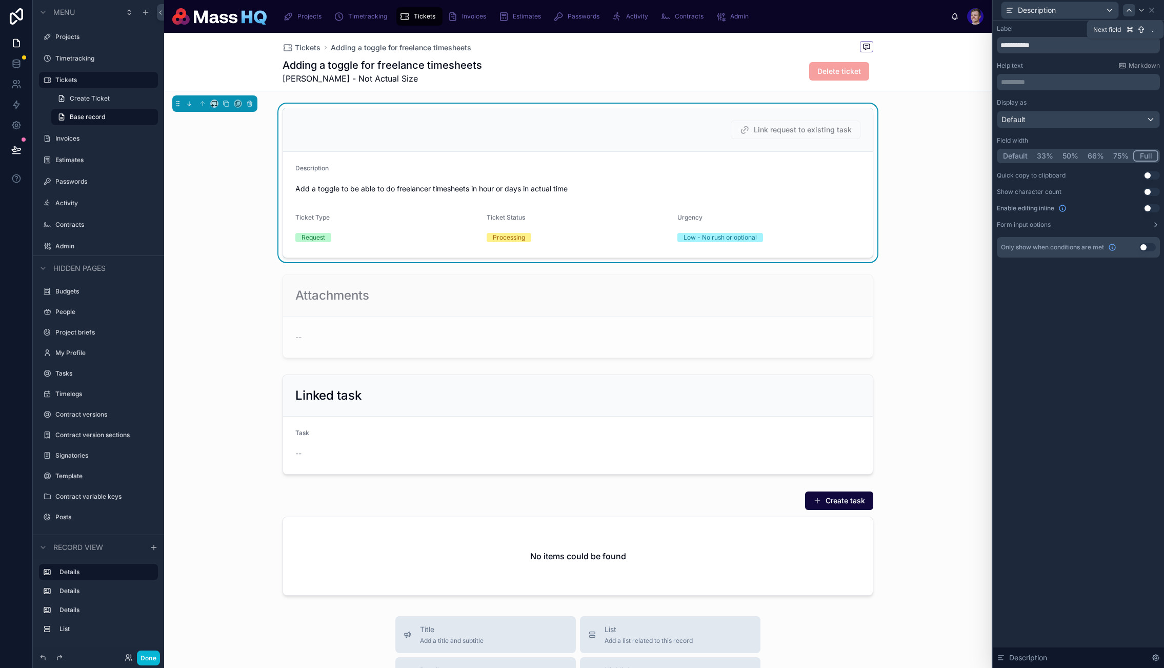
click at [1126, 8] on icon at bounding box center [1129, 10] width 8 height 8
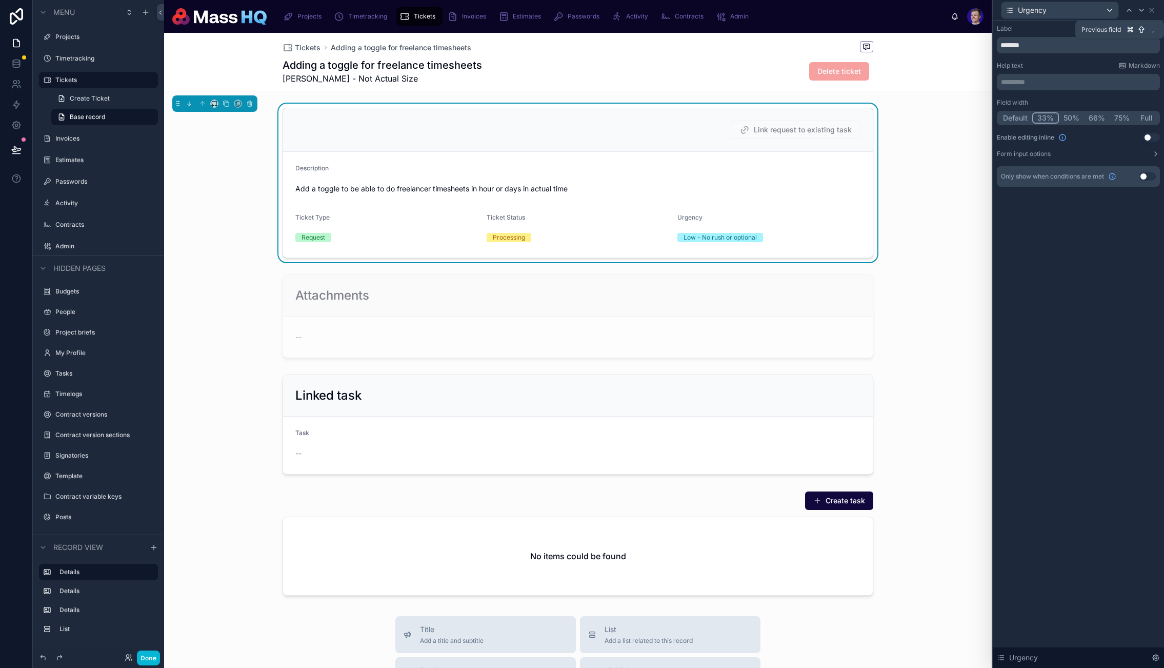
click at [1126, 8] on icon at bounding box center [1129, 10] width 8 height 8
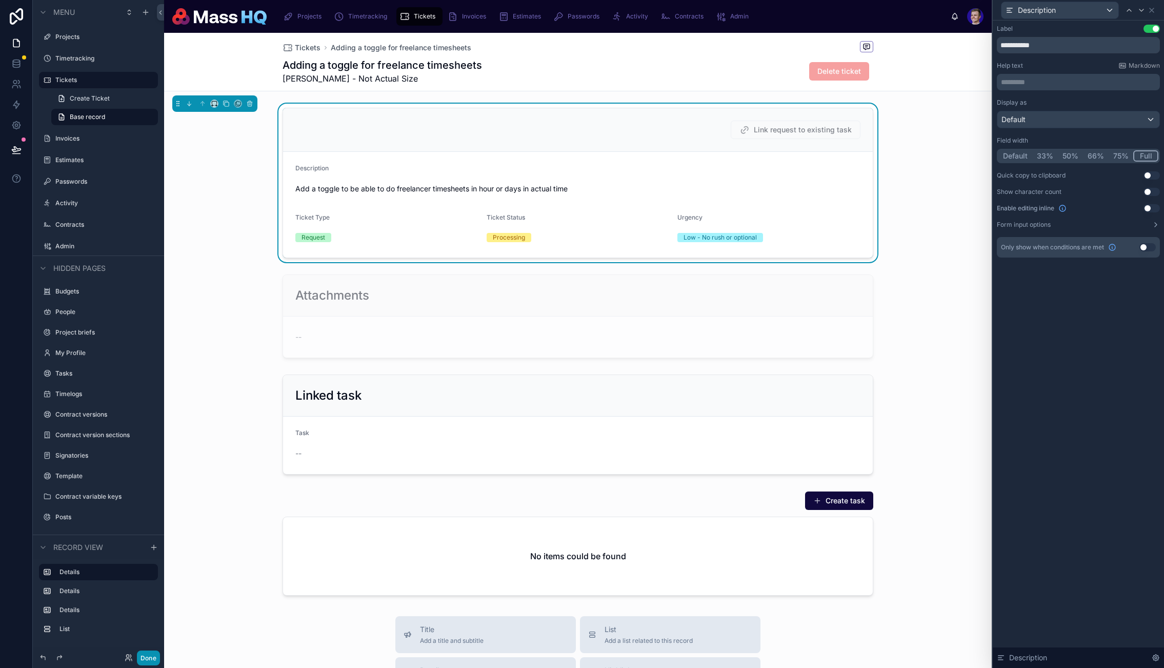
drag, startPoint x: 150, startPoint y: 654, endPoint x: 186, endPoint y: 642, distance: 37.5
click at [150, 654] on button "Done" at bounding box center [148, 657] width 23 height 15
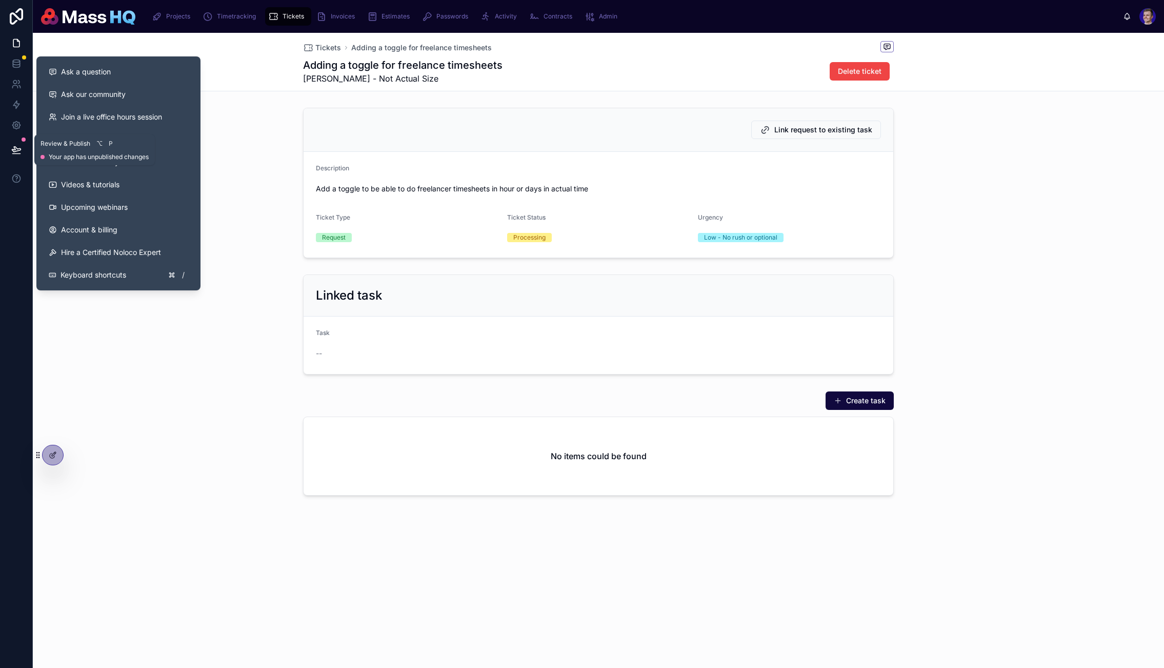
click at [17, 147] on icon at bounding box center [16, 150] width 10 height 10
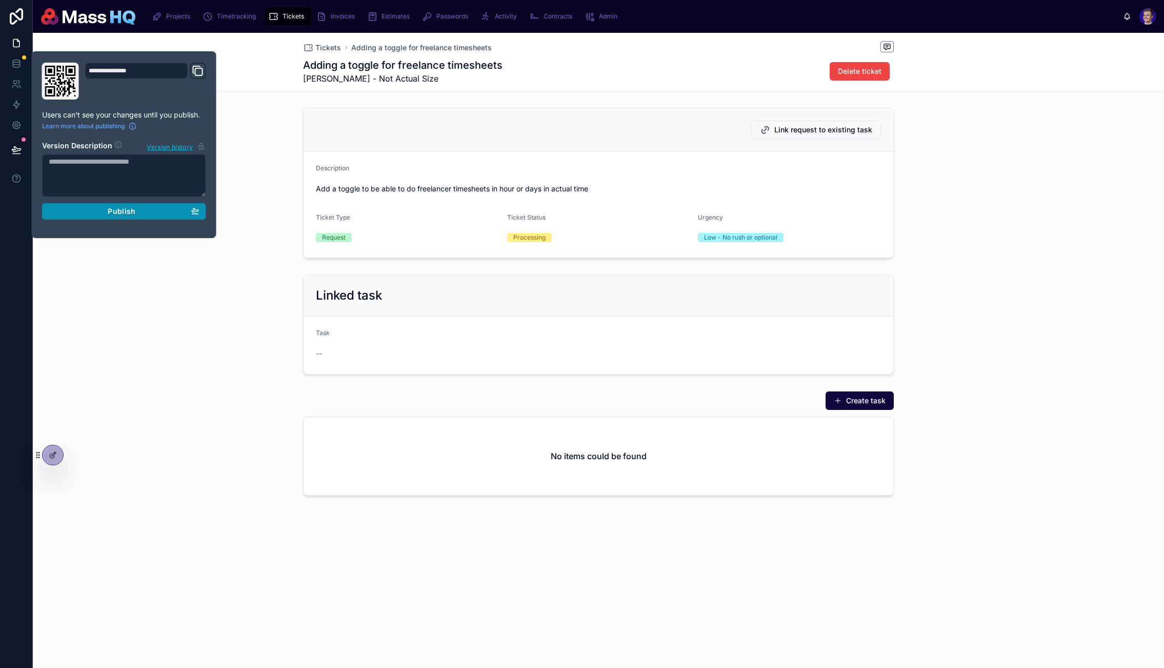
click at [144, 207] on button "Publish" at bounding box center [124, 211] width 164 height 16
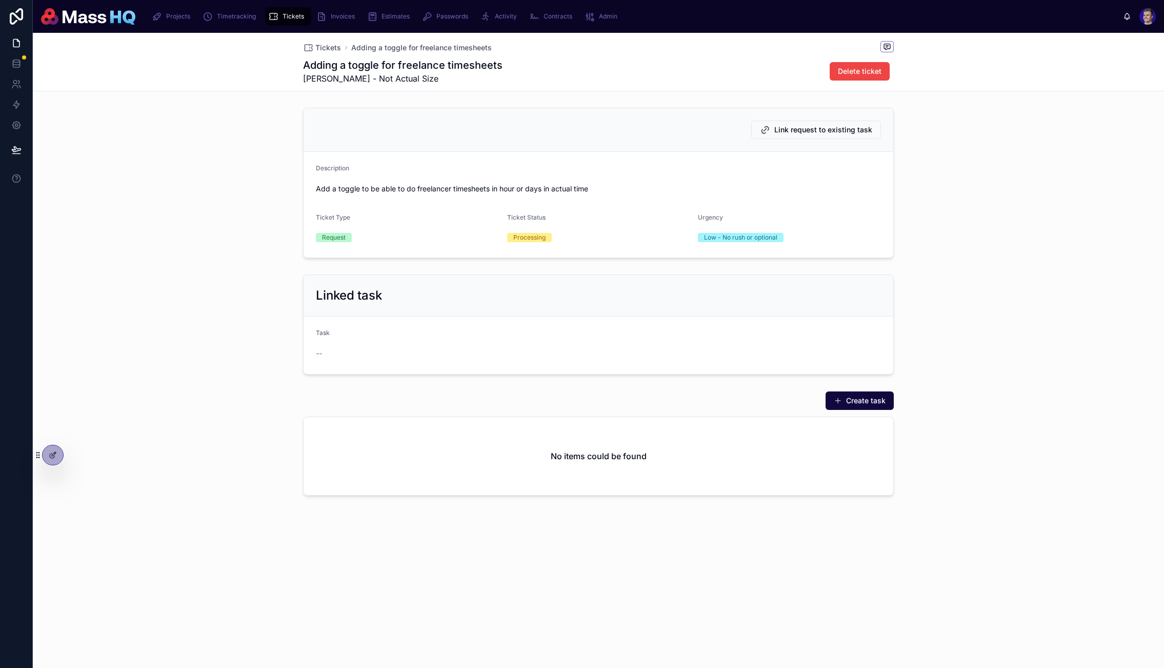
click at [1013, 174] on div "Link request to existing task Description Add a toggle to be able to do freelan…" at bounding box center [599, 183] width 1132 height 158
click at [792, 133] on span "Link request to existing task" at bounding box center [824, 130] width 98 height 10
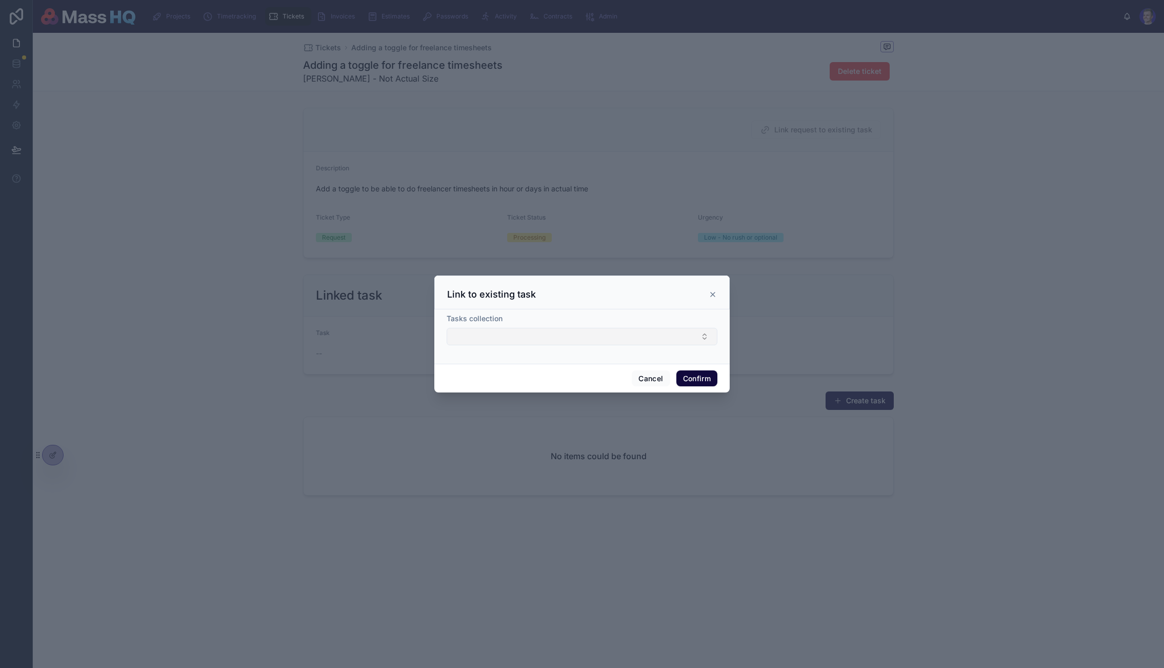
click at [572, 332] on button "Select Button" at bounding box center [582, 336] width 271 height 17
drag, startPoint x: 711, startPoint y: 292, endPoint x: 809, endPoint y: 277, distance: 98.7
click at [711, 292] on icon at bounding box center [713, 294] width 8 height 8
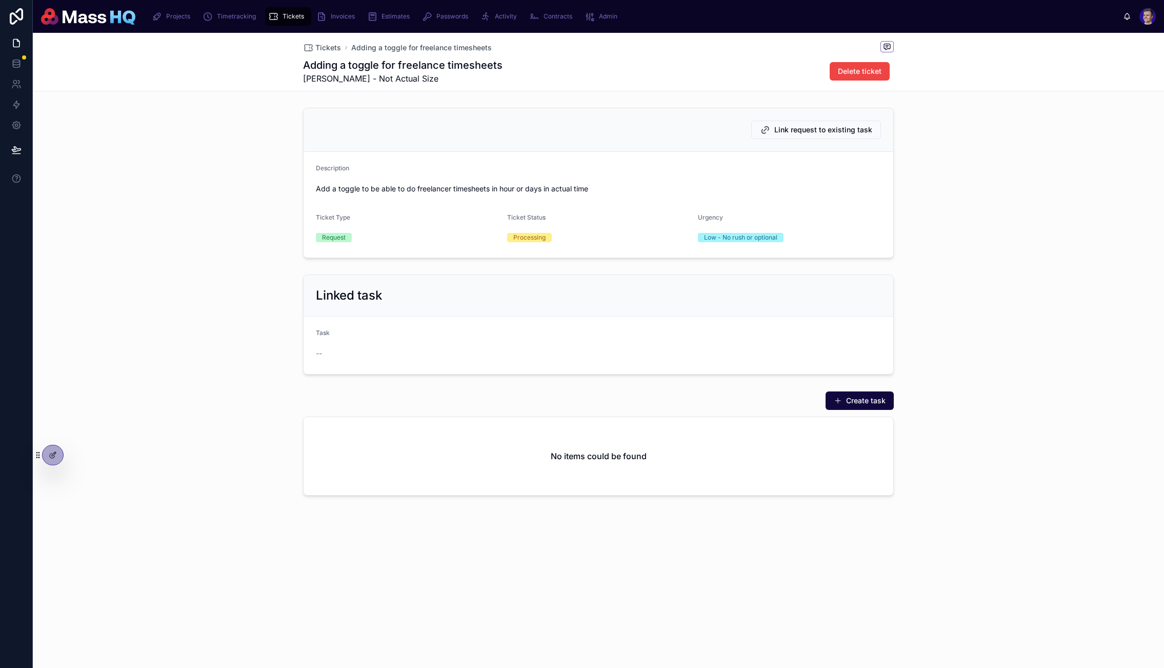
click at [925, 268] on div "Link request to existing task Description Add a toggle to be able to do freelan…" at bounding box center [599, 302] width 1132 height 396
click at [973, 330] on div "Linked task Task --" at bounding box center [599, 324] width 1132 height 108
click at [837, 409] on button "Create task" at bounding box center [860, 400] width 68 height 18
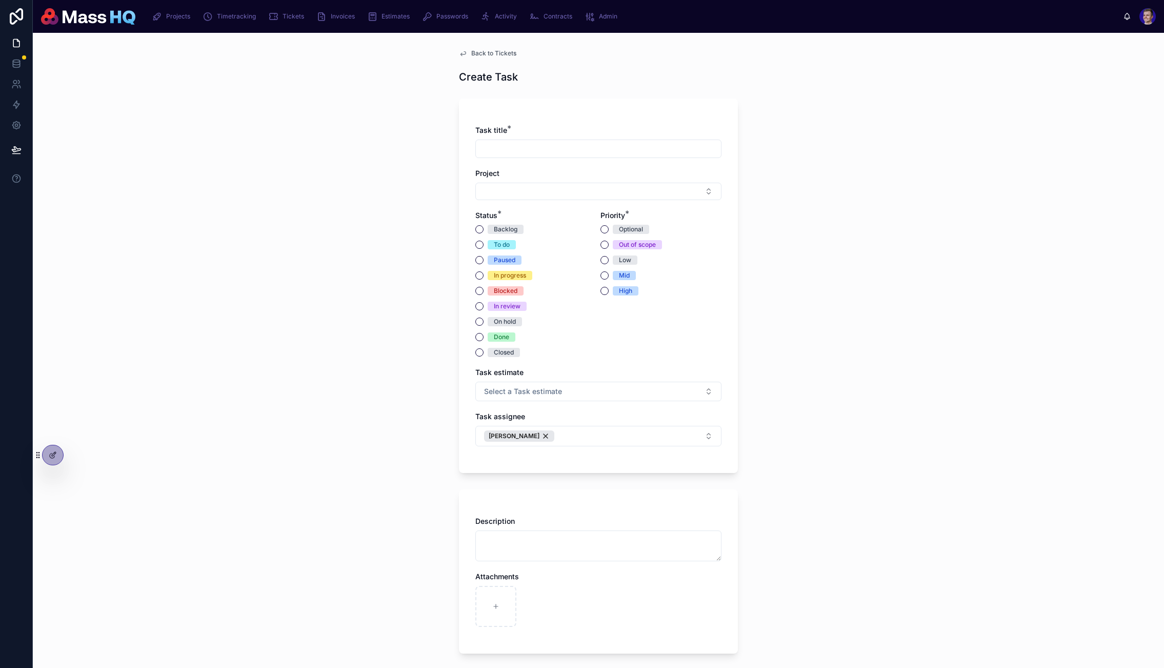
click at [546, 141] on div at bounding box center [598, 149] width 246 height 18
click at [543, 143] on input "text" at bounding box center [598, 149] width 245 height 14
click at [521, 147] on input "**********" at bounding box center [598, 149] width 245 height 14
click at [562, 149] on input "**********" at bounding box center [598, 149] width 245 height 14
type input "**********"
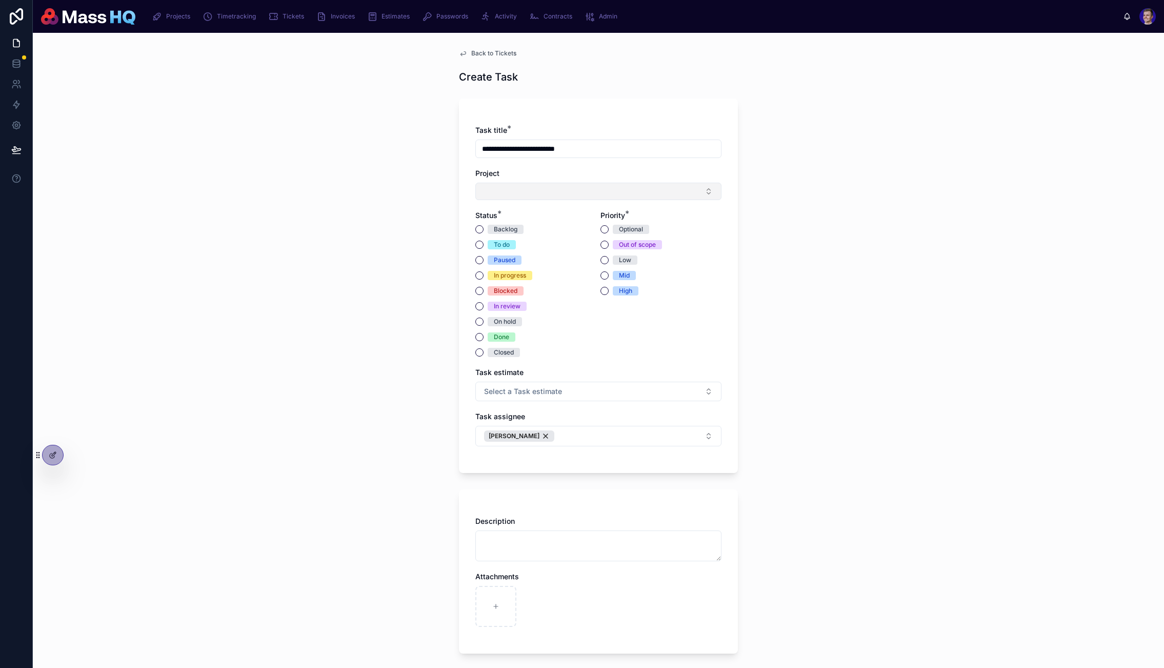
click at [551, 189] on button "Select Button" at bounding box center [598, 191] width 246 height 17
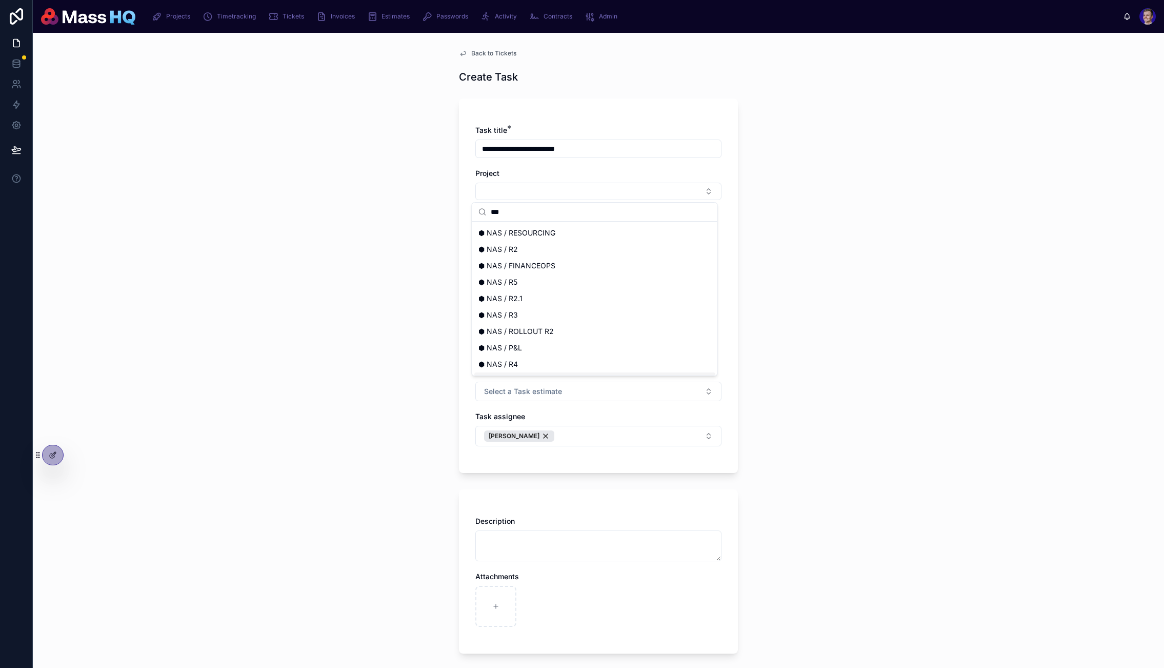
scroll to position [113, 0]
type input "***"
click at [543, 350] on div "⬢ NAS / SUPPORT" at bounding box center [594, 349] width 241 height 16
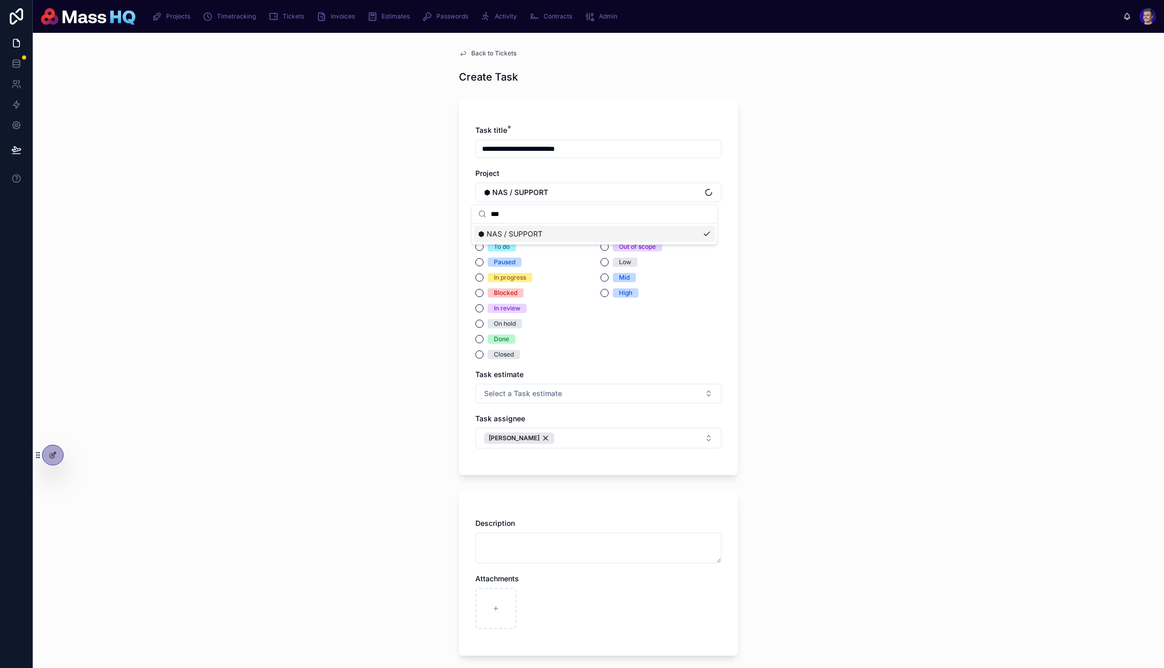
scroll to position [0, 0]
click at [946, 273] on div "**********" at bounding box center [599, 350] width 1132 height 635
click at [626, 152] on input "**********" at bounding box center [598, 149] width 245 height 14
click at [324, 159] on div "**********" at bounding box center [599, 350] width 1132 height 635
drag, startPoint x: 495, startPoint y: 230, endPoint x: 553, endPoint y: 246, distance: 60.2
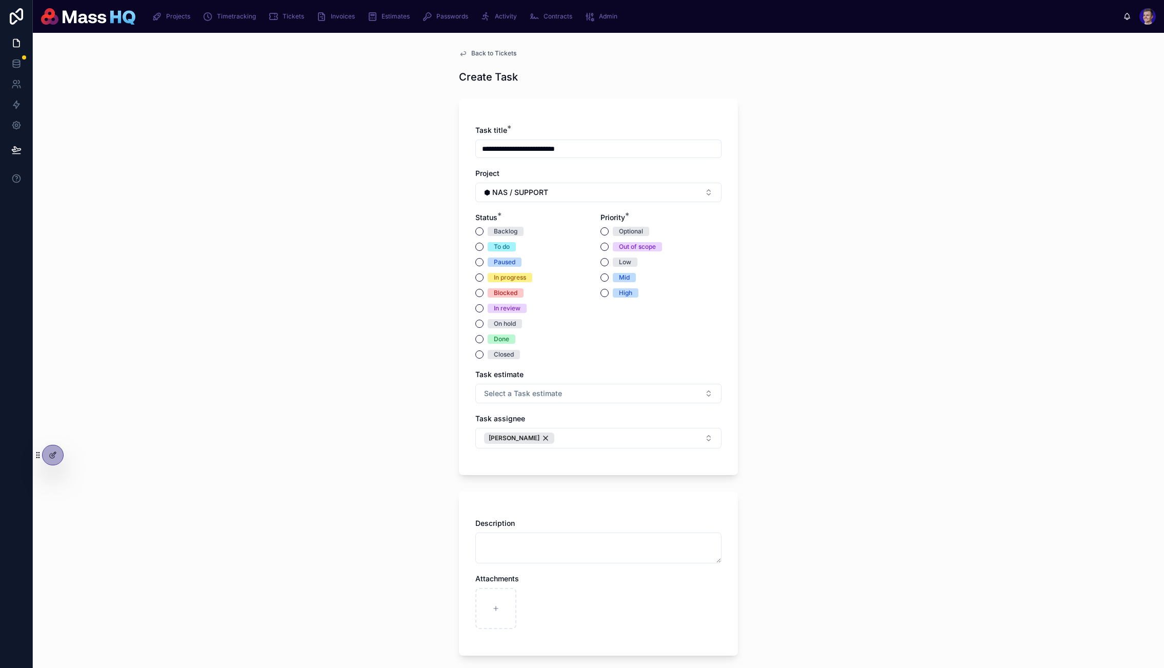
click at [495, 230] on div "Backlog" at bounding box center [506, 231] width 24 height 9
click at [484, 230] on button "Backlog" at bounding box center [479, 231] width 8 height 8
click at [613, 265] on span "Low" at bounding box center [625, 261] width 25 height 9
click at [609, 265] on button "Low" at bounding box center [605, 262] width 8 height 8
click at [894, 274] on div "**********" at bounding box center [599, 350] width 1132 height 635
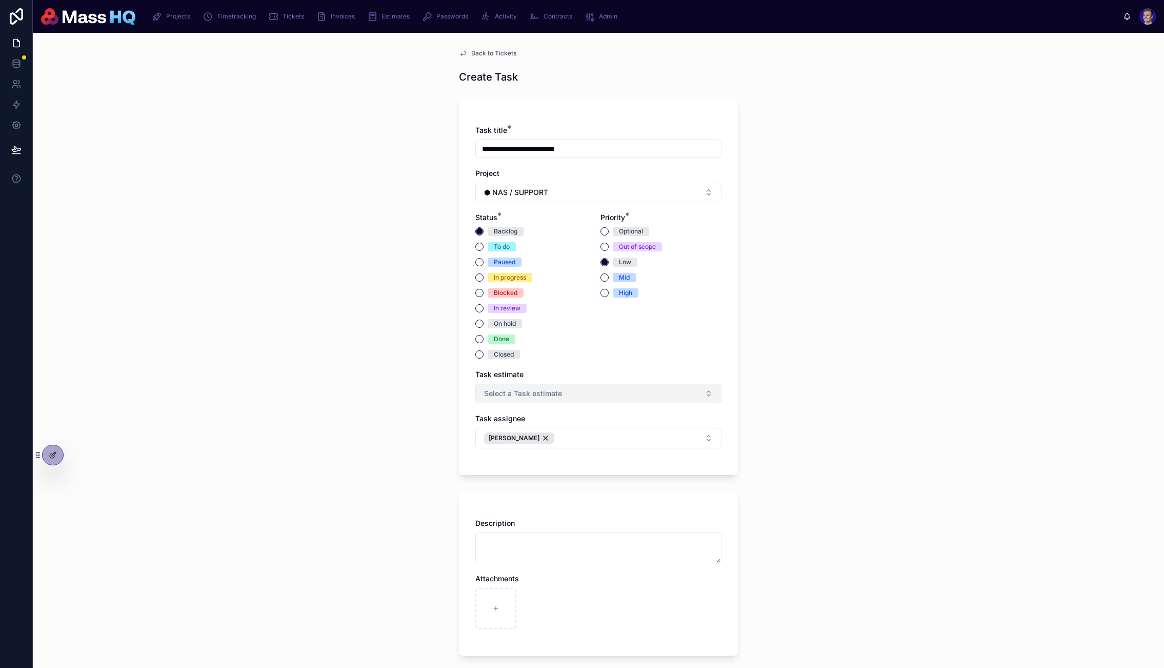
click at [614, 392] on button "Select a Task estimate" at bounding box center [598, 393] width 246 height 19
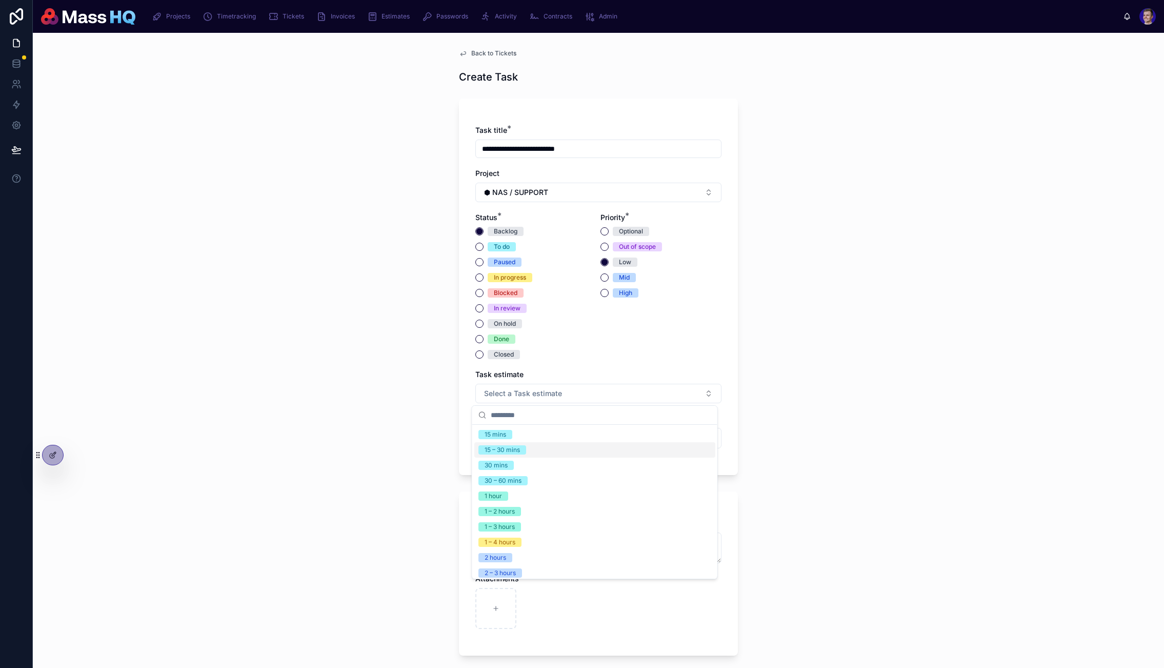
click at [512, 449] on div "15 – 30 mins" at bounding box center [502, 449] width 35 height 9
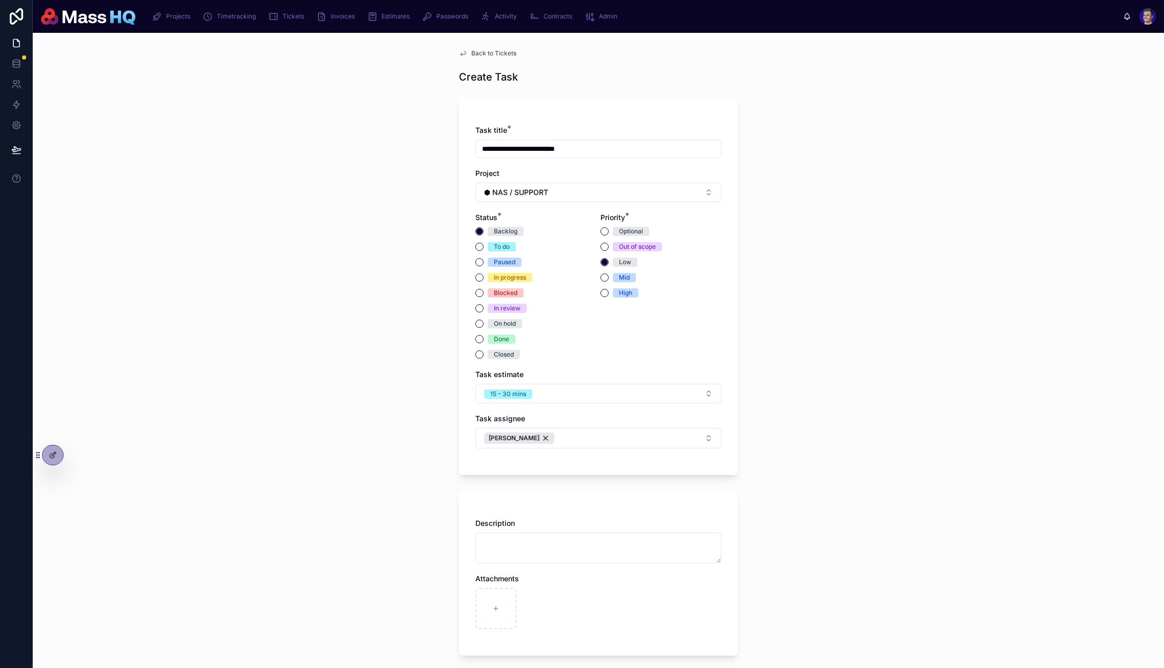
click at [949, 423] on div "**********" at bounding box center [599, 350] width 1132 height 635
click at [598, 156] on div "**********" at bounding box center [598, 149] width 246 height 18
click at [603, 149] on input "**********" at bounding box center [598, 149] width 245 height 14
click at [576, 148] on input "**********" at bounding box center [598, 149] width 245 height 14
type input "**********"
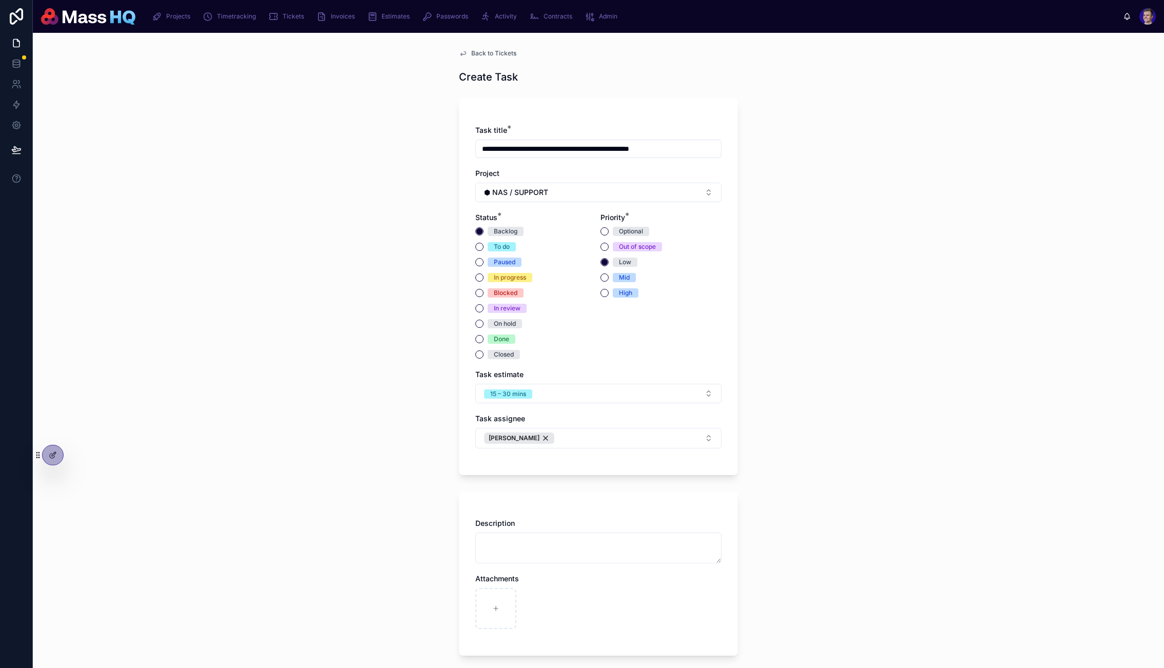
click at [954, 384] on div "**********" at bounding box center [599, 350] width 1132 height 635
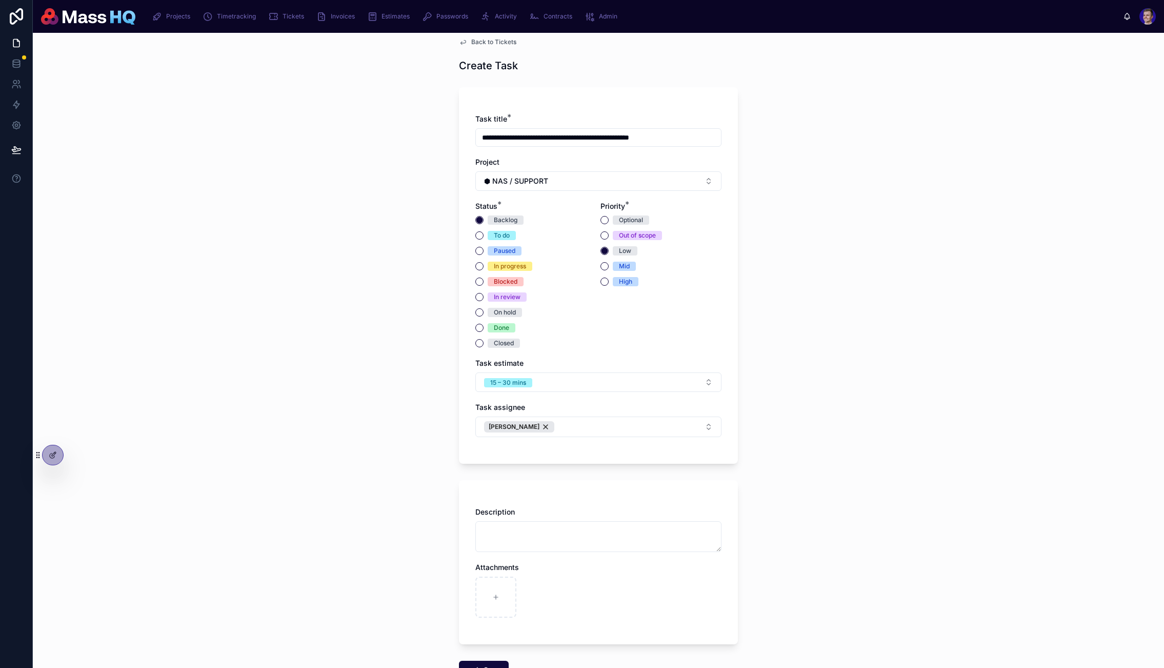
scroll to position [81, 0]
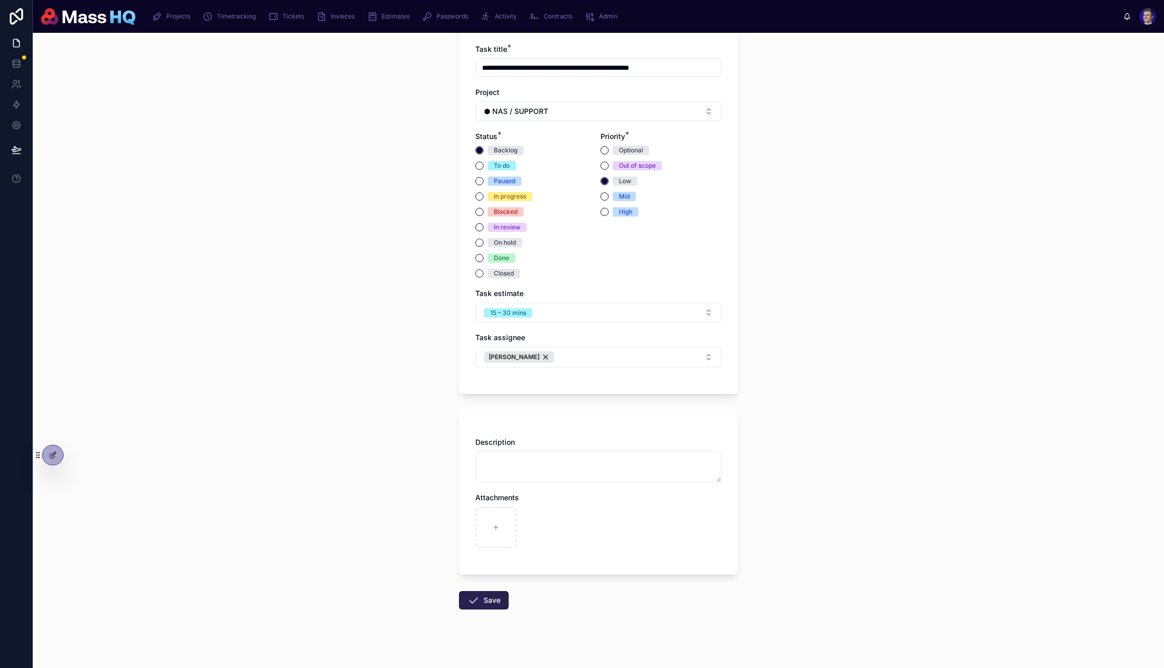
click at [479, 598] on button "Save" at bounding box center [484, 600] width 50 height 18
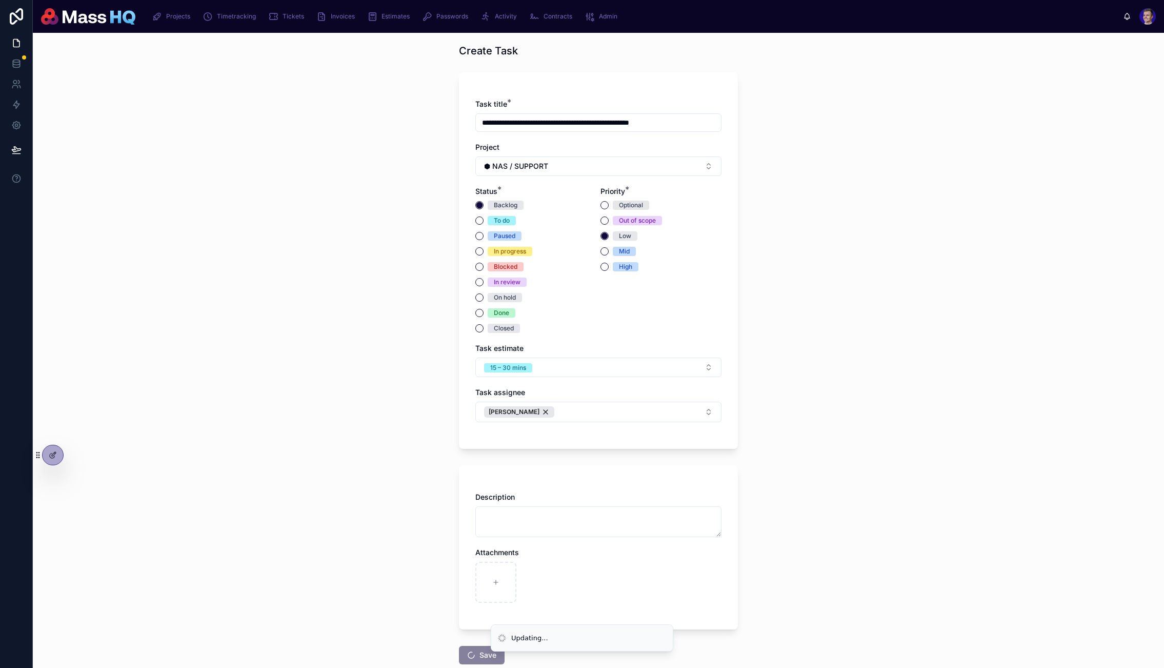
scroll to position [0, 0]
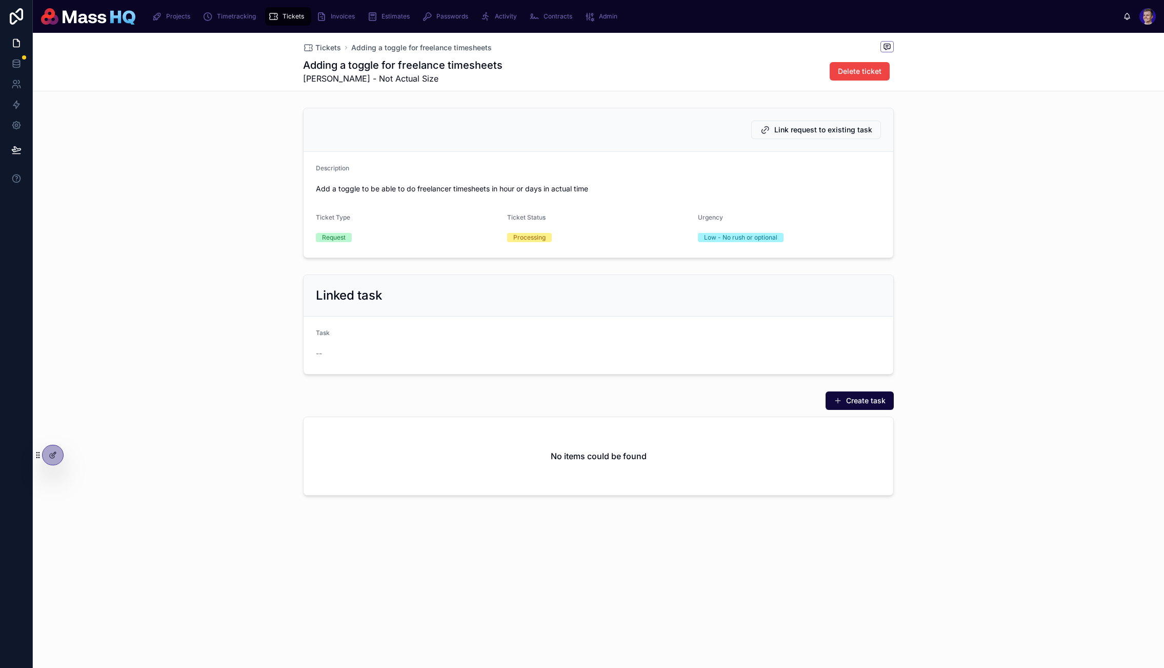
click at [1040, 384] on div "Link request to existing task Description Add a toggle to be able to do freelan…" at bounding box center [599, 302] width 1132 height 396
click at [53, 452] on icon at bounding box center [53, 455] width 8 height 8
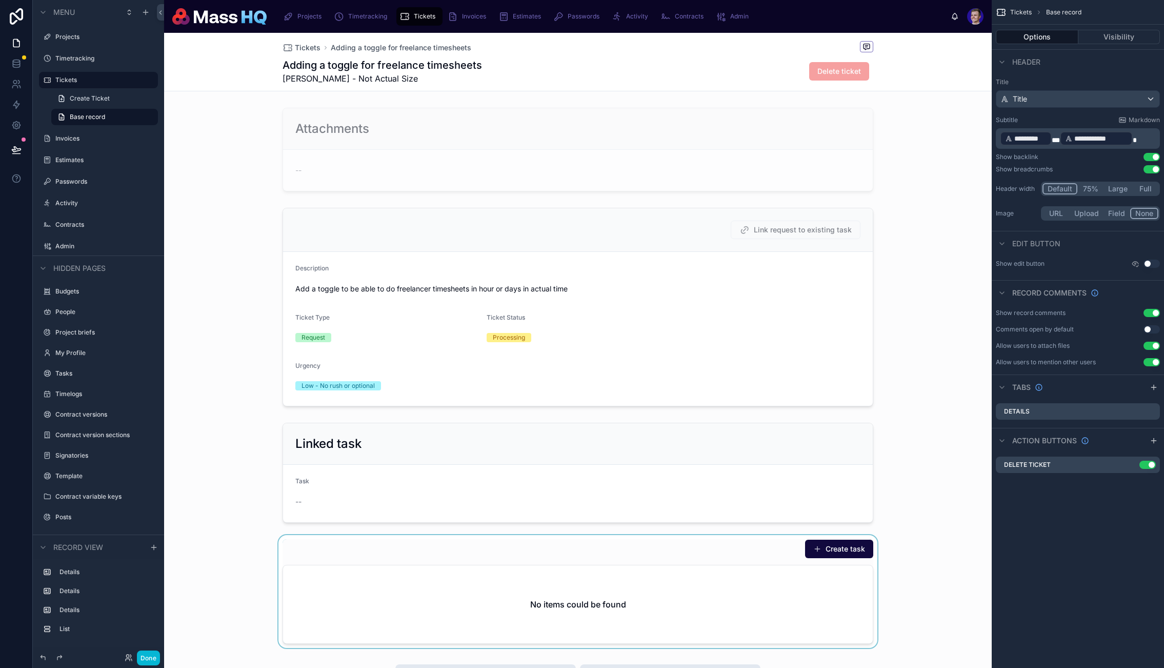
click at [597, 640] on div at bounding box center [578, 591] width 828 height 113
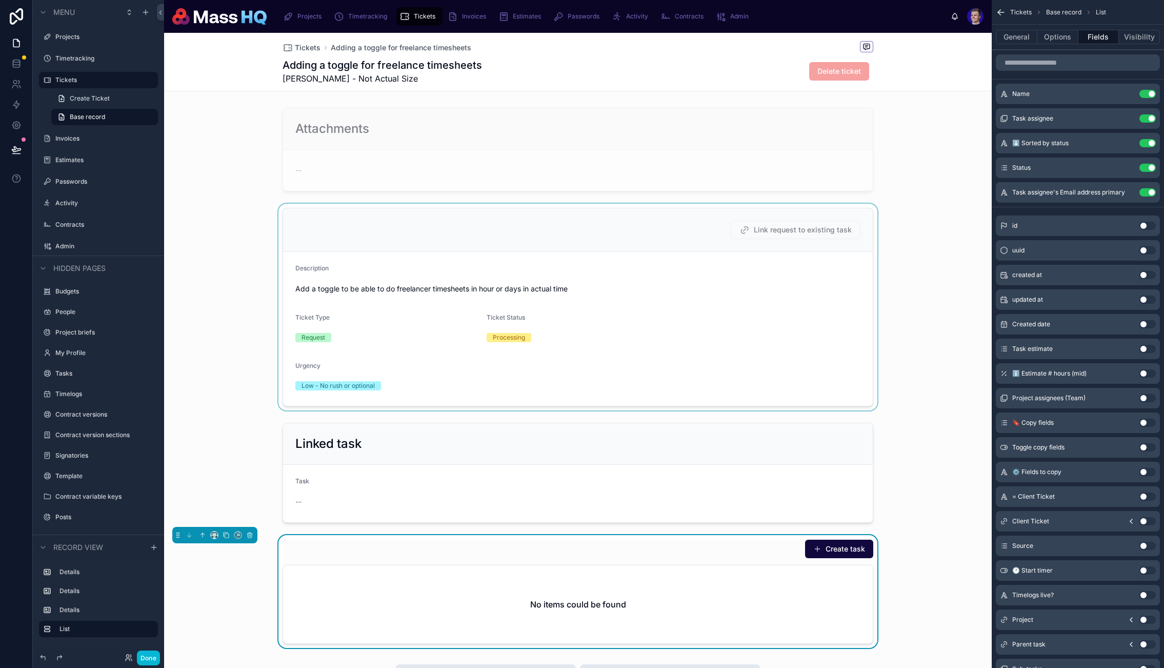
click at [790, 259] on div at bounding box center [578, 307] width 828 height 207
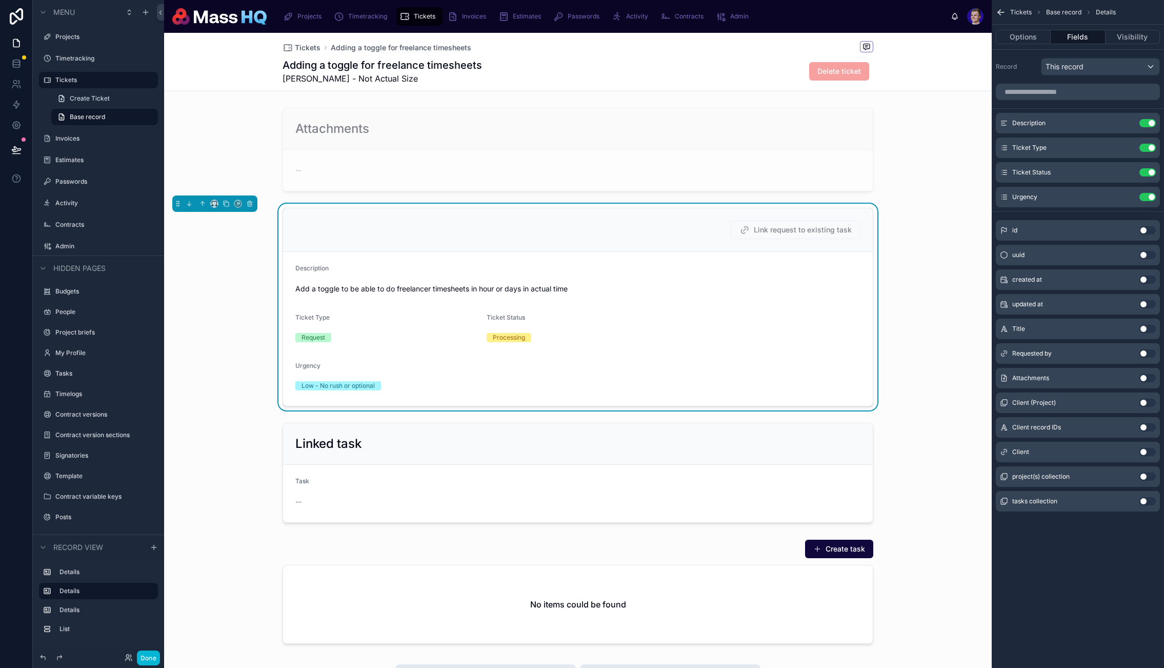
click at [794, 232] on span "Link request to existing task" at bounding box center [796, 230] width 130 height 18
click at [147, 656] on button "Done" at bounding box center [148, 657] width 23 height 15
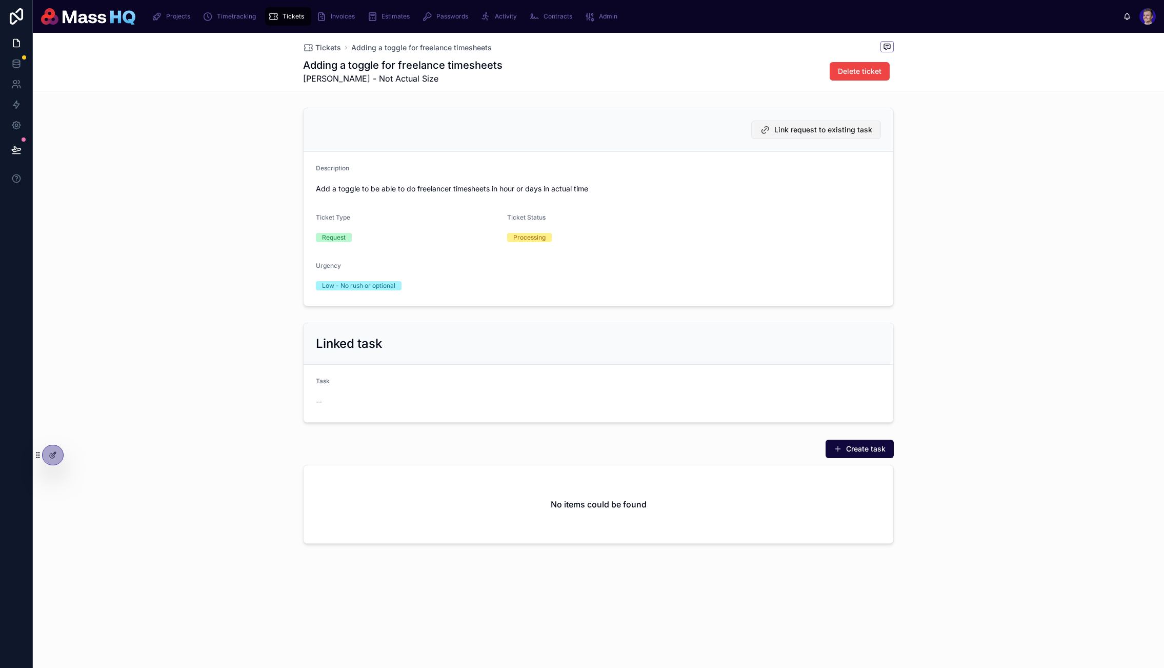
click at [825, 123] on button "Link request to existing task" at bounding box center [816, 130] width 130 height 18
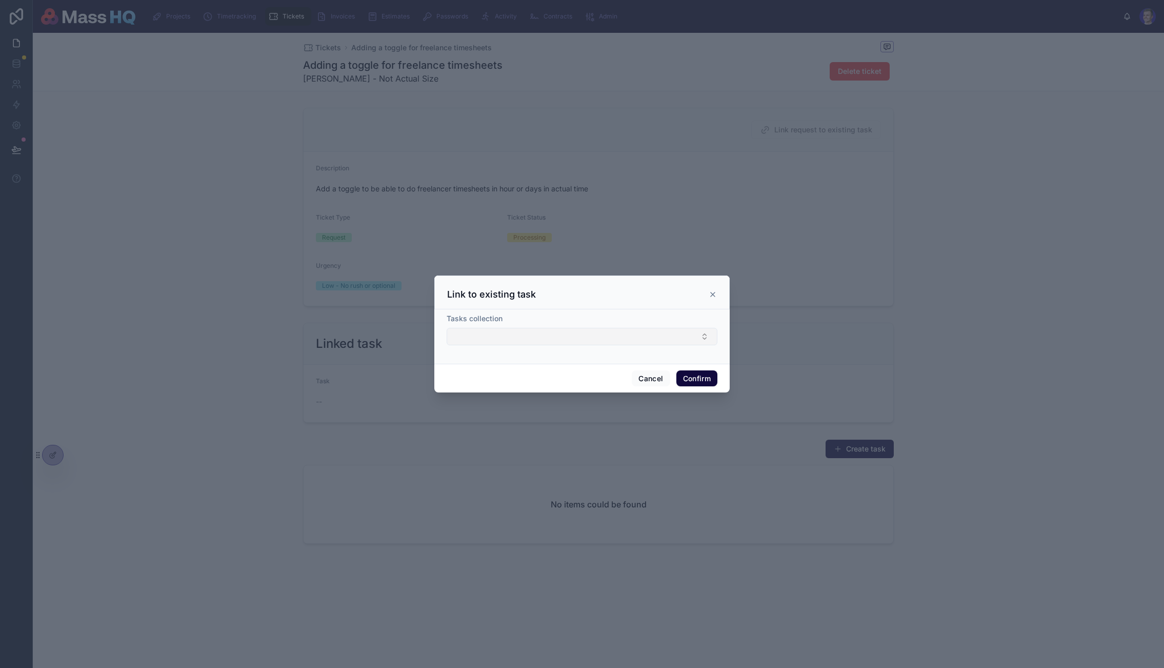
click at [630, 340] on button "Select Button" at bounding box center [582, 336] width 271 height 17
click at [922, 361] on div at bounding box center [582, 334] width 1164 height 668
click at [584, 467] on div at bounding box center [582, 334] width 1164 height 668
click at [712, 290] on div "Link to existing task" at bounding box center [582, 294] width 270 height 12
click at [65, 454] on div at bounding box center [582, 334] width 1164 height 668
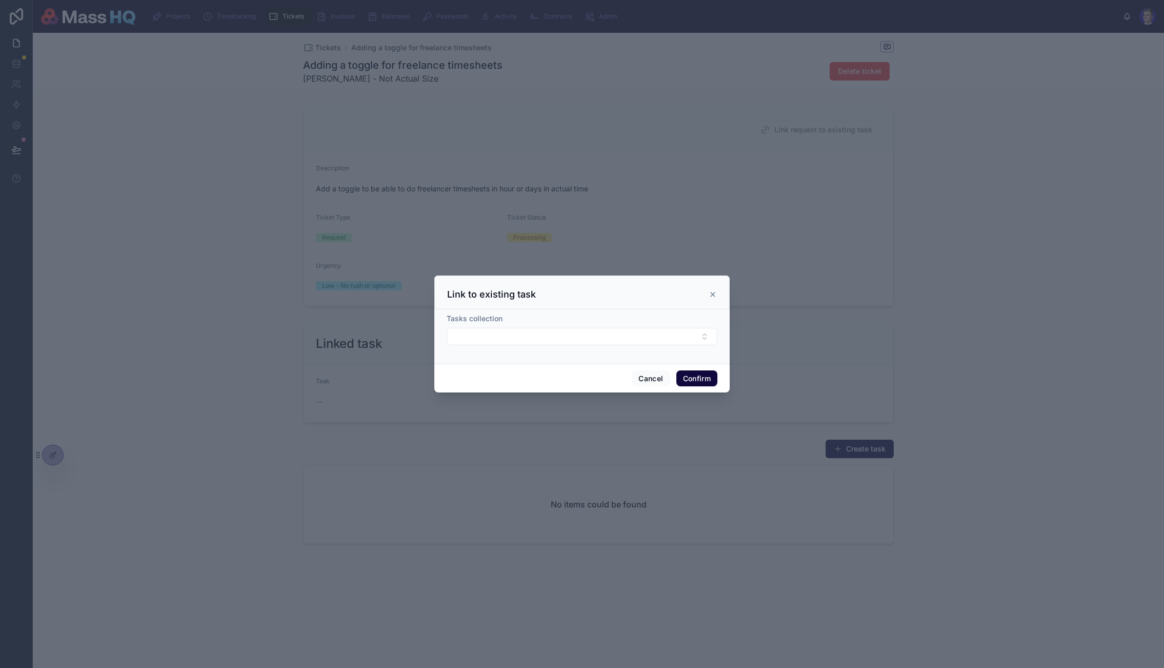
click at [57, 458] on div at bounding box center [582, 334] width 1164 height 668
click at [716, 293] on icon at bounding box center [713, 294] width 8 height 8
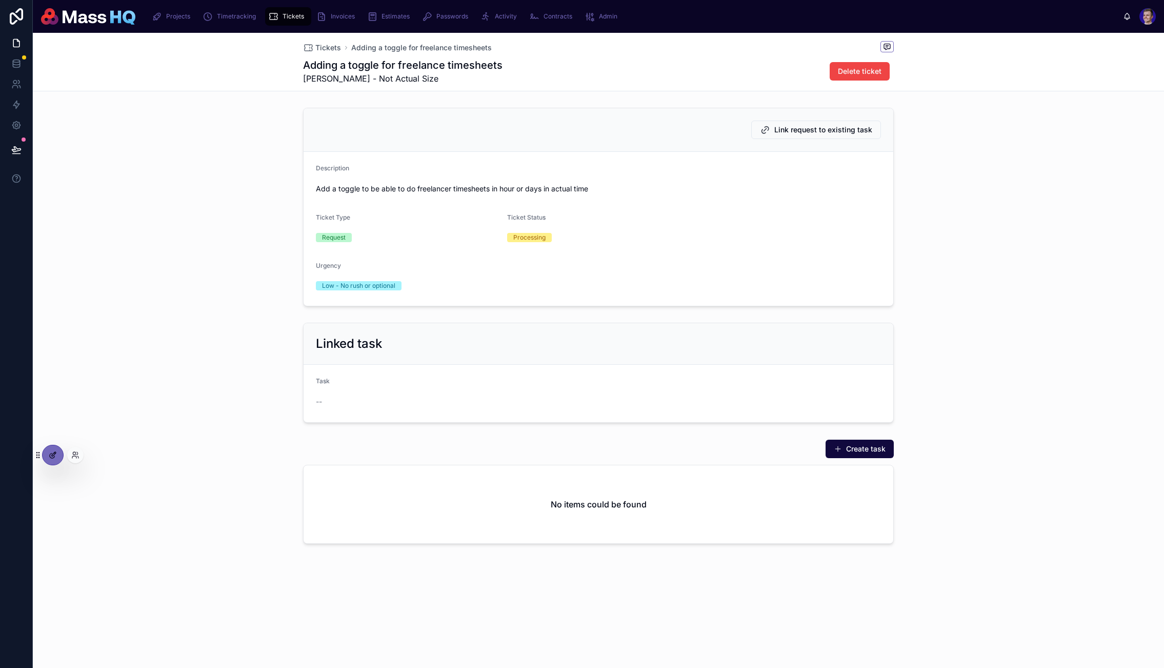
click at [45, 449] on div at bounding box center [53, 454] width 21 height 19
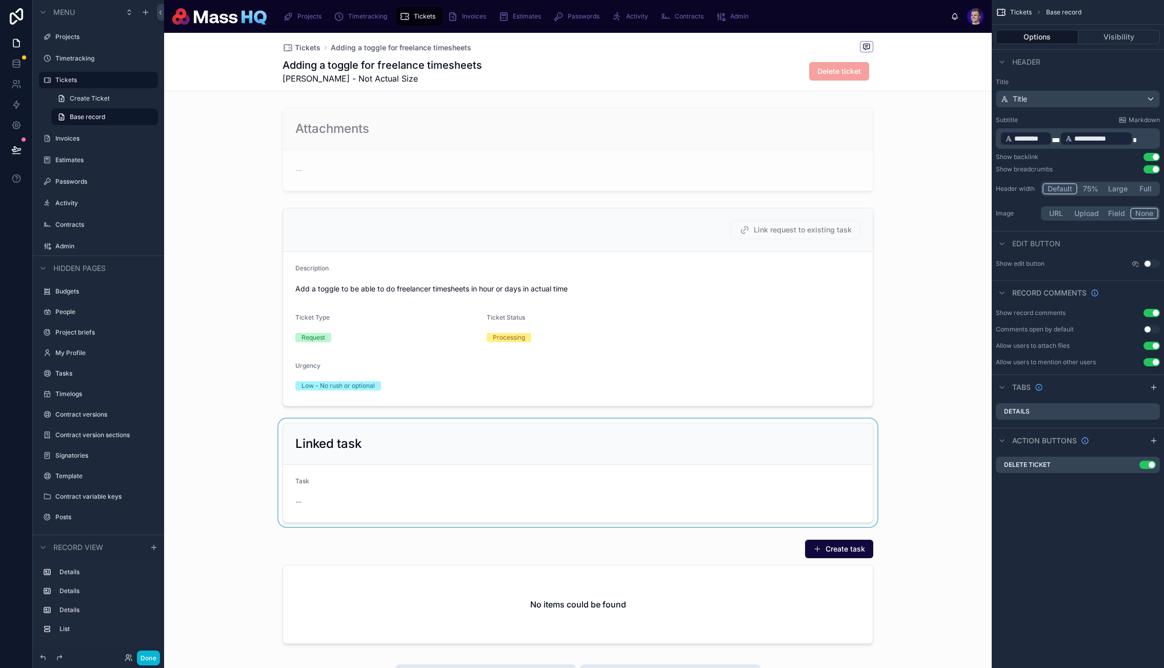
click at [619, 479] on div at bounding box center [578, 473] width 828 height 108
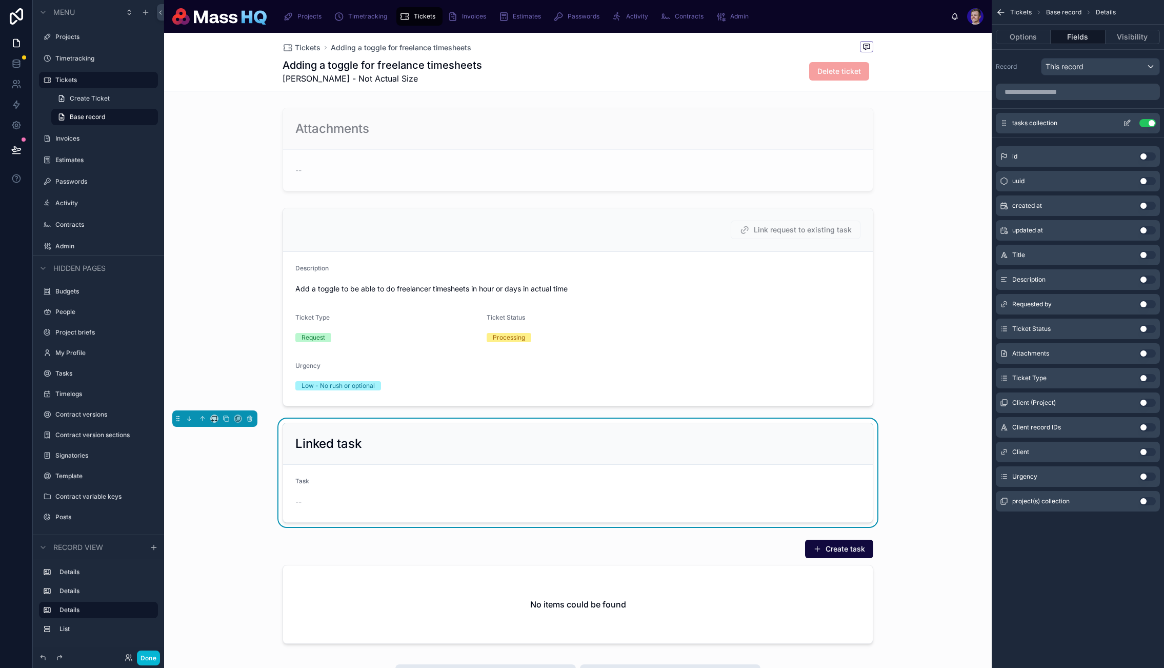
click at [1126, 118] on div "tasks collection Use setting" at bounding box center [1078, 123] width 164 height 21
click at [1125, 118] on div "tasks collection Use setting" at bounding box center [1078, 123] width 164 height 21
click at [1124, 125] on icon "scrollable content" at bounding box center [1127, 123] width 8 height 8
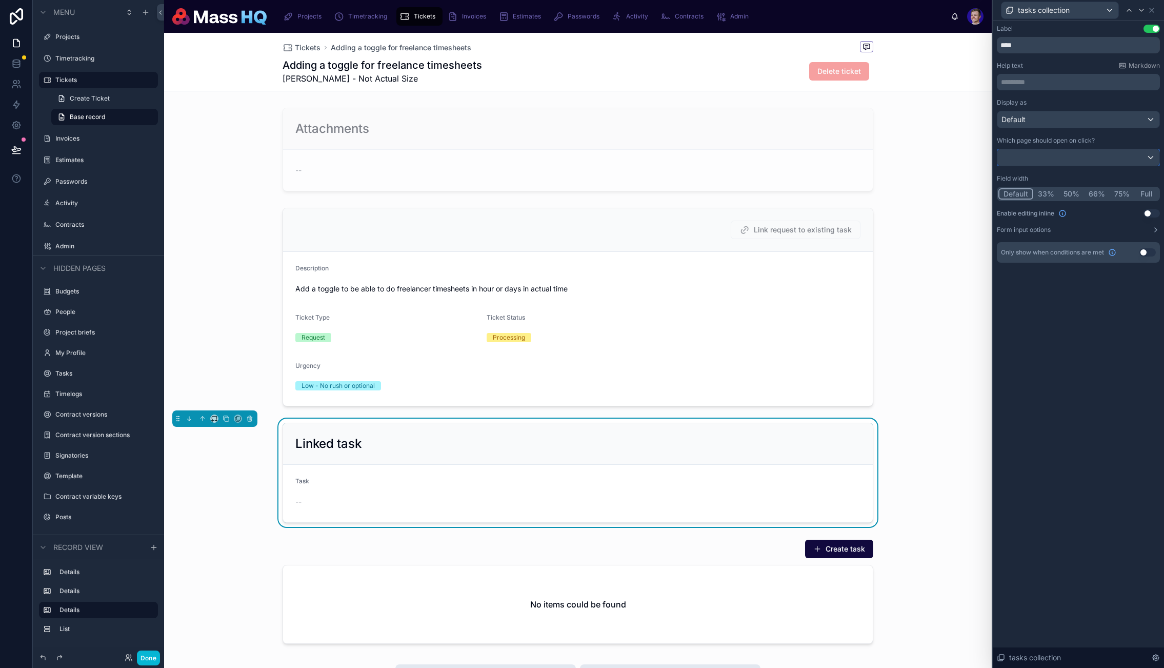
click at [1108, 153] on div at bounding box center [1079, 157] width 162 height 16
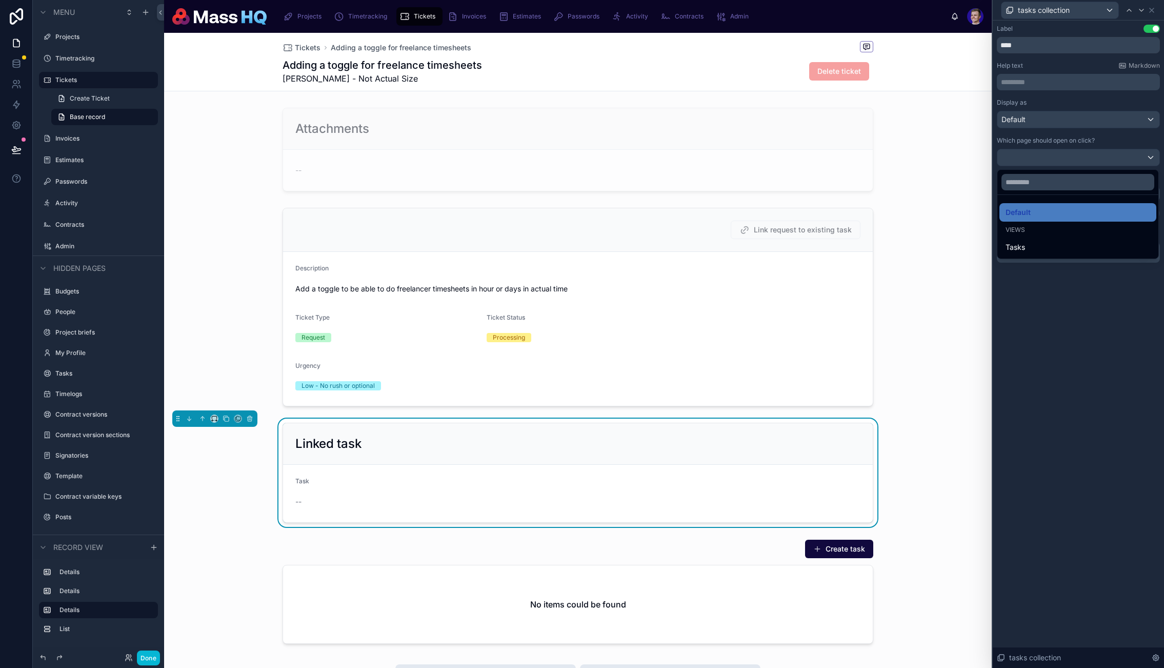
click at [1140, 374] on div at bounding box center [1078, 334] width 171 height 668
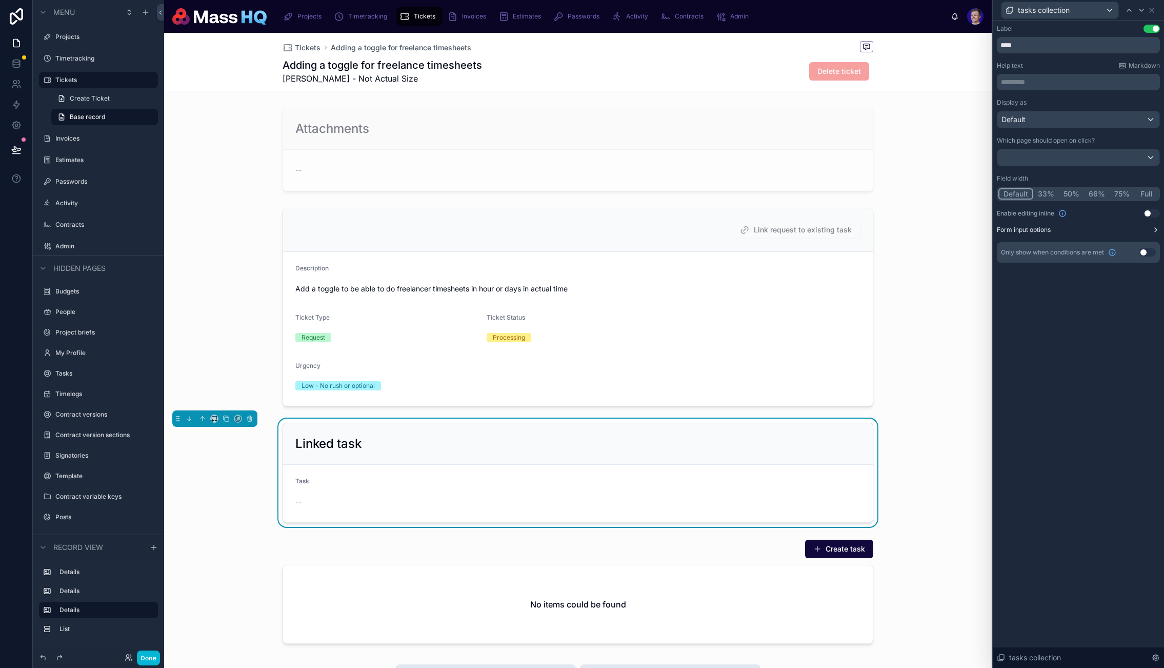
click at [1083, 231] on button "Form input options" at bounding box center [1078, 230] width 163 height 8
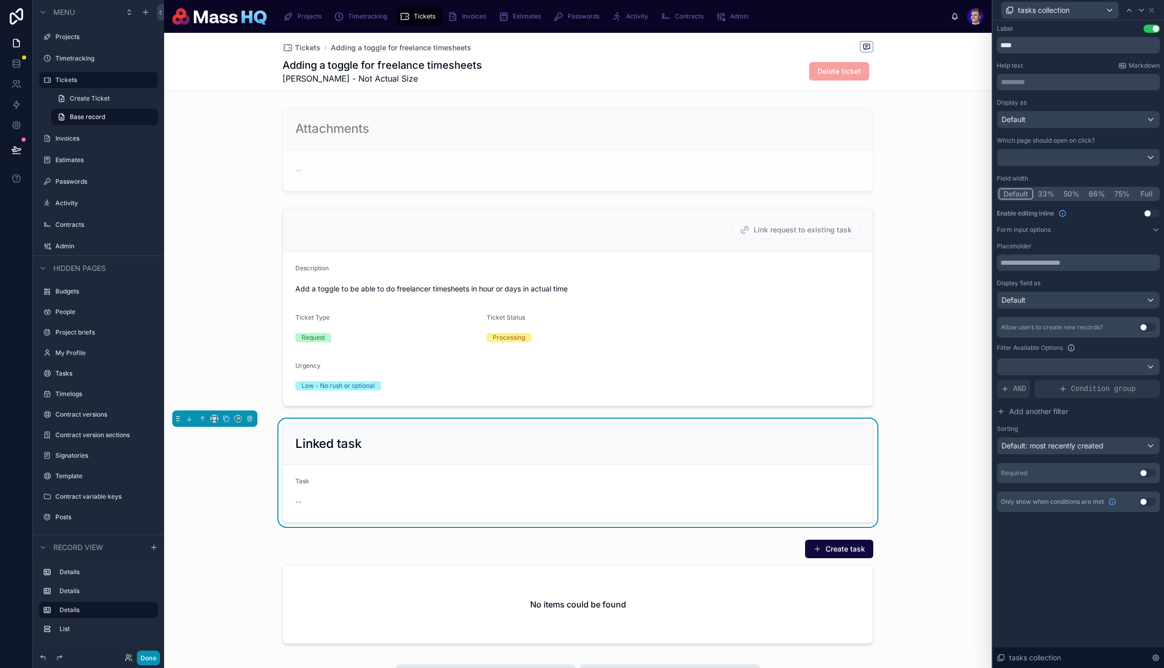
click at [147, 657] on button "Done" at bounding box center [148, 657] width 23 height 15
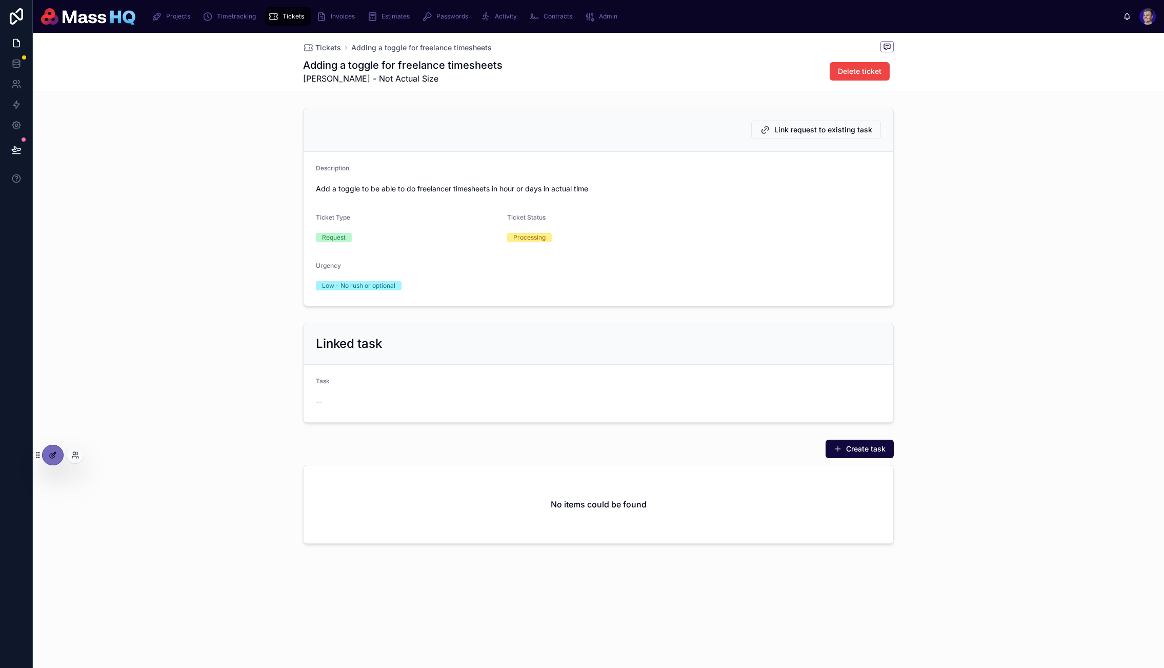
click at [46, 455] on div at bounding box center [53, 454] width 21 height 19
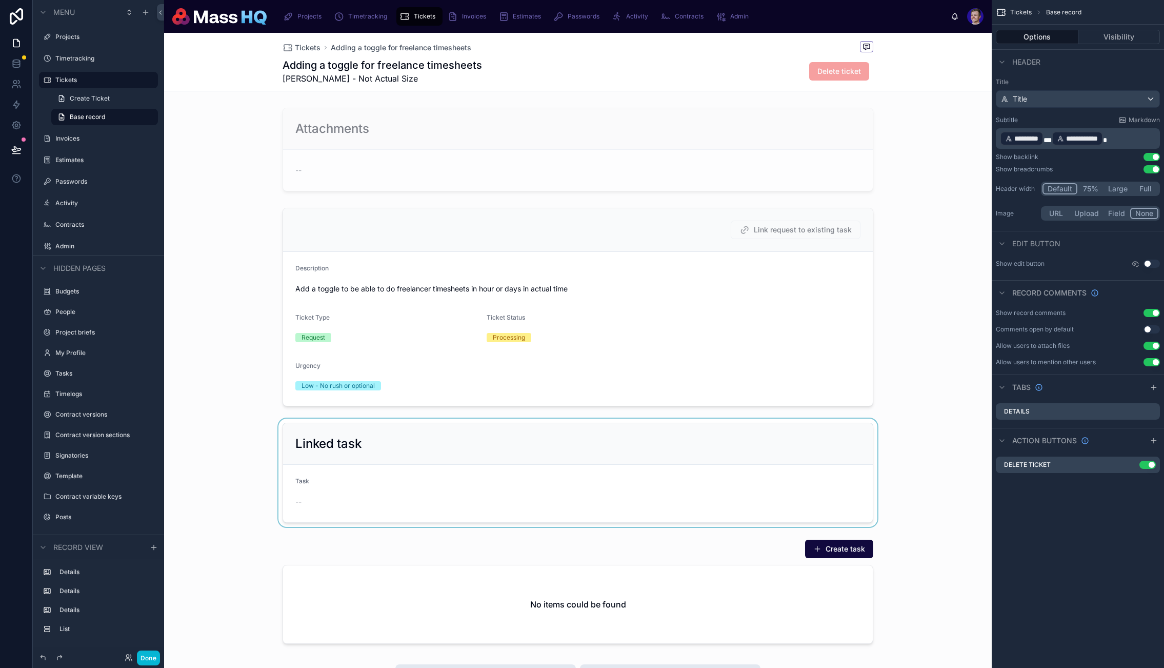
click at [471, 439] on div at bounding box center [578, 473] width 828 height 108
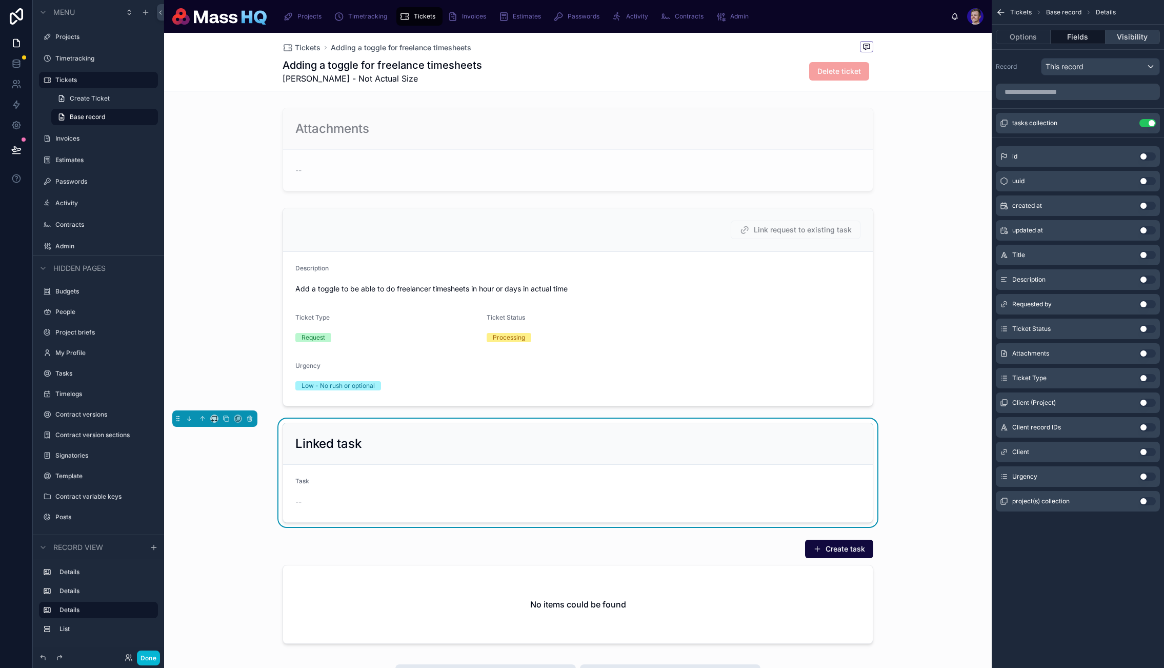
click at [1128, 35] on button "Visibility" at bounding box center [1133, 37] width 54 height 14
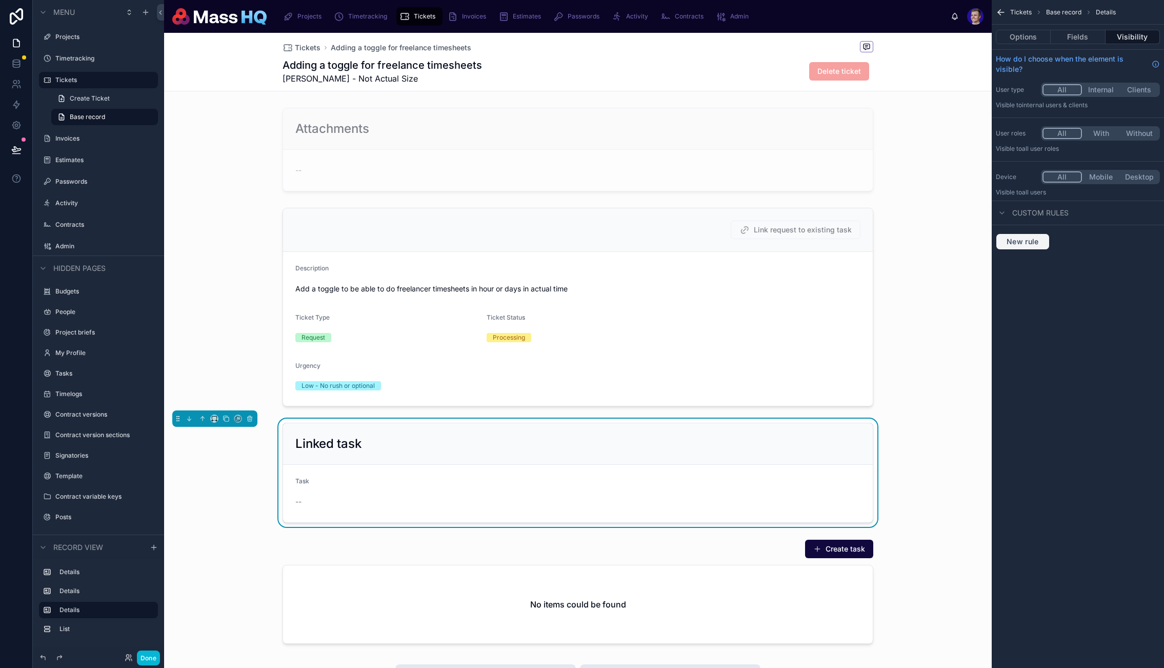
click at [1028, 242] on span "New rule" at bounding box center [1023, 241] width 41 height 9
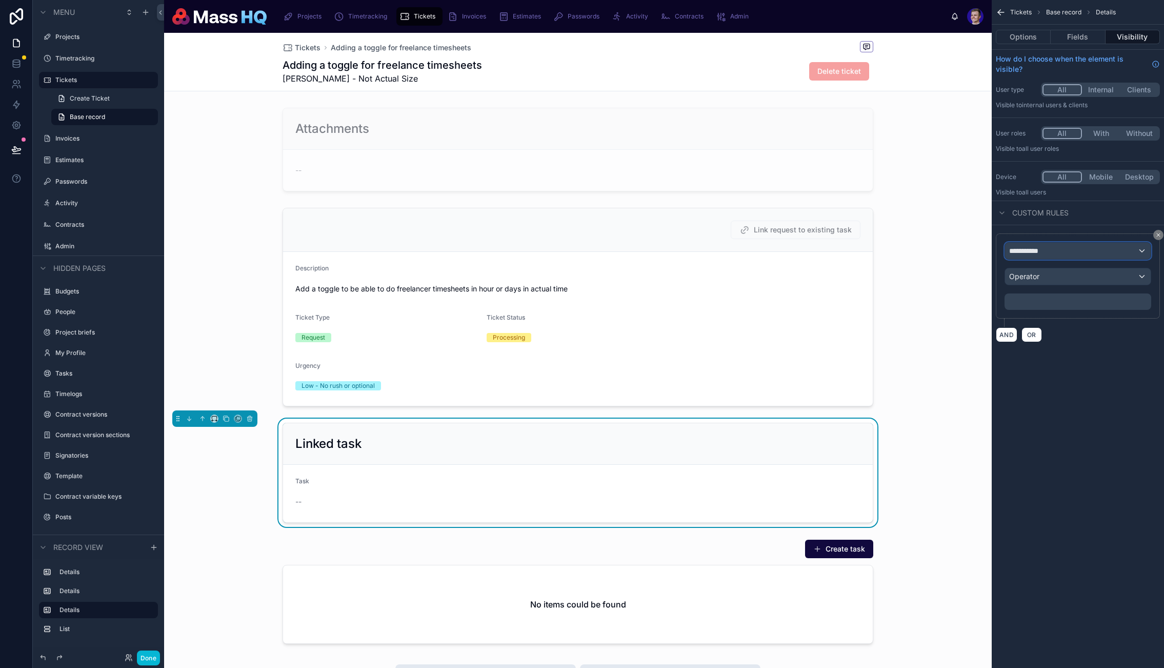
click at [1055, 245] on div "**********" at bounding box center [1078, 251] width 146 height 16
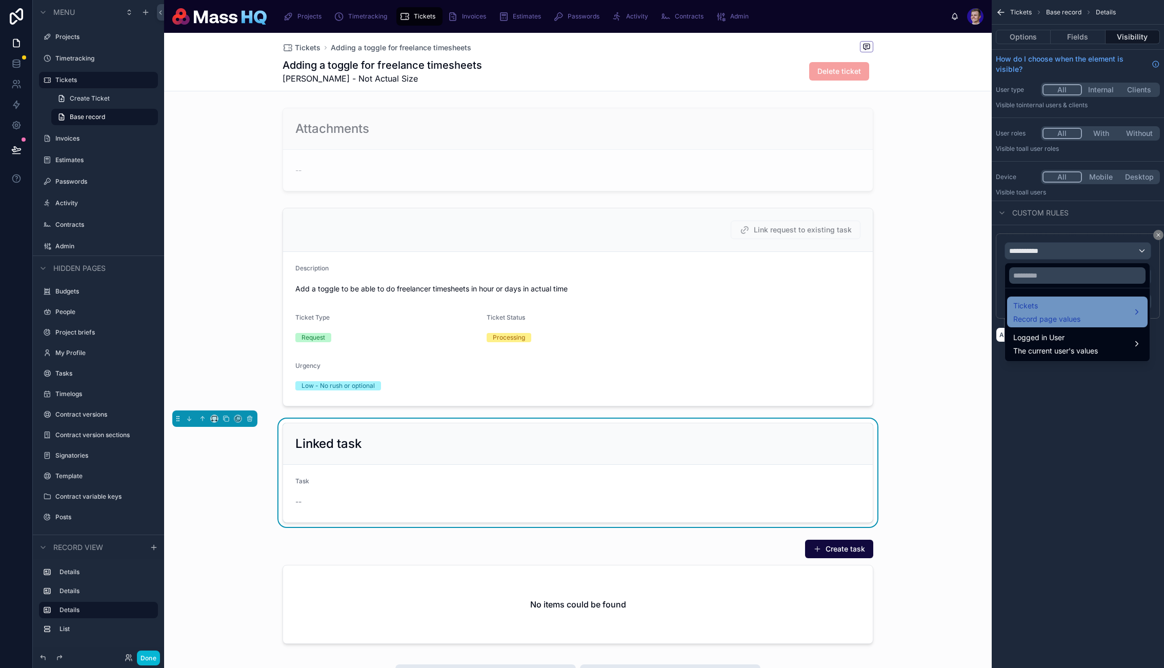
drag, startPoint x: 1049, startPoint y: 303, endPoint x: 1007, endPoint y: 307, distance: 42.3
click at [1049, 303] on span "Tickets" at bounding box center [1047, 306] width 67 height 12
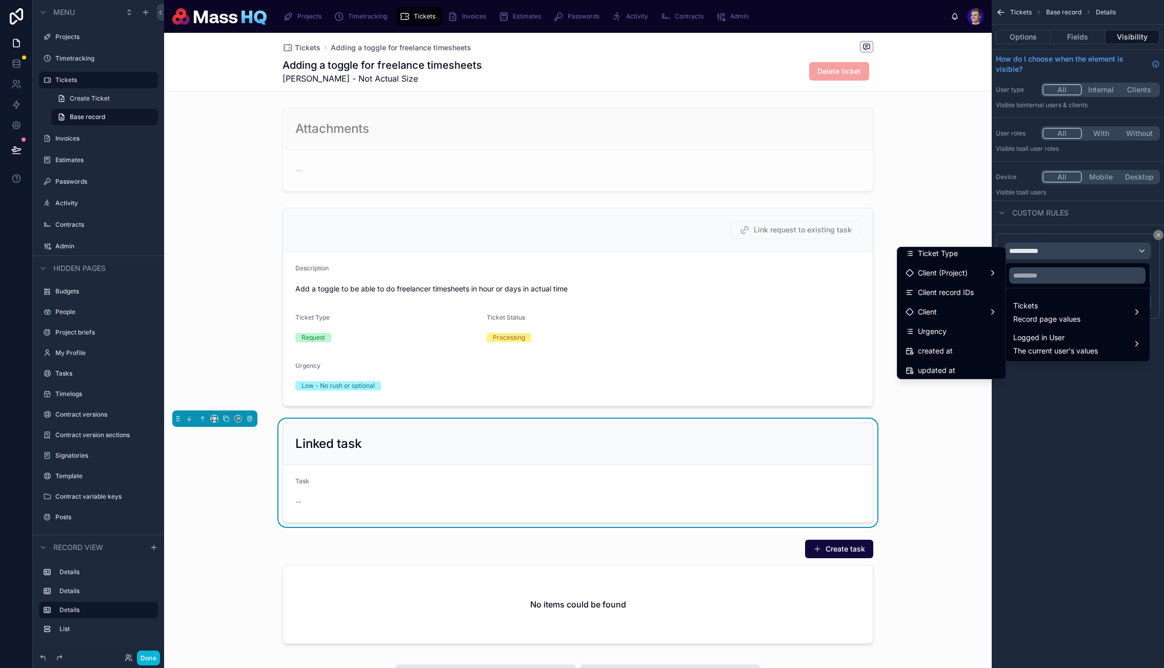
scroll to position [184, 0]
click at [944, 330] on span "tasks collection" at bounding box center [944, 328] width 52 height 12
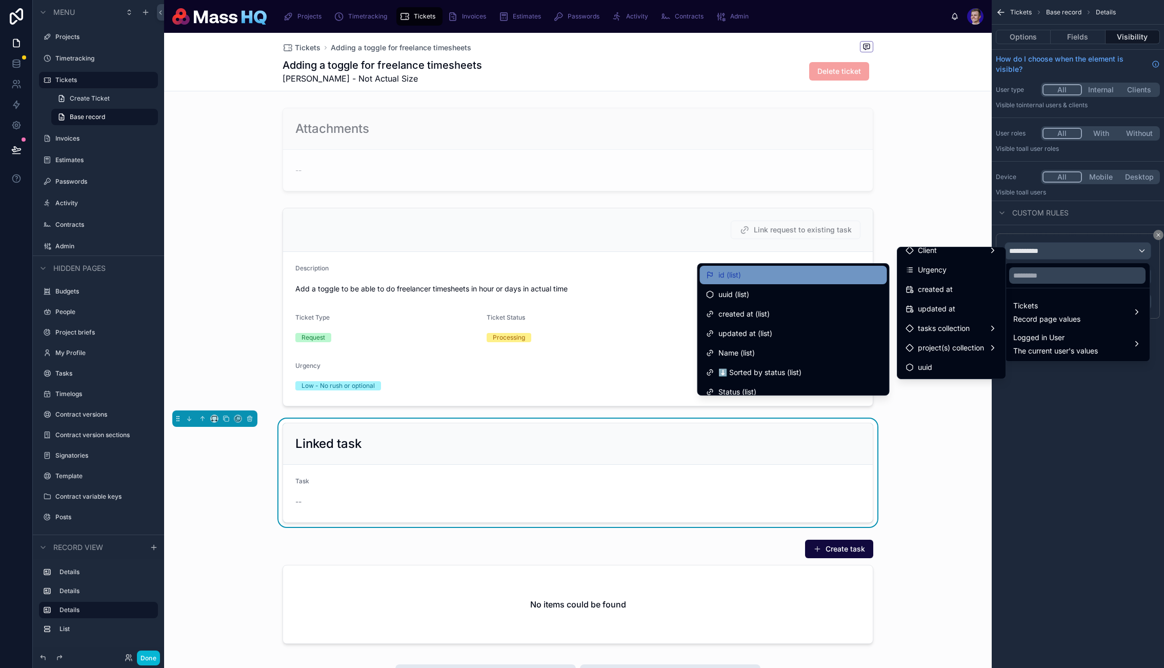
click at [765, 279] on div "id (list)" at bounding box center [793, 275] width 175 height 12
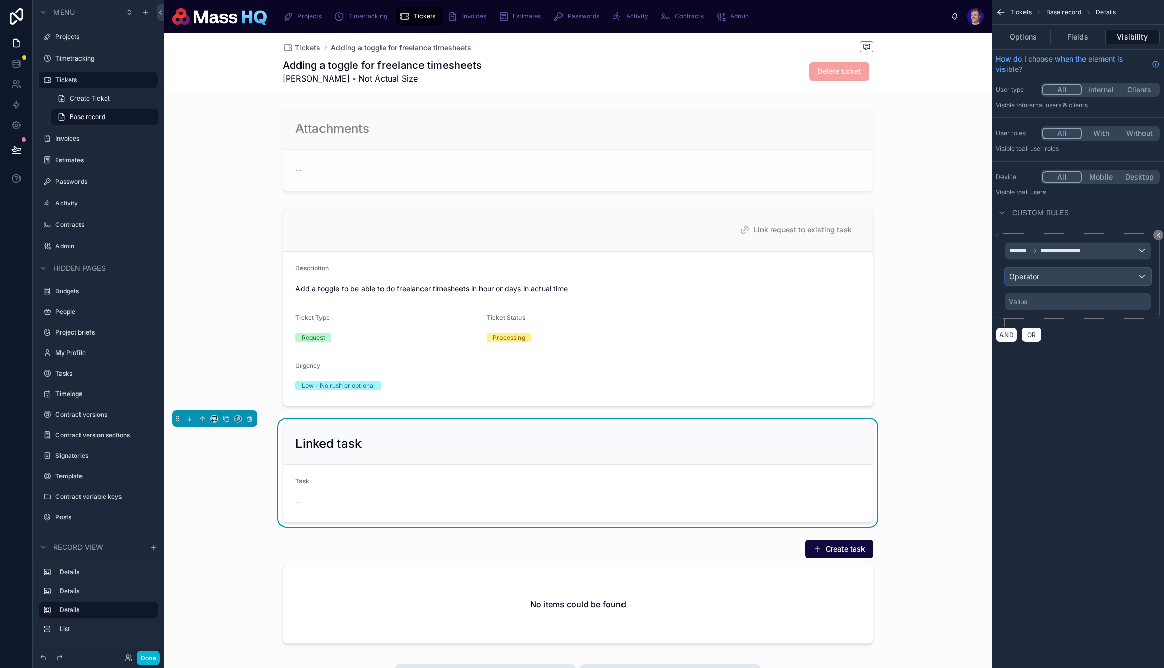
click at [1038, 280] on span "Operator" at bounding box center [1024, 276] width 30 height 9
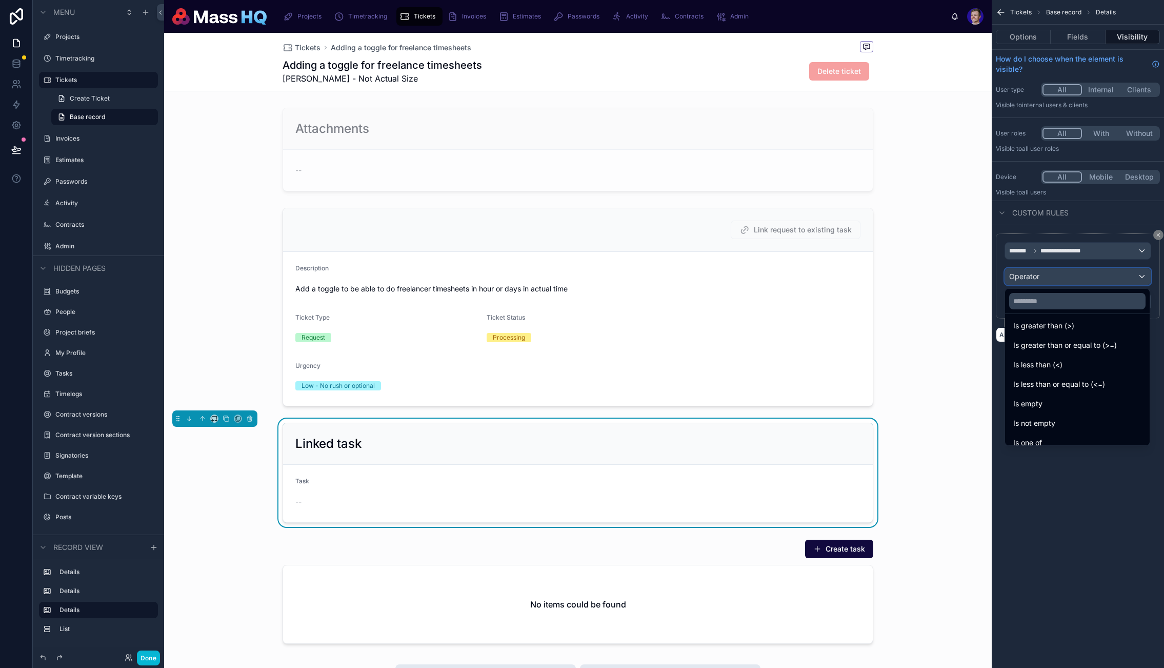
scroll to position [73, 0]
click at [1048, 398] on span "Is not empty" at bounding box center [1035, 395] width 42 height 12
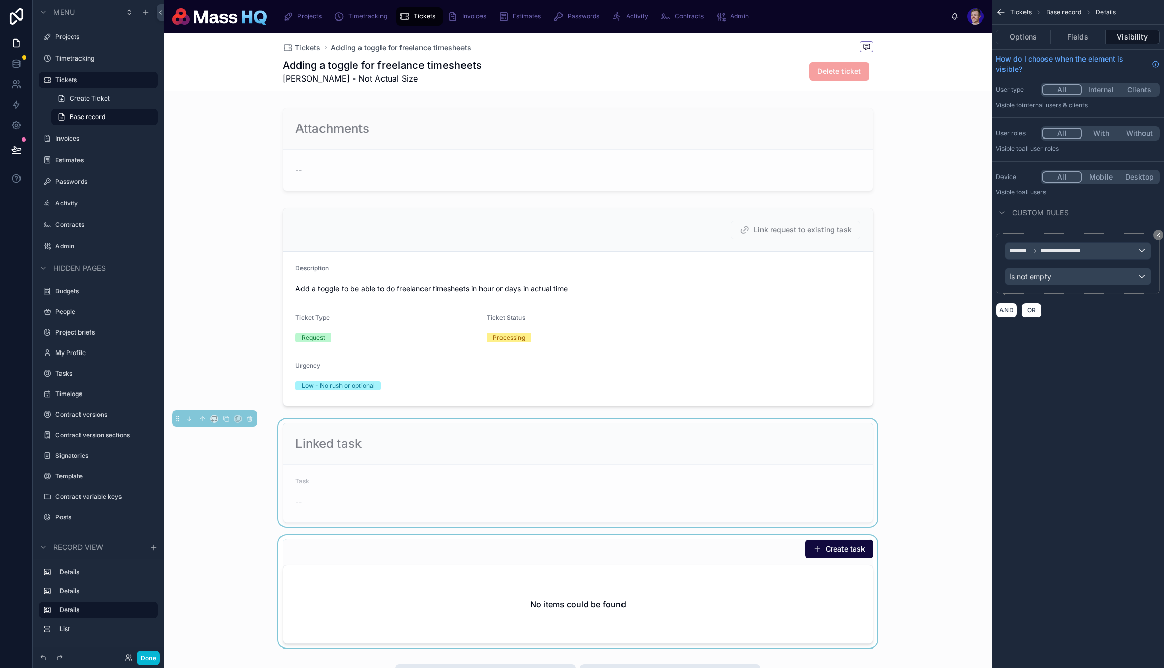
click at [752, 555] on div at bounding box center [578, 591] width 828 height 113
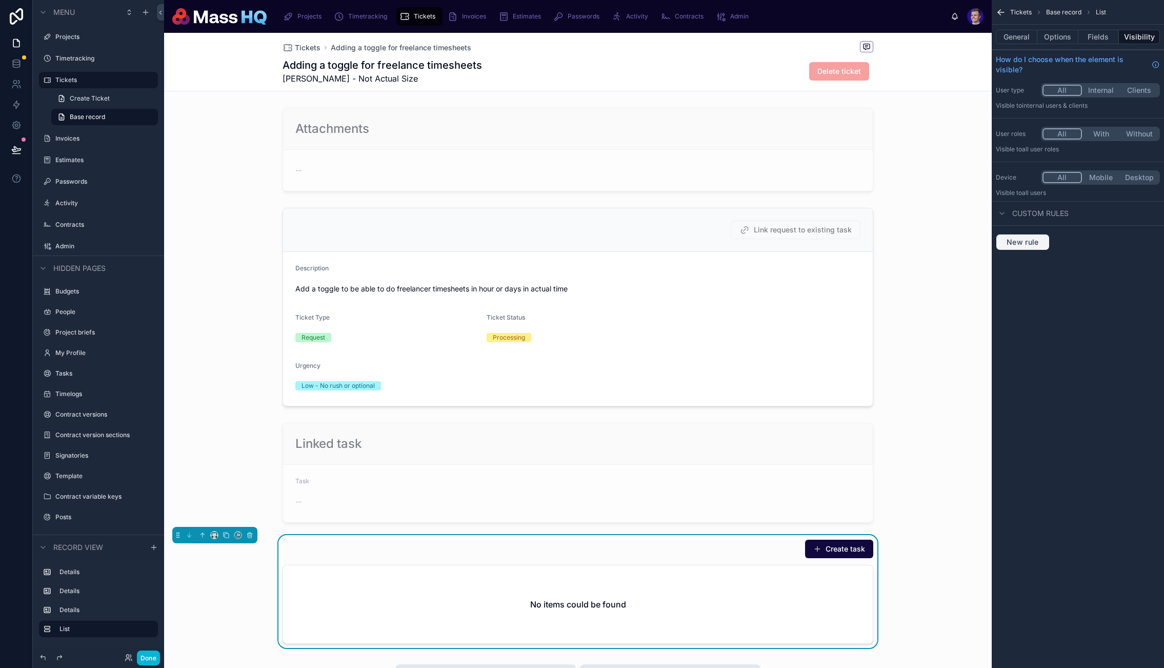
drag, startPoint x: 1026, startPoint y: 251, endPoint x: 1029, endPoint y: 243, distance: 8.6
click at [1027, 250] on div "New rule" at bounding box center [1078, 242] width 172 height 33
click at [1030, 240] on span "New rule" at bounding box center [1023, 241] width 41 height 9
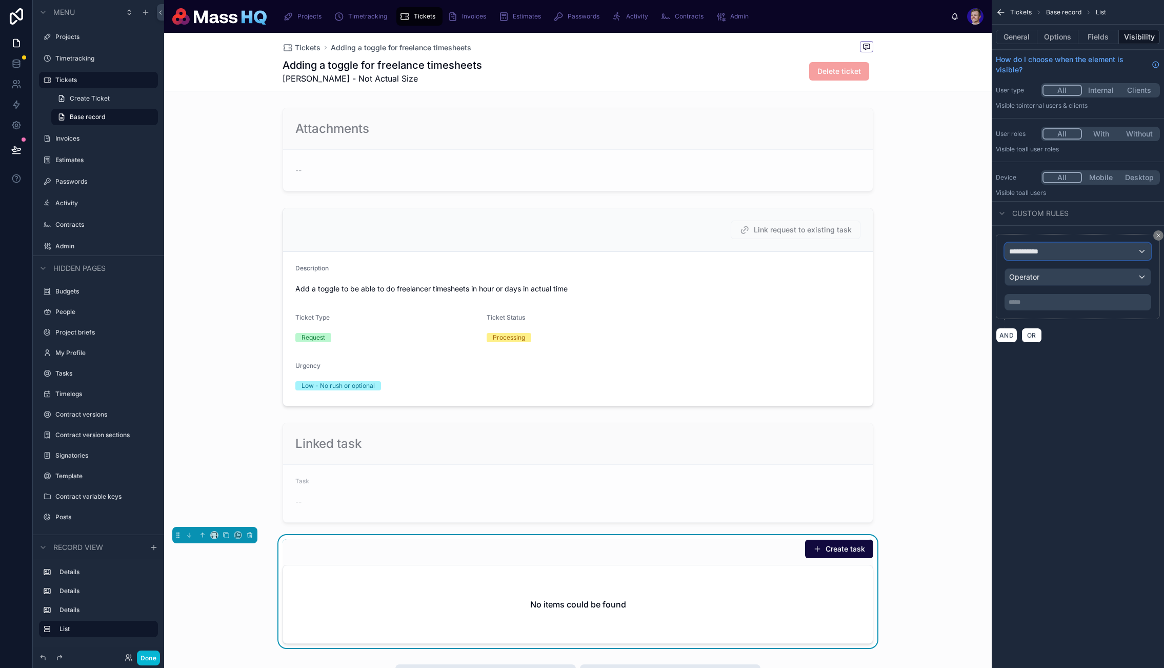
click at [1059, 248] on div "**********" at bounding box center [1078, 251] width 146 height 16
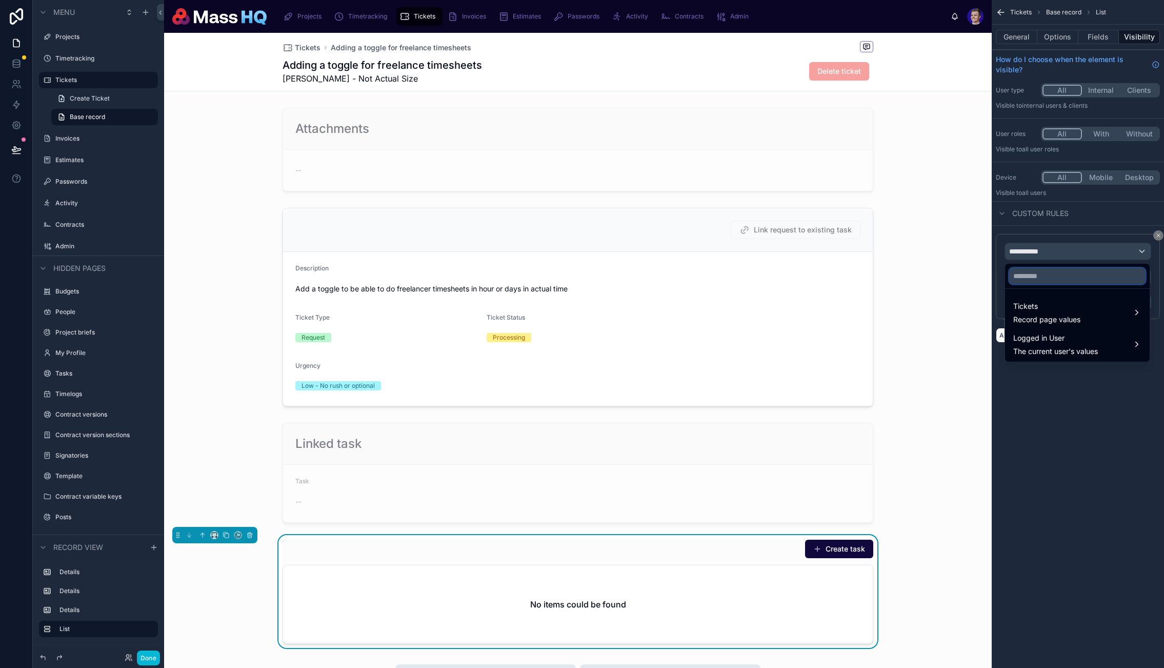
click at [1056, 282] on input "text" at bounding box center [1077, 276] width 136 height 16
click at [1042, 307] on span "No options" at bounding box center [1034, 307] width 36 height 9
click at [1042, 308] on span "No options" at bounding box center [1034, 307] width 36 height 9
click at [1044, 270] on input "****" at bounding box center [1077, 276] width 136 height 16
click at [1055, 300] on li "No options" at bounding box center [1077, 307] width 141 height 21
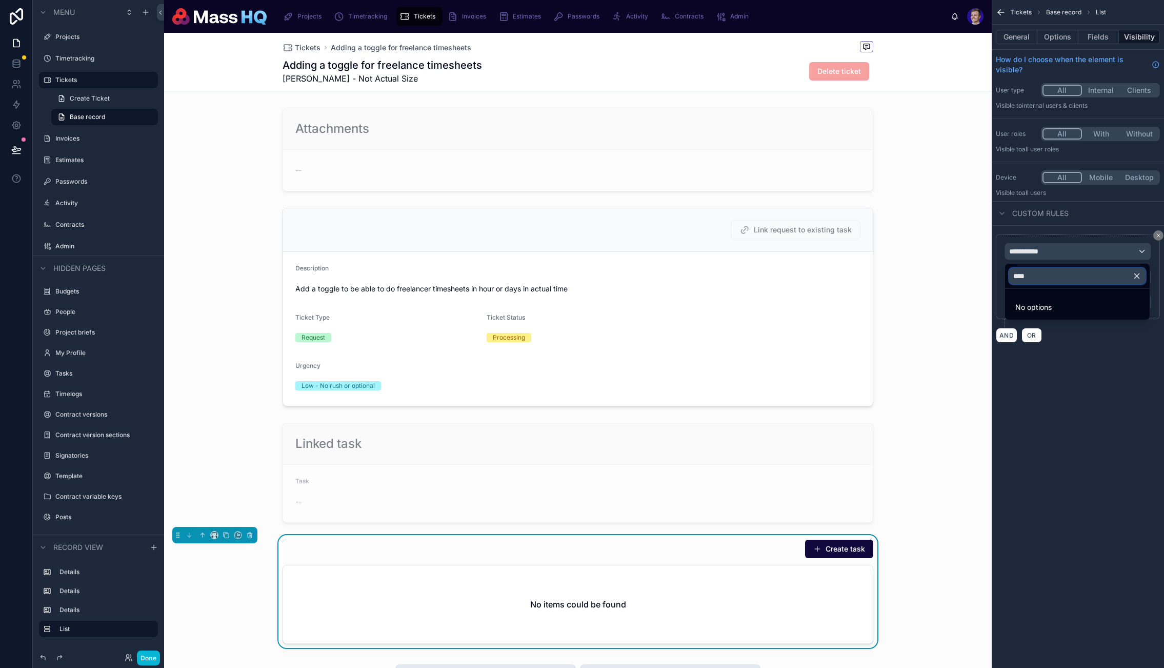
click at [1046, 276] on input "****" at bounding box center [1077, 276] width 136 height 16
type input "***"
click at [1044, 306] on span "Tickets" at bounding box center [1047, 306] width 67 height 12
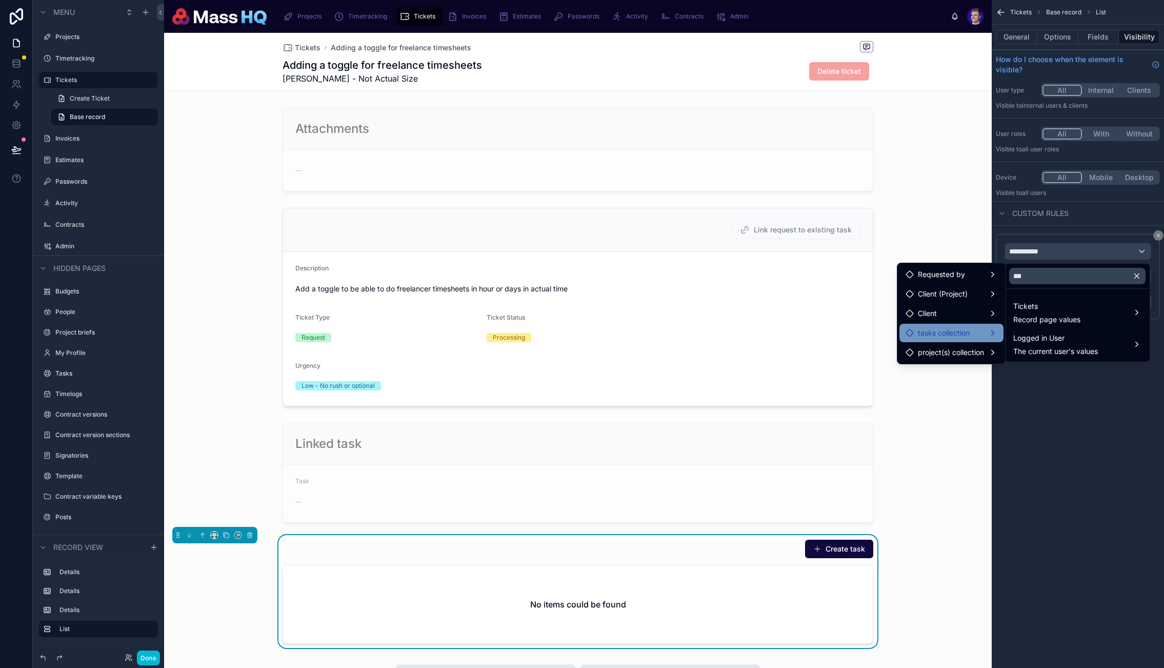
click at [957, 330] on span "tasks collection" at bounding box center [944, 333] width 52 height 12
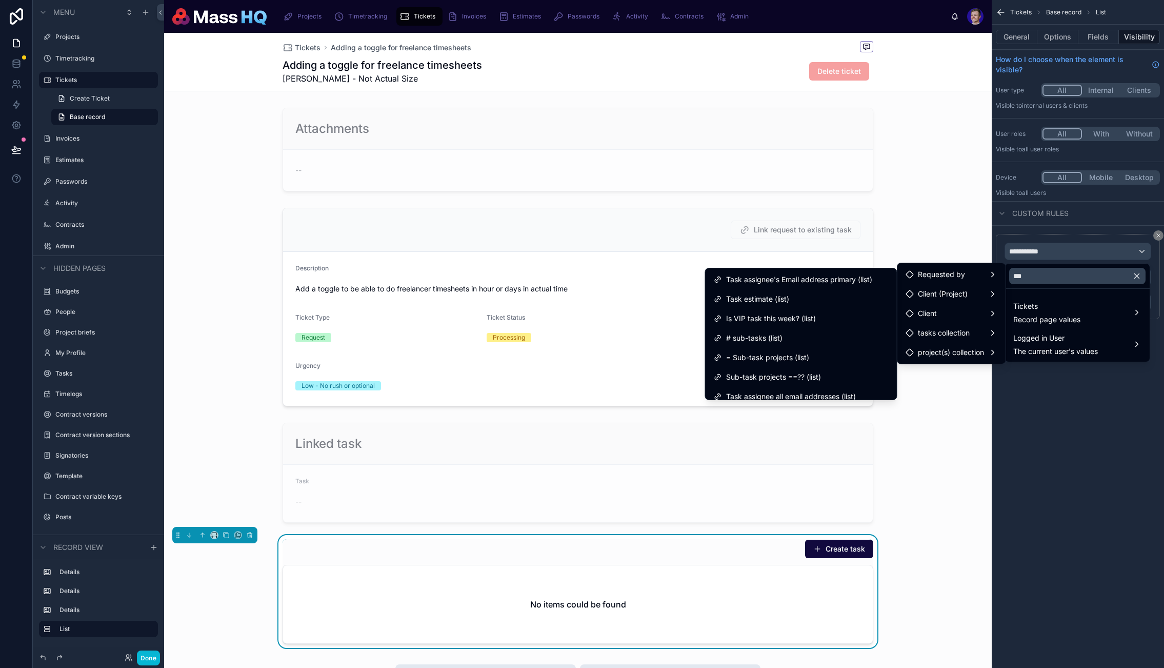
click at [1097, 261] on div "*** Tickets Record page values Logged in User The current user's values Request…" at bounding box center [582, 334] width 1164 height 668
click at [1080, 277] on input "***" at bounding box center [1077, 276] width 136 height 16
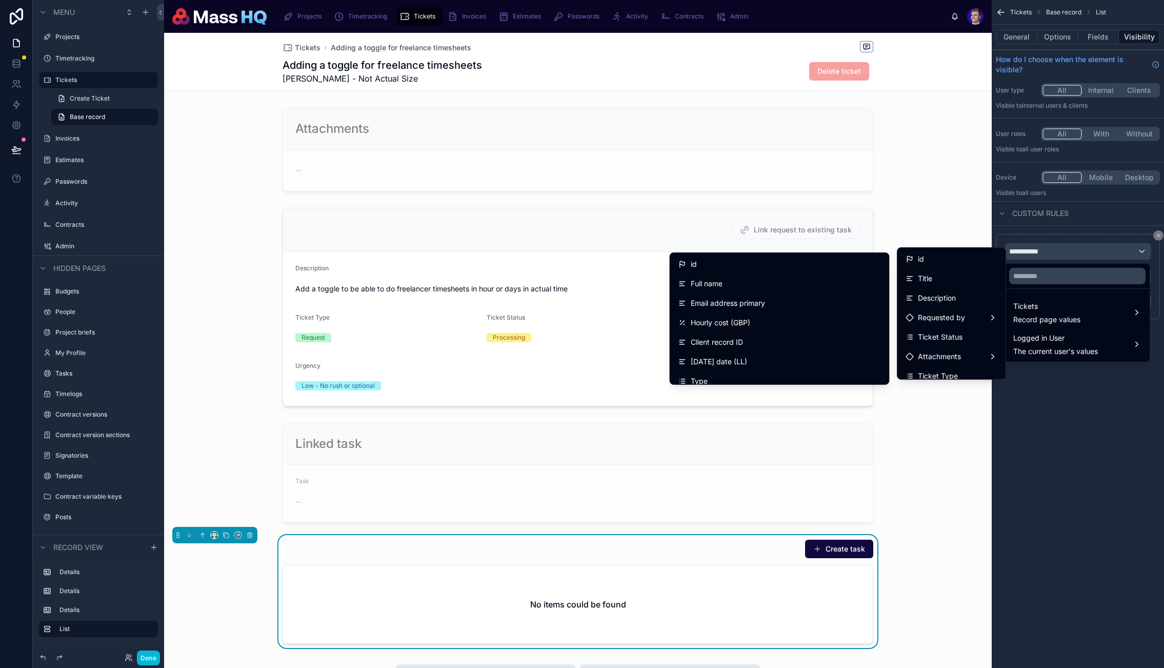
drag, startPoint x: 791, startPoint y: 267, endPoint x: 988, endPoint y: 282, distance: 197.5
click at [791, 267] on div "id" at bounding box center [780, 264] width 203 height 12
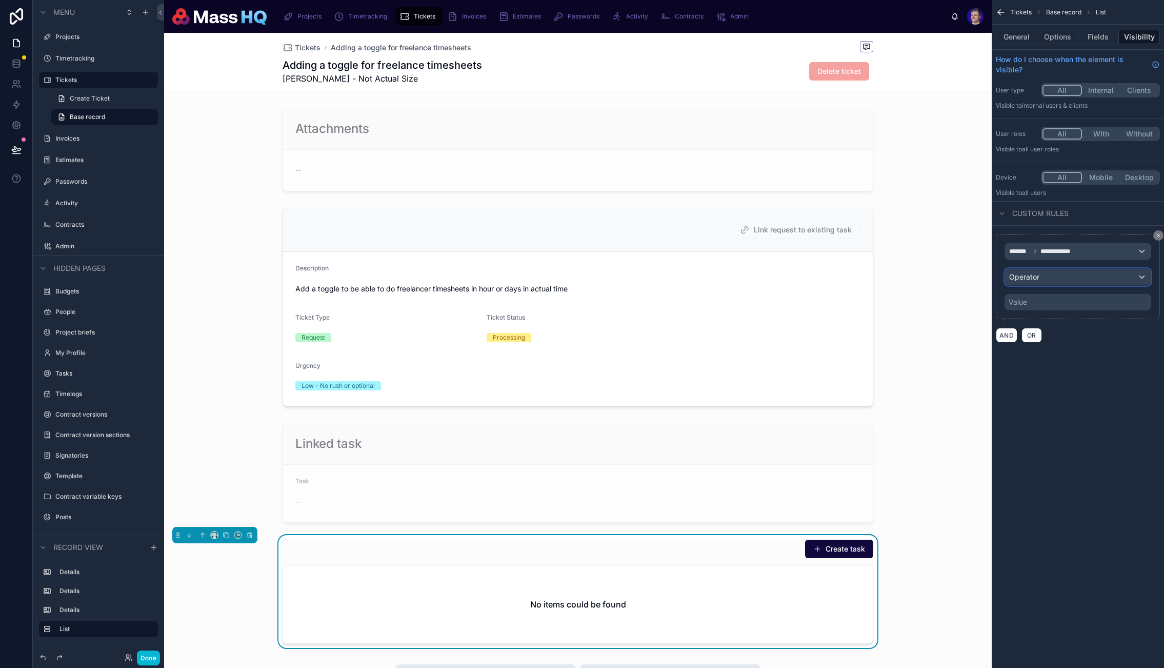
click at [1042, 280] on div "Operator" at bounding box center [1078, 277] width 146 height 16
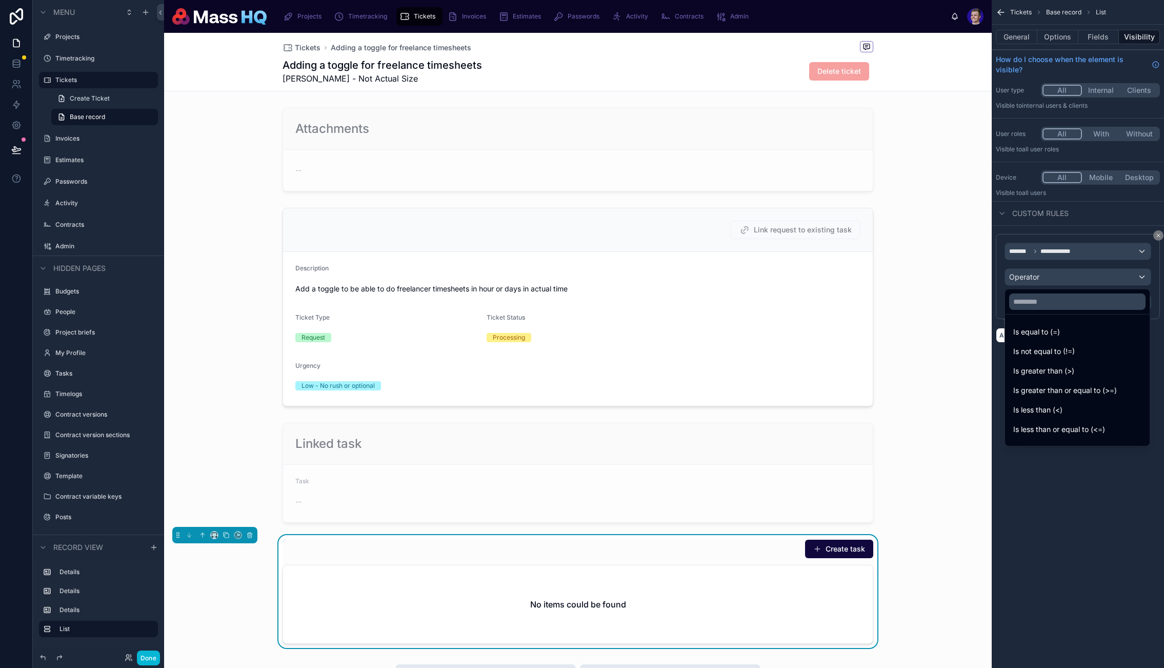
click at [1047, 263] on div "scrollable content" at bounding box center [582, 334] width 1164 height 668
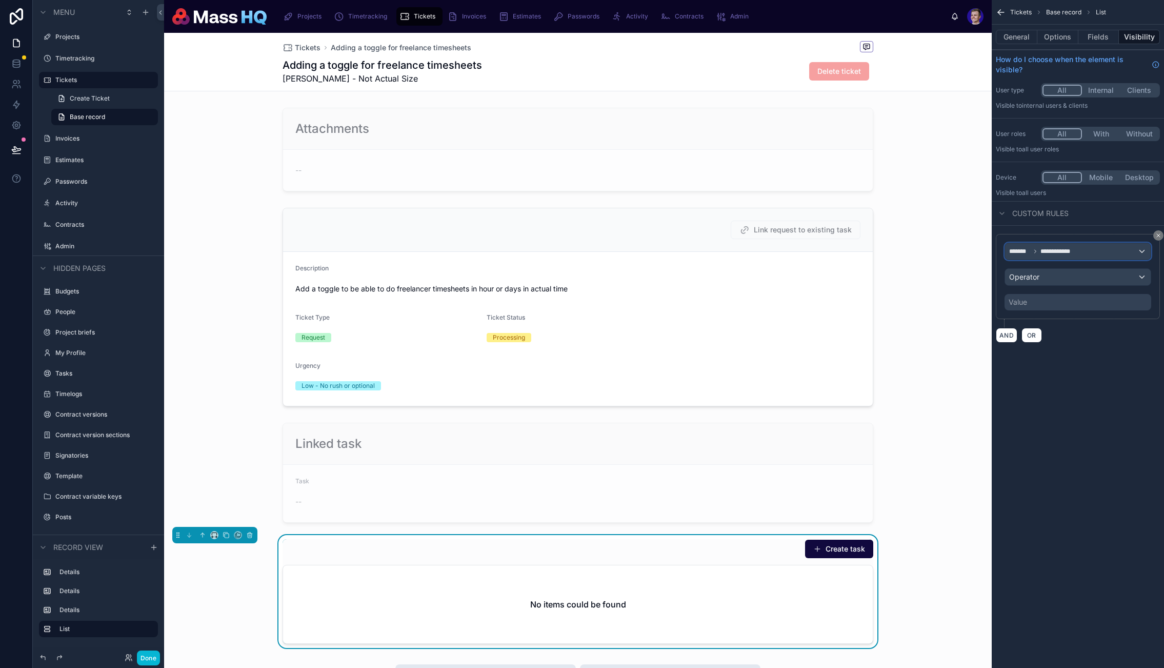
click at [1048, 254] on div "**********" at bounding box center [1078, 251] width 146 height 16
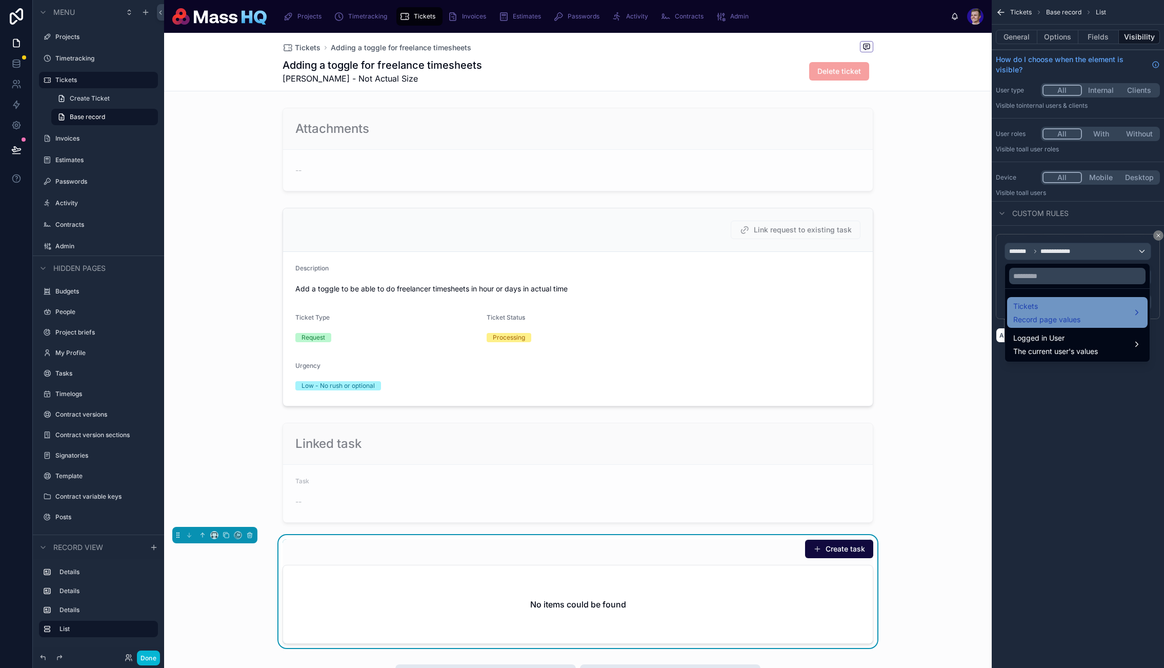
click at [1054, 317] on span "Record page values" at bounding box center [1047, 319] width 67 height 10
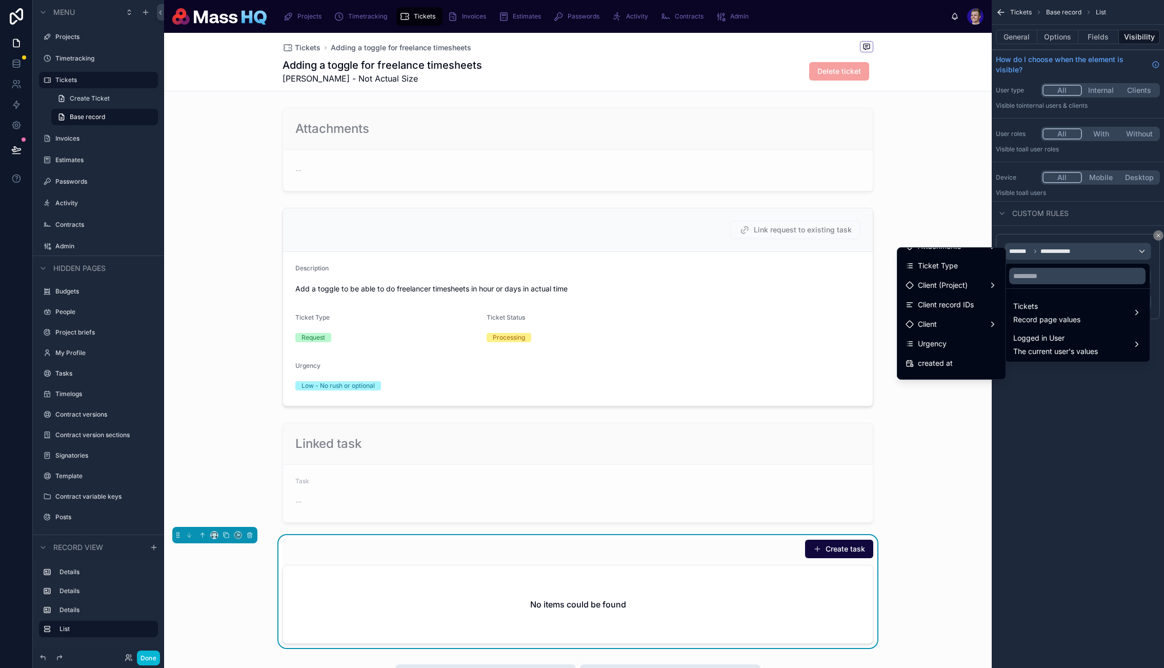
scroll to position [184, 0]
click at [936, 331] on span "tasks collection" at bounding box center [944, 329] width 52 height 12
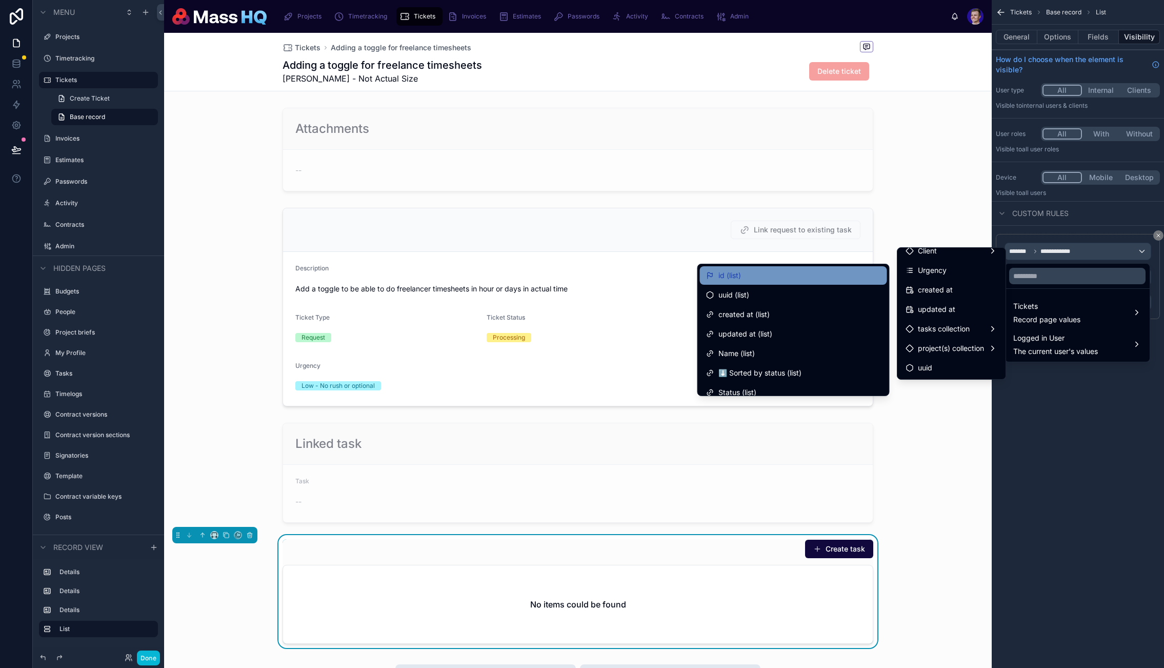
click at [732, 275] on span "id (list)" at bounding box center [730, 275] width 23 height 12
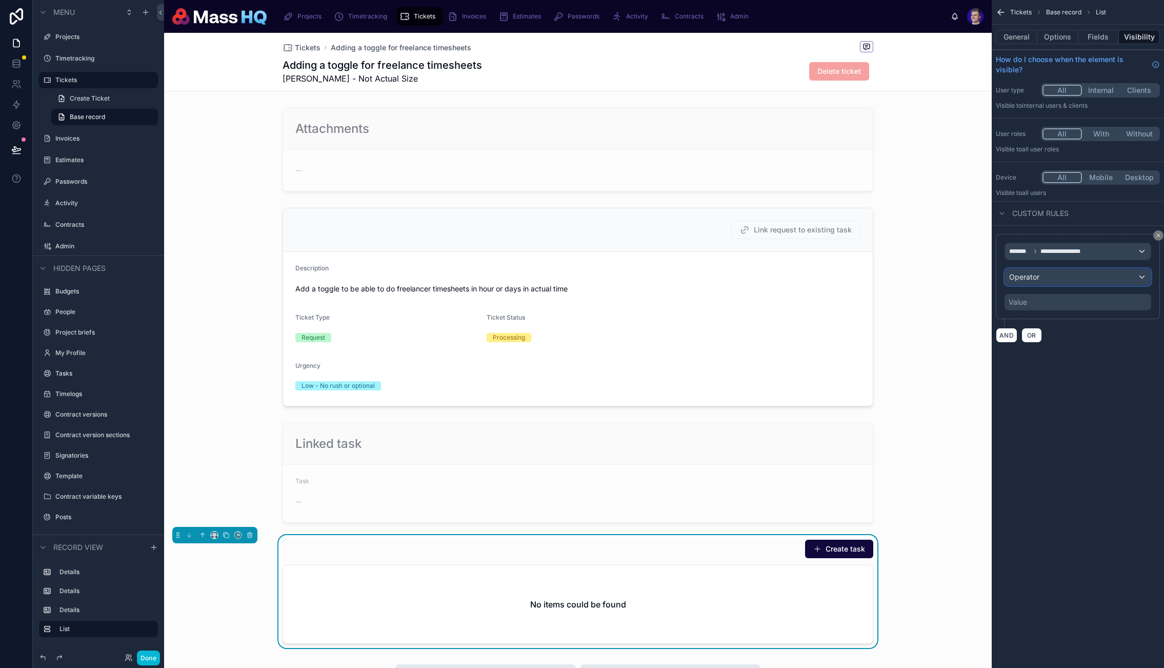
click at [1083, 278] on div "Operator" at bounding box center [1078, 277] width 146 height 16
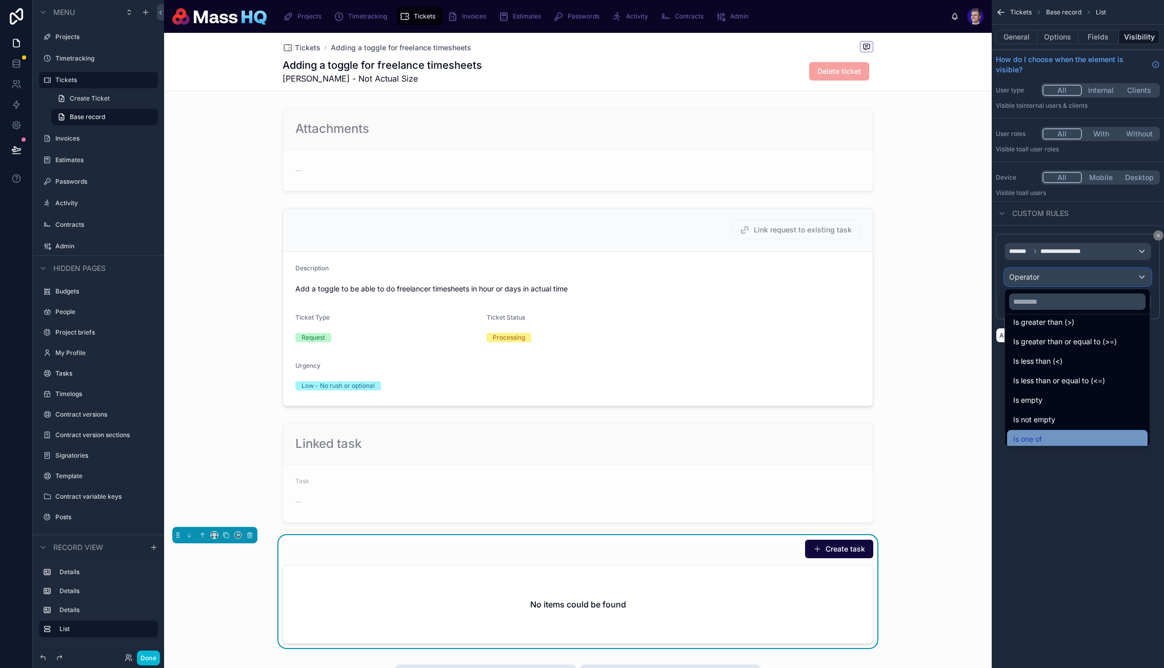
scroll to position [73, 0]
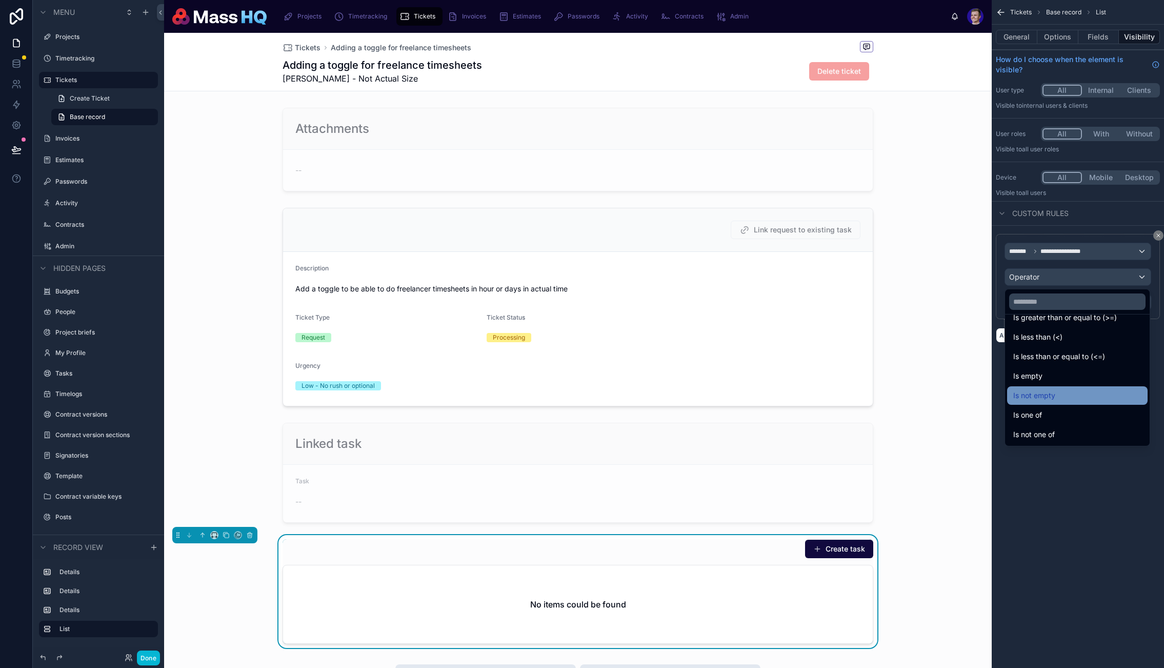
click at [1056, 401] on div "Is not empty" at bounding box center [1078, 395] width 128 height 12
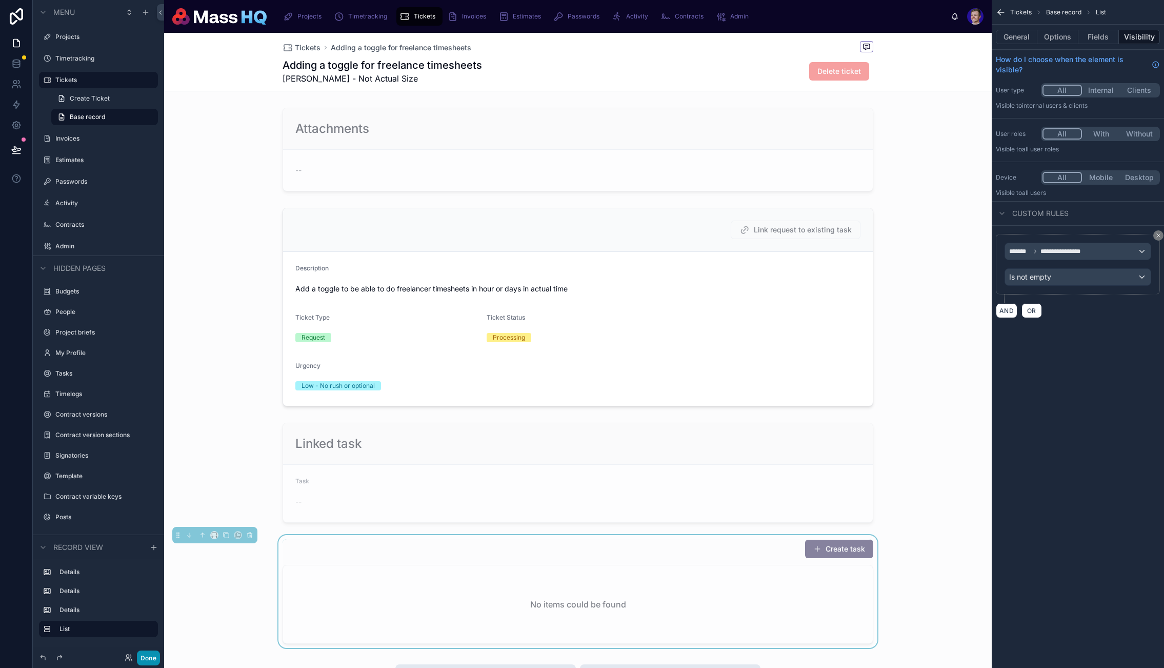
click at [157, 653] on button "Done" at bounding box center [148, 657] width 23 height 15
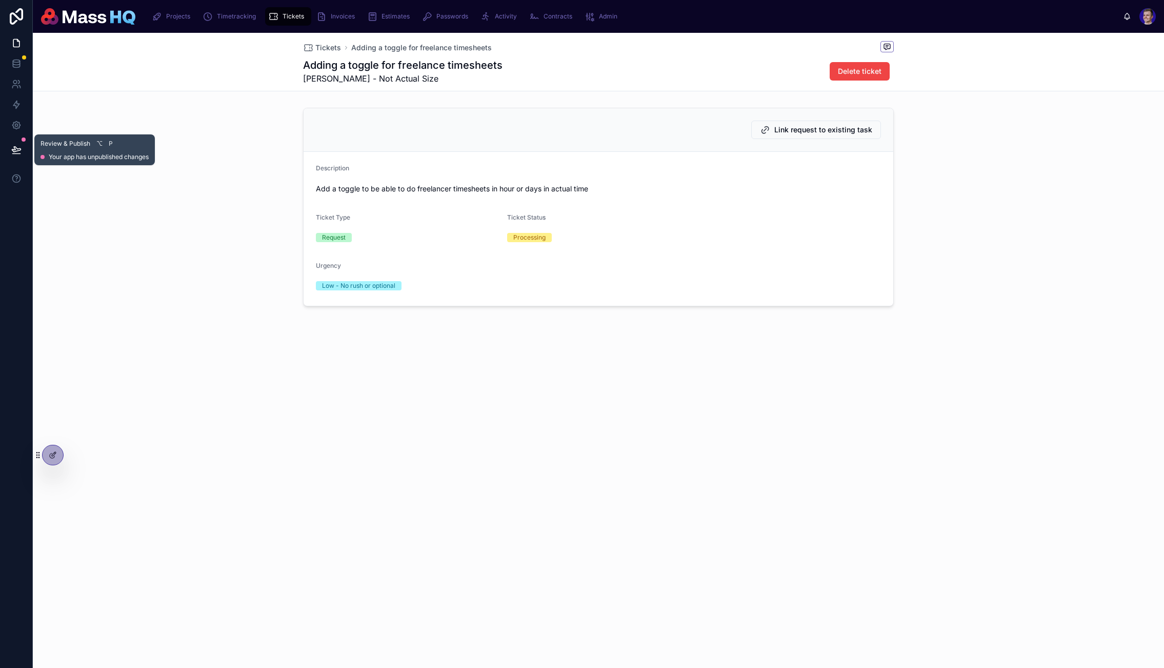
click at [23, 147] on button at bounding box center [16, 149] width 23 height 29
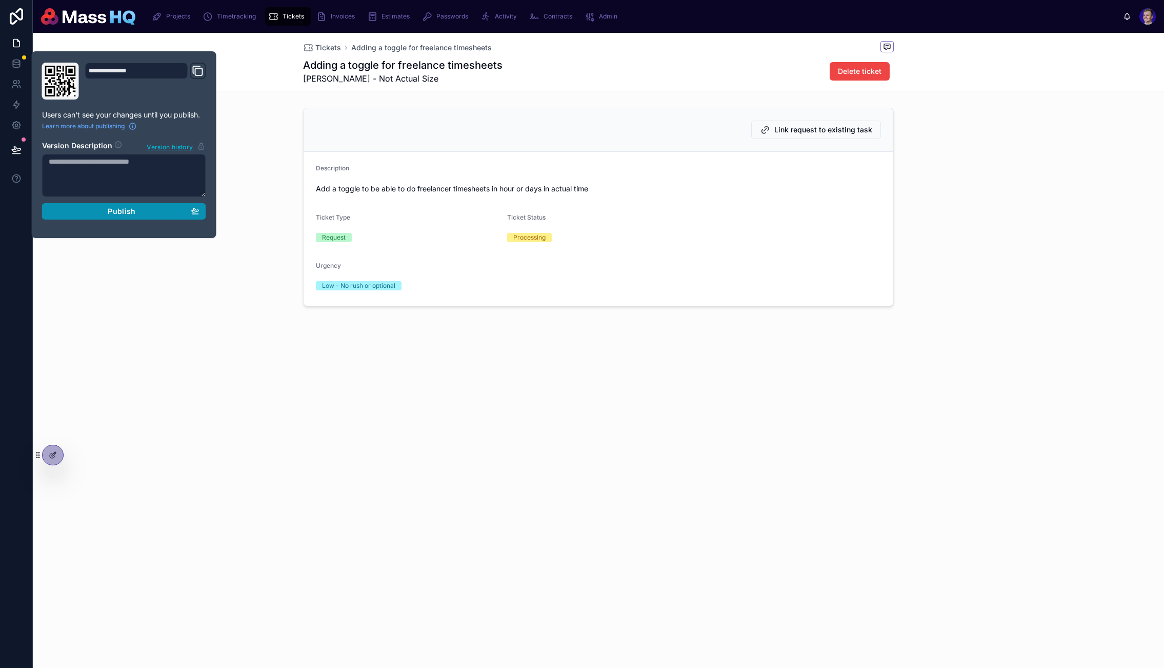
click at [146, 210] on div "Publish" at bounding box center [124, 211] width 151 height 9
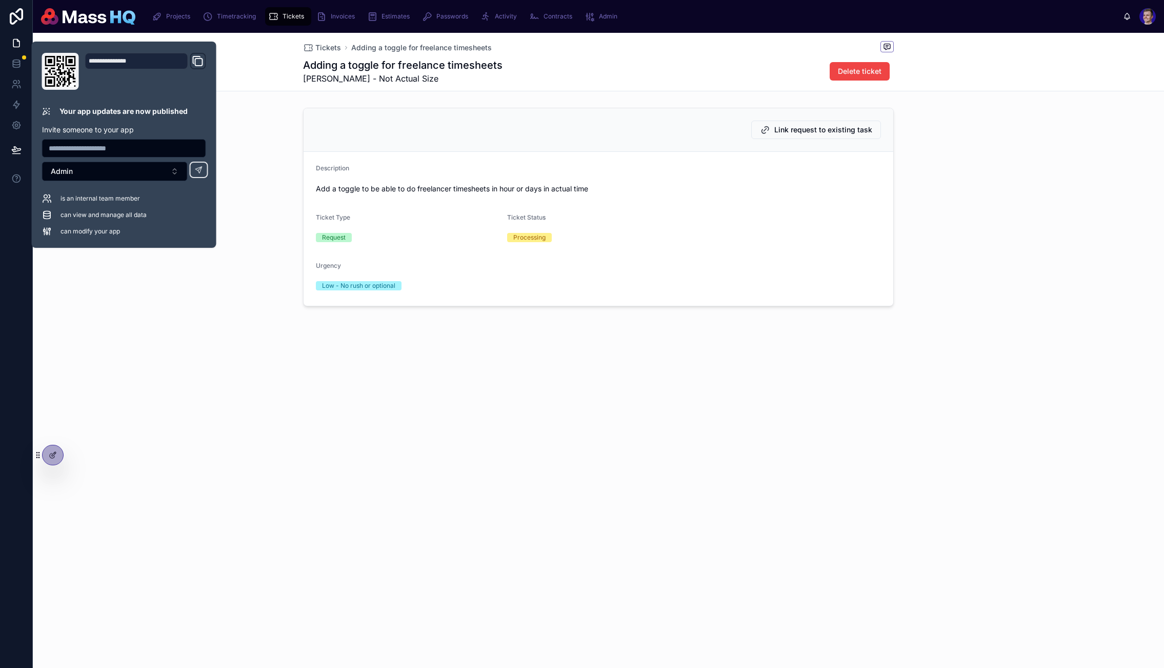
click at [1039, 329] on div "Tickets Adding a toggle for freelance timesheets Adding a toggle for freelance …" at bounding box center [599, 204] width 1132 height 343
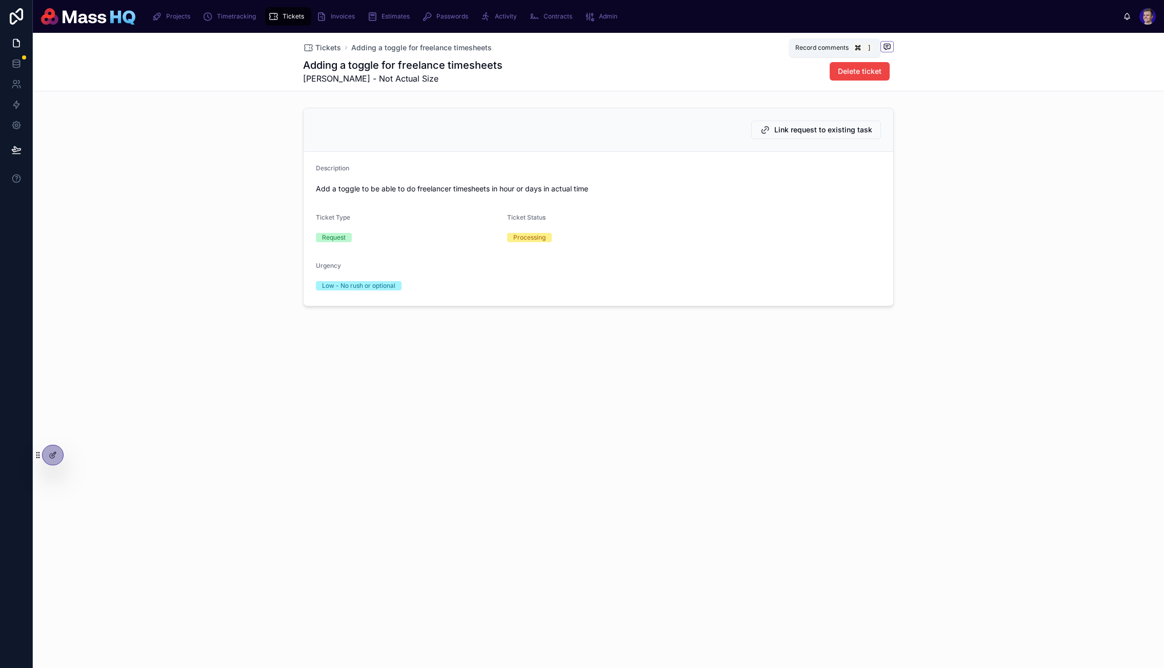
click at [878, 45] on div "Record comments ]" at bounding box center [834, 47] width 91 height 18
click at [884, 46] on icon at bounding box center [887, 47] width 8 height 8
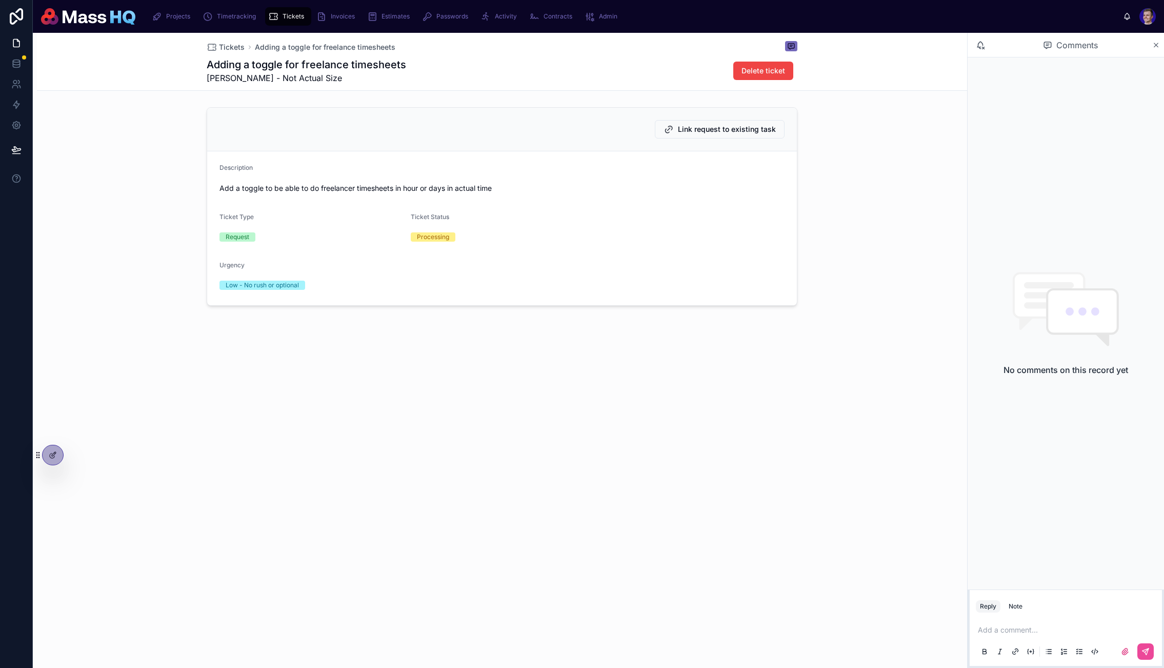
click at [1037, 615] on div "Add a comment..." at bounding box center [1066, 639] width 192 height 51
drag, startPoint x: 1037, startPoint y: 629, endPoint x: 1038, endPoint y: 624, distance: 5.8
click at [1037, 629] on p at bounding box center [1068, 630] width 180 height 10
click at [1039, 608] on span "siobhan@notactualsize.co.uk" at bounding box center [1087, 613] width 183 height 10
drag, startPoint x: 443, startPoint y: 524, endPoint x: 347, endPoint y: 527, distance: 95.4
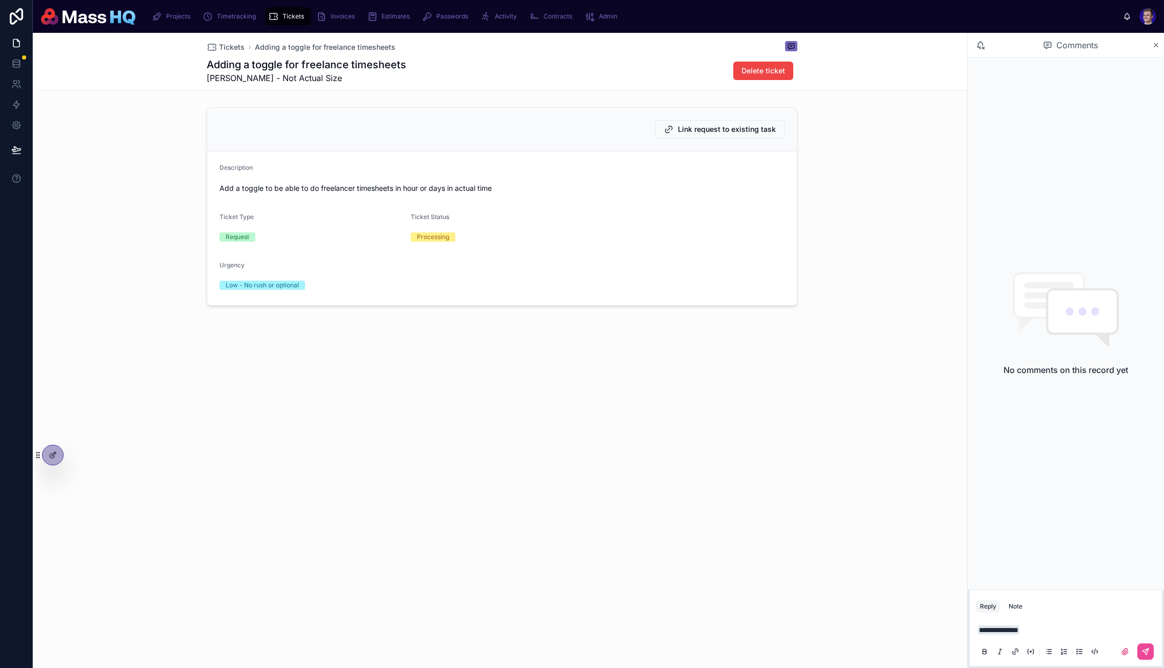
click at [438, 523] on div "Tickets Adding a toggle for freelance timesheets Adding a toggle for freelance …" at bounding box center [500, 350] width 935 height 635
click at [876, 206] on div "Link request to existing task Description Add a toggle to be able to do freelan…" at bounding box center [502, 206] width 930 height 207
click at [790, 49] on icon at bounding box center [791, 47] width 6 height 6
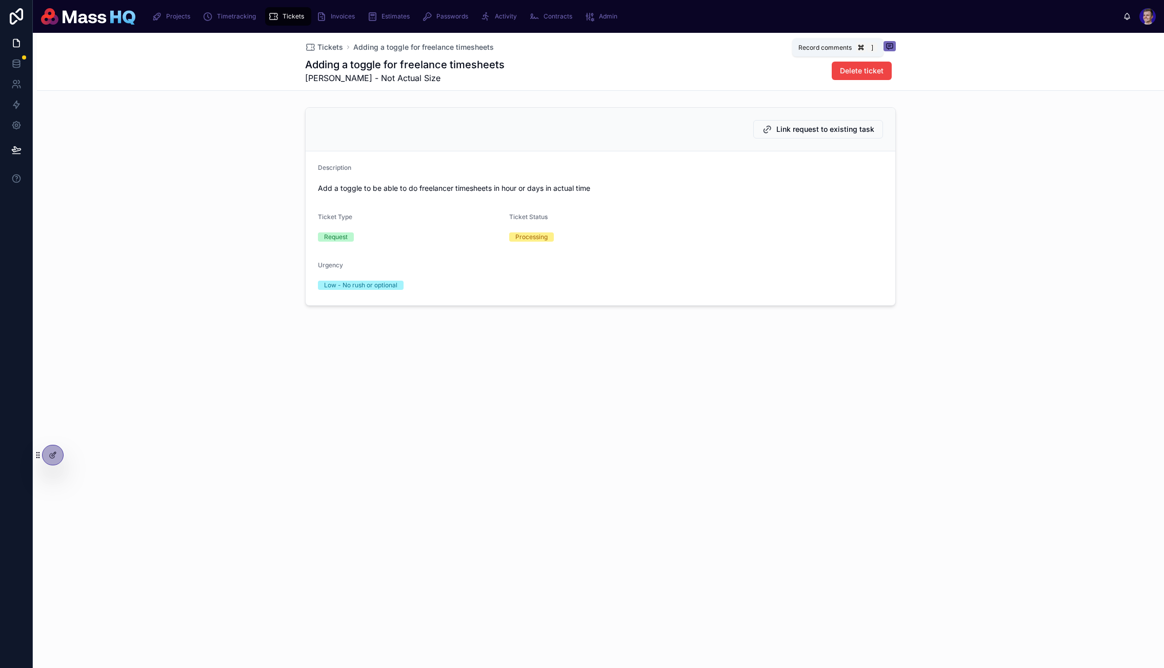
click at [890, 47] on icon at bounding box center [889, 47] width 2 height 0
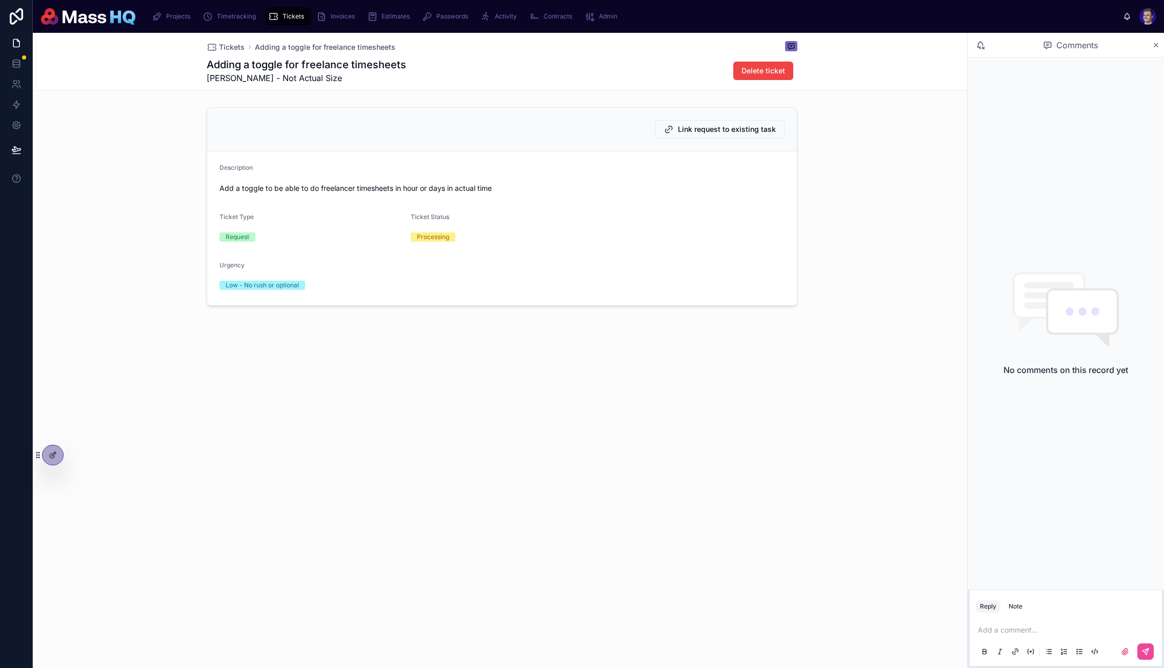
click at [856, 361] on div "Tickets Adding a toggle for freelance timesheets Adding a toggle for freelance …" at bounding box center [502, 204] width 930 height 343
click at [460, 390] on div "Tickets Adding a toggle for freelance timesheets Adding a toggle for freelance …" at bounding box center [500, 350] width 935 height 635
click at [705, 120] on div "Link request to existing task" at bounding box center [502, 130] width 590 height 44
click at [56, 454] on icon at bounding box center [53, 455] width 8 height 8
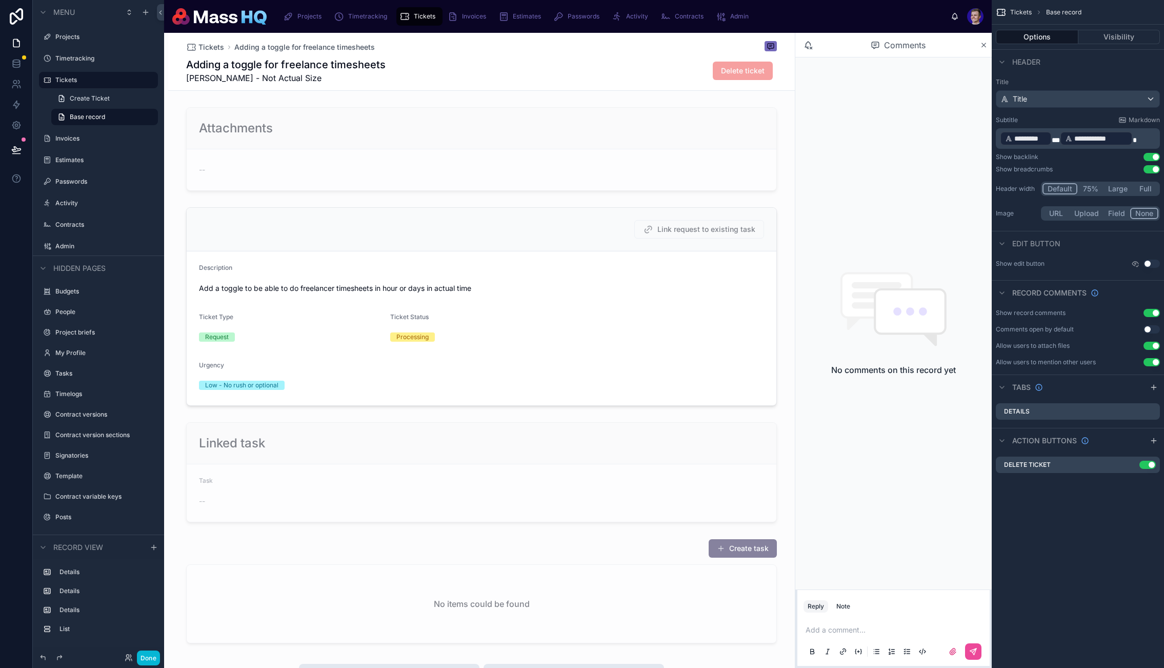
click at [133, 661] on div "Done" at bounding box center [139, 657] width 41 height 15
click at [141, 658] on button "Done" at bounding box center [148, 657] width 23 height 15
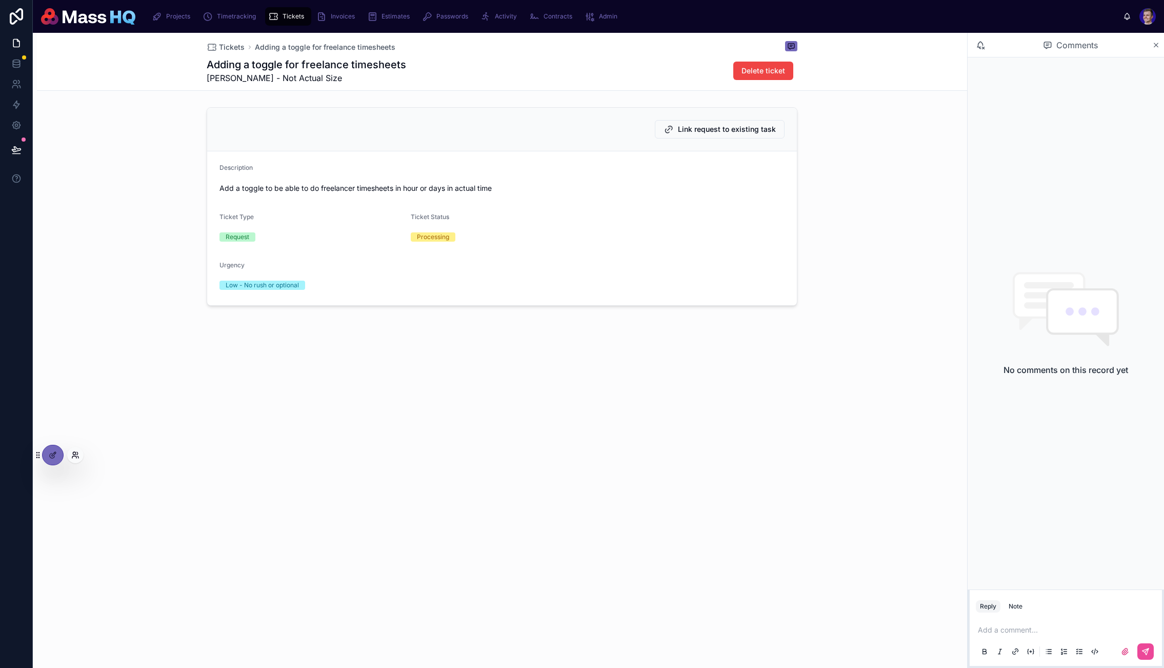
click at [78, 451] on icon at bounding box center [75, 455] width 8 height 8
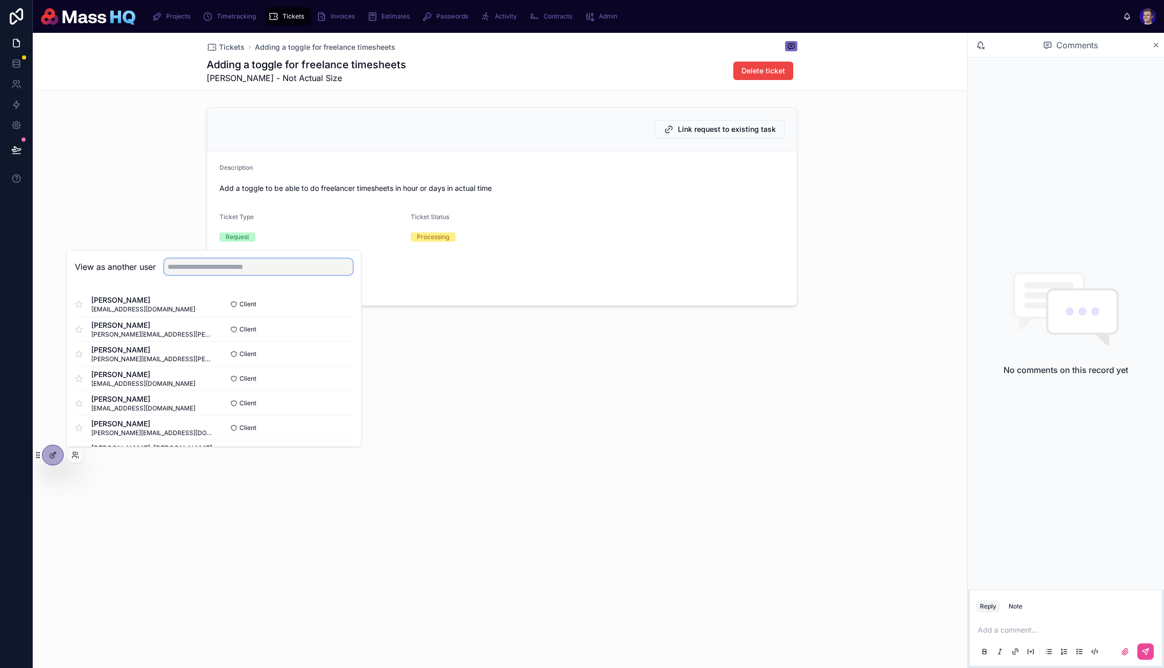
click at [257, 274] on input "text" at bounding box center [258, 267] width 189 height 16
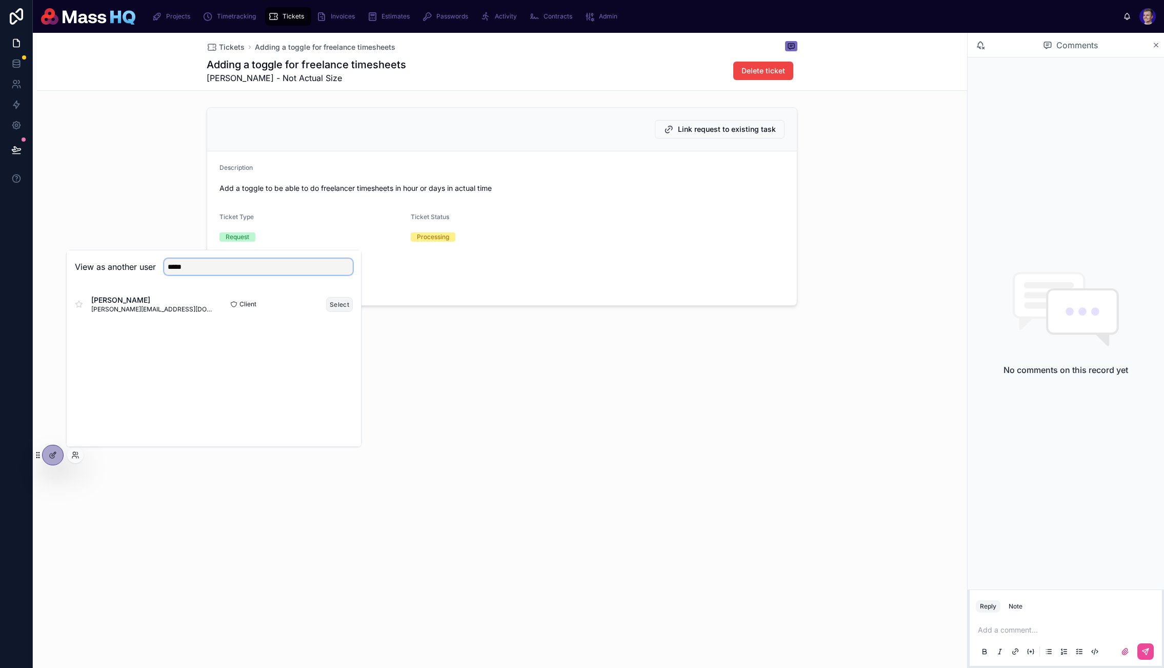
type input "*****"
click at [335, 302] on button "Select" at bounding box center [339, 304] width 27 height 15
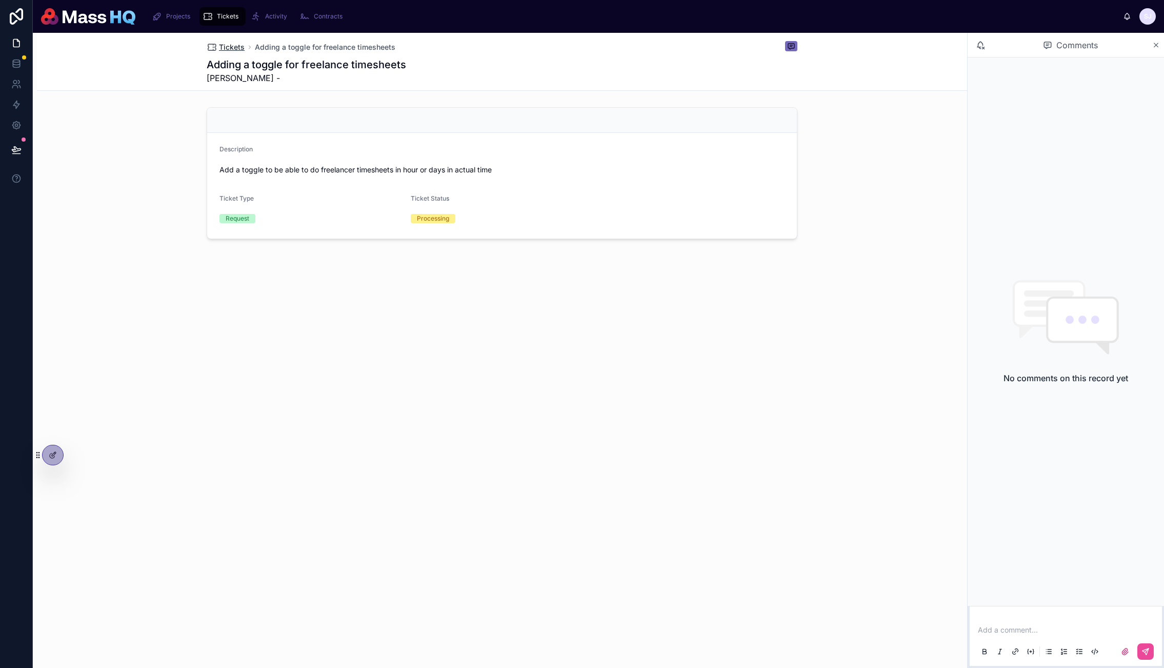
click at [229, 48] on span "Tickets" at bounding box center [232, 47] width 26 height 10
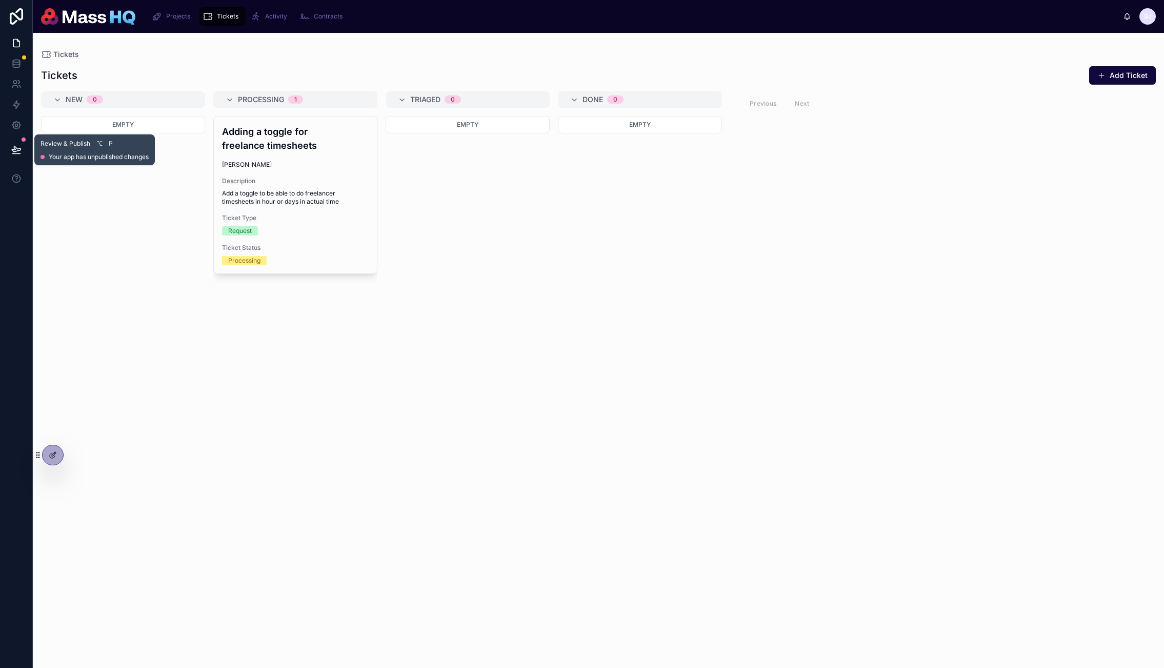
click at [14, 144] on button at bounding box center [16, 149] width 23 height 29
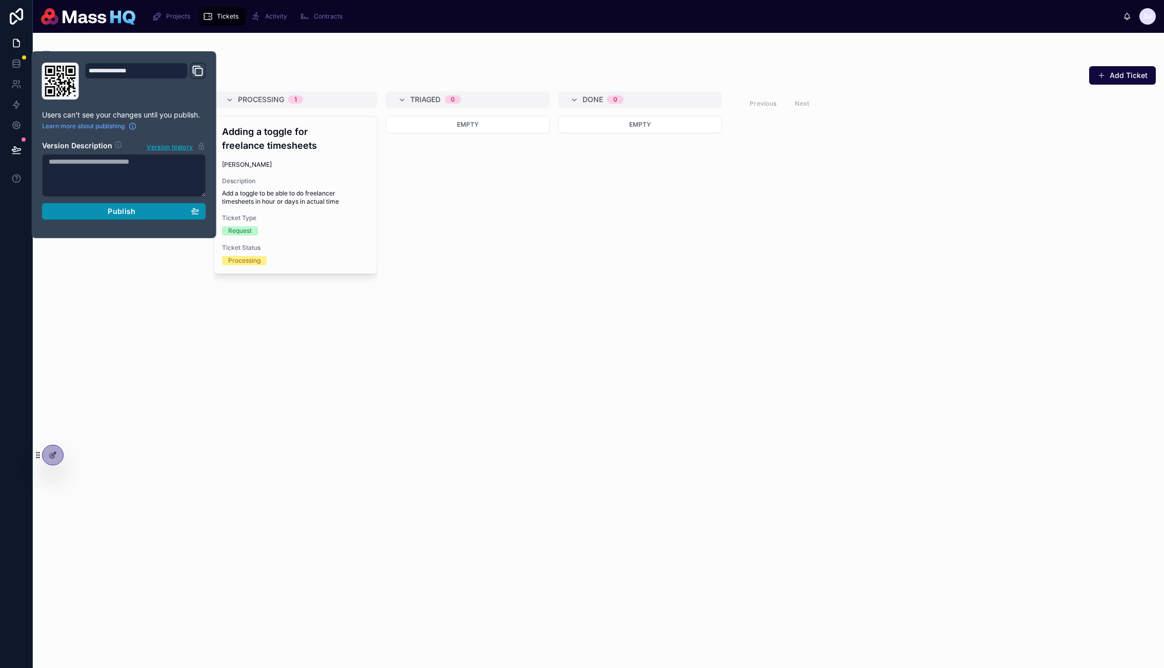
drag, startPoint x: 134, startPoint y: 209, endPoint x: 168, endPoint y: 220, distance: 35.5
click at [134, 212] on span "Publish" at bounding box center [122, 211] width 28 height 9
